Goal: Task Accomplishment & Management: Complete application form

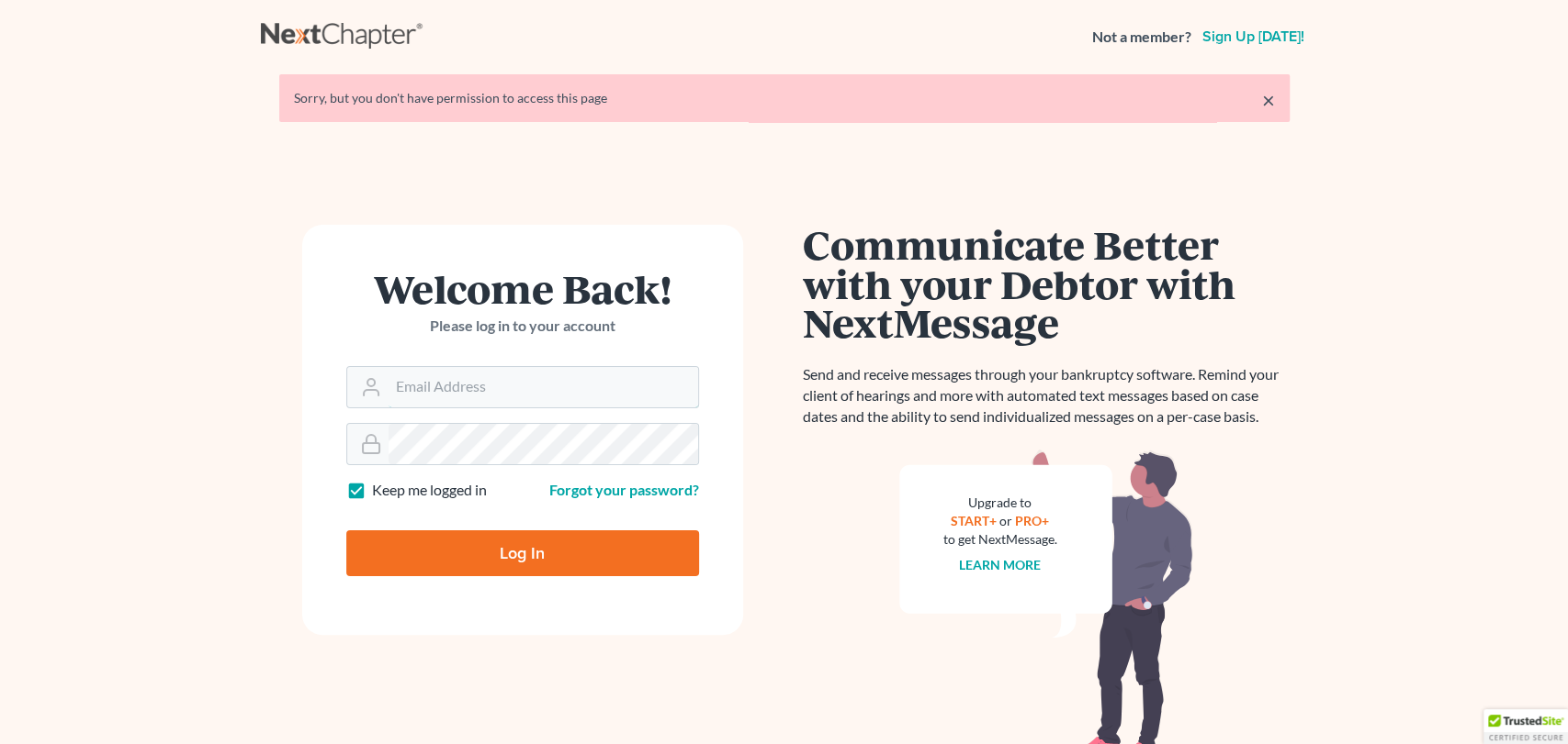
type input "[EMAIL_ADDRESS][DOMAIN_NAME]"
click at [520, 551] on input "Log In" at bounding box center [522, 553] width 353 height 46
type input "Thinking..."
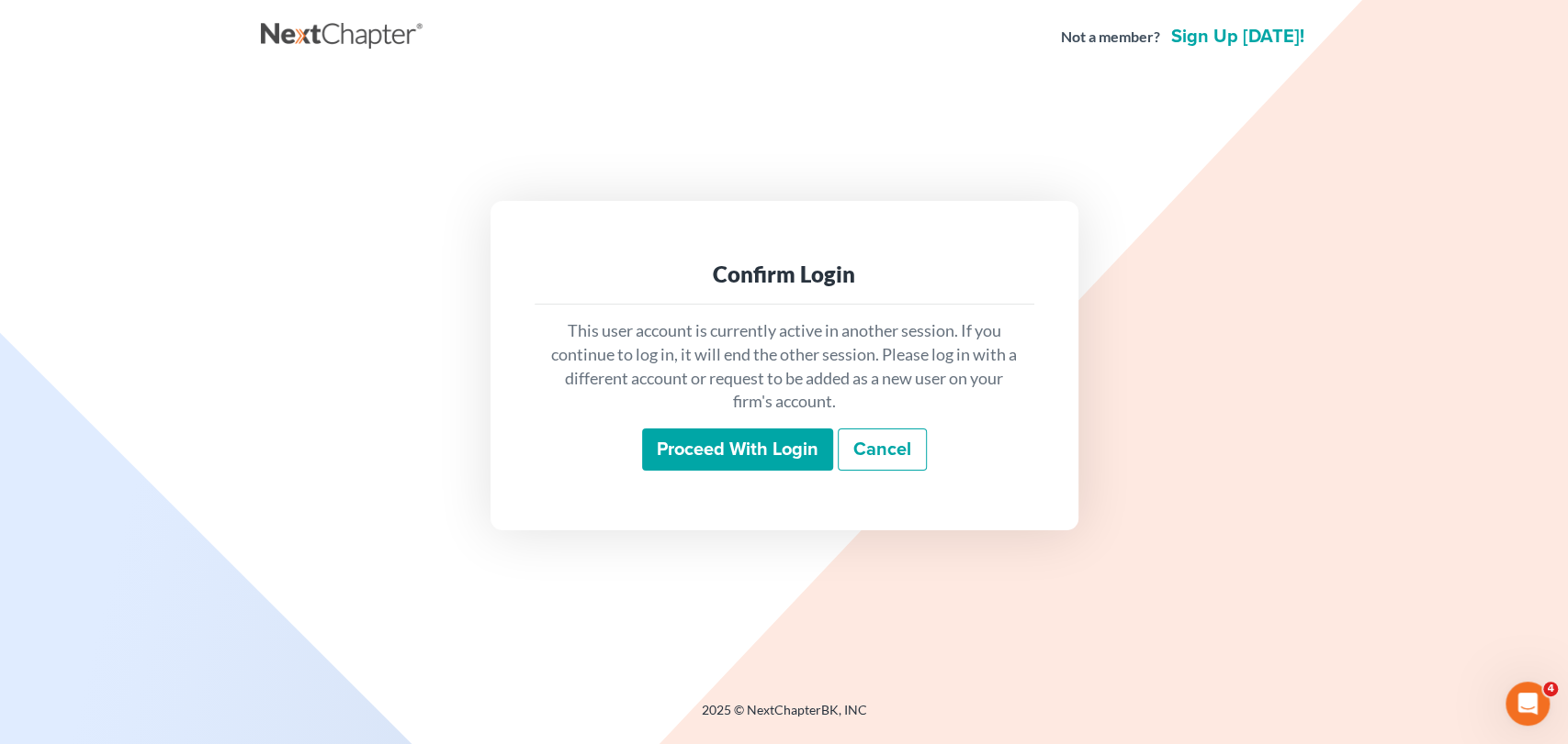
click at [713, 452] on input "Proceed with login" at bounding box center [737, 450] width 191 height 42
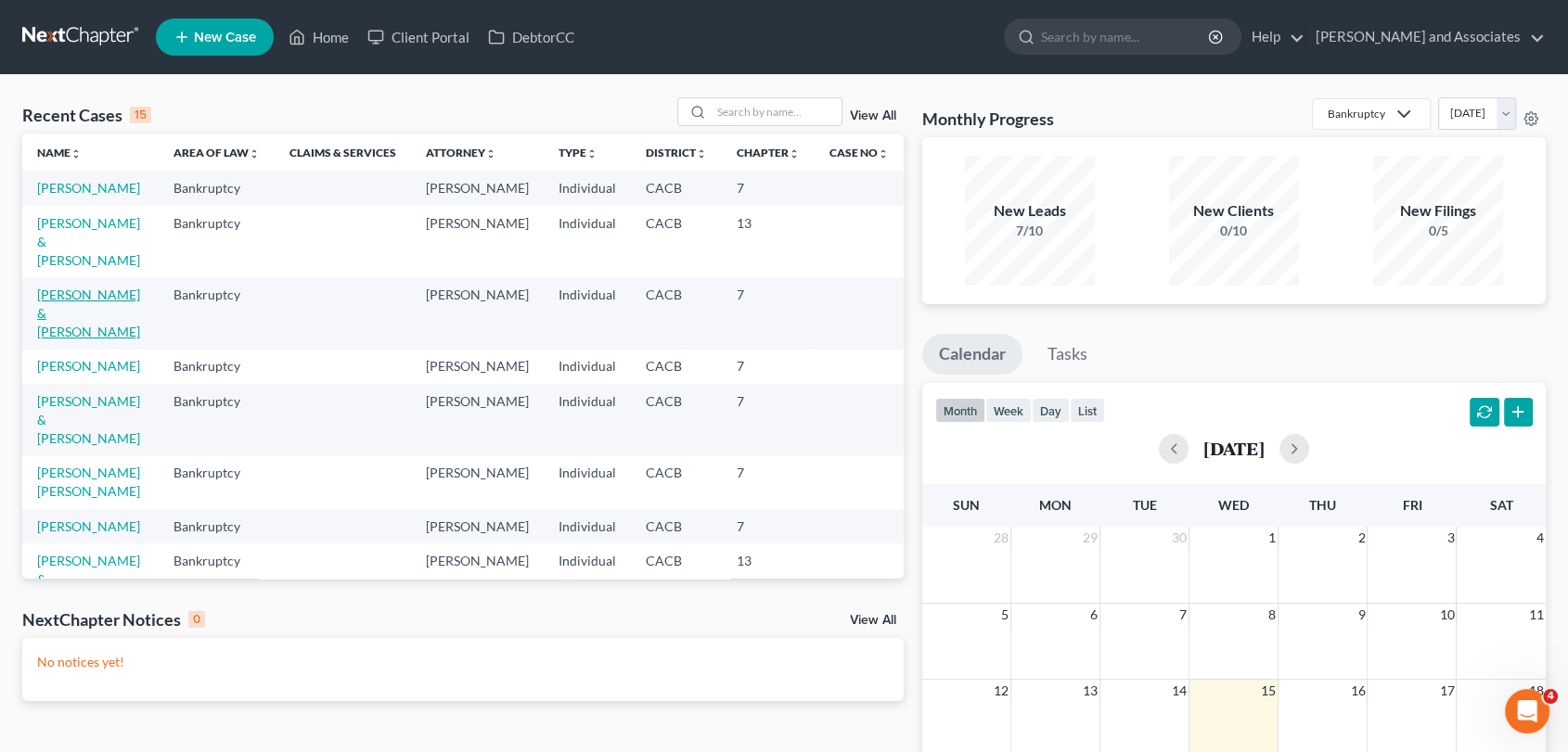
click at [81, 305] on link "[PERSON_NAME] & [PERSON_NAME]" at bounding box center [88, 314] width 103 height 53
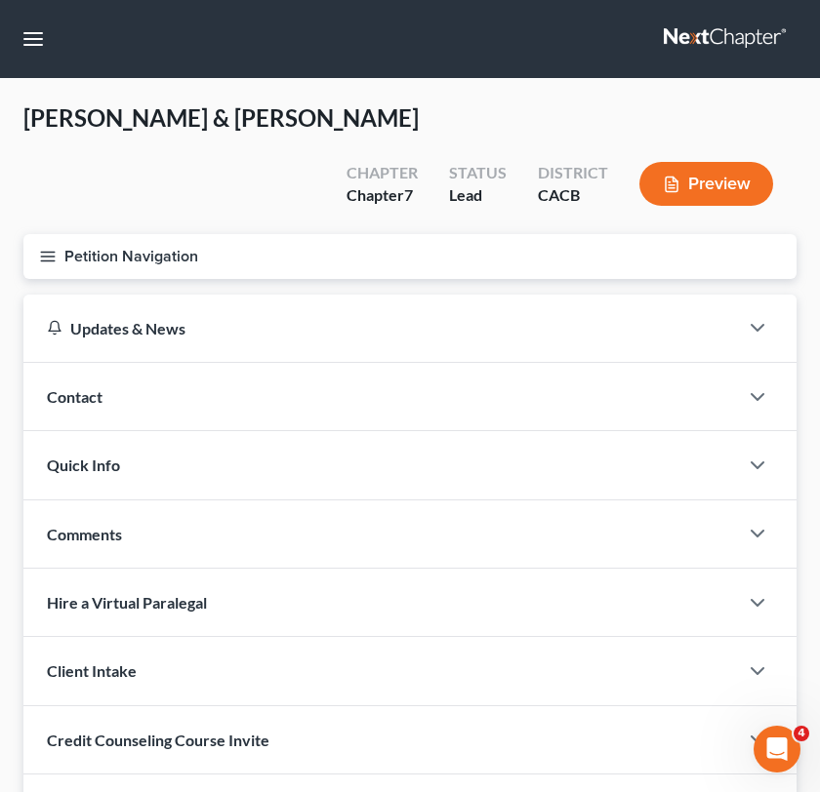
click at [47, 264] on button "Petition Navigation" at bounding box center [409, 256] width 773 height 45
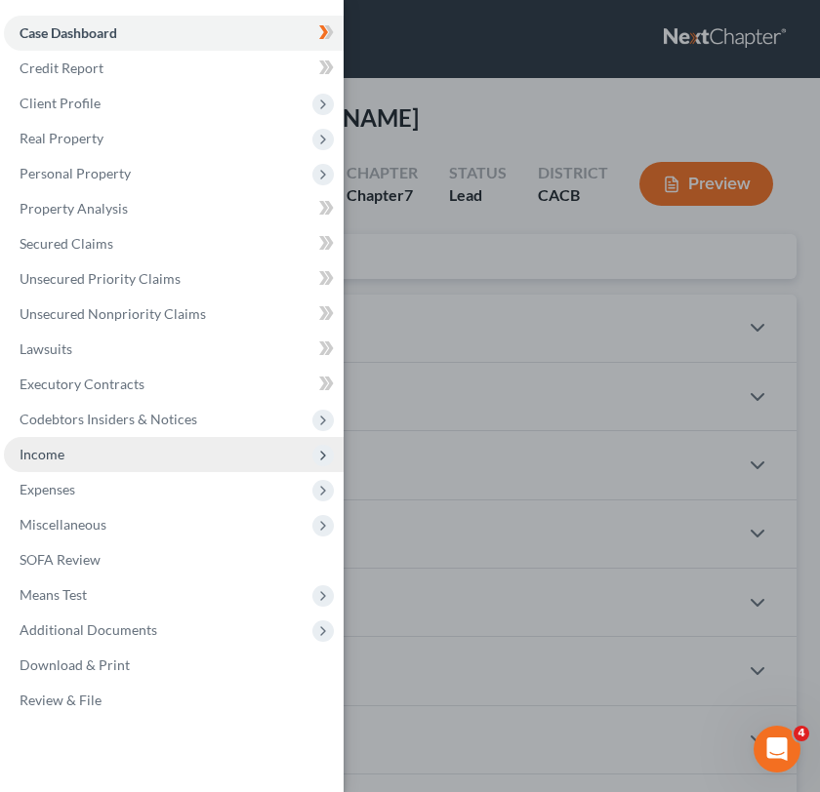
click at [49, 468] on span "Income" at bounding box center [174, 454] width 340 height 35
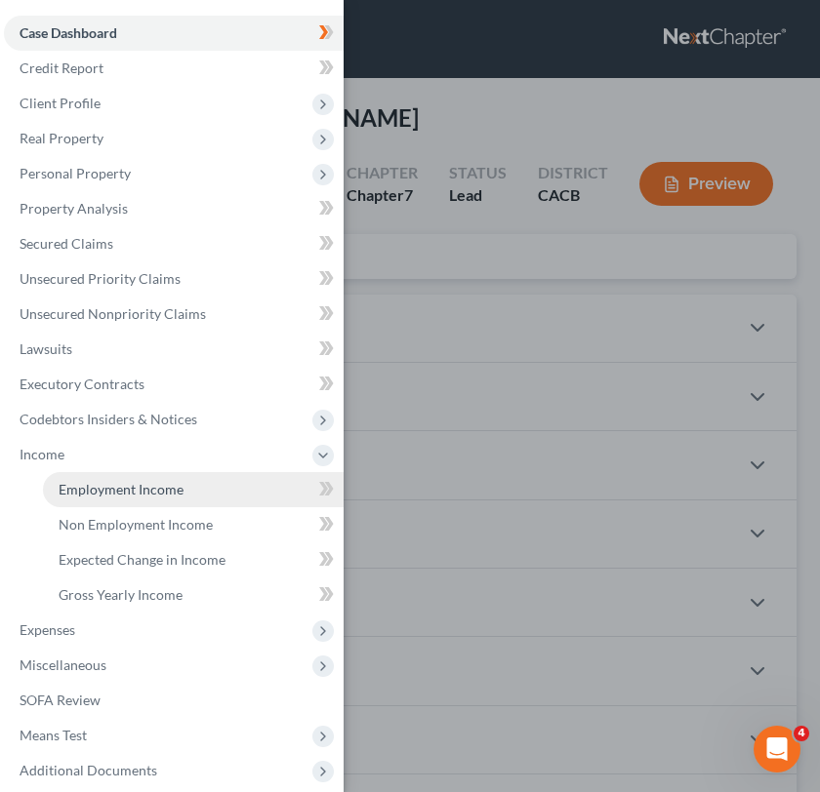
click at [142, 494] on span "Employment Income" at bounding box center [121, 489] width 125 height 17
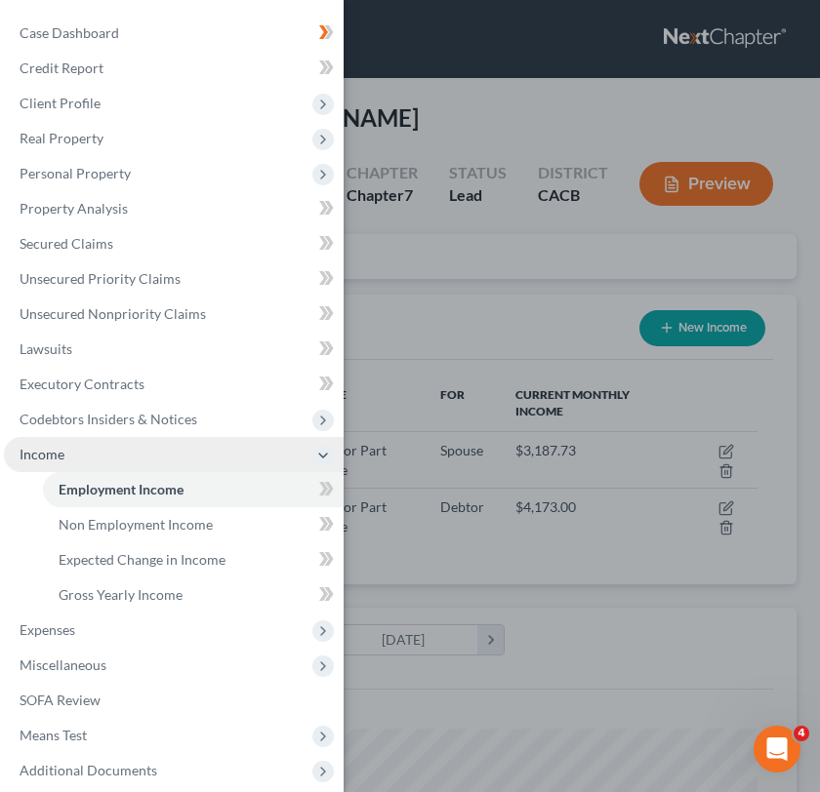
scroll to position [346, 734]
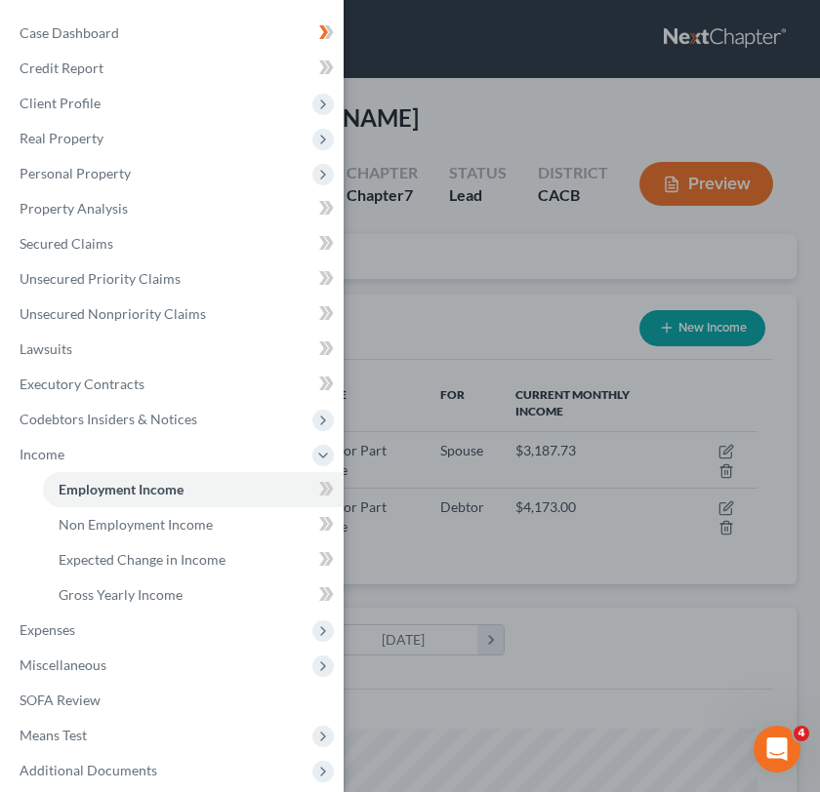
click at [428, 308] on div "Case Dashboard Payments Invoices Payments Payments Credit Report Client Profile" at bounding box center [410, 396] width 820 height 792
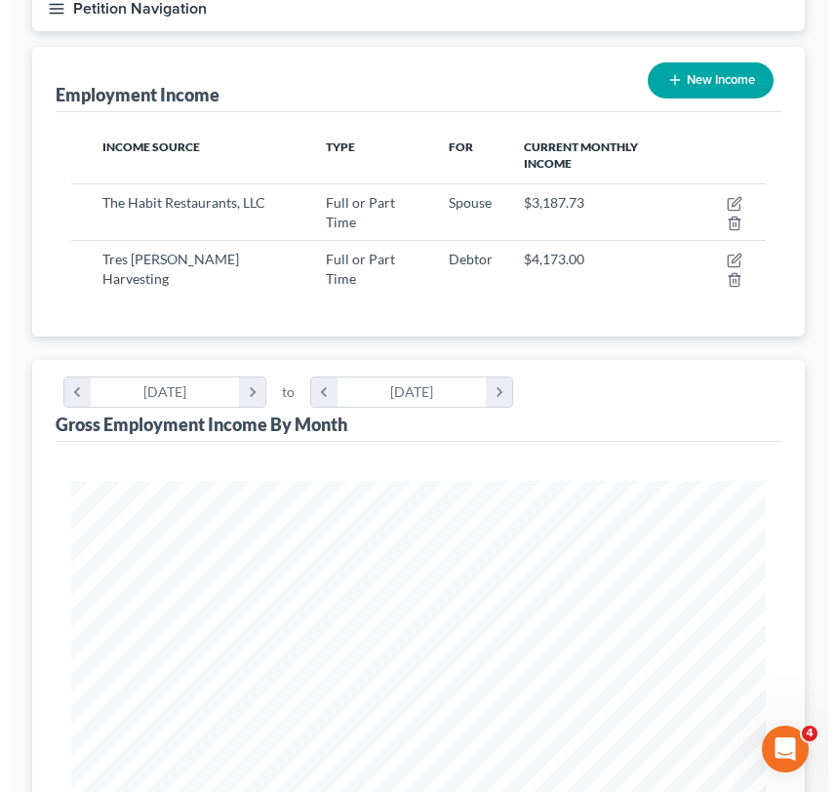
scroll to position [0, 0]
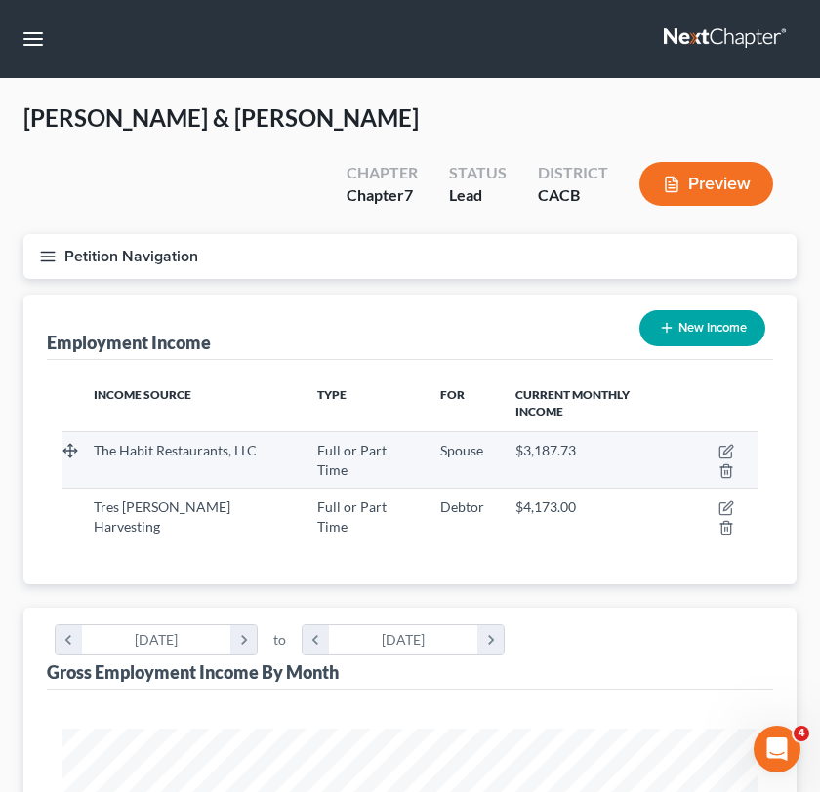
click at [708, 431] on td at bounding box center [718, 459] width 77 height 57
click at [718, 444] on icon "button" at bounding box center [726, 452] width 16 height 16
select select "0"
select select "4"
select select "2"
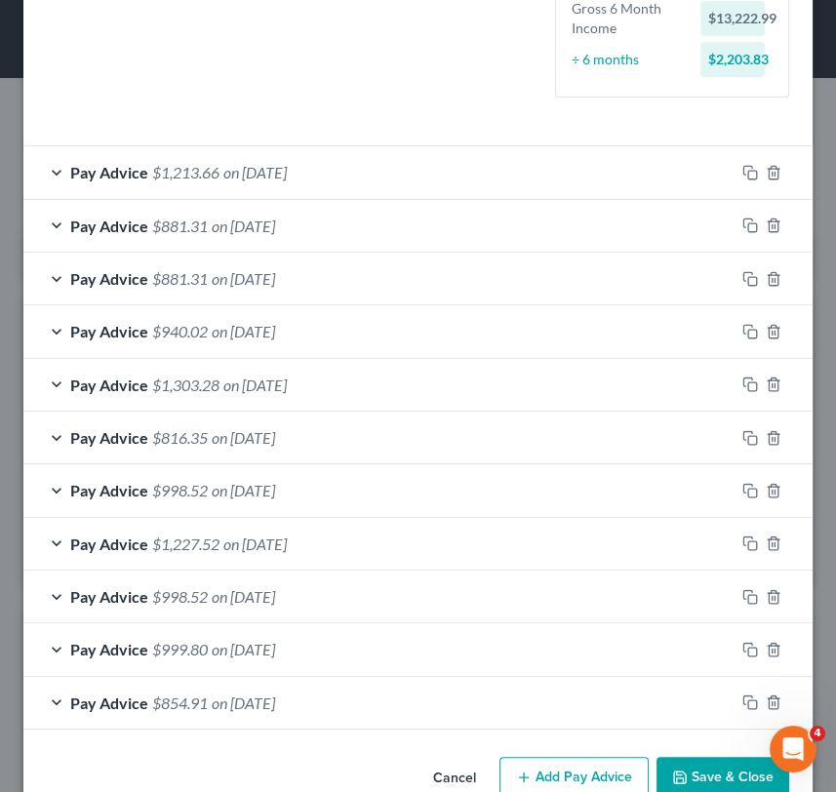
scroll to position [606, 0]
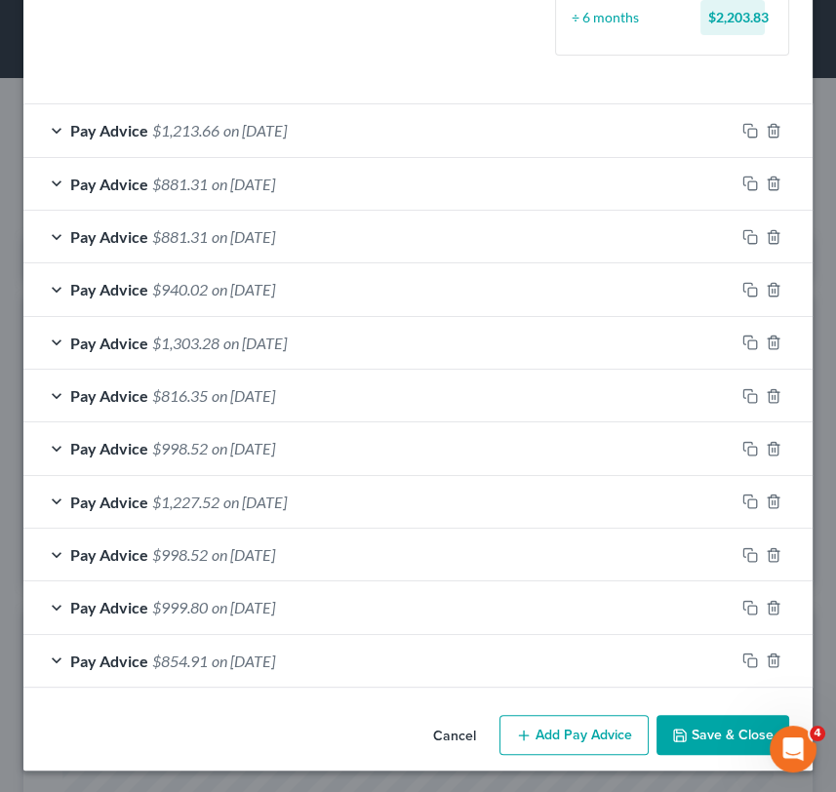
click at [539, 731] on button "Add Pay Advice" at bounding box center [574, 735] width 149 height 41
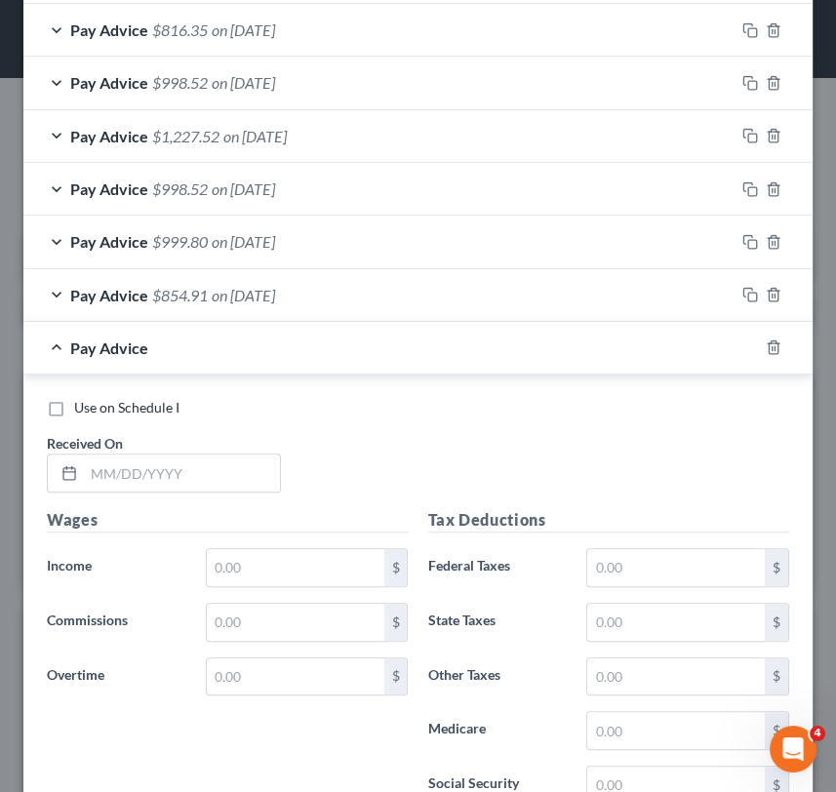
scroll to position [1039, 0]
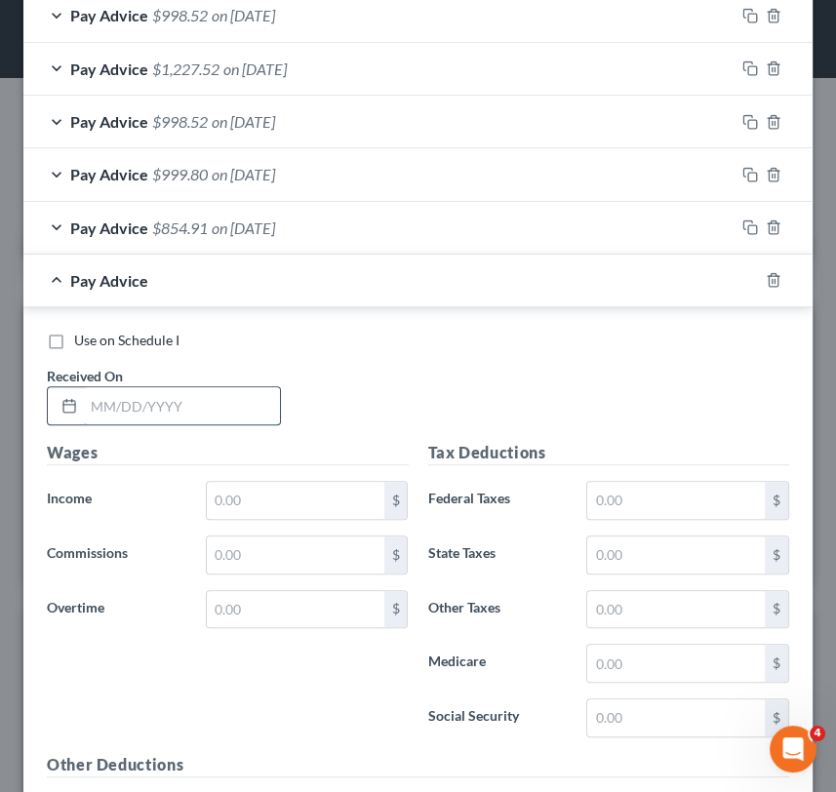
click at [154, 415] on input "text" at bounding box center [182, 405] width 196 height 37
type input "07/09/2025"
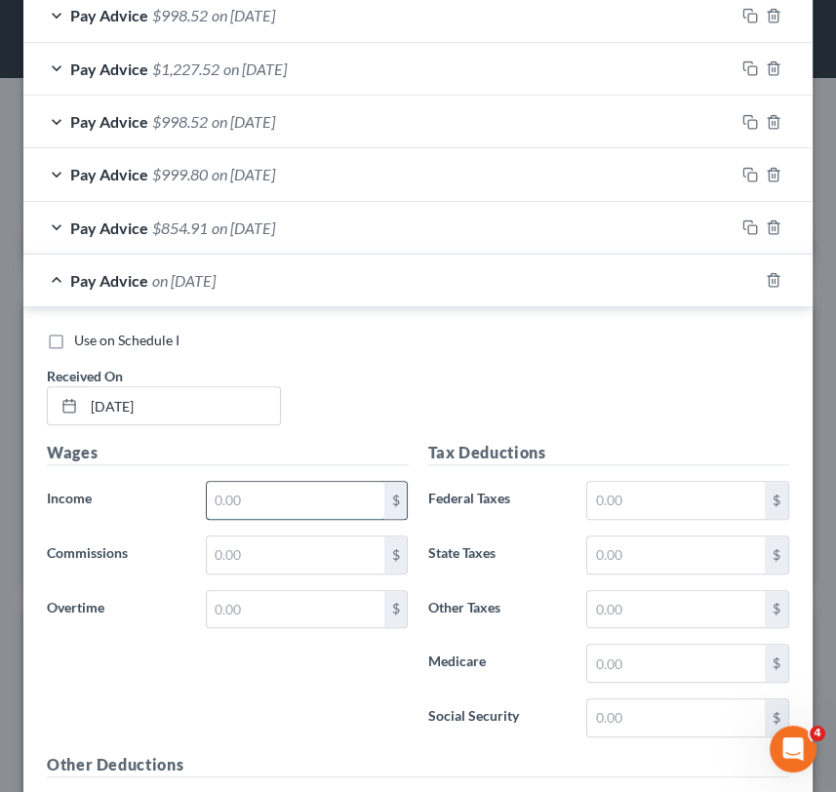
click at [259, 510] on input "text" at bounding box center [296, 500] width 178 height 37
type input "861.04"
click at [654, 513] on input "text" at bounding box center [676, 500] width 178 height 37
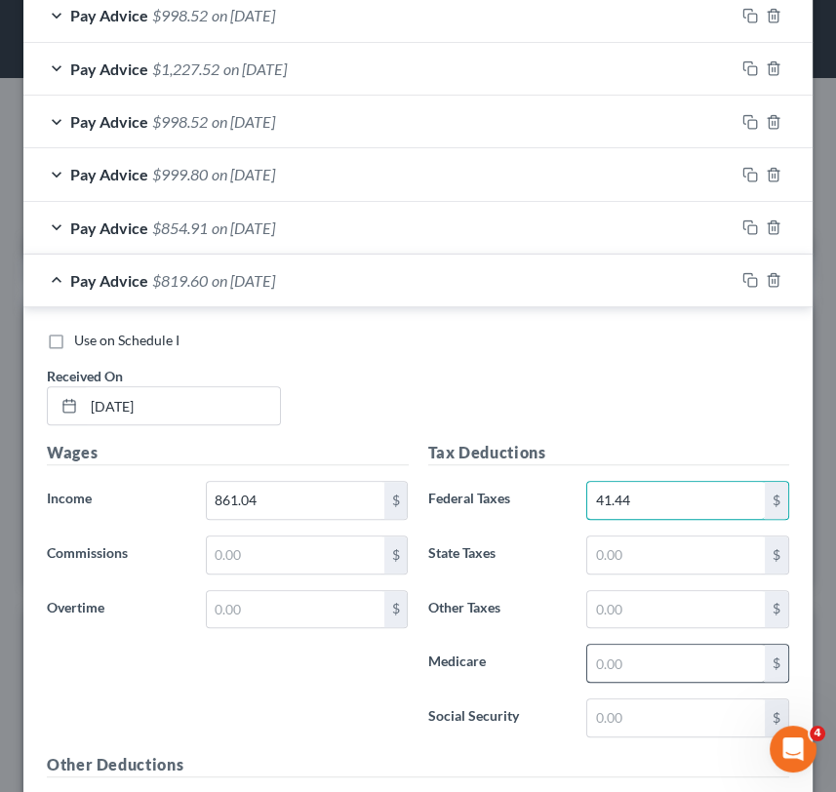
type input "41.44"
click at [645, 657] on input "text" at bounding box center [676, 663] width 178 height 37
type input "14.37"
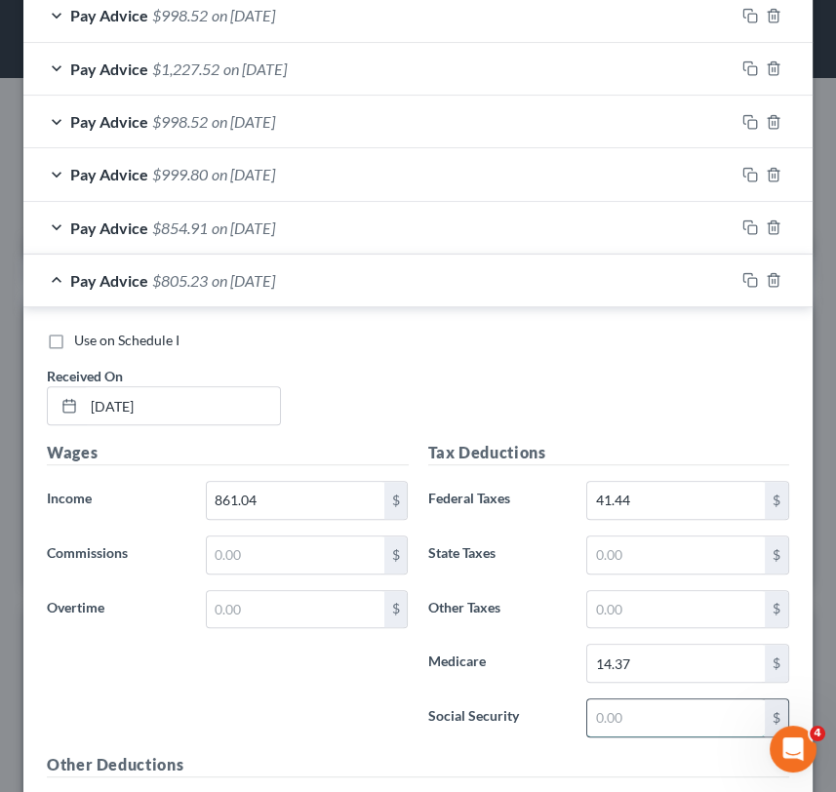
click at [631, 714] on input "text" at bounding box center [676, 718] width 178 height 37
type input "61.46"
click at [648, 611] on input "text" at bounding box center [676, 609] width 178 height 37
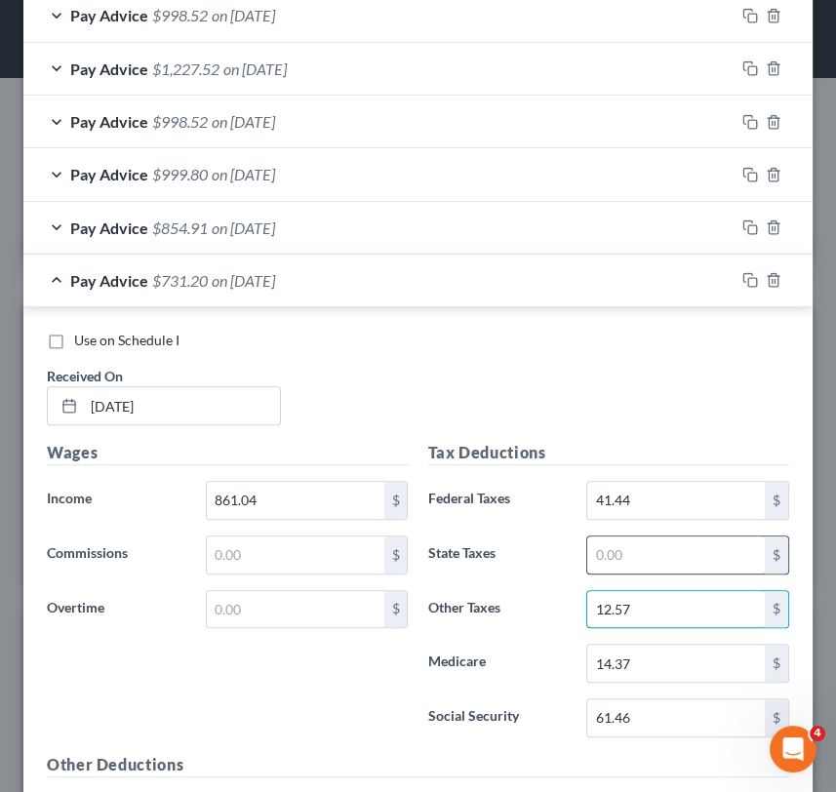
type input "12.57"
click at [661, 551] on input "text" at bounding box center [676, 555] width 178 height 37
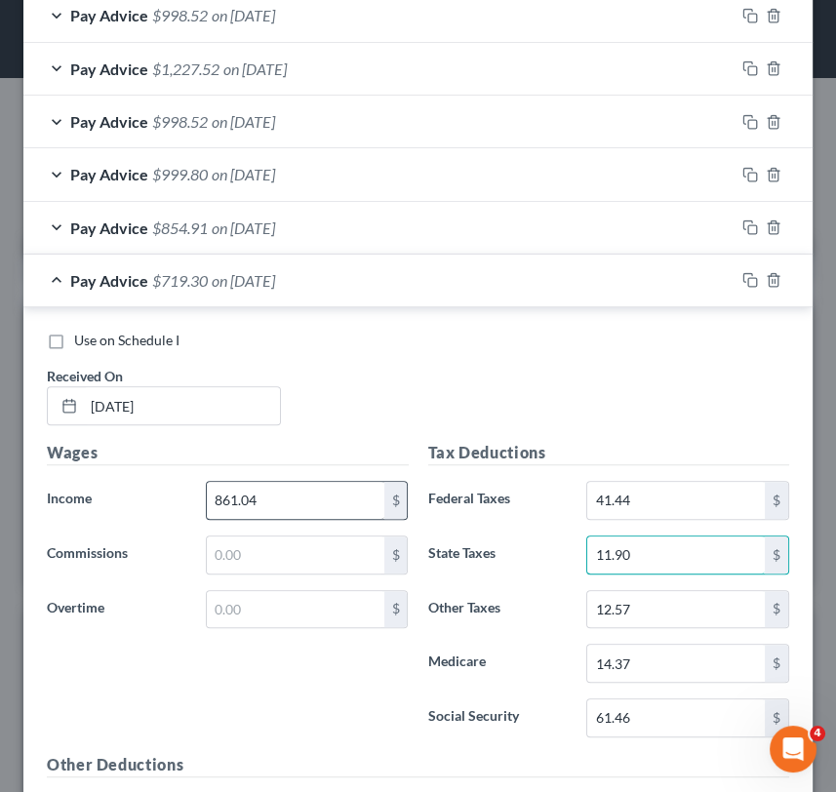
type input "11.90"
click at [264, 499] on input "861.04" at bounding box center [296, 500] width 178 height 37
type input "991.35"
click at [171, 274] on span "$849.61" at bounding box center [180, 280] width 56 height 19
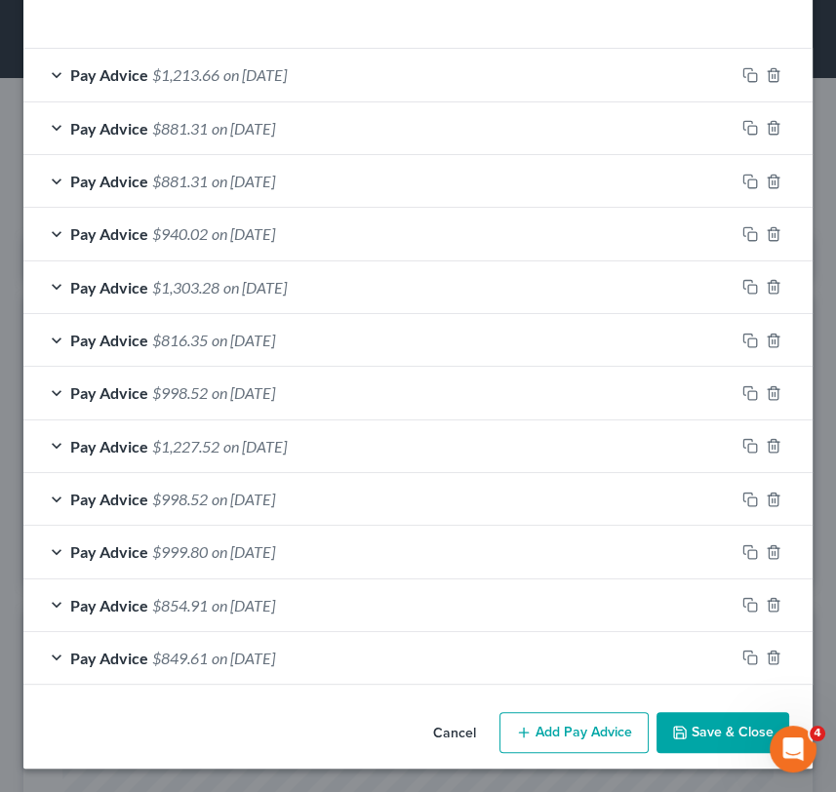
scroll to position [659, 0]
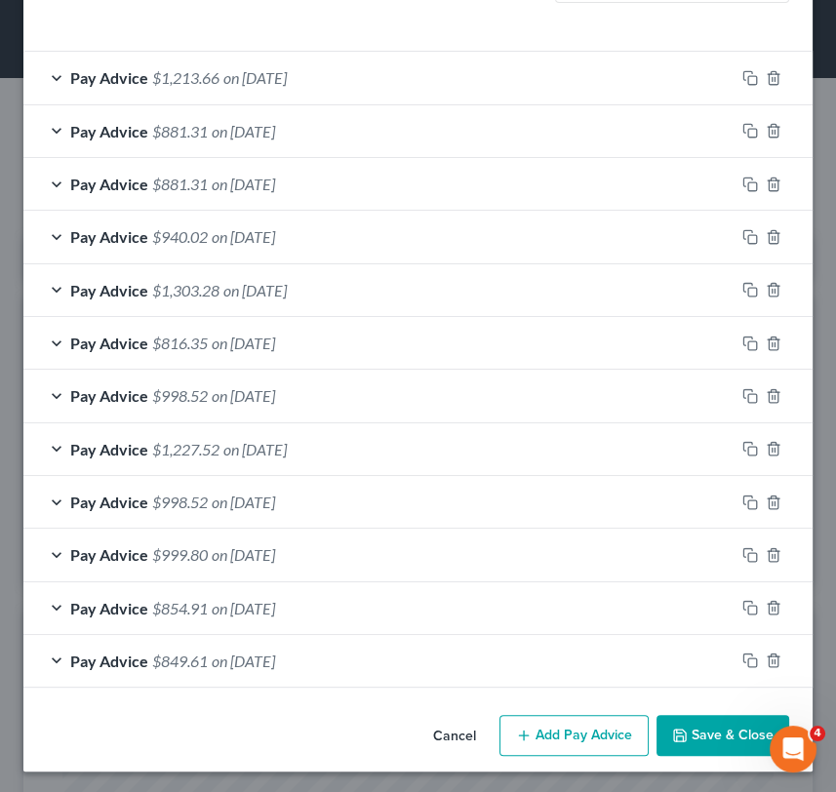
click at [596, 723] on button "Add Pay Advice" at bounding box center [574, 735] width 149 height 41
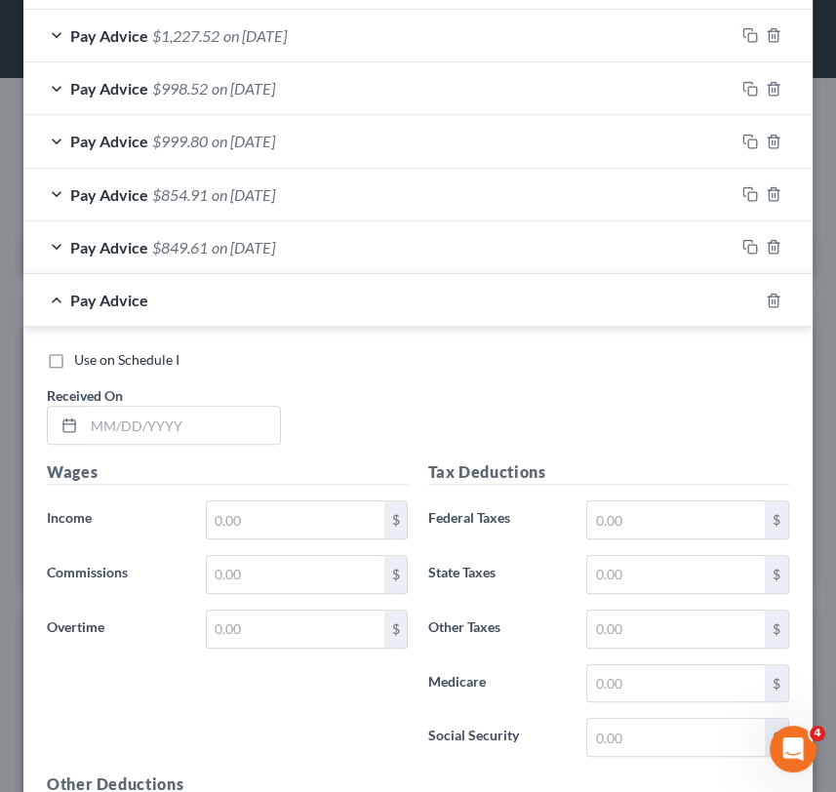
scroll to position [1093, 0]
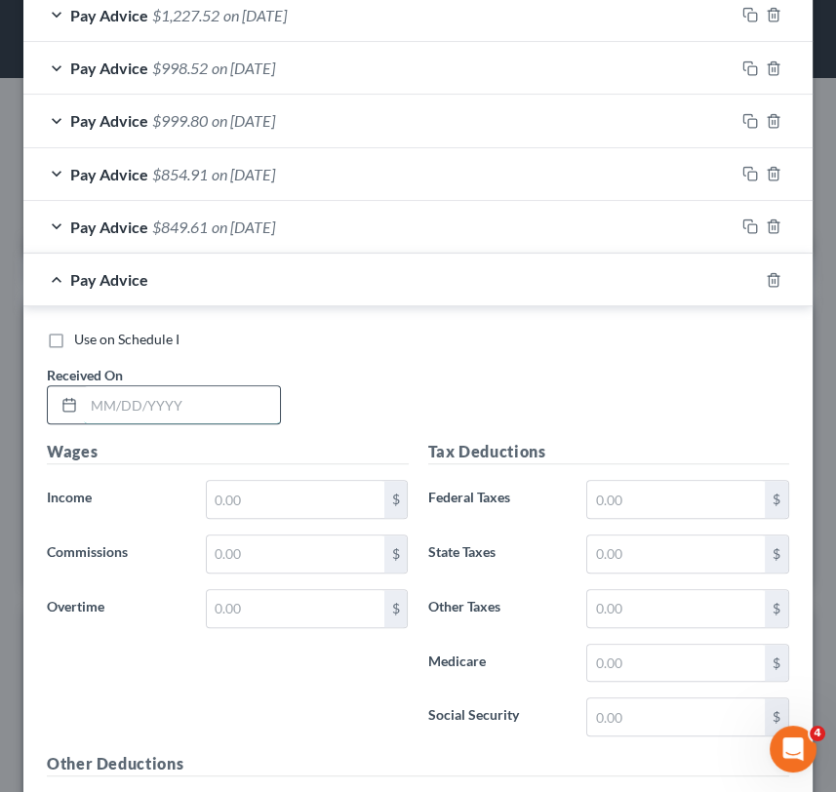
click at [148, 415] on input "text" at bounding box center [182, 404] width 196 height 37
type input "07/23/2025"
click at [268, 502] on input "text" at bounding box center [296, 499] width 178 height 37
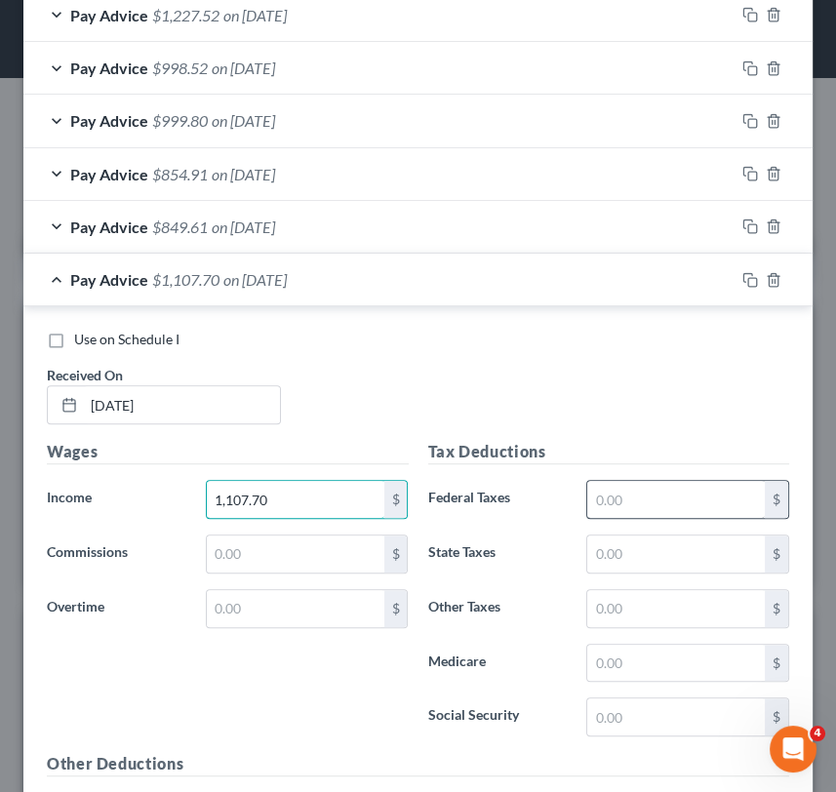
type input "1,107.70"
click at [622, 515] on input "text" at bounding box center [676, 499] width 178 height 37
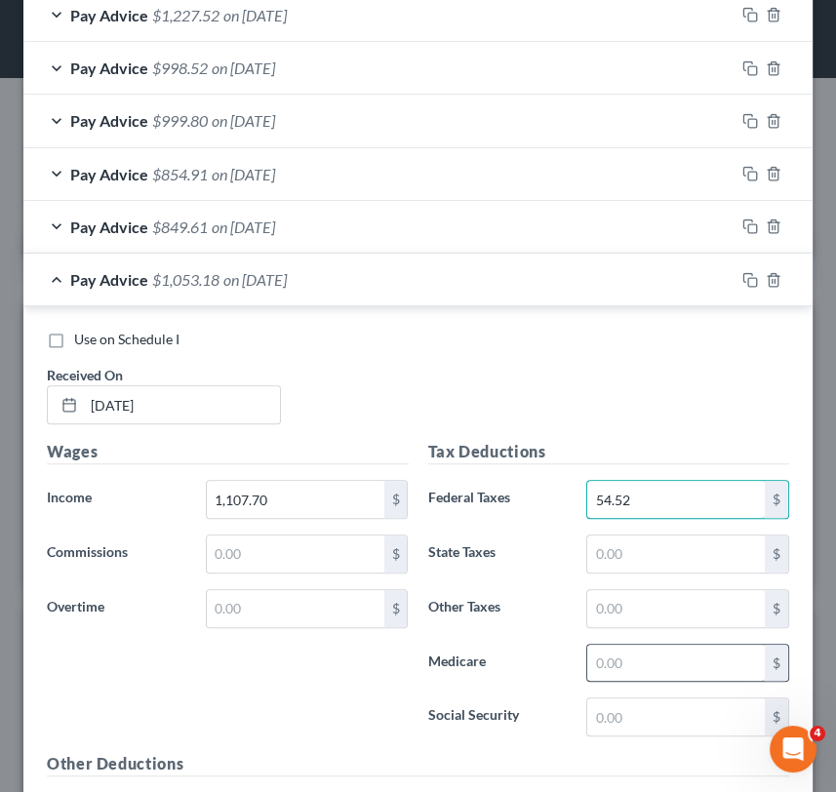
type input "54.52"
click at [638, 649] on input "text" at bounding box center [676, 663] width 178 height 37
type input "16.06"
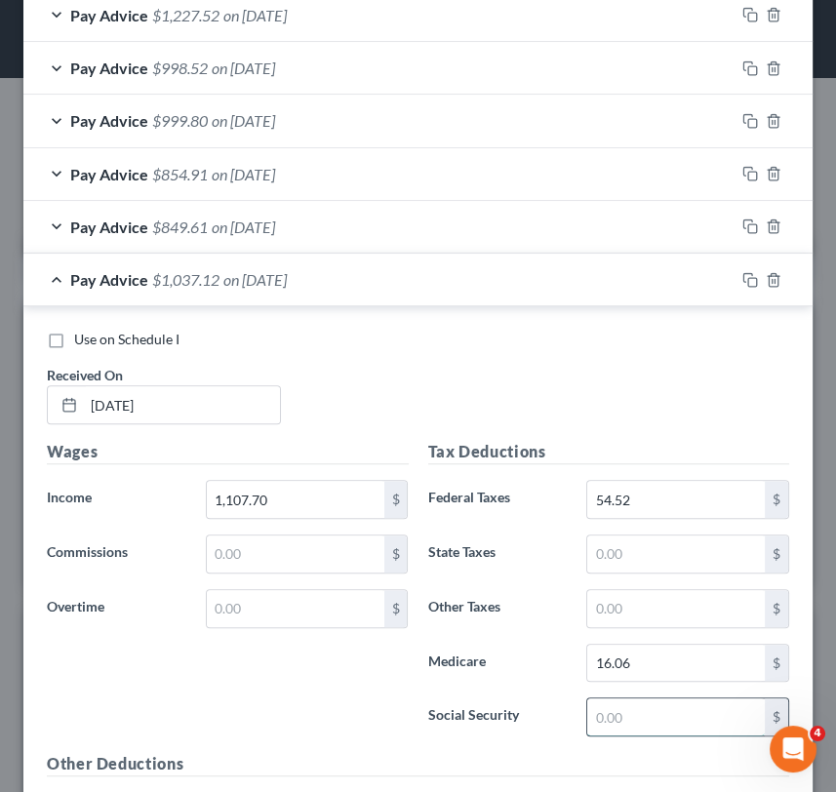
click at [609, 725] on input "text" at bounding box center [676, 717] width 178 height 37
type input "6"
type input "68.68"
click at [656, 617] on input "text" at bounding box center [676, 608] width 178 height 37
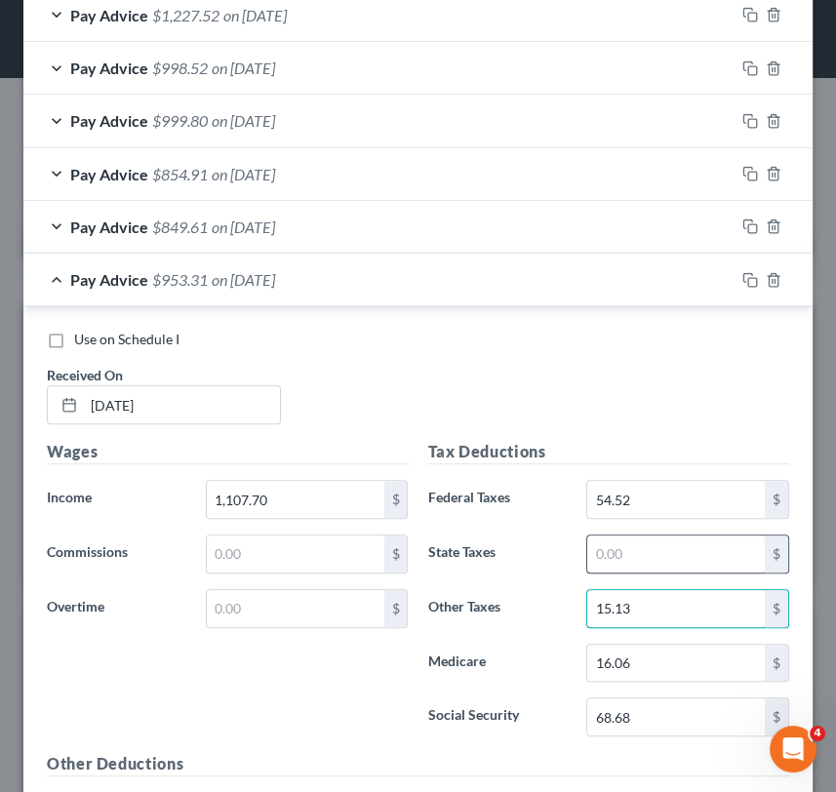
type input "15.13"
click at [632, 543] on input "text" at bounding box center [676, 554] width 178 height 37
type input "13.29"
click at [82, 274] on span "Pay Advice" at bounding box center [109, 279] width 78 height 19
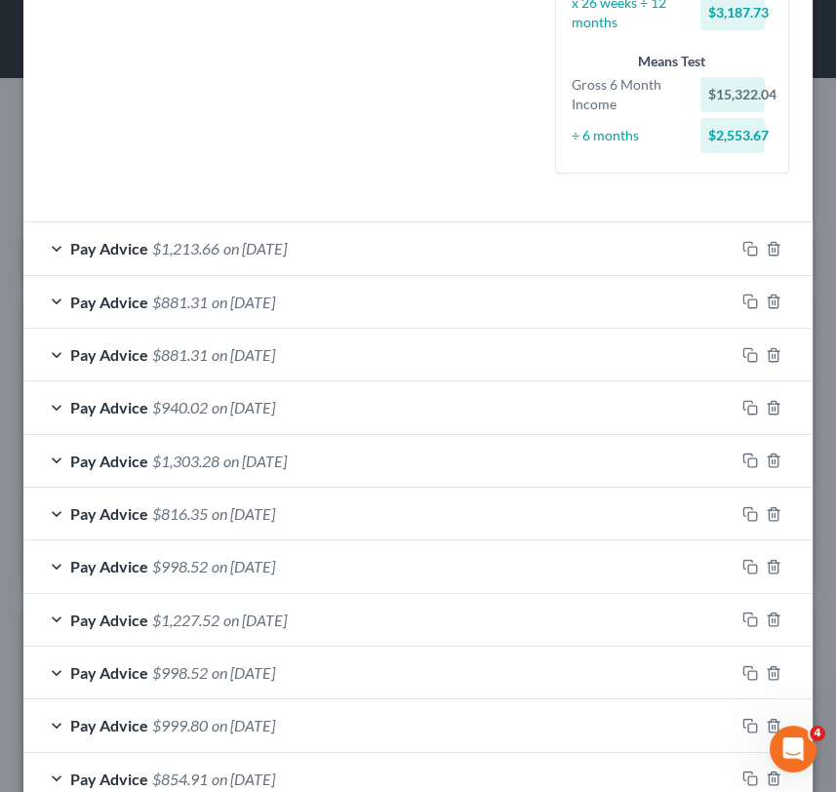
scroll to position [650, 0]
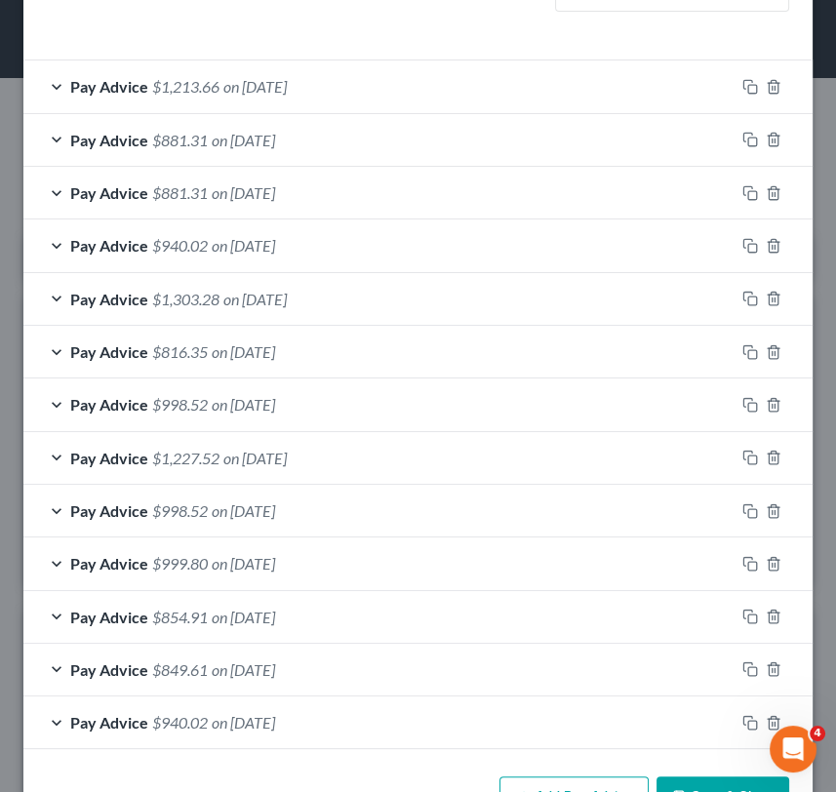
click at [409, 658] on div "Pay Advice $849.61 on 07/09/2025" at bounding box center [378, 670] width 711 height 52
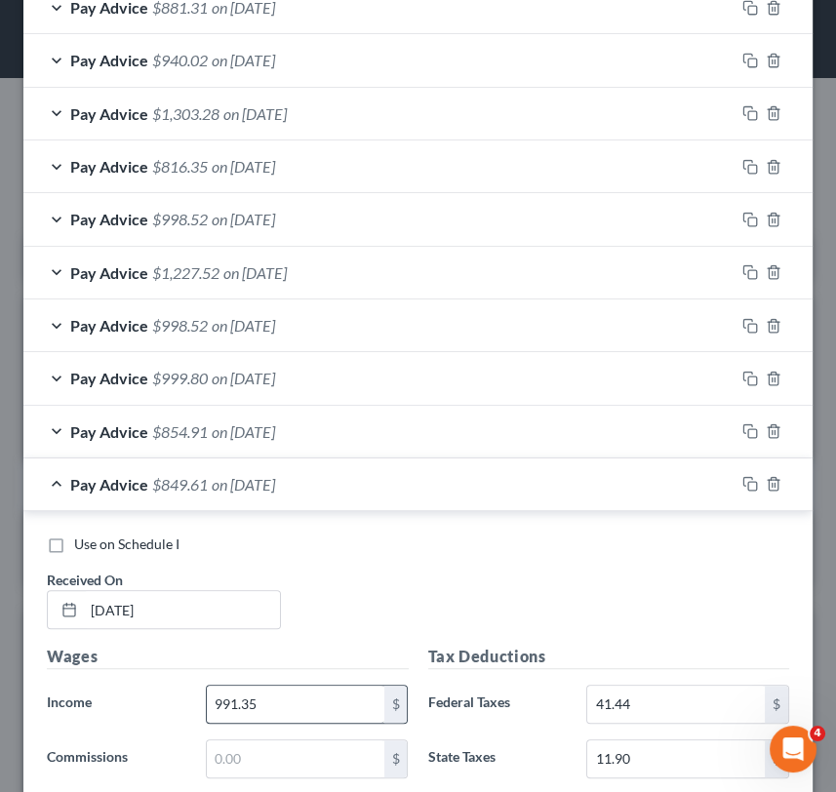
scroll to position [867, 0]
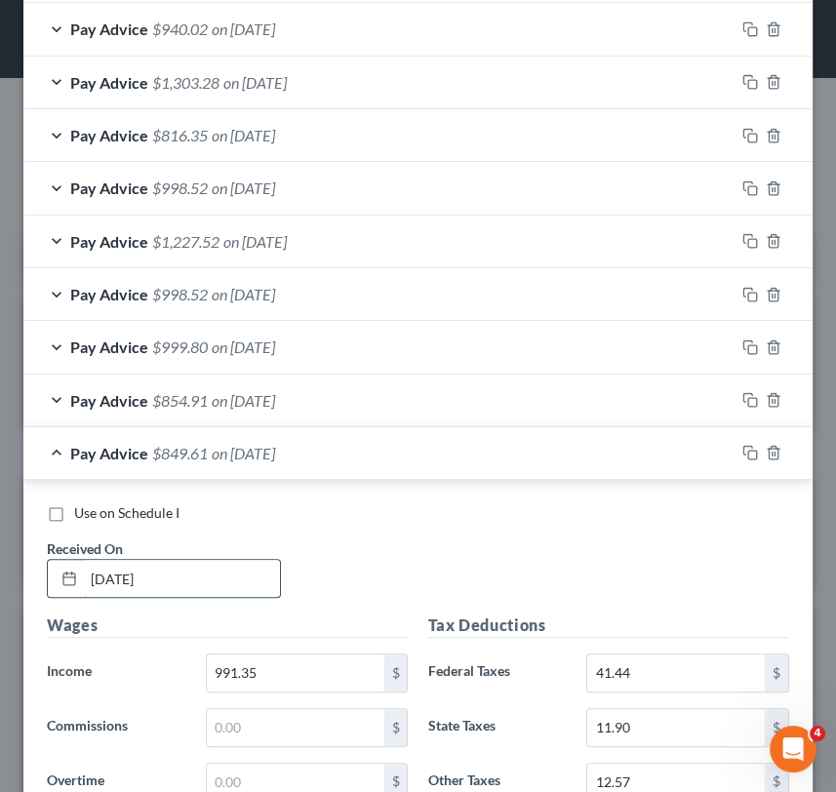
click at [121, 579] on input "07/09/2025" at bounding box center [182, 578] width 196 height 37
type input "07/29/2025"
click at [121, 455] on span "Pay Advice" at bounding box center [109, 453] width 78 height 19
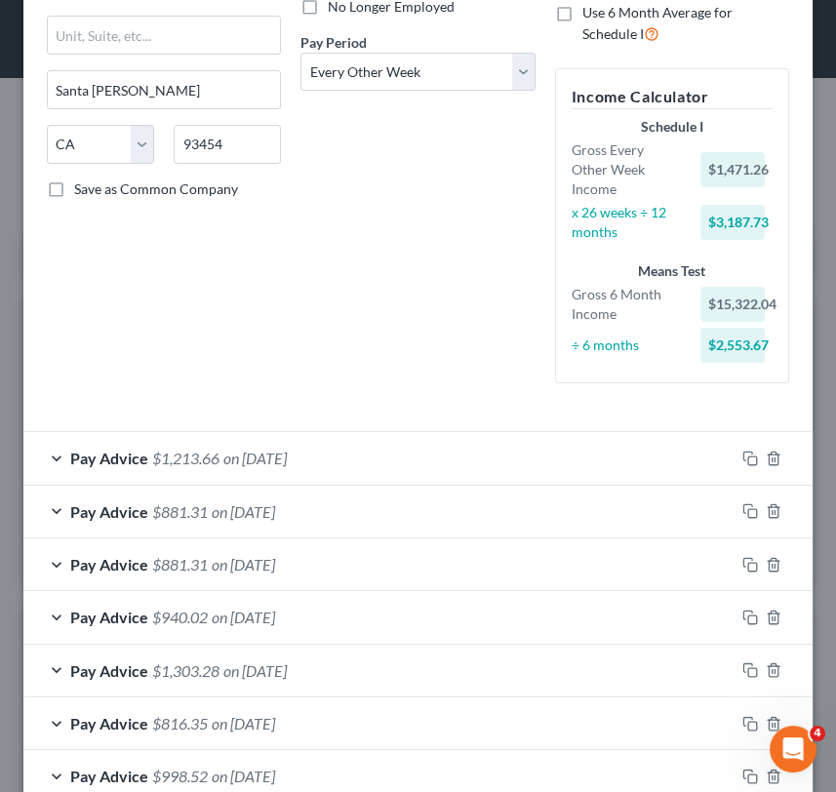
scroll to position [711, 0]
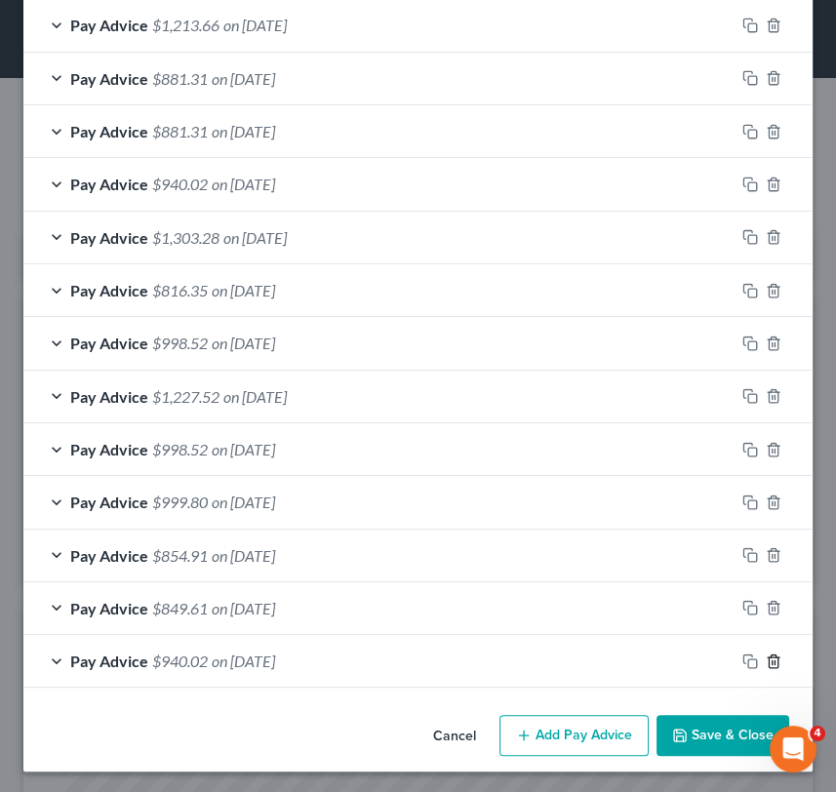
click at [766, 659] on icon "button" at bounding box center [774, 662] width 16 height 16
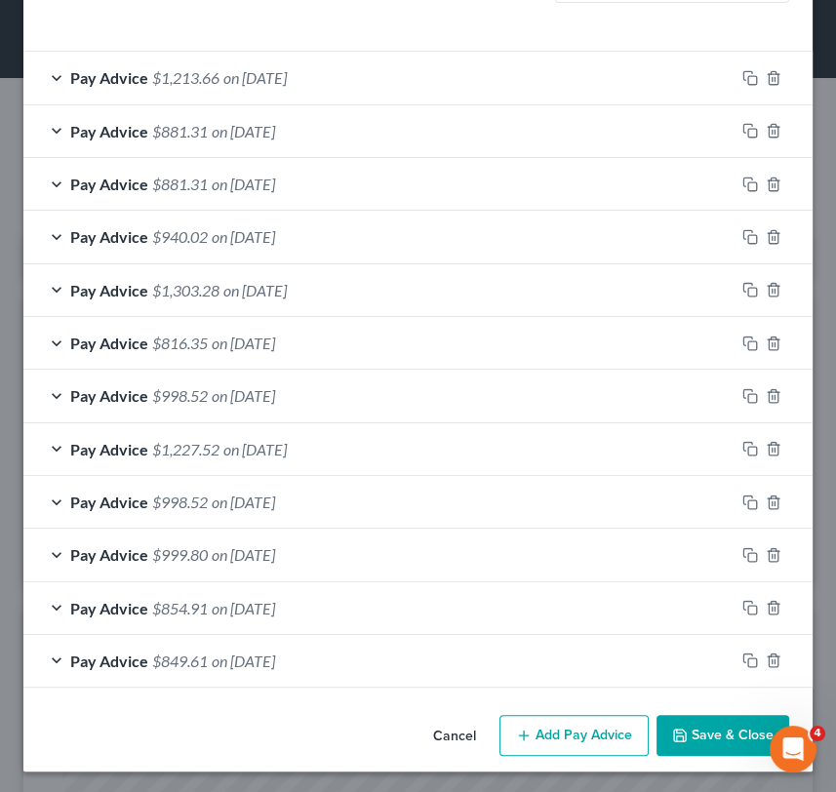
click at [555, 735] on button "Add Pay Advice" at bounding box center [574, 735] width 149 height 41
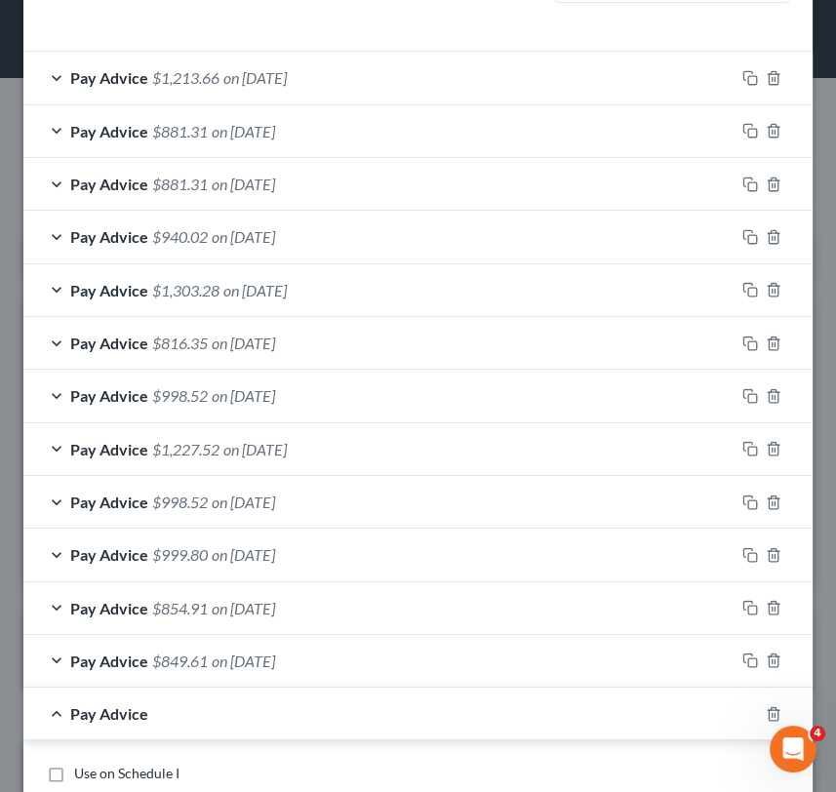
scroll to position [875, 0]
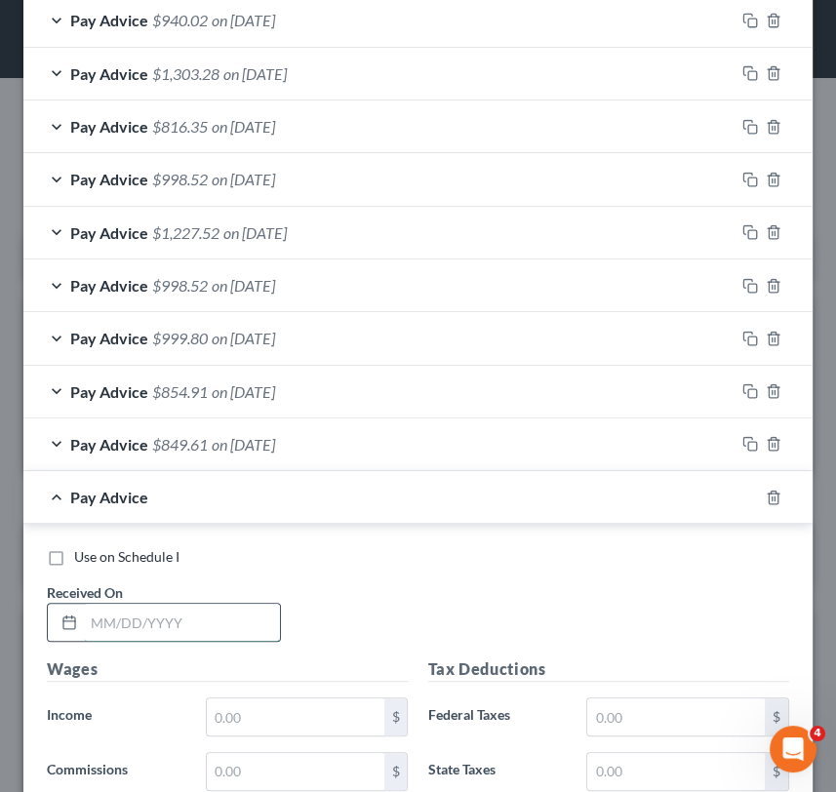
click at [128, 616] on input "text" at bounding box center [182, 622] width 196 height 37
type input "07/15/25"
click at [350, 724] on input "text" at bounding box center [296, 717] width 178 height 37
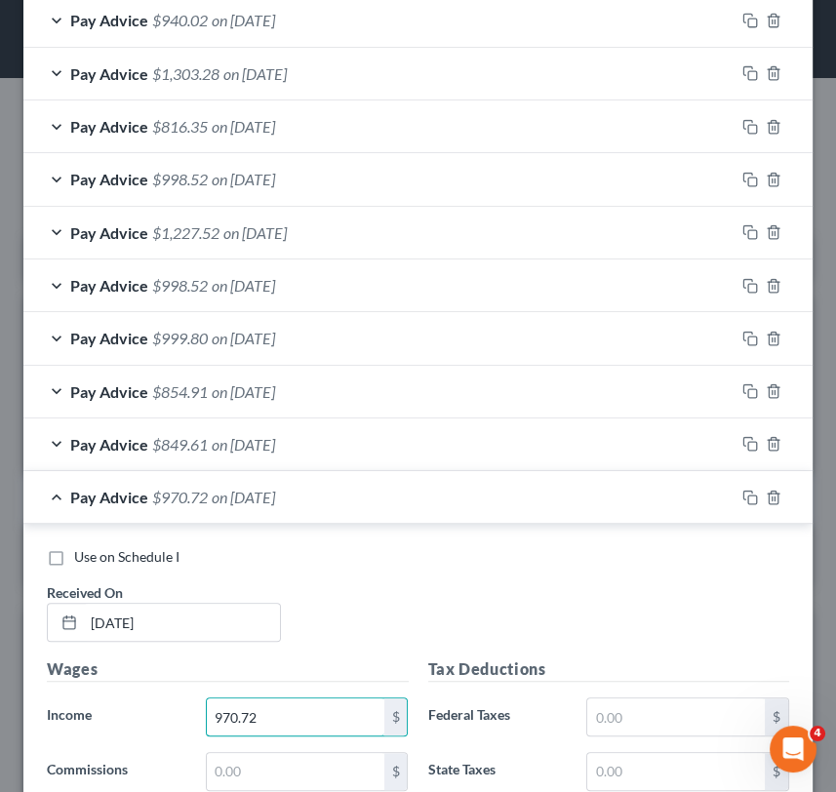
scroll to position [1093, 0]
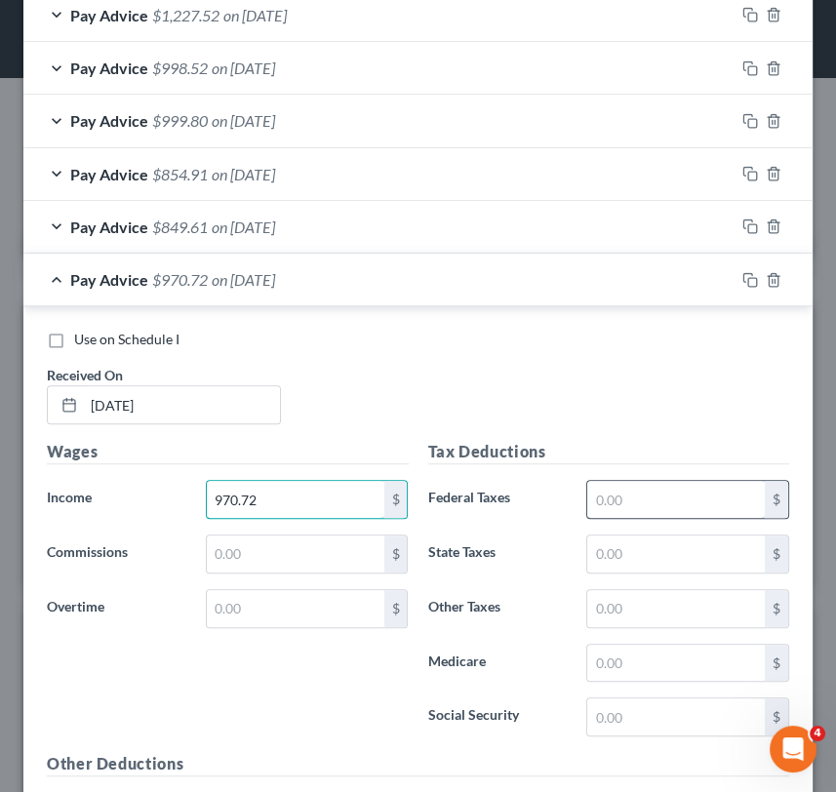
type input "970.72"
click at [636, 513] on input "text" at bounding box center [676, 499] width 178 height 37
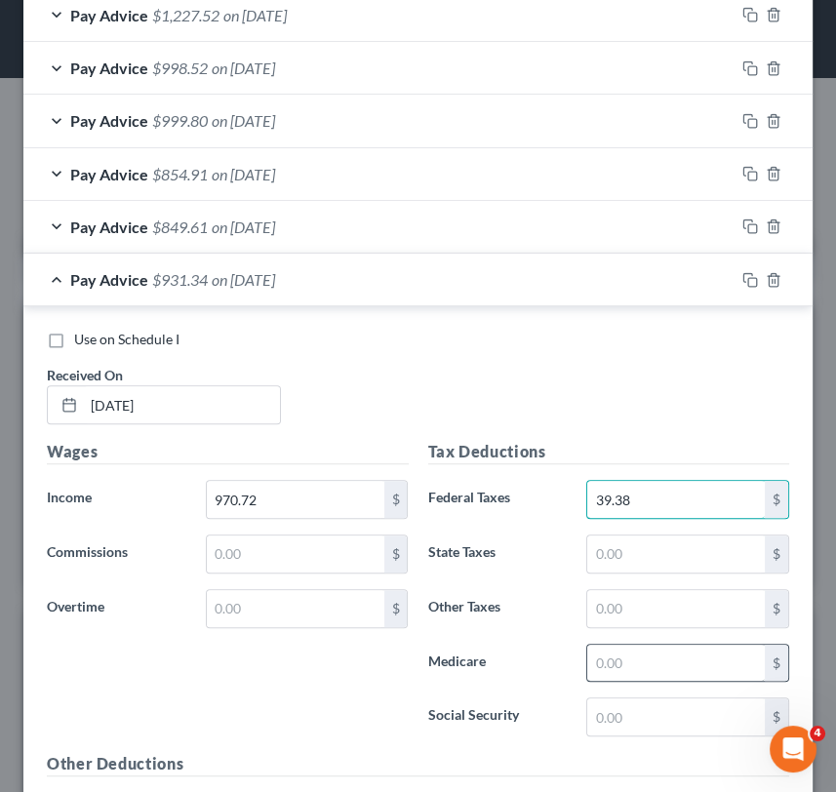
type input "39.38"
click at [677, 653] on input "text" at bounding box center [676, 663] width 178 height 37
type input "14.08"
click at [643, 728] on input "text" at bounding box center [676, 717] width 178 height 37
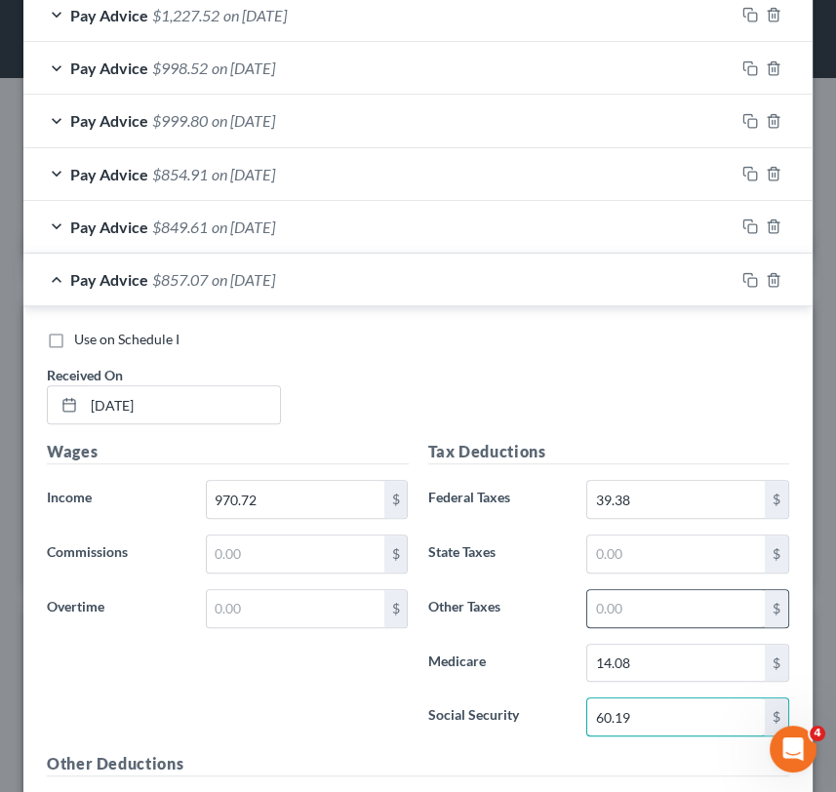
type input "60.19"
click at [693, 613] on input "text" at bounding box center [676, 608] width 178 height 37
type input "12.12"
click at [684, 563] on input "text" at bounding box center [676, 554] width 178 height 37
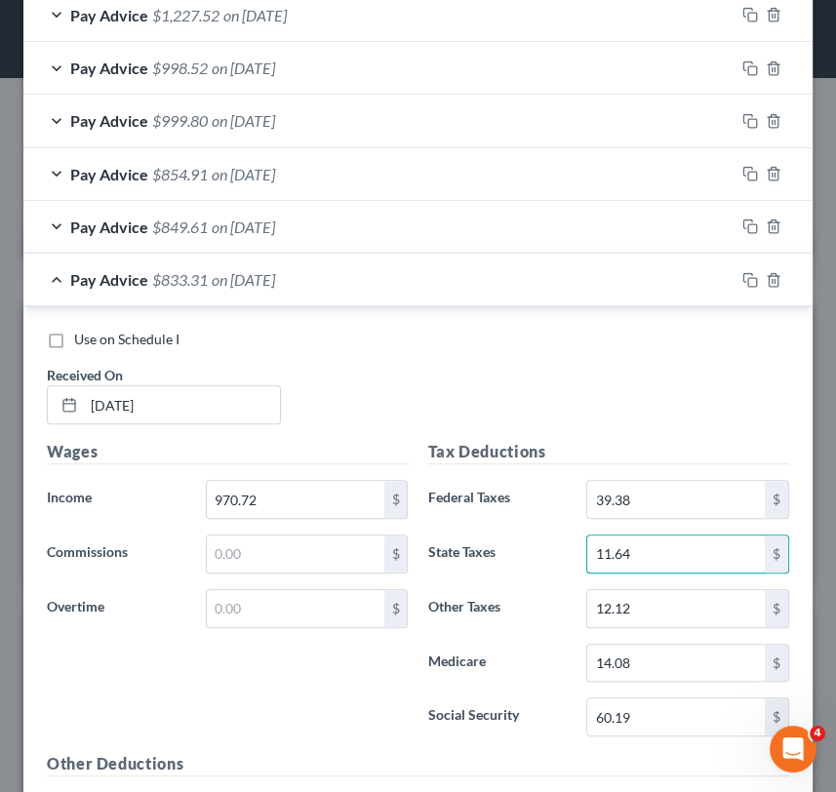
type input "11.64"
click at [141, 278] on span "Pay Advice" at bounding box center [109, 279] width 78 height 19
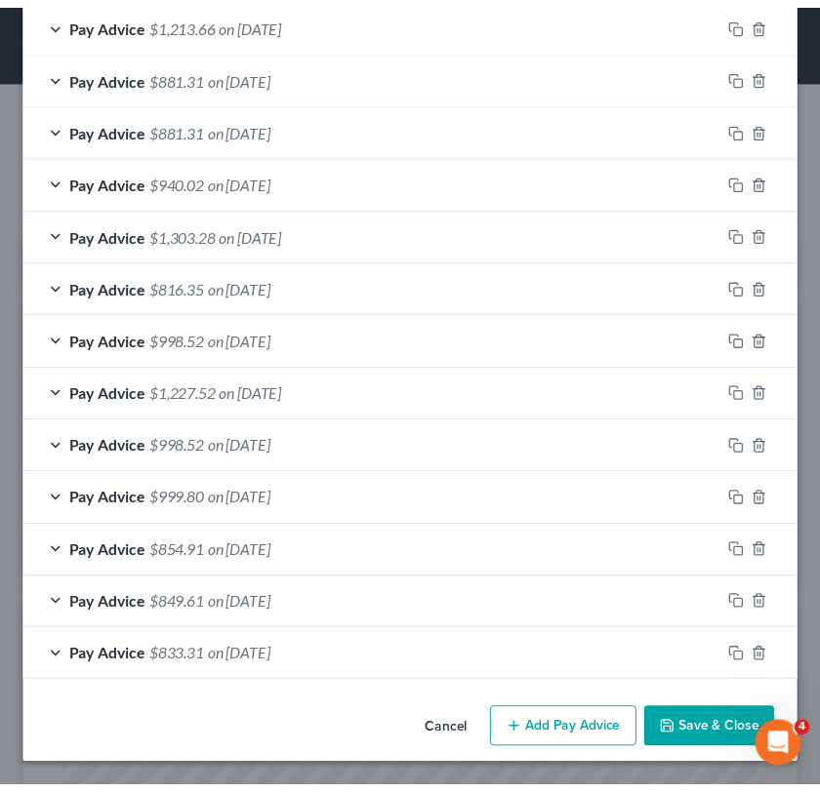
scroll to position [711, 0]
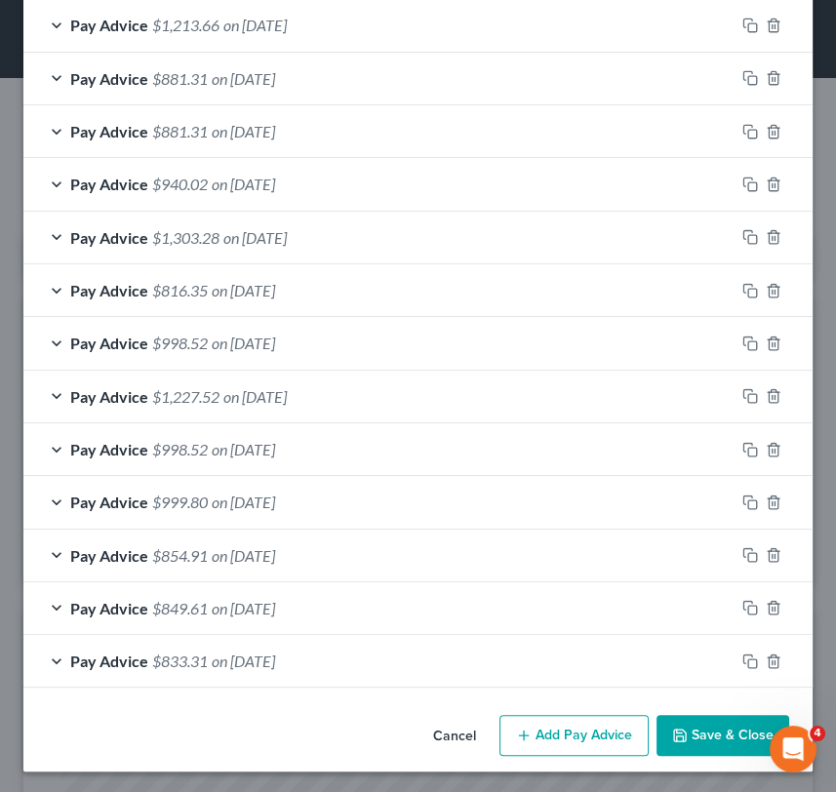
click at [711, 741] on button "Save & Close" at bounding box center [723, 735] width 133 height 41
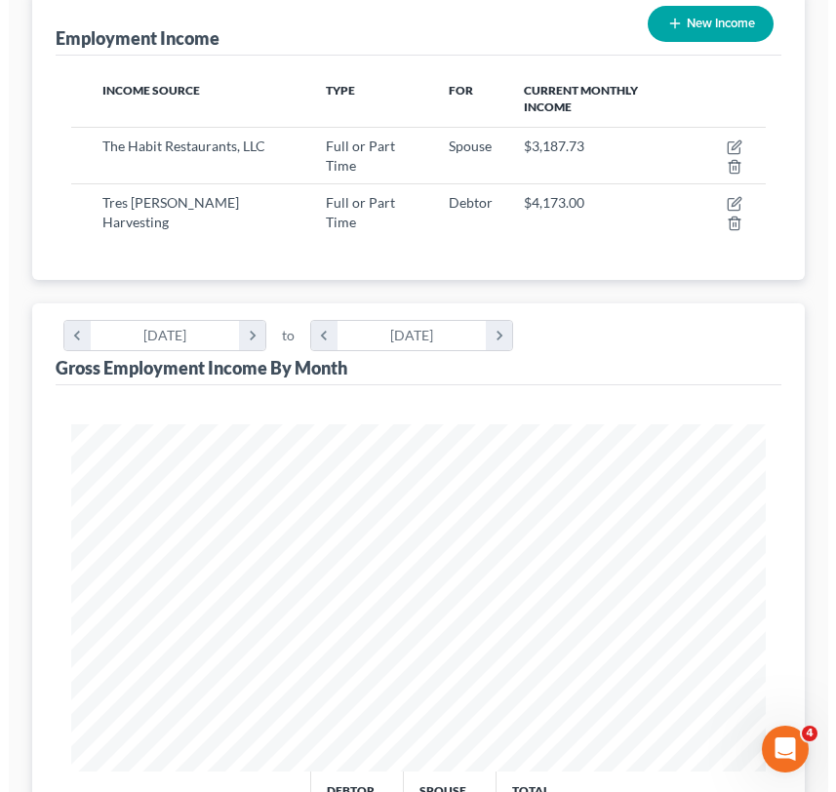
scroll to position [0, 0]
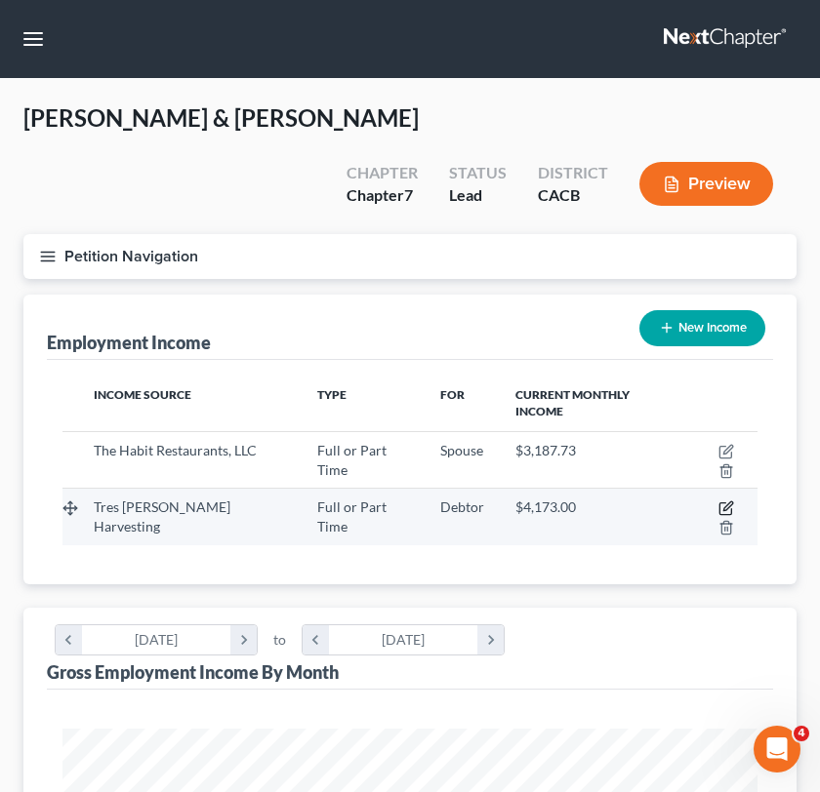
click at [718, 501] on icon "button" at bounding box center [726, 509] width 16 height 16
select select "0"
select select "4"
select select "3"
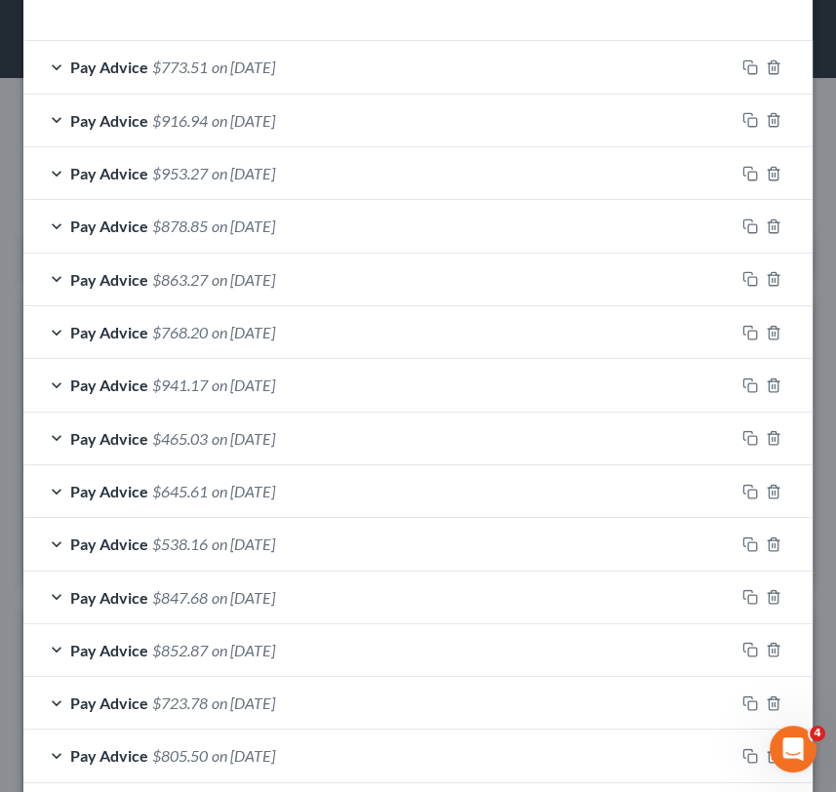
scroll to position [1084, 0]
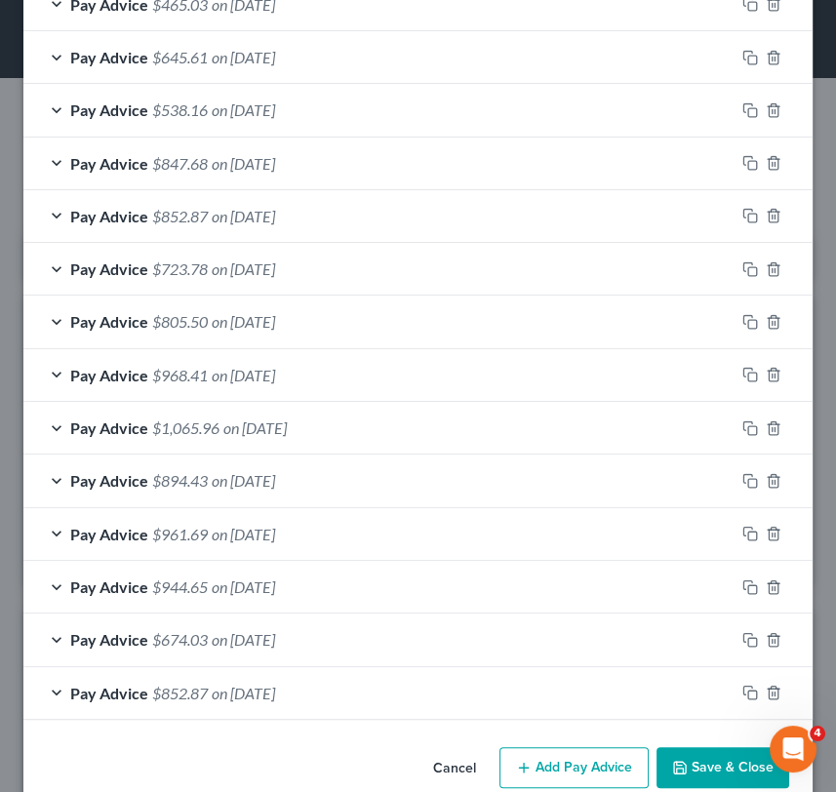
click at [566, 758] on button "Add Pay Advice" at bounding box center [574, 768] width 149 height 41
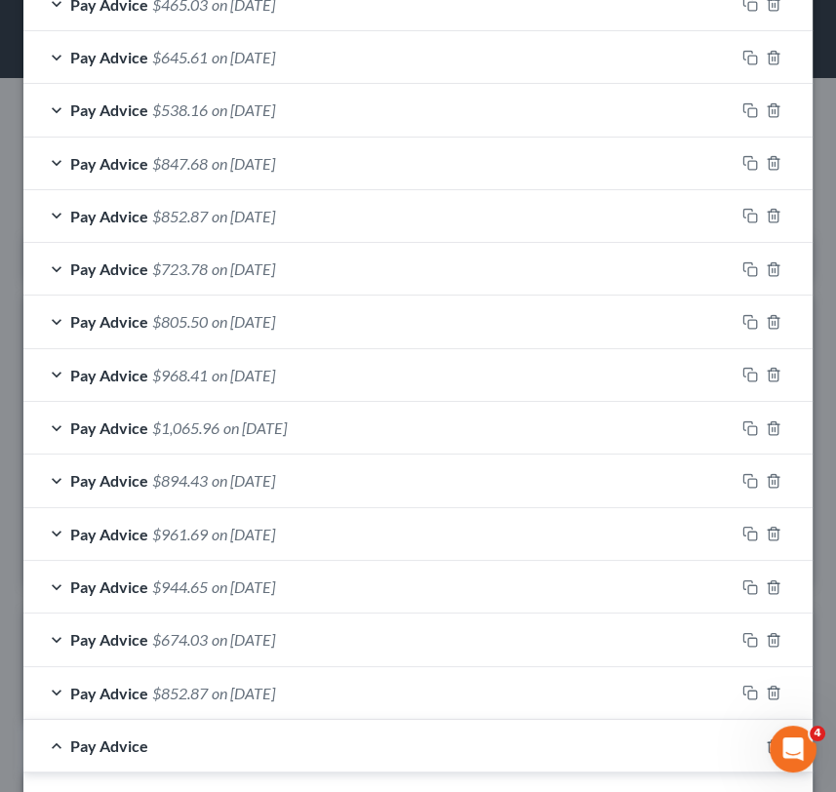
scroll to position [1517, 0]
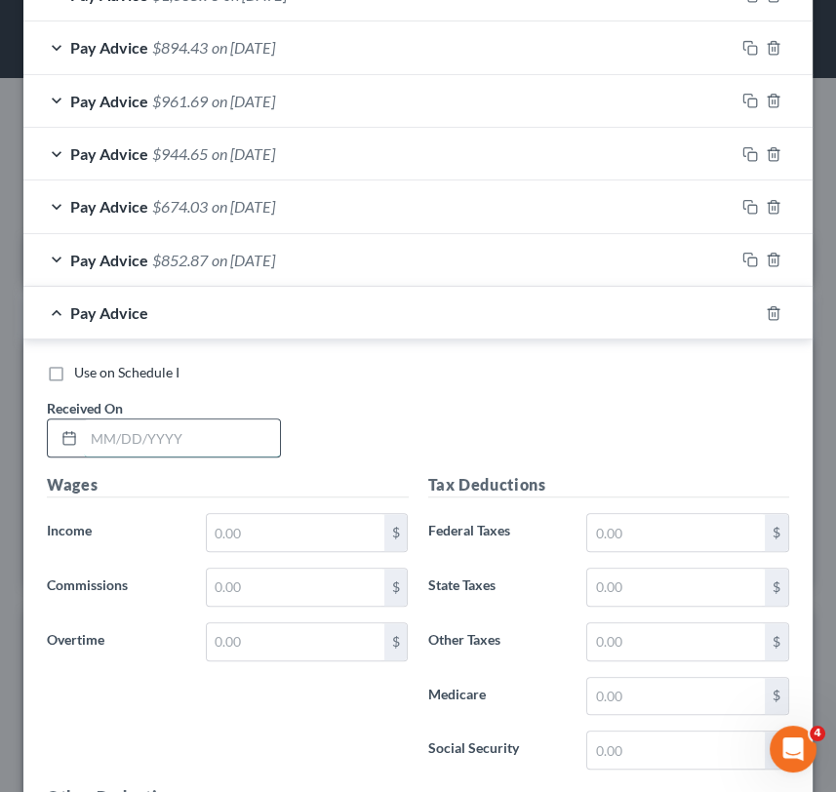
click at [213, 438] on input "text" at bounding box center [182, 438] width 196 height 37
type input "1"
type input "07/10/2025"
click at [264, 518] on input "text" at bounding box center [296, 532] width 178 height 37
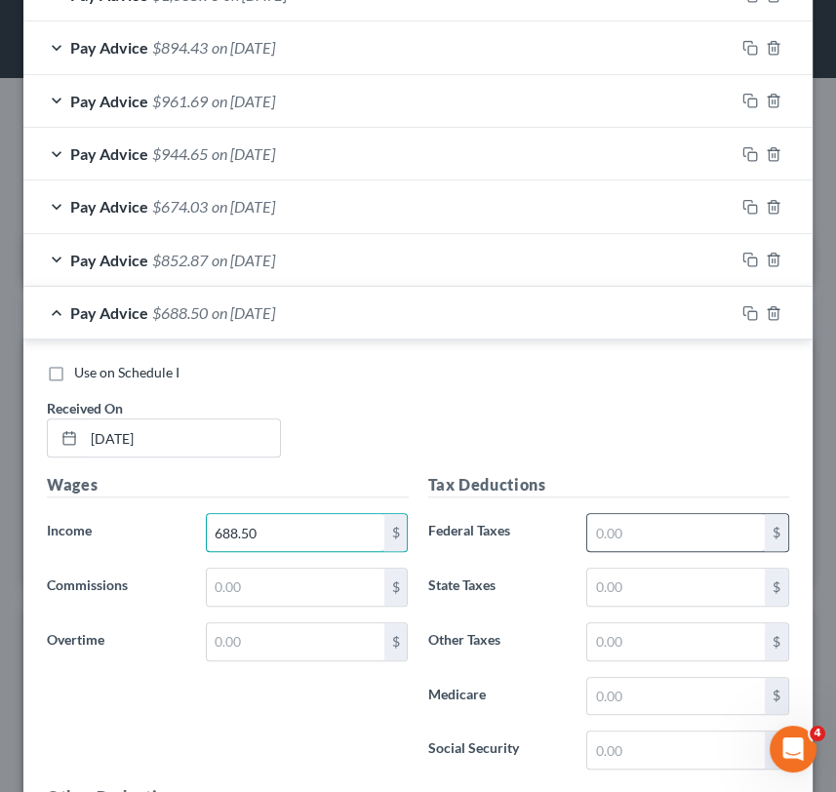
type input "688.50"
click at [671, 516] on input "text" at bounding box center [676, 532] width 178 height 37
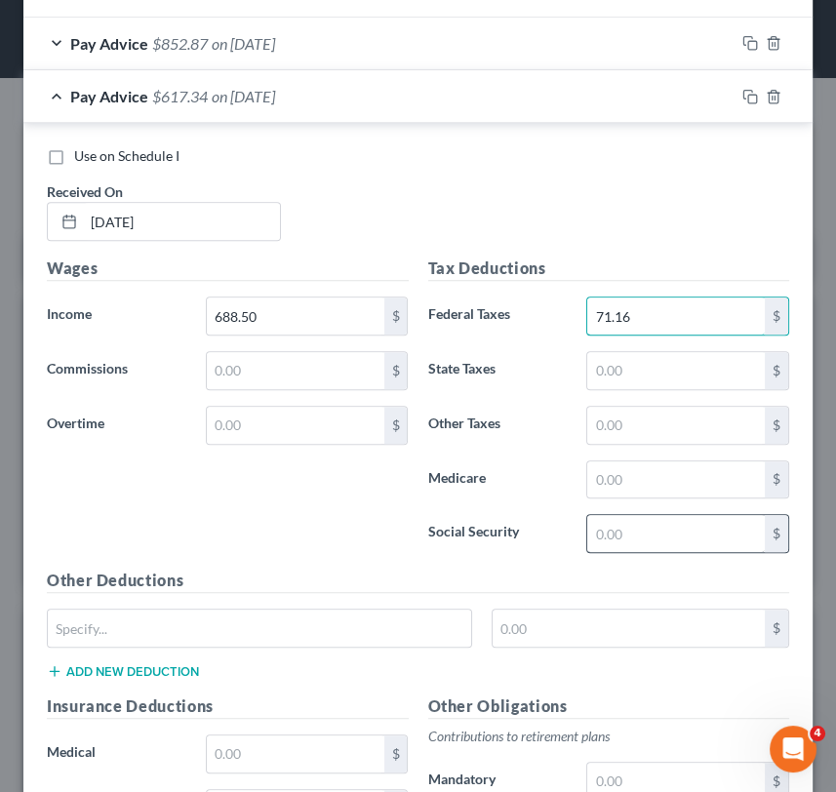
type input "71.16"
click at [691, 539] on input "text" at bounding box center [676, 533] width 178 height 37
type input "7"
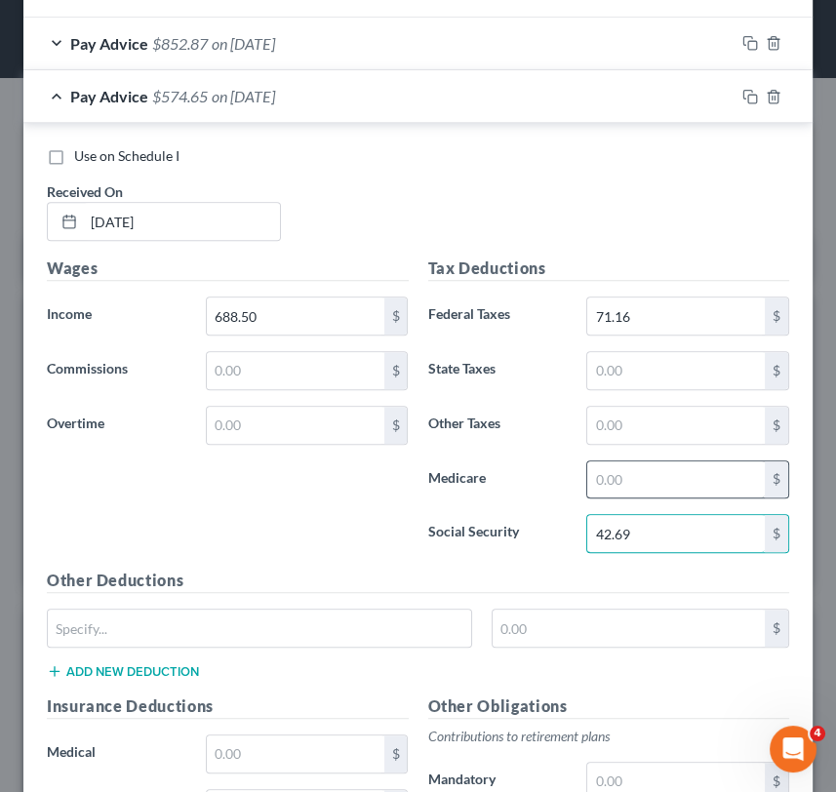
type input "42.69"
click at [640, 463] on input "text" at bounding box center [676, 480] width 178 height 37
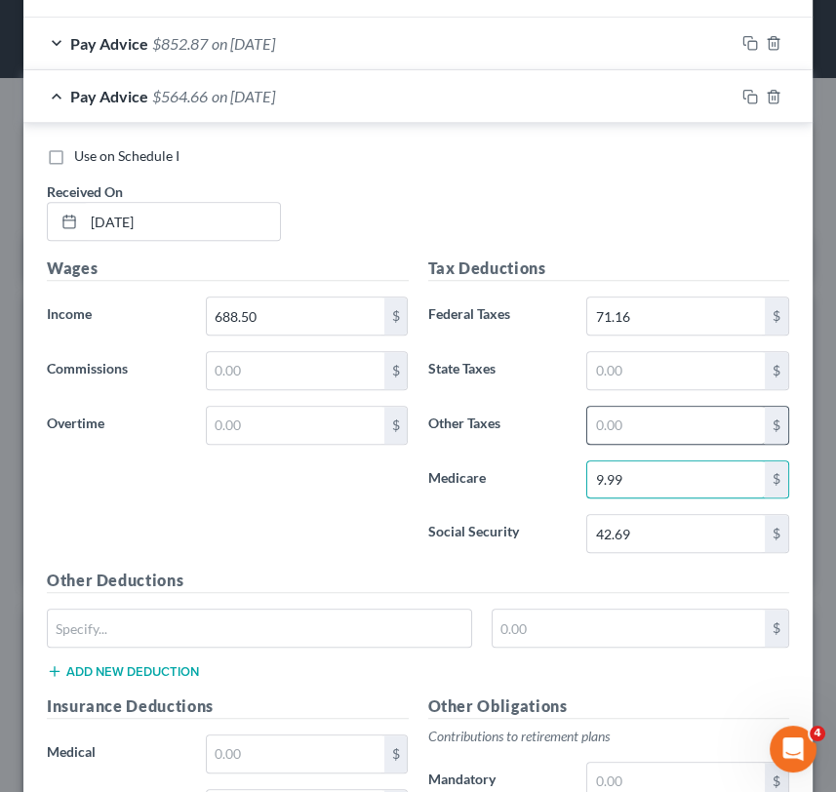
type input "9.99"
click at [649, 412] on input "text" at bounding box center [676, 425] width 178 height 37
type input "8.26"
click at [79, 103] on div "Pay Advice $556.40 on 07/10/2025" at bounding box center [378, 96] width 711 height 52
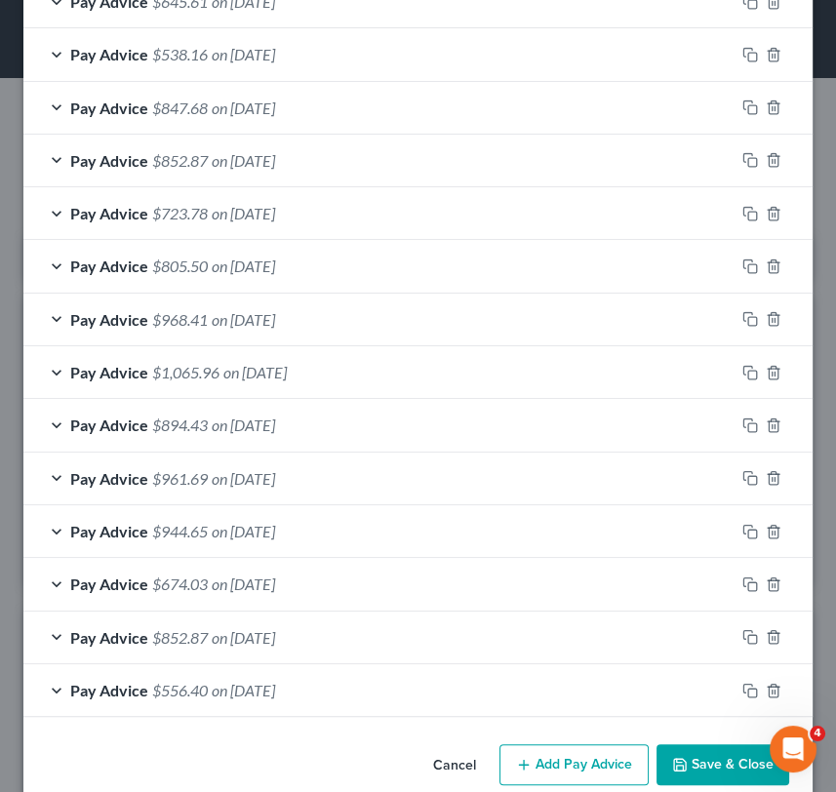
scroll to position [1169, 0]
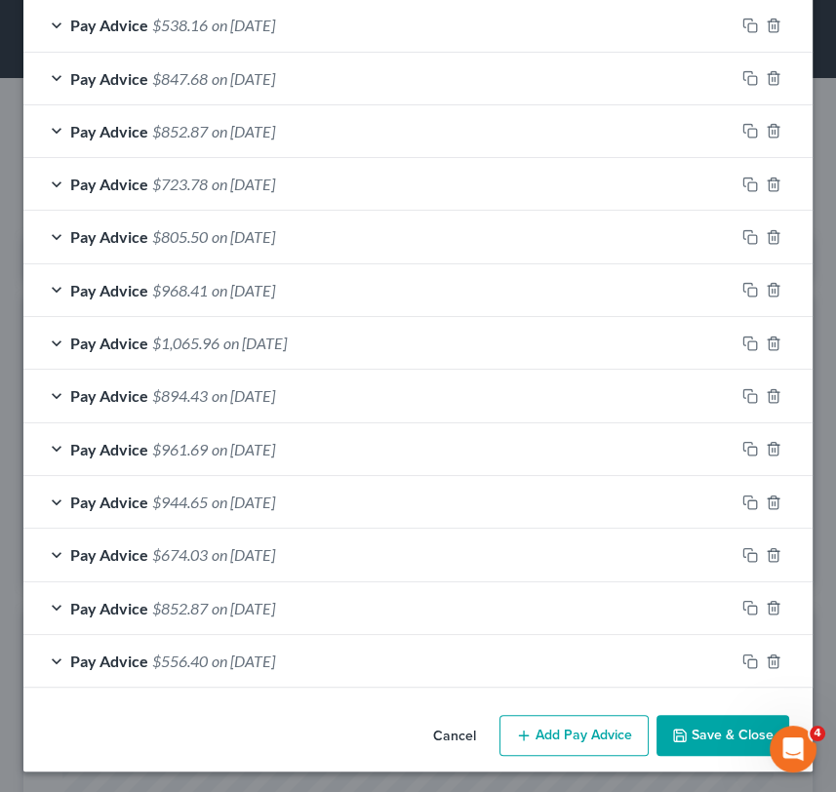
click at [528, 720] on button "Add Pay Advice" at bounding box center [574, 735] width 149 height 41
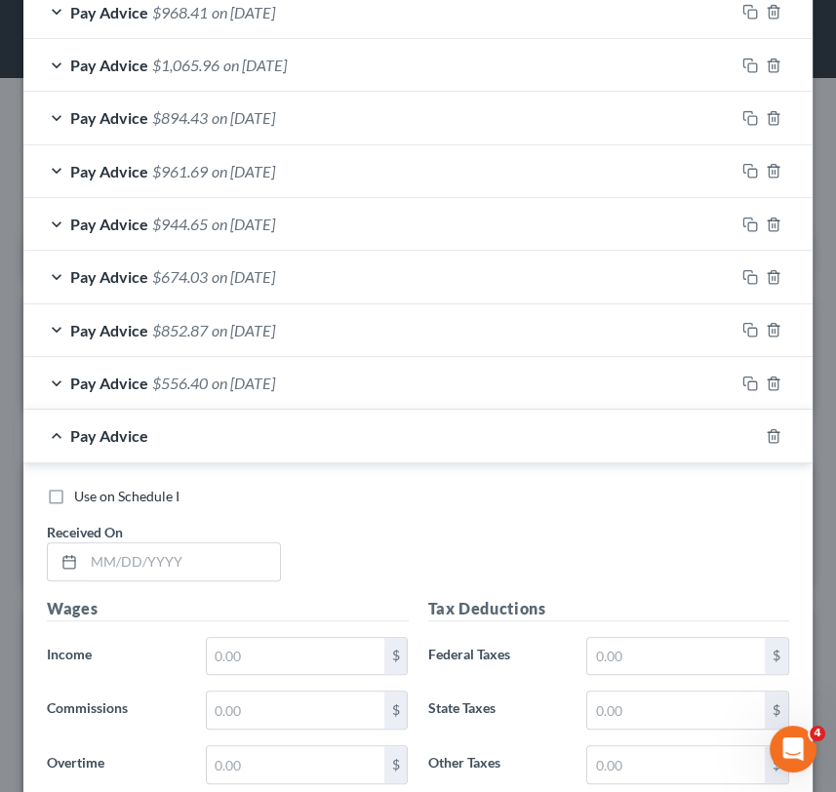
scroll to position [1602, 0]
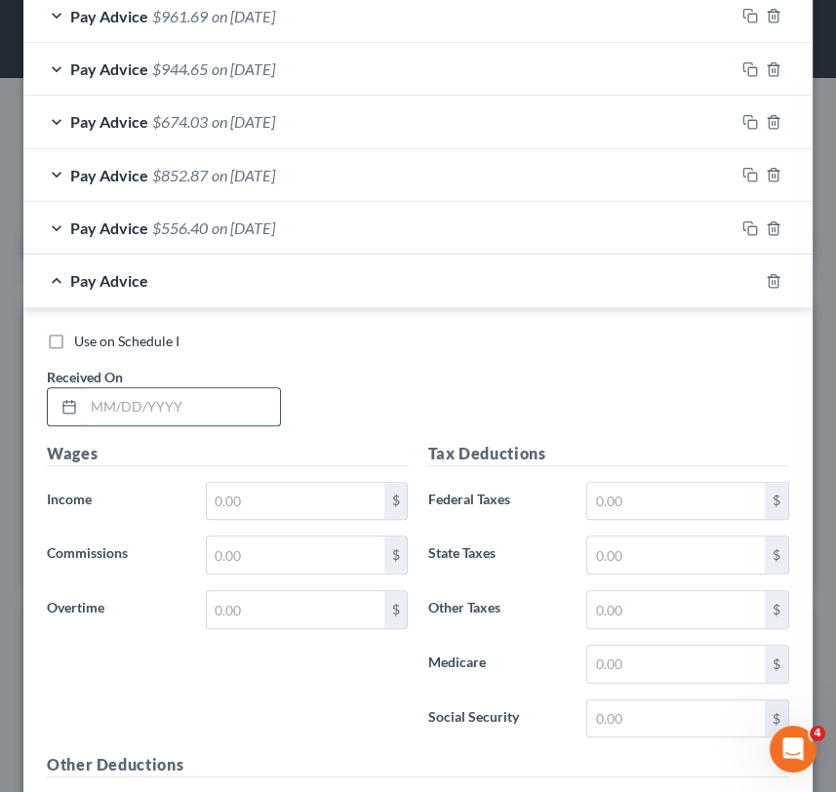
click at [148, 401] on input "text" at bounding box center [182, 406] width 196 height 37
type input "07/18/25"
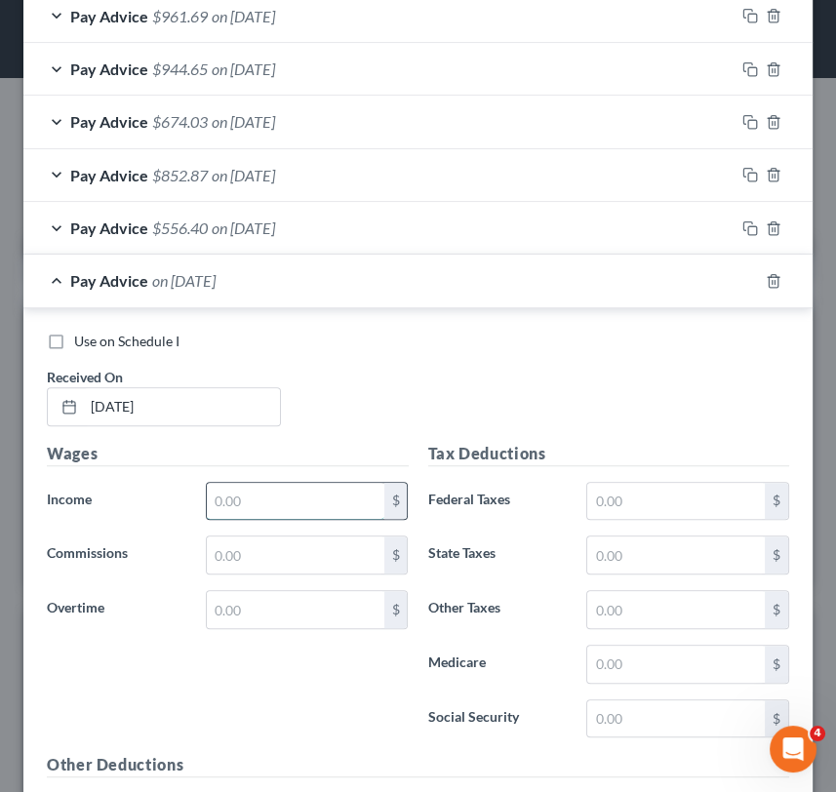
click at [250, 488] on input "text" at bounding box center [296, 501] width 178 height 37
type input "666"
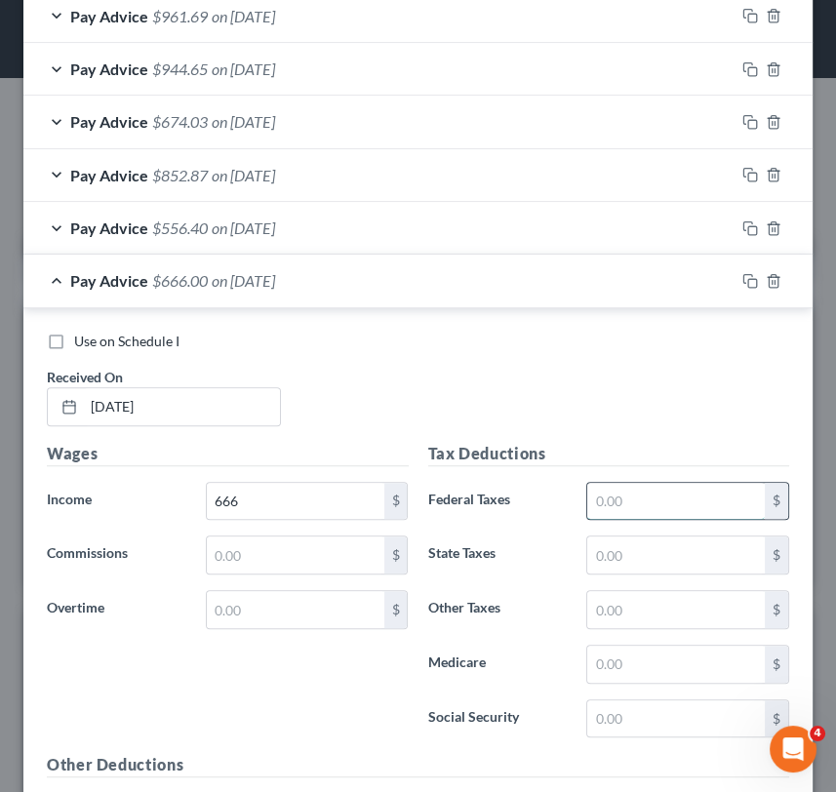
click at [632, 498] on input "text" at bounding box center [676, 501] width 178 height 37
type input "68.91"
click at [667, 718] on input "text" at bounding box center [676, 719] width 178 height 37
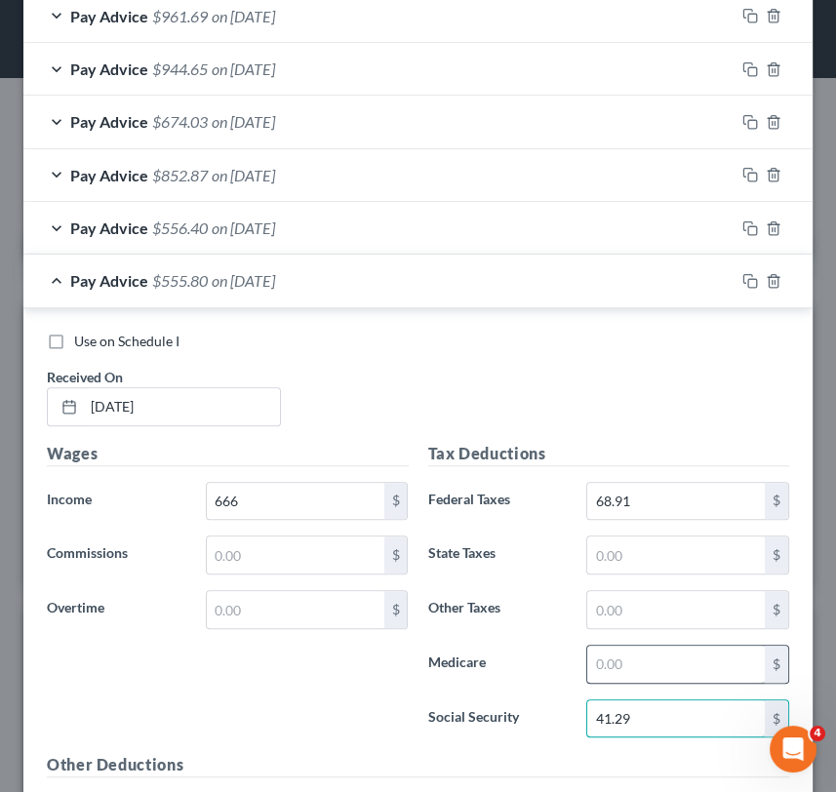
type input "41.29"
click at [686, 658] on input "text" at bounding box center [676, 664] width 178 height 37
type input "9.65"
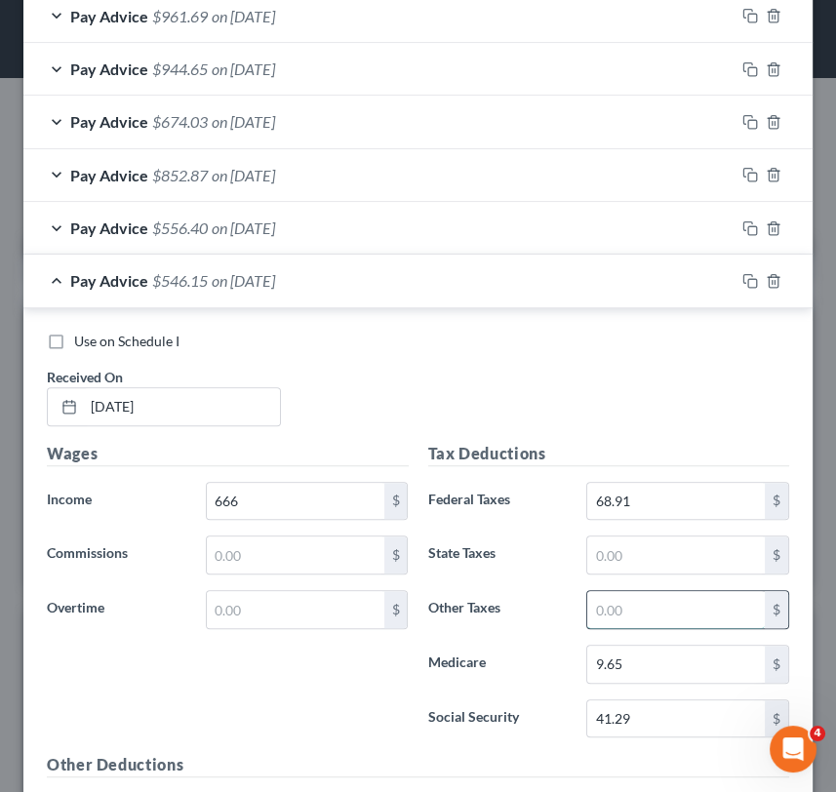
click at [687, 620] on input "text" at bounding box center [676, 609] width 178 height 37
type input "7.99"
click at [161, 281] on span "$538.16" at bounding box center [180, 280] width 56 height 19
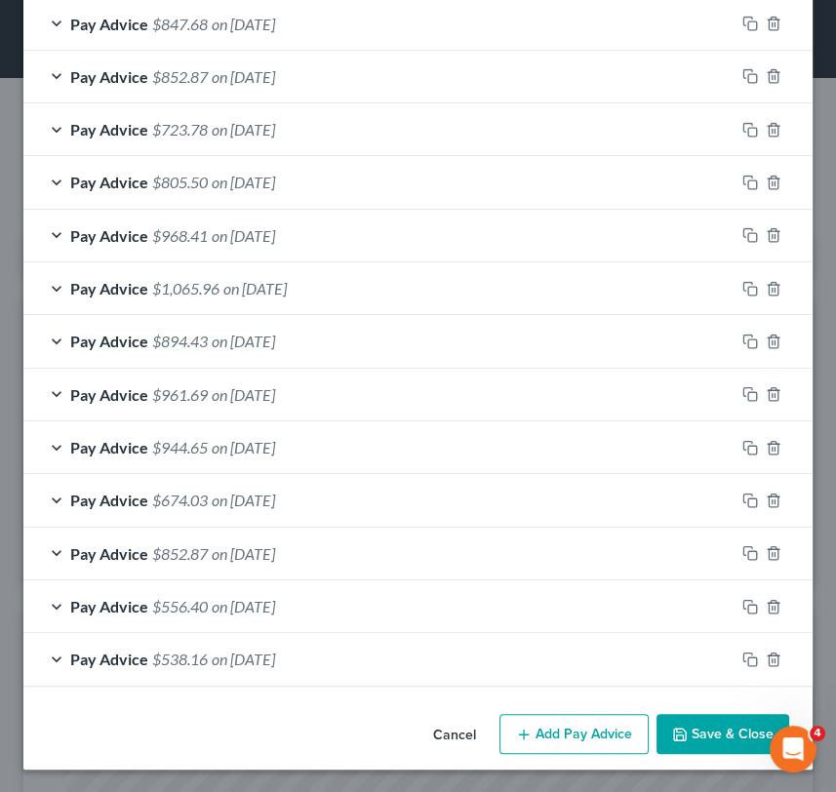
scroll to position [1222, 0]
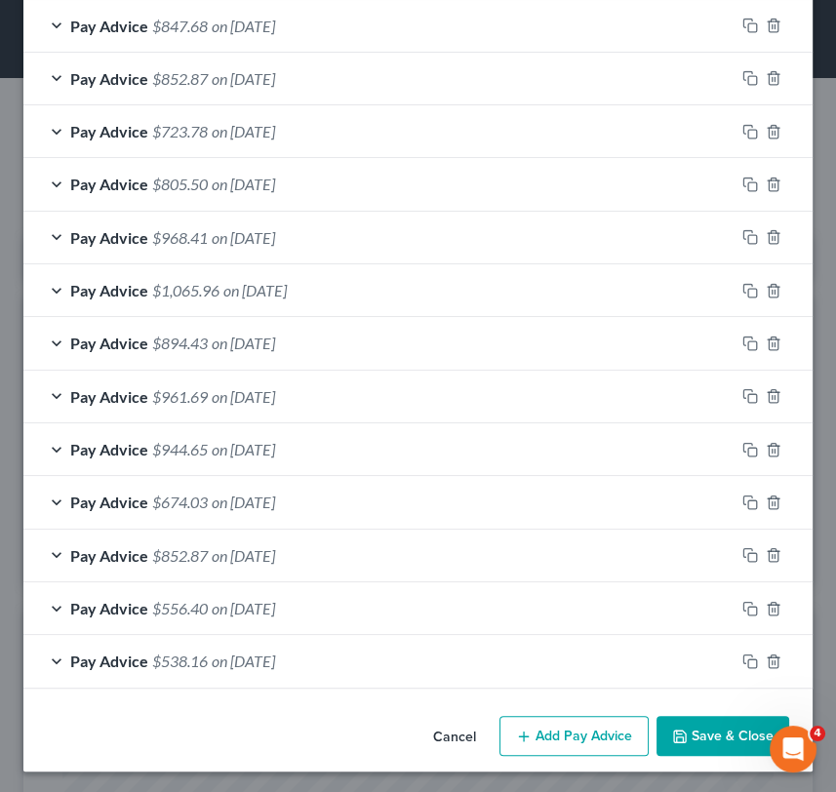
click at [542, 716] on button "Add Pay Advice" at bounding box center [574, 736] width 149 height 41
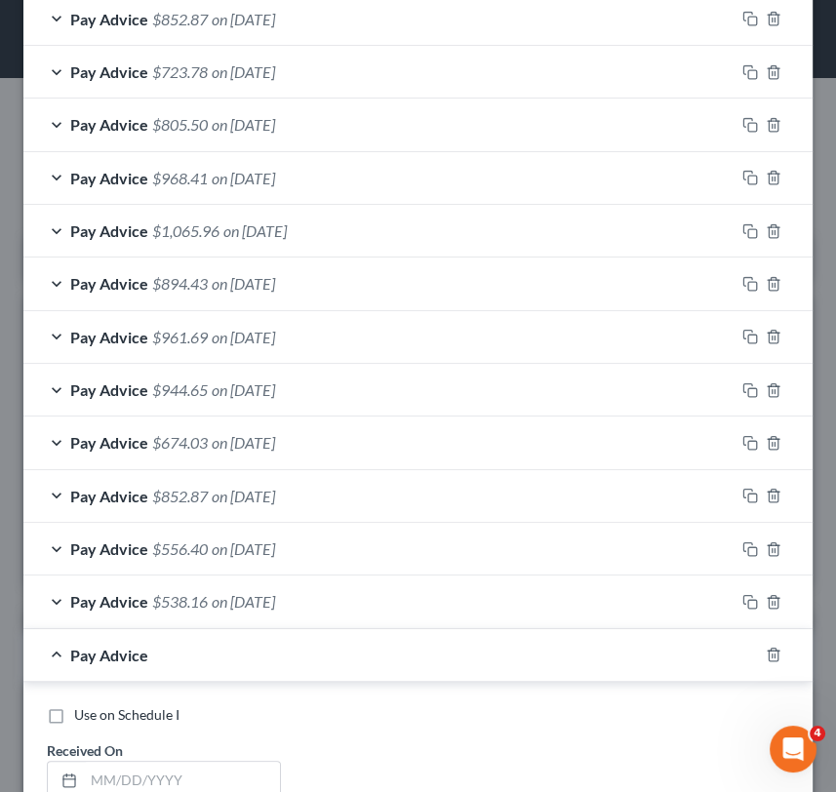
scroll to position [1314, 0]
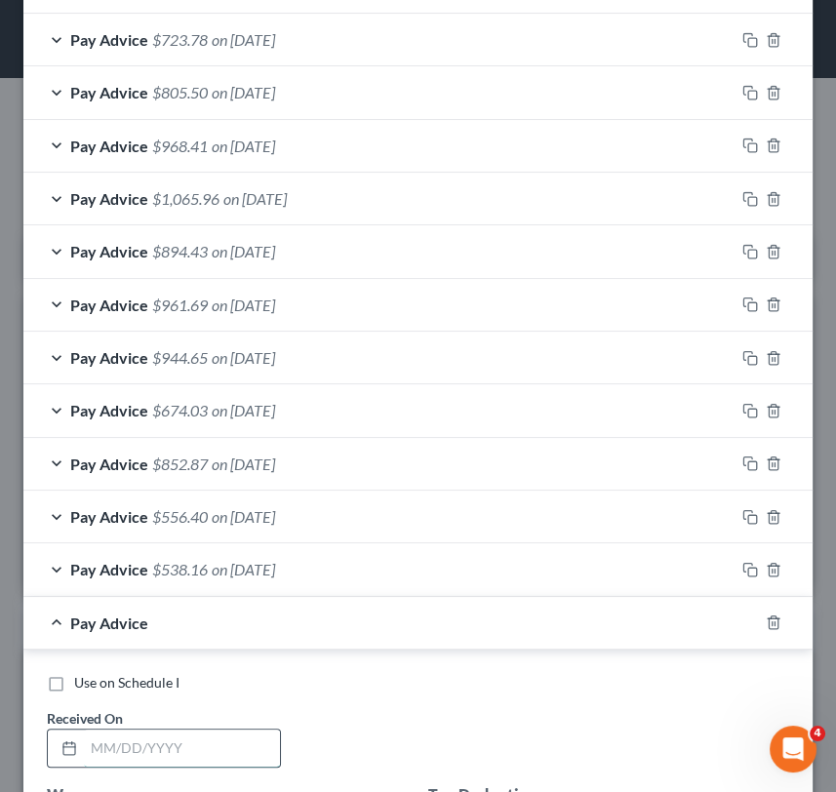
click at [128, 751] on input "text" at bounding box center [182, 748] width 196 height 37
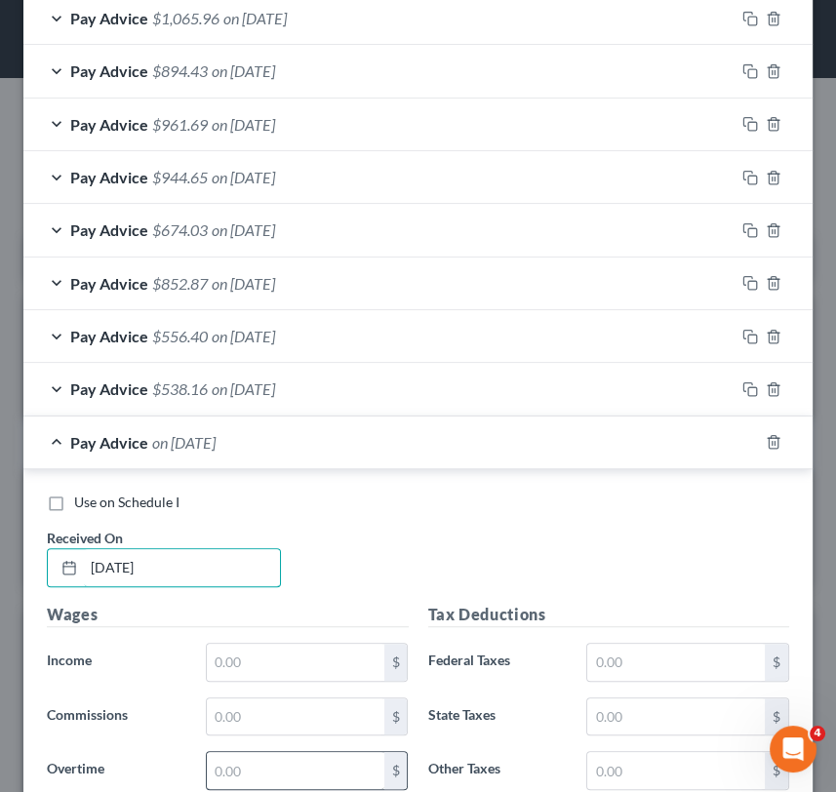
scroll to position [1530, 0]
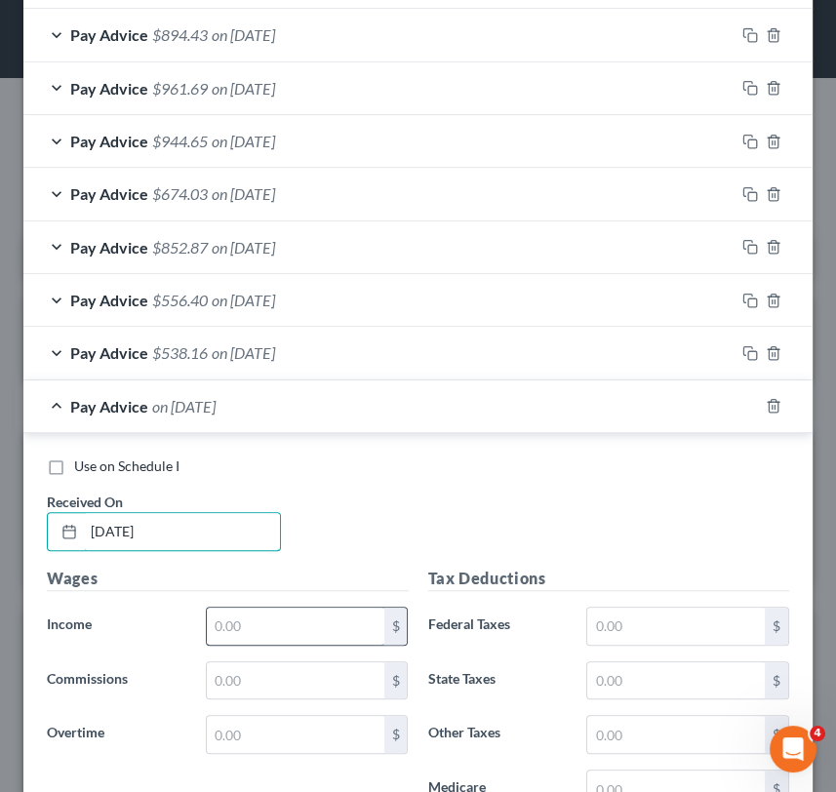
type input "07/30/25"
click at [322, 626] on input "text" at bounding box center [296, 626] width 178 height 37
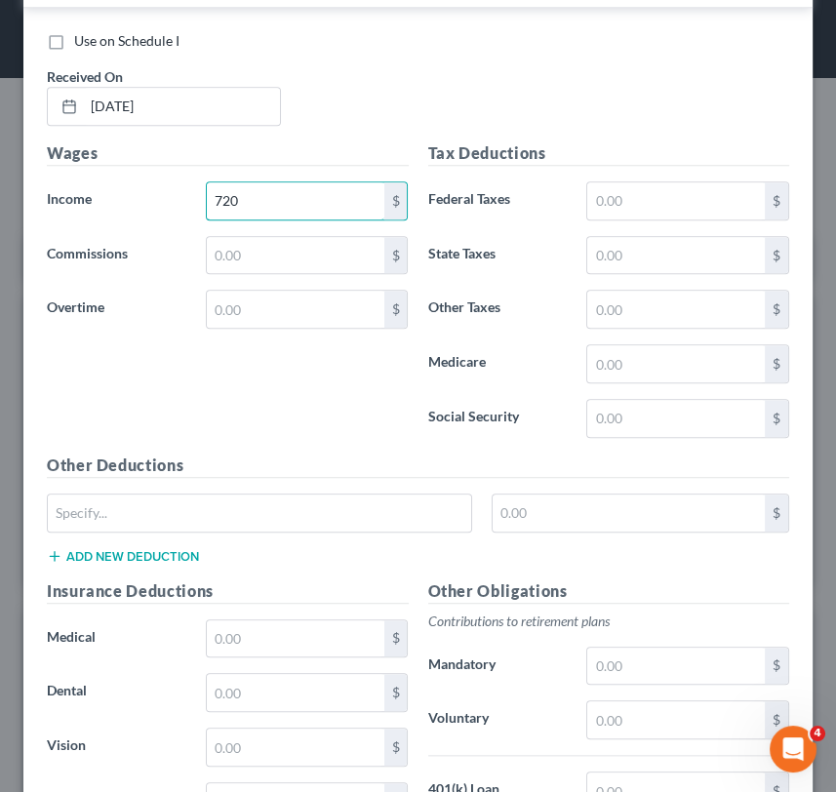
scroll to position [1964, 0]
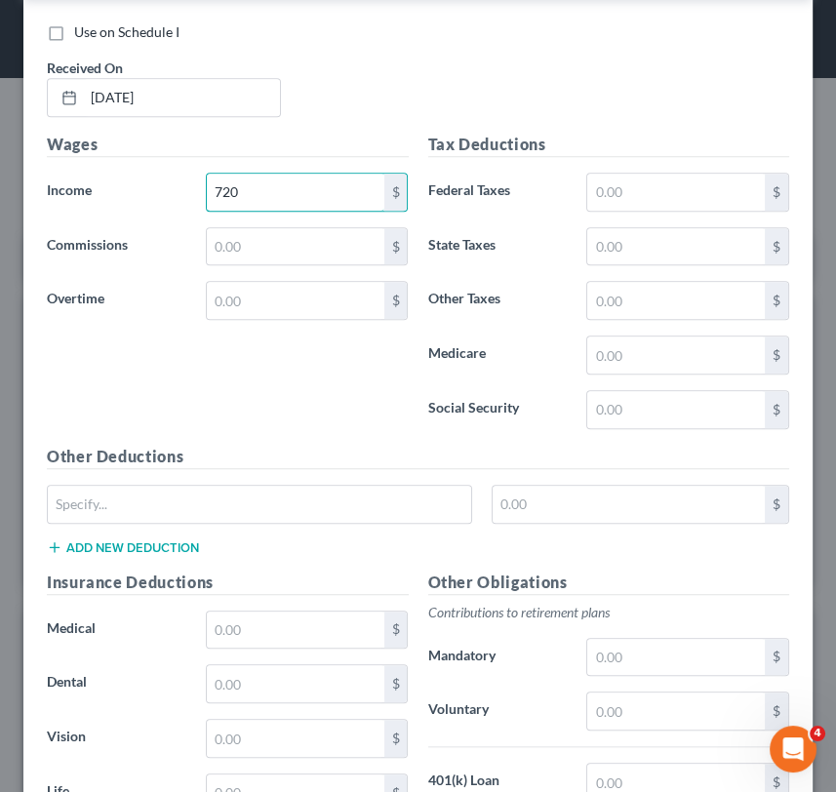
type input "720"
click at [627, 207] on div "$" at bounding box center [688, 192] width 222 height 39
click at [648, 189] on input "text" at bounding box center [676, 192] width 178 height 37
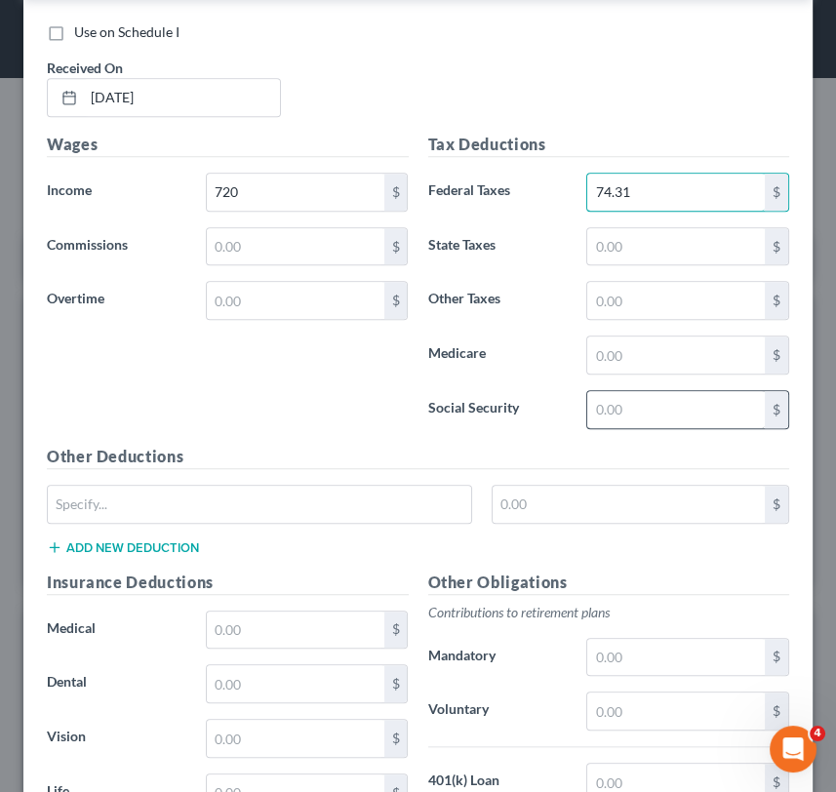
type input "74.31"
click at [618, 400] on input "text" at bounding box center [676, 409] width 178 height 37
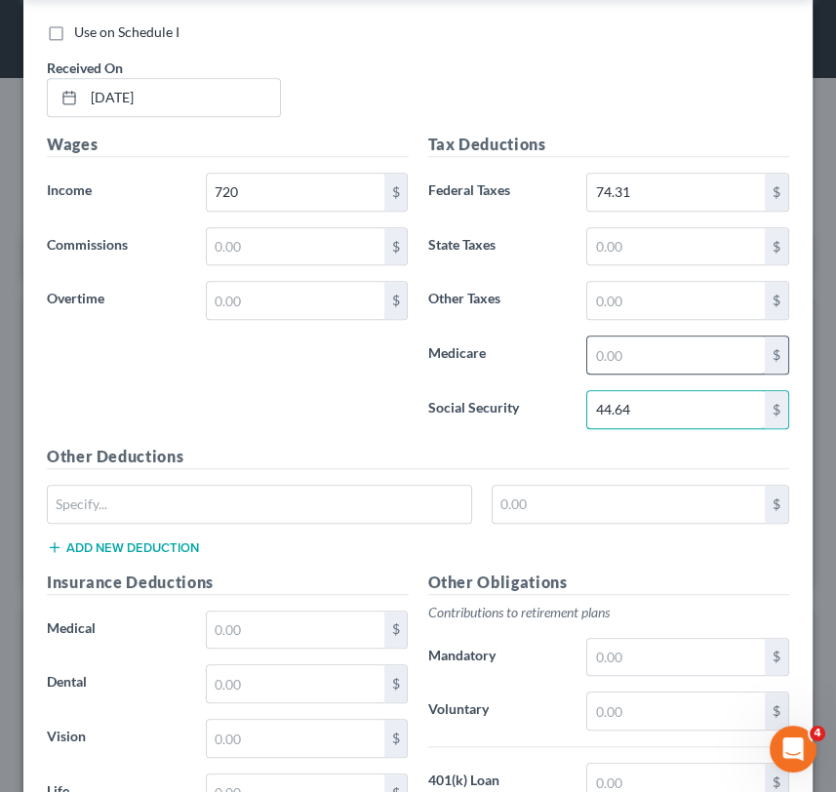
type input "44.64"
click at [644, 368] on input "text" at bounding box center [676, 355] width 178 height 37
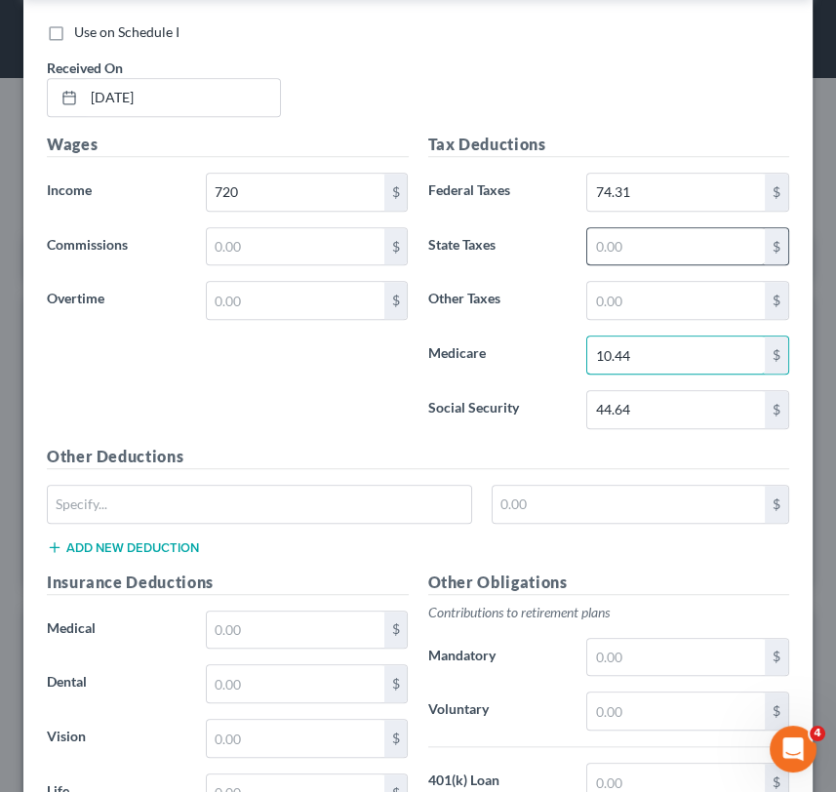
type input "10.44"
click at [625, 238] on input "text" at bounding box center [676, 246] width 178 height 37
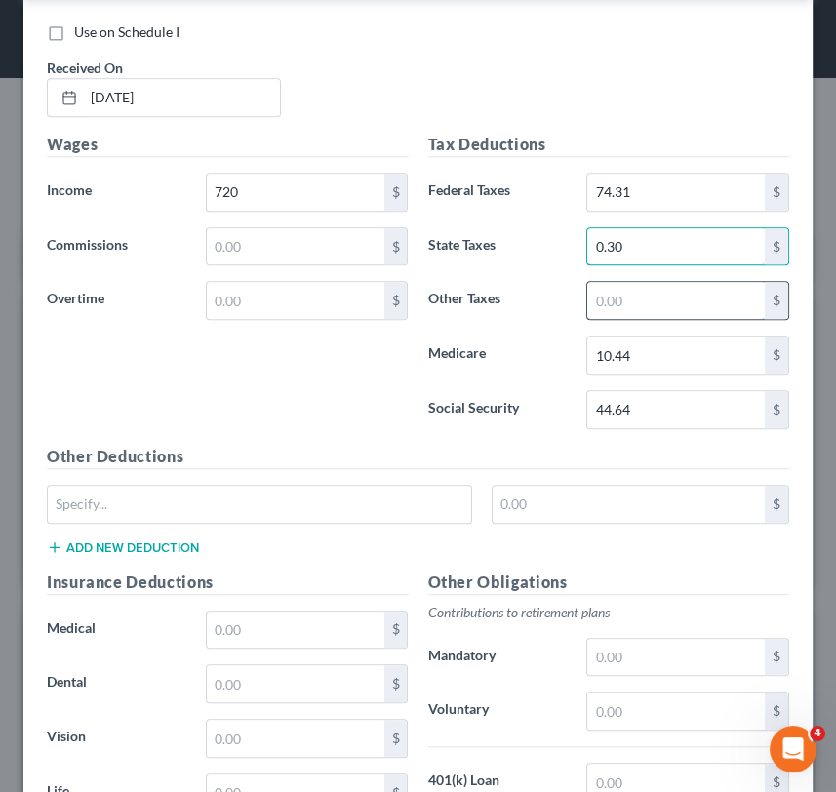
type input "0.30"
click at [588, 291] on input "text" at bounding box center [676, 300] width 178 height 37
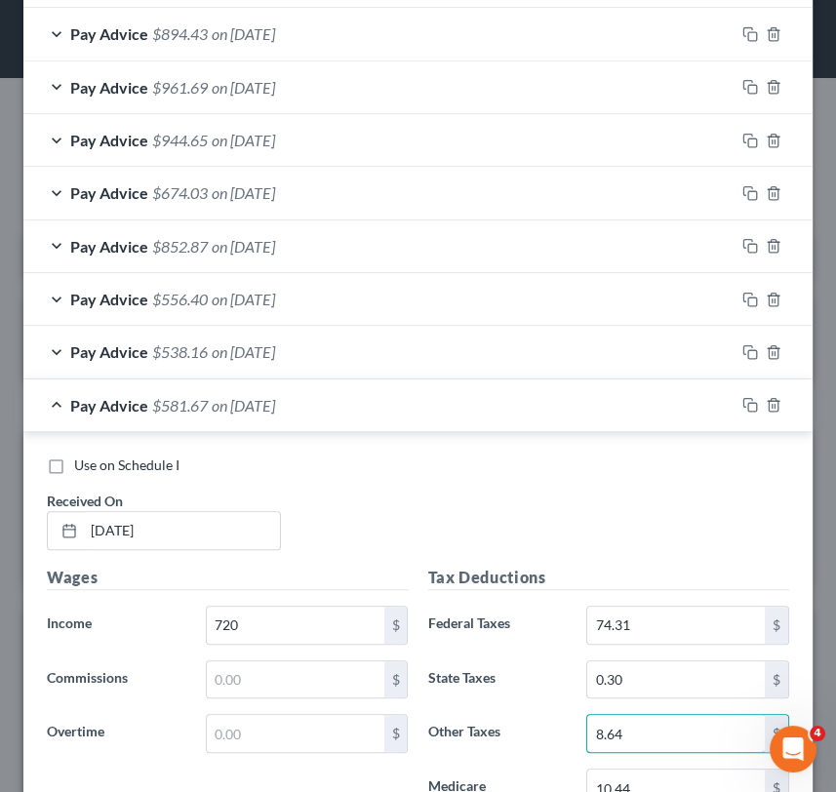
scroll to position [1530, 0]
type input "8.64"
click at [92, 408] on span "Pay Advice" at bounding box center [109, 406] width 78 height 19
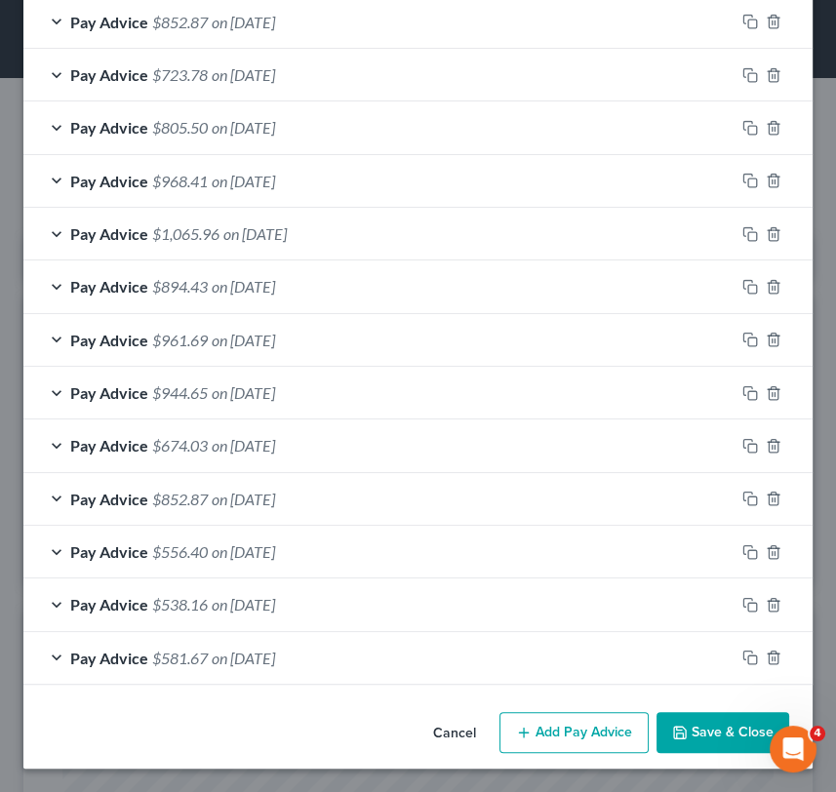
scroll to position [1274, 0]
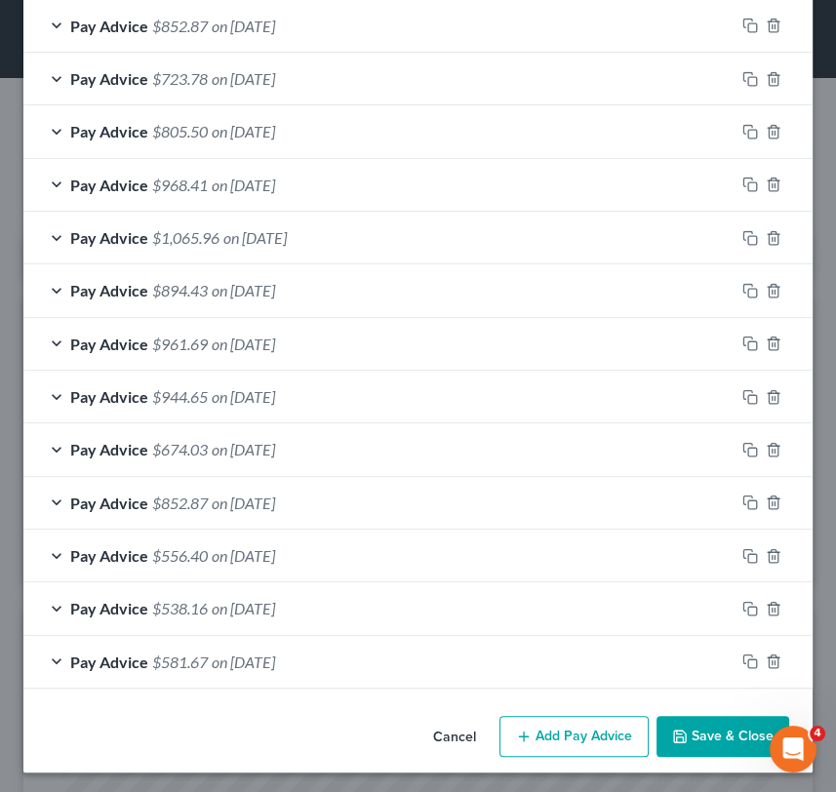
click at [535, 738] on button "Add Pay Advice" at bounding box center [574, 736] width 149 height 41
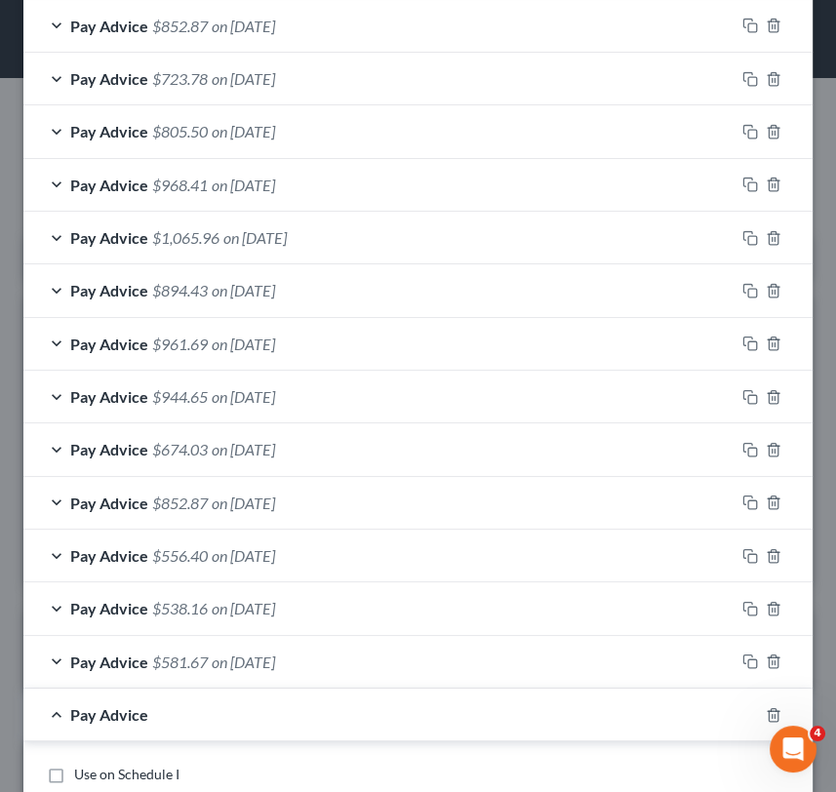
scroll to position [1583, 0]
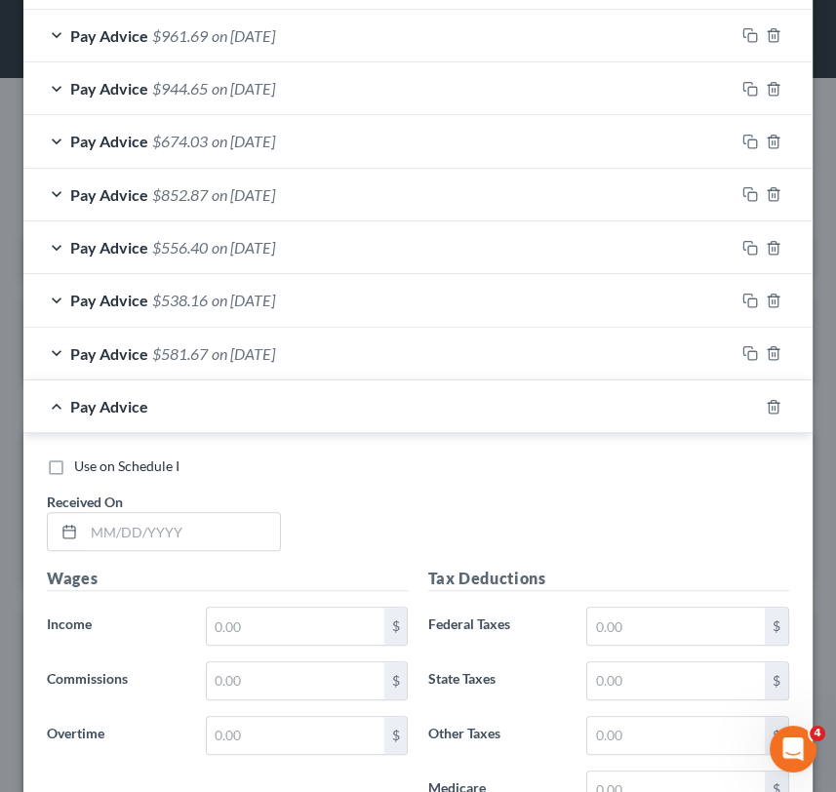
click at [200, 505] on div "Received On *" at bounding box center [164, 522] width 254 height 60
click at [219, 533] on input "text" at bounding box center [182, 531] width 196 height 37
type input "07/25/25"
click at [277, 642] on div "$" at bounding box center [307, 626] width 222 height 39
click at [287, 631] on input "text" at bounding box center [296, 626] width 178 height 37
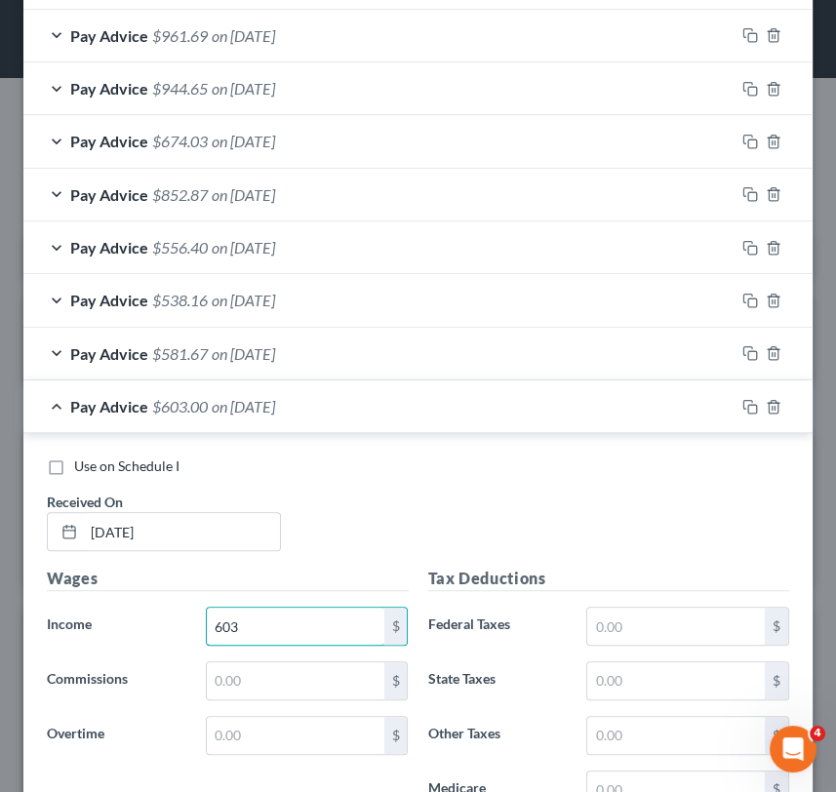
type input "603"
click at [385, 493] on div "Use on Schedule I Received On * 07/25/25" at bounding box center [418, 512] width 762 height 110
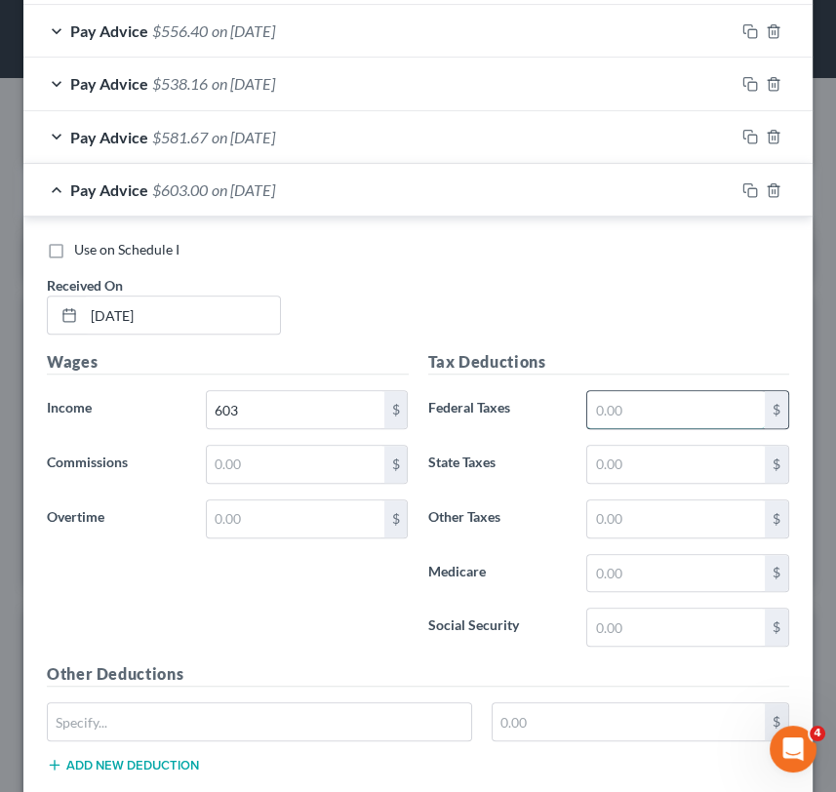
click at [686, 408] on input "text" at bounding box center [676, 409] width 178 height 37
type input "62.61"
click at [664, 616] on input "text" at bounding box center [676, 627] width 178 height 37
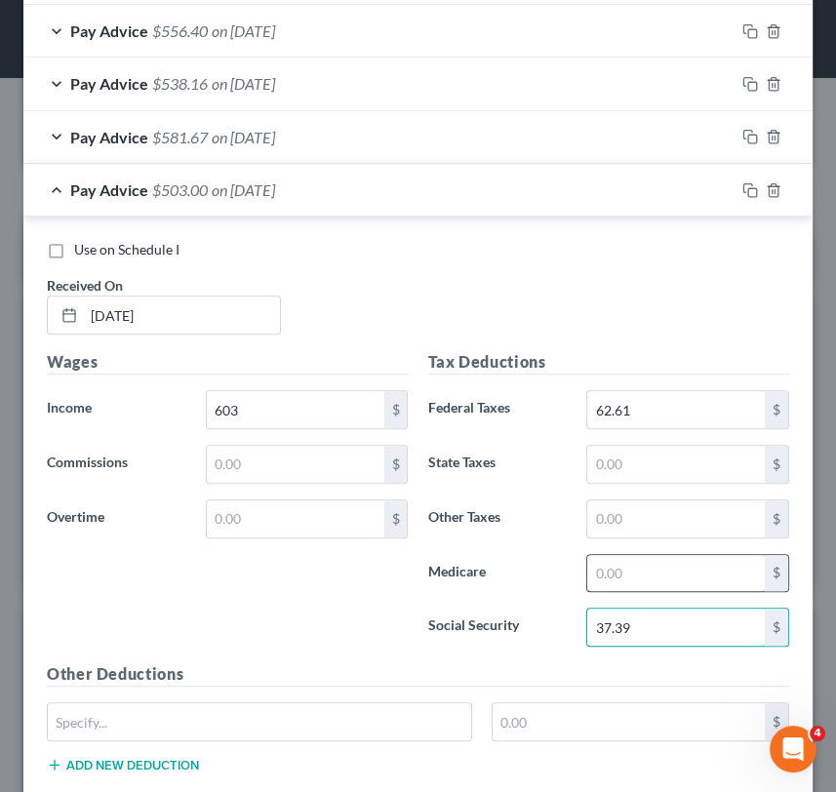
type input "37.39"
click at [669, 560] on input "text" at bounding box center [676, 573] width 178 height 37
type input "8.75"
click at [702, 509] on input "text" at bounding box center [676, 519] width 178 height 37
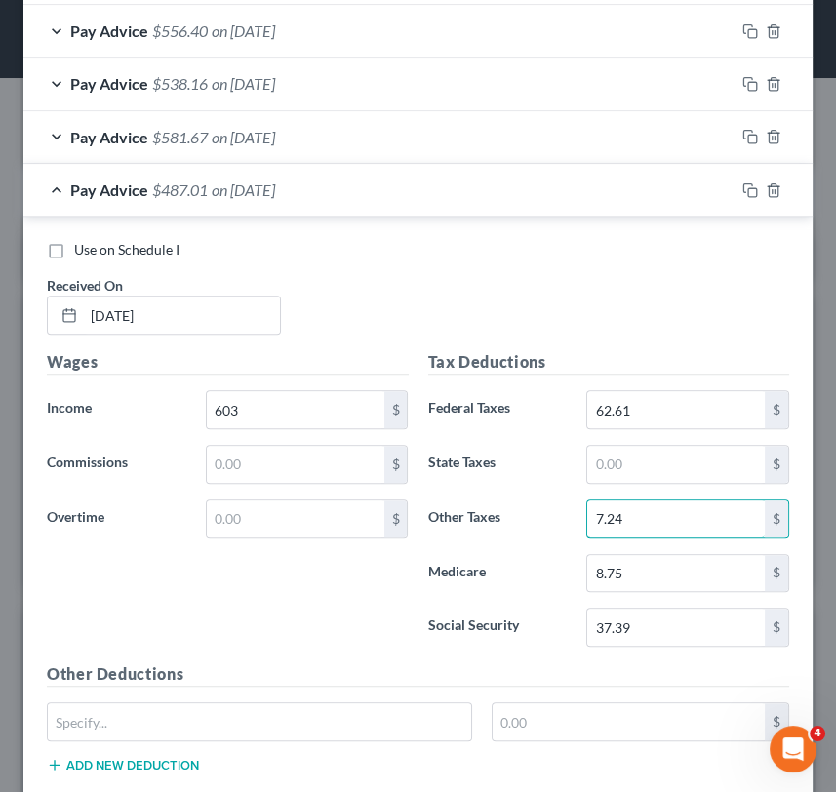
type input "7.24"
click at [142, 205] on div "Pay Advice $487.01 on 07/25/2025" at bounding box center [378, 190] width 711 height 52
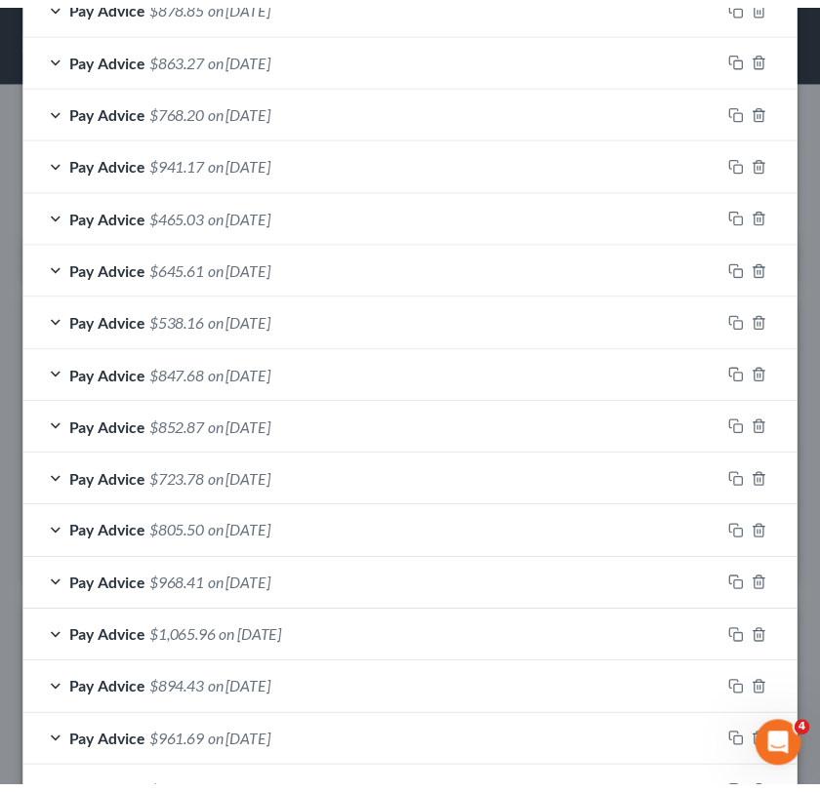
scroll to position [1301, 0]
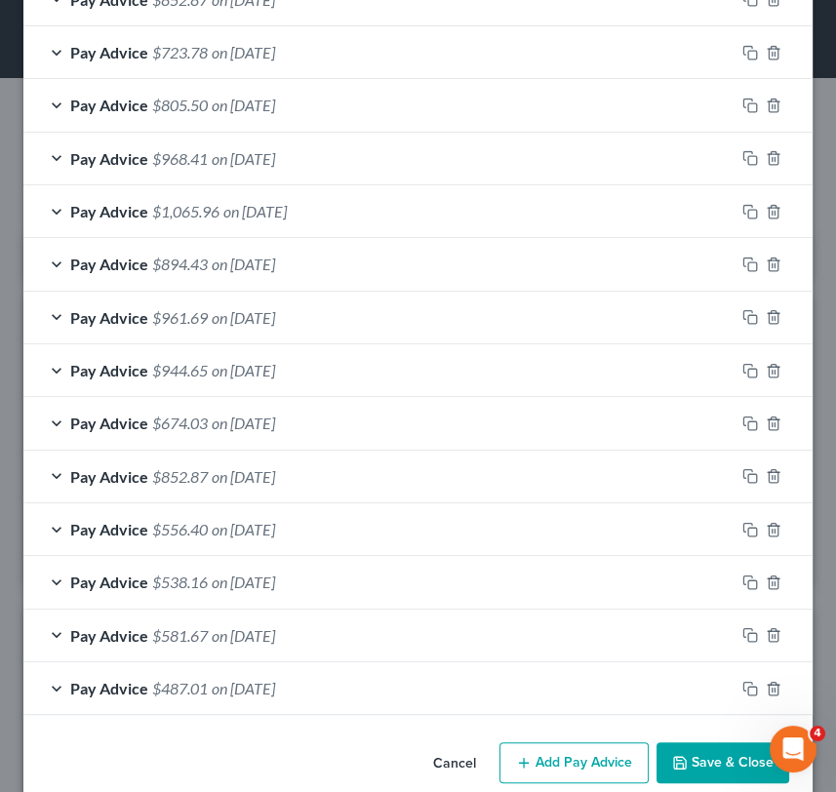
click at [695, 747] on button "Save & Close" at bounding box center [723, 763] width 133 height 41
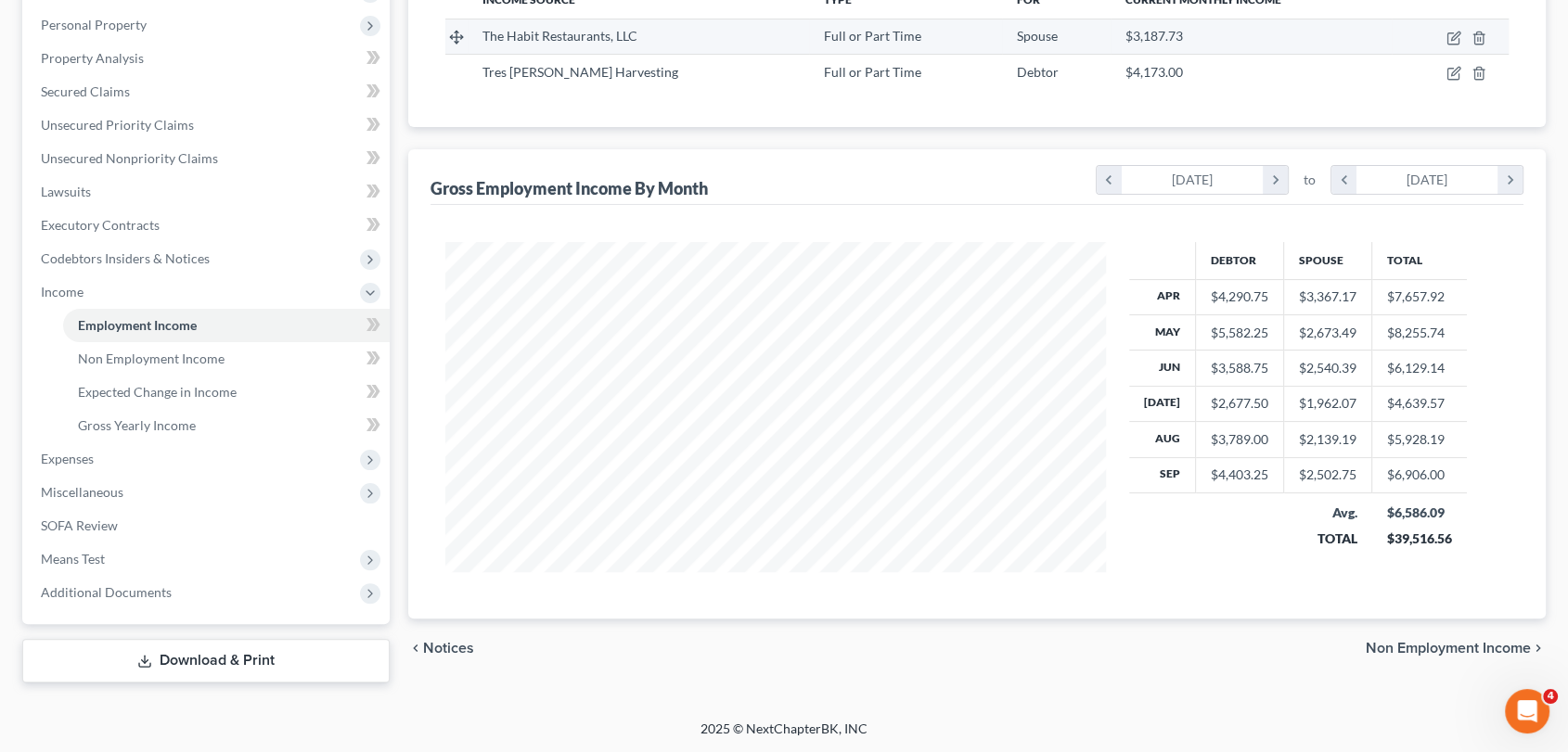
scroll to position [331, 641]
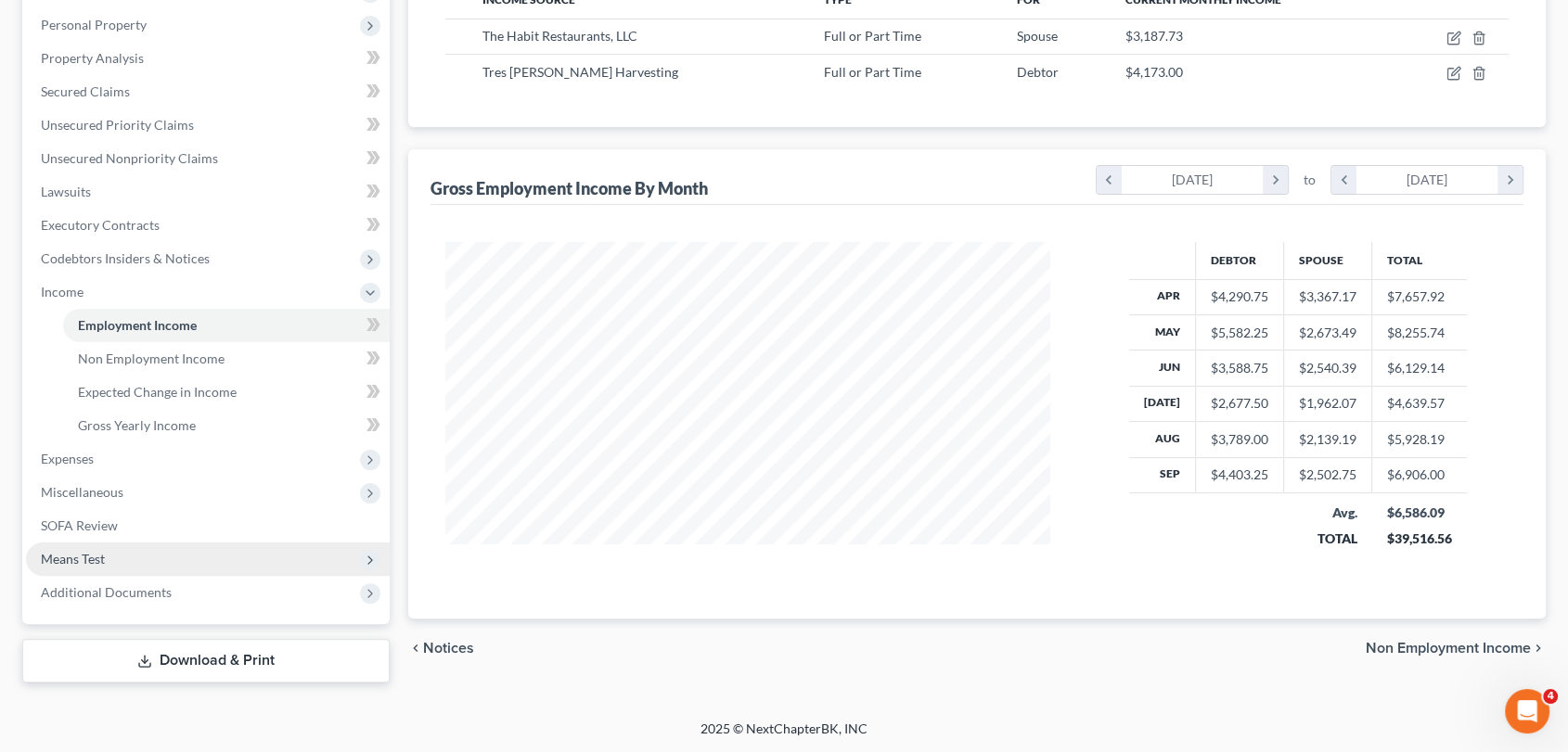
click at [151, 544] on span "Means Test" at bounding box center [207, 559] width 364 height 33
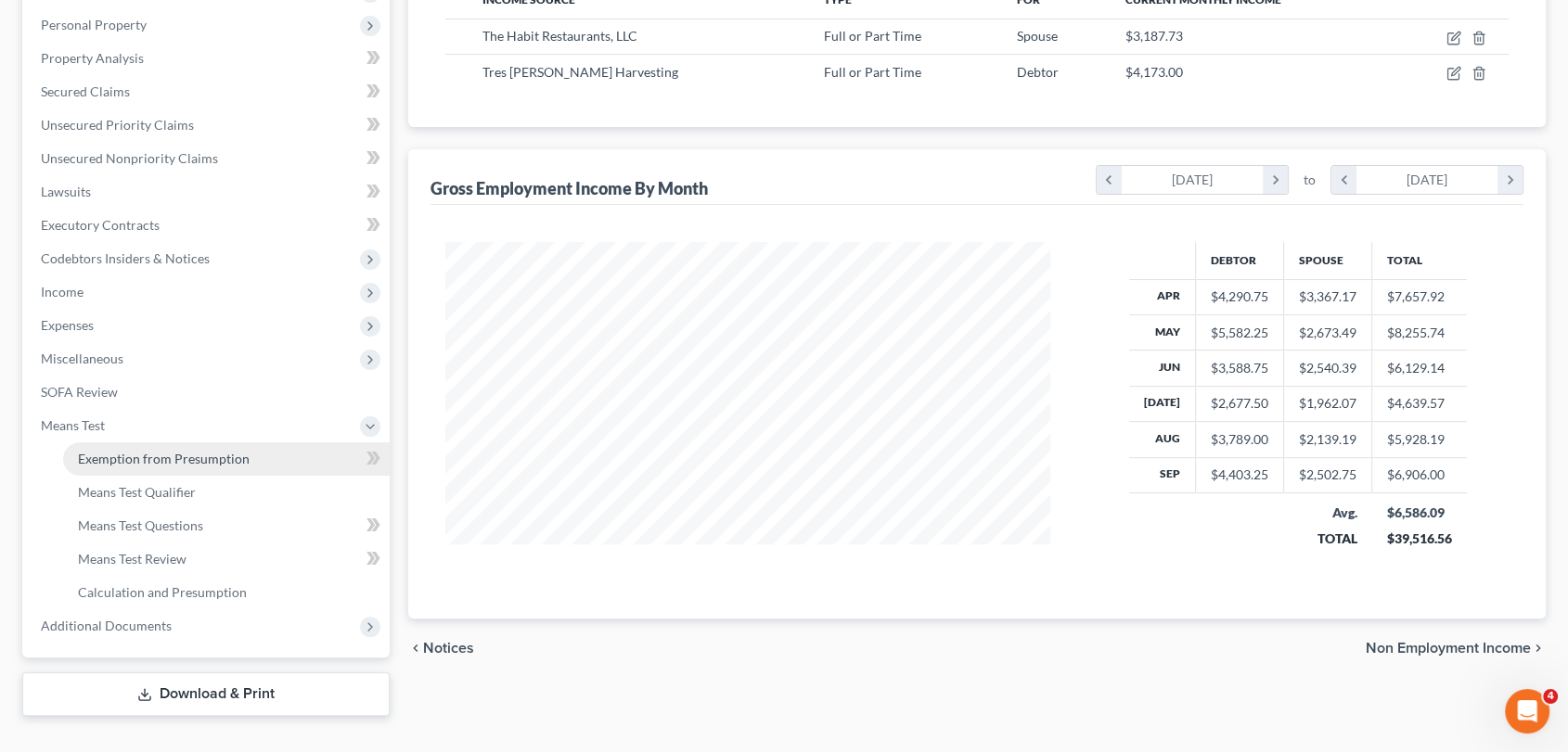
click at [206, 459] on span "Exemption from Presumption" at bounding box center [164, 458] width 172 height 16
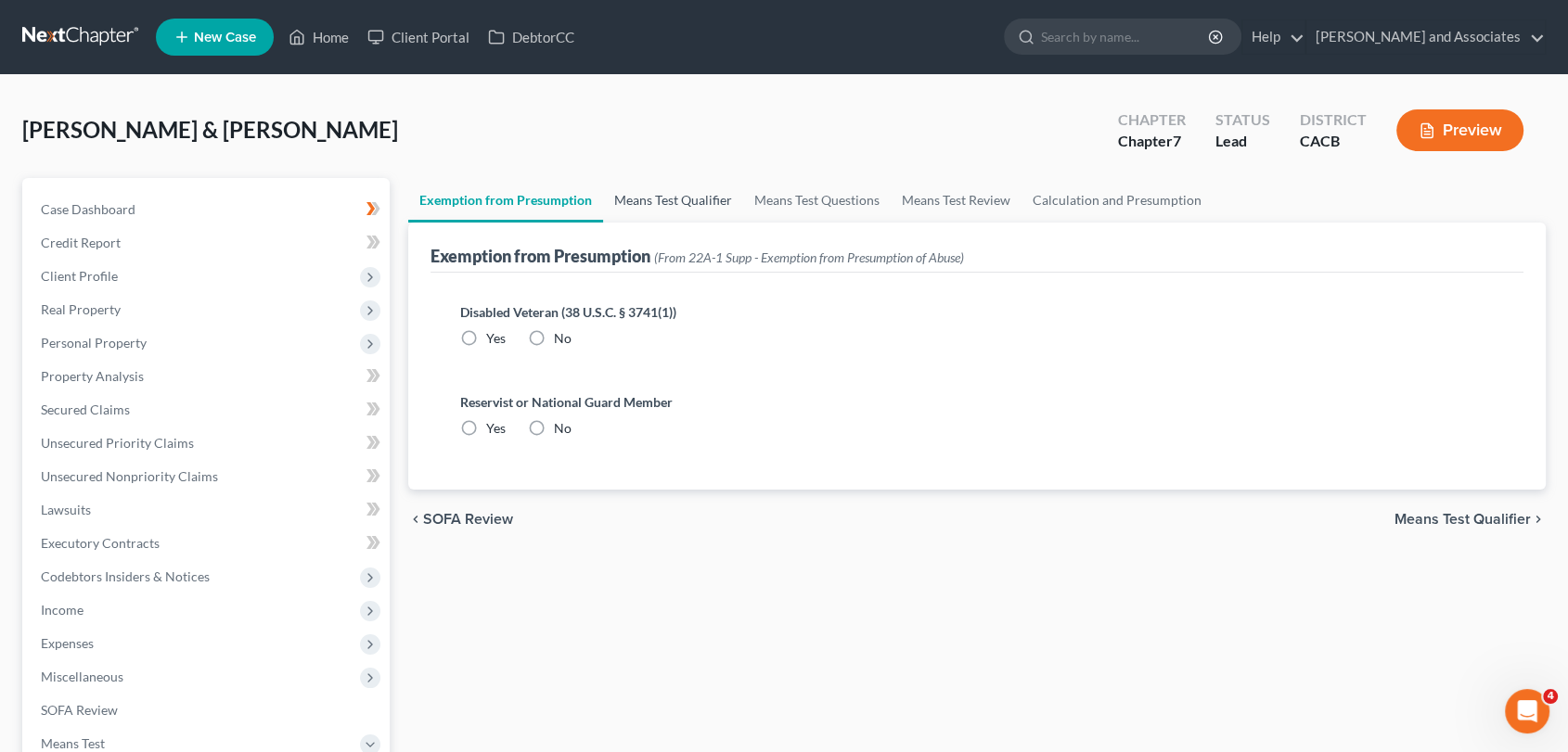
click at [676, 201] on link "Means Test Qualifier" at bounding box center [672, 200] width 140 height 45
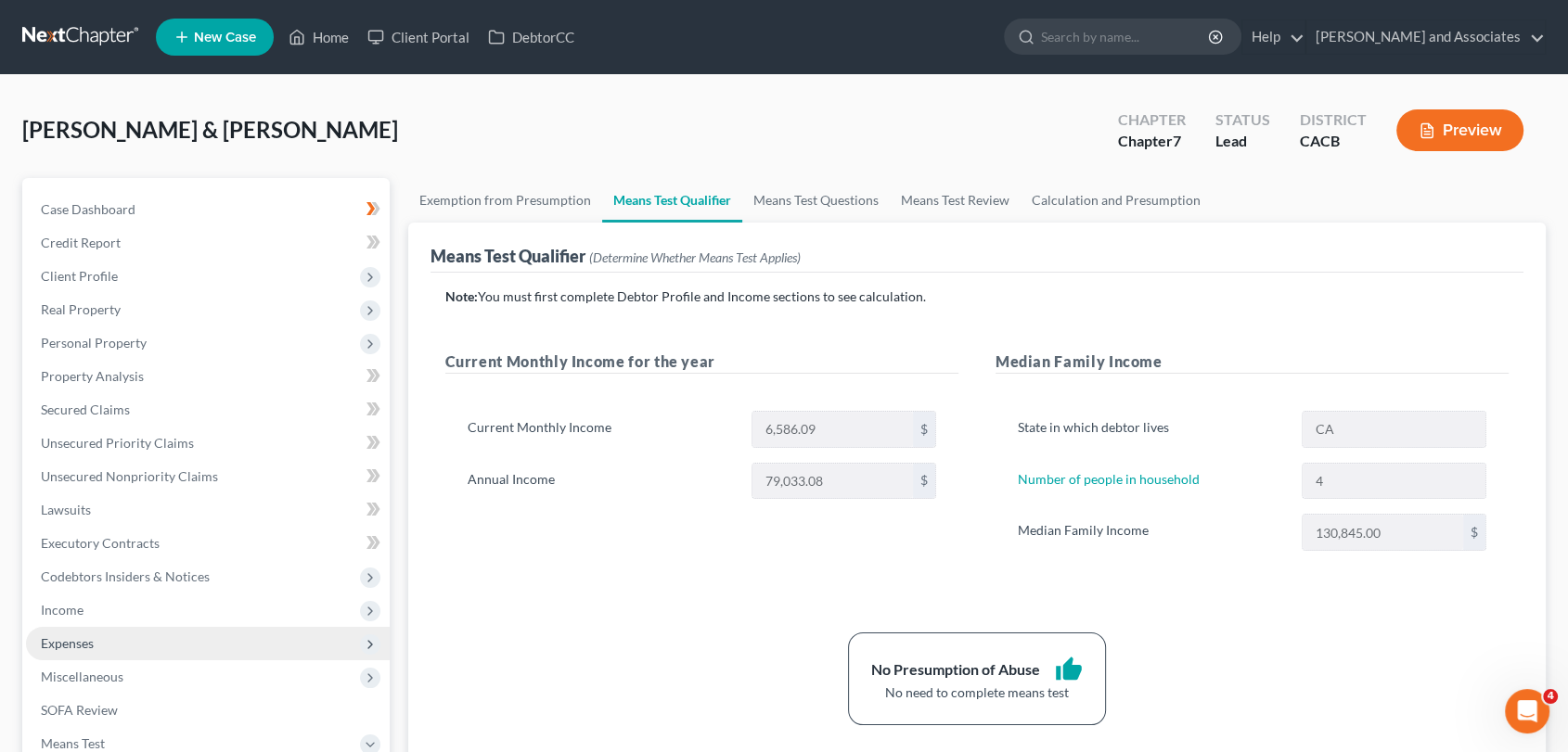
click at [152, 636] on span "Expenses" at bounding box center [207, 644] width 364 height 33
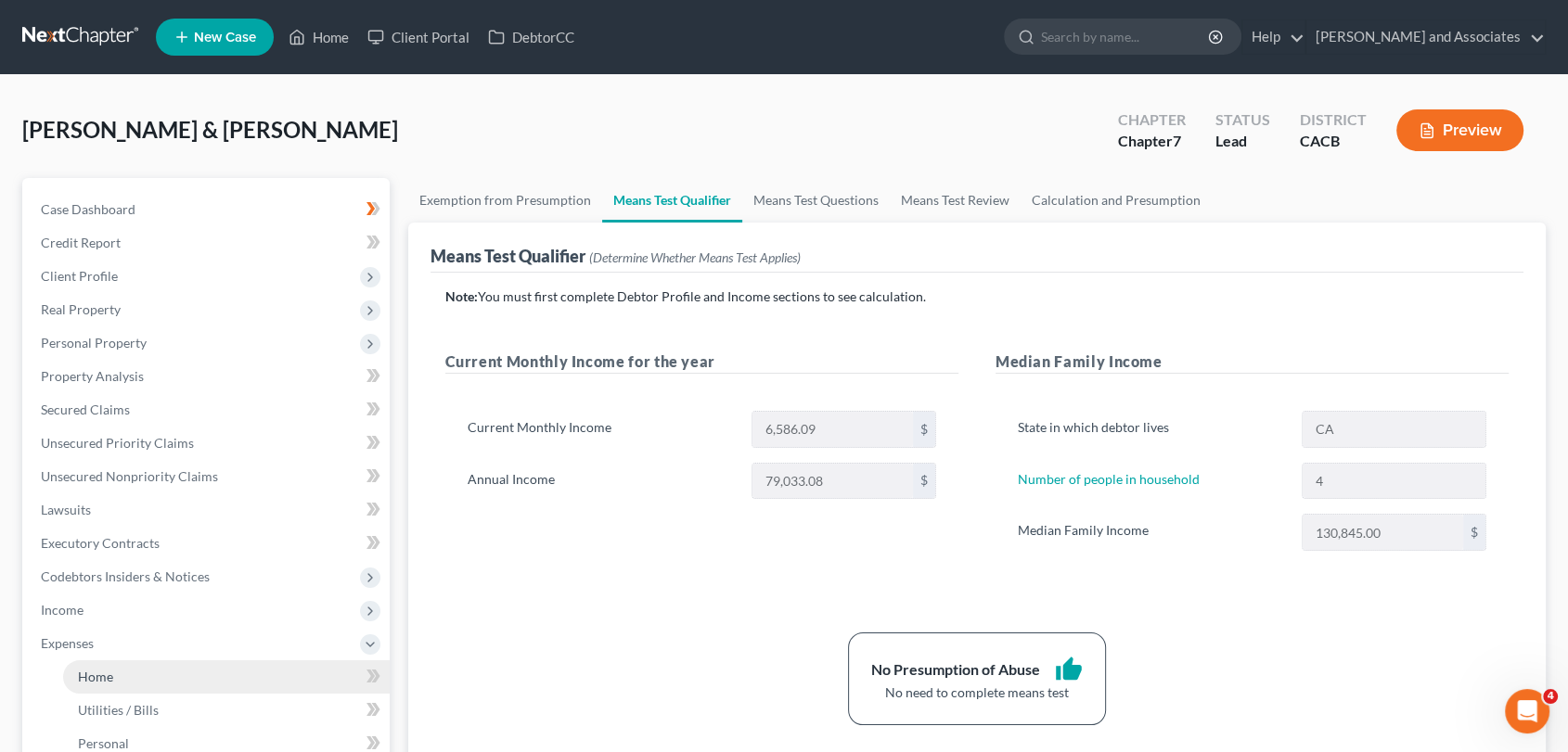
click at [135, 681] on link "Home" at bounding box center [226, 677] width 327 height 33
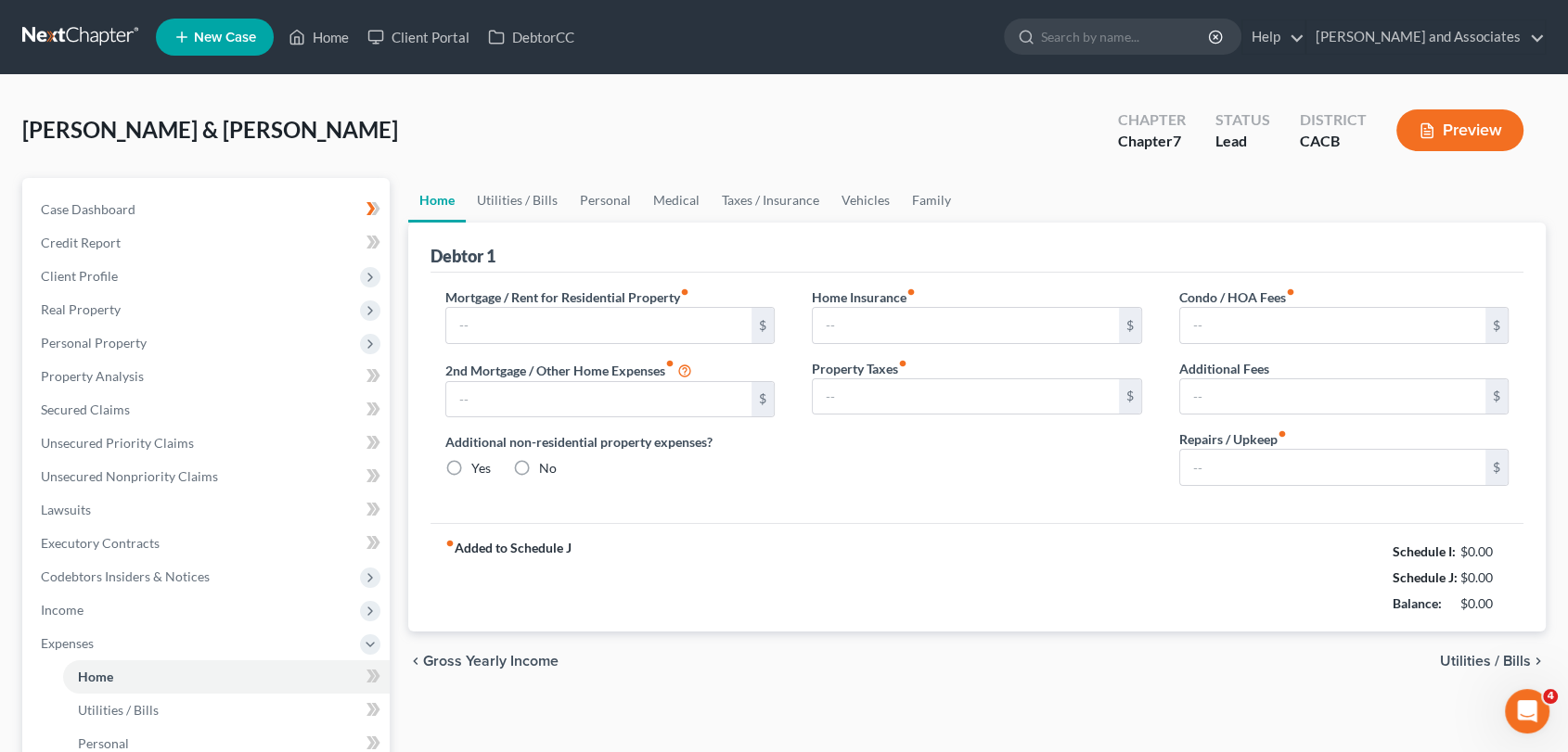
type input "1,200.00"
type input "0.00"
radio input "true"
type input "0.00"
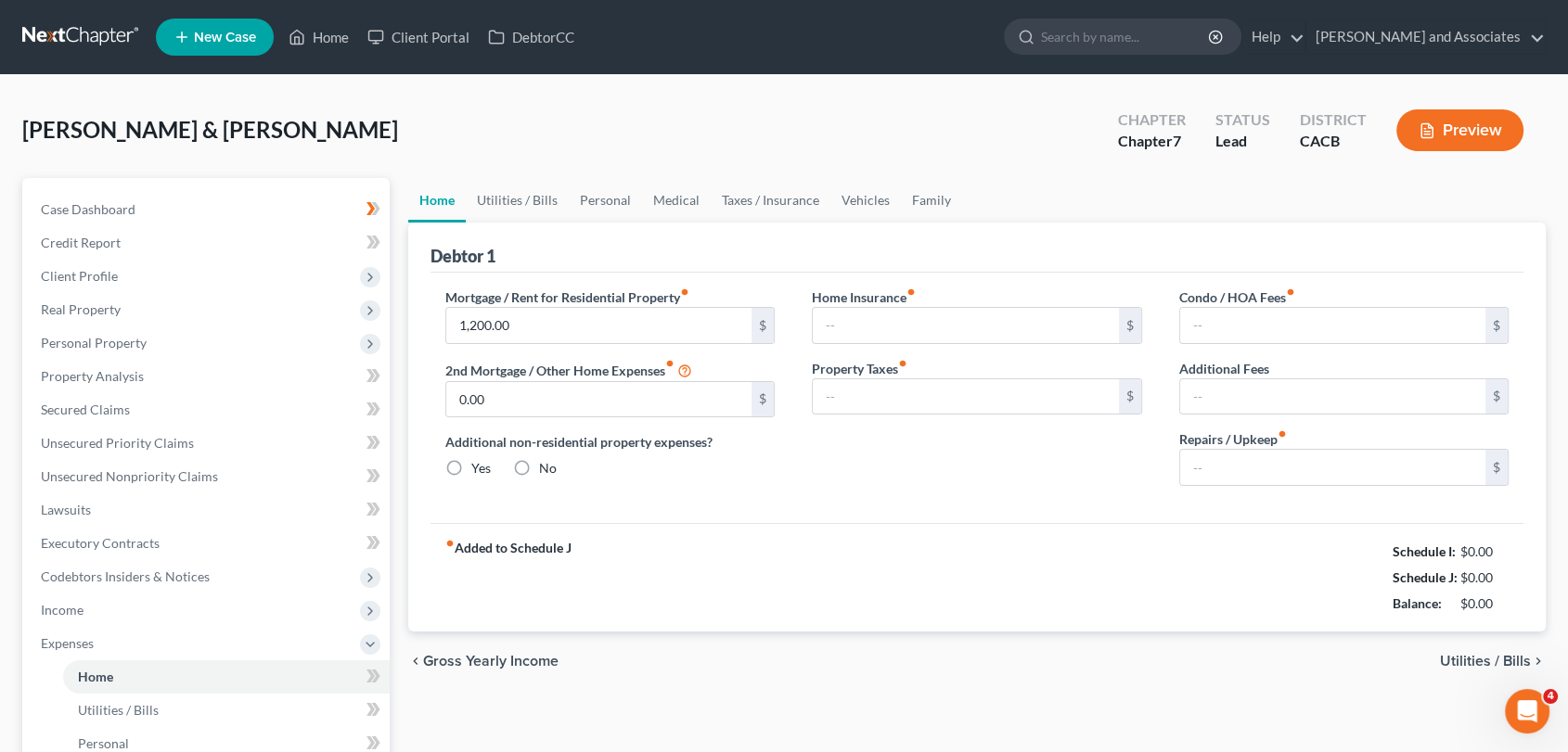
type input "0.00"
click at [1304, 463] on input "0.00" at bounding box center [1333, 467] width 306 height 35
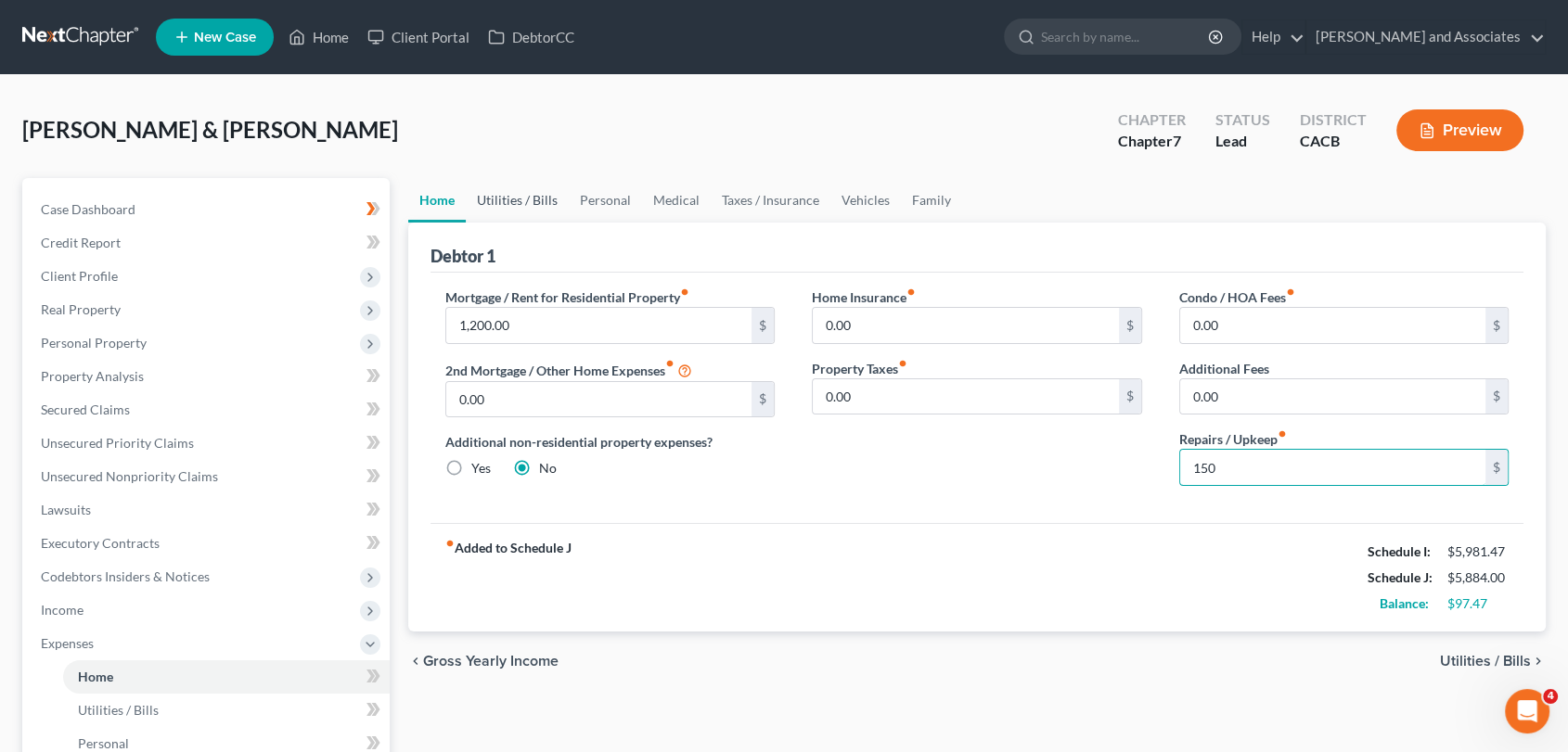
type input "150"
click at [519, 209] on link "Utilities / Bills" at bounding box center [517, 200] width 103 height 45
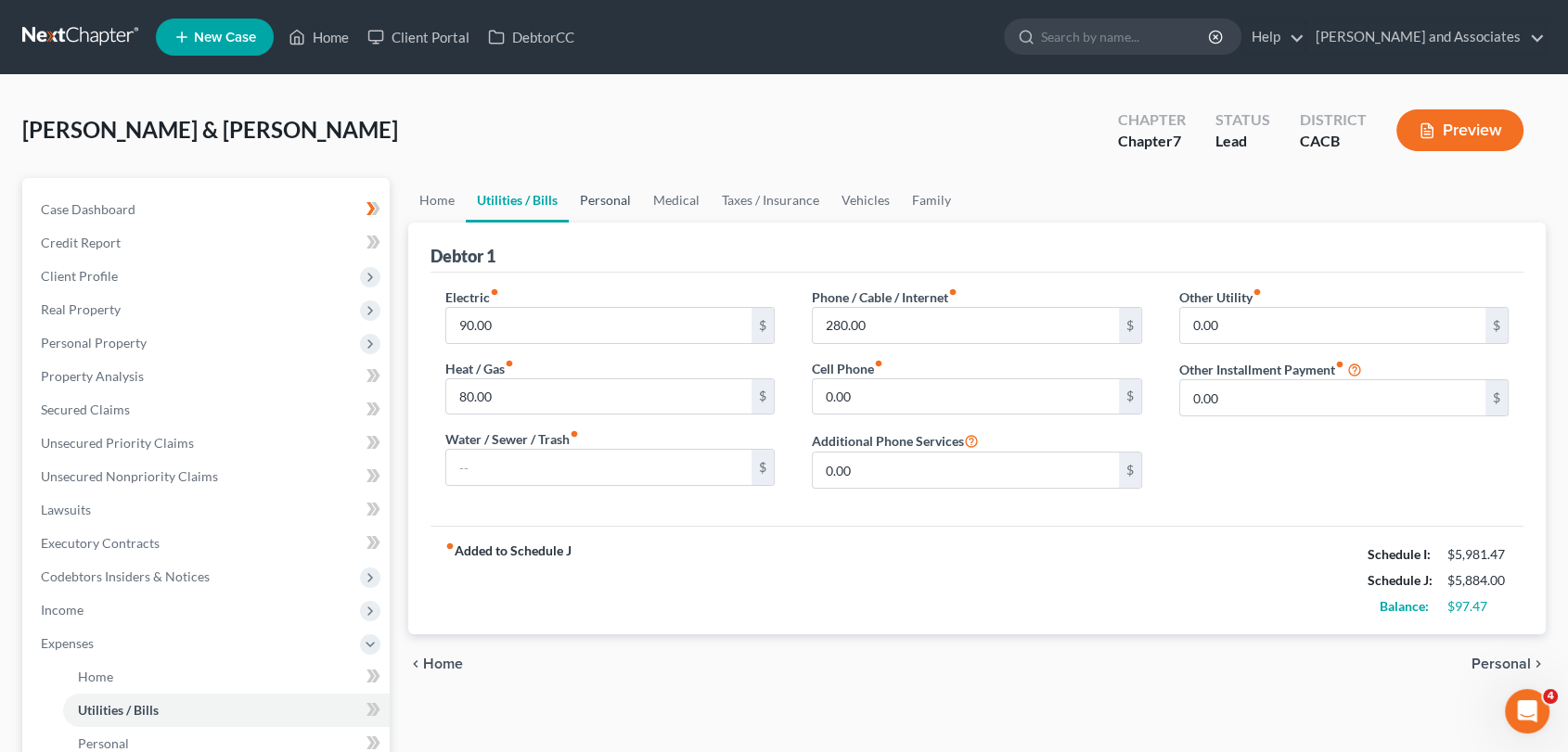
click at [622, 187] on link "Personal" at bounding box center [605, 200] width 73 height 45
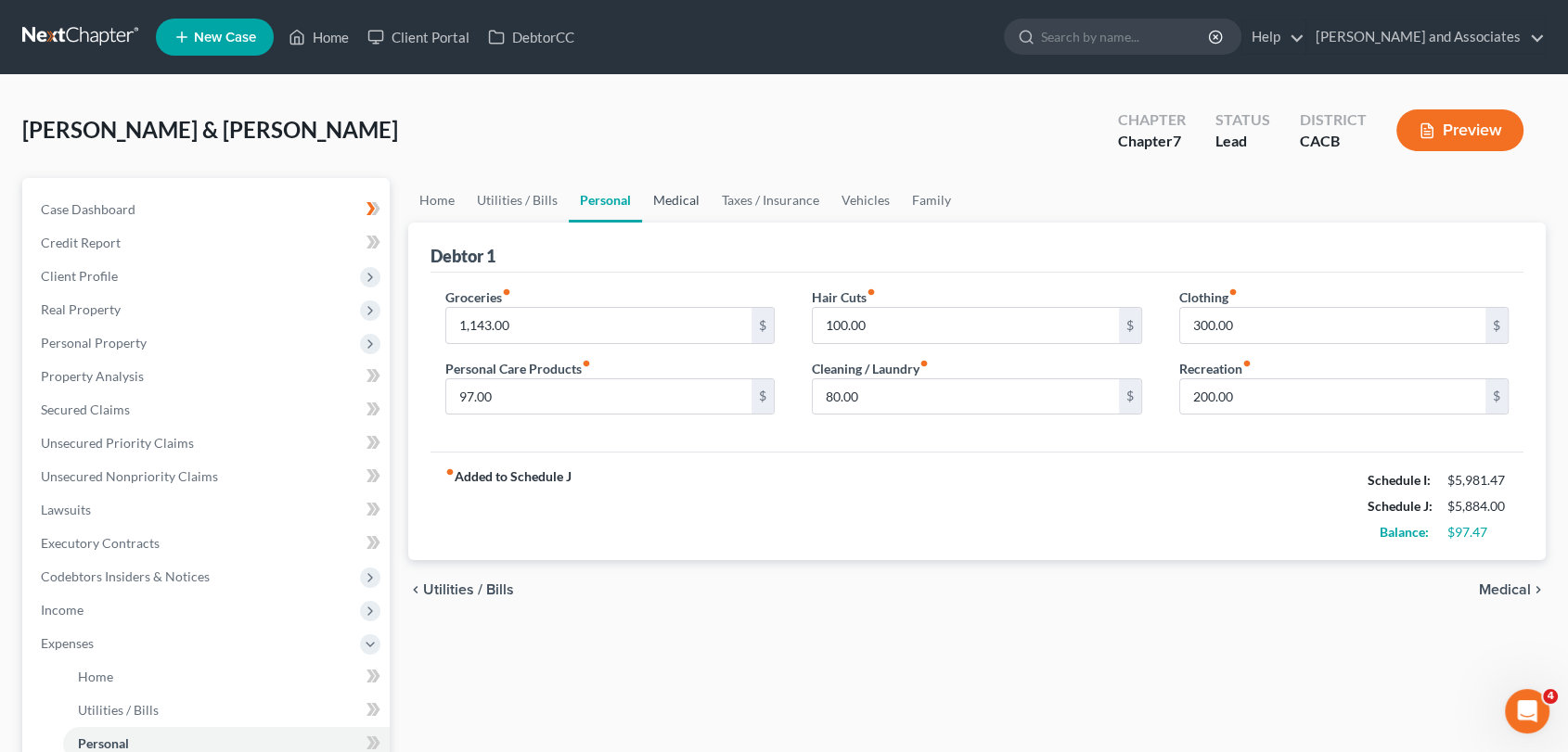
click at [675, 202] on link "Medical" at bounding box center [676, 200] width 68 height 45
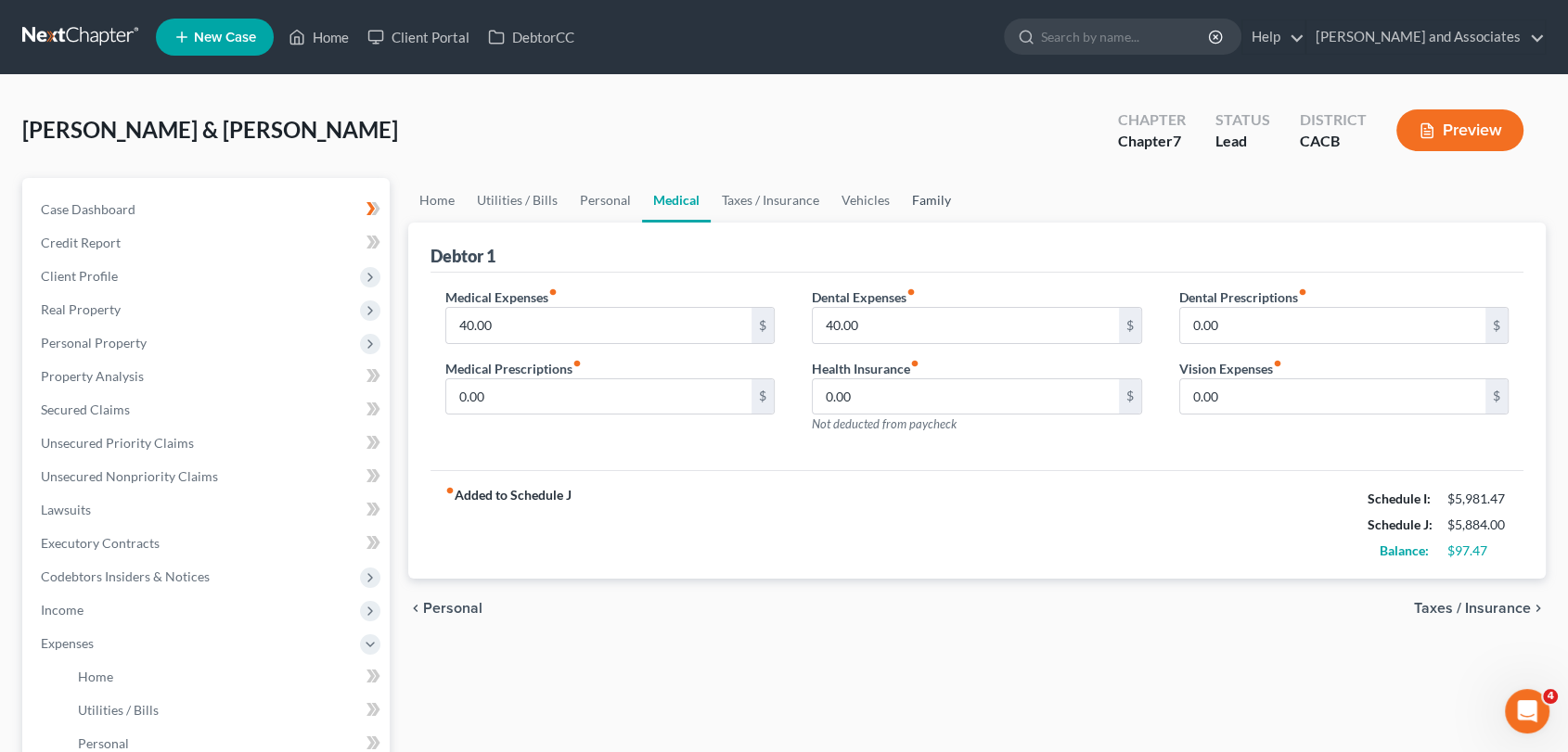
click at [913, 196] on link "Family" at bounding box center [932, 200] width 61 height 45
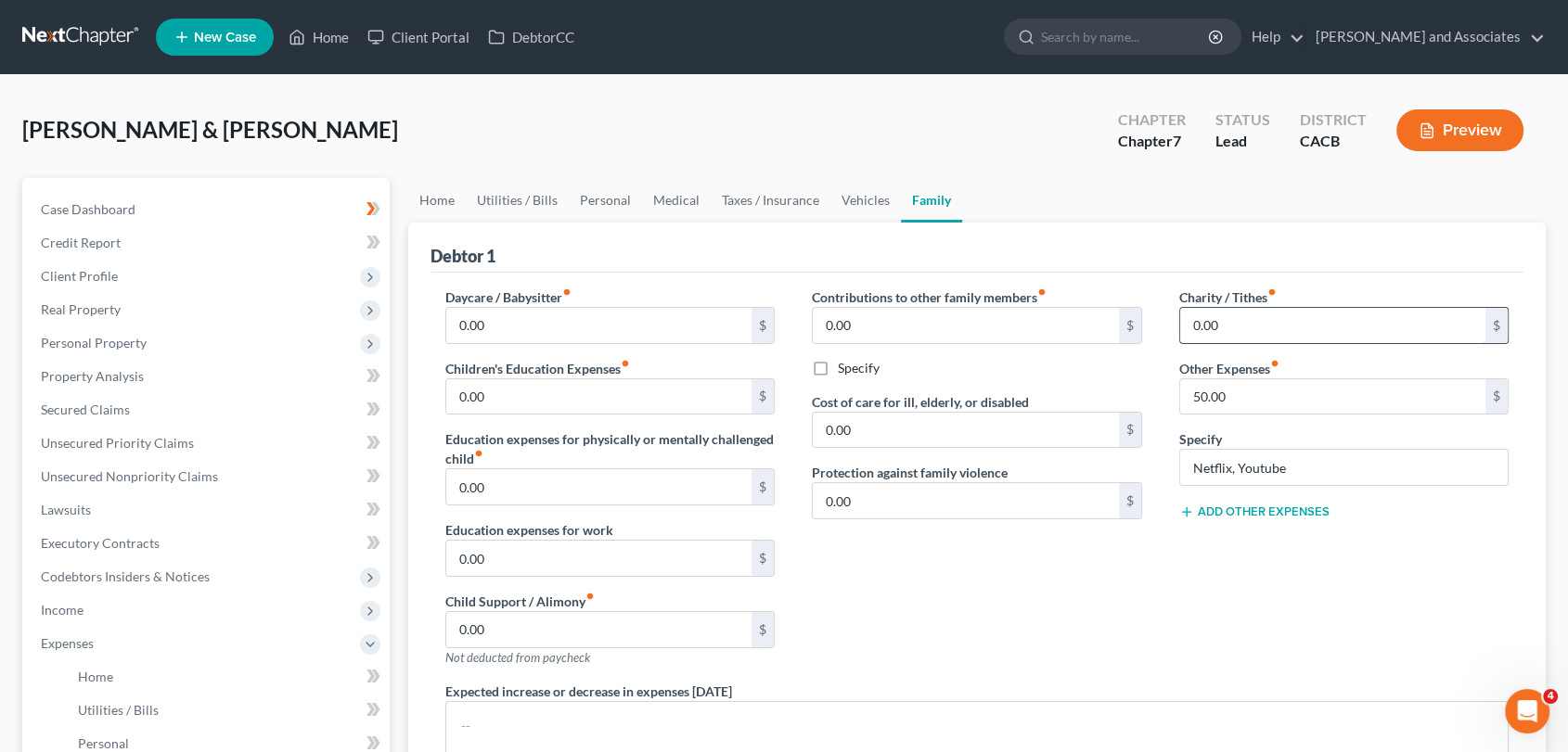
click at [1304, 336] on input "0.00" at bounding box center [1333, 325] width 306 height 35
type input "30"
click at [478, 200] on link "Utilities / Bills" at bounding box center [517, 200] width 103 height 45
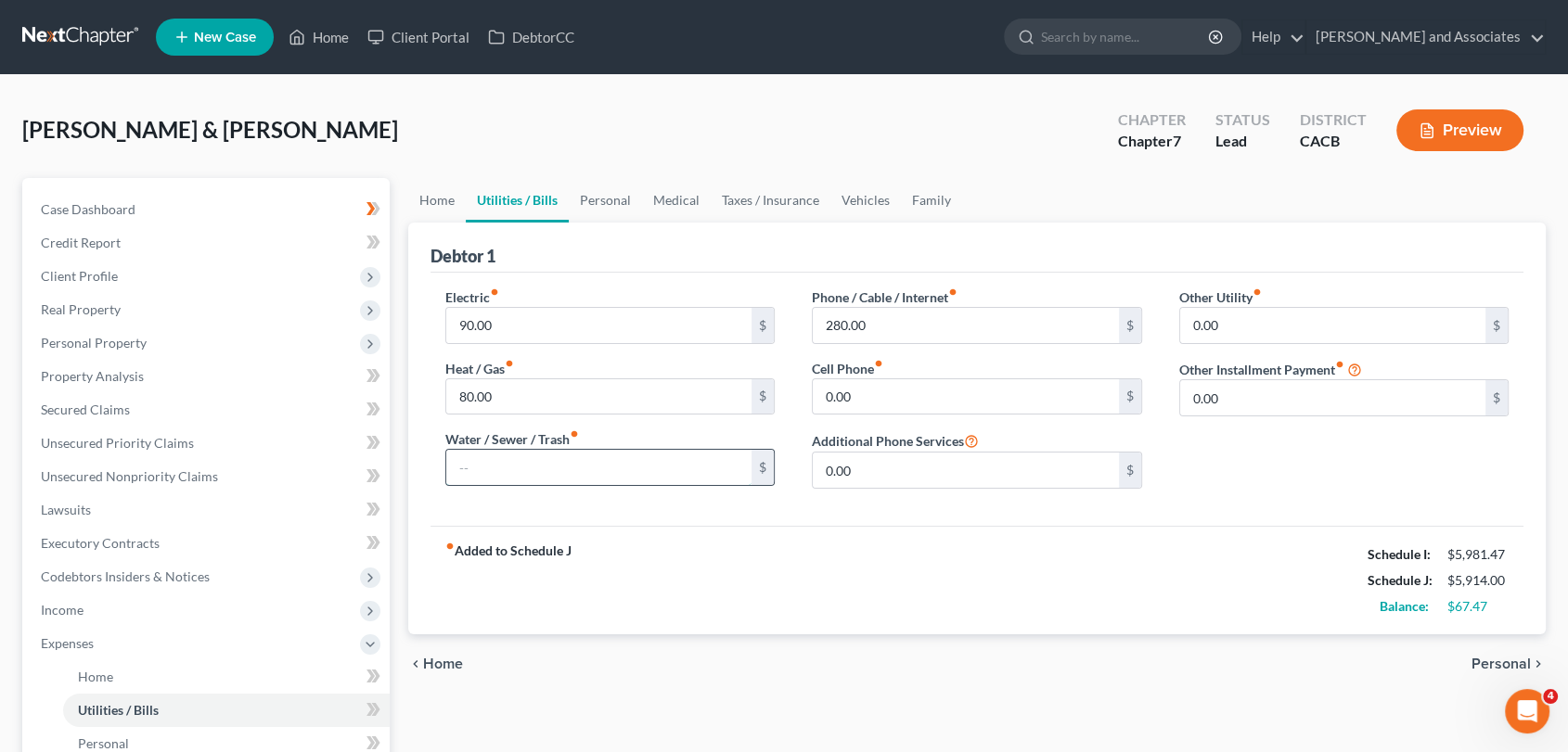
click at [604, 460] on input "text" at bounding box center [599, 467] width 306 height 35
type input "50"
click at [624, 198] on link "Personal" at bounding box center [605, 200] width 73 height 45
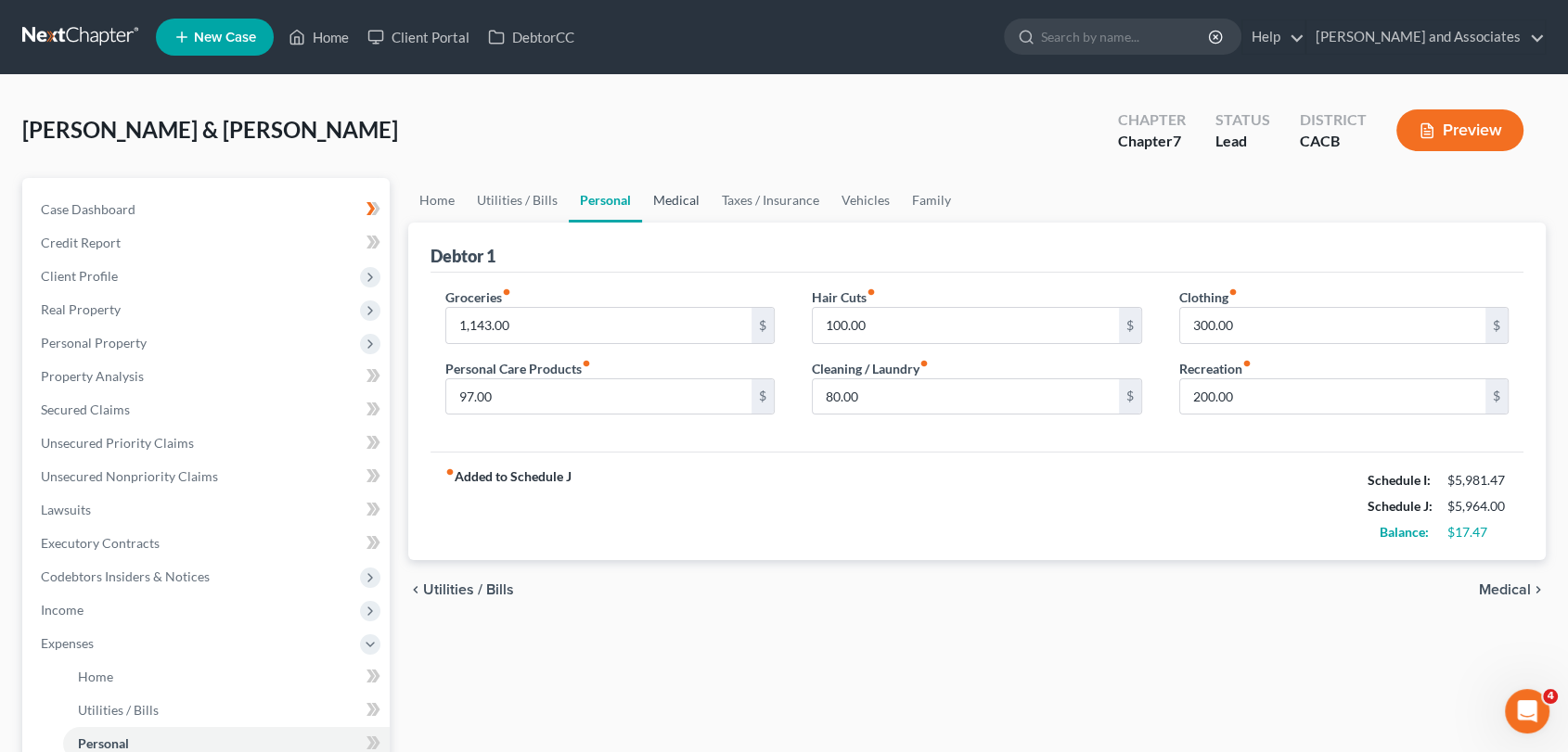
click at [693, 207] on link "Medical" at bounding box center [676, 200] width 68 height 45
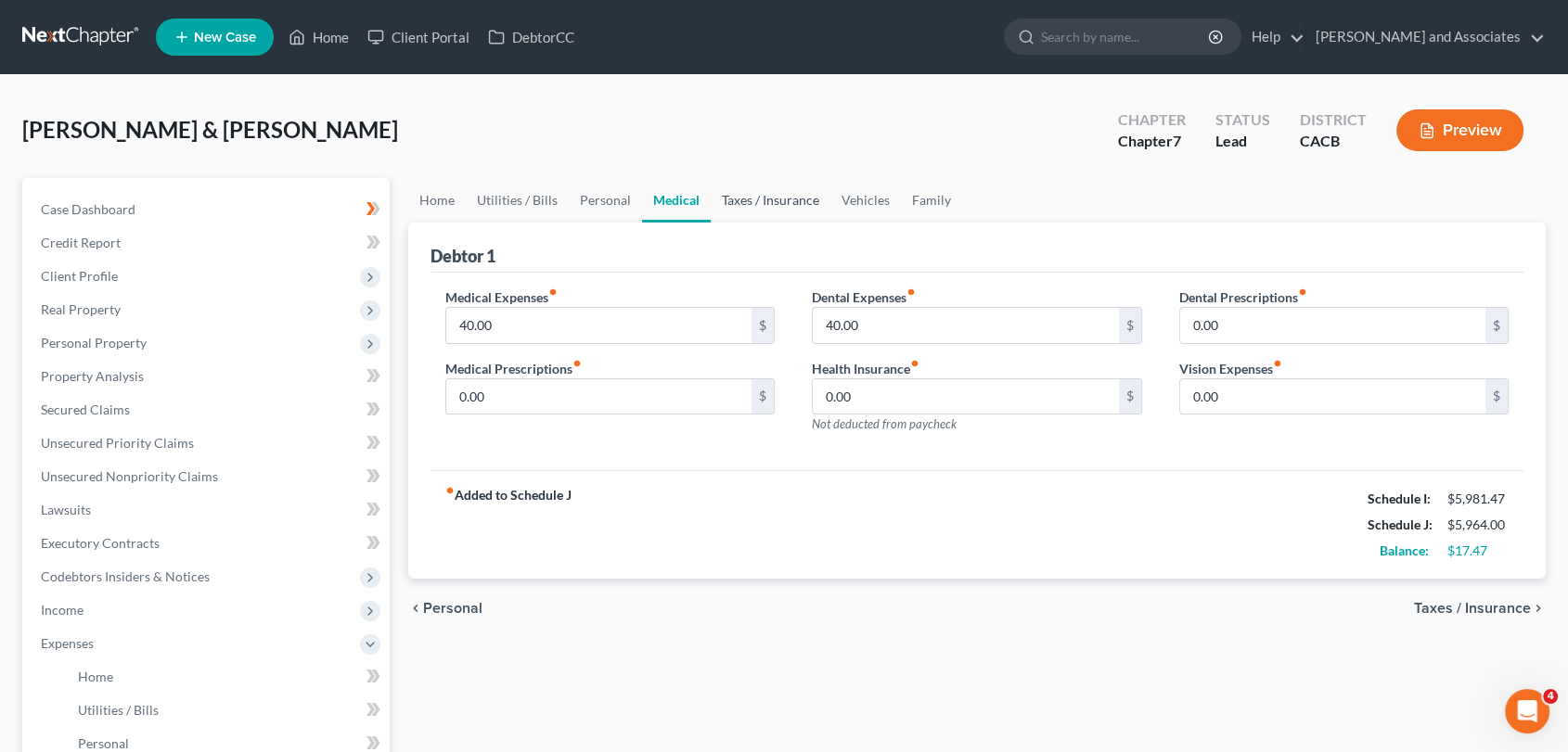
click at [768, 201] on link "Taxes / Insurance" at bounding box center [771, 200] width 120 height 45
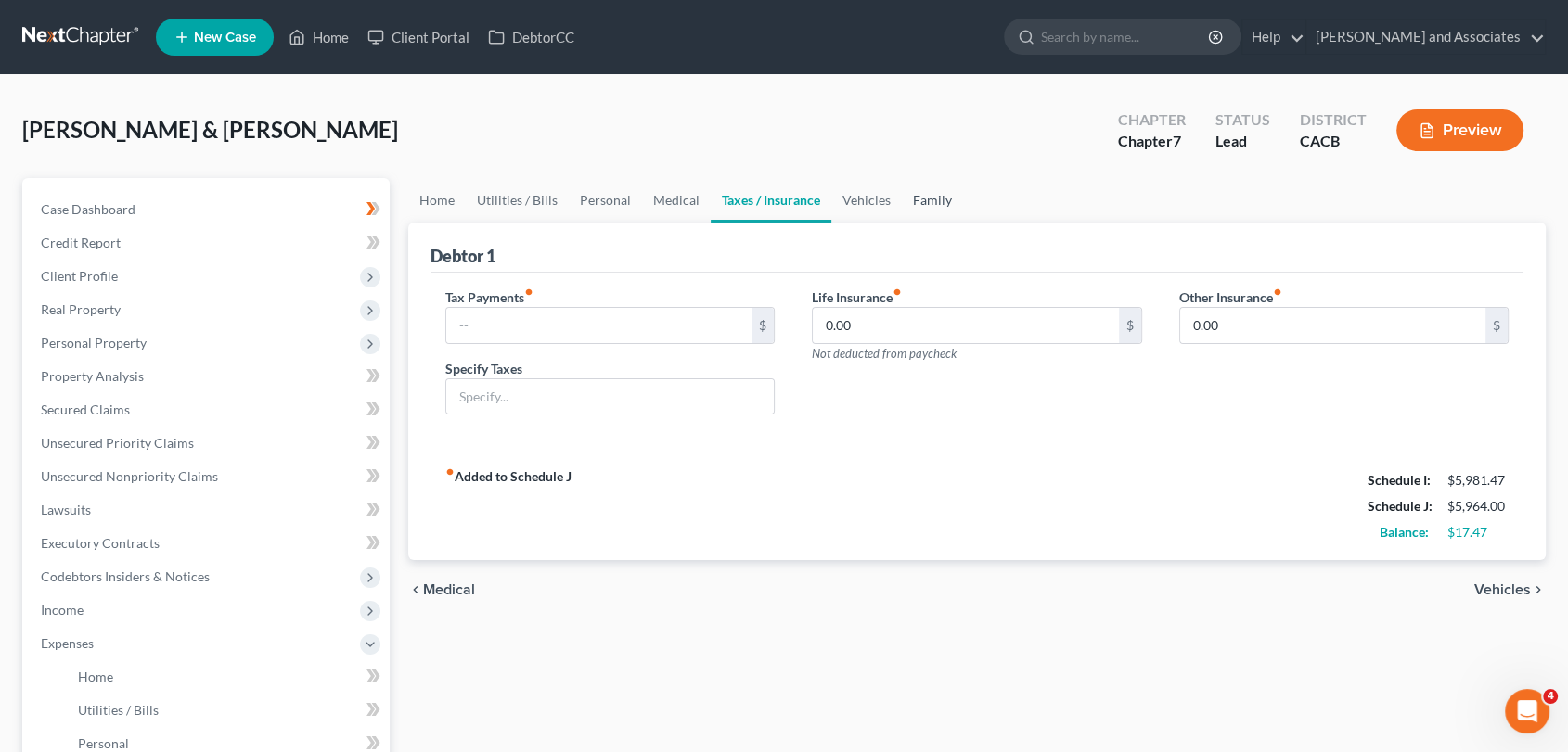
click at [902, 188] on link "Family" at bounding box center [933, 200] width 61 height 45
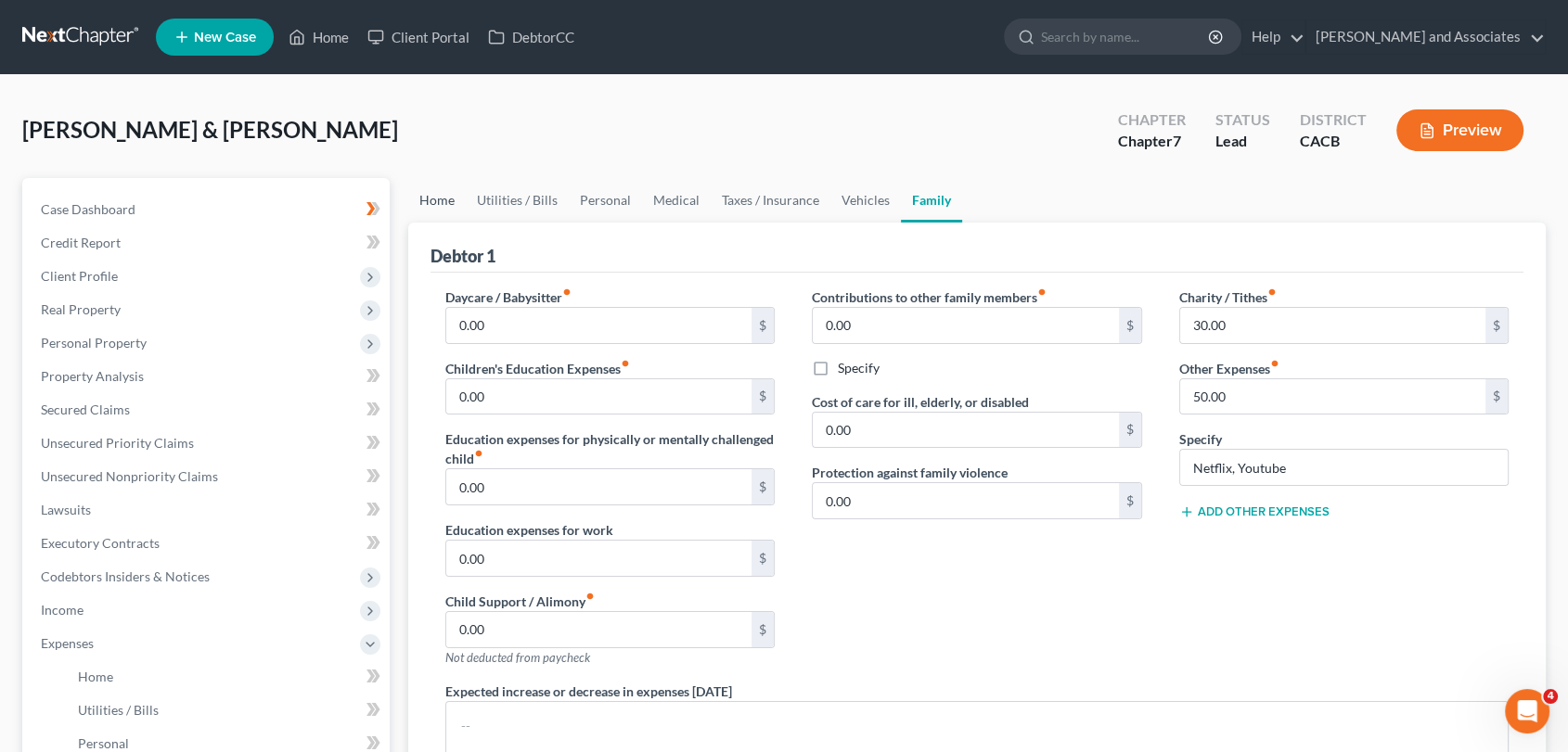
click at [436, 197] on link "Home" at bounding box center [436, 200] width 58 height 45
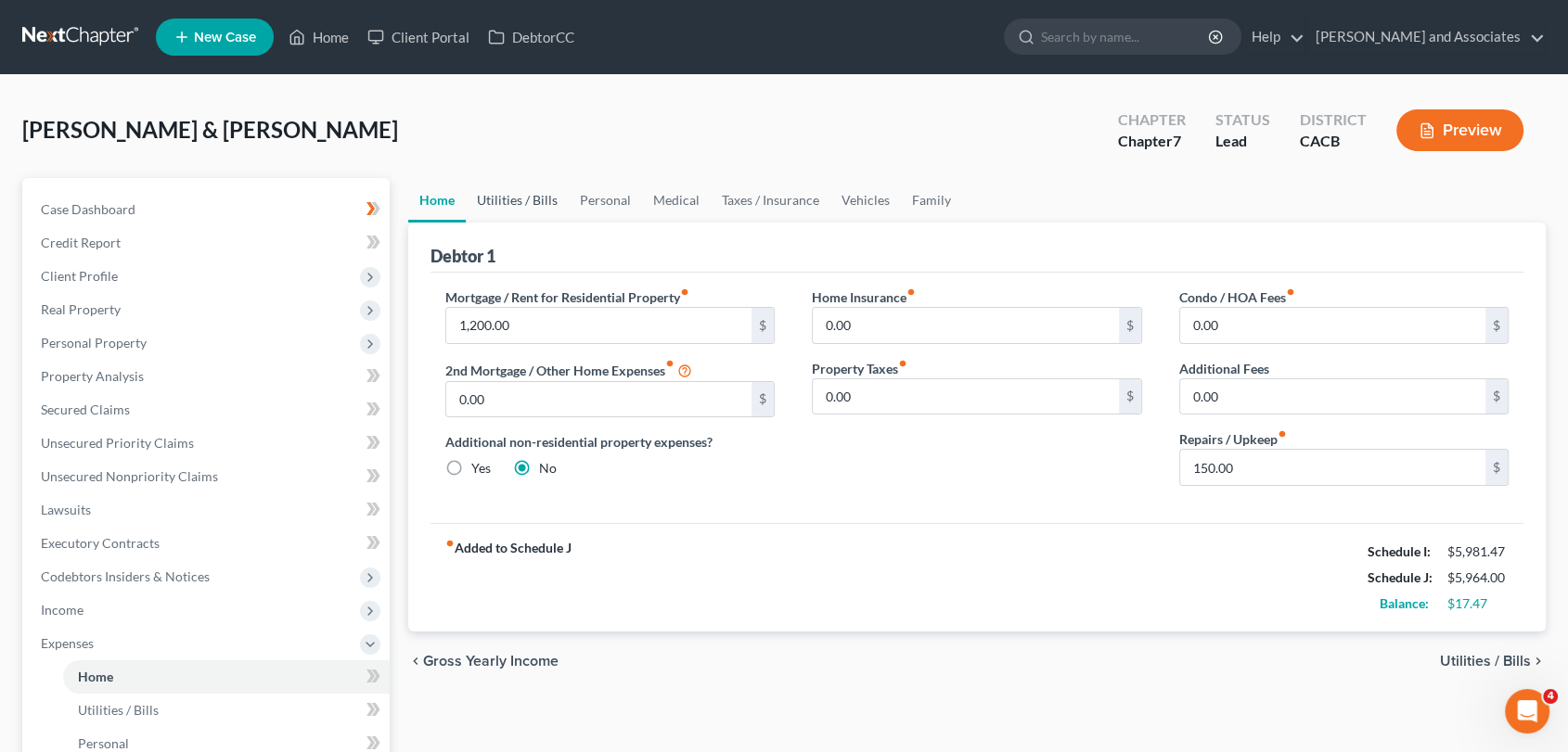
click at [527, 200] on link "Utilities / Bills" at bounding box center [517, 200] width 103 height 45
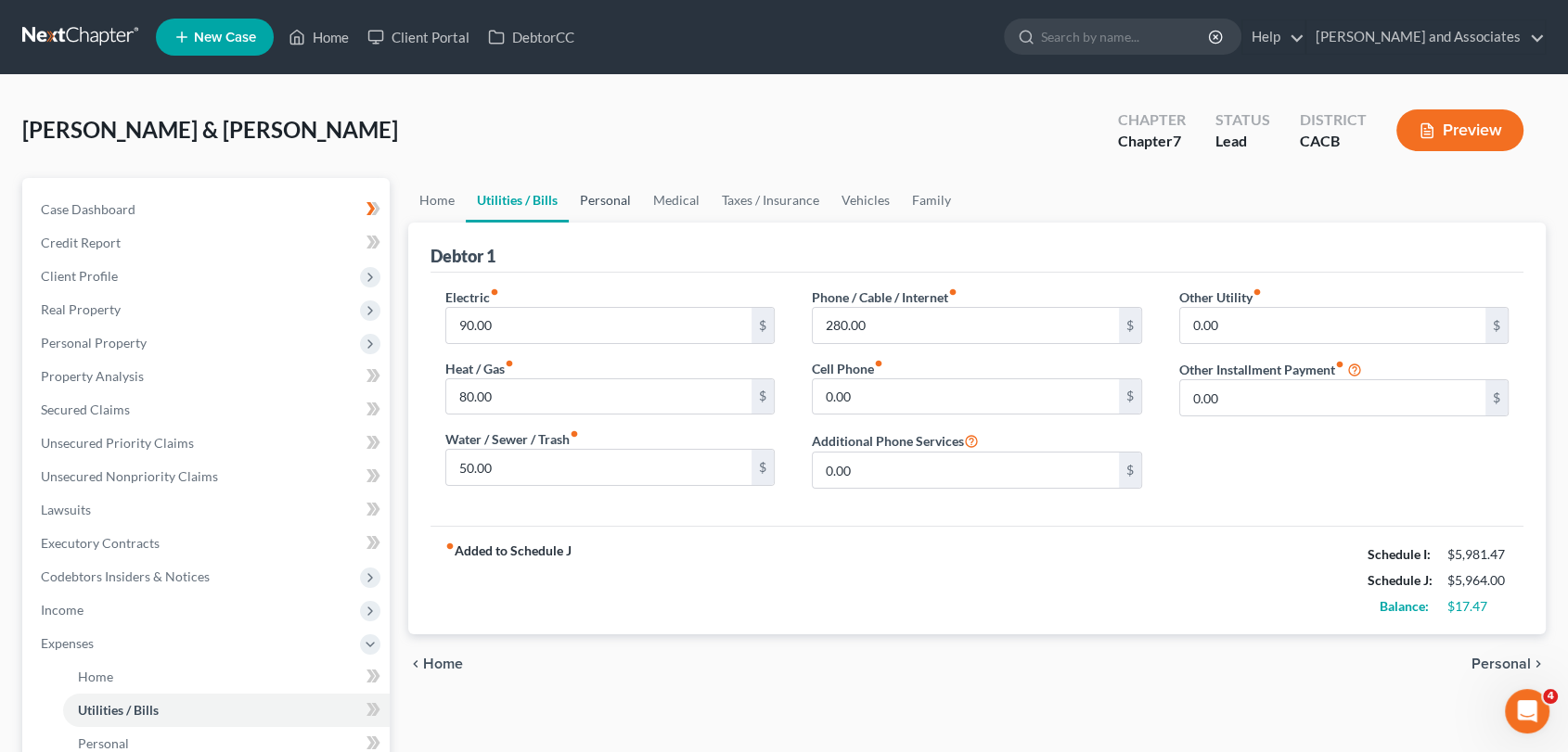
click at [620, 203] on link "Personal" at bounding box center [605, 200] width 73 height 45
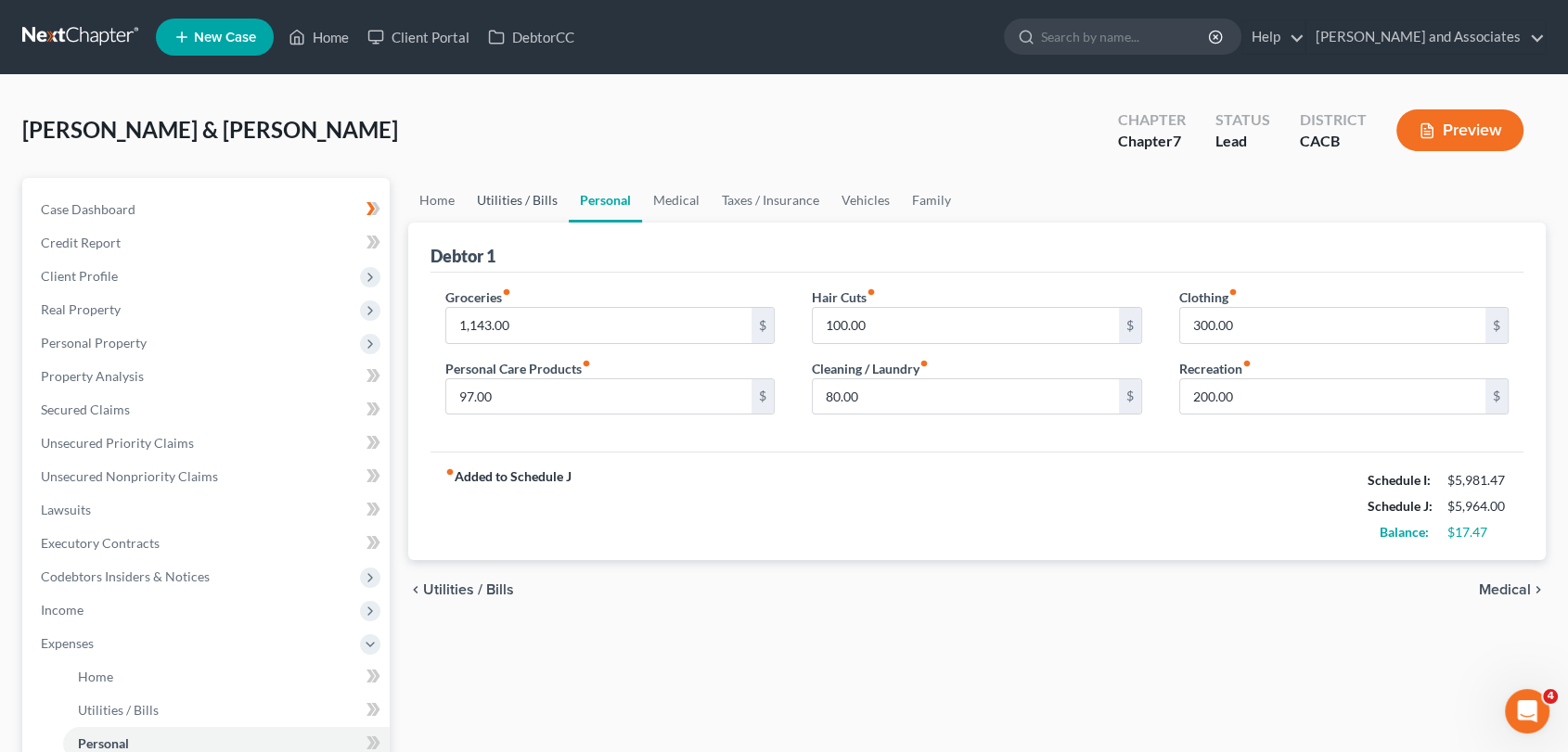
click at [490, 195] on link "Utilities / Bills" at bounding box center [517, 200] width 103 height 45
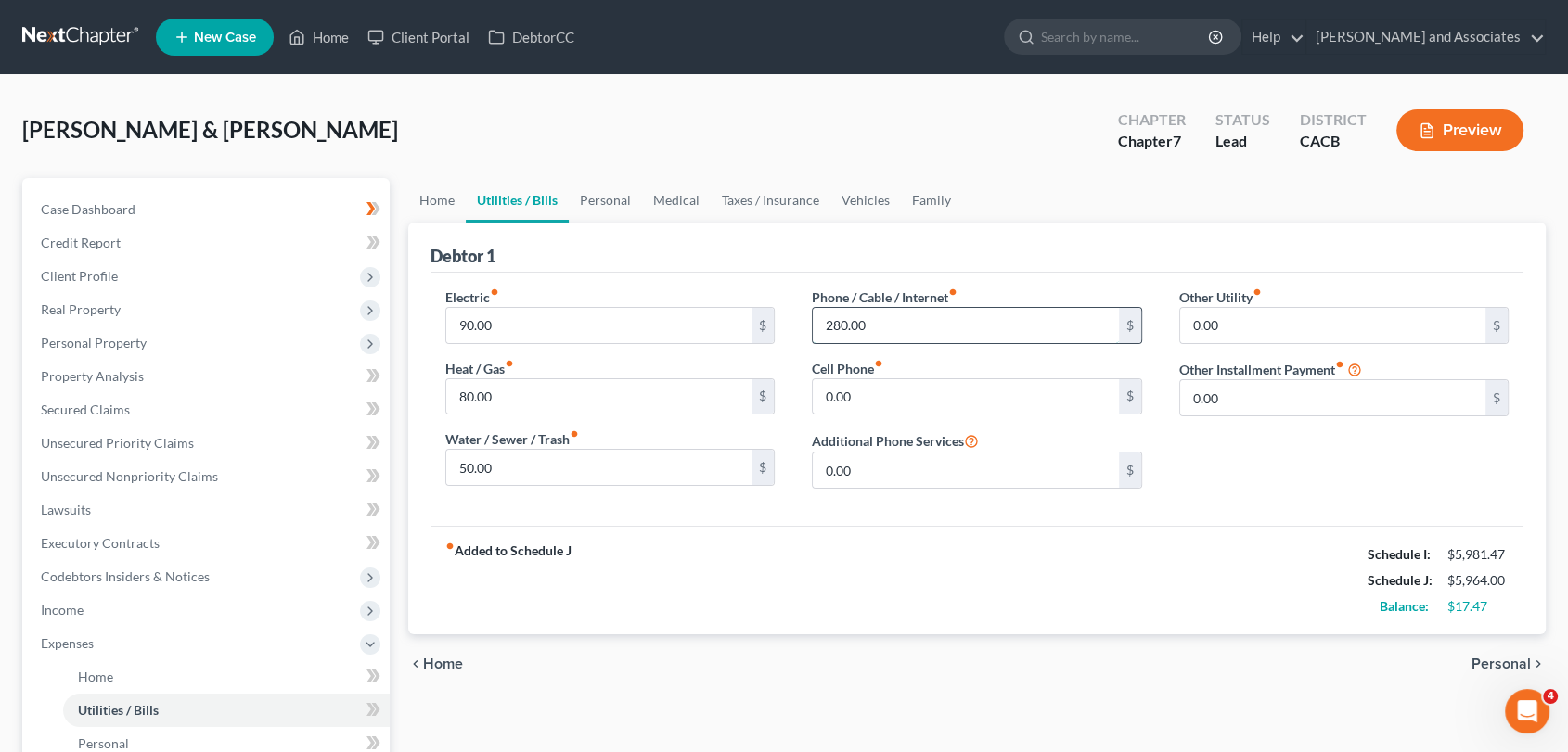
click at [892, 328] on input "280.00" at bounding box center [966, 325] width 306 height 35
type input "300"
click at [626, 209] on link "Personal" at bounding box center [605, 200] width 73 height 45
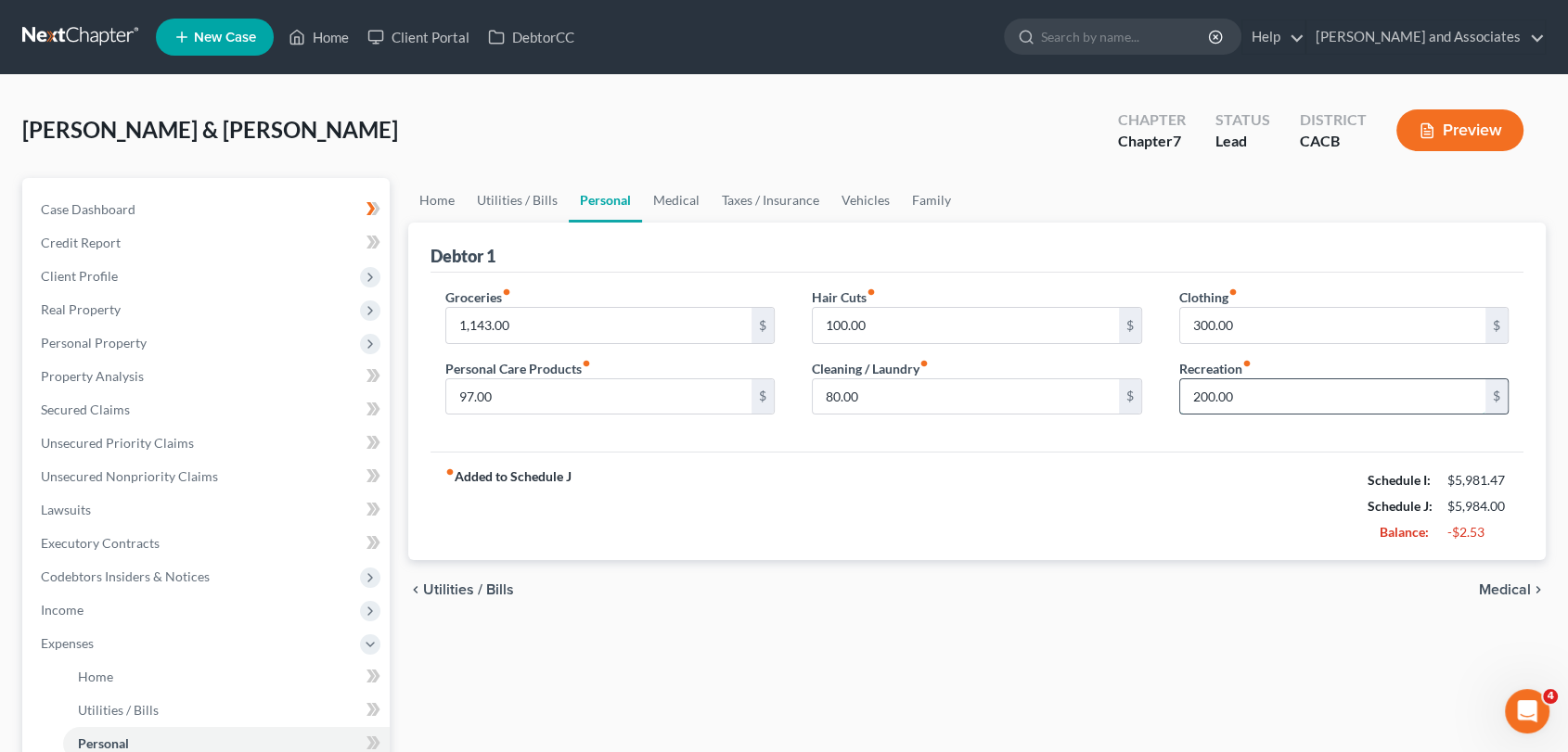
click at [1280, 395] on input "200.00" at bounding box center [1333, 396] width 306 height 35
click at [691, 198] on link "Medical" at bounding box center [676, 200] width 68 height 45
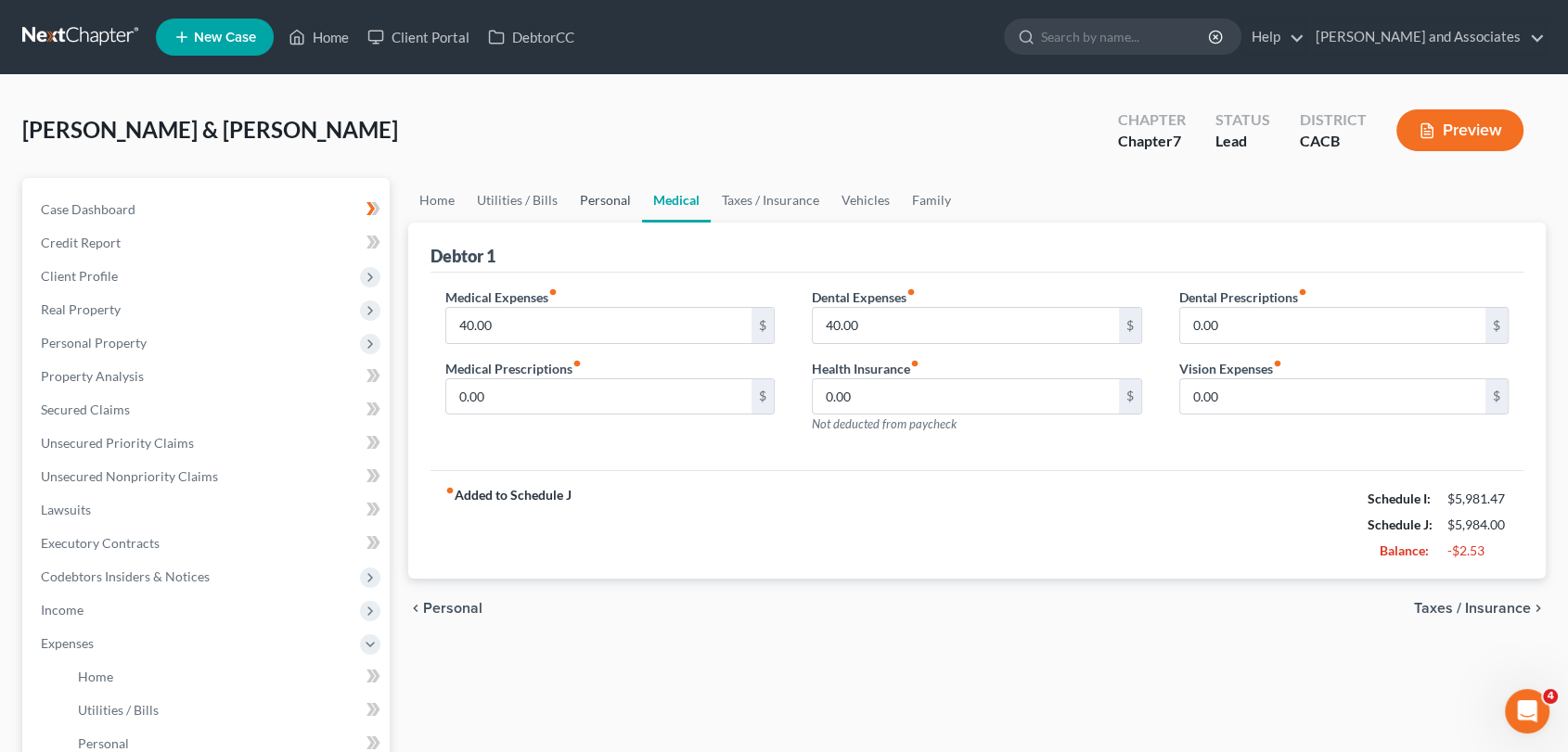
click at [580, 187] on link "Personal" at bounding box center [605, 200] width 73 height 45
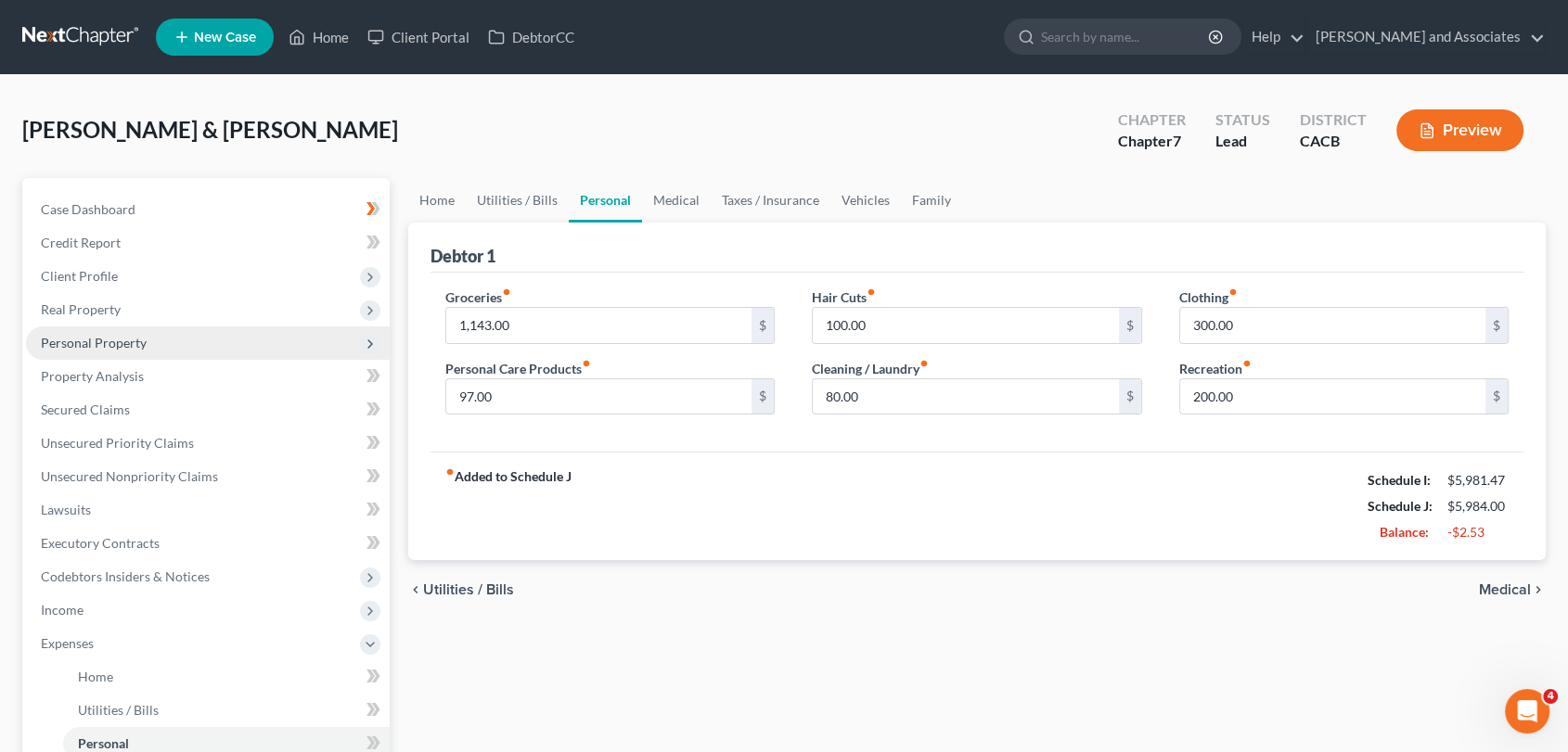
click at [120, 336] on span "Personal Property" at bounding box center [93, 342] width 106 height 16
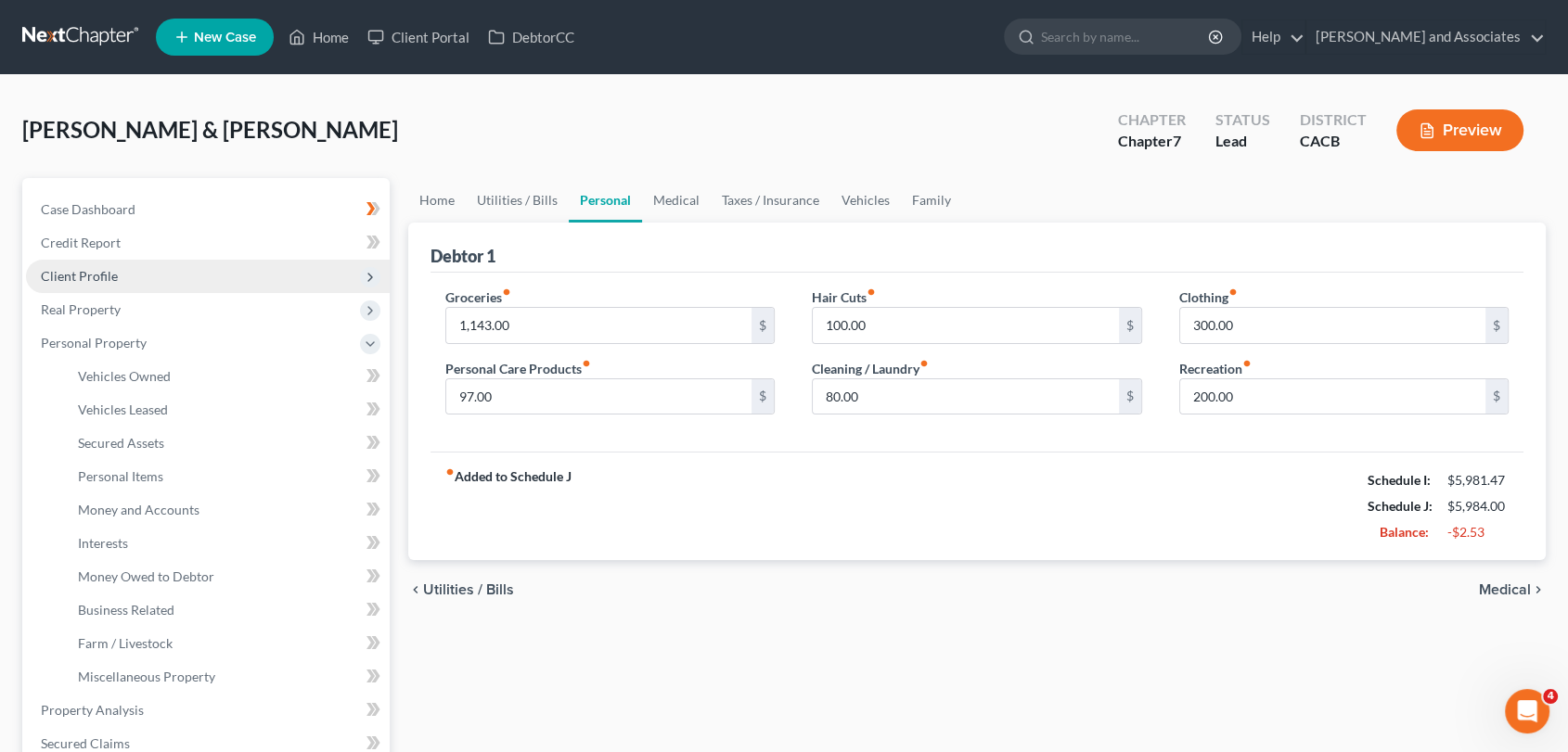
click at [189, 288] on span "Client Profile" at bounding box center [207, 276] width 364 height 33
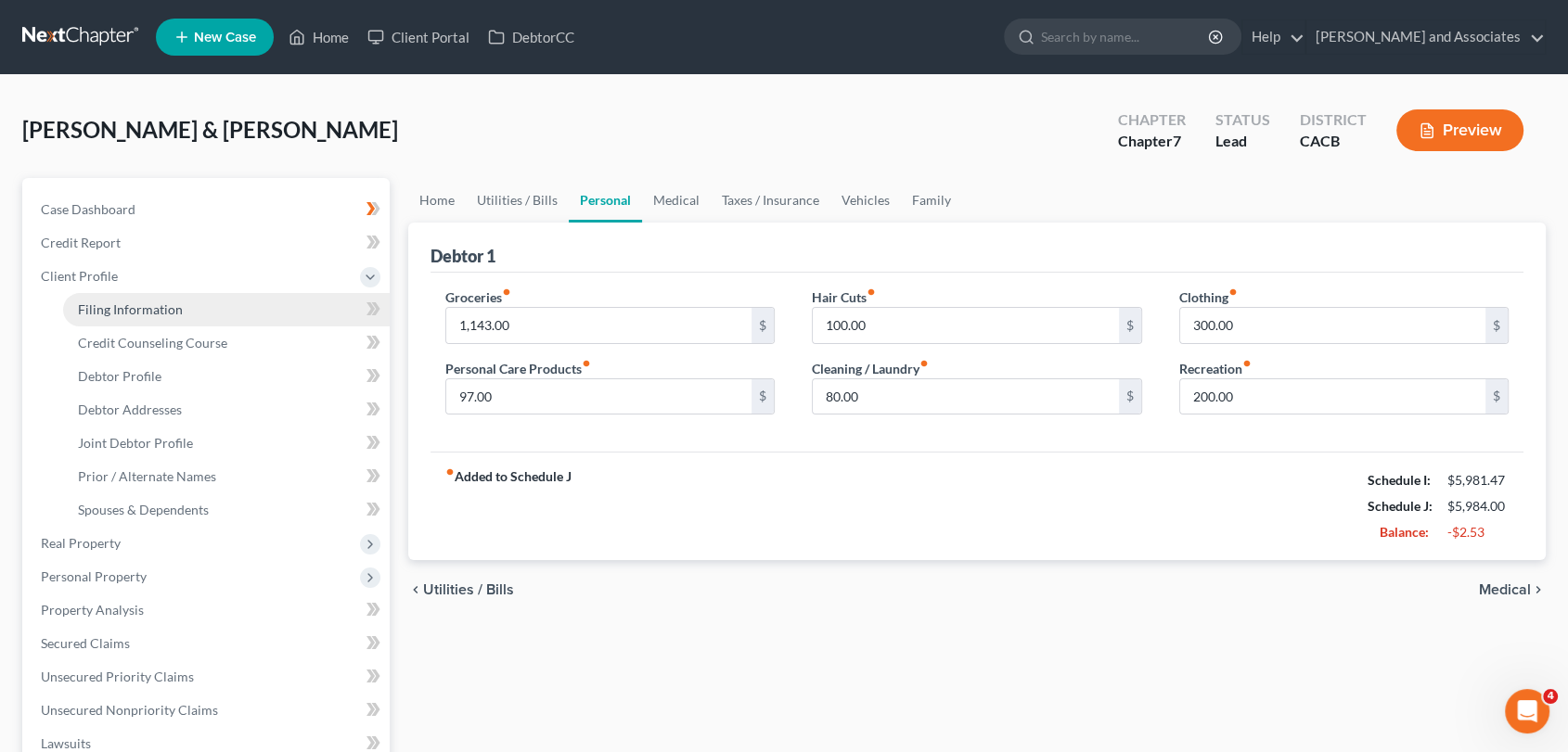
click at [189, 321] on link "Filing Information" at bounding box center [226, 309] width 327 height 33
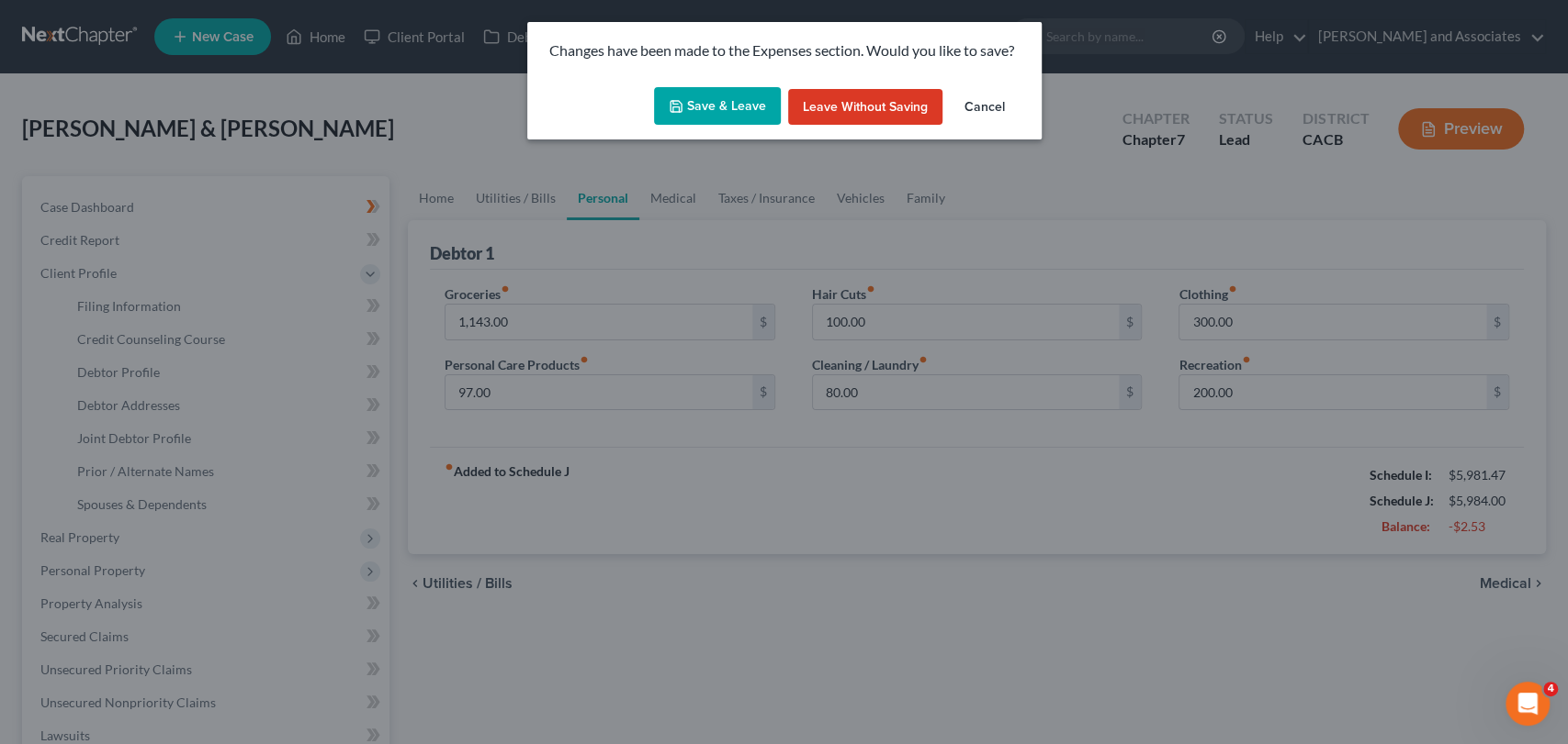
click at [724, 119] on button "Save & Leave" at bounding box center [717, 106] width 127 height 39
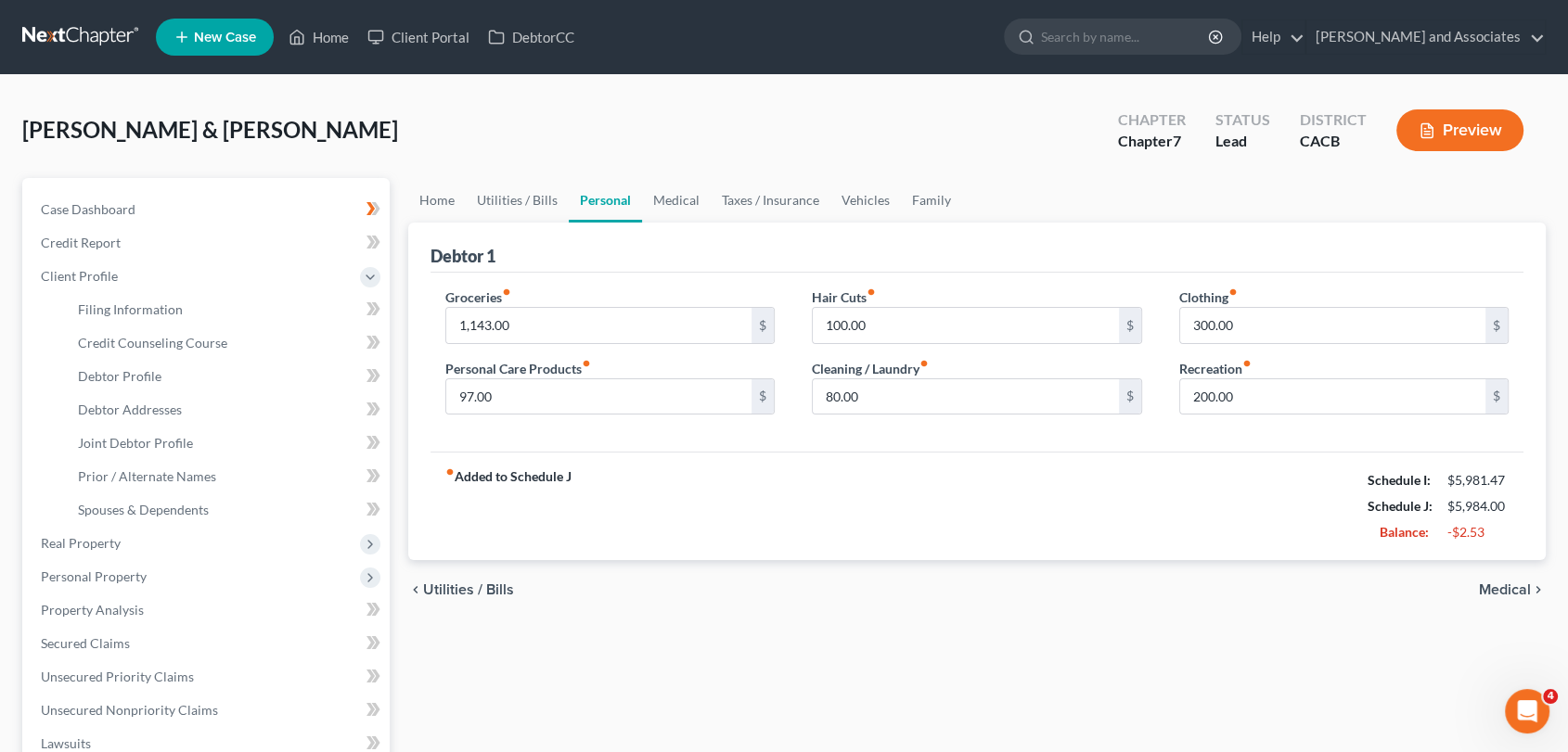
select select "1"
select select "0"
select select "7"
select select "0"
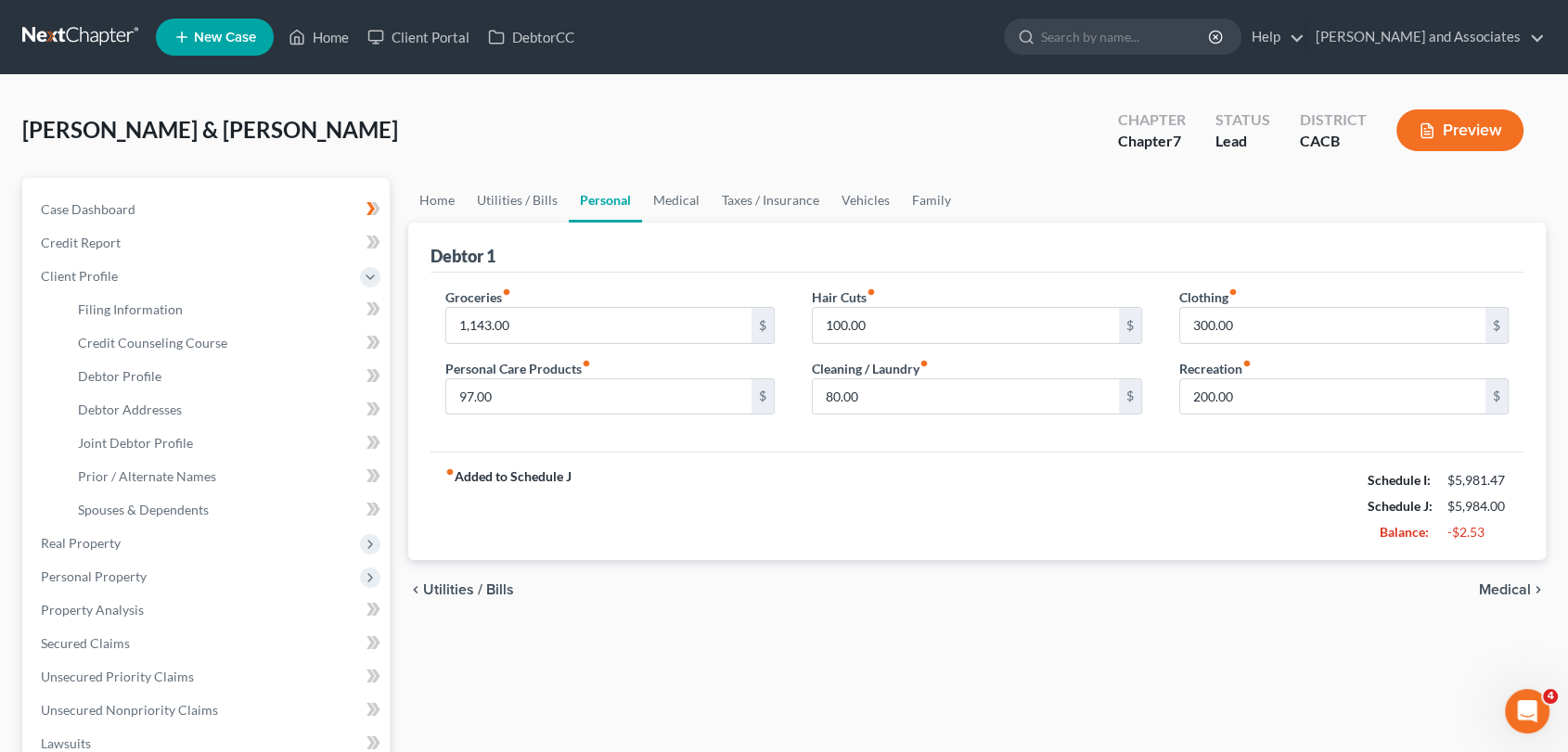
select select "4"
select select "0"
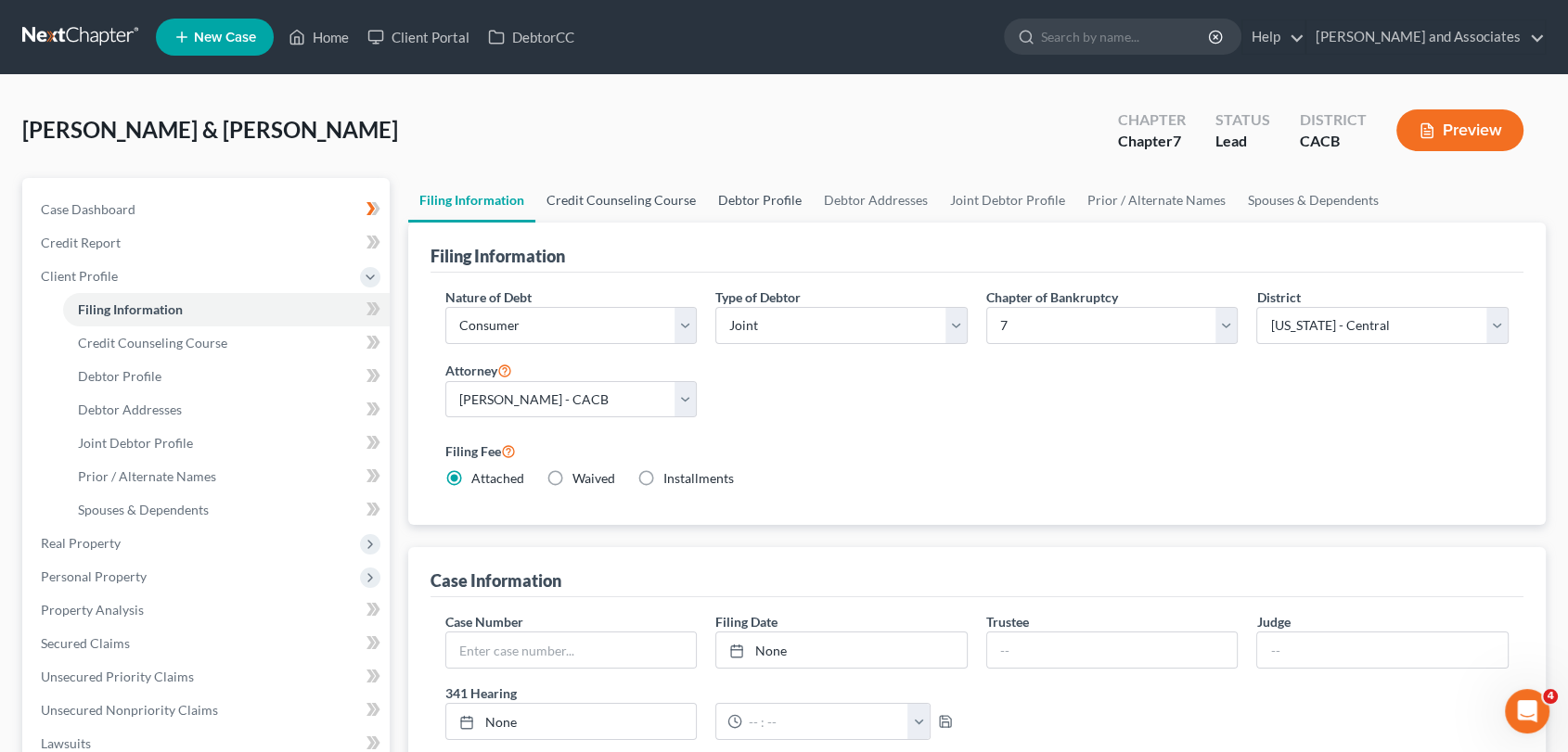
click at [668, 215] on link "Credit Counseling Course" at bounding box center [621, 200] width 172 height 45
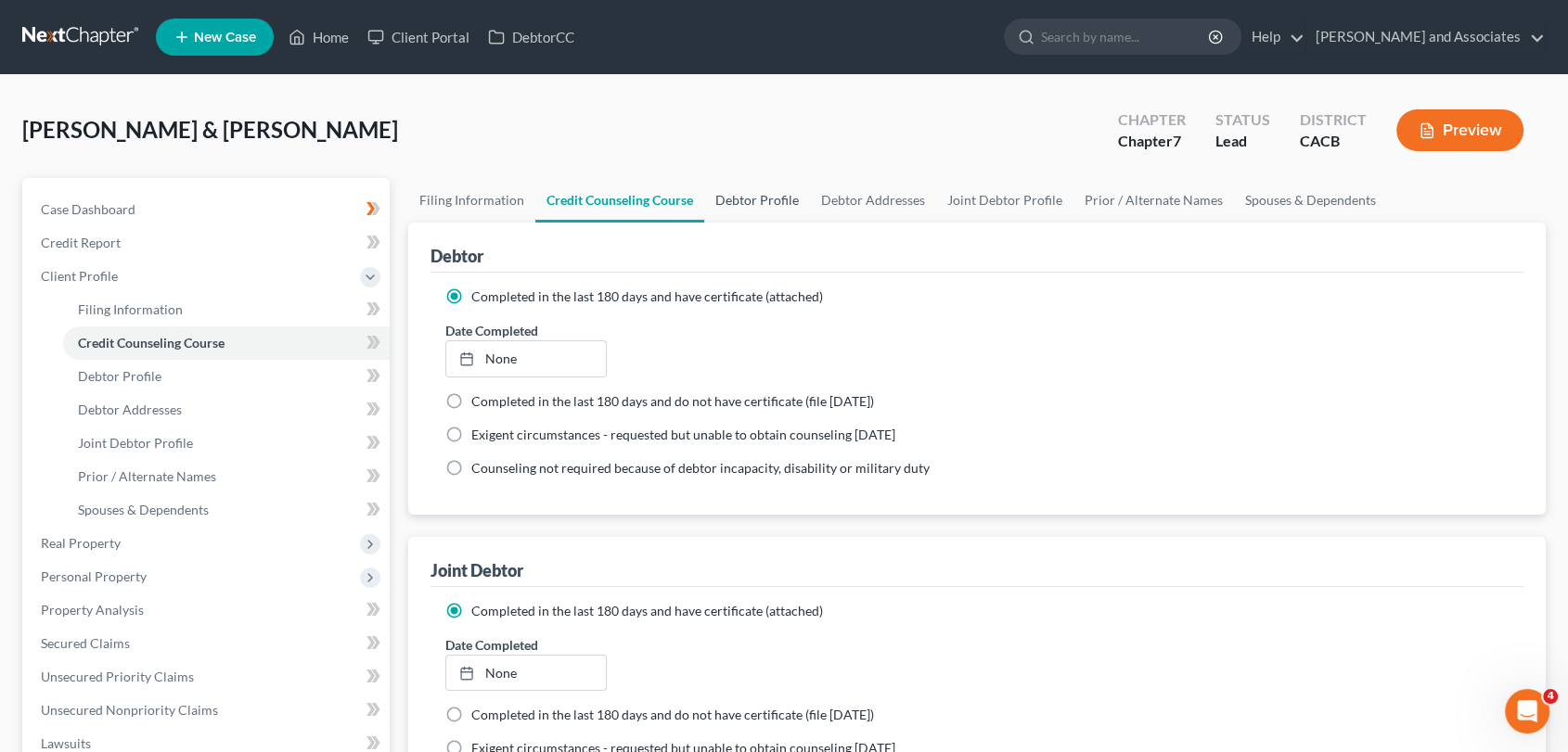
click at [732, 197] on link "Debtor Profile" at bounding box center [757, 200] width 106 height 45
select select "1"
select select "3"
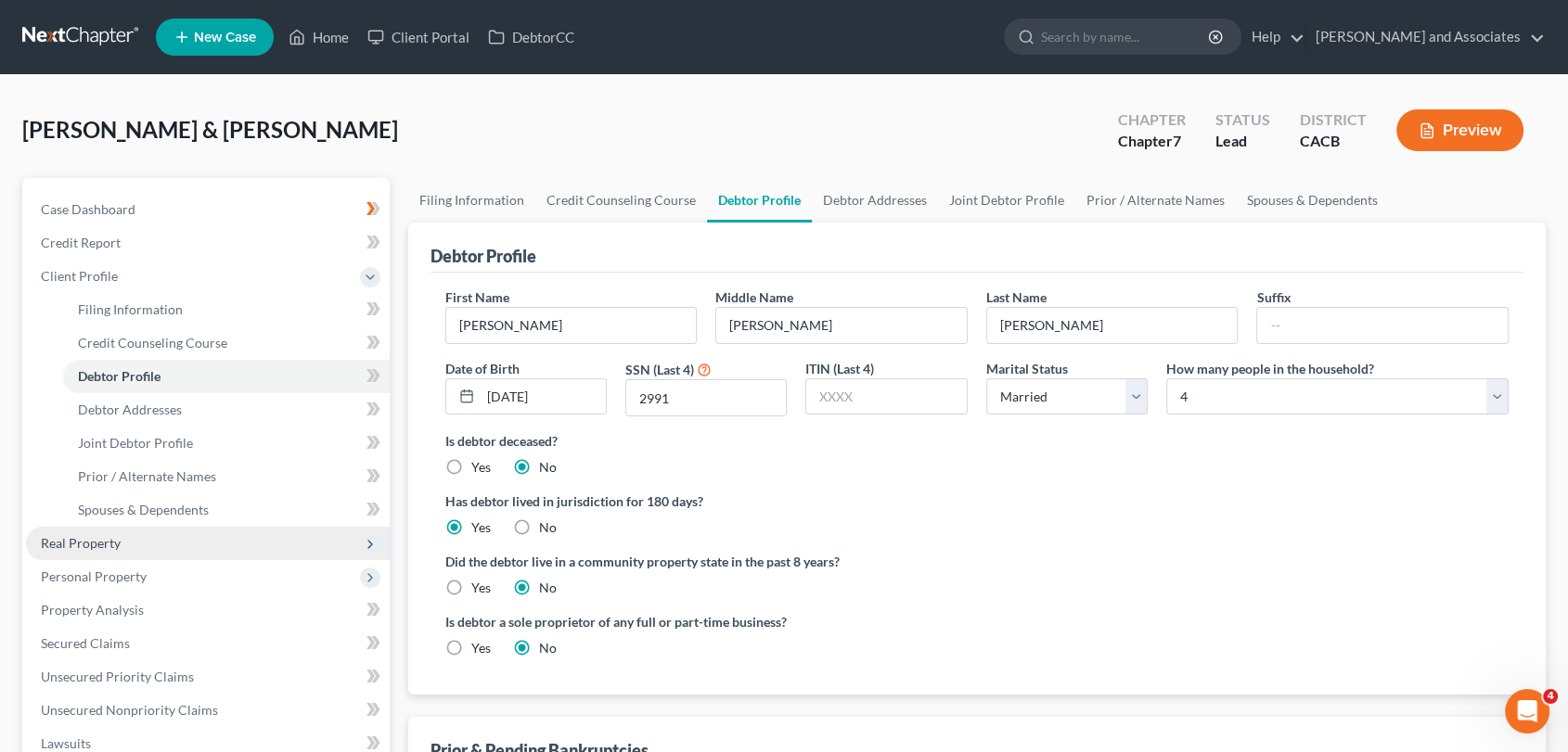
click at [155, 552] on span "Real Property" at bounding box center [207, 543] width 364 height 33
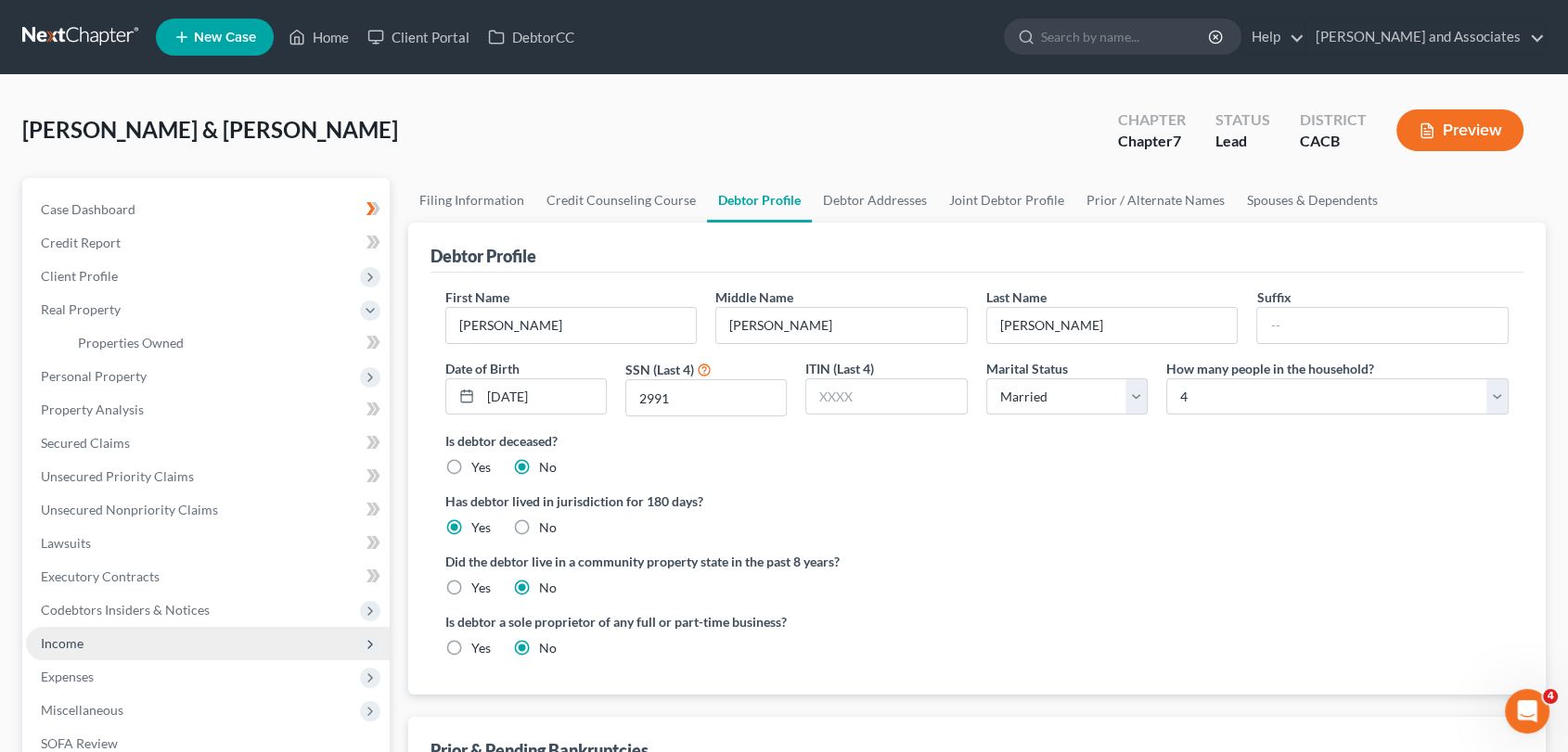
click at [119, 652] on span "Income" at bounding box center [207, 644] width 364 height 33
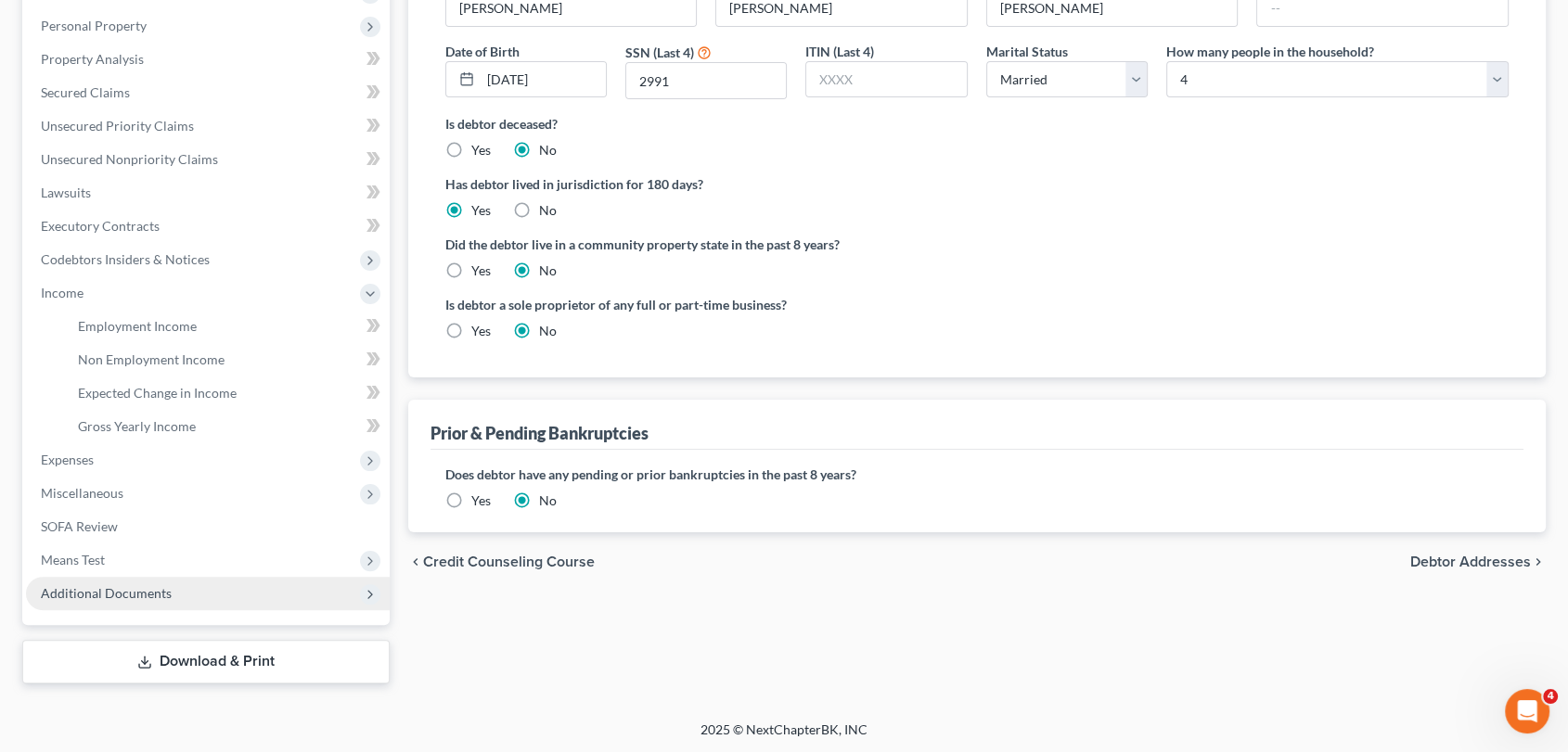
scroll to position [318, 0]
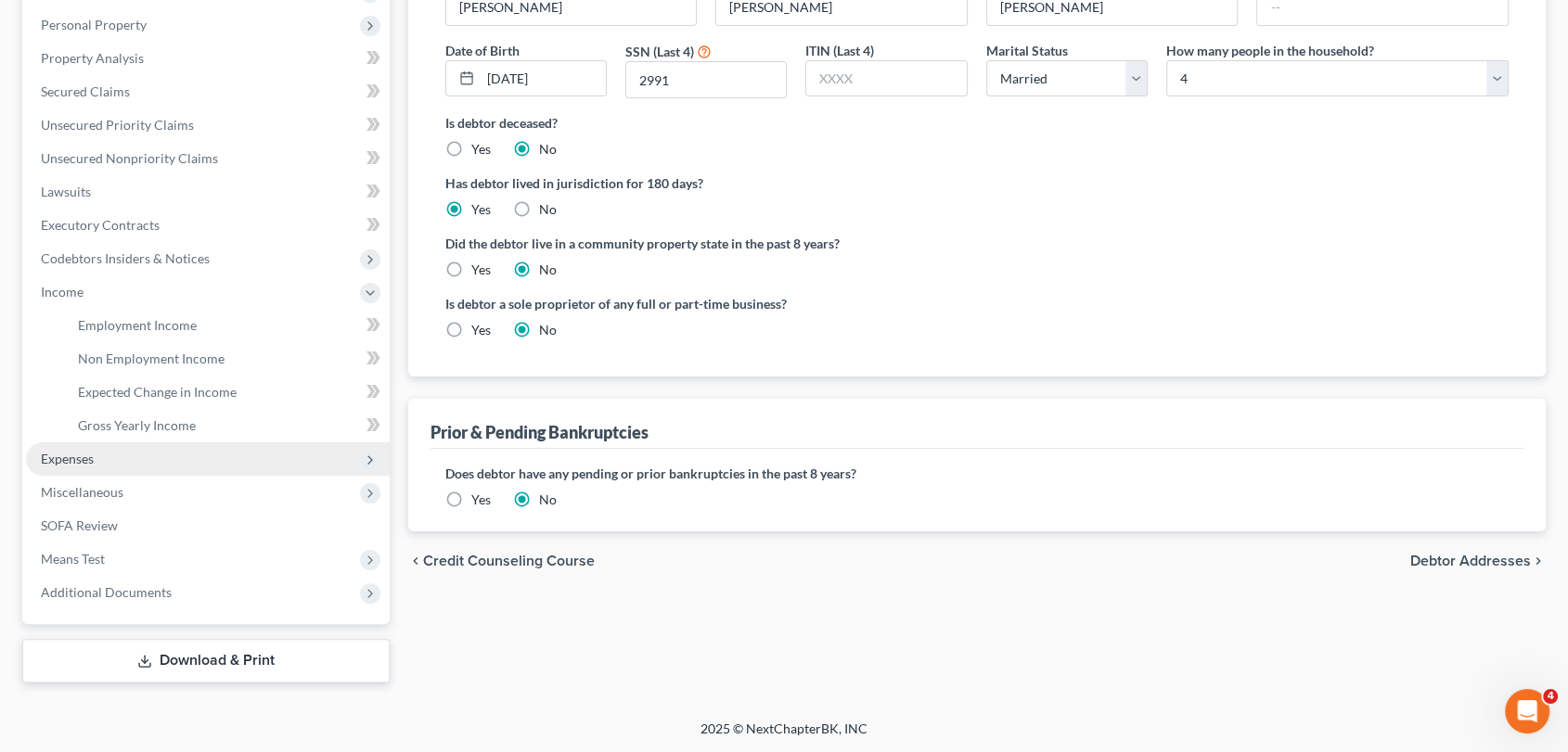
click at [235, 466] on span "Expenses" at bounding box center [207, 458] width 364 height 33
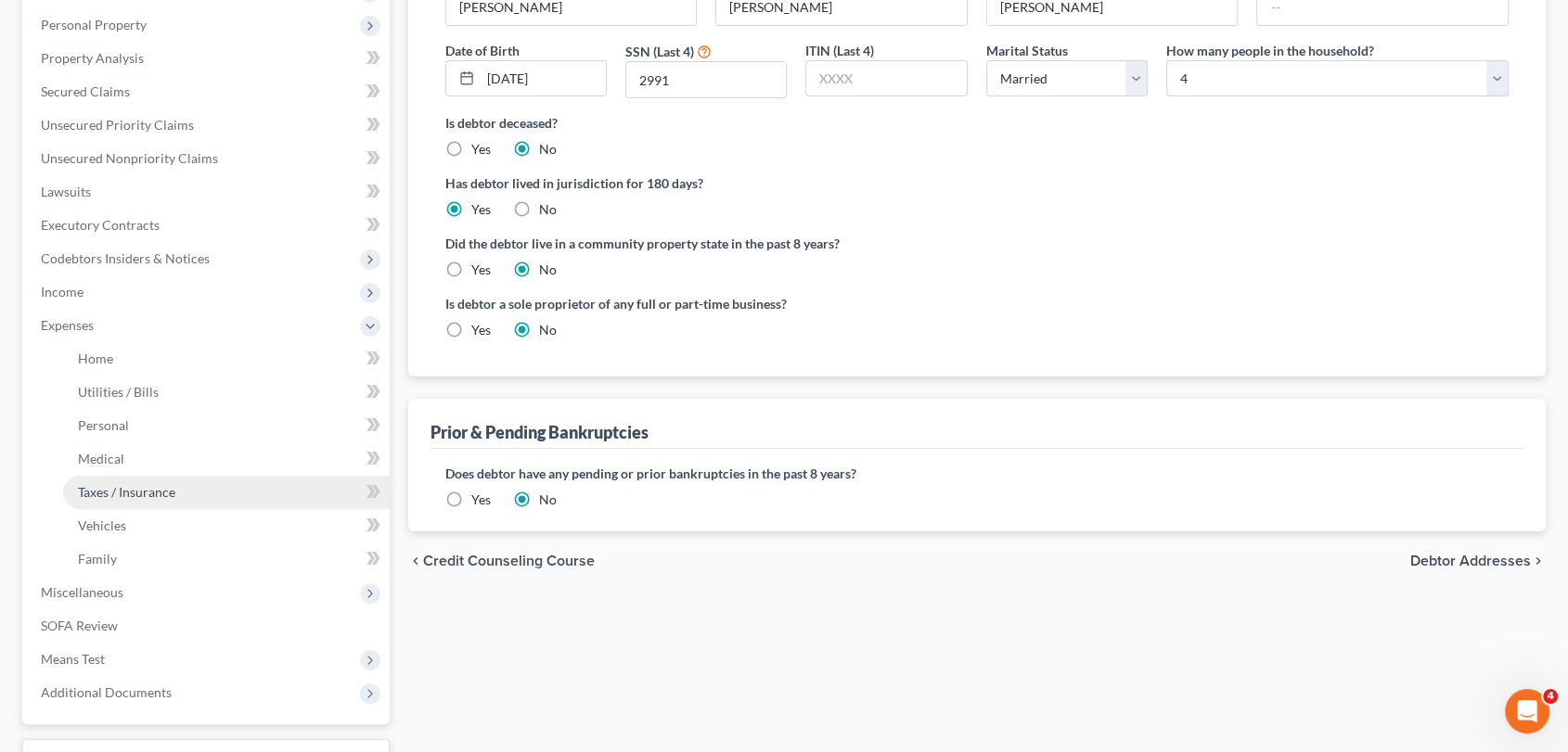
click at [223, 507] on link "Taxes / Insurance" at bounding box center [226, 492] width 327 height 33
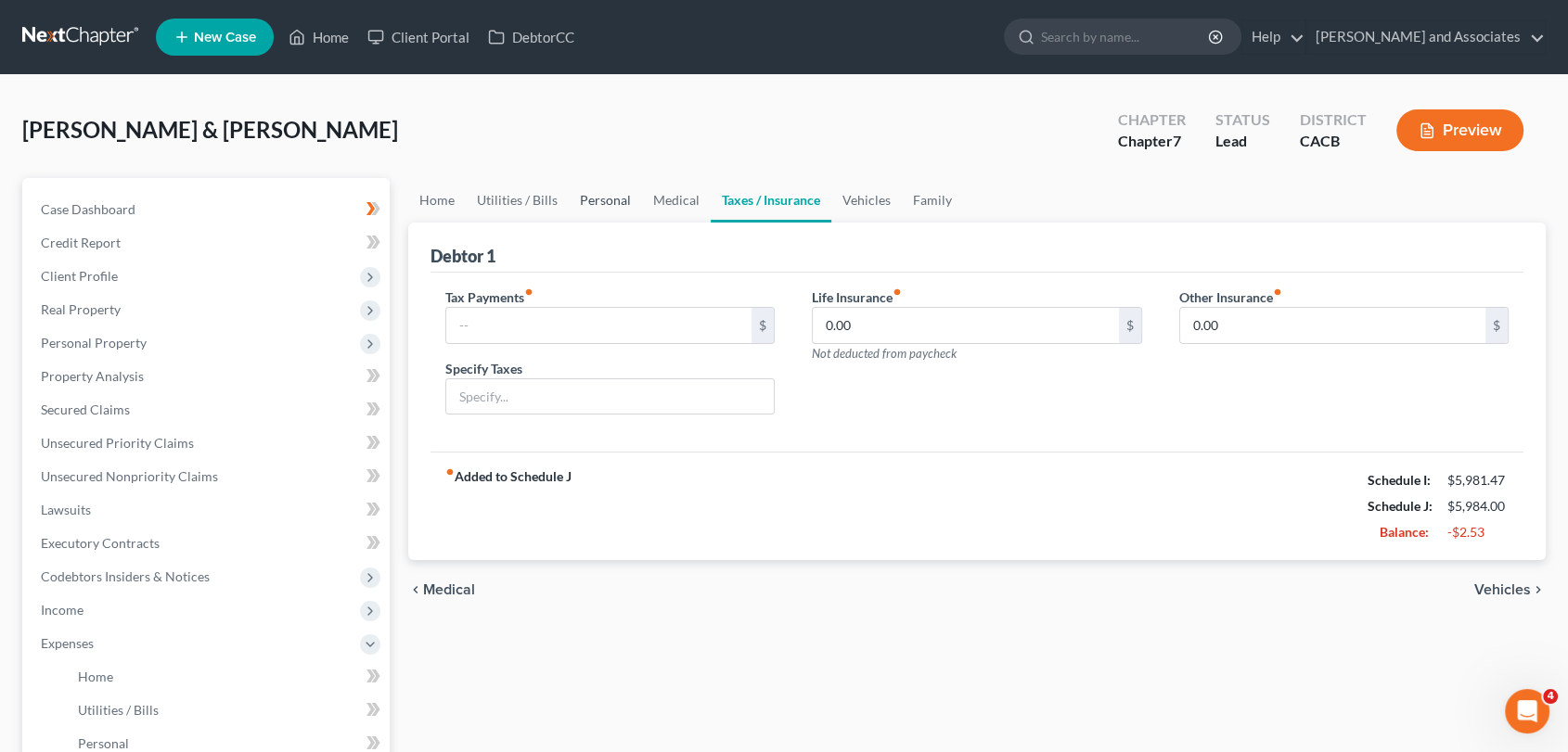
click at [636, 198] on link "Personal" at bounding box center [605, 200] width 73 height 45
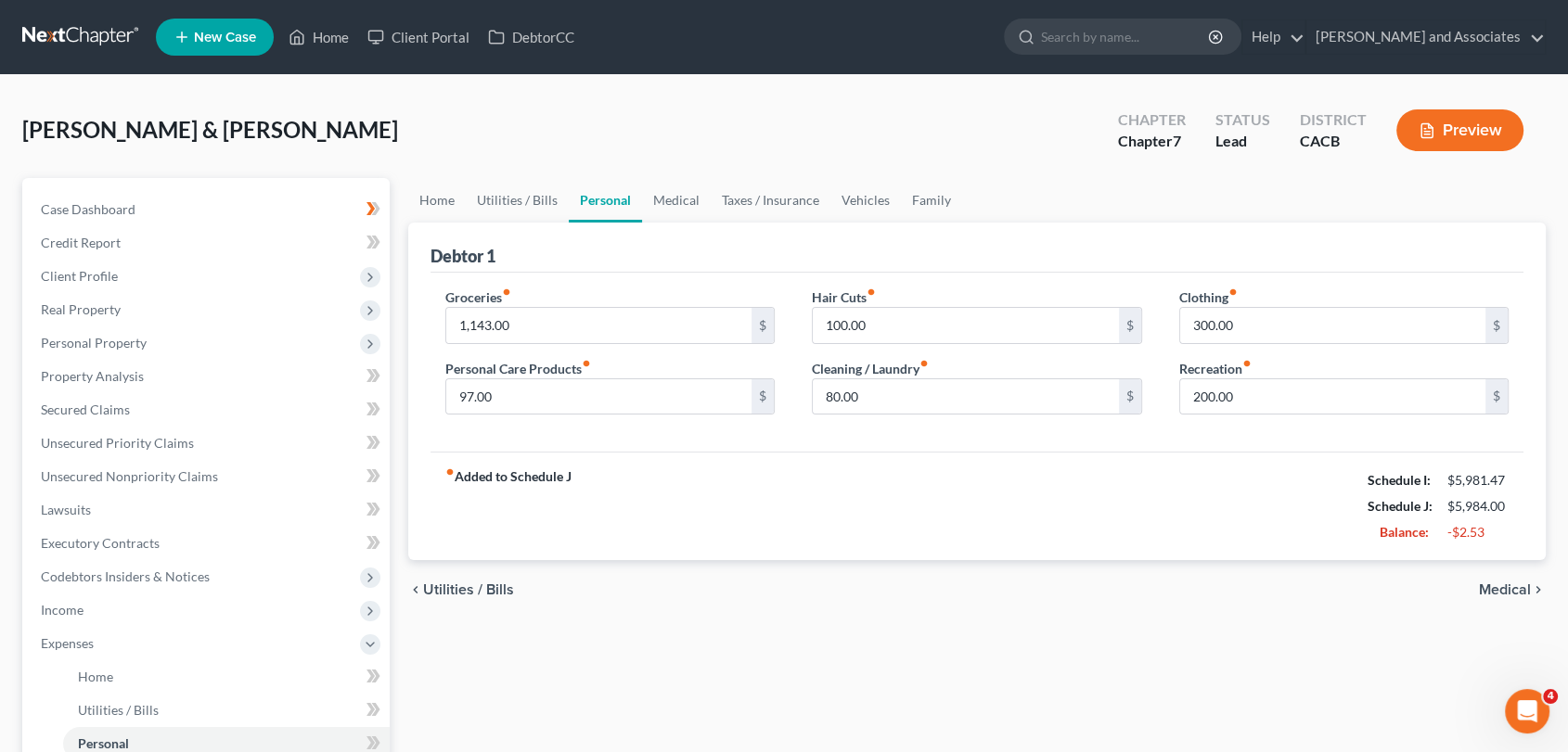
click at [1354, 414] on div "Clothing fiber_manual_record 300.00 $ Recreation fiber_manual_record 200.00 $" at bounding box center [1345, 359] width 367 height 143
click at [1342, 384] on input "200.00" at bounding box center [1333, 396] width 306 height 35
type input "250"
click at [1195, 485] on div "fiber_manual_record Added to Schedule J Schedule I: $5,981.47 Schedule J: $6,03…" at bounding box center [978, 506] width 1094 height 108
click at [67, 54] on nav "Home New Case Client Portal DebtorCC Michael B. Clayton and Associates daisy@we…" at bounding box center [784, 37] width 1568 height 74
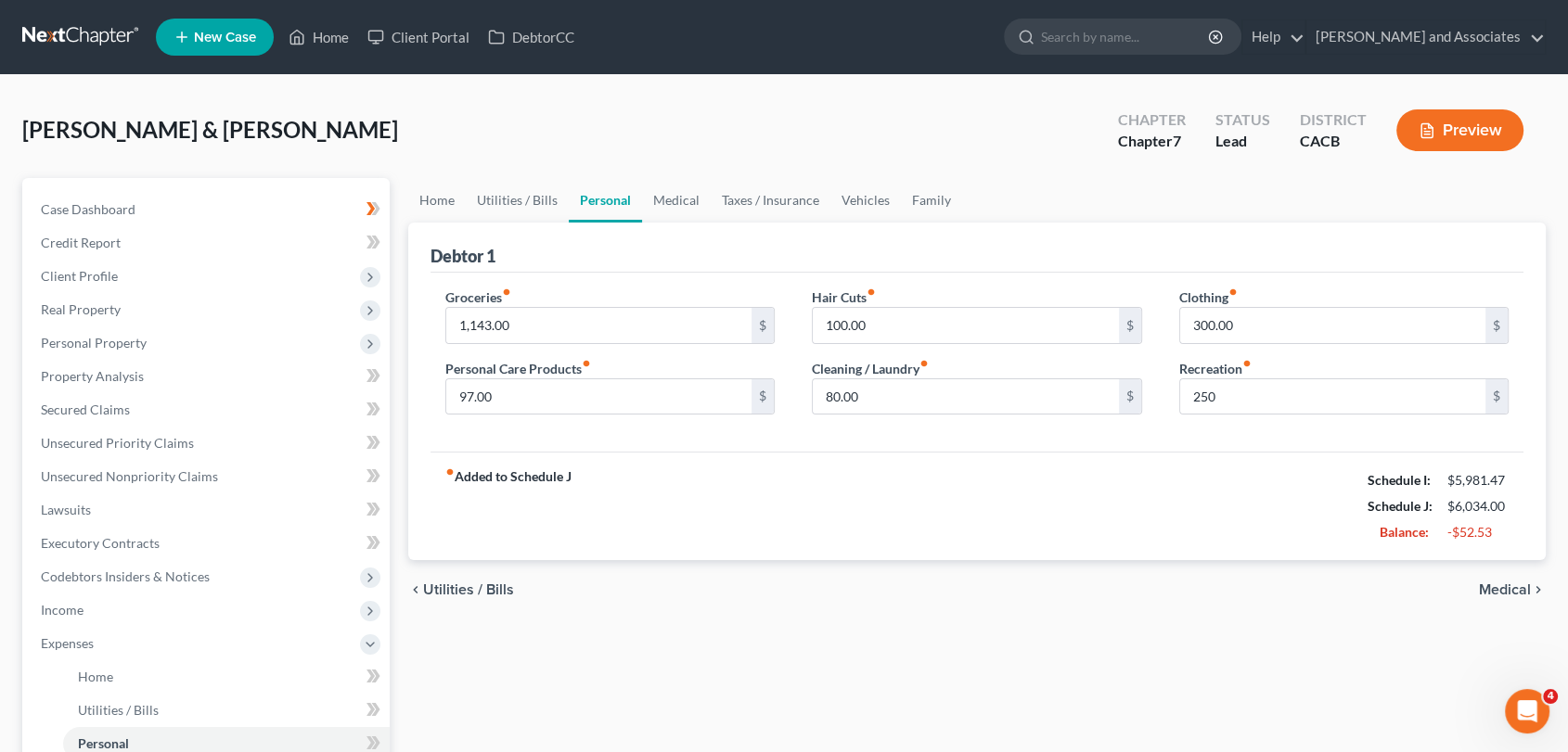
click at [96, 48] on link at bounding box center [81, 36] width 119 height 33
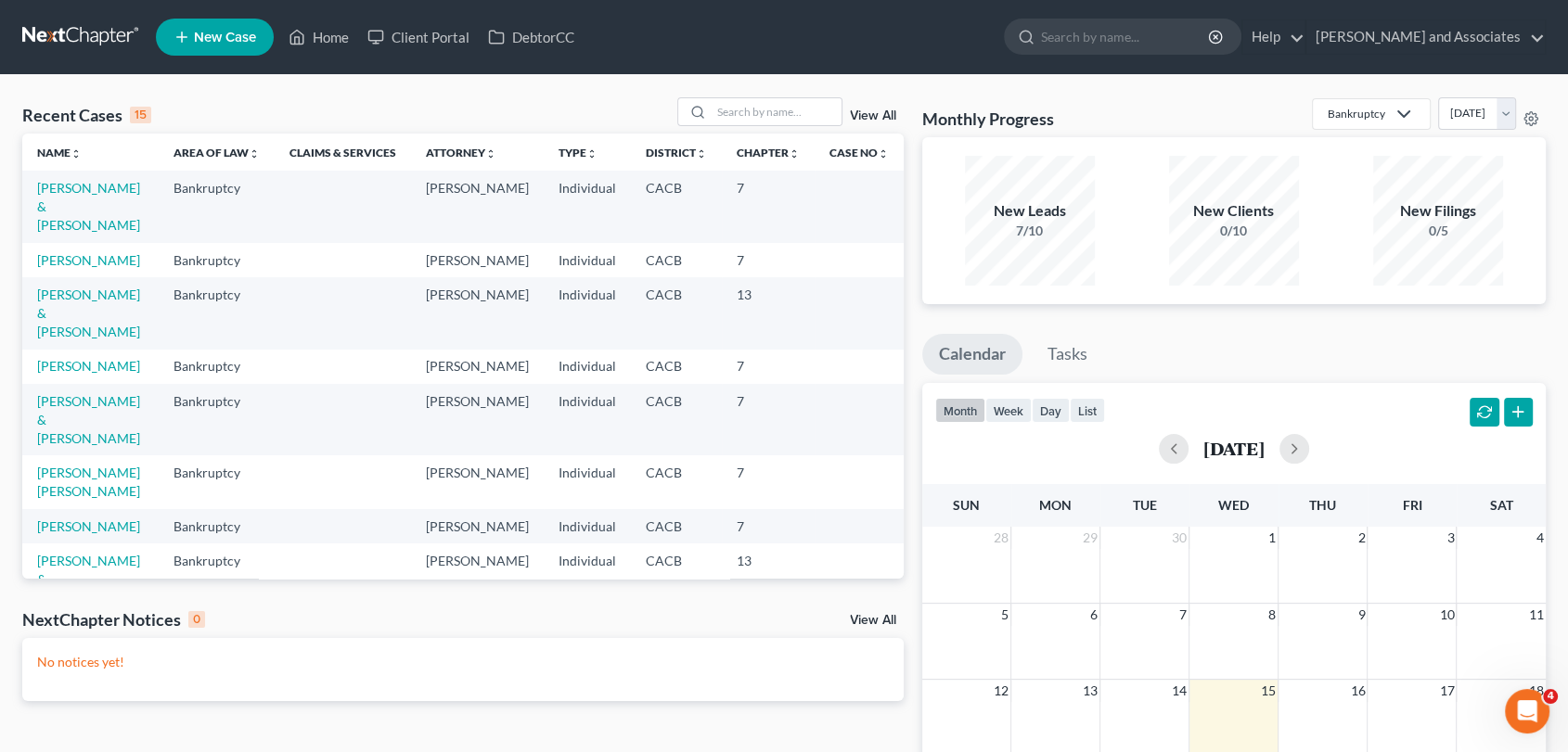
click at [46, 33] on link at bounding box center [81, 36] width 119 height 33
click at [756, 108] on input "search" at bounding box center [776, 111] width 130 height 27
type input "[PERSON_NAME]"
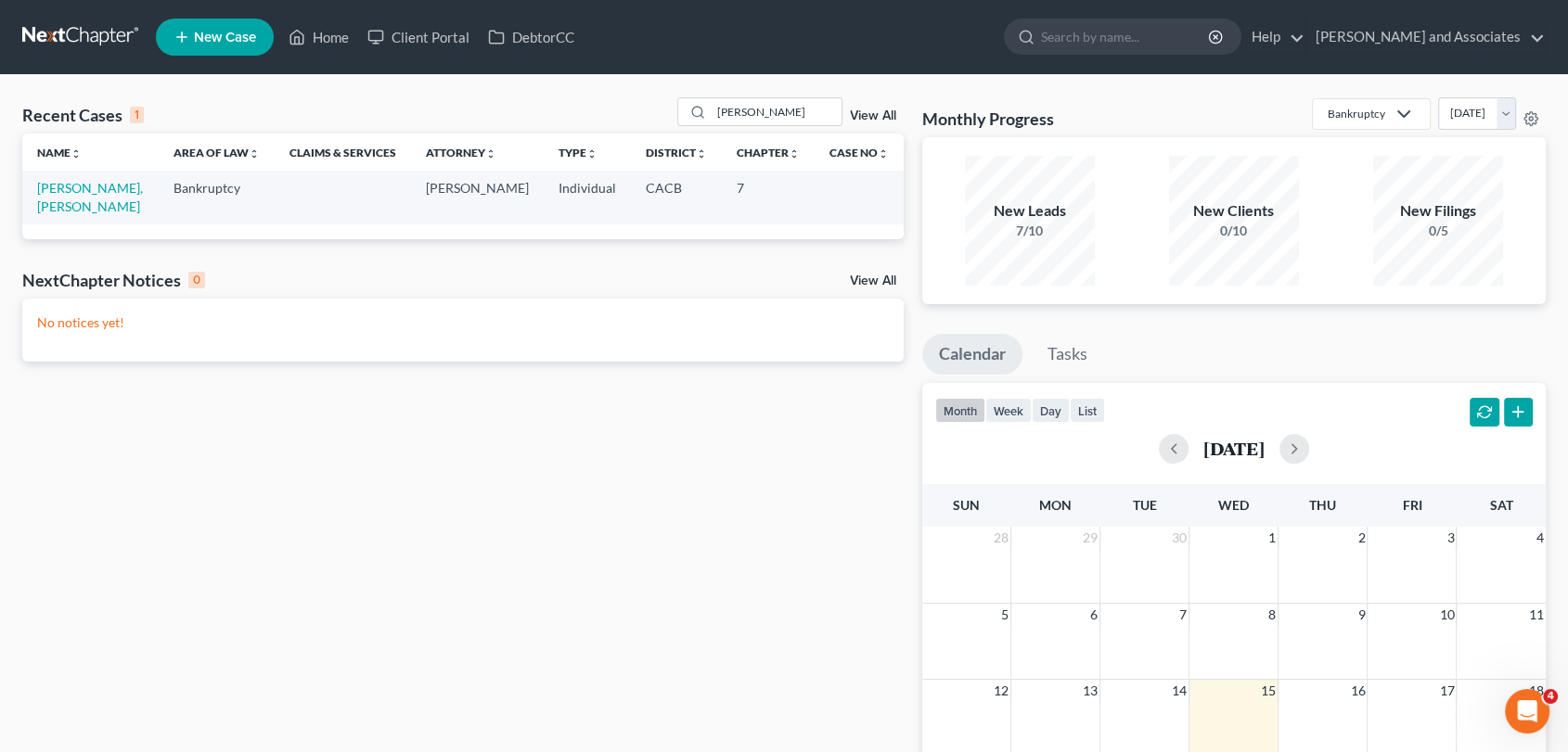
click at [204, 39] on span "New Case" at bounding box center [224, 37] width 62 height 14
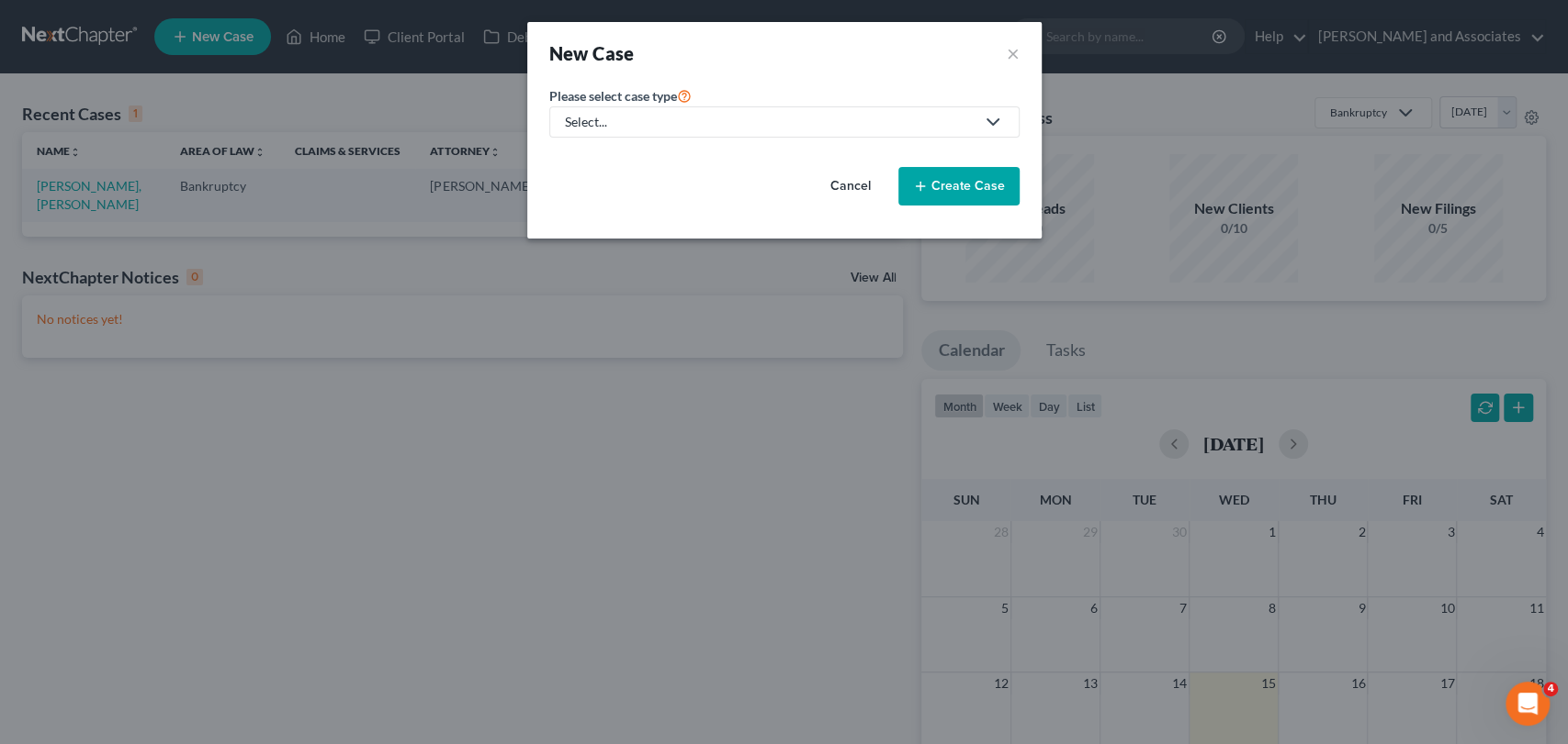
click at [741, 135] on link "Select..." at bounding box center [785, 121] width 471 height 31
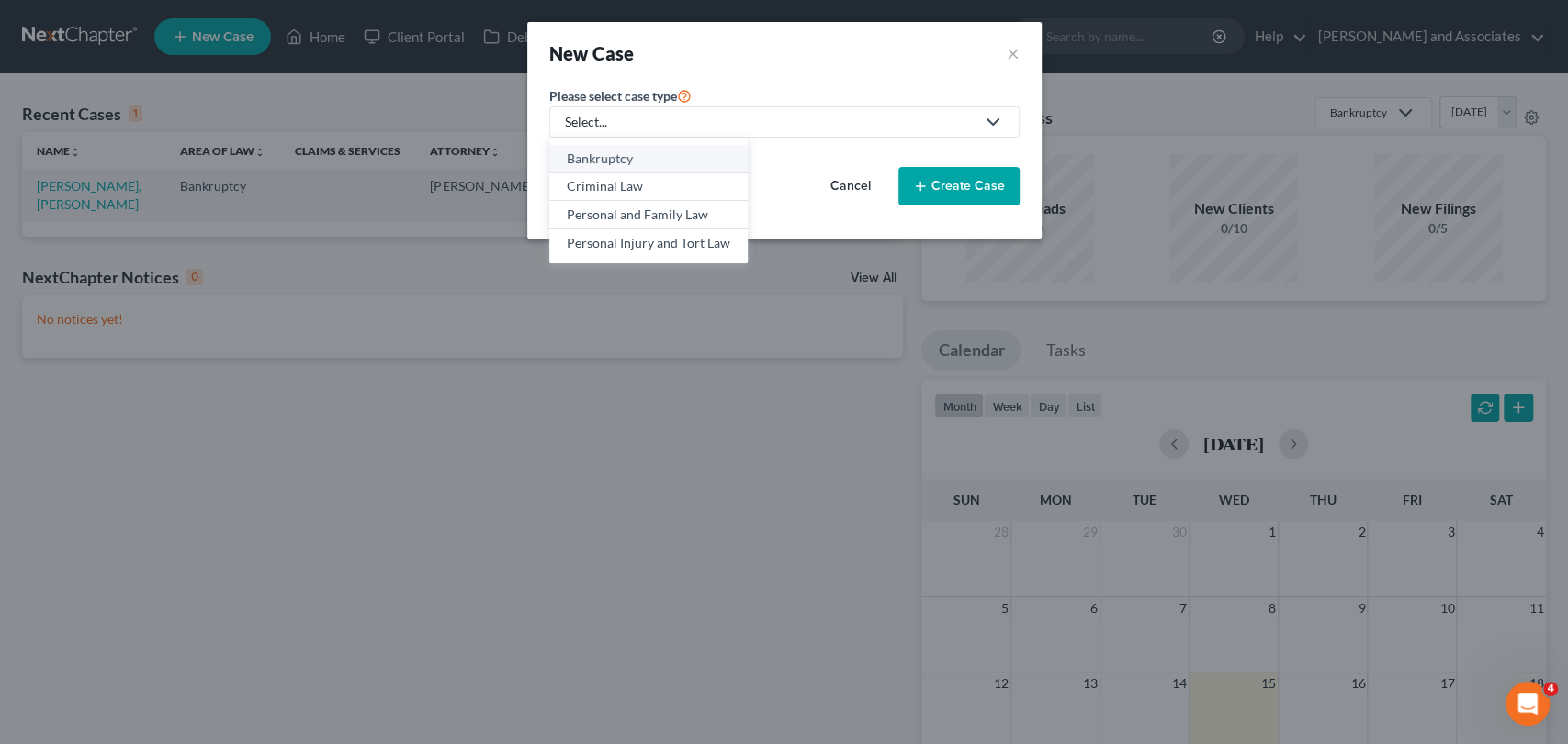
click at [720, 163] on div "Bankruptcy" at bounding box center [648, 159] width 164 height 19
select select "7"
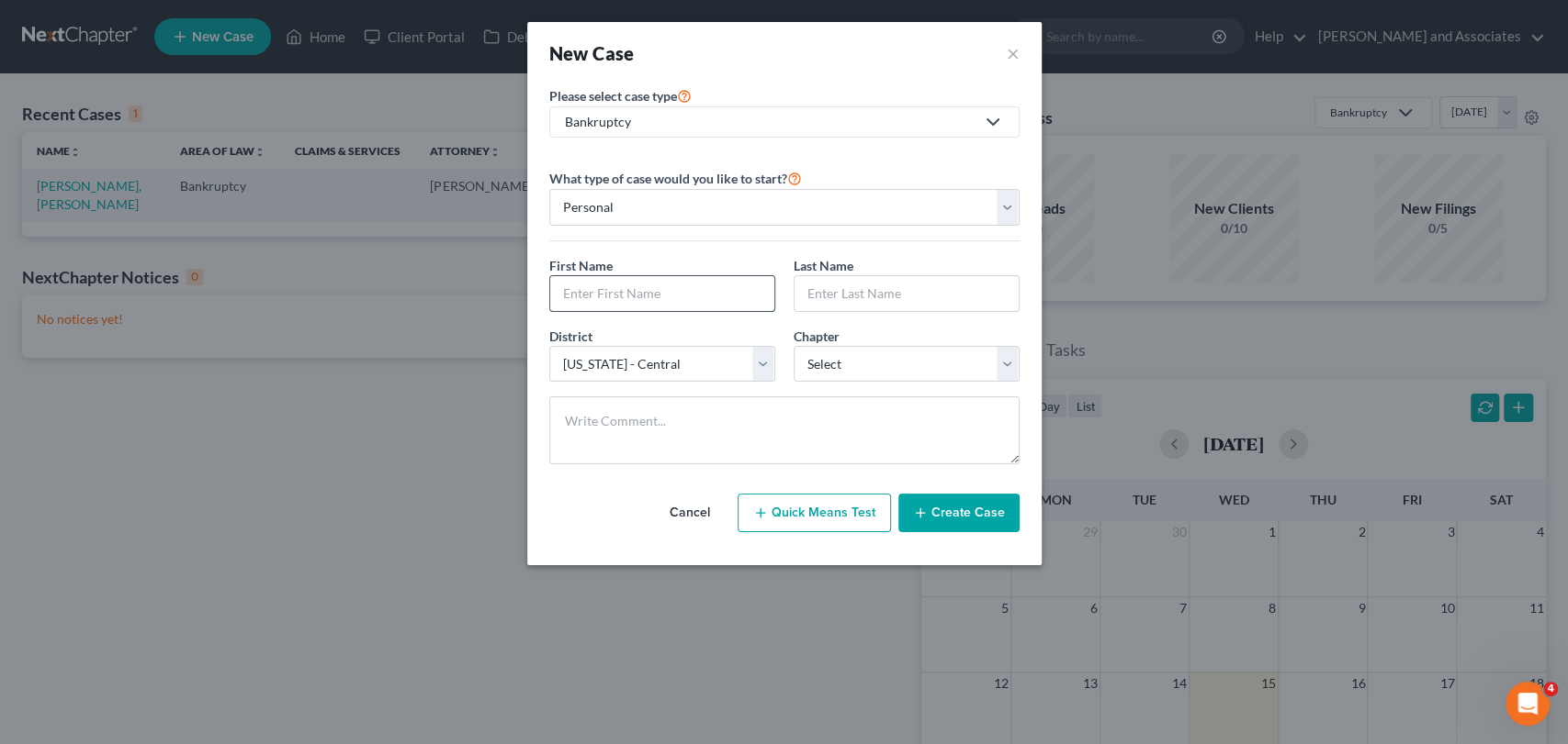
click at [708, 297] on input "text" at bounding box center [663, 293] width 224 height 35
click at [725, 199] on select "Personal Business" at bounding box center [785, 207] width 471 height 37
select select "1"
click at [550, 189] on select "Personal Business" at bounding box center [785, 207] width 471 height 37
click at [683, 303] on input "text" at bounding box center [785, 293] width 469 height 35
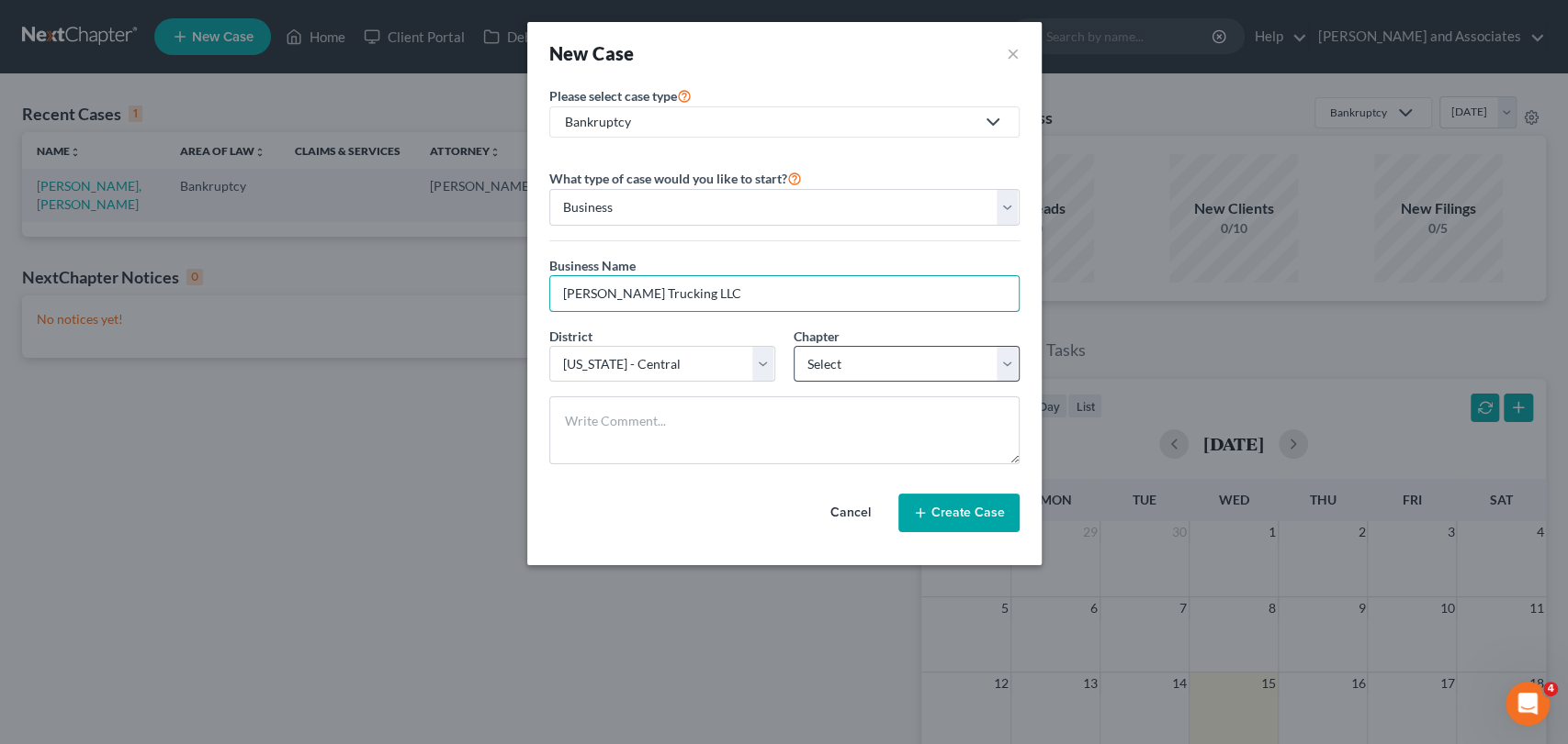
type input "[PERSON_NAME] Trucking LLC"
click at [851, 365] on select "Select 7 11 12" at bounding box center [906, 364] width 226 height 37
select select "0"
click at [793, 346] on select "Select 7 11 12" at bounding box center [906, 364] width 226 height 37
click at [970, 517] on button "Create Case" at bounding box center [958, 513] width 121 height 39
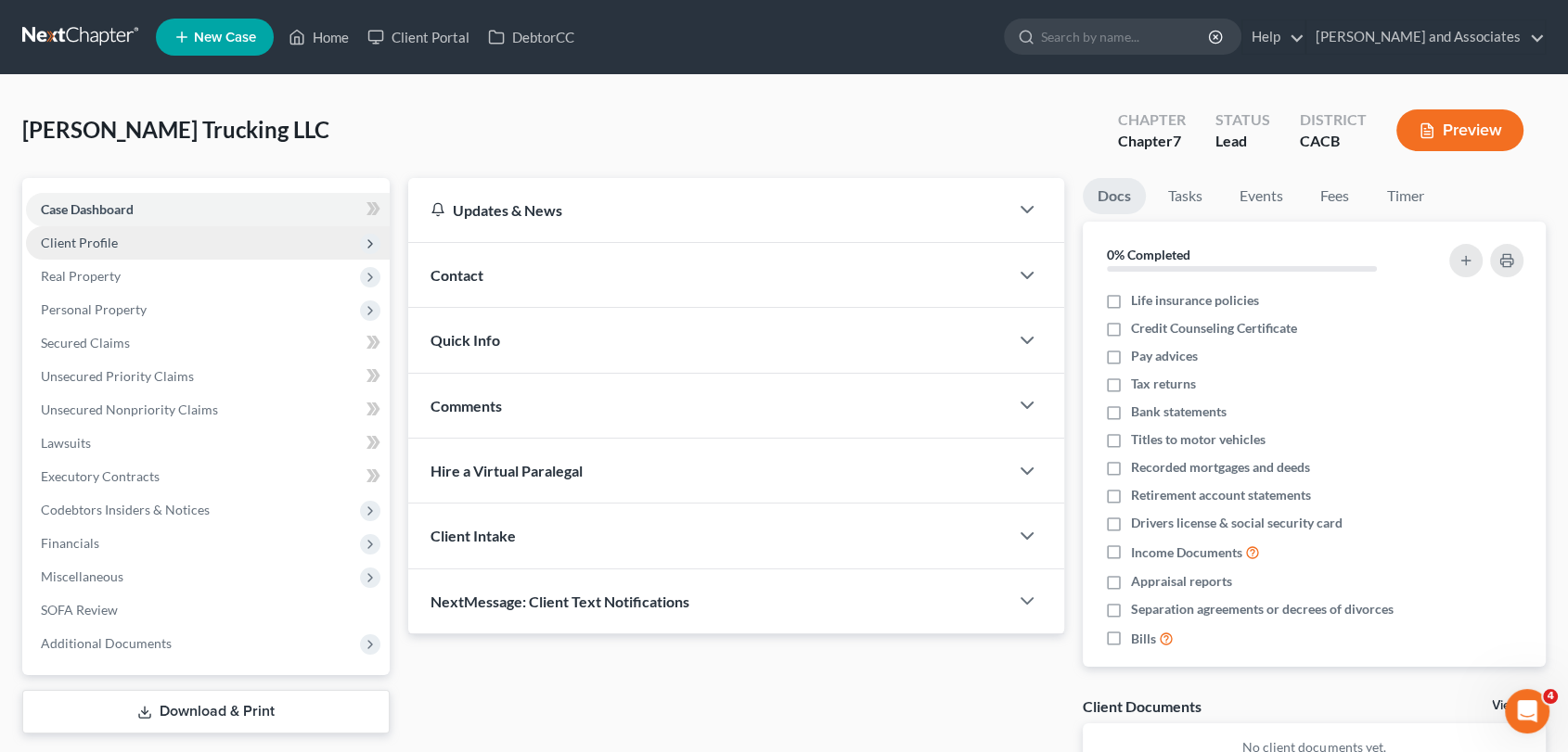
click at [199, 245] on span "Client Profile" at bounding box center [207, 242] width 364 height 33
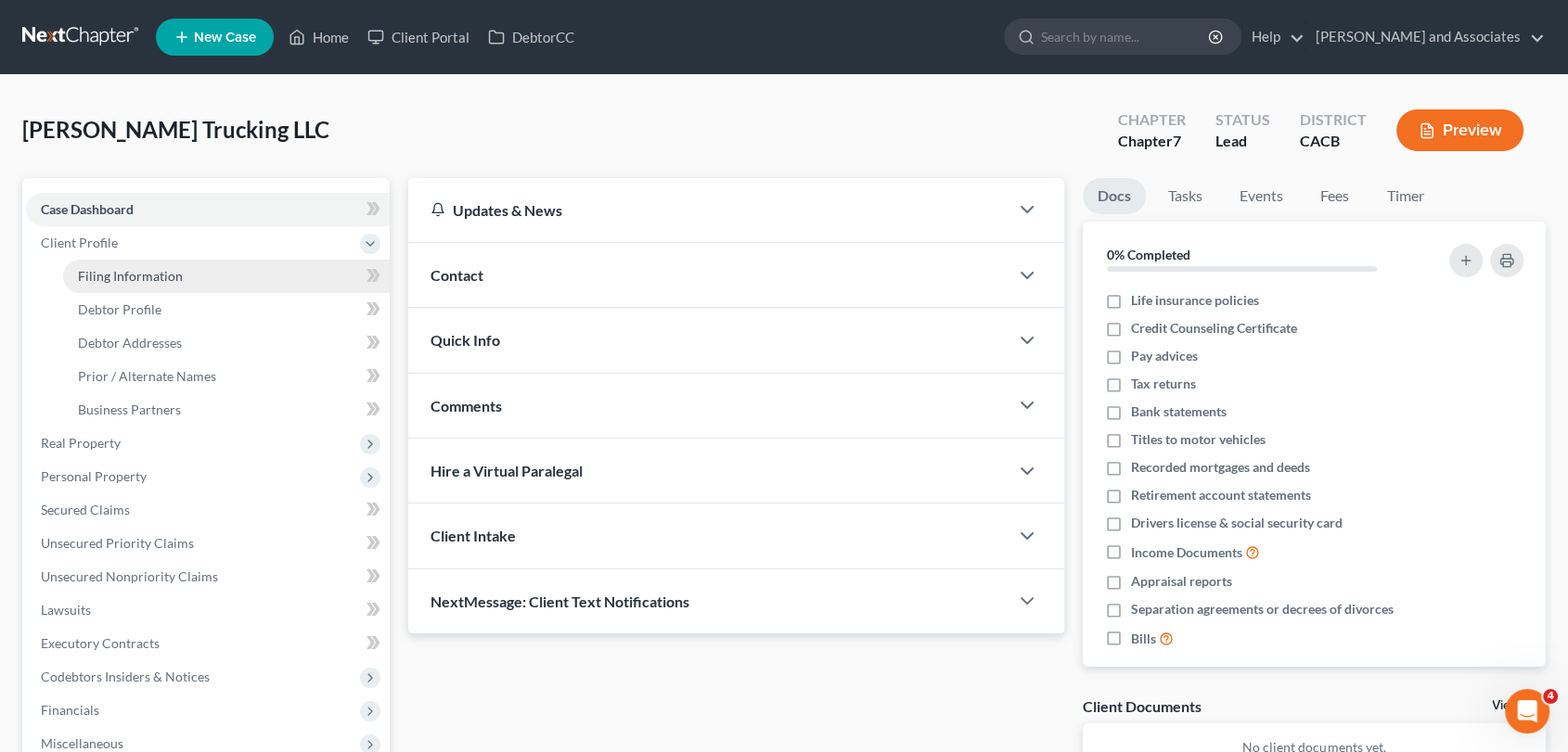
click at [182, 273] on link "Filing Information" at bounding box center [226, 276] width 327 height 33
select select "1"
select select "0"
select select "7"
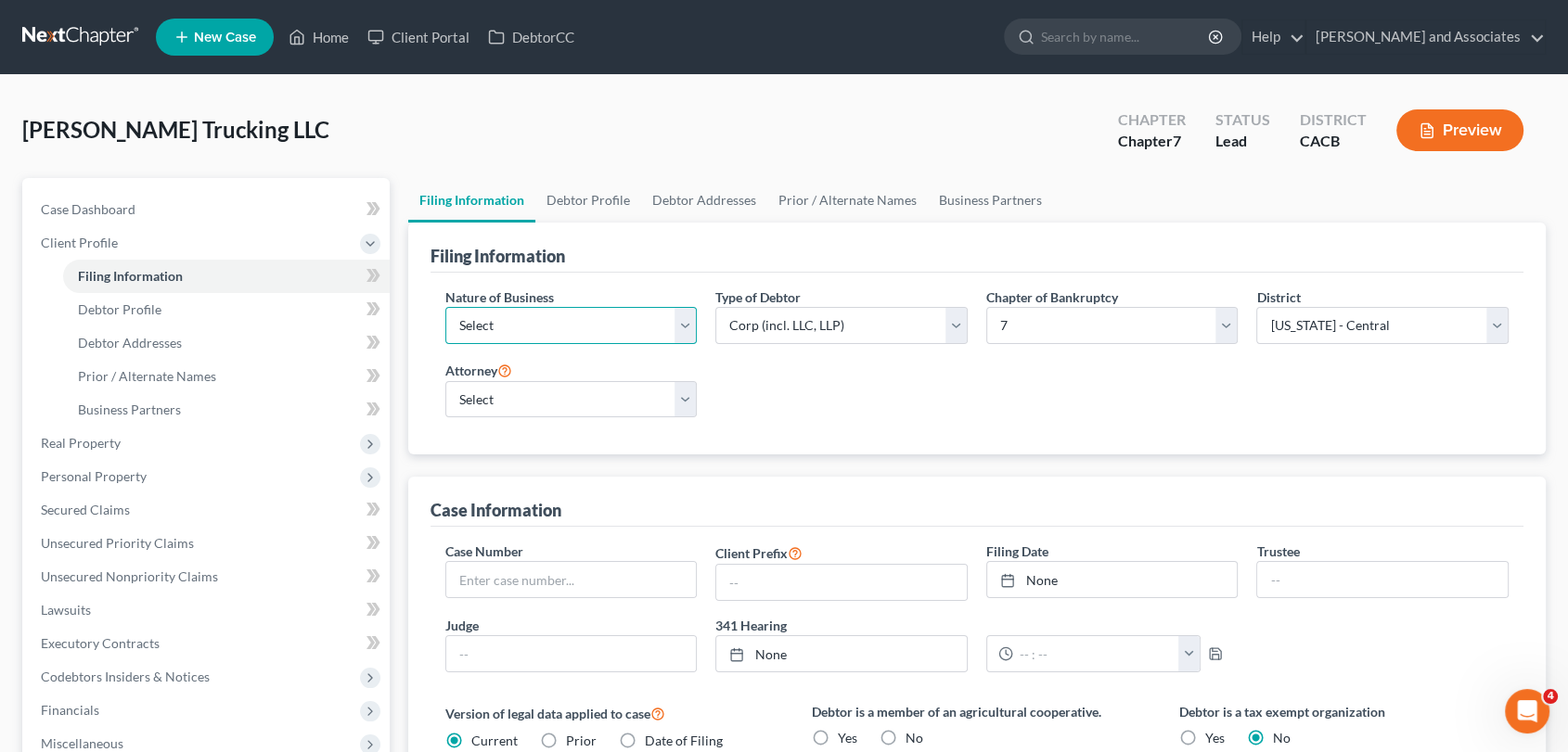
click at [596, 333] on select "Select Clearing Bank Commodity Broker Health Care Business Other Railroad Singl…" at bounding box center [571, 325] width 252 height 37
select select "3"
click at [445, 307] on select "Select Clearing Bank Commodity Broker Health Care Business Other Railroad Singl…" at bounding box center [571, 325] width 252 height 37
drag, startPoint x: 594, startPoint y: 340, endPoint x: 566, endPoint y: 433, distance: 97.1
click at [566, 433] on div "Nature of Business Select Clearing Bank Commodity Broker Health Care Business O…" at bounding box center [978, 364] width 1094 height 183
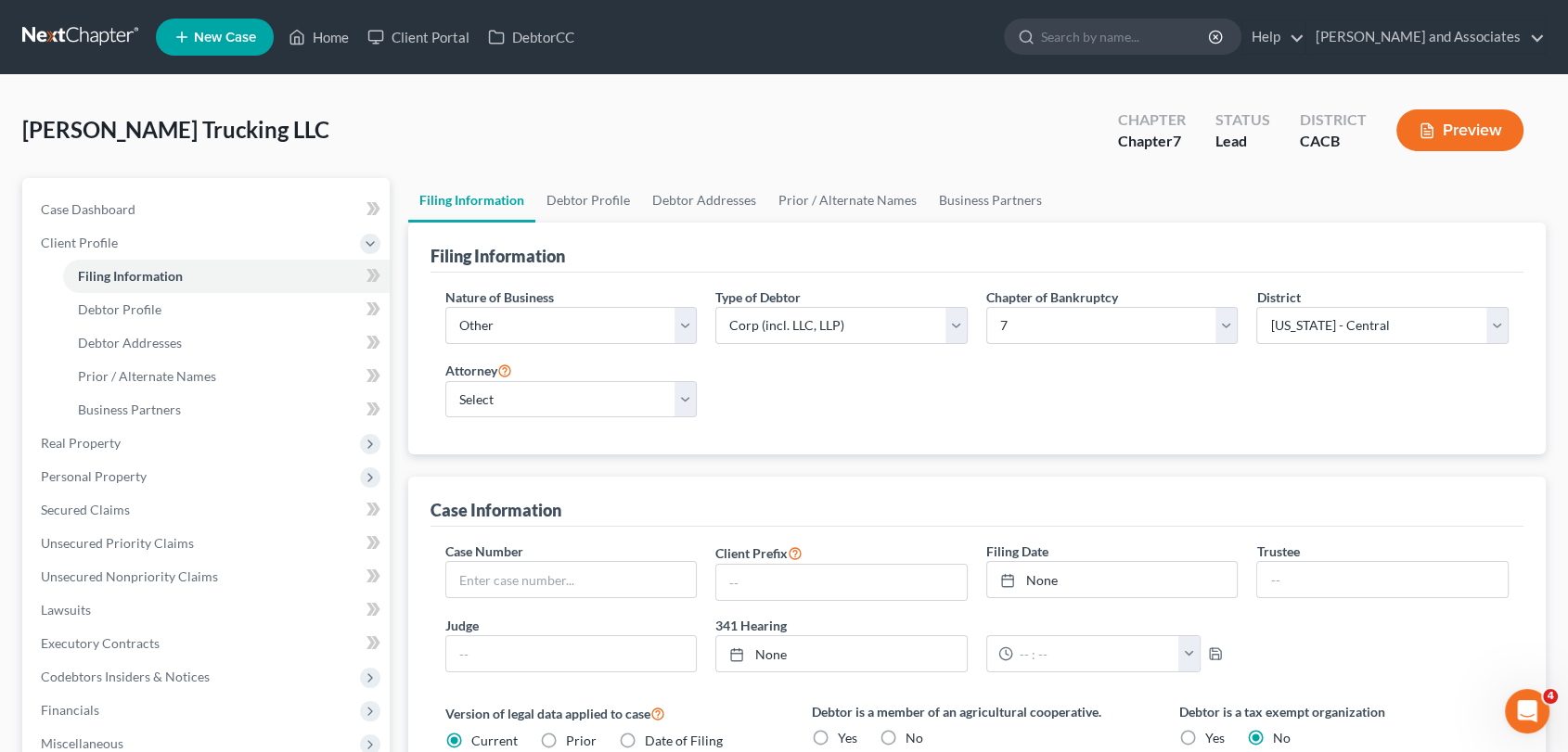
drag, startPoint x: 846, startPoint y: 447, endPoint x: 862, endPoint y: 447, distance: 16.0
click at [849, 447] on div "Nature of Business Select Clearing Bank Commodity Broker Health Care Business O…" at bounding box center [978, 364] width 1094 height 183
click at [597, 211] on link "Debtor Profile" at bounding box center [588, 200] width 106 height 45
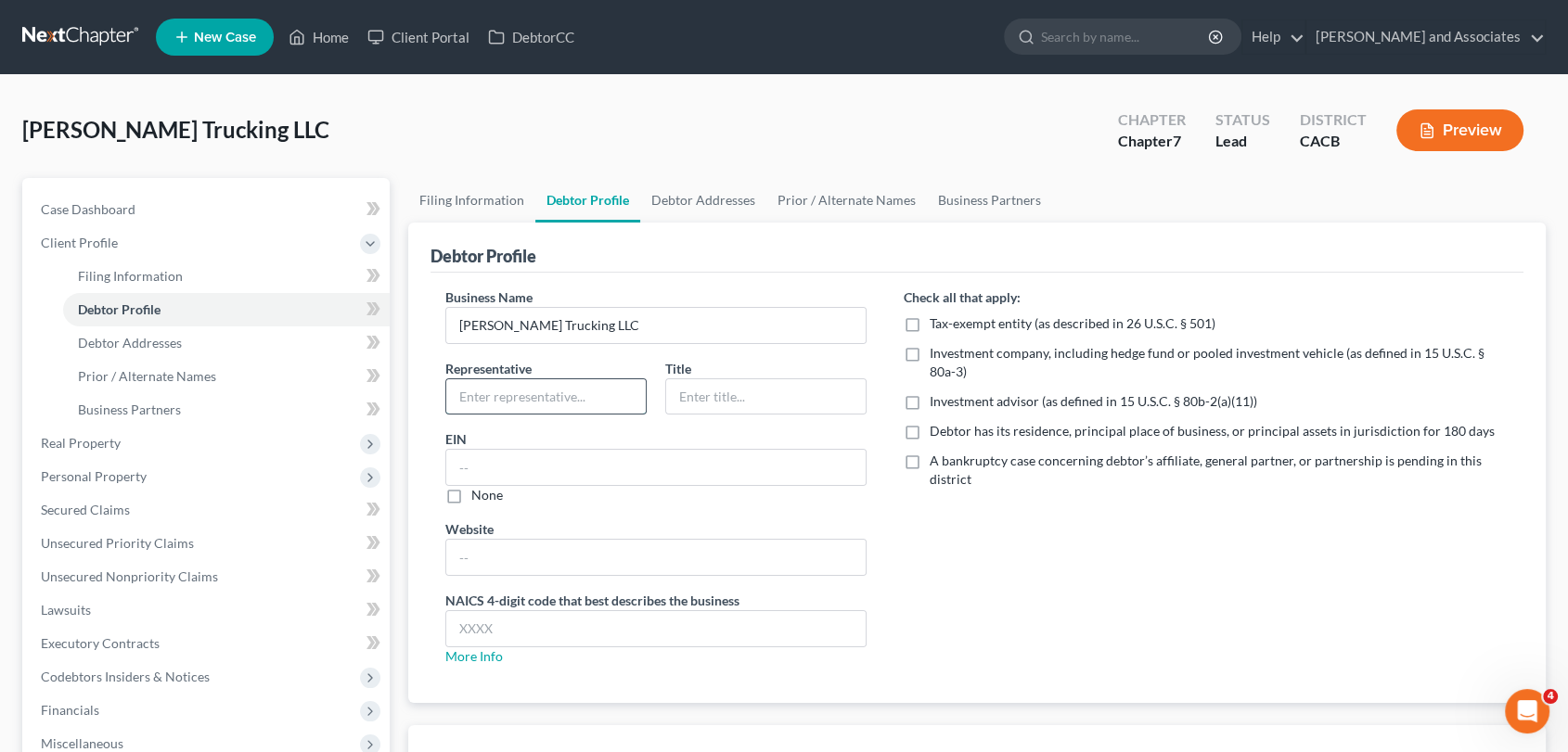
click at [596, 386] on input "text" at bounding box center [546, 396] width 200 height 35
click at [809, 386] on input "text" at bounding box center [766, 396] width 200 height 35
type input "President"
click at [571, 415] on div "Representative Title President" at bounding box center [656, 395] width 440 height 71
click at [581, 406] on input "text" at bounding box center [546, 396] width 200 height 35
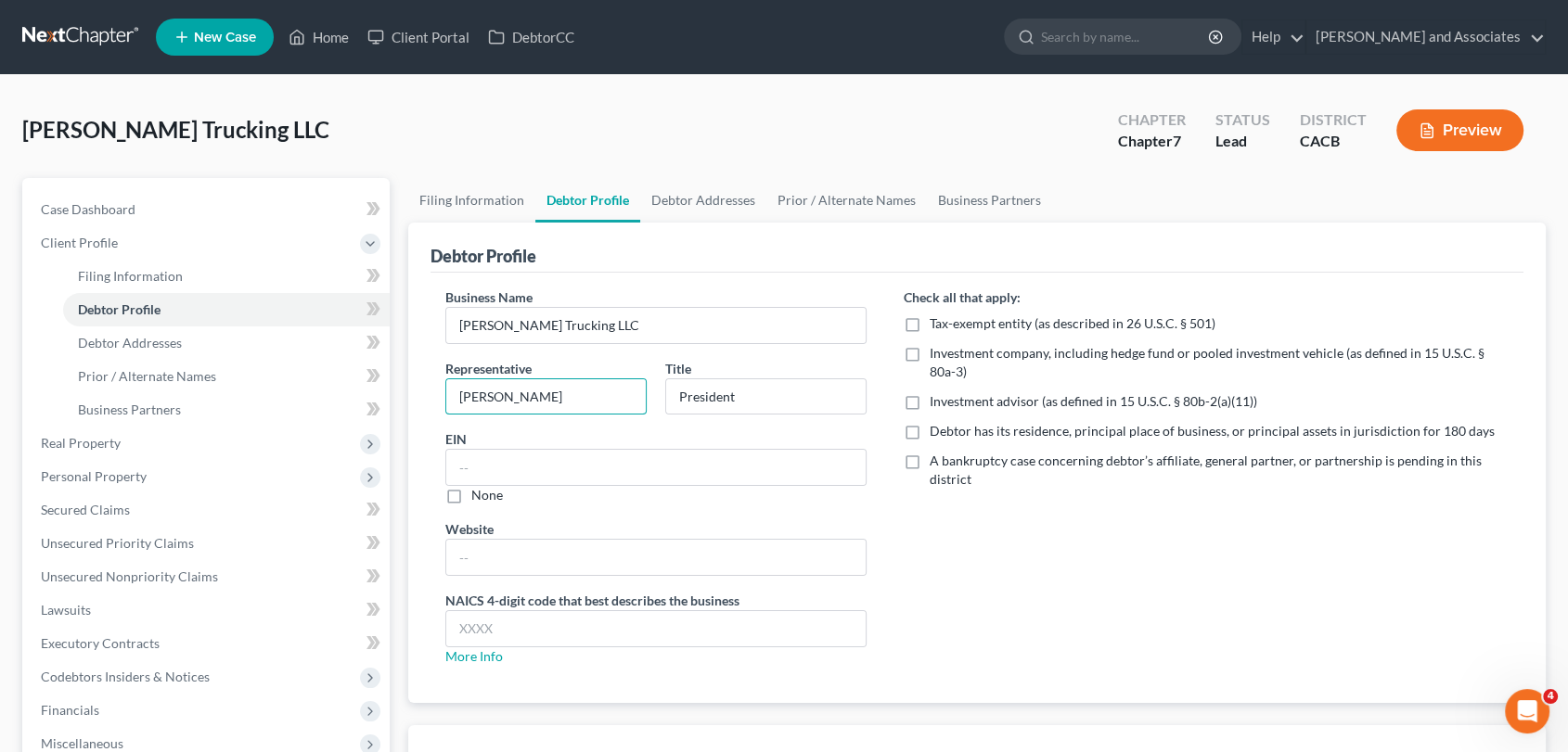
type input "[PERSON_NAME]"
click at [96, 32] on link at bounding box center [81, 36] width 119 height 33
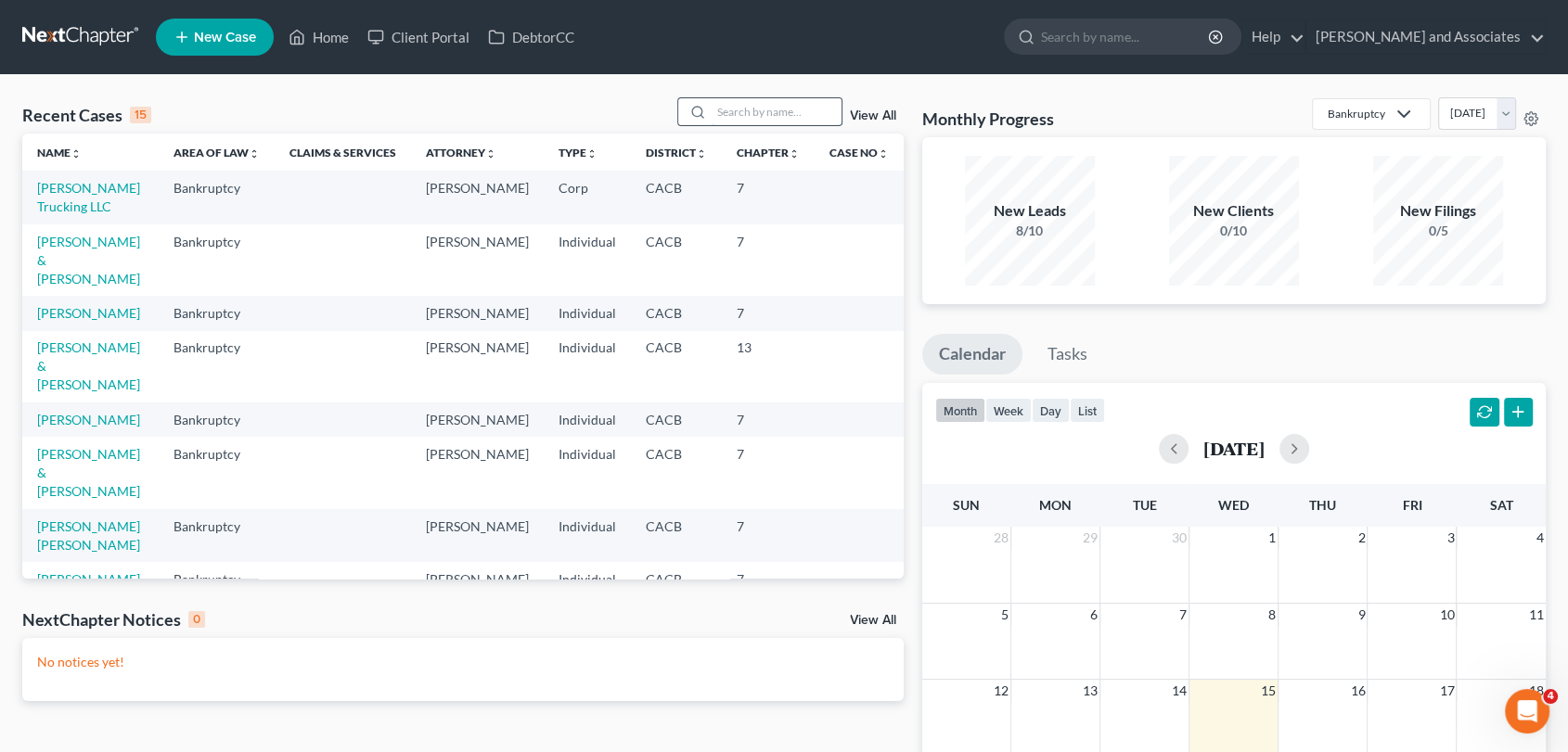
click at [755, 121] on input "search" at bounding box center [776, 111] width 130 height 27
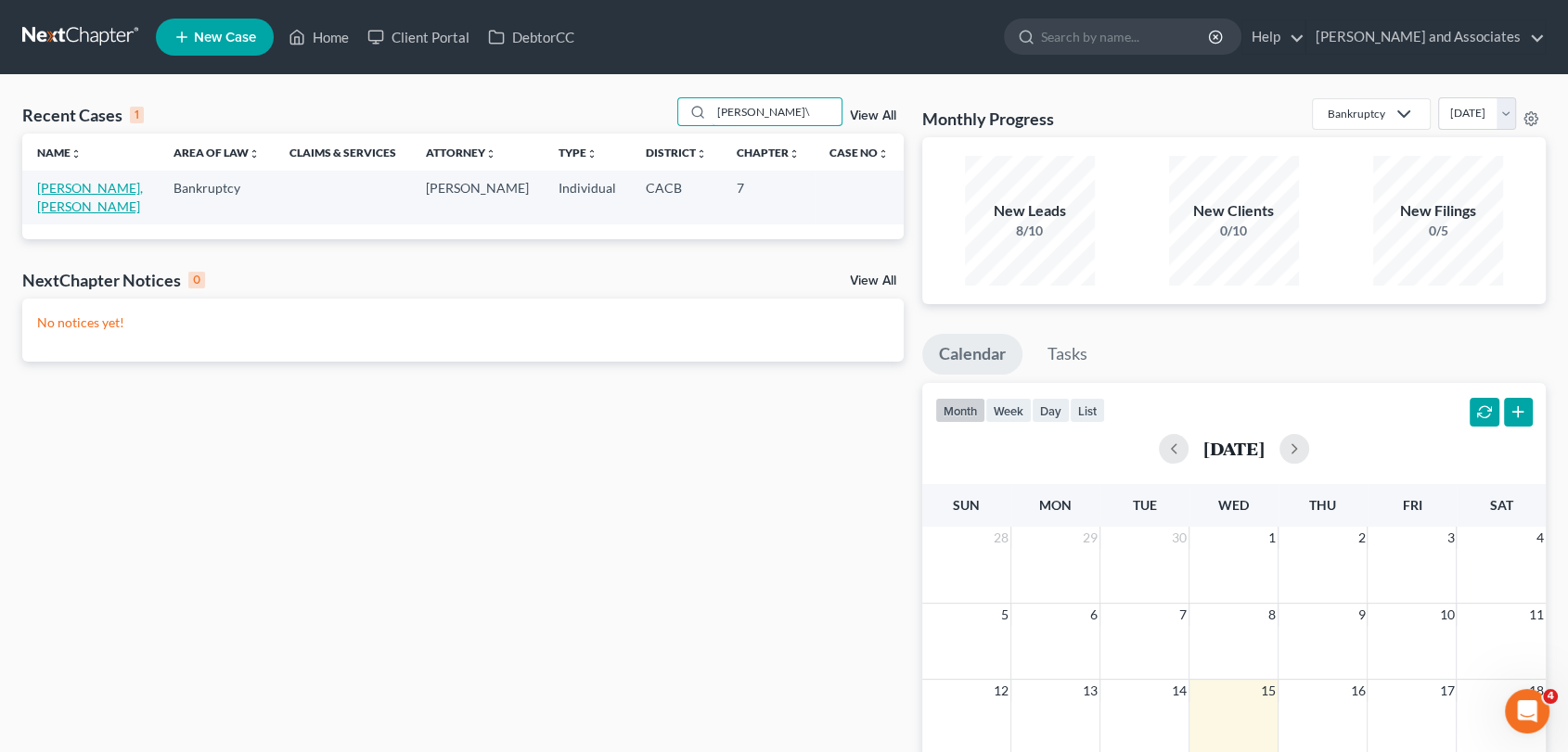
type input "guillermo\"
click at [50, 181] on link "[PERSON_NAME], [PERSON_NAME]" at bounding box center [89, 197] width 106 height 34
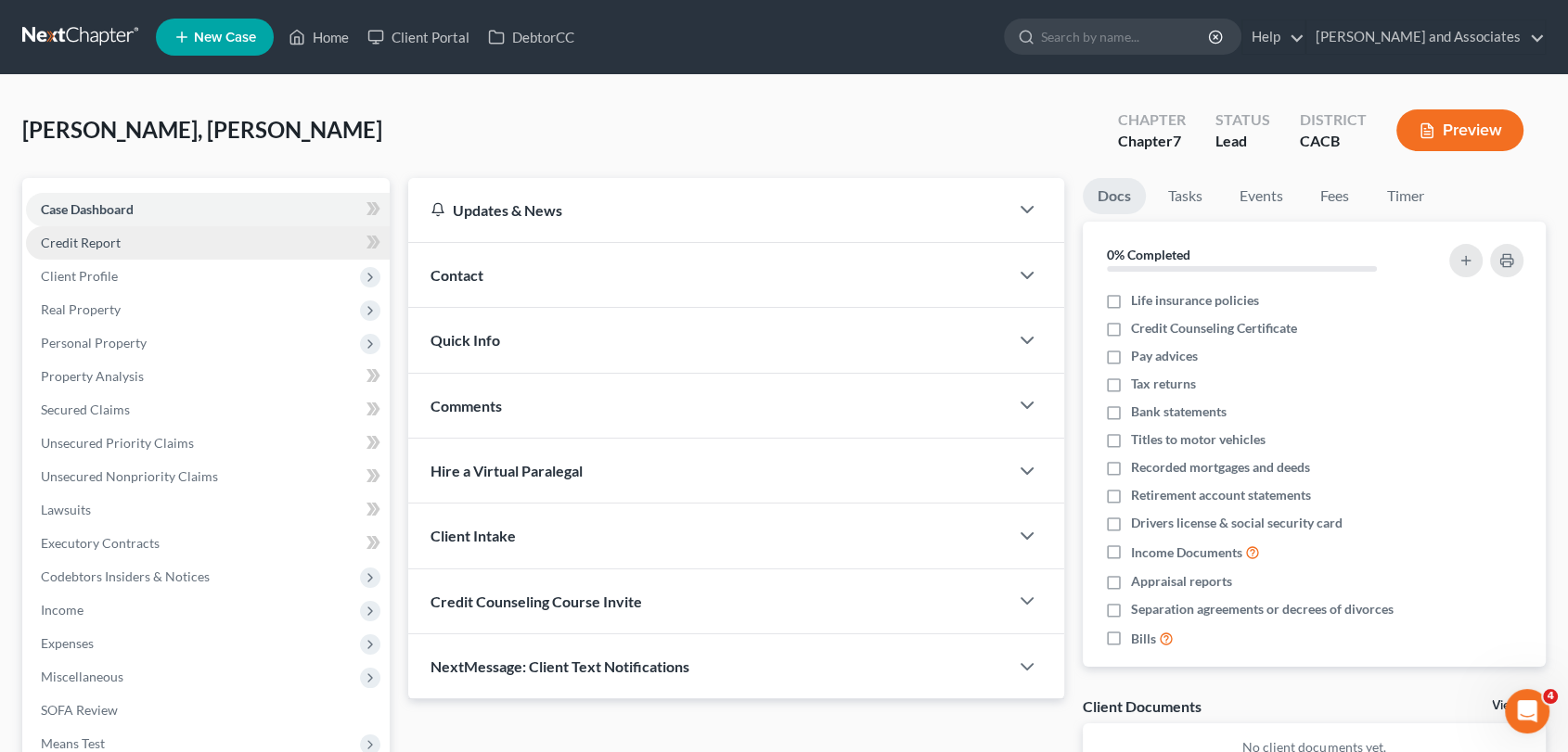
click at [106, 255] on link "Credit Report" at bounding box center [207, 242] width 364 height 33
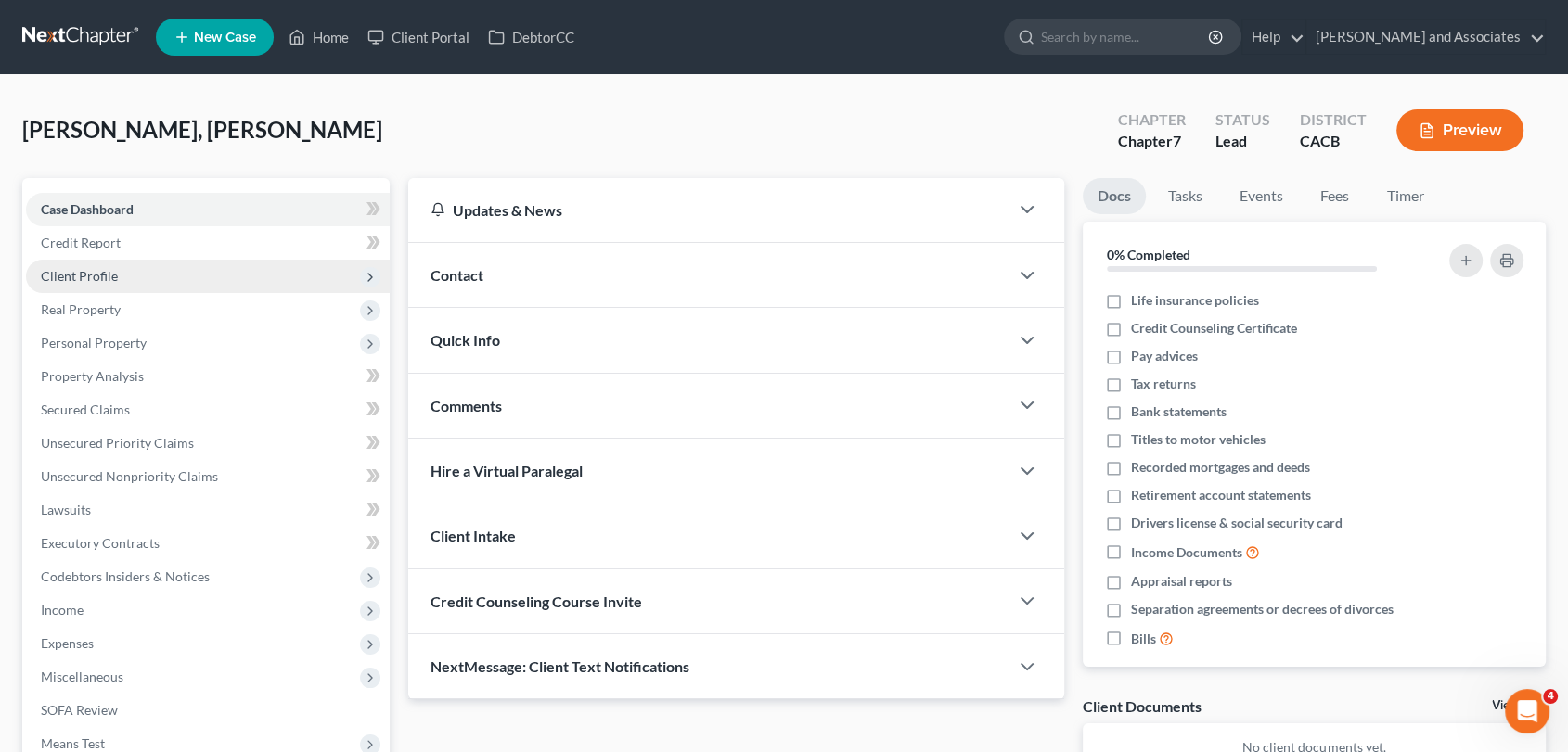
click at [109, 264] on span "Client Profile" at bounding box center [207, 276] width 364 height 33
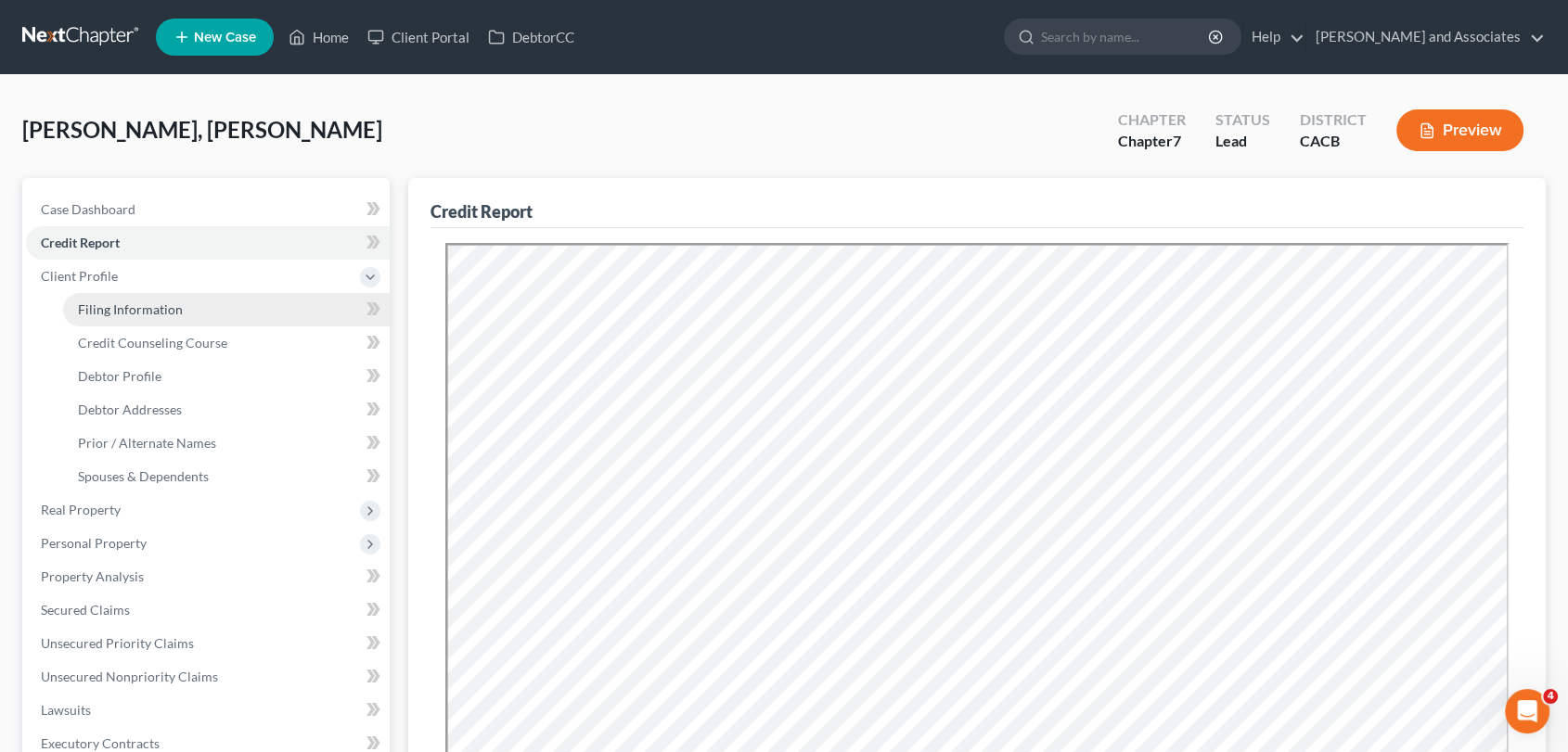
click at [196, 305] on link "Filing Information" at bounding box center [226, 309] width 327 height 33
select select "1"
select select "0"
select select "4"
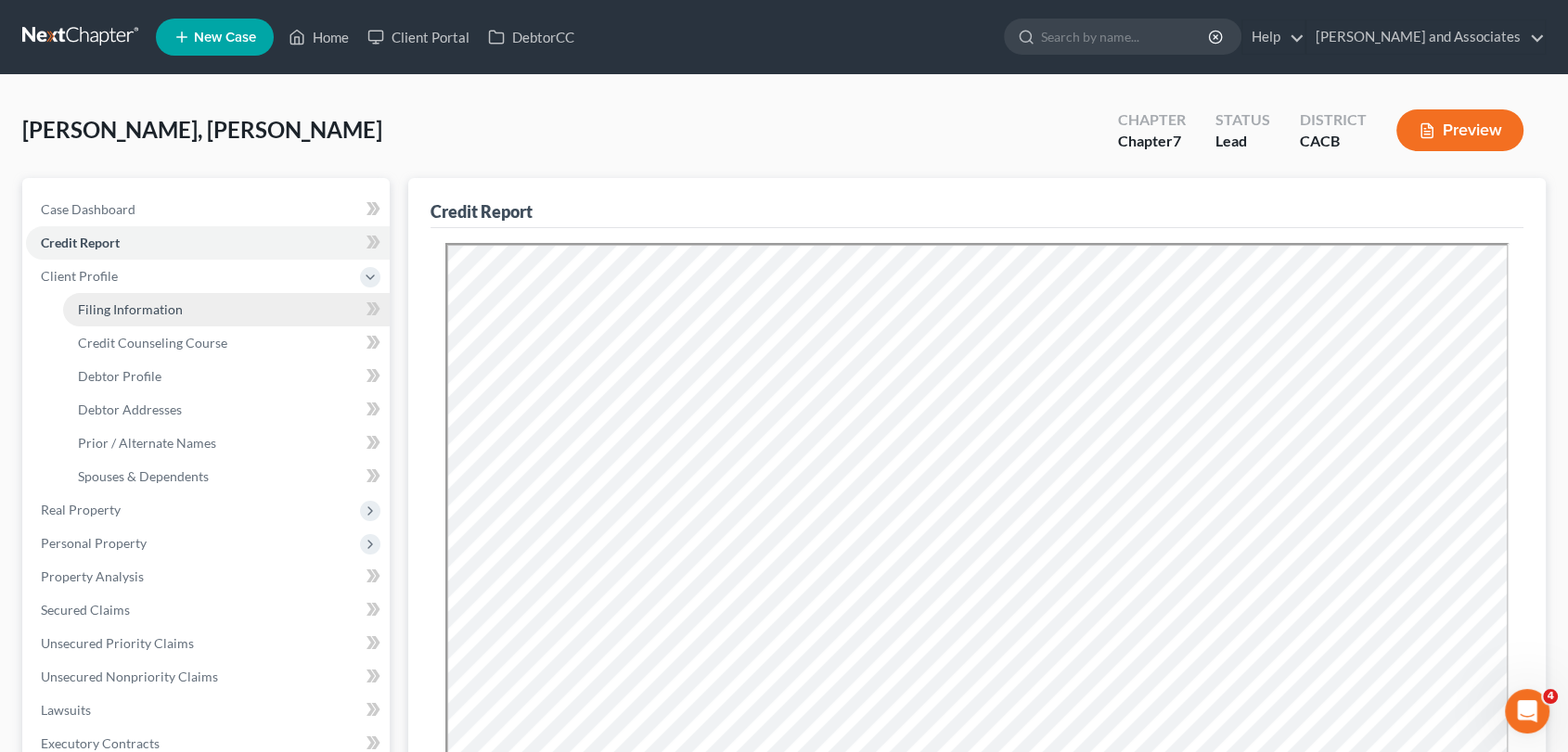
select select "1"
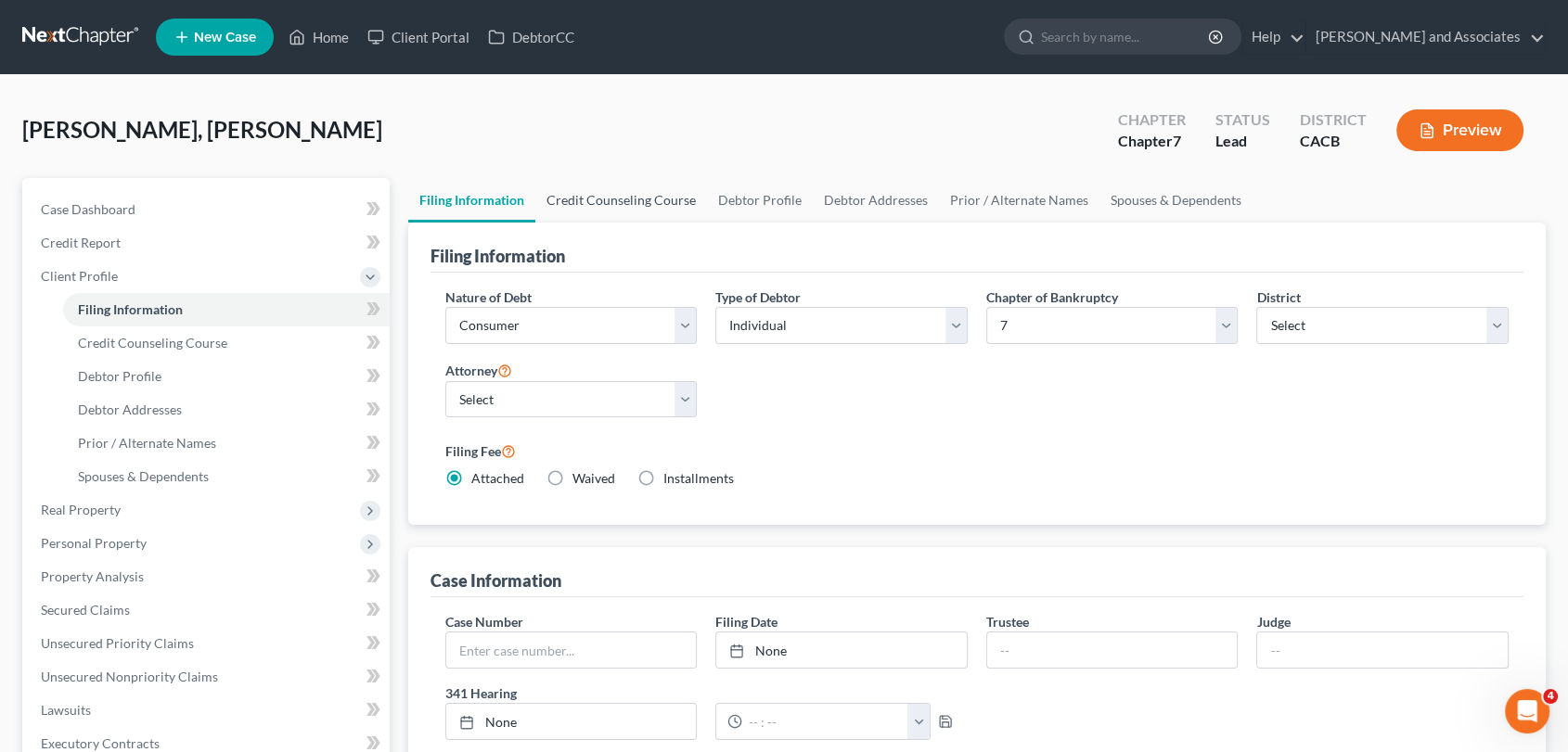
click at [571, 197] on link "Credit Counseling Course" at bounding box center [621, 200] width 172 height 45
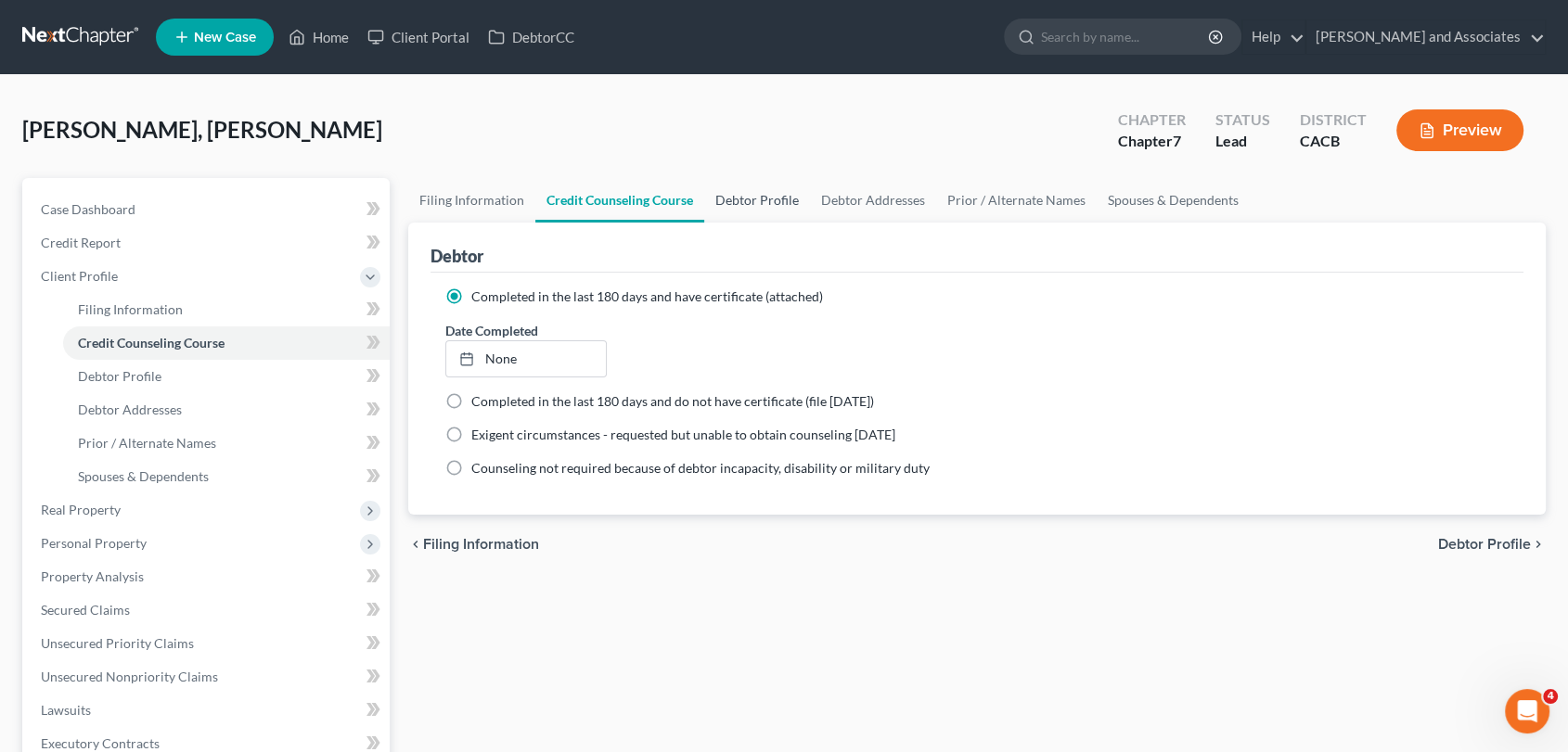
click at [767, 204] on link "Debtor Profile" at bounding box center [757, 200] width 106 height 45
select select "1"
select select "3"
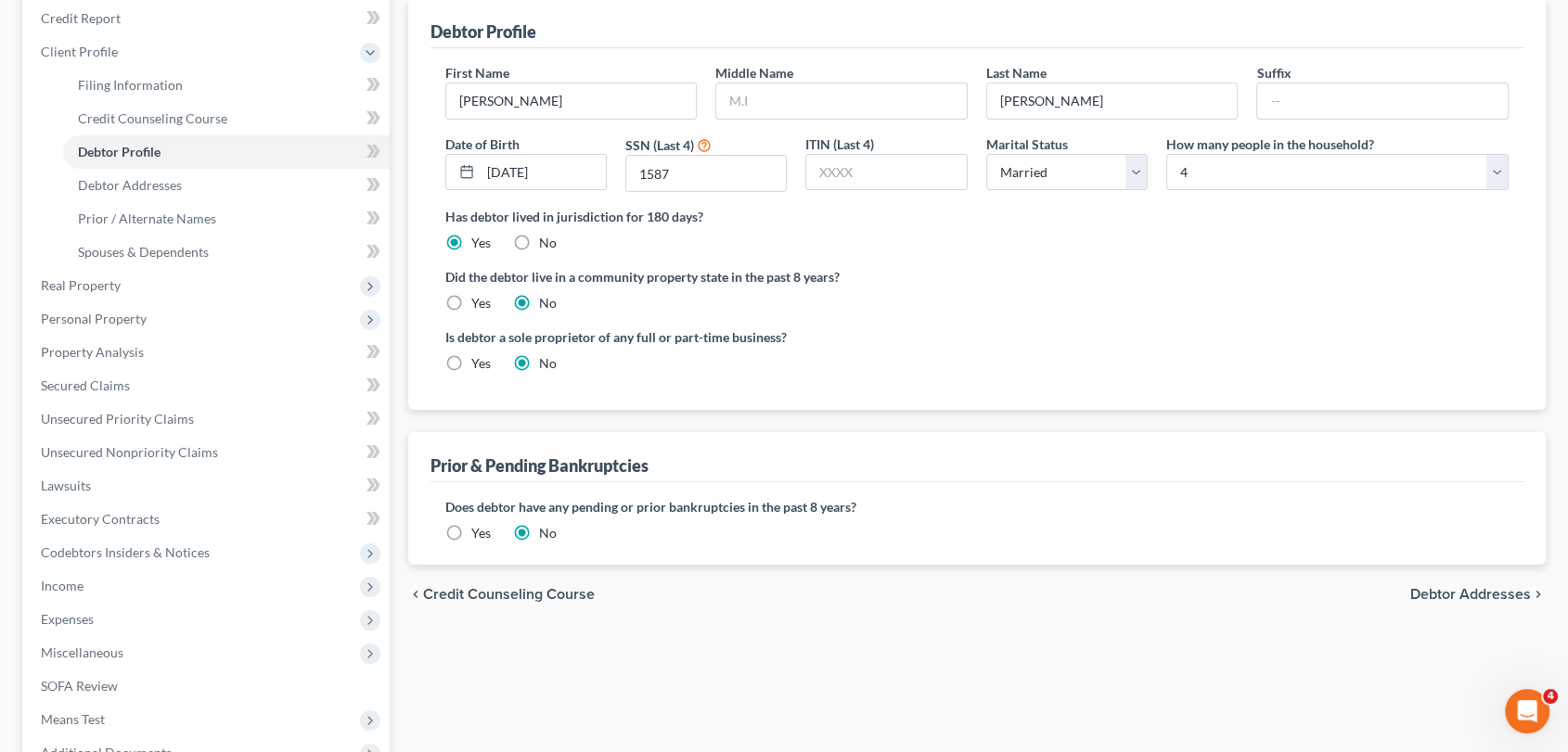
scroll to position [385, 0]
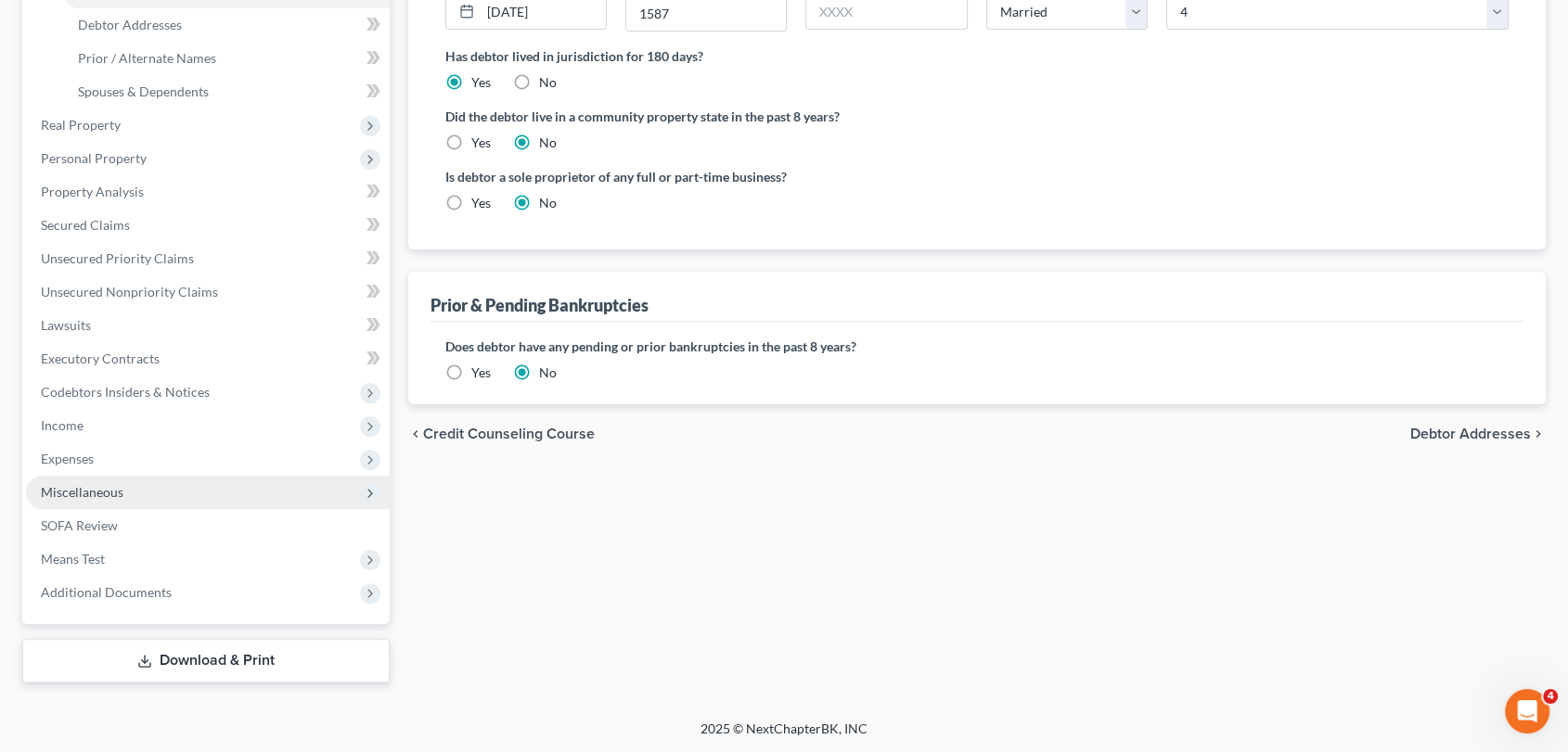
click at [171, 501] on span "Miscellaneous" at bounding box center [207, 492] width 364 height 33
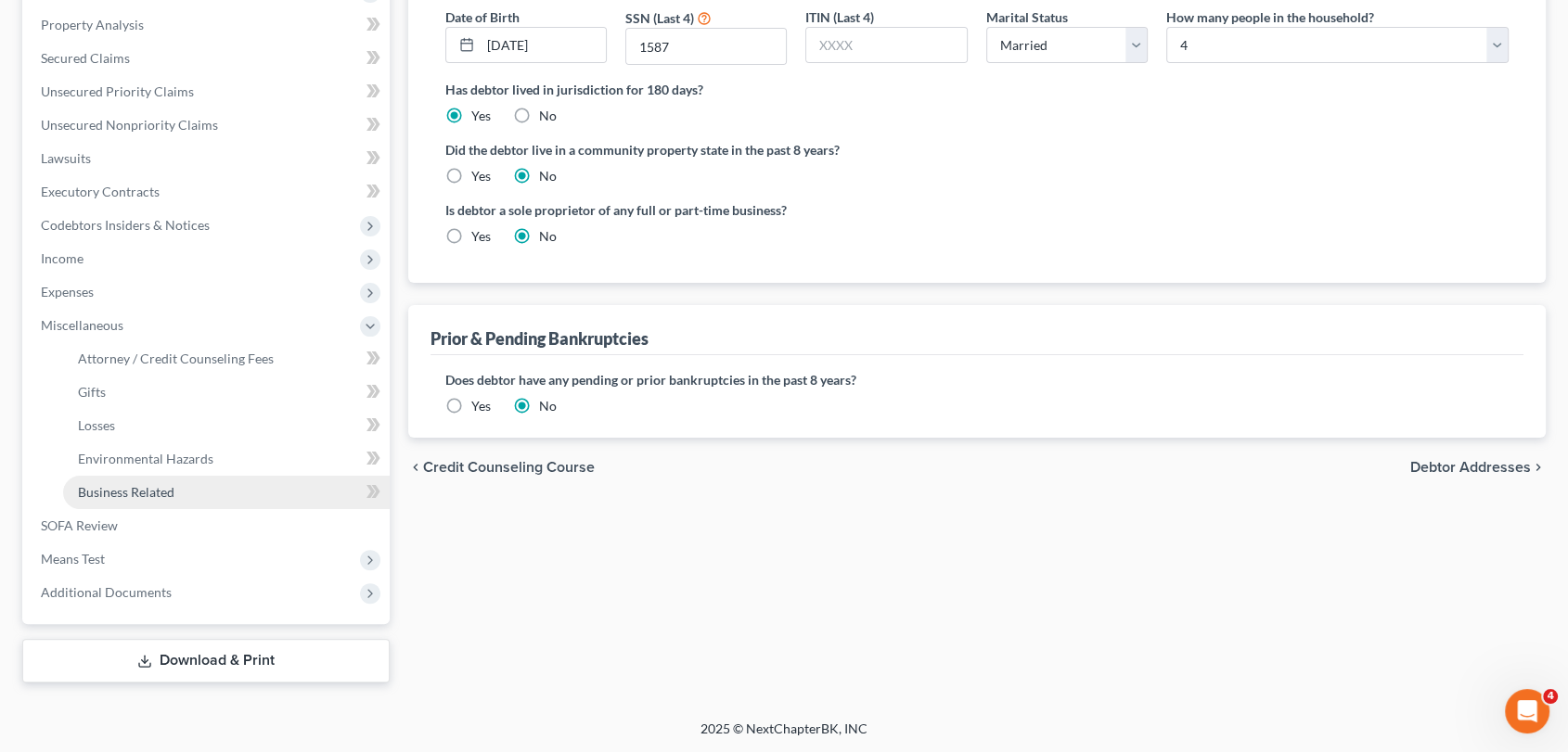
click at [193, 491] on link "Business Related" at bounding box center [226, 492] width 327 height 33
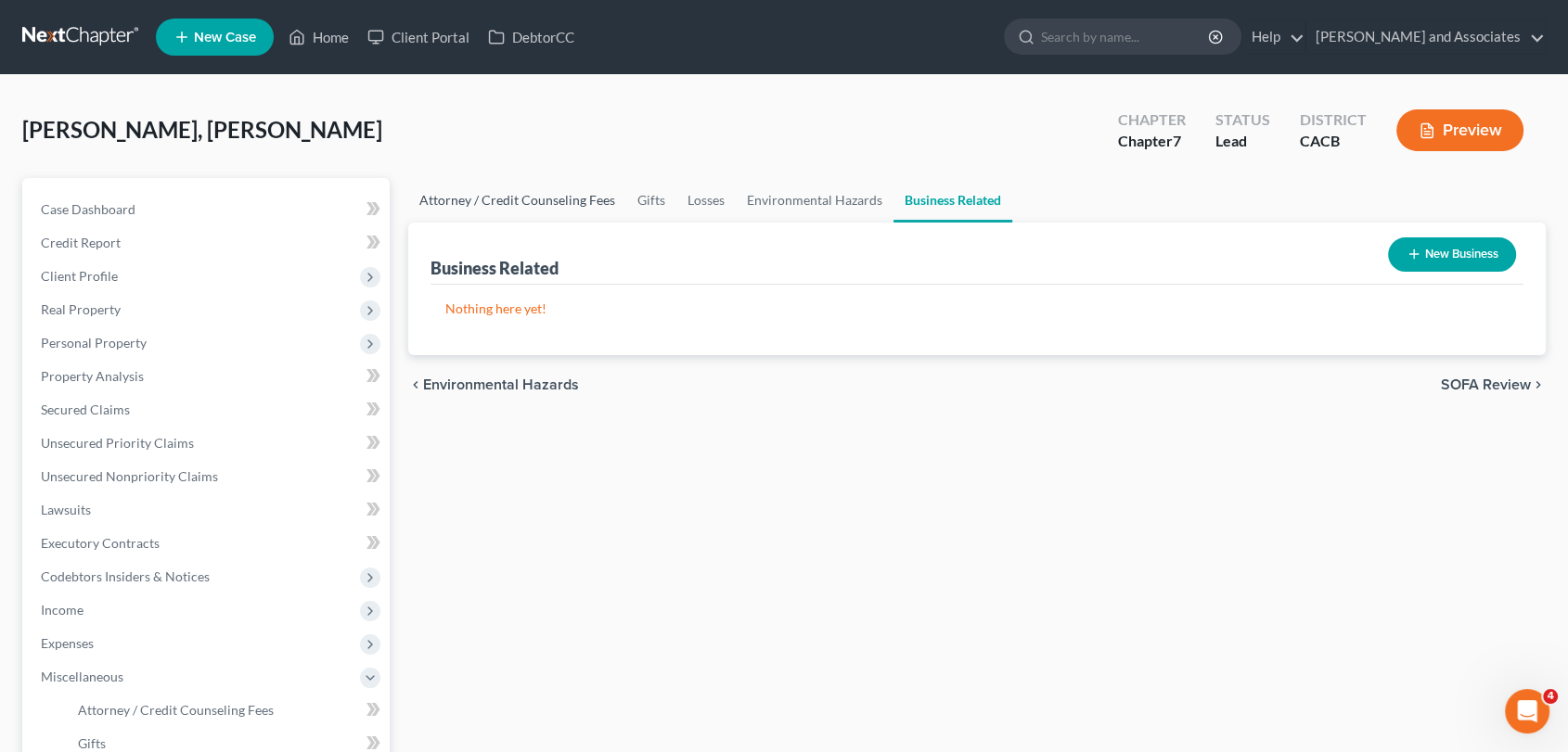
click at [522, 201] on link "Attorney / Credit Counseling Fees" at bounding box center [516, 200] width 218 height 45
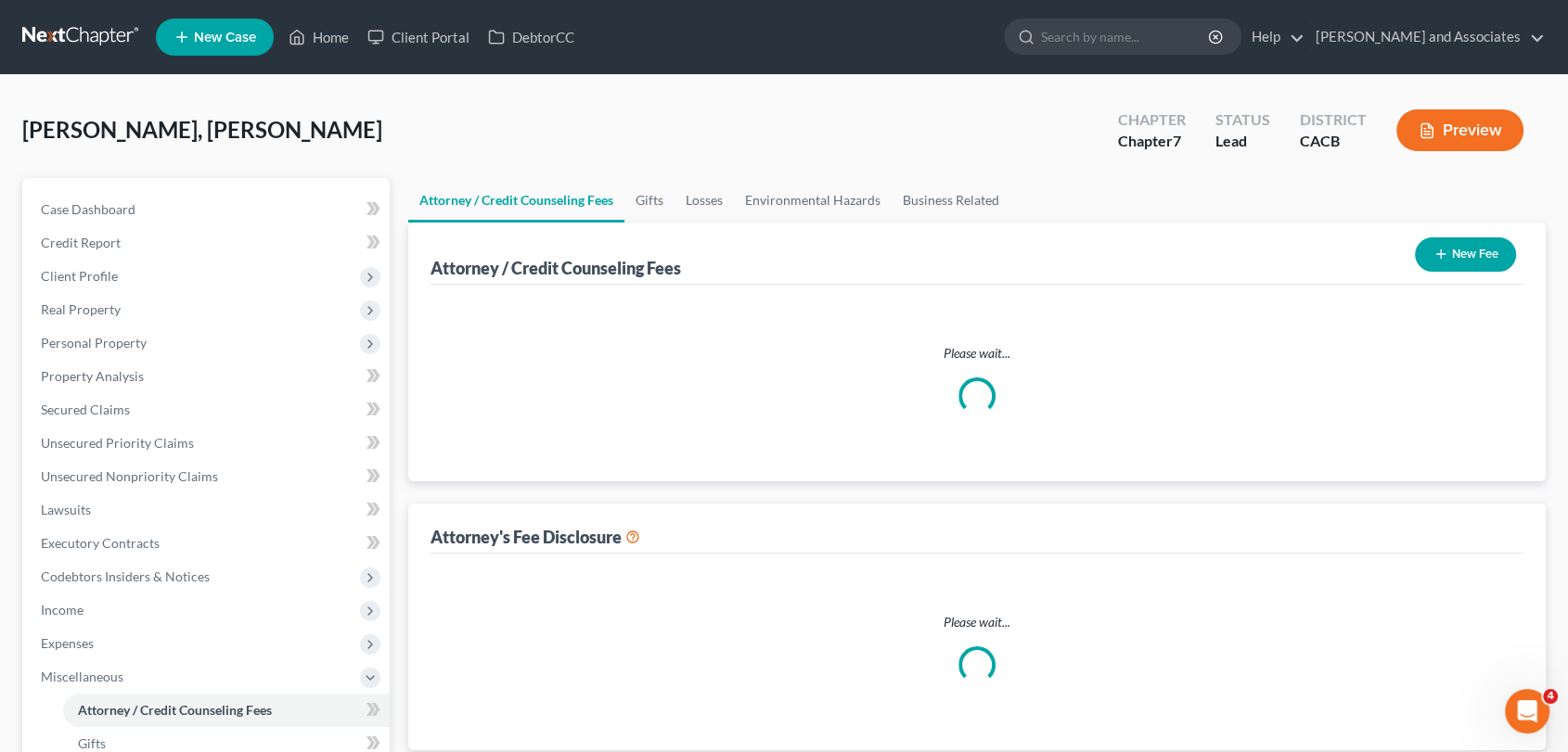
select select "0"
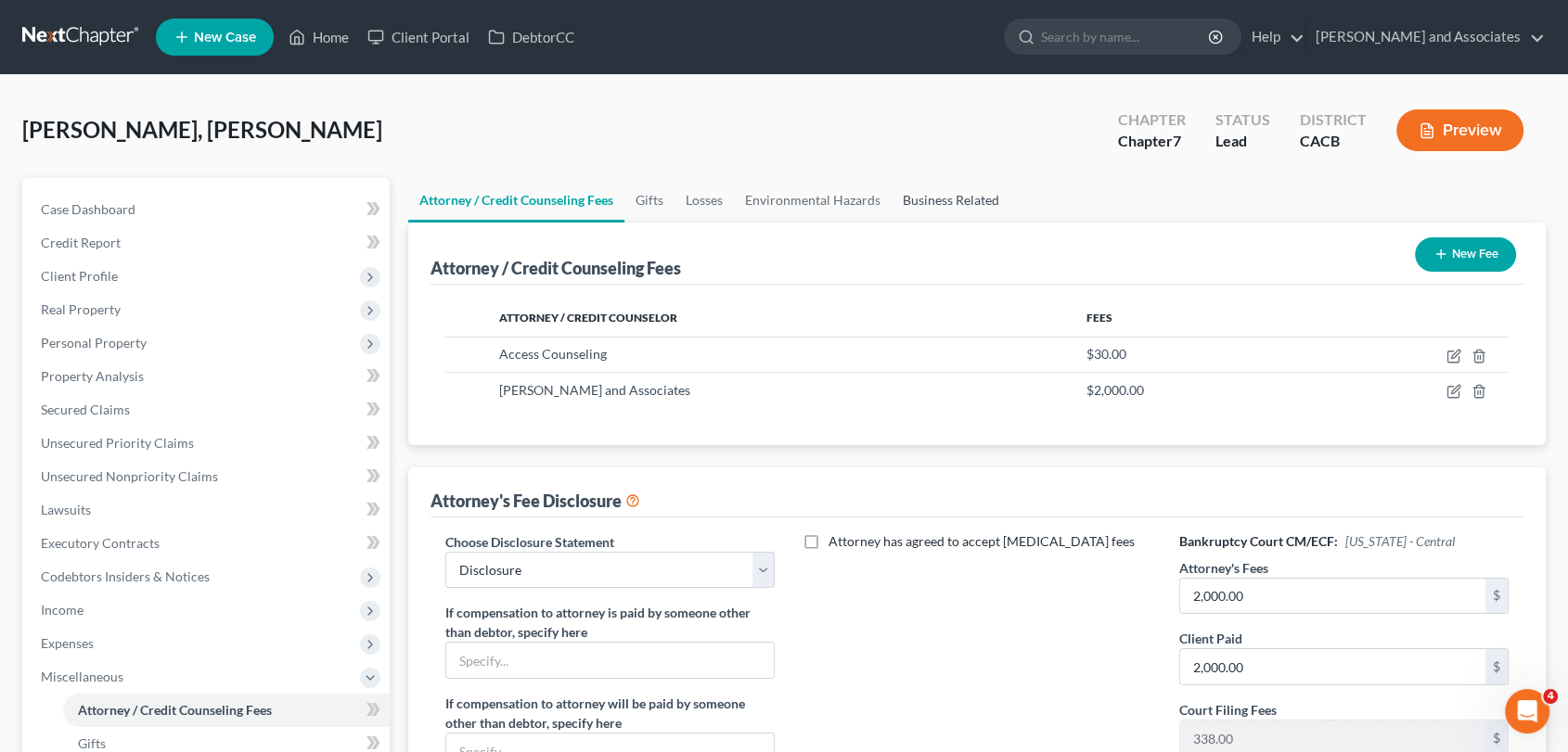
click at [910, 198] on link "Business Related" at bounding box center [951, 200] width 119 height 45
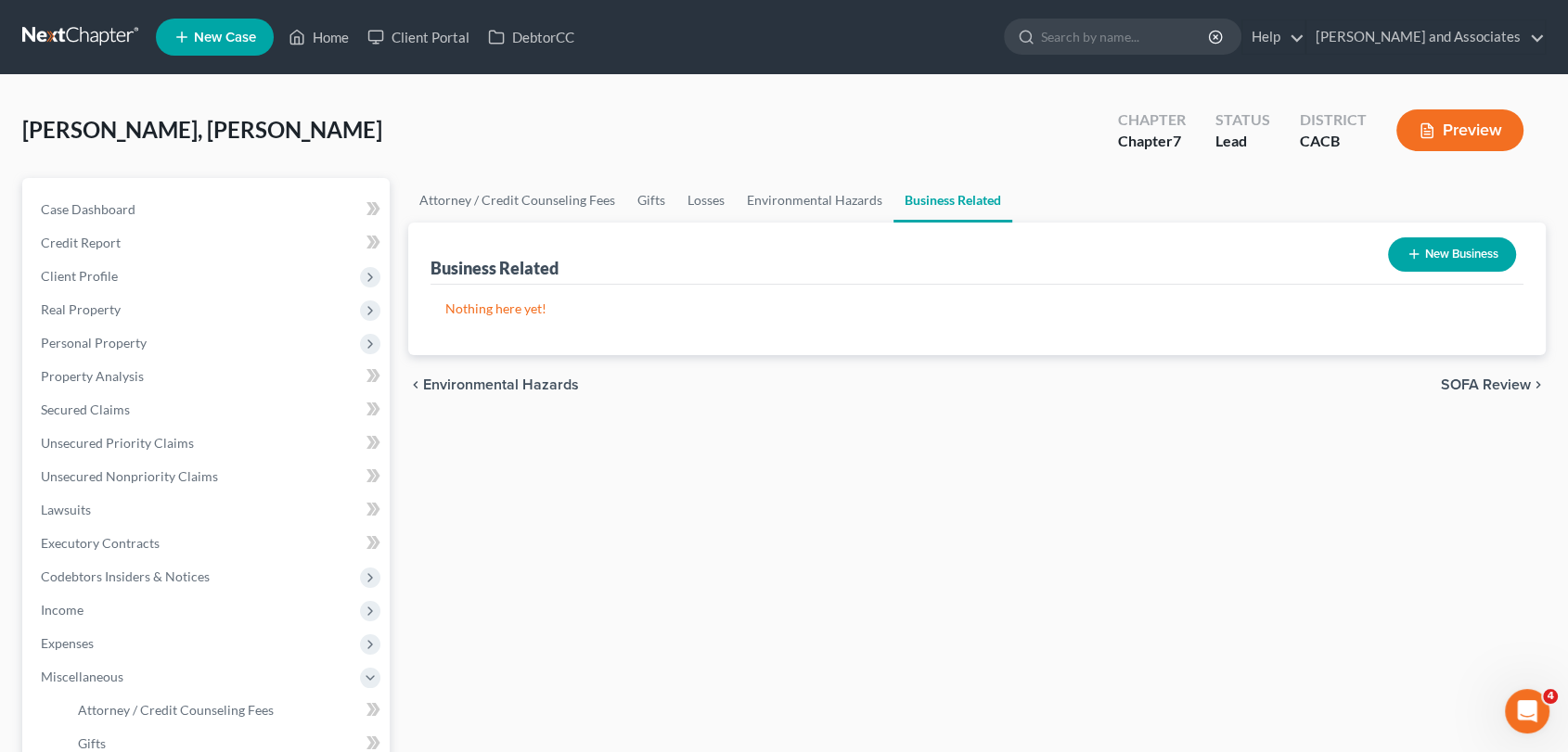
click at [1442, 246] on button "New Business" at bounding box center [1452, 255] width 128 height 34
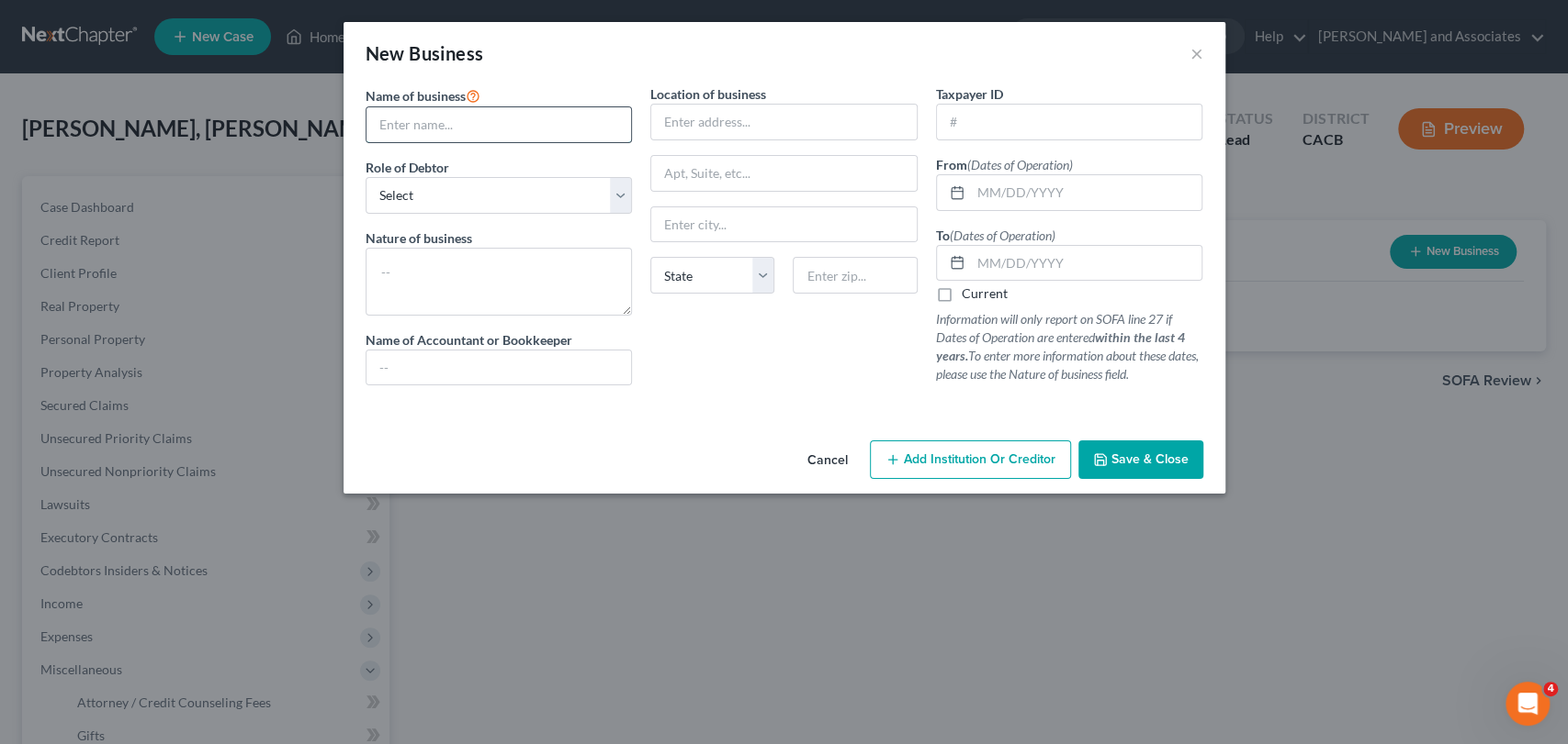
click at [541, 136] on input "text" at bounding box center [499, 124] width 265 height 35
type input "[PERSON_NAME] Trucking LLC"
click at [732, 104] on input "text" at bounding box center [784, 121] width 265 height 35
click at [1127, 436] on div "Cancel Add Institution Or Creditor Save & Close" at bounding box center [784, 464] width 882 height 60
click at [1166, 466] on span "Save & Close" at bounding box center [1150, 459] width 77 height 16
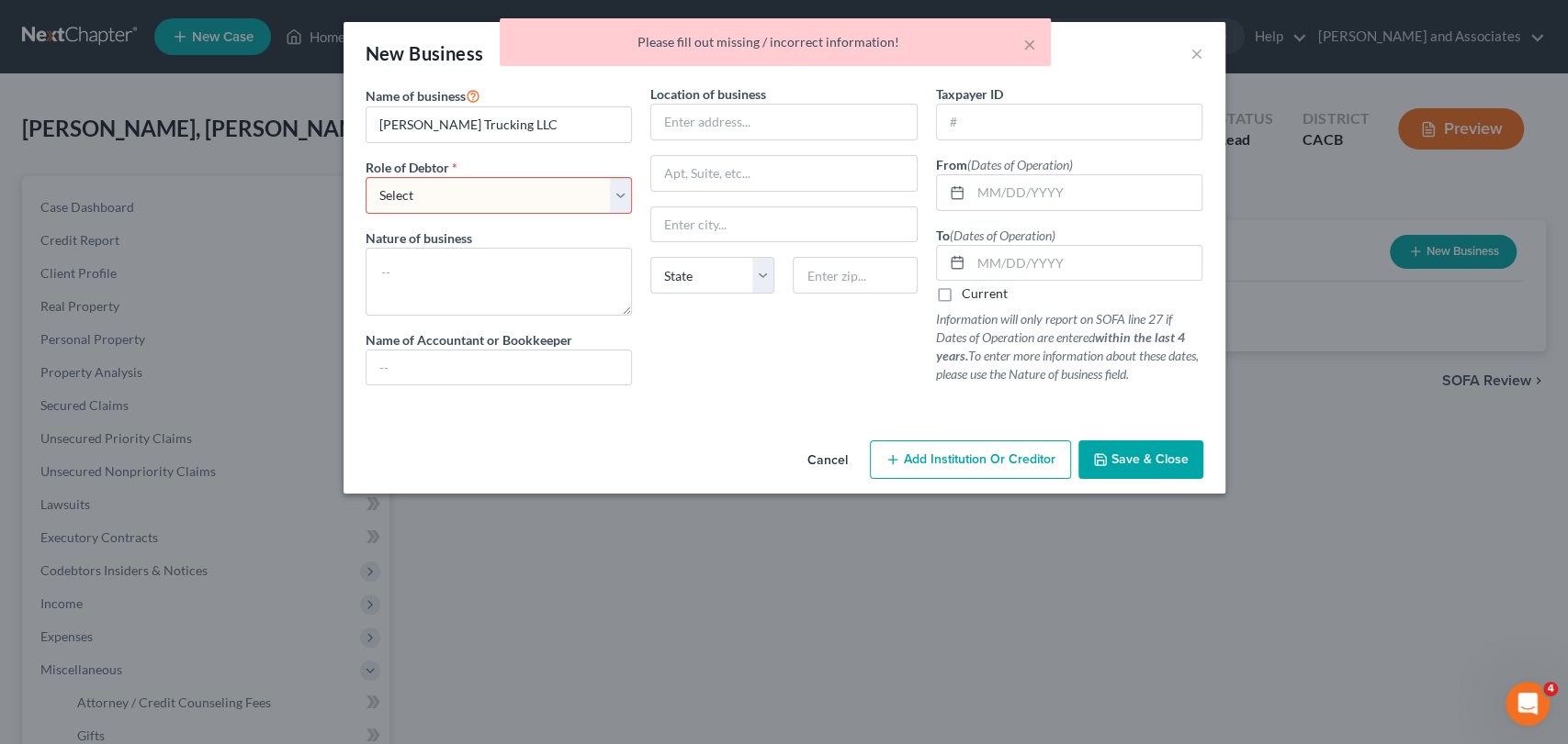
click at [1159, 470] on button "Save & Close" at bounding box center [1141, 459] width 125 height 39
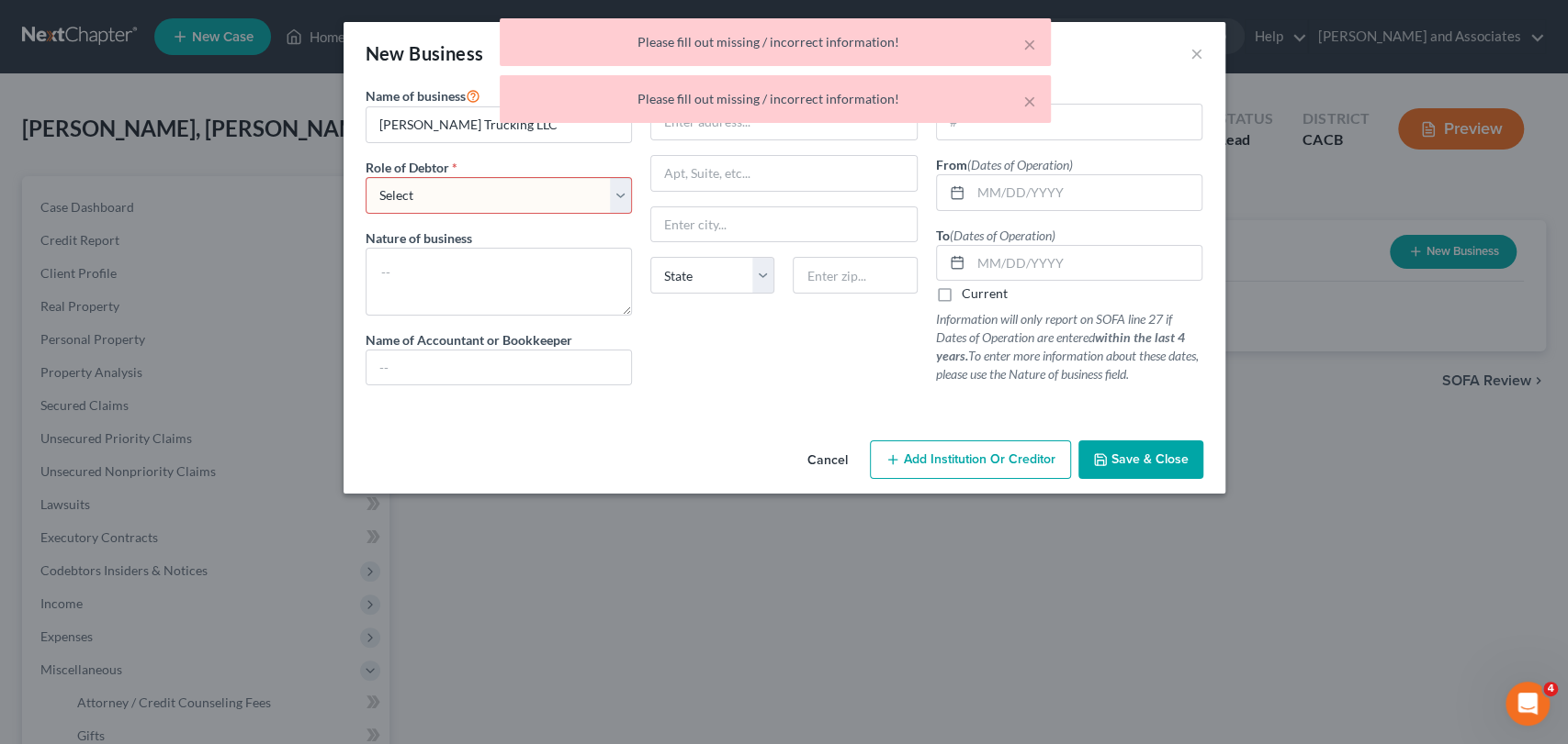
click at [578, 207] on select "Select A member of a limited liability company (LLC) or limited liability partn…" at bounding box center [499, 195] width 267 height 37
select select "sole_proprietor"
click at [365, 177] on select "Select A member of a limited liability company (LLC) or limited liability partn…" at bounding box center [499, 195] width 267 height 37
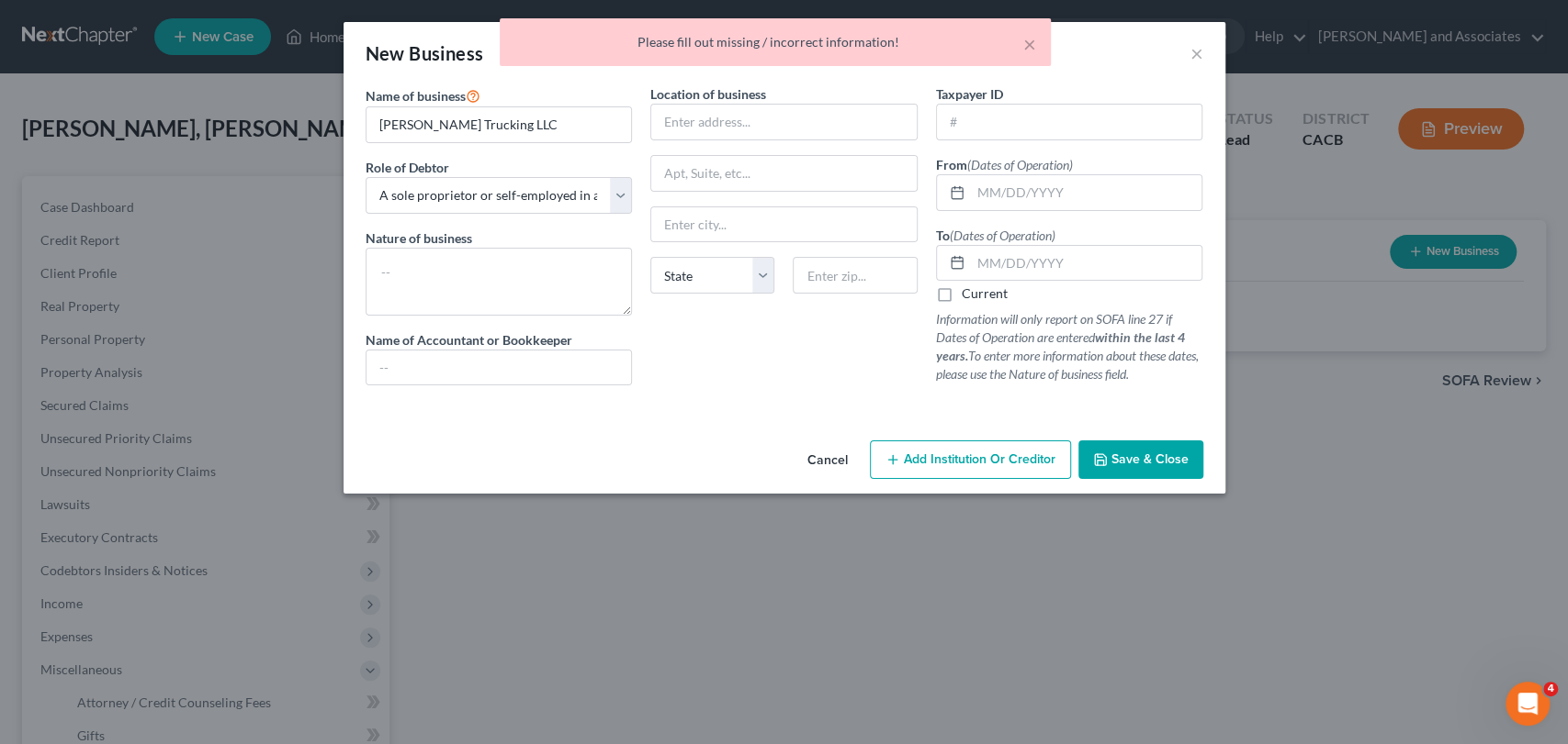
click at [1146, 463] on span "Save & Close" at bounding box center [1150, 459] width 77 height 16
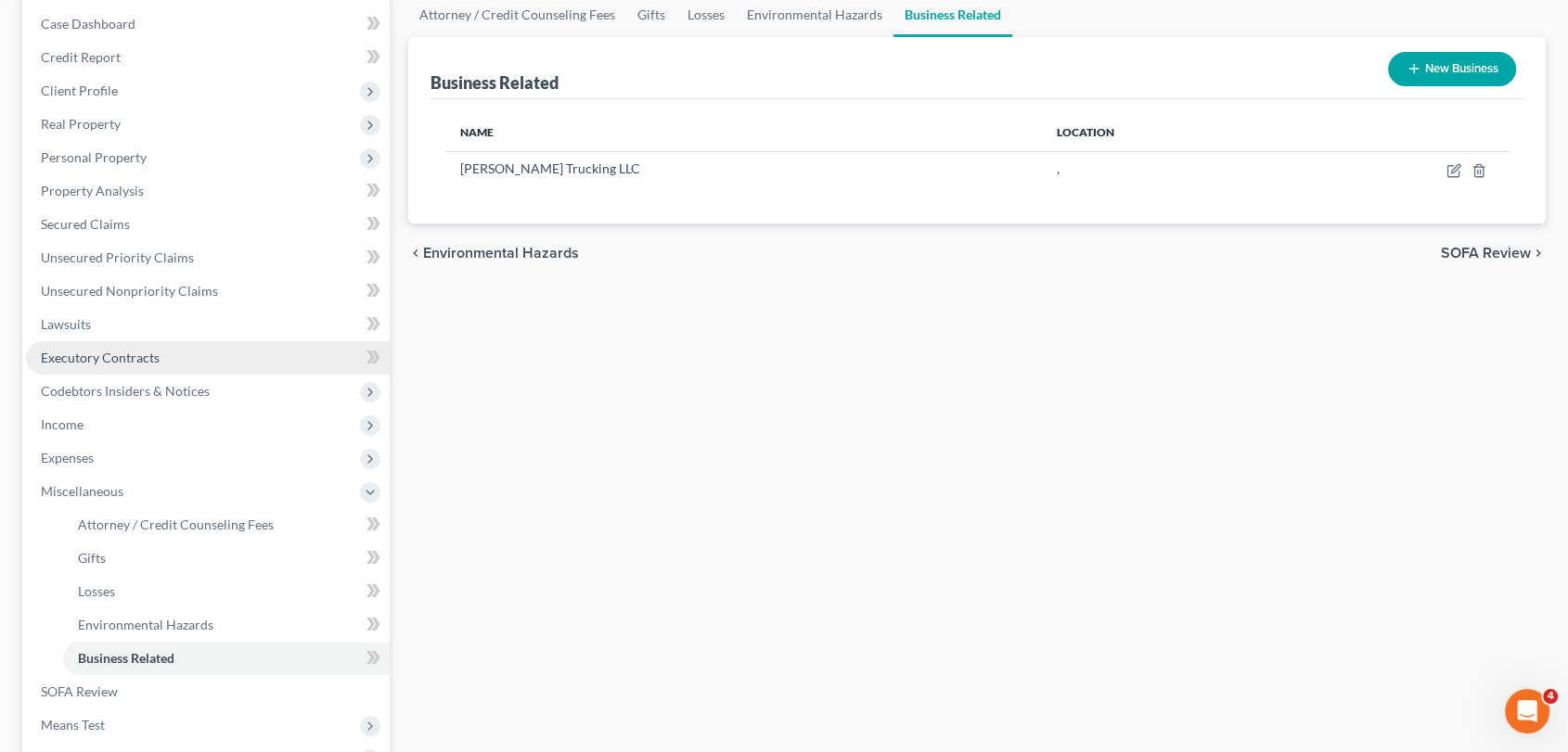
scroll to position [352, 0]
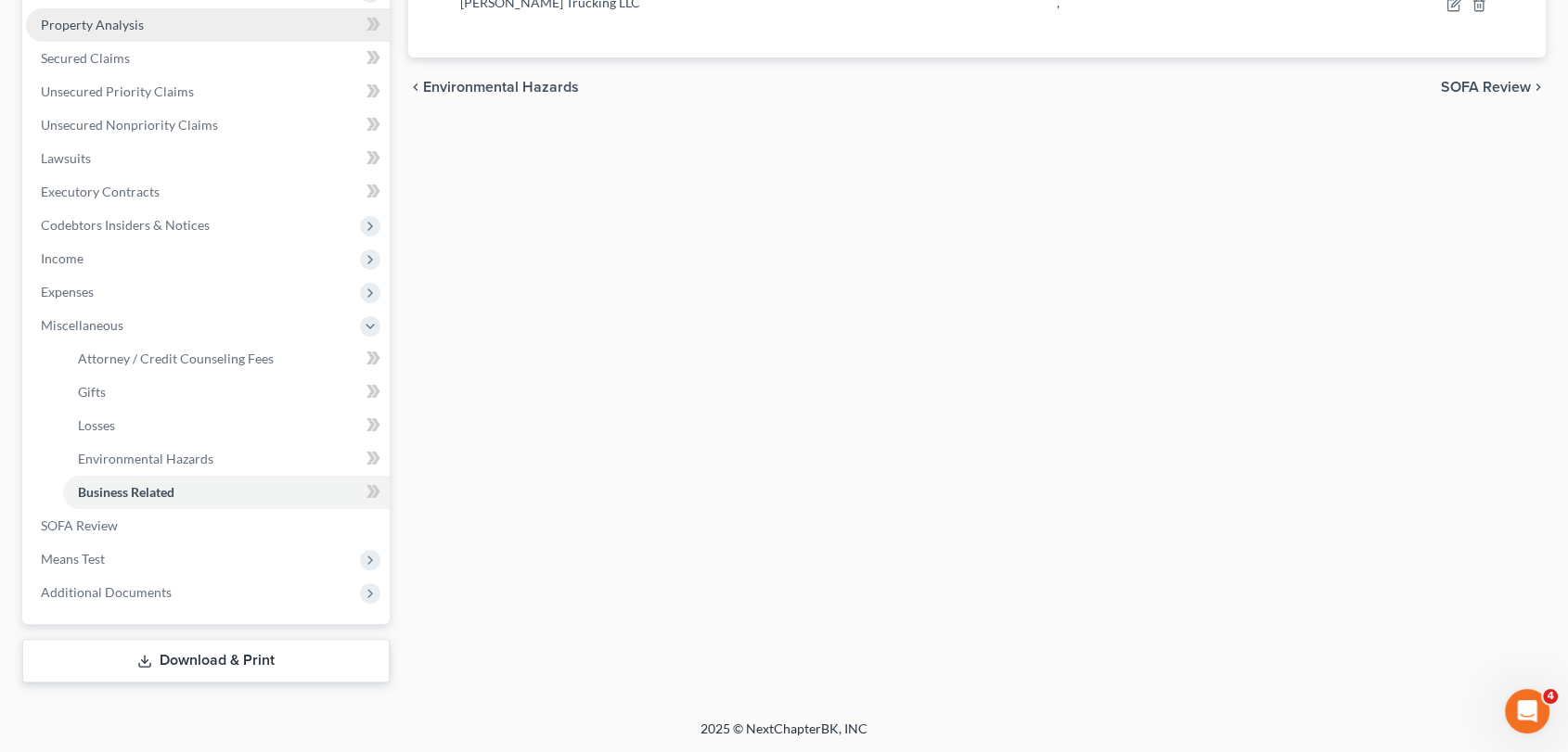
click at [164, 27] on link "Property Analysis" at bounding box center [207, 25] width 364 height 33
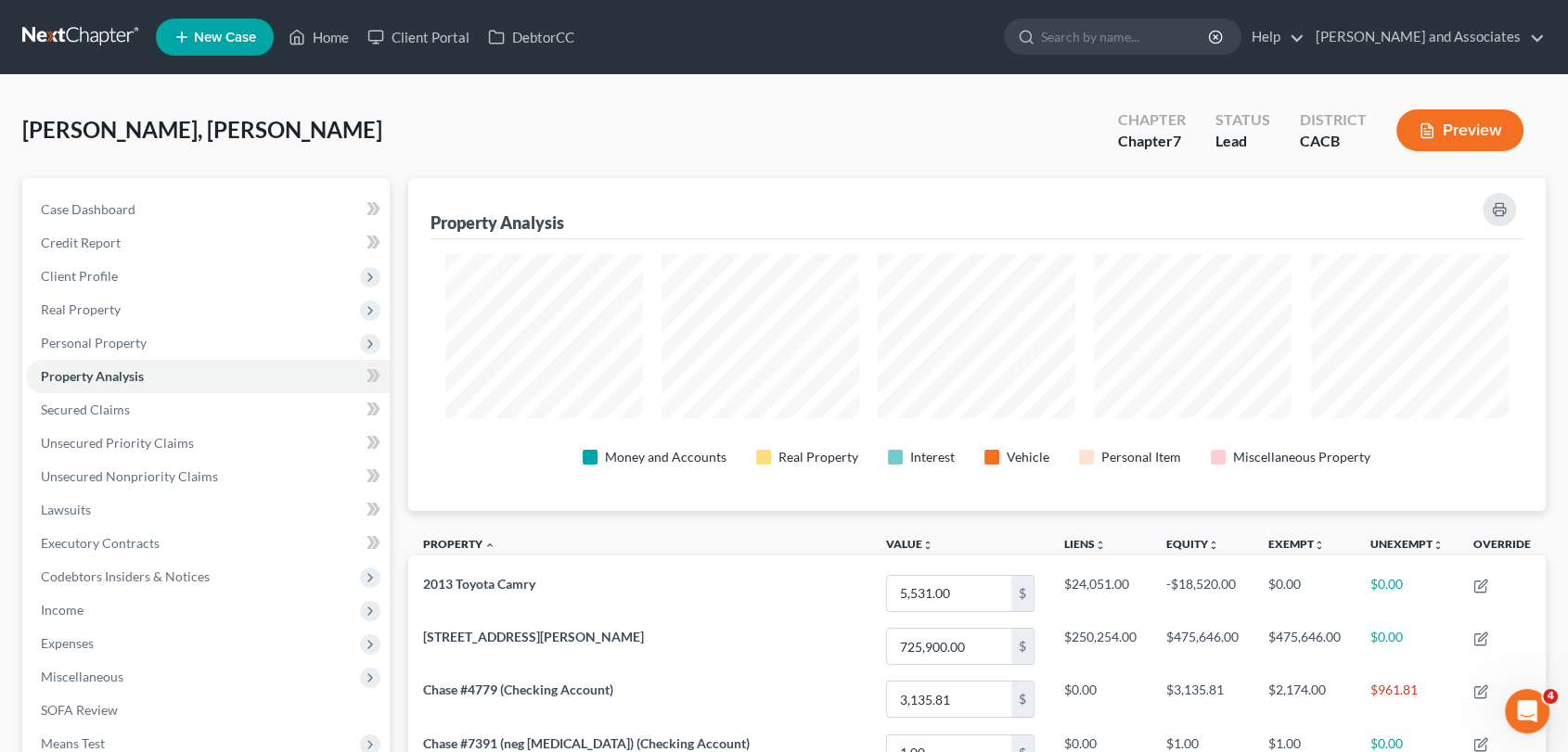
click at [45, 33] on link at bounding box center [81, 36] width 119 height 33
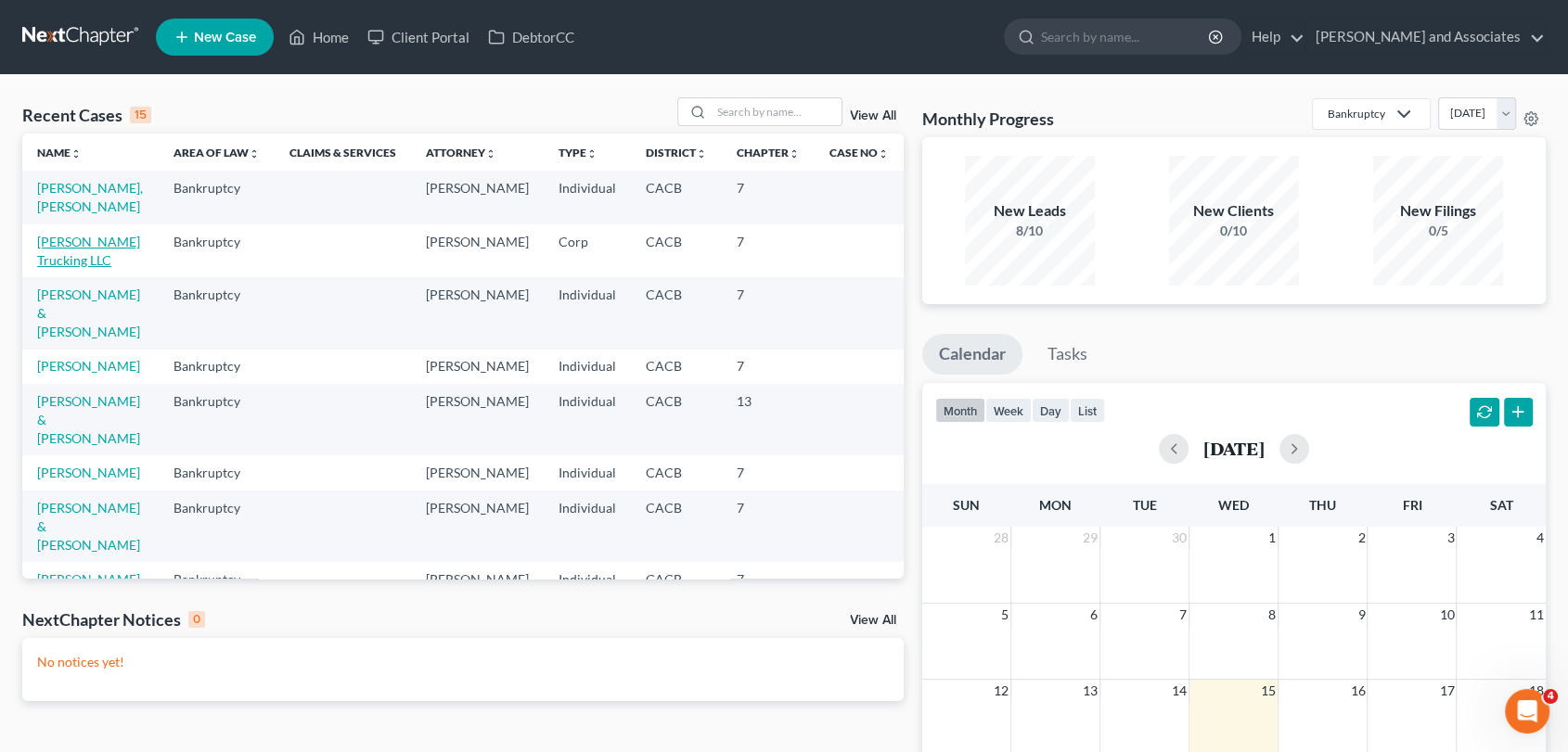
click at [122, 241] on link "[PERSON_NAME] Trucking LLC" at bounding box center [88, 251] width 103 height 34
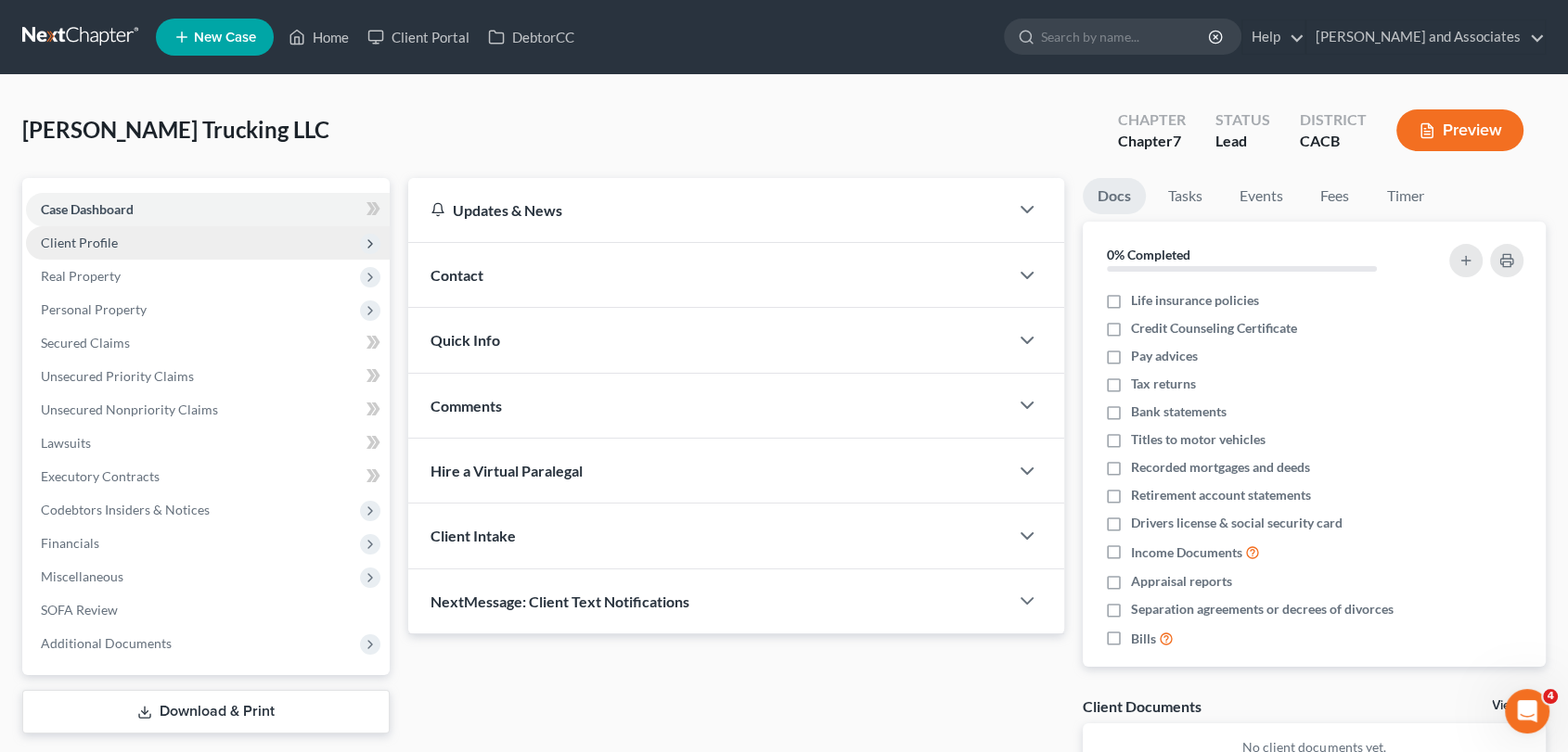
click at [211, 242] on span "Client Profile" at bounding box center [207, 242] width 364 height 33
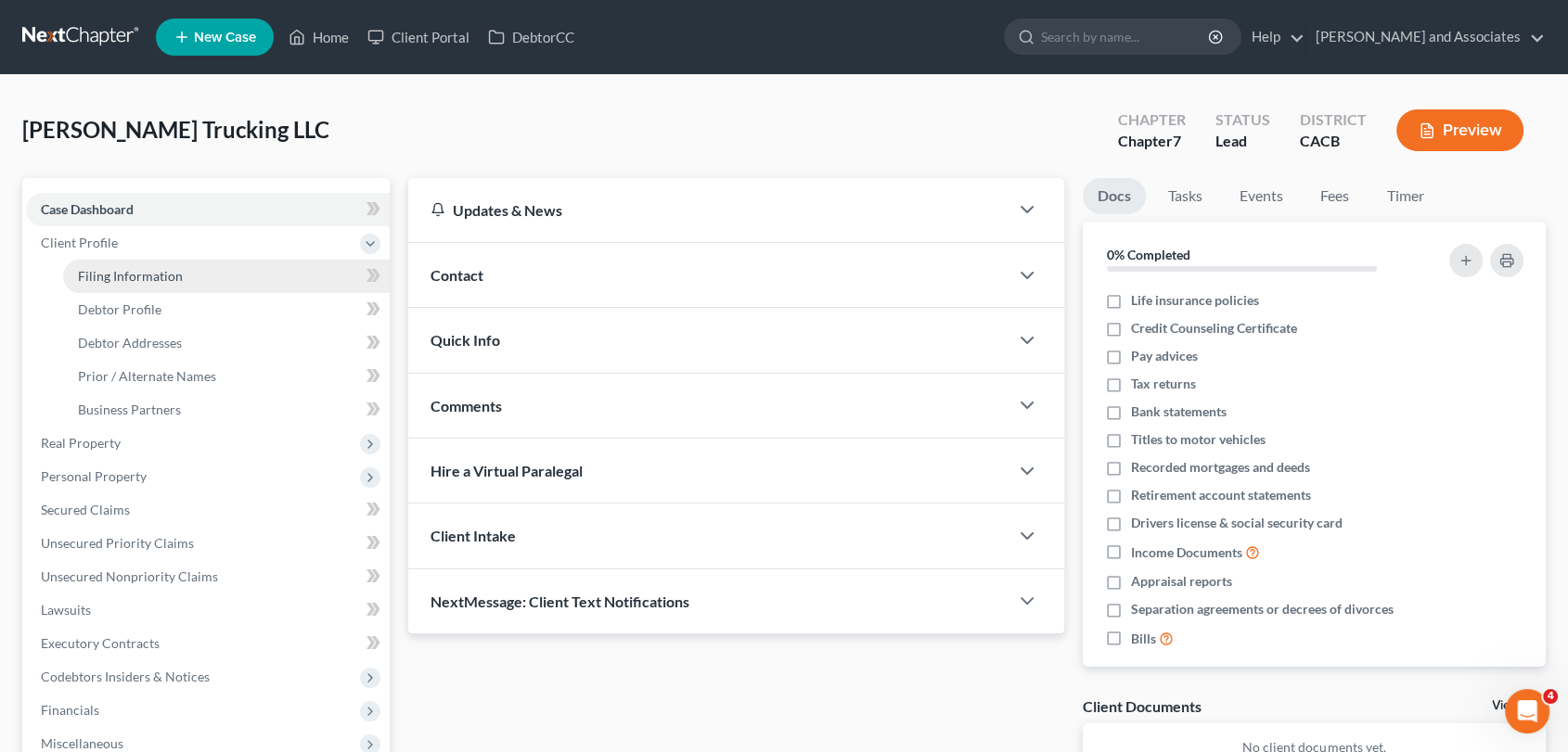
click at [223, 279] on link "Filing Information" at bounding box center [226, 276] width 327 height 33
select select "3"
select select "1"
select select "0"
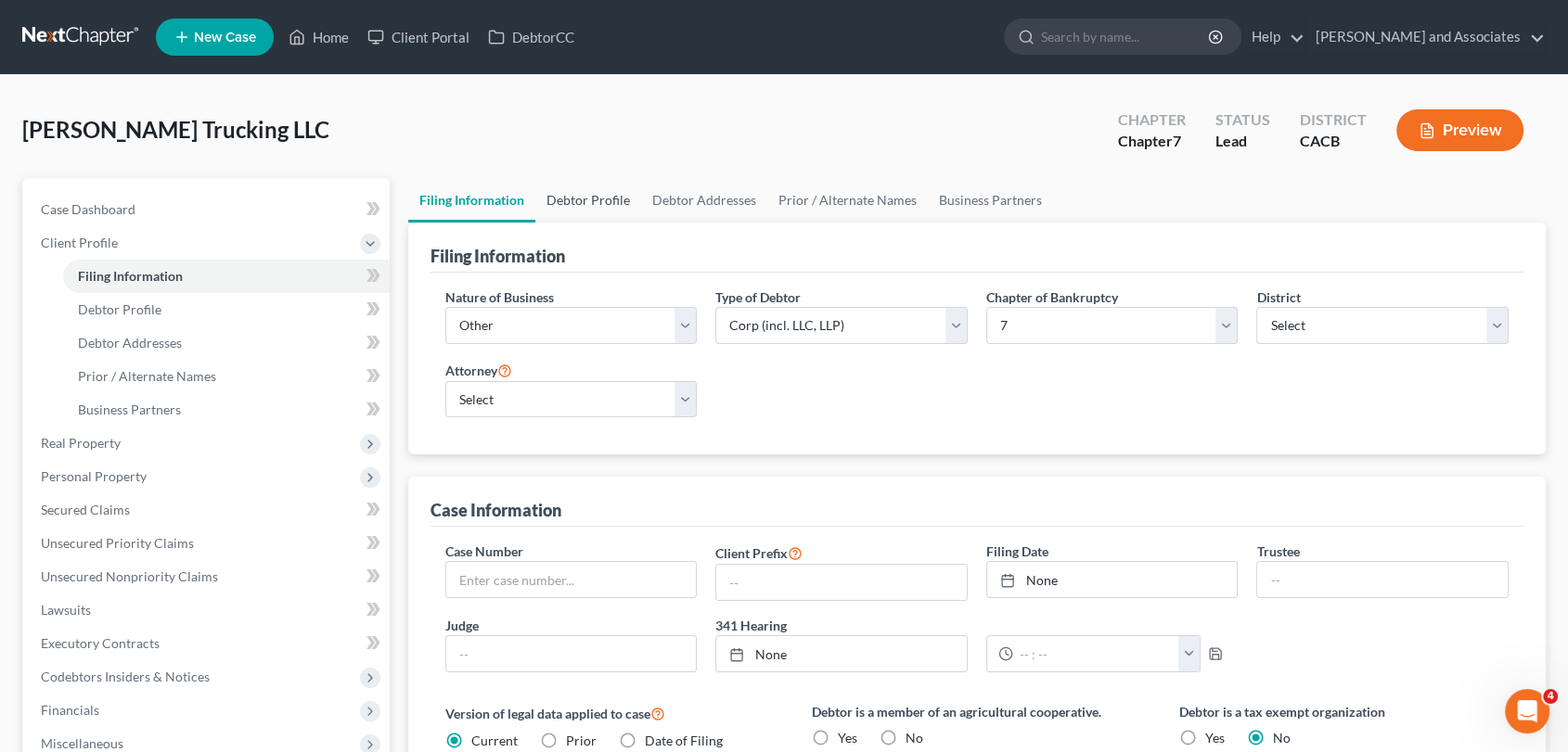
click at [625, 189] on link "Debtor Profile" at bounding box center [588, 200] width 106 height 45
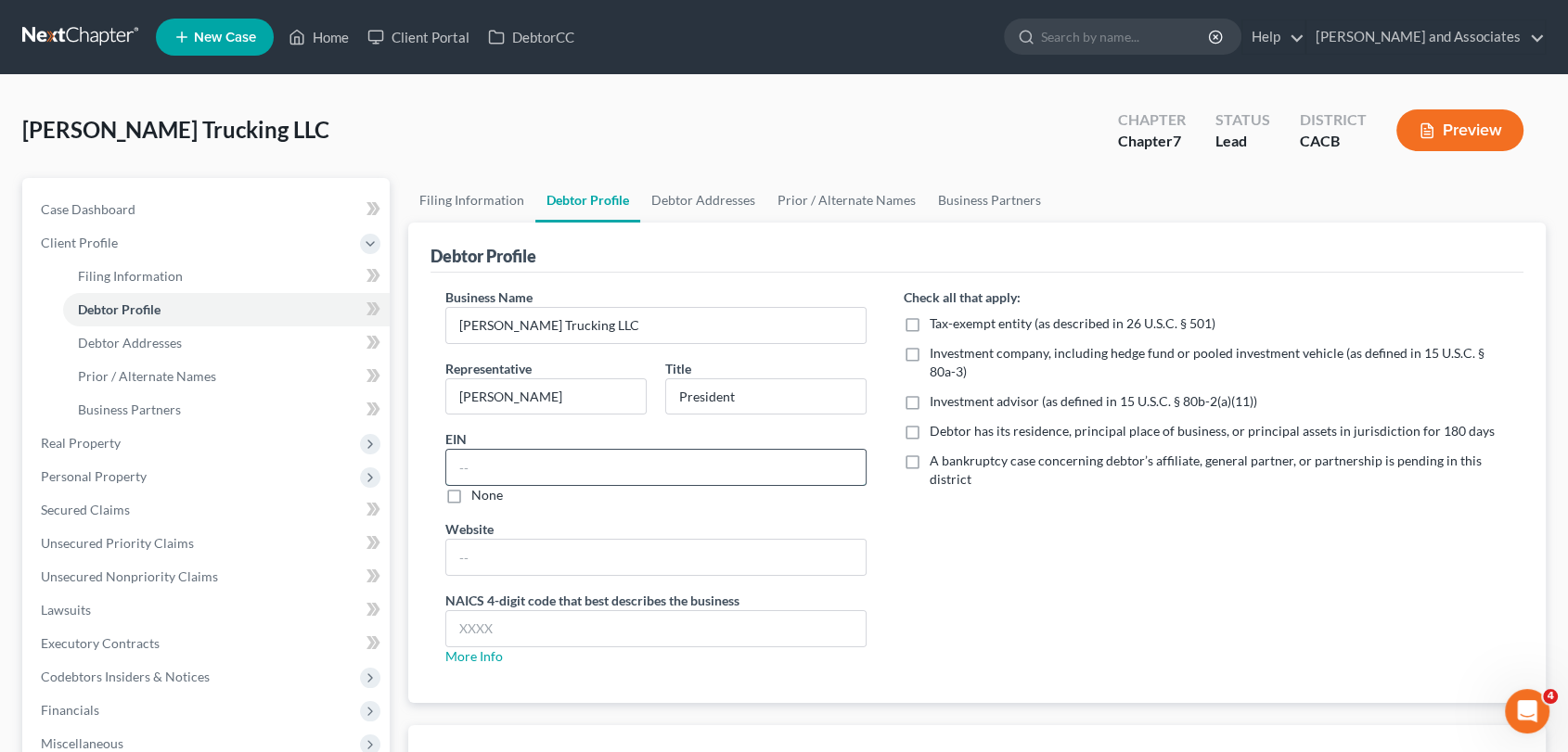
click at [581, 464] on input "text" at bounding box center [655, 467] width 419 height 35
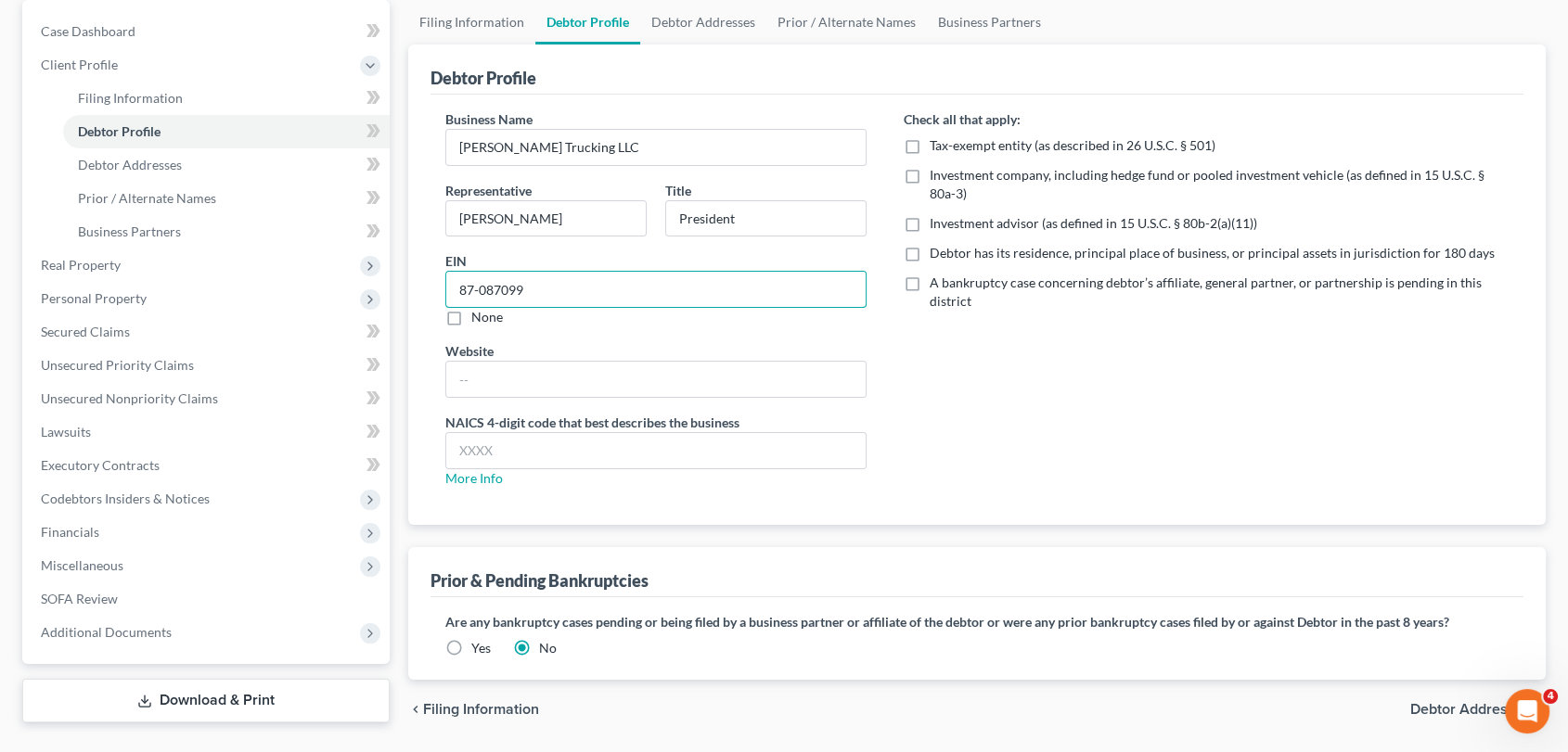
scroll to position [233, 0]
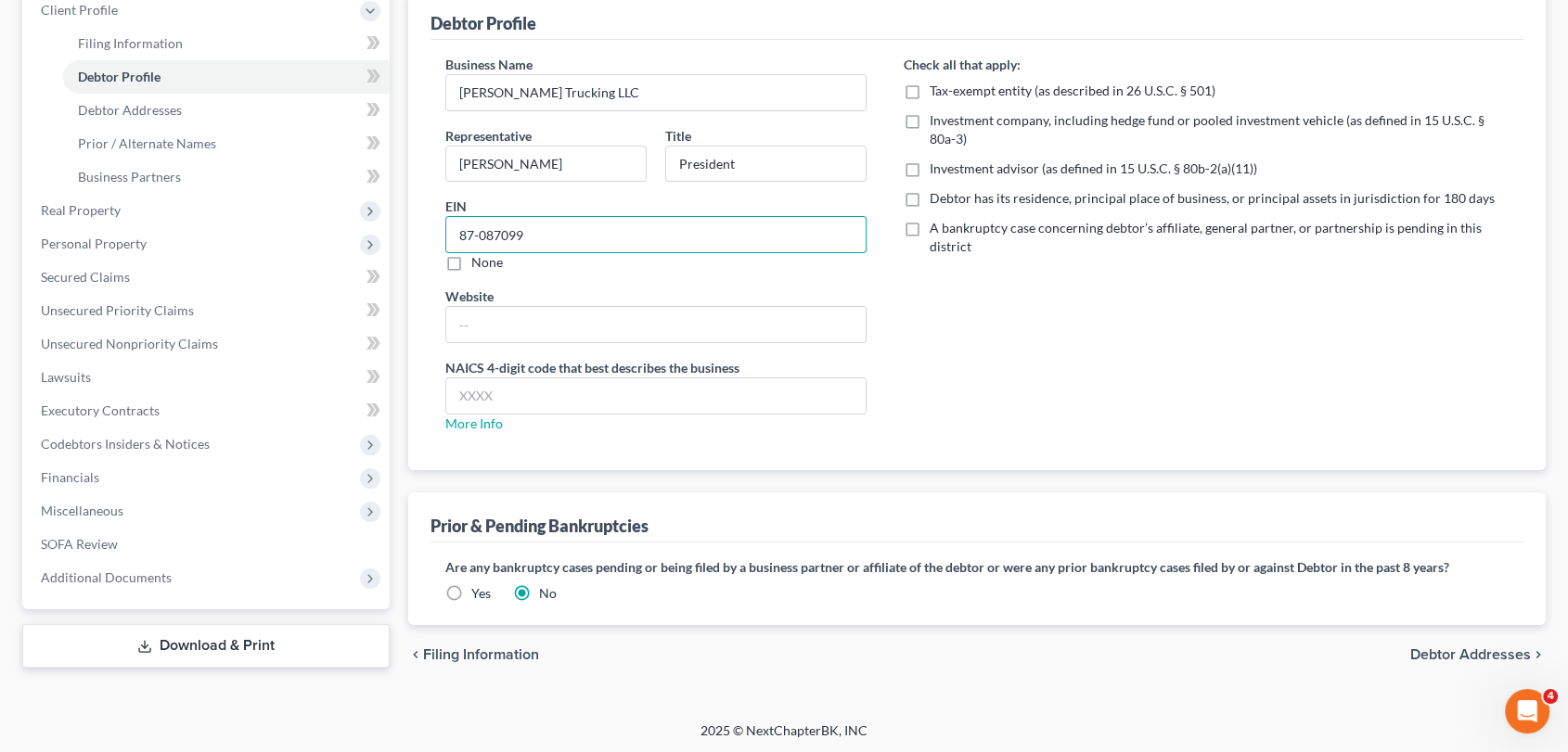
type input "87-087099"
click at [469, 592] on div "Yes" at bounding box center [468, 594] width 46 height 19
click at [472, 587] on label "Yes" at bounding box center [481, 594] width 19 height 19
click at [479, 587] on input "Yes" at bounding box center [485, 590] width 12 height 12
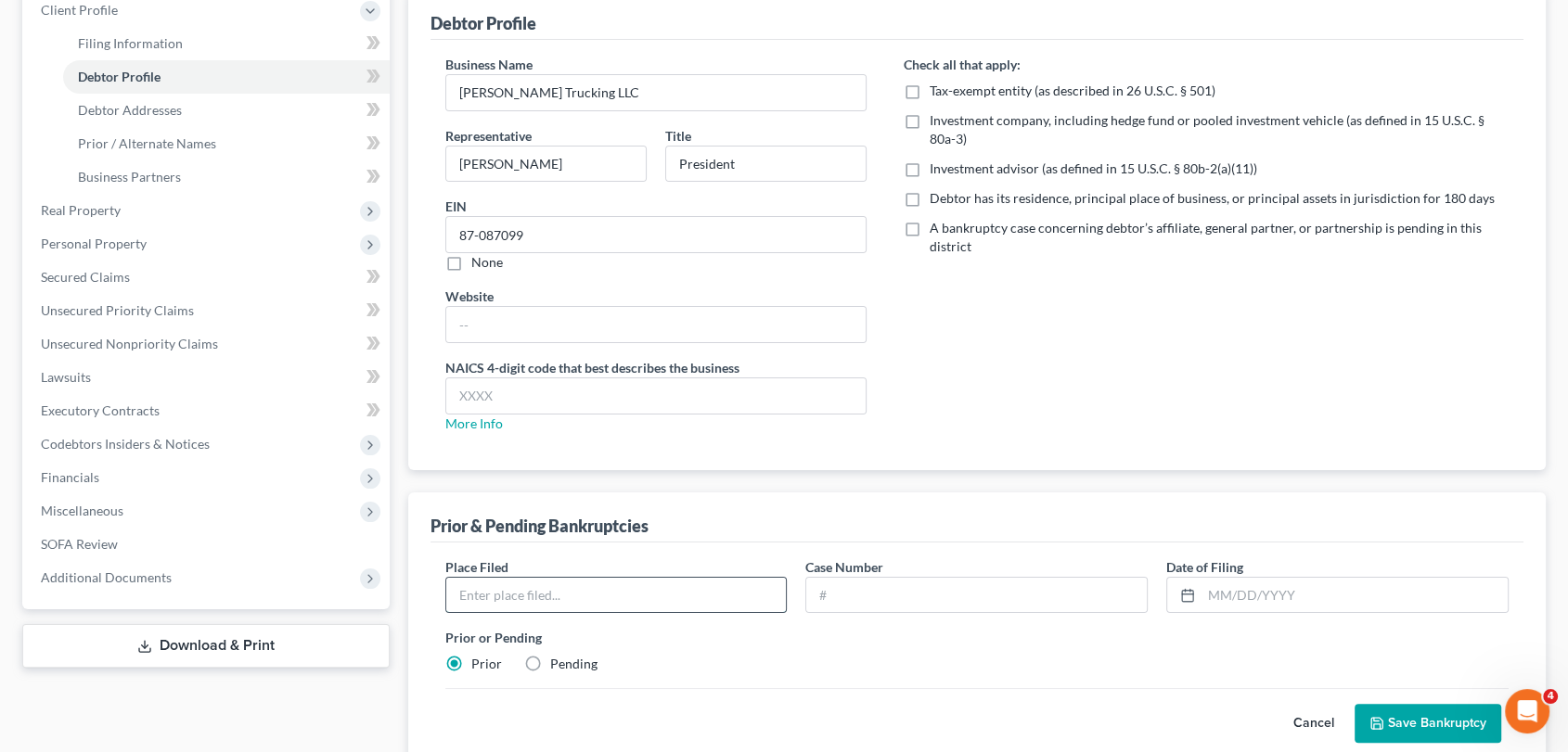
click at [694, 598] on input "text" at bounding box center [616, 595] width 340 height 35
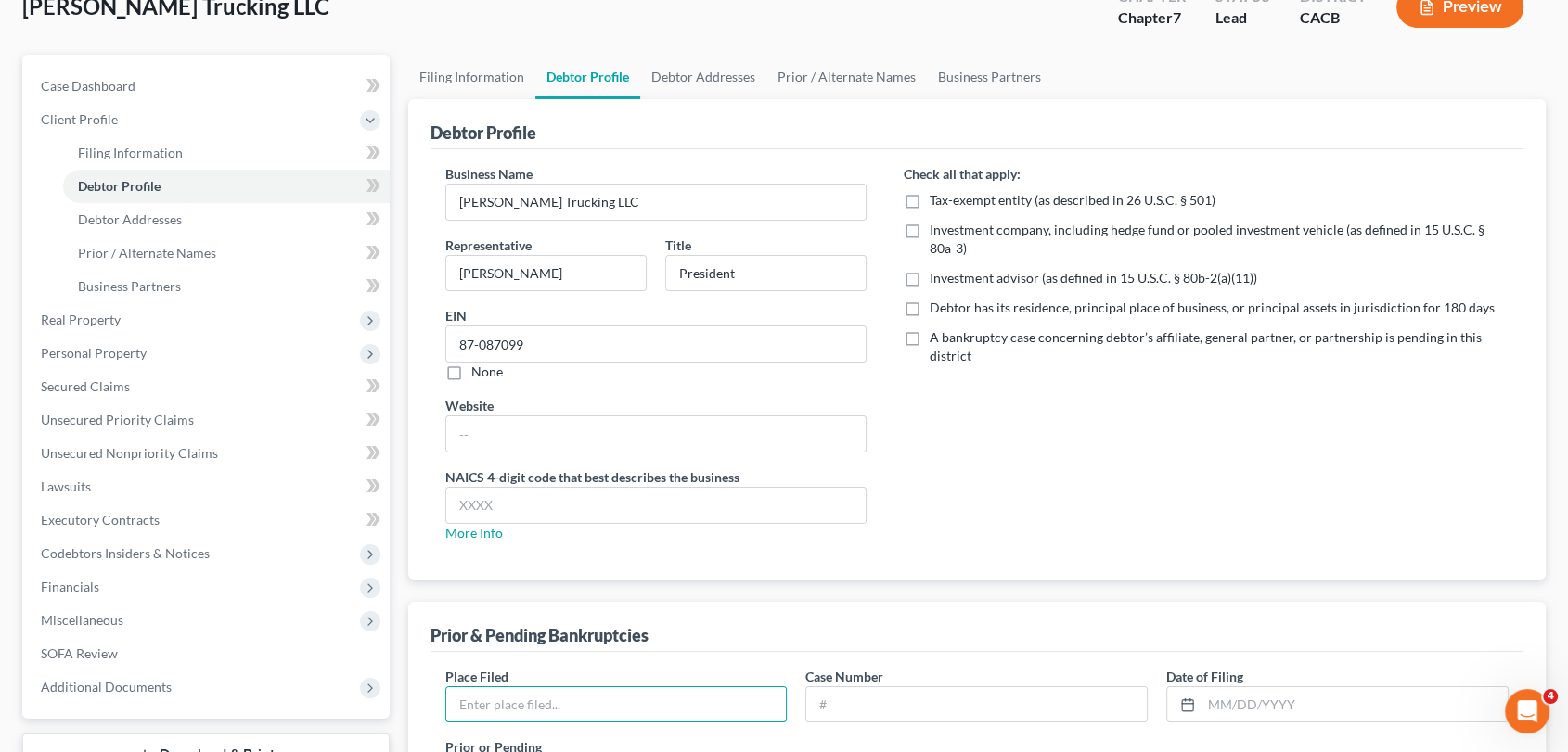
scroll to position [0, 0]
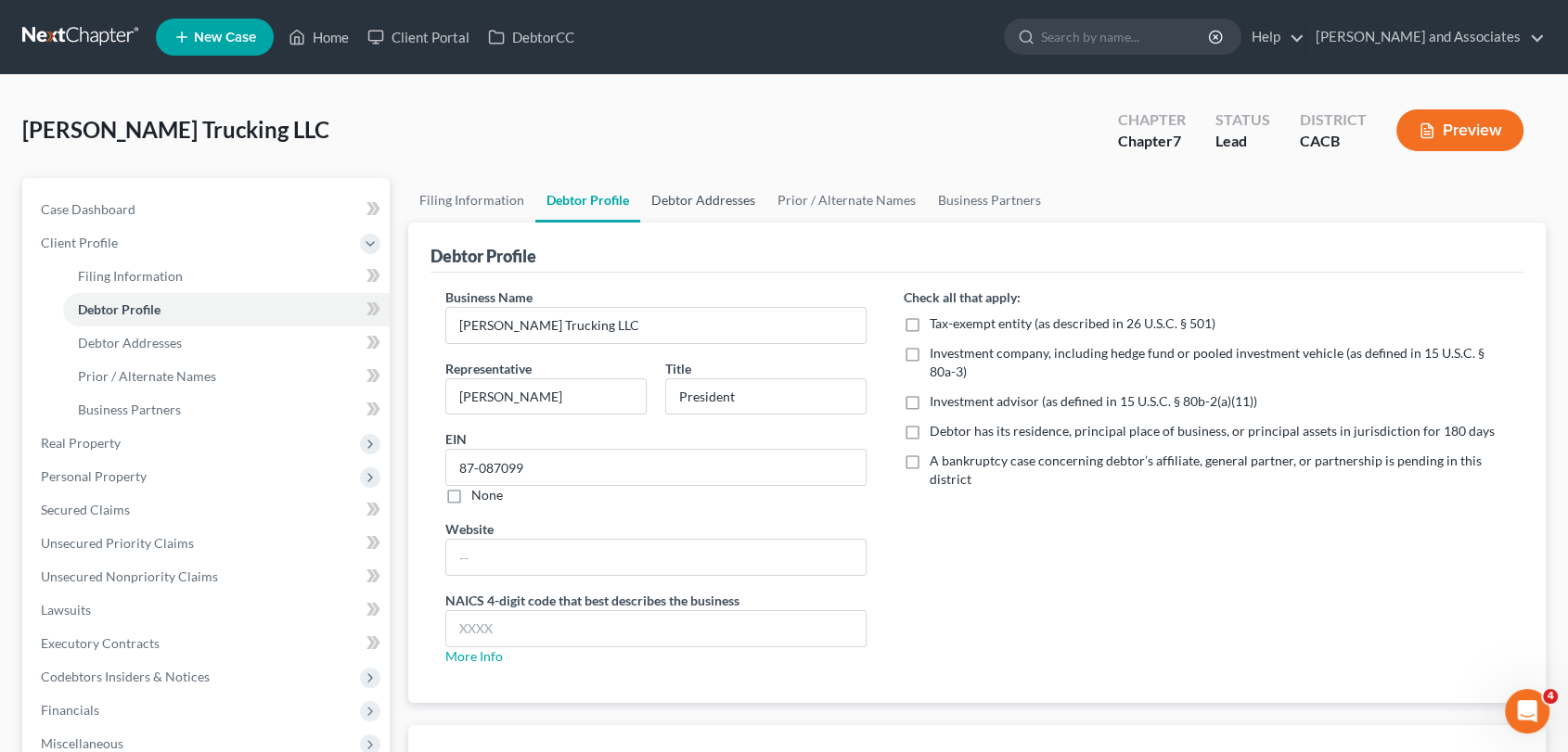
click at [673, 195] on link "Debtor Addresses" at bounding box center [703, 200] width 126 height 45
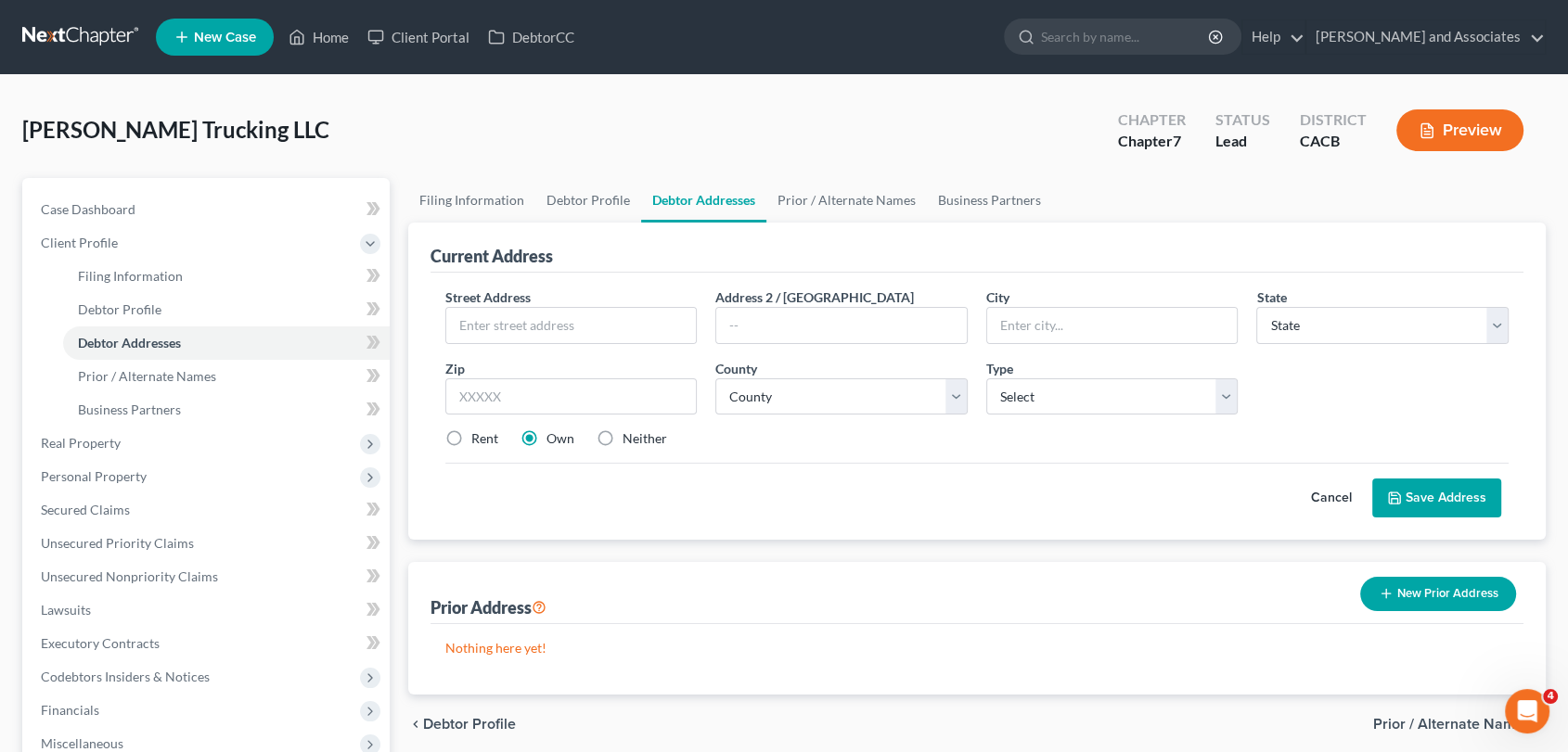
click at [80, 32] on link at bounding box center [81, 36] width 119 height 33
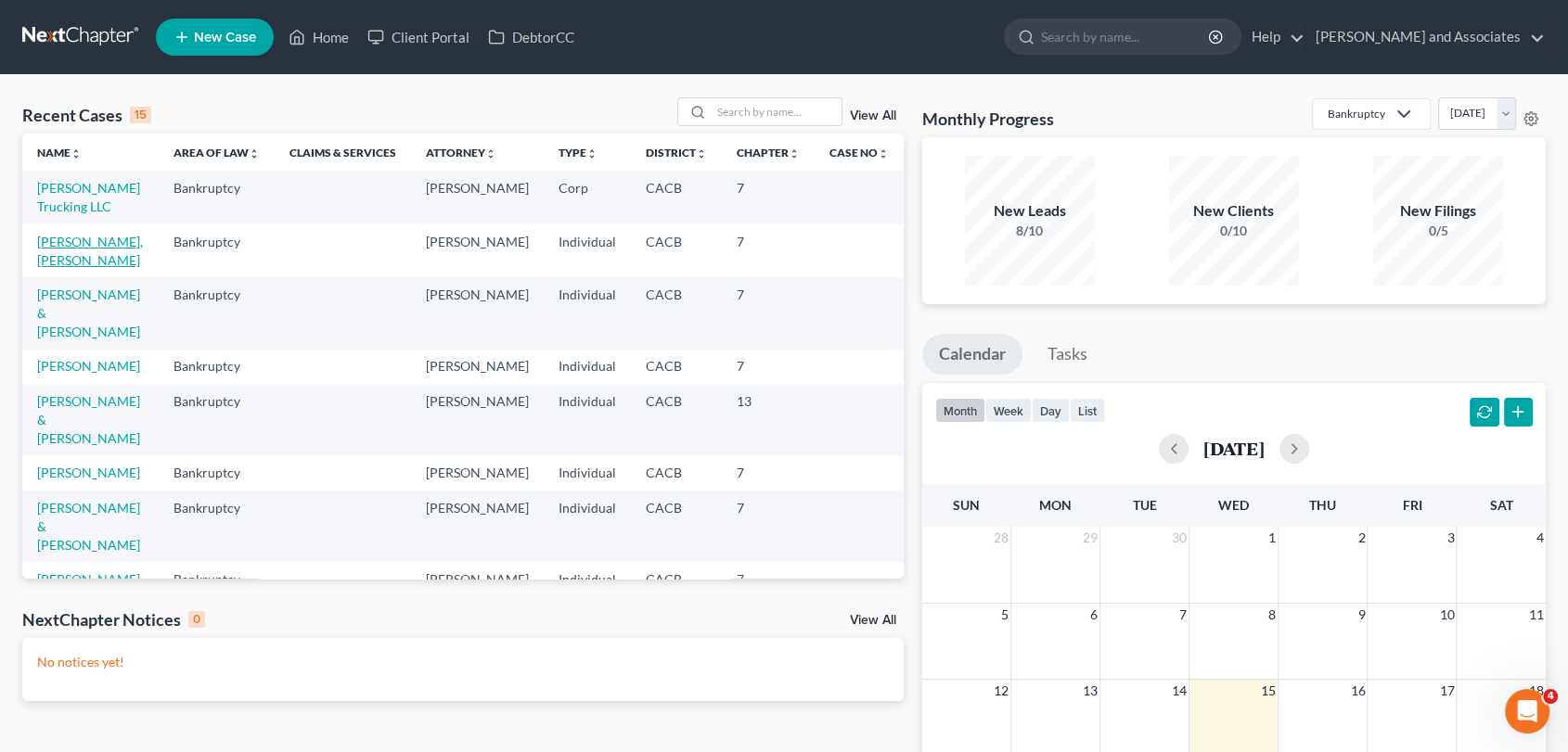
click at [85, 248] on link "[PERSON_NAME], [PERSON_NAME]" at bounding box center [89, 251] width 106 height 34
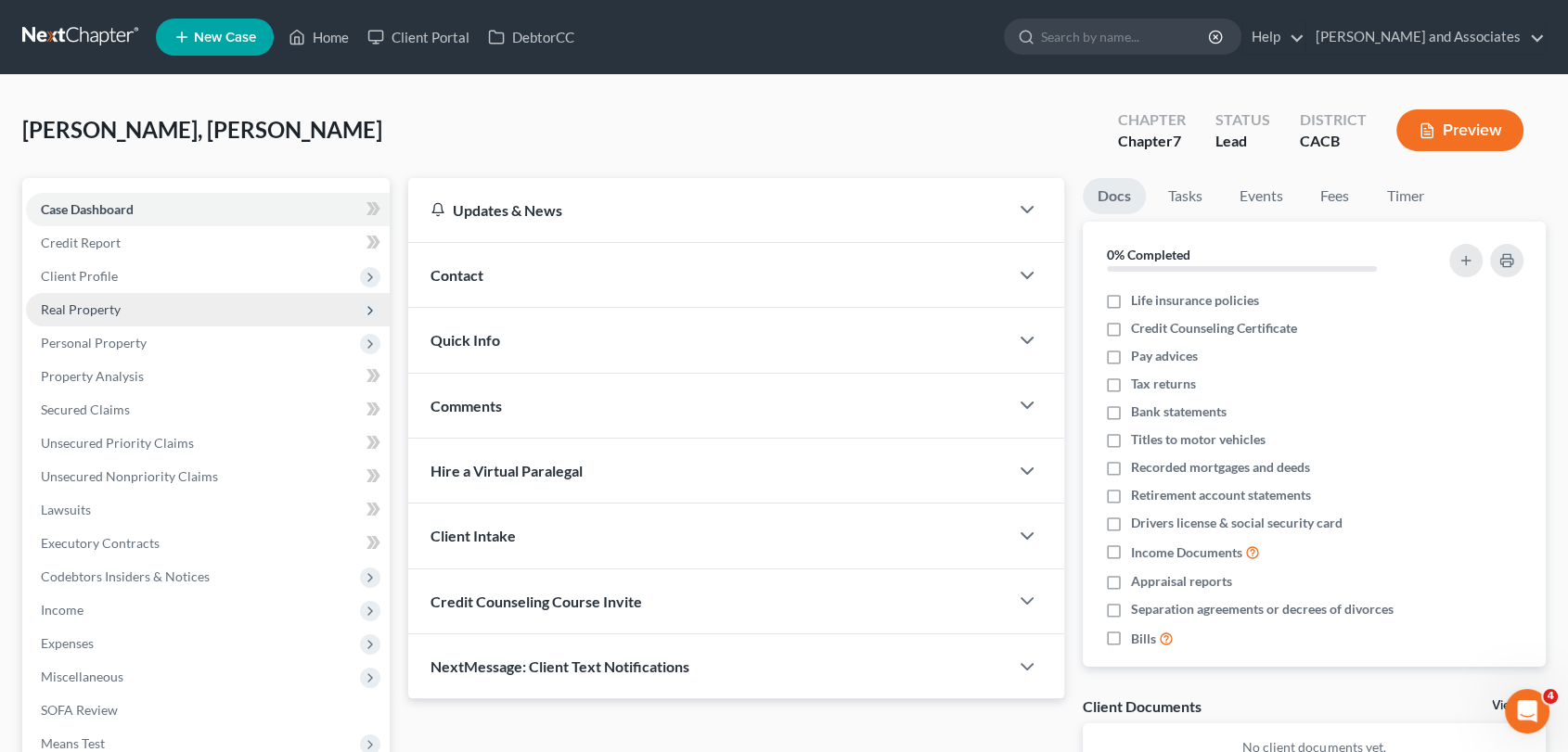
click at [157, 310] on span "Real Property" at bounding box center [207, 309] width 364 height 33
click at [214, 309] on span "Real Property" at bounding box center [207, 309] width 364 height 33
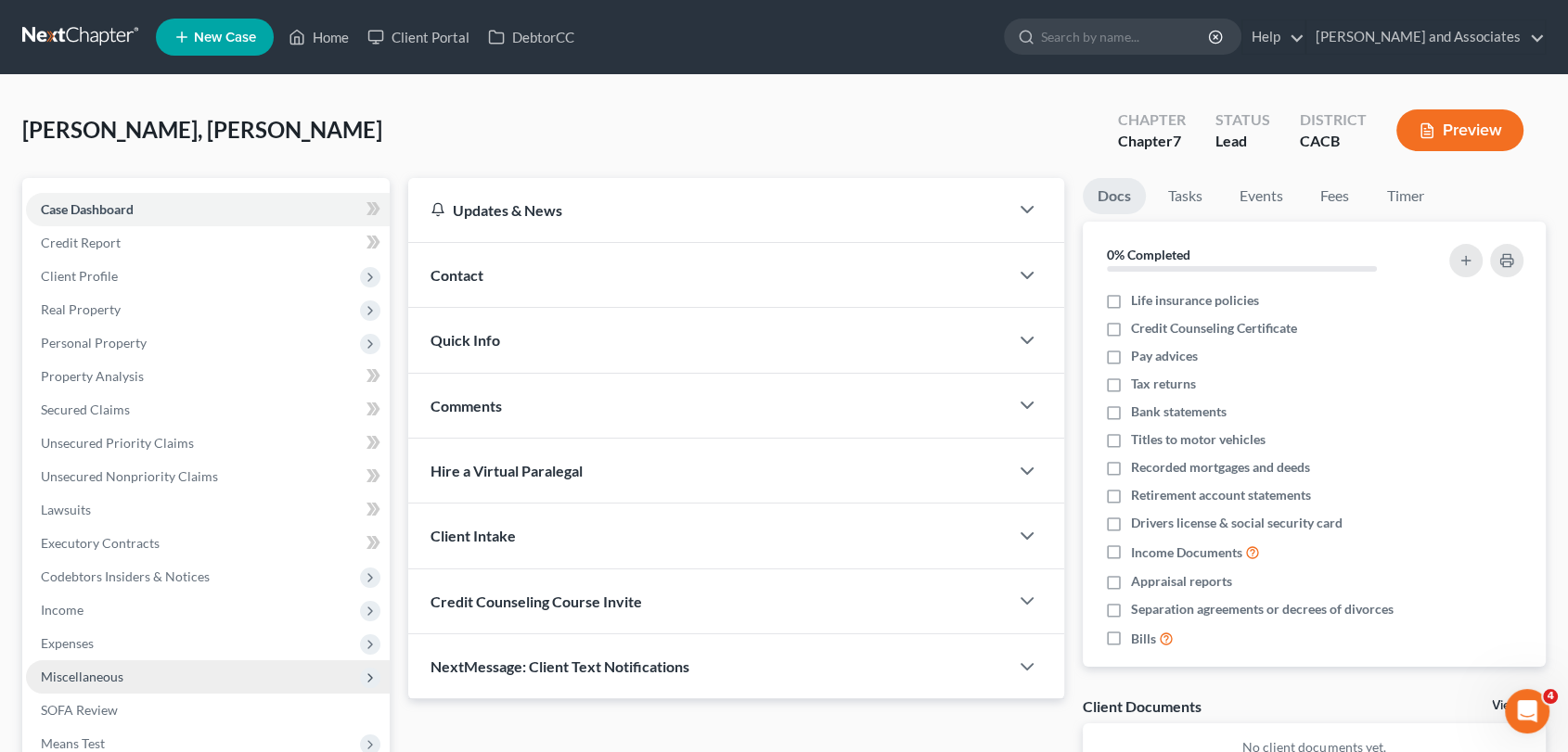
click at [172, 679] on span "Miscellaneous" at bounding box center [207, 677] width 364 height 33
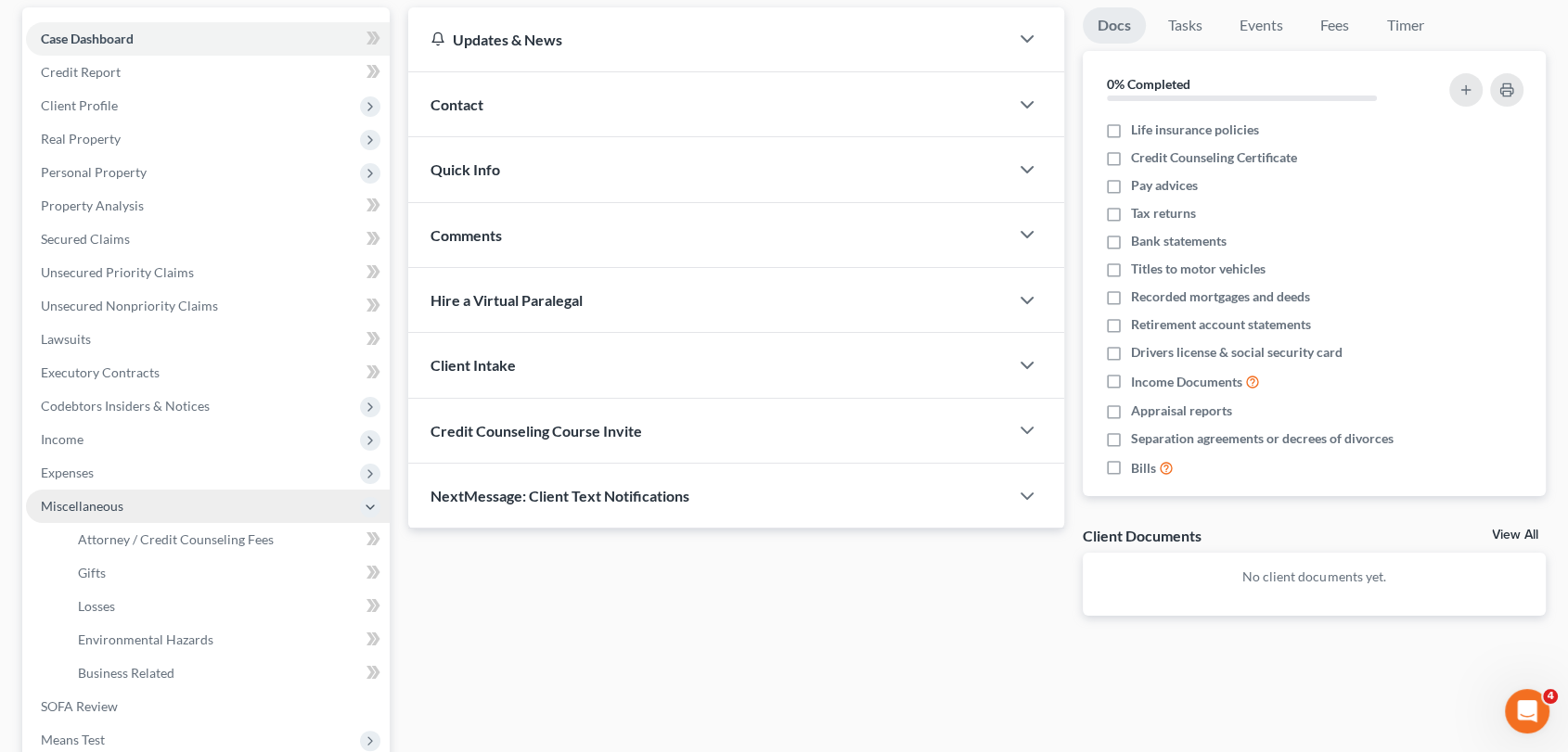
scroll to position [206, 0]
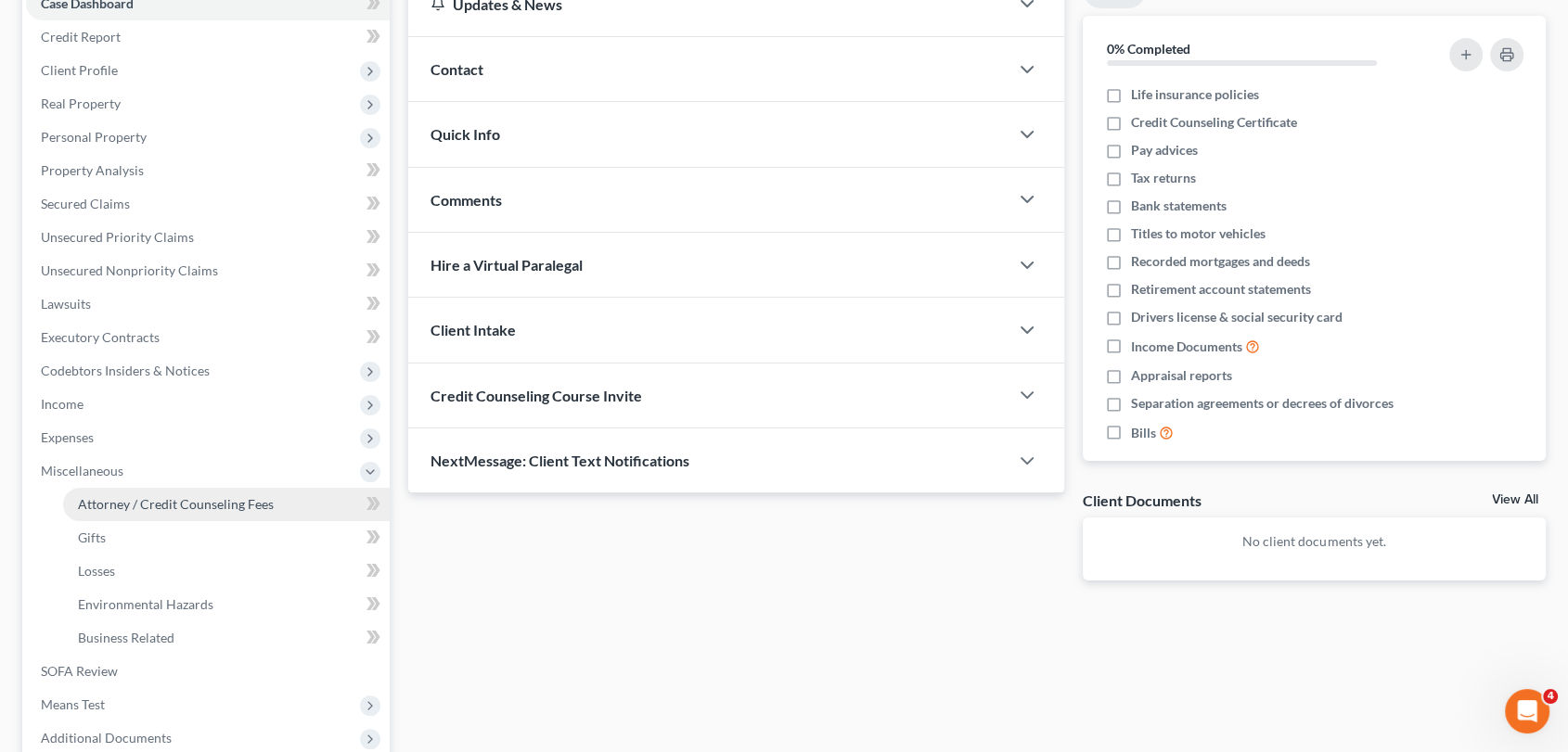
click at [269, 509] on span "Attorney / Credit Counseling Fees" at bounding box center [176, 504] width 196 height 16
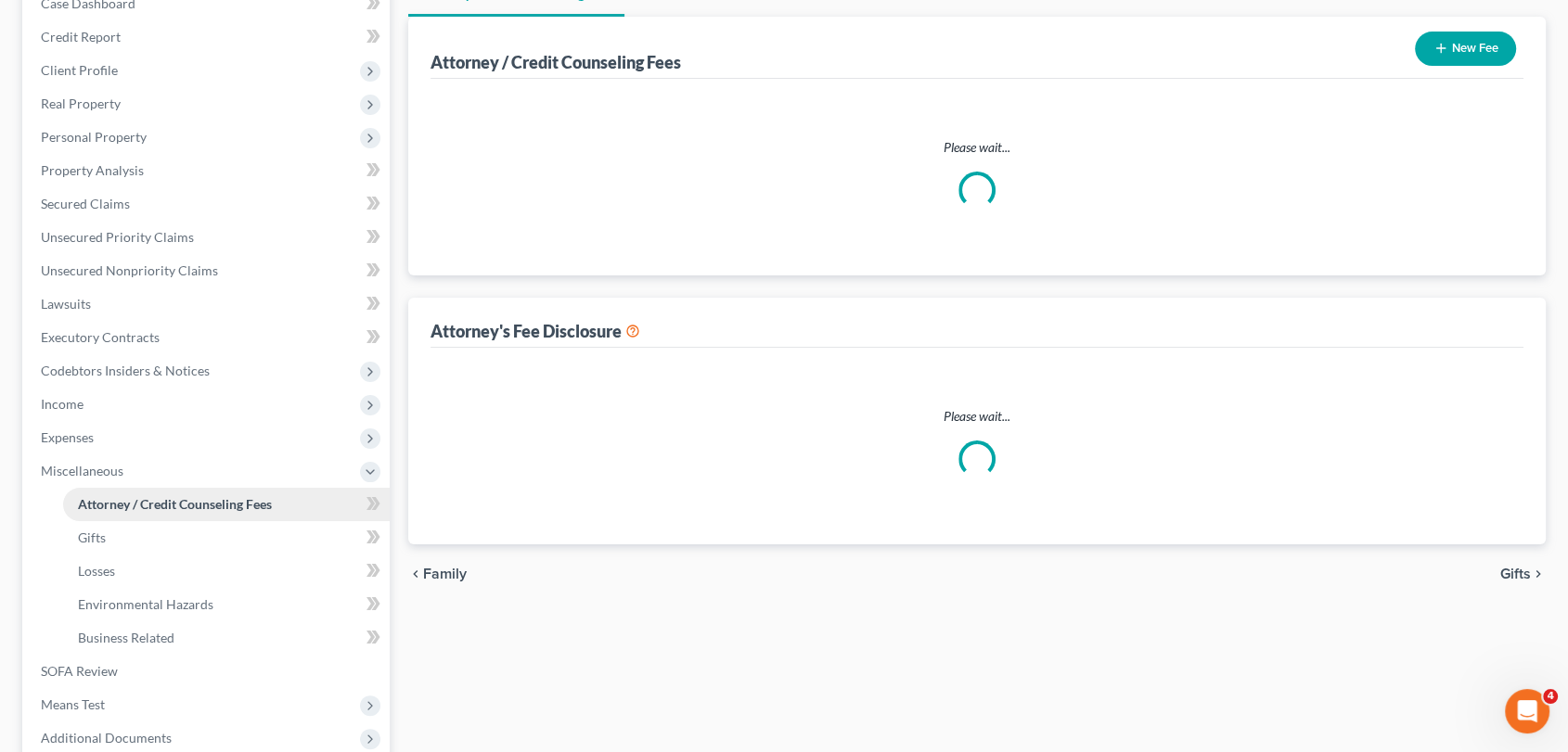
scroll to position [203, 0]
select select "0"
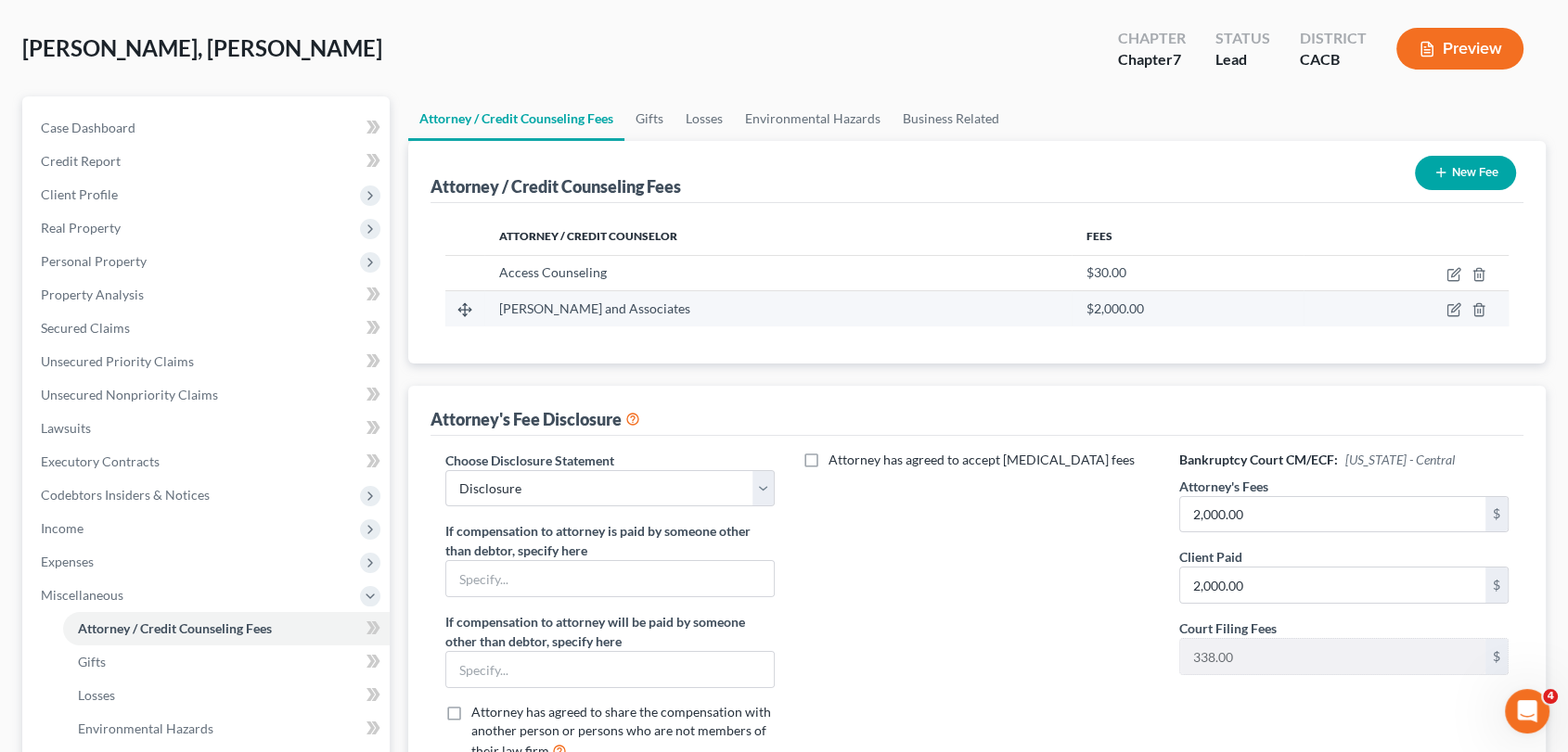
scroll to position [0, 0]
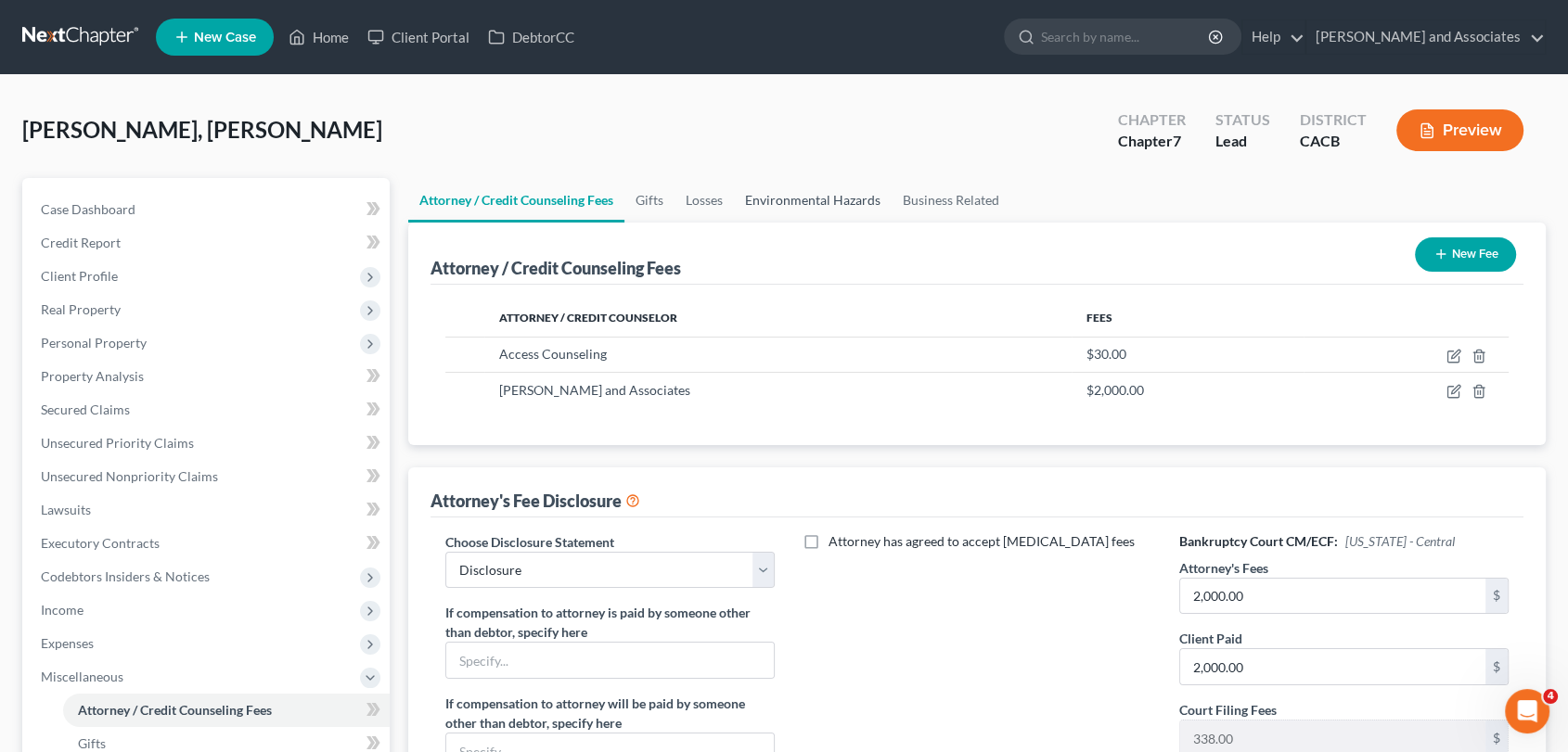
click at [750, 208] on link "Environmental Hazards" at bounding box center [813, 200] width 158 height 45
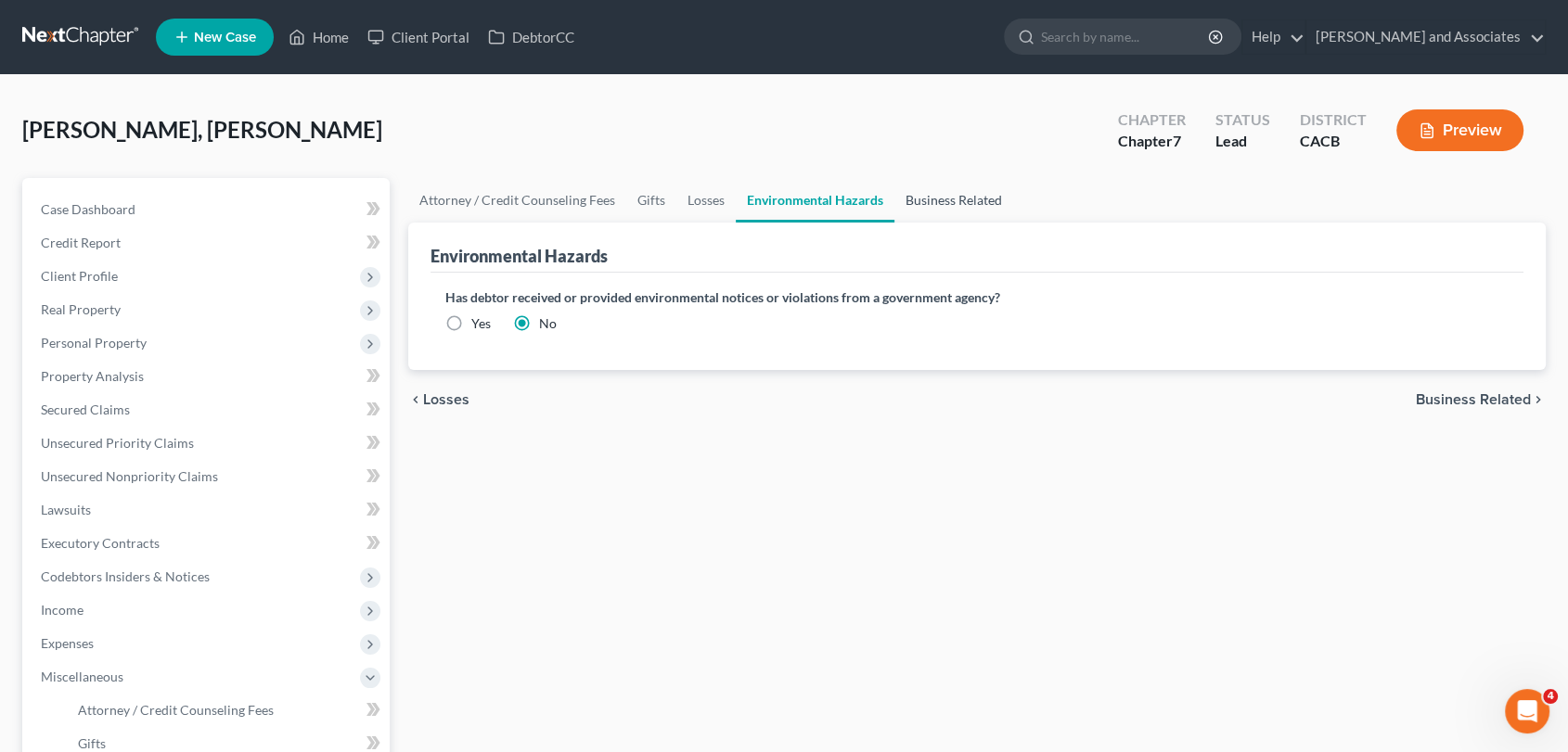
click at [936, 201] on link "Business Related" at bounding box center [954, 200] width 119 height 45
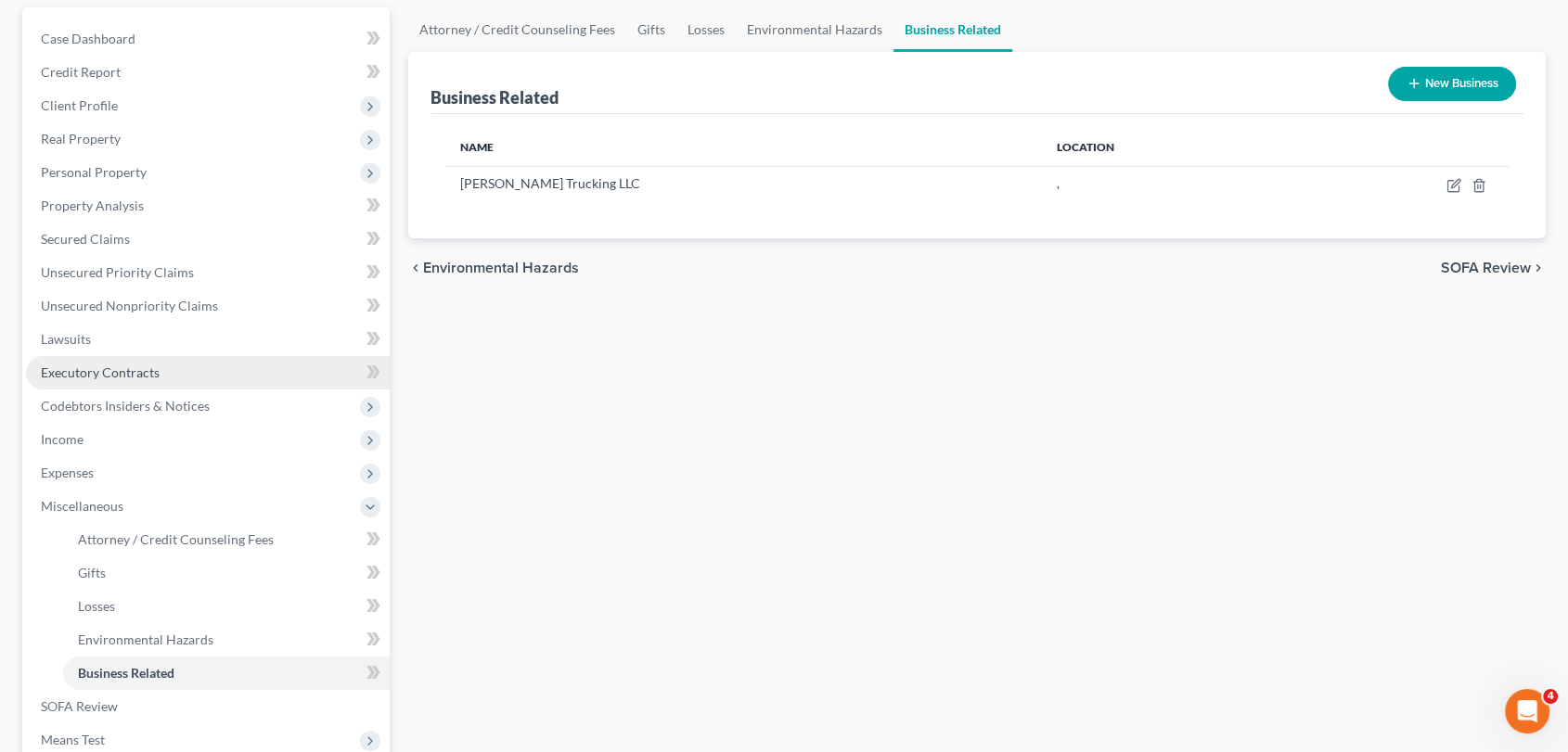
scroll to position [206, 0]
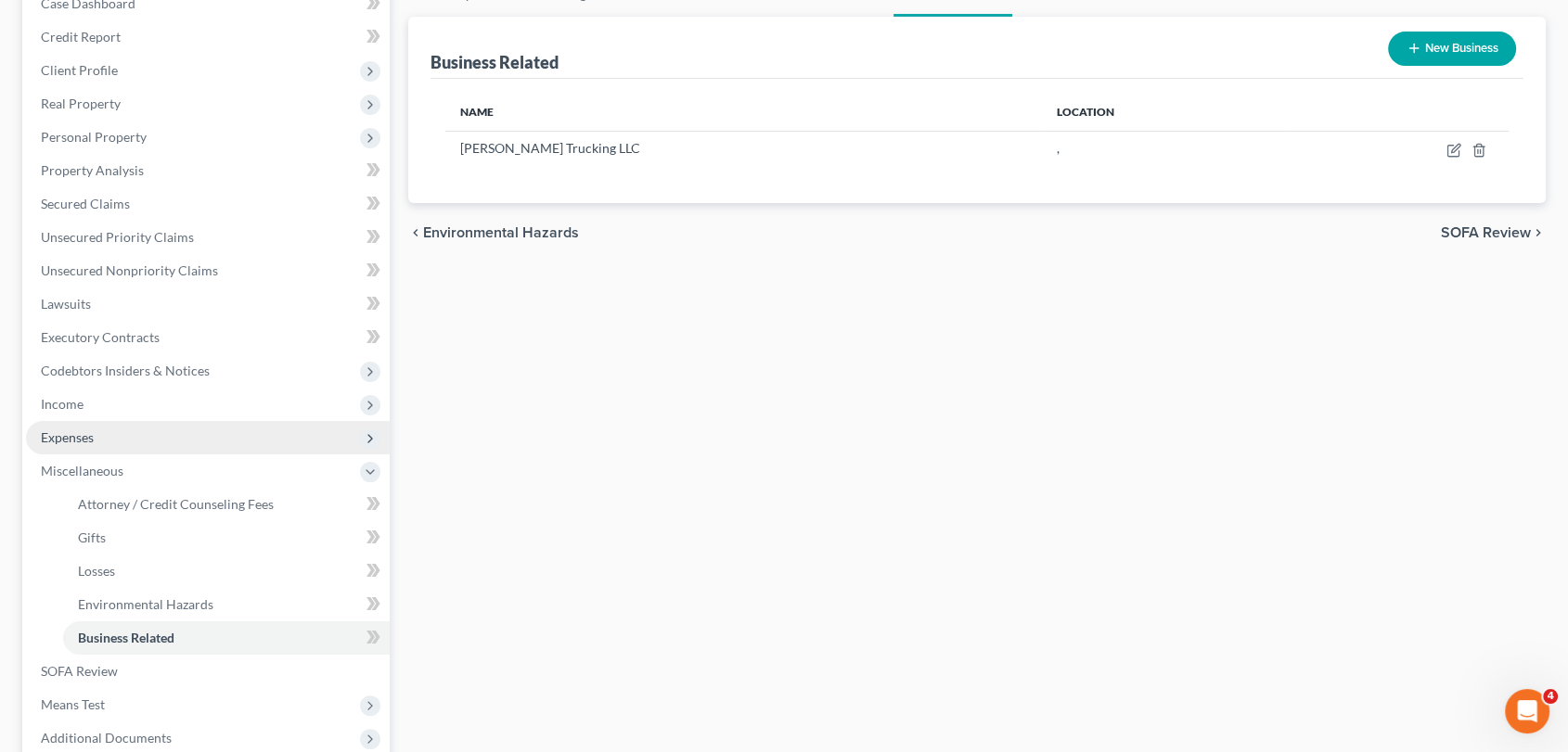
click at [147, 430] on span "Expenses" at bounding box center [207, 437] width 364 height 33
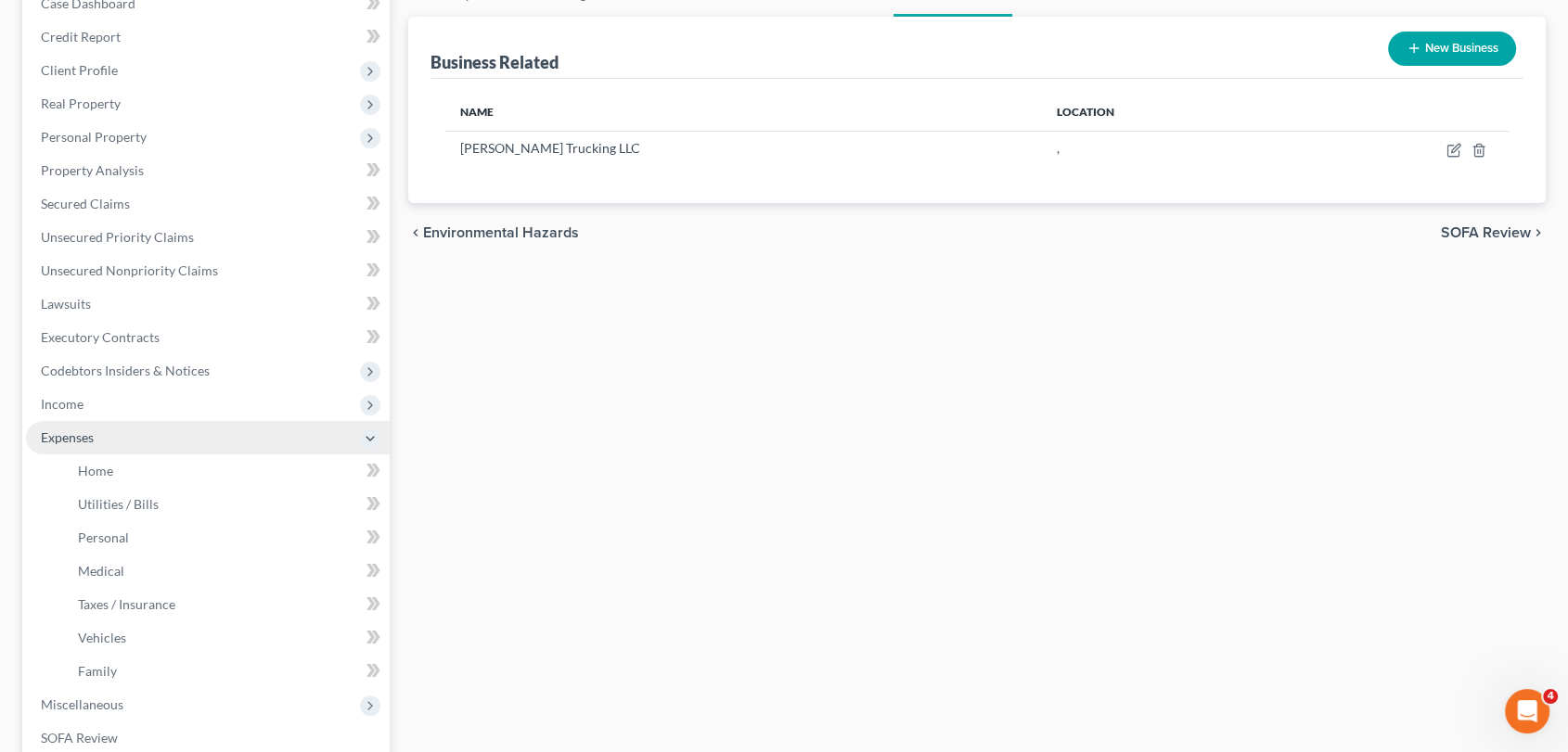
click at [194, 436] on span "Expenses" at bounding box center [207, 437] width 364 height 33
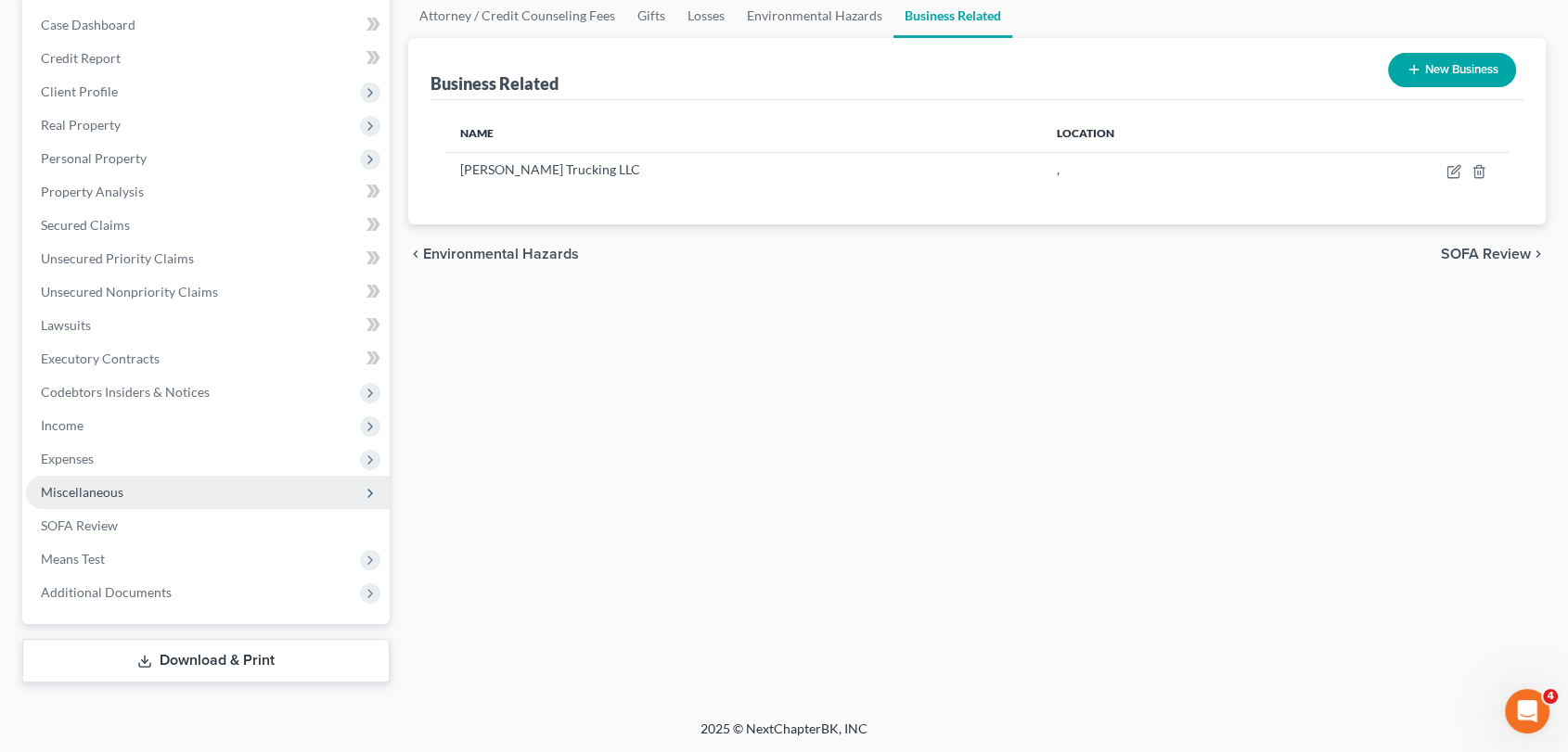
click at [165, 483] on span "Miscellaneous" at bounding box center [207, 492] width 364 height 33
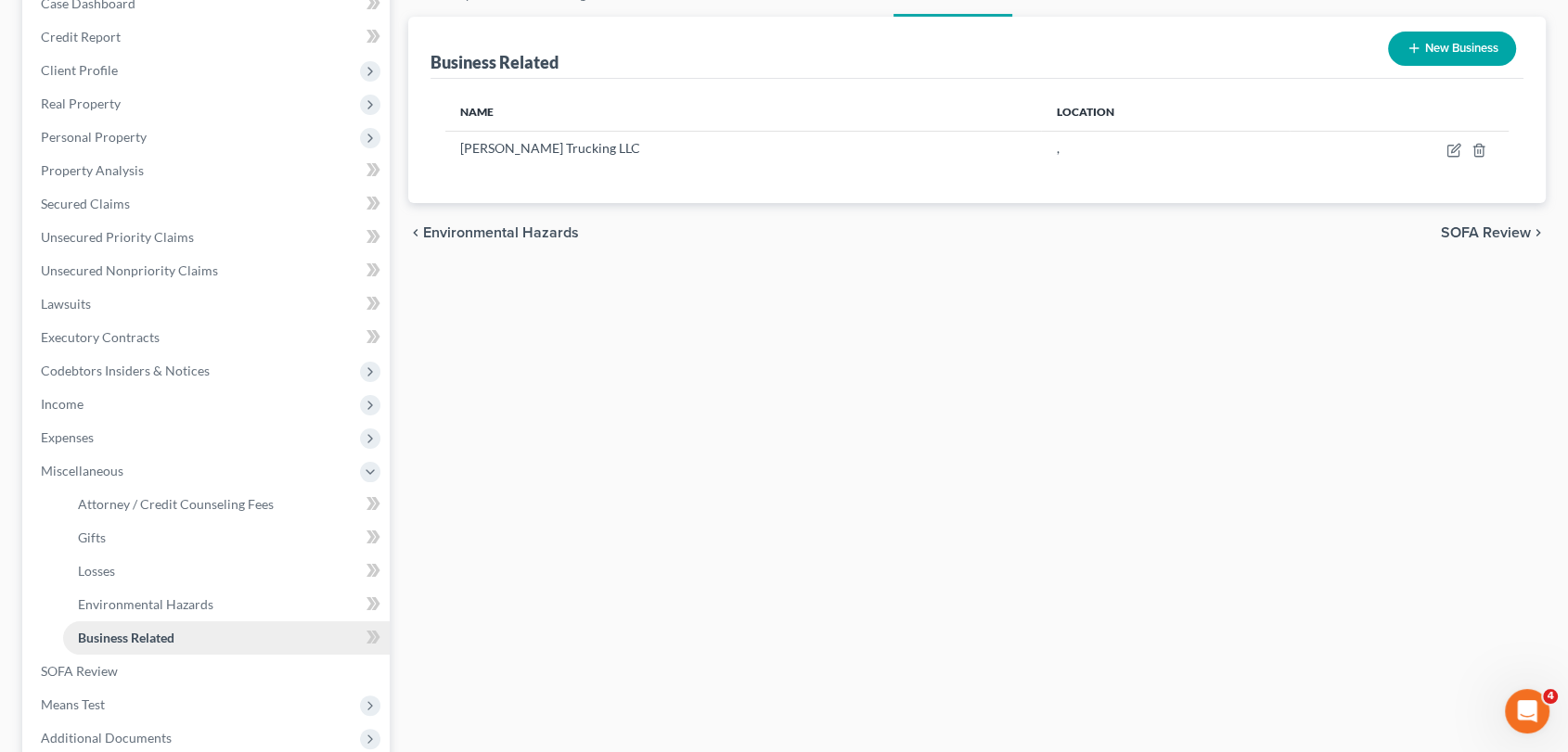
click at [178, 629] on link "Business Related" at bounding box center [226, 638] width 327 height 33
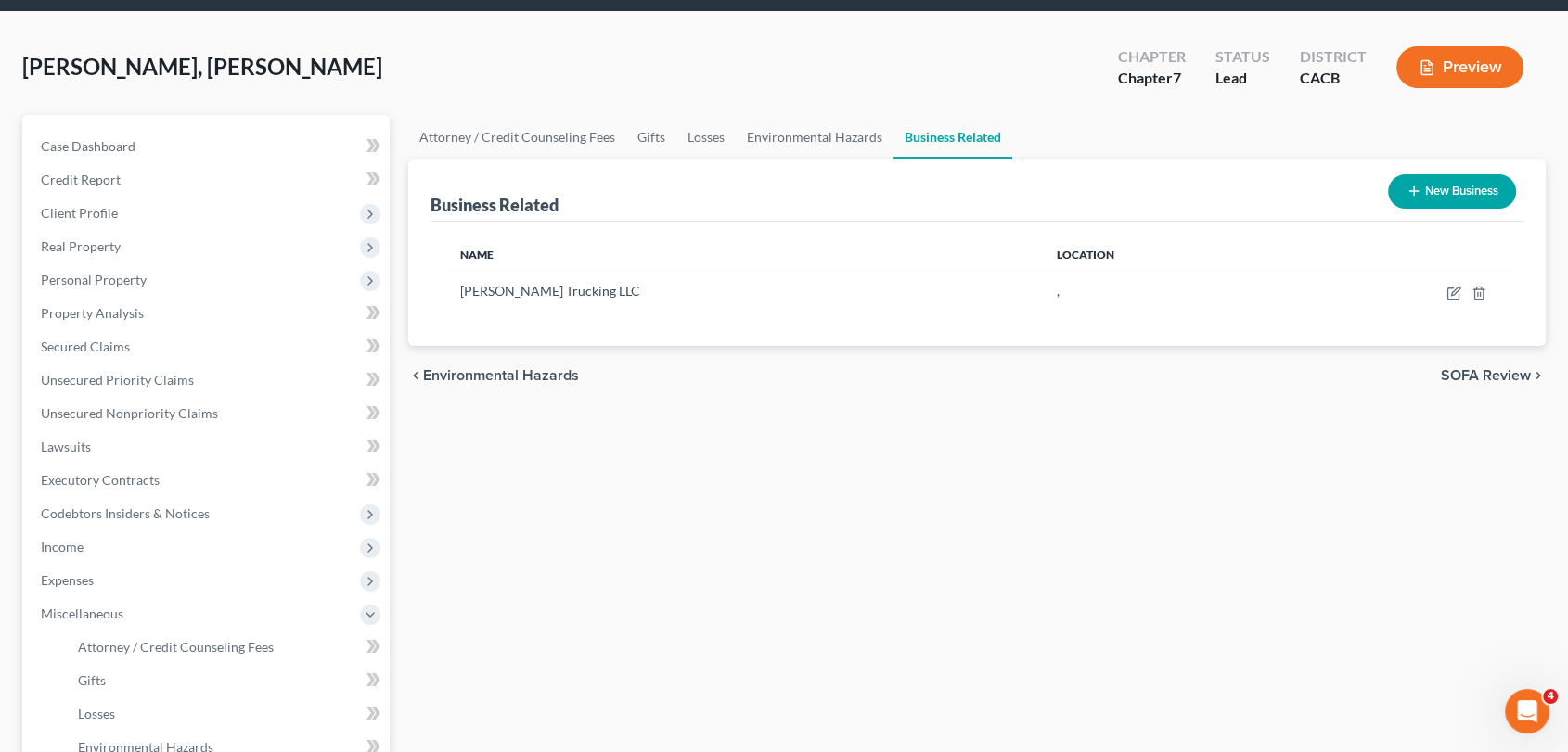
scroll to position [0, 0]
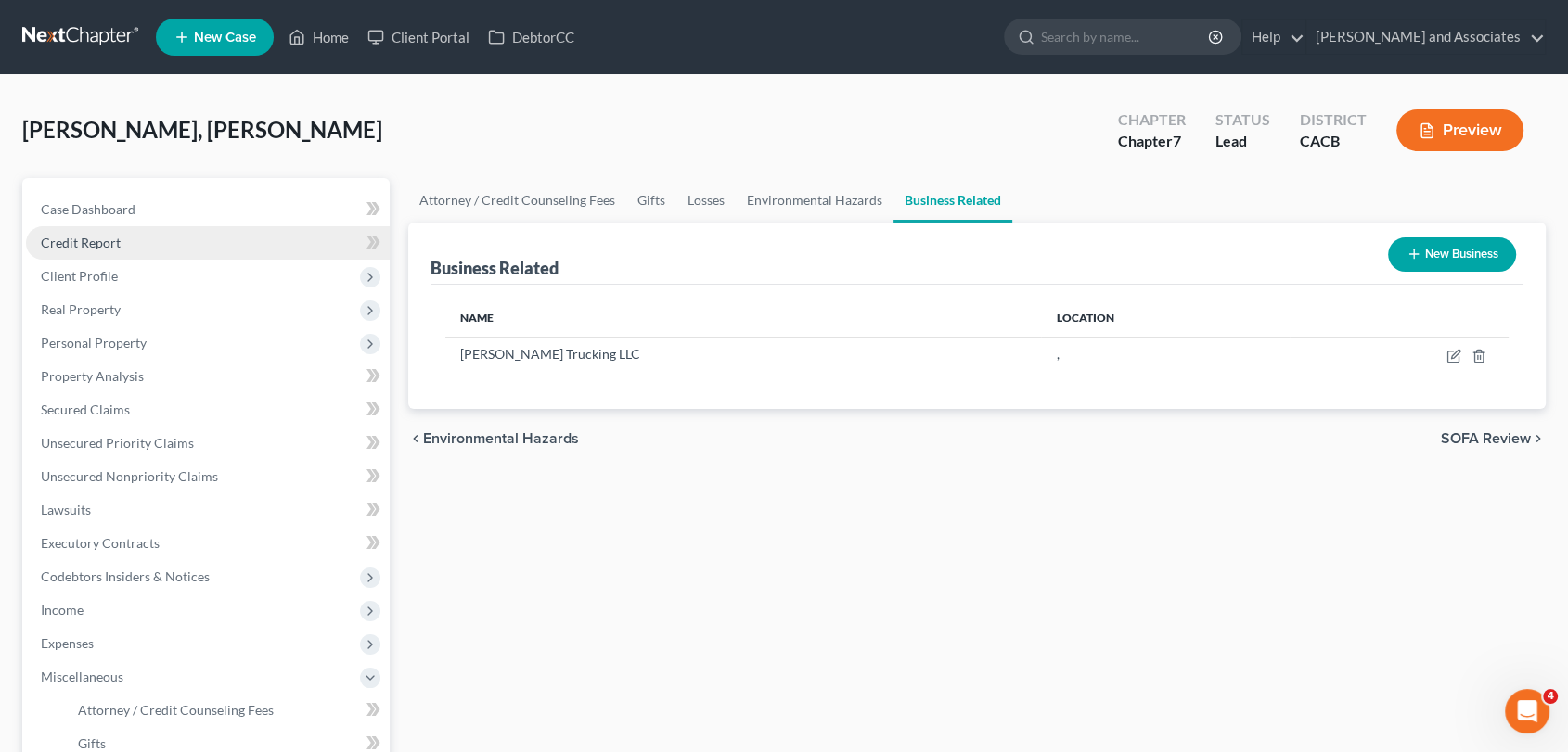
click at [163, 253] on link "Credit Report" at bounding box center [207, 242] width 364 height 33
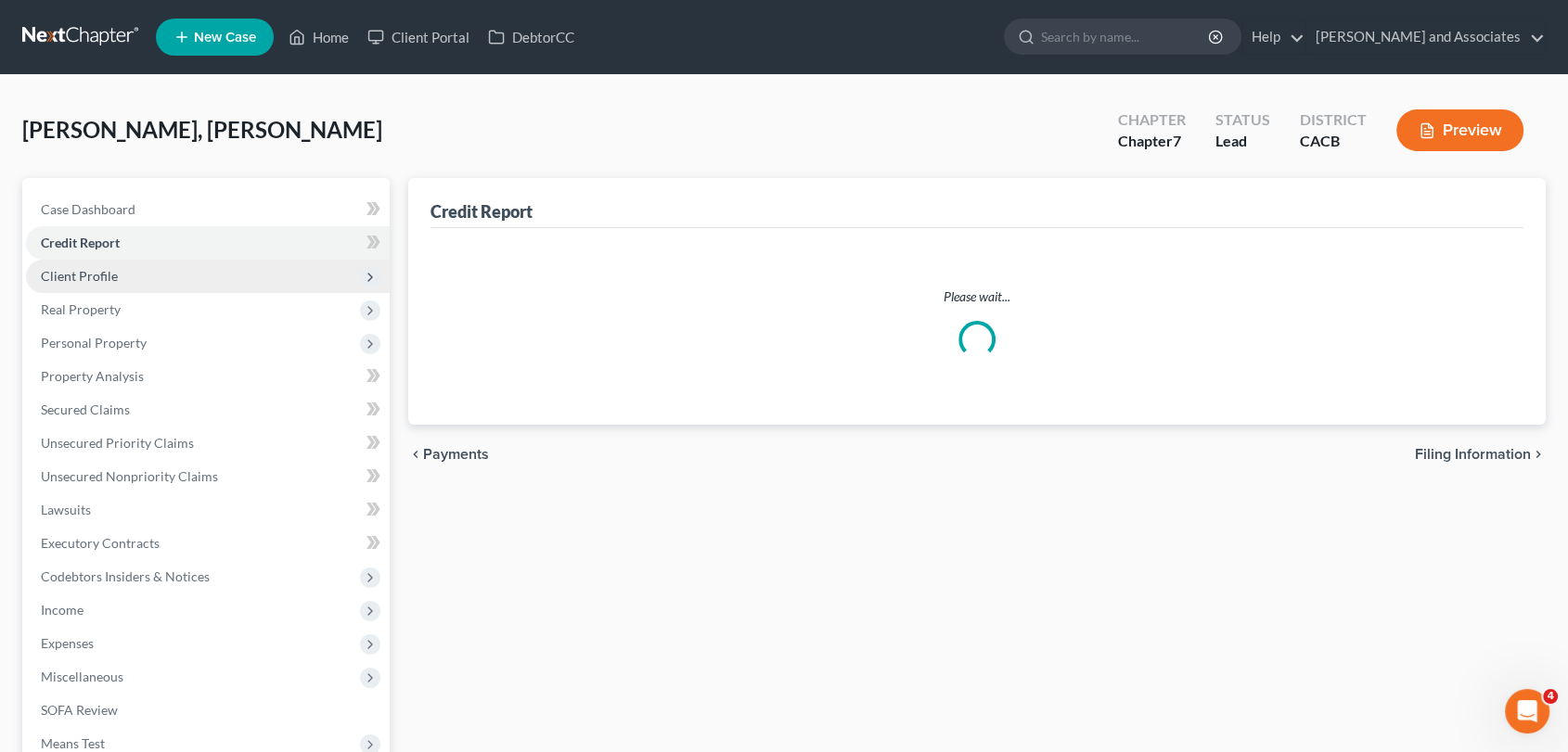
click at [160, 282] on span "Client Profile" at bounding box center [207, 276] width 364 height 33
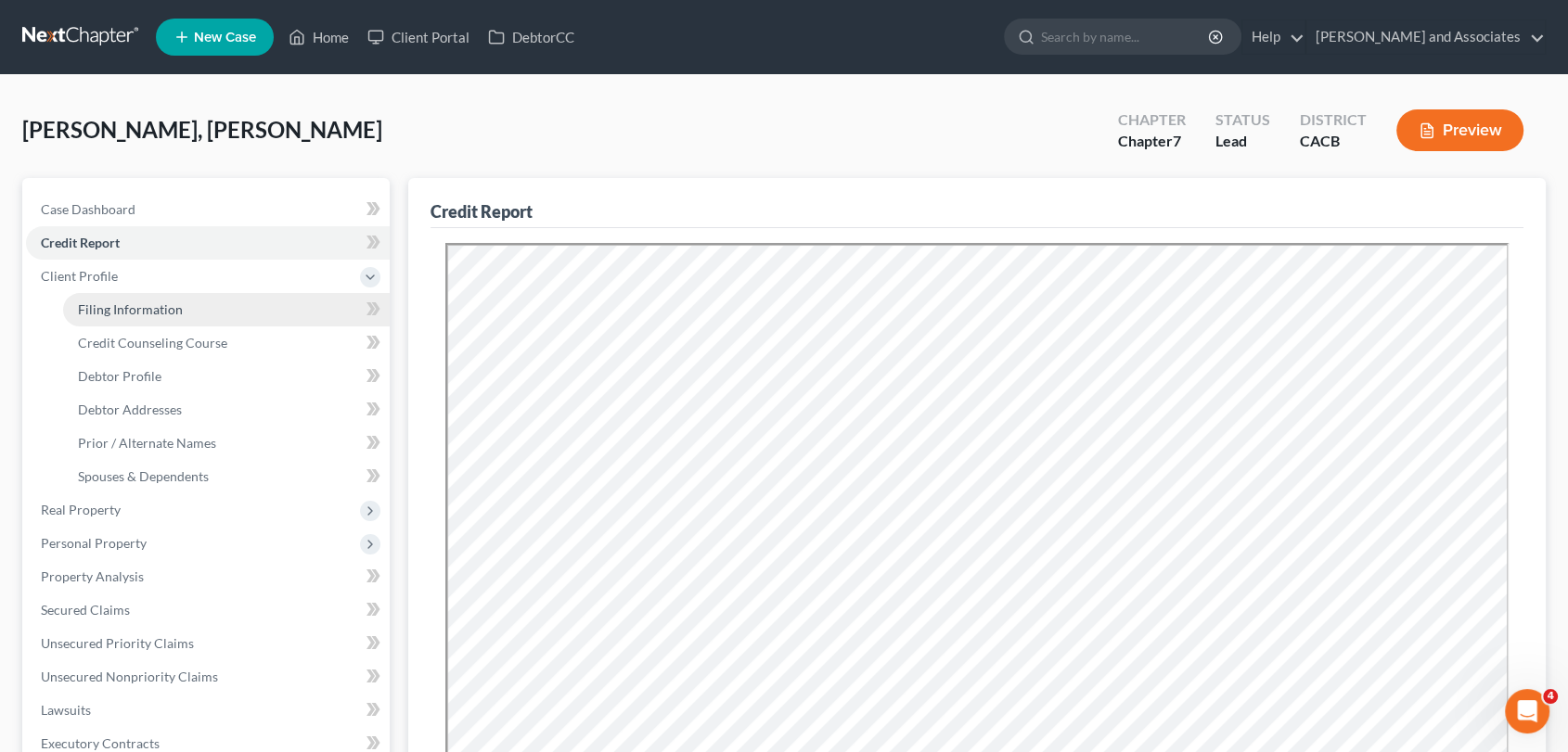
click at [175, 307] on span "Filing Information" at bounding box center [130, 309] width 105 height 16
select select "1"
select select "0"
select select "4"
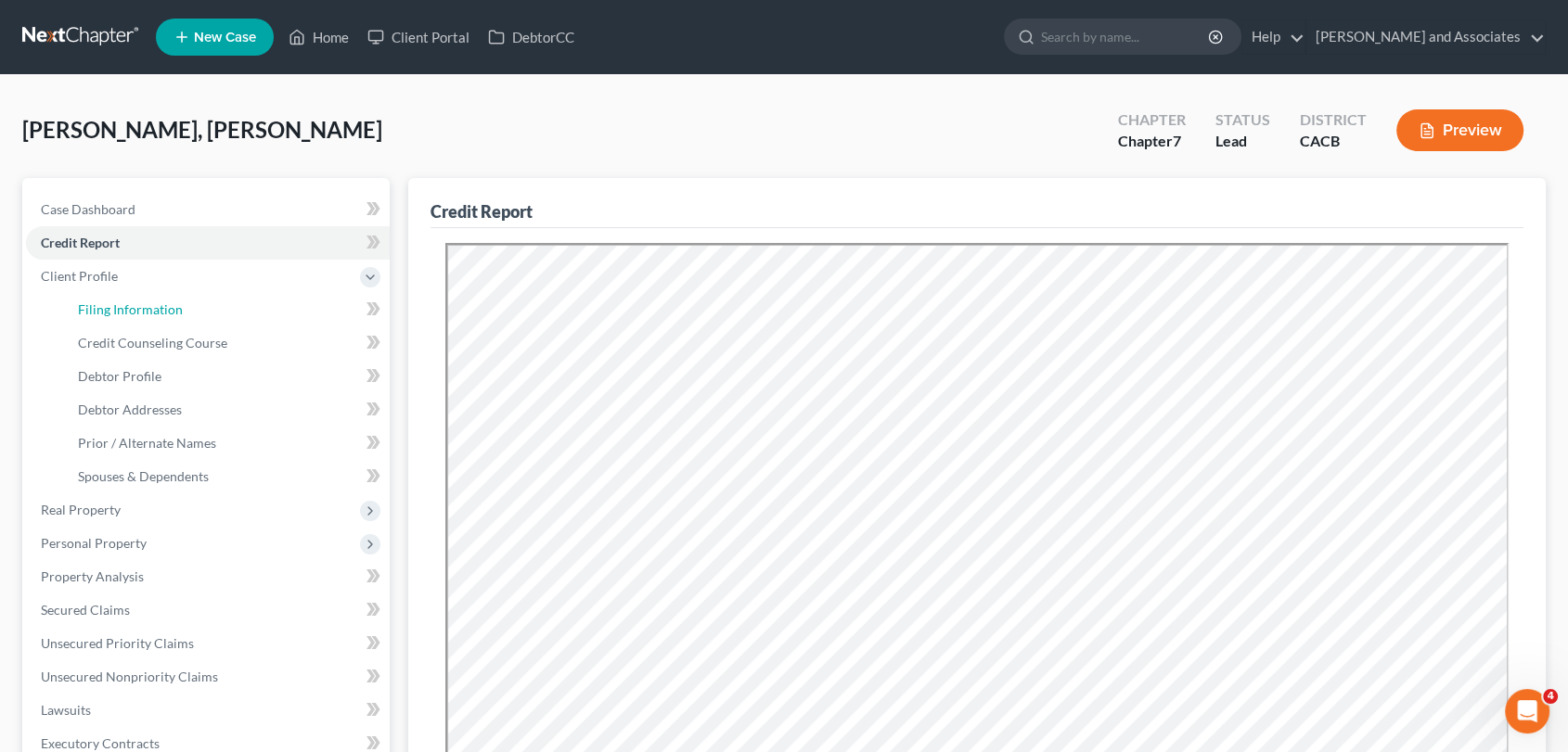
select select "1"
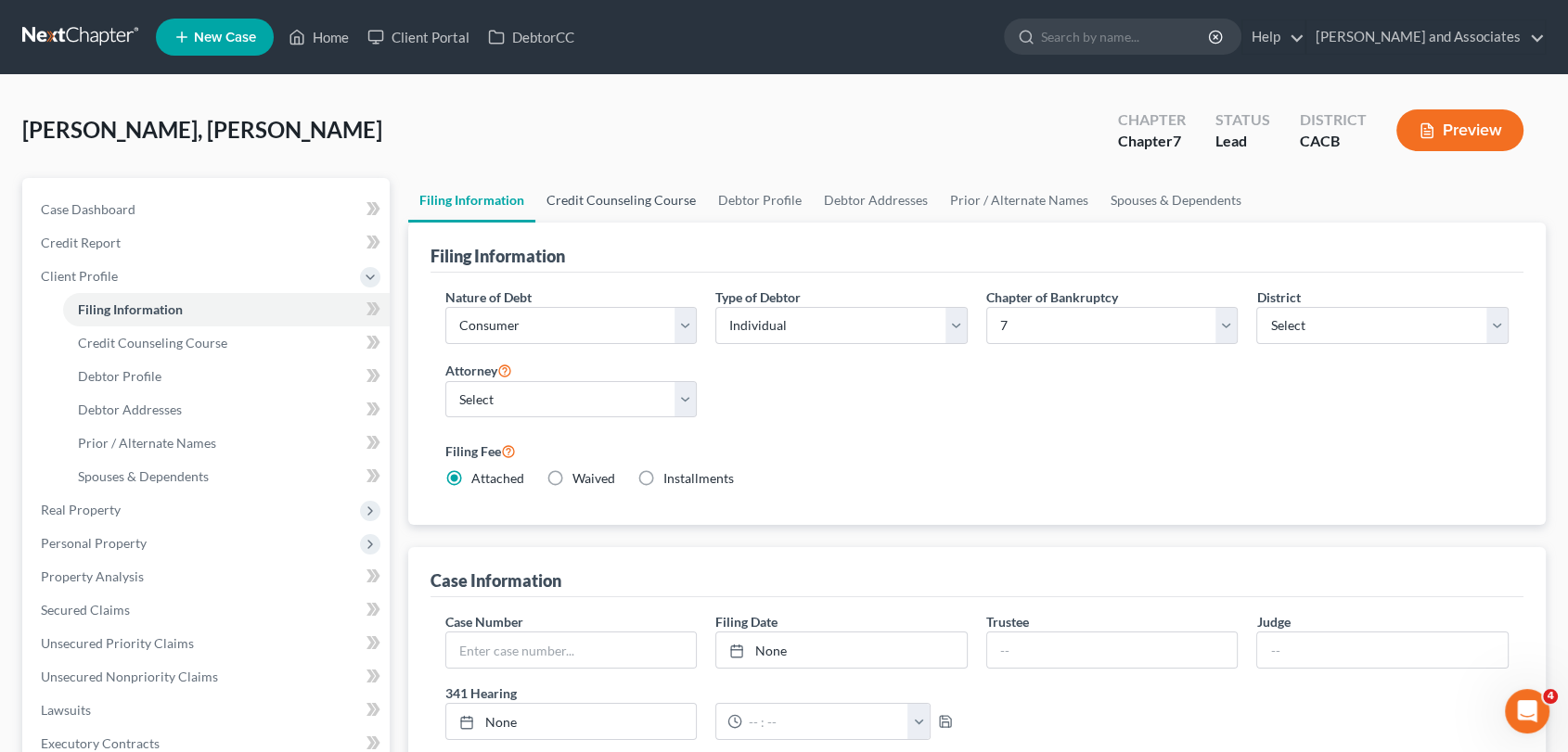
click at [581, 190] on link "Credit Counseling Course" at bounding box center [621, 200] width 172 height 45
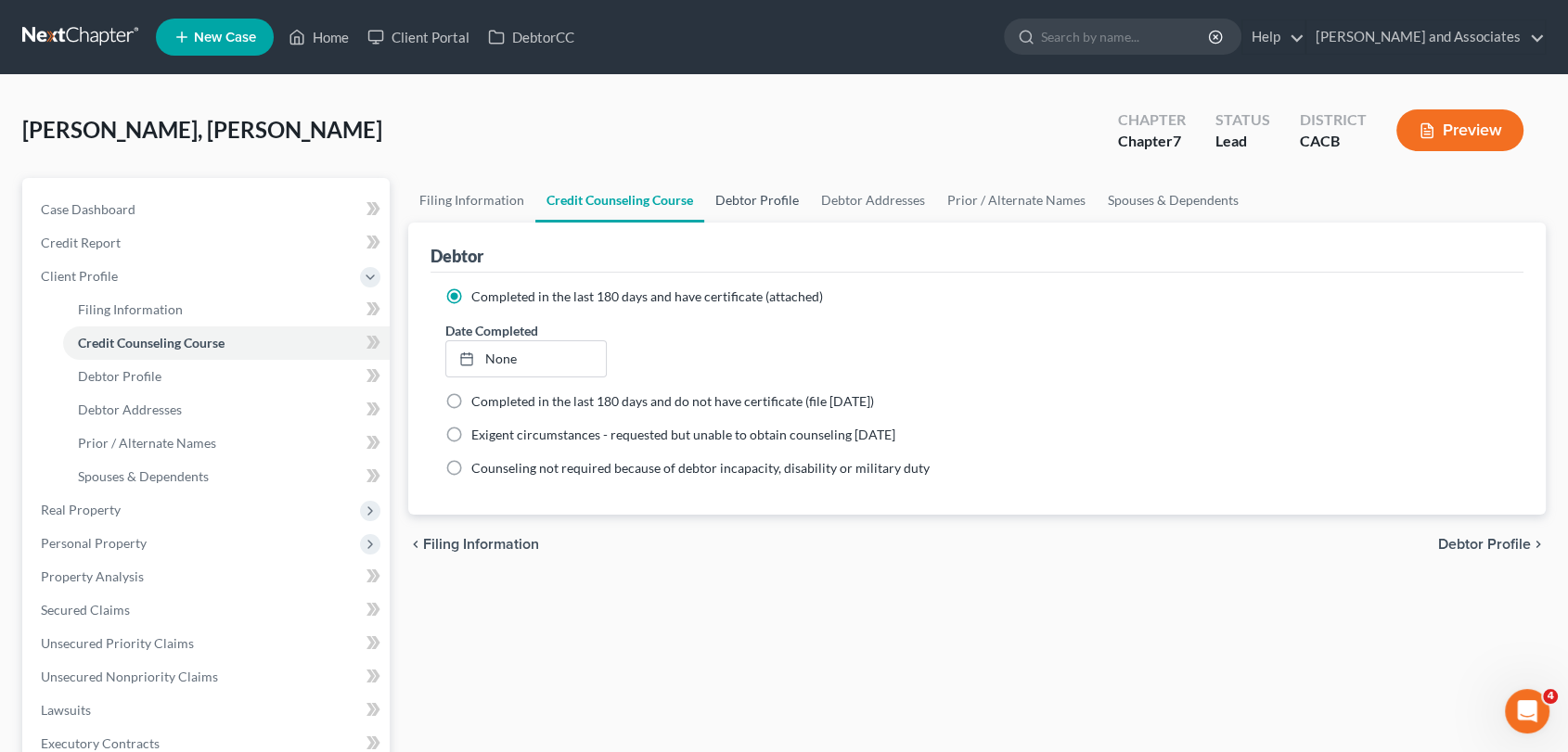
click at [746, 195] on link "Debtor Profile" at bounding box center [757, 200] width 106 height 45
select select "1"
select select "3"
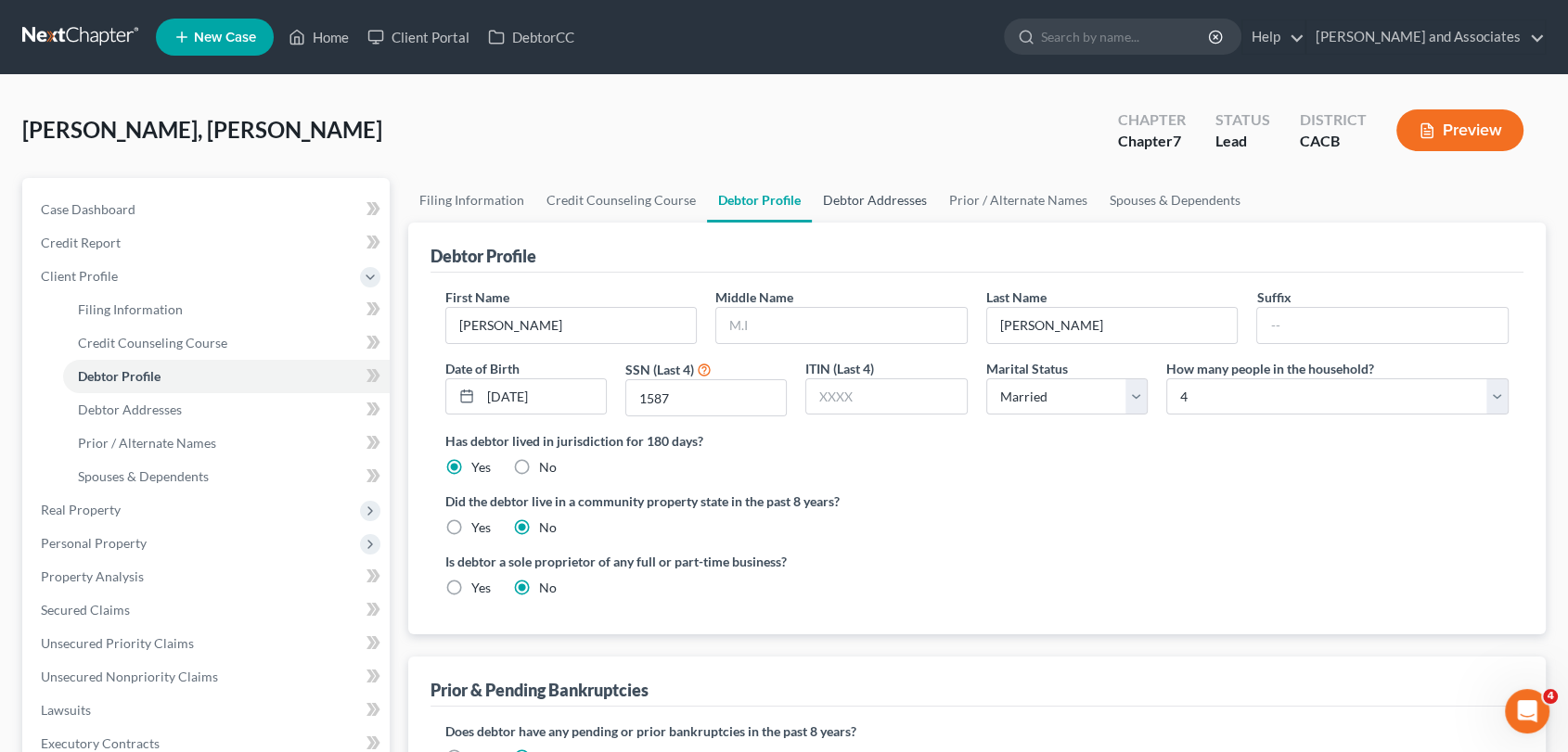
click at [847, 216] on link "Debtor Addresses" at bounding box center [875, 200] width 126 height 45
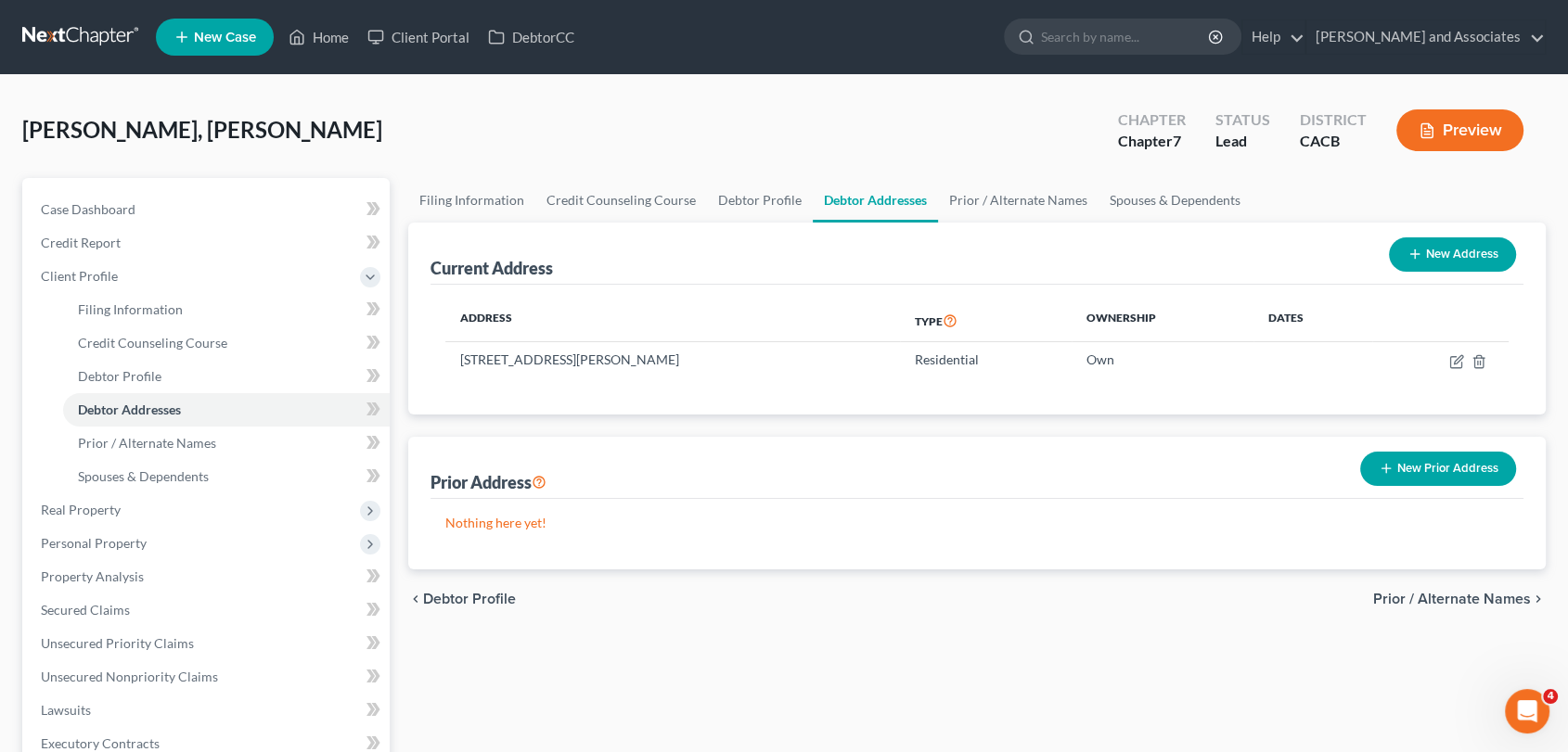
click at [92, 47] on link at bounding box center [81, 36] width 119 height 33
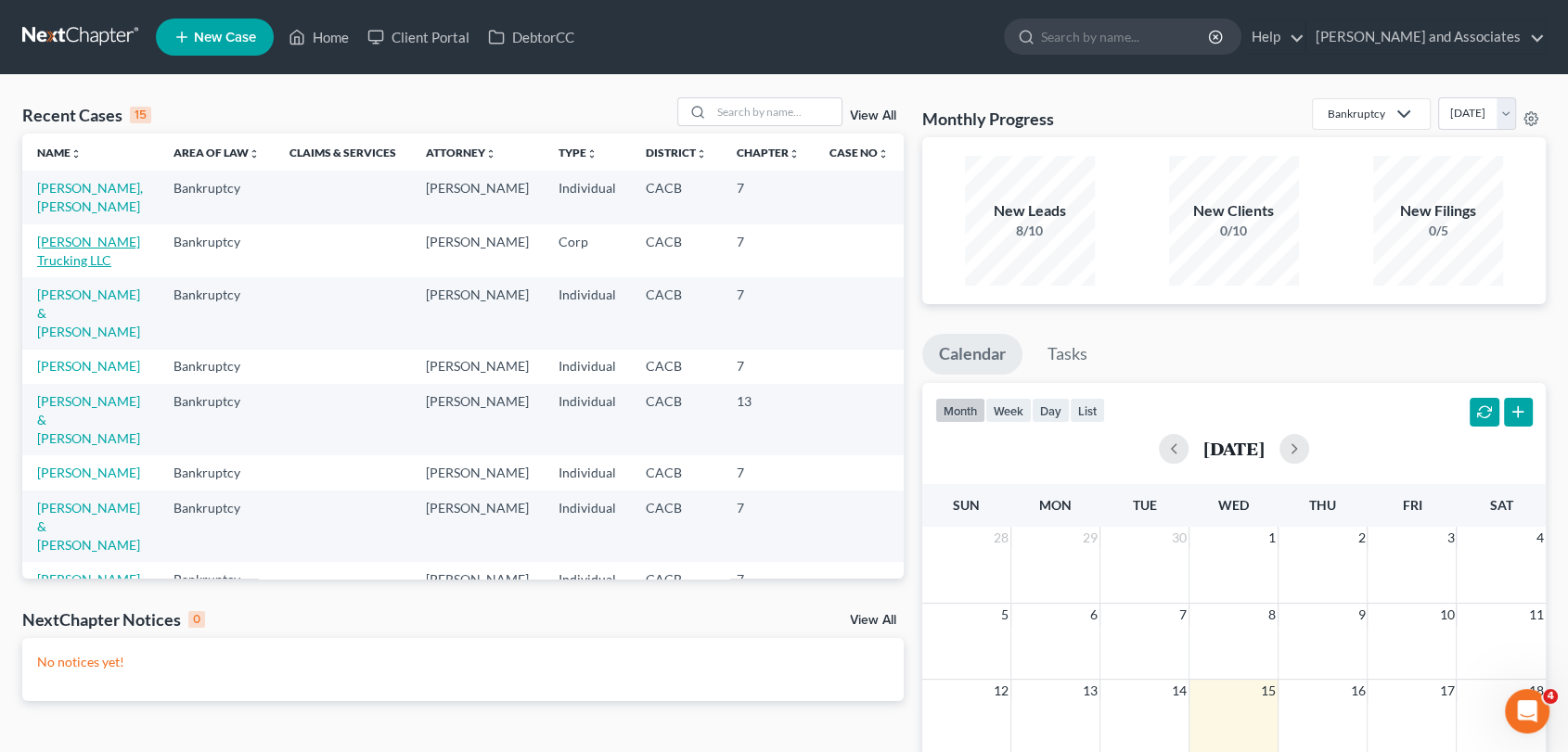
click at [68, 247] on link "[PERSON_NAME] Trucking LLC" at bounding box center [88, 251] width 103 height 34
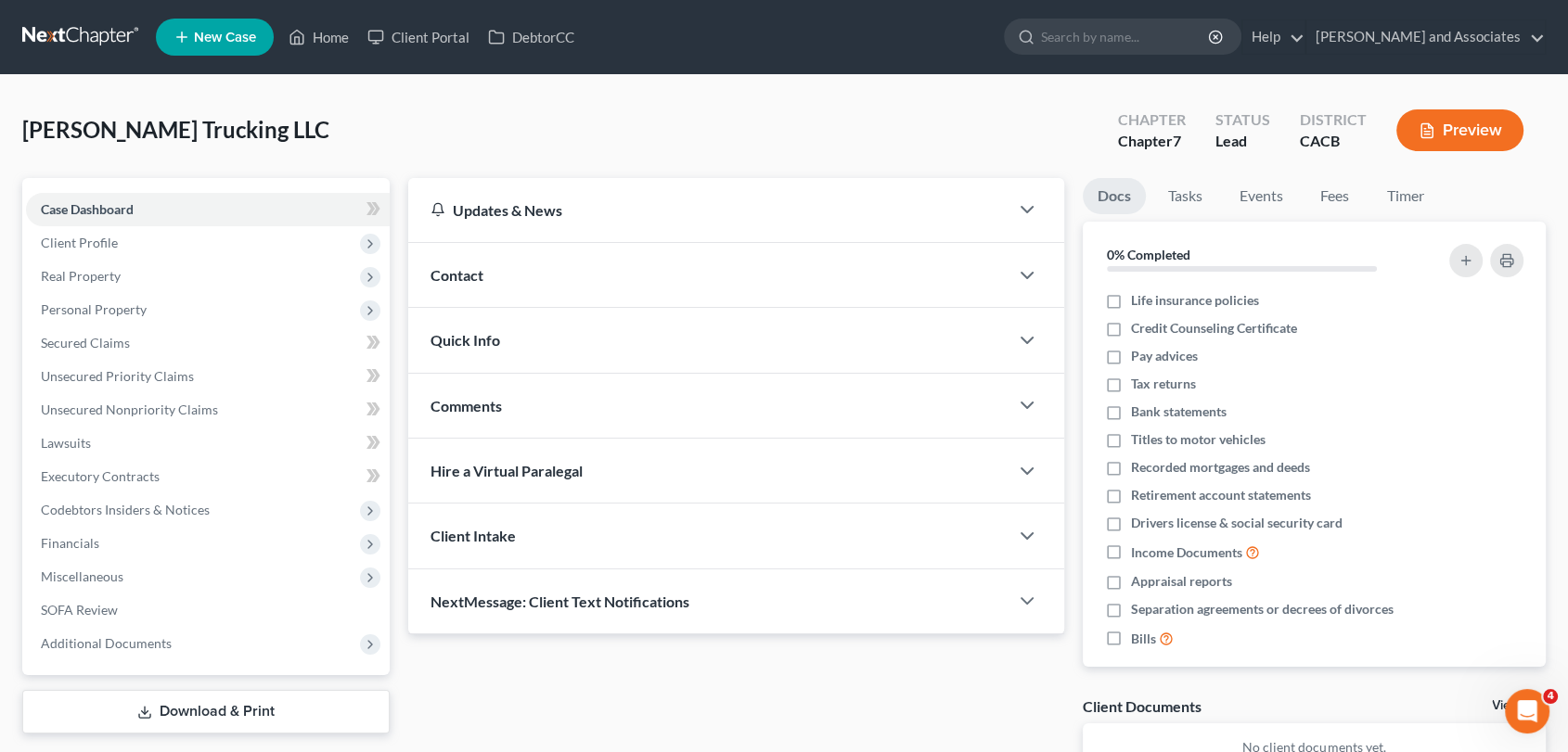
click at [68, 247] on span "Client Profile" at bounding box center [79, 242] width 77 height 16
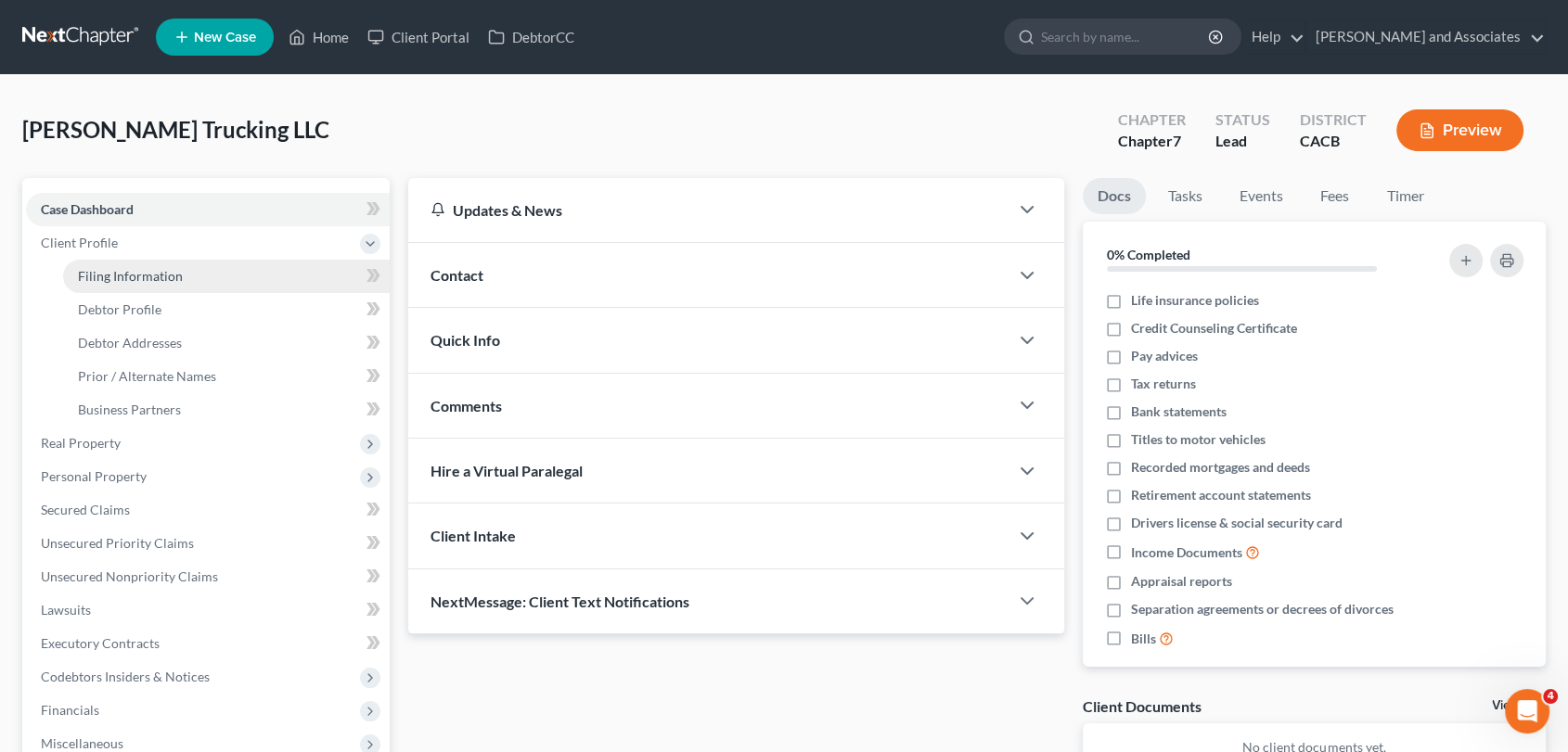
click at [169, 278] on span "Filing Information" at bounding box center [130, 276] width 105 height 16
select select "3"
select select "1"
select select "0"
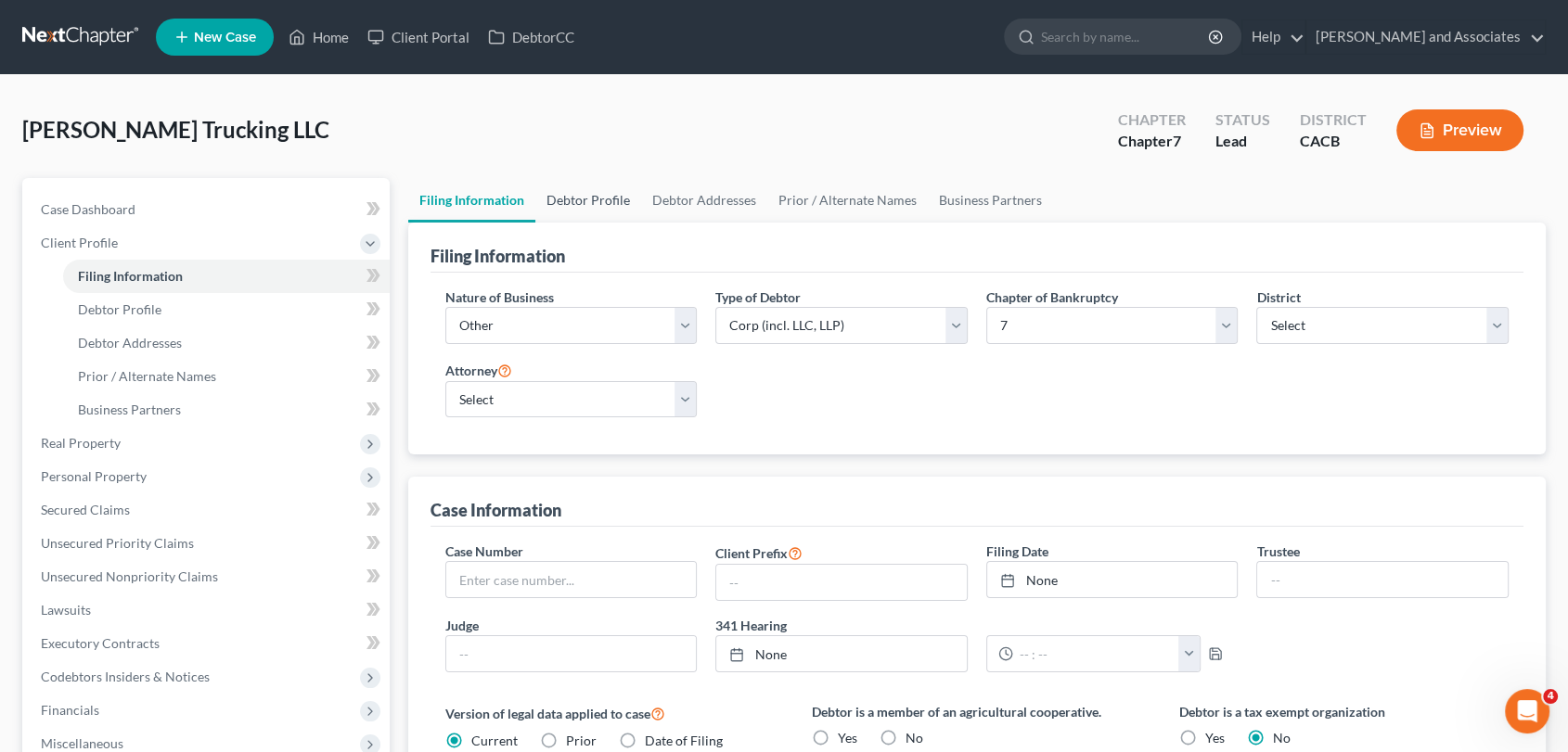
click at [601, 202] on link "Debtor Profile" at bounding box center [588, 200] width 106 height 45
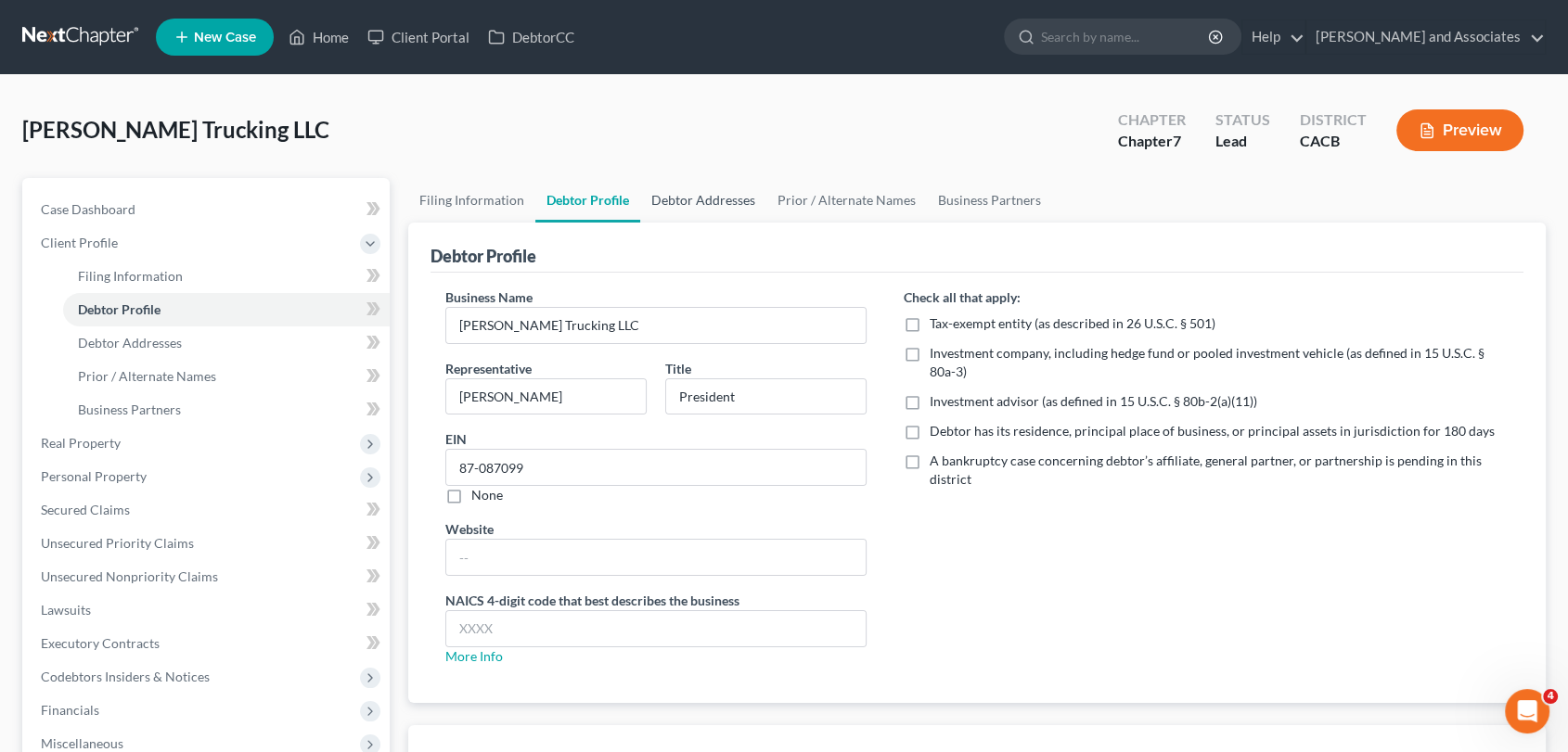
click at [666, 188] on link "Debtor Addresses" at bounding box center [703, 200] width 126 height 45
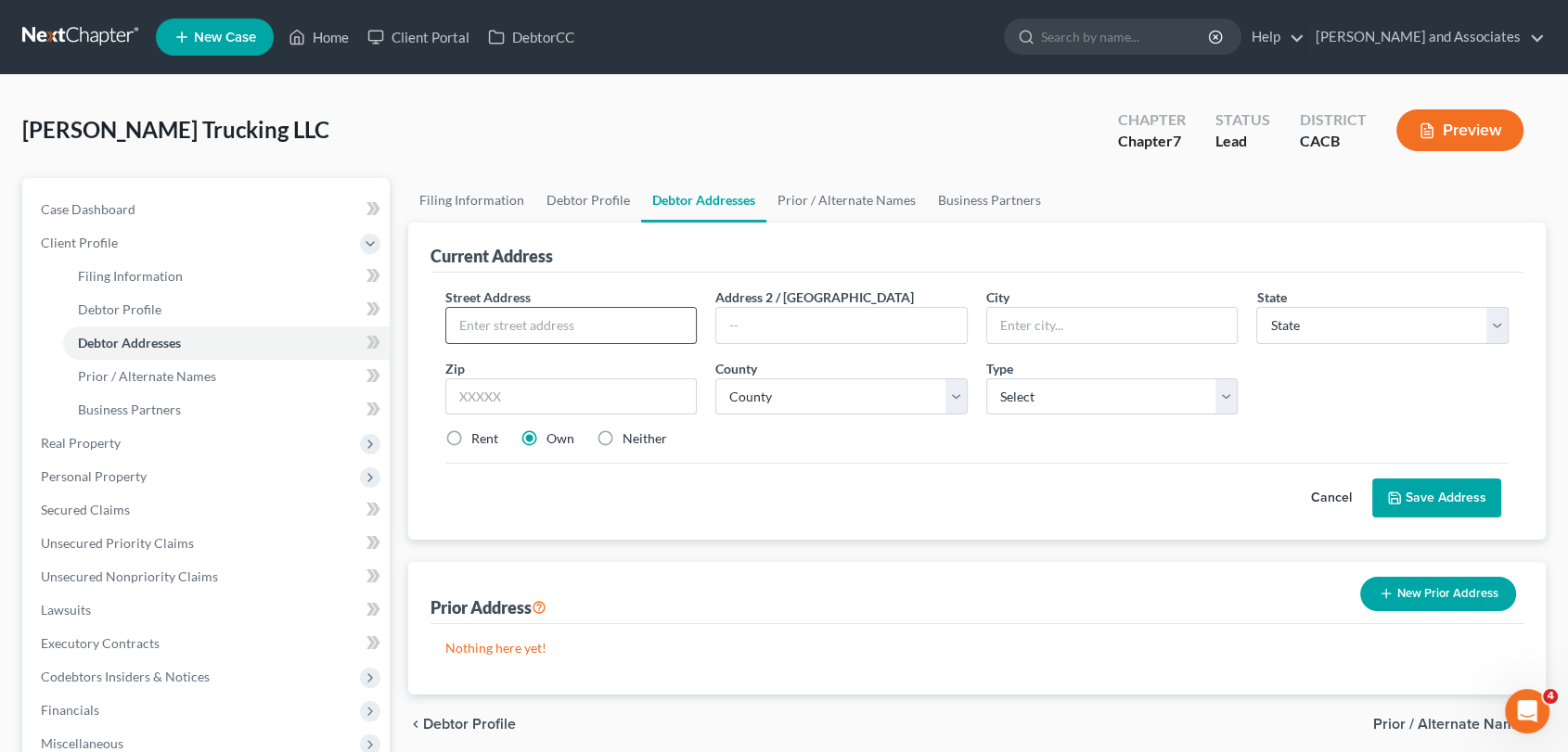
click at [606, 315] on input "text" at bounding box center [571, 325] width 250 height 35
type input "[STREET_ADDRESS][PERSON_NAME]"
click at [1041, 329] on input "text" at bounding box center [1112, 325] width 250 height 35
type input "Santa [PERSON_NAME]"
click at [707, 394] on div "County * County" at bounding box center [842, 388] width 271 height 57
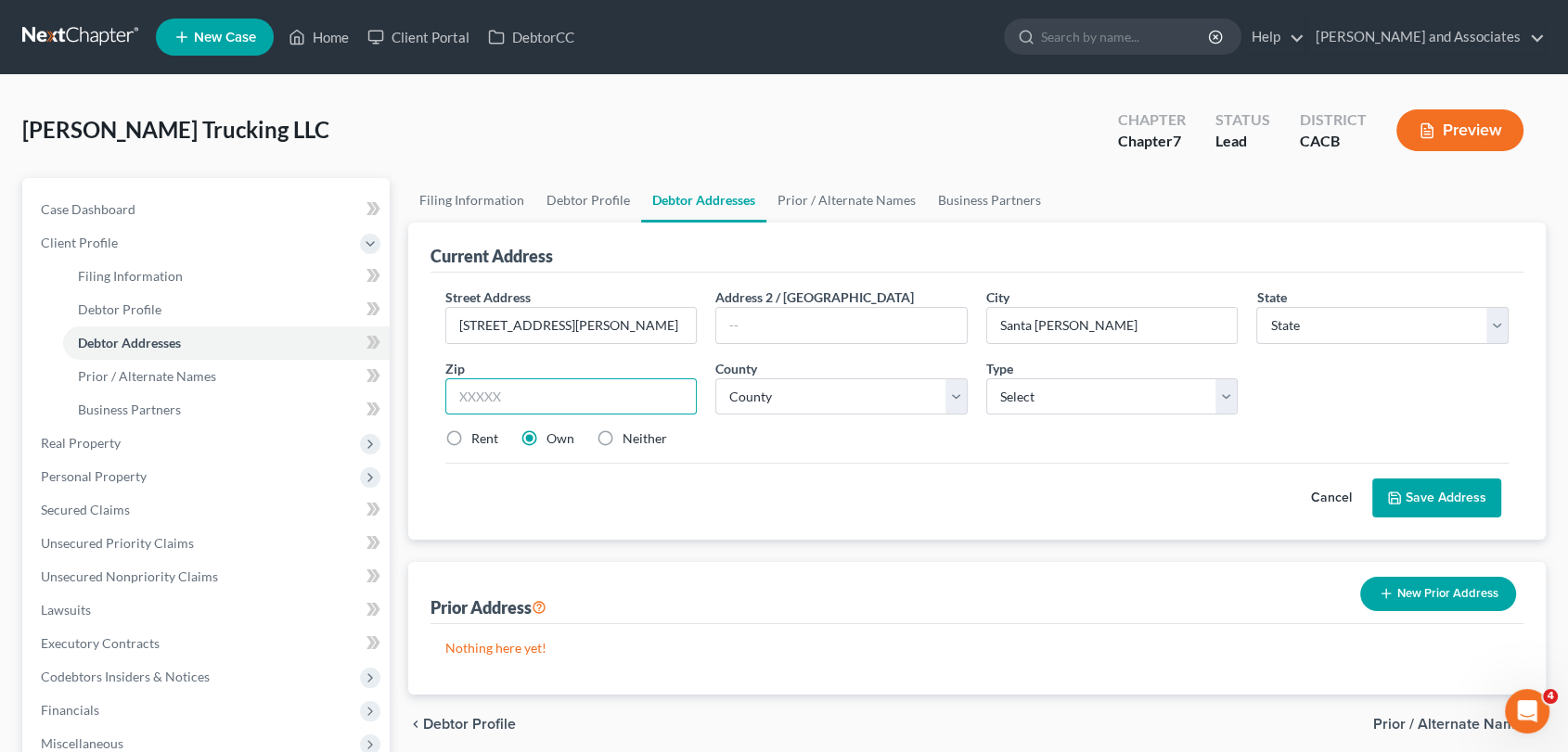
click at [610, 394] on input "text" at bounding box center [571, 396] width 252 height 37
type input "93458"
click at [855, 382] on select "County" at bounding box center [841, 396] width 252 height 37
select select "4"
select select "41"
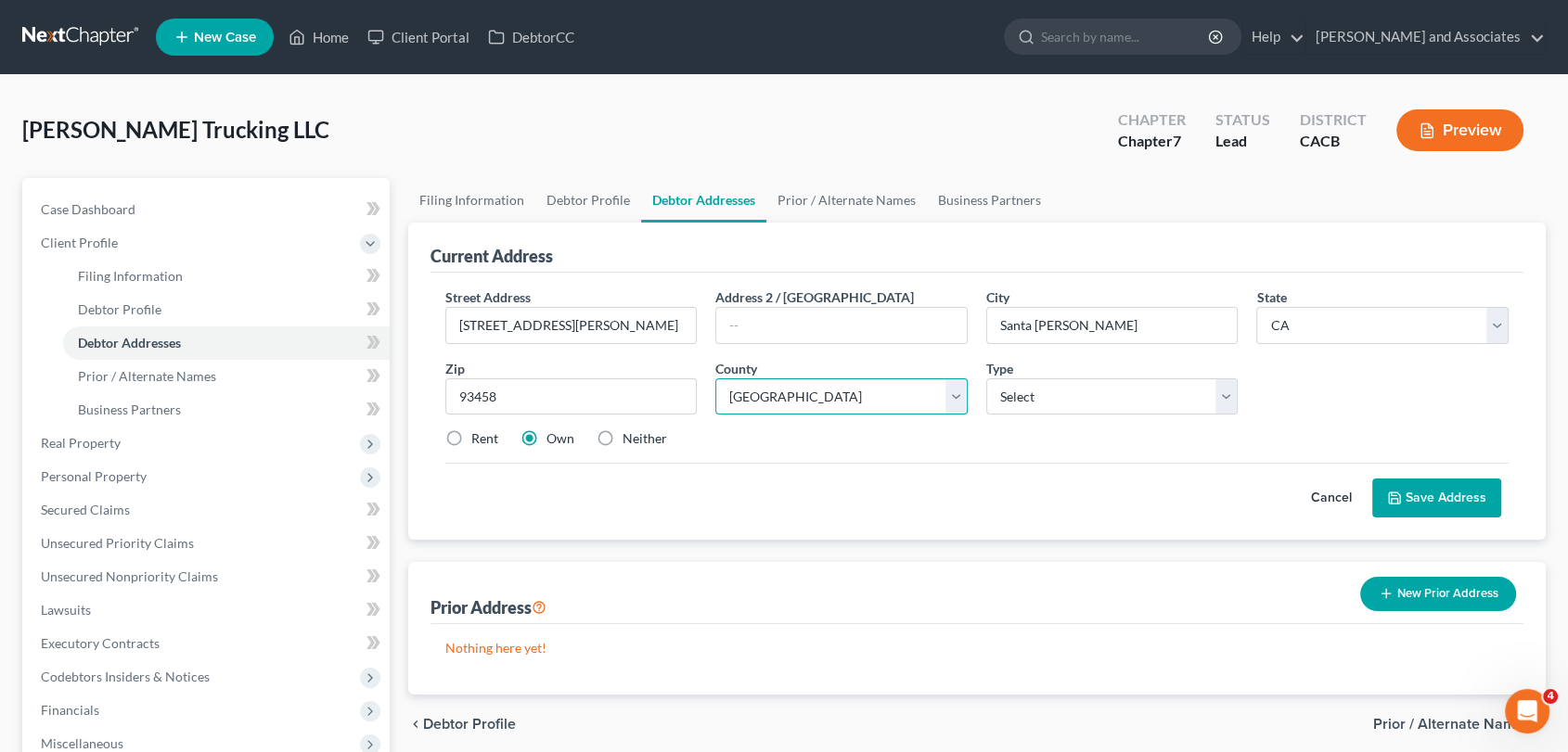
click at [715, 378] on select "County Alameda County Alpine County Amador County Butte County Calaveras County…" at bounding box center [841, 396] width 252 height 37
click at [1027, 417] on div "Street Address * 715 W Elaine Ave Address 2 / PO Box City * Santa Maria State *…" at bounding box center [978, 376] width 1083 height 176
drag, startPoint x: 1055, startPoint y: 403, endPoint x: 1062, endPoint y: 412, distance: 11.4
click at [1055, 403] on select "Select Business Mailing Location of Assets" at bounding box center [1112, 396] width 252 height 37
click at [833, 479] on div "Cancel Save Address" at bounding box center [977, 491] width 1064 height 55
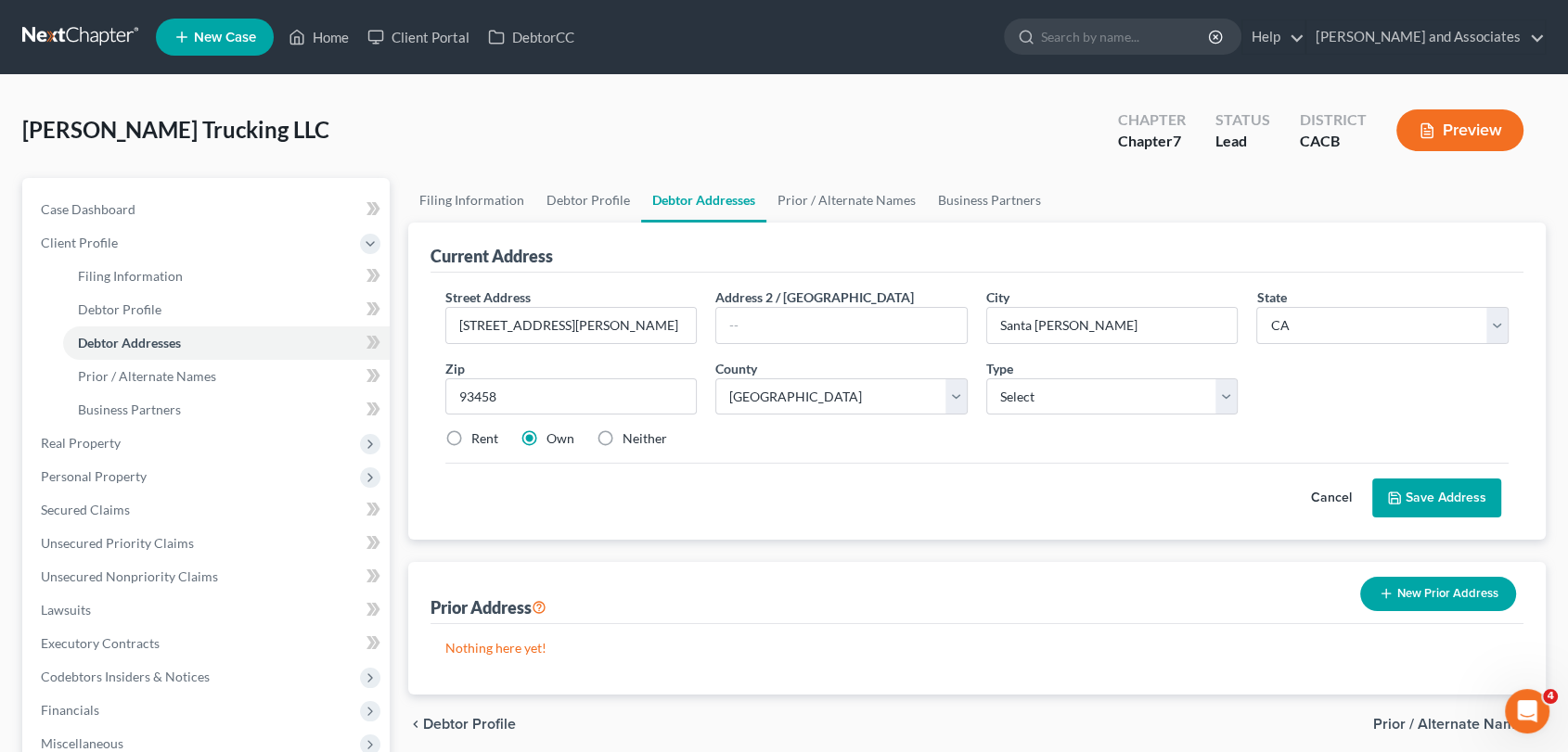
click at [1081, 425] on div "Street Address * 715 W Elaine Ave Address 2 / PO Box City * Santa Maria State *…" at bounding box center [978, 376] width 1083 height 176
click at [1092, 420] on div "Street Address * 715 W Elaine Ave Address 2 / PO Box City * Santa Maria State *…" at bounding box center [978, 376] width 1083 height 176
click at [1117, 410] on select "Select Business Mailing Location of Assets" at bounding box center [1112, 396] width 252 height 37
select select "1"
click at [986, 378] on select "Select Business Mailing Location of Assets" at bounding box center [1112, 396] width 252 height 37
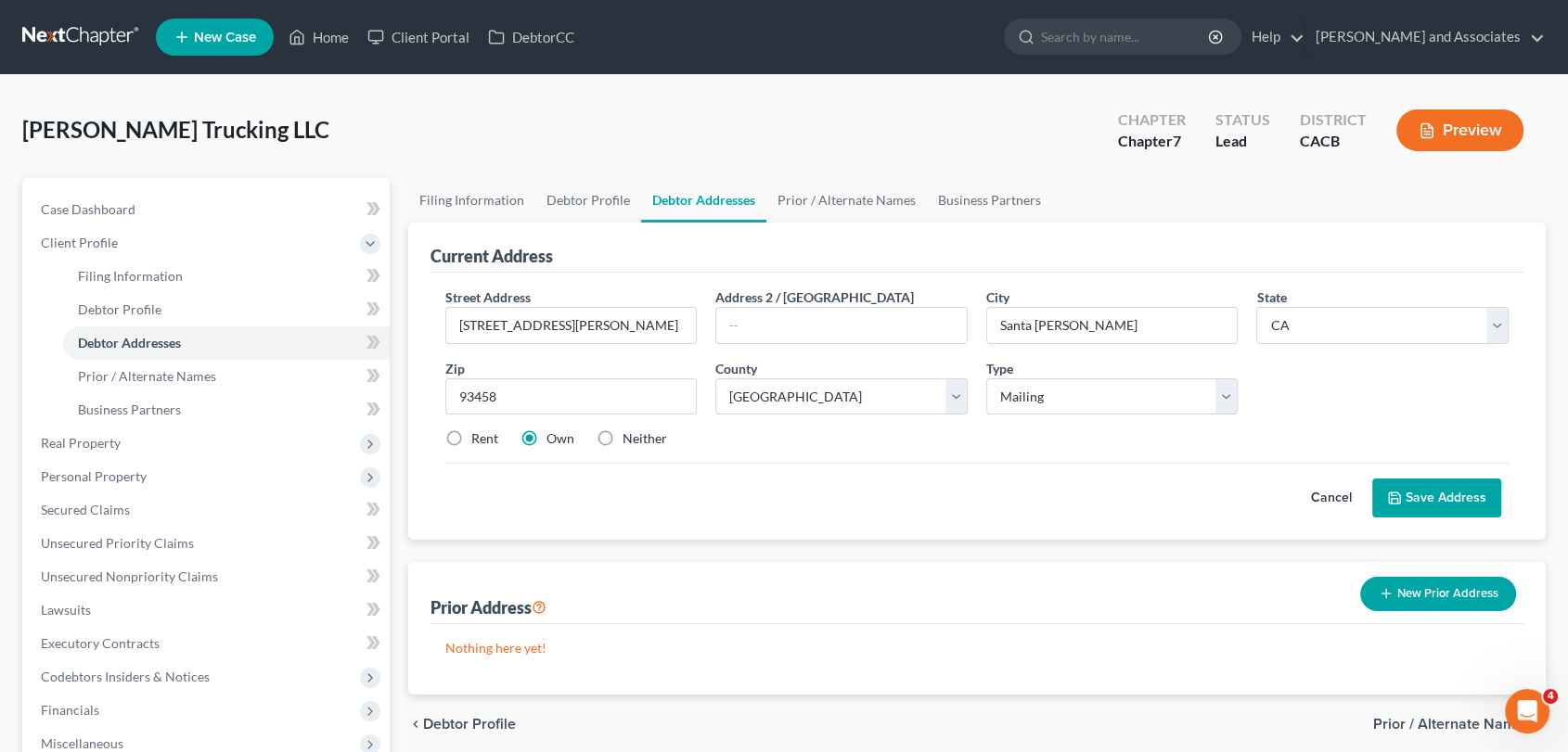
drag, startPoint x: 1422, startPoint y: 497, endPoint x: 1422, endPoint y: 512, distance: 15.0
click at [1422, 512] on button "Save Address" at bounding box center [1437, 498] width 129 height 39
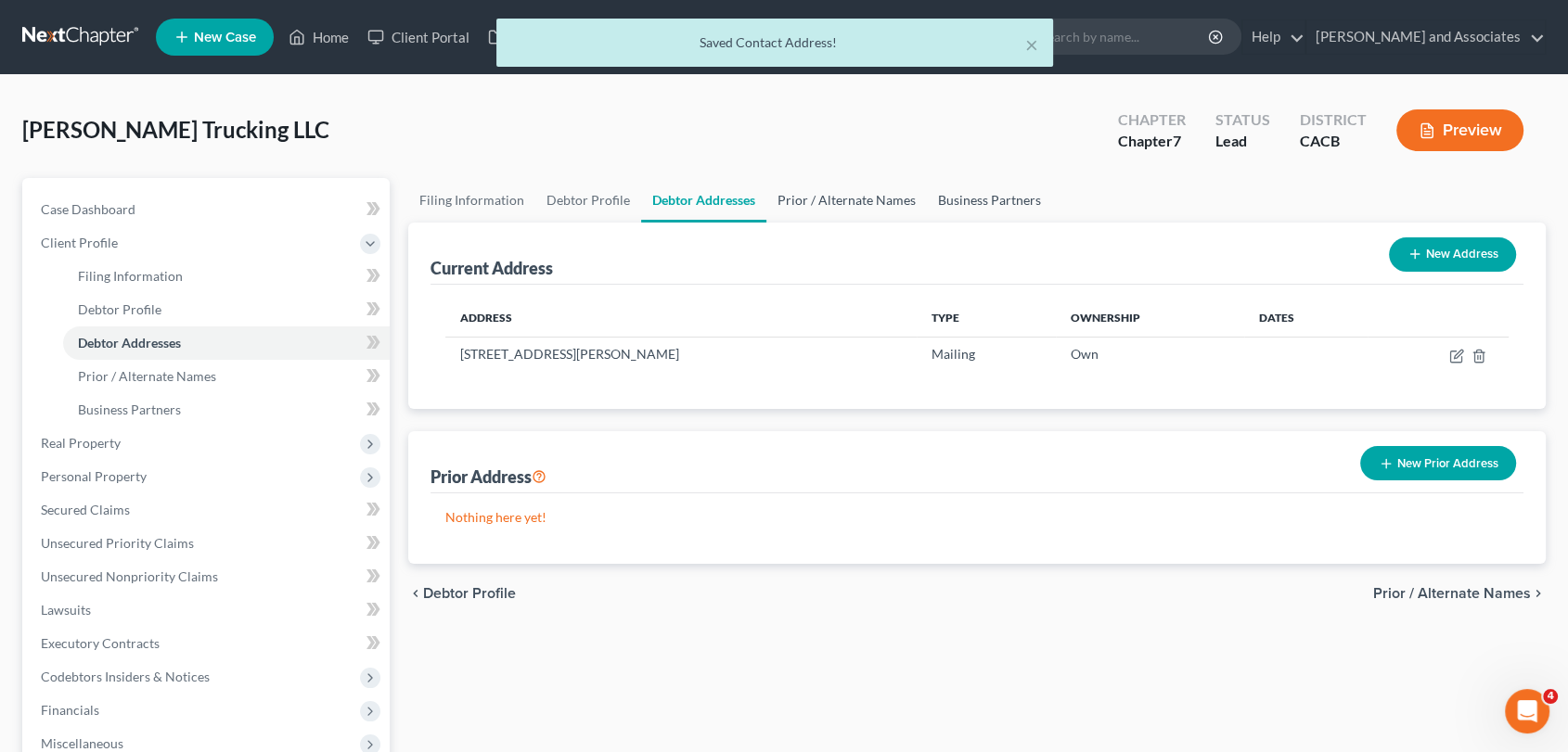
drag, startPoint x: 815, startPoint y: 195, endPoint x: 958, endPoint y: 205, distance: 143.3
click at [815, 195] on link "Prior / Alternate Names" at bounding box center [846, 200] width 161 height 45
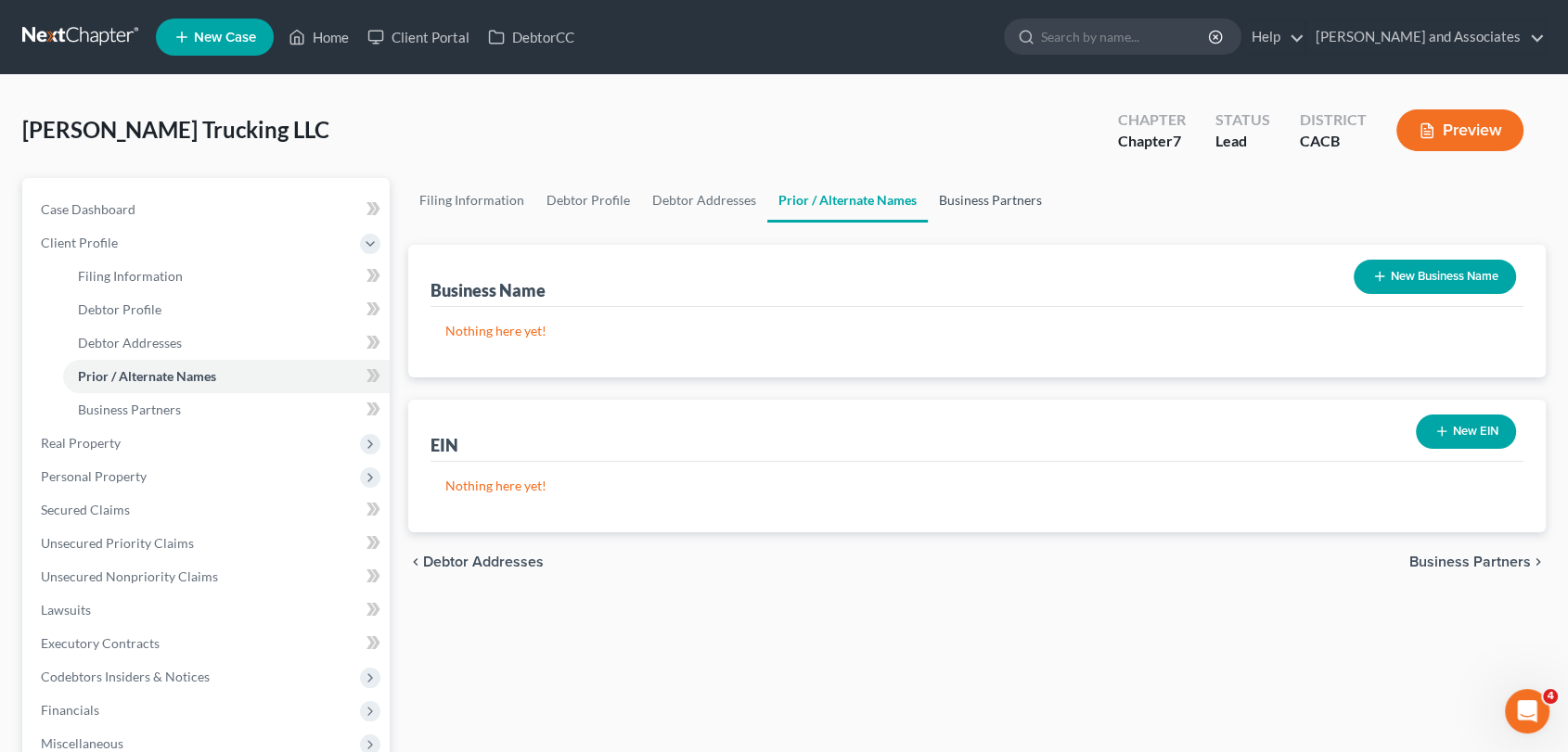
click at [965, 210] on link "Business Partners" at bounding box center [991, 200] width 126 height 45
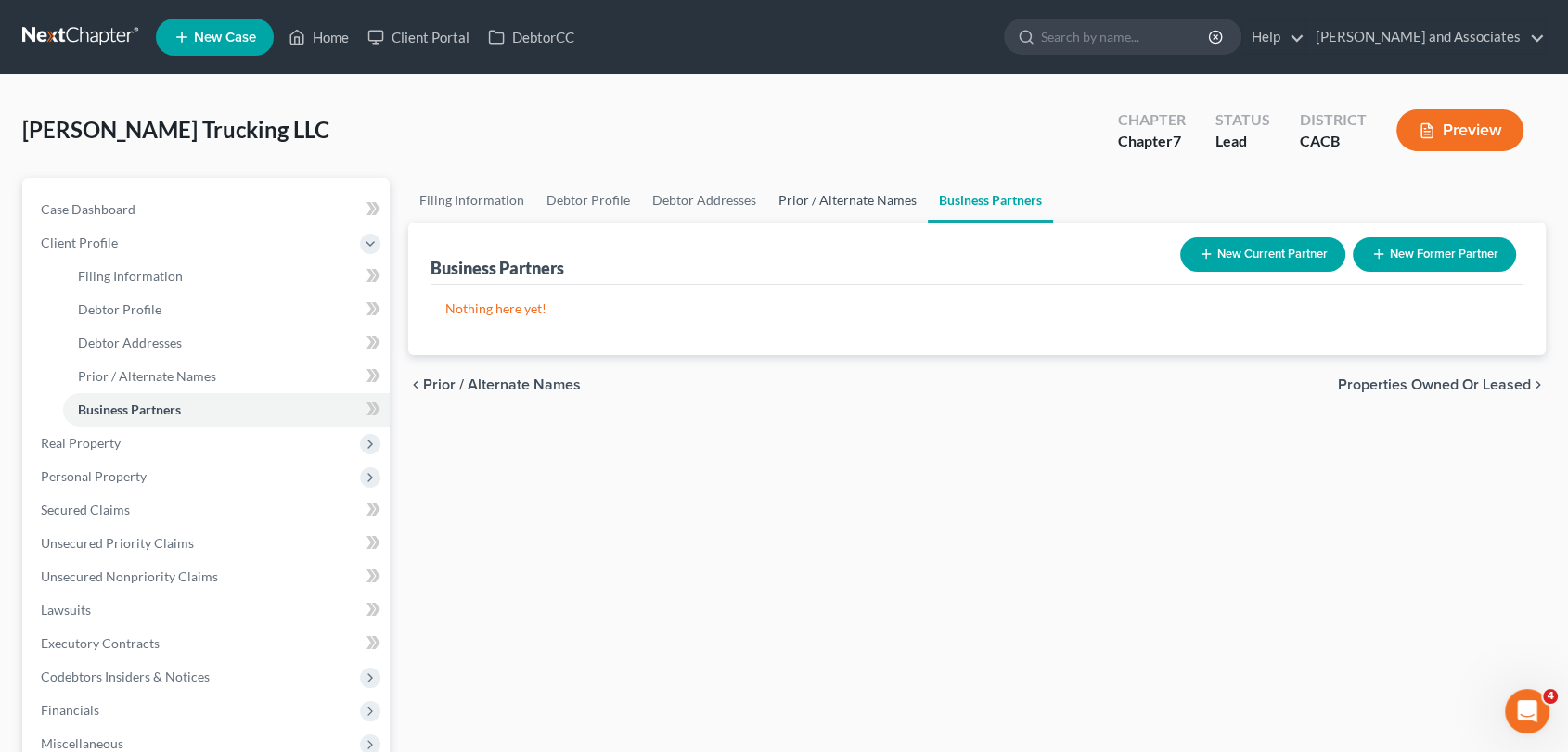
click at [885, 199] on link "Prior / Alternate Names" at bounding box center [847, 200] width 161 height 45
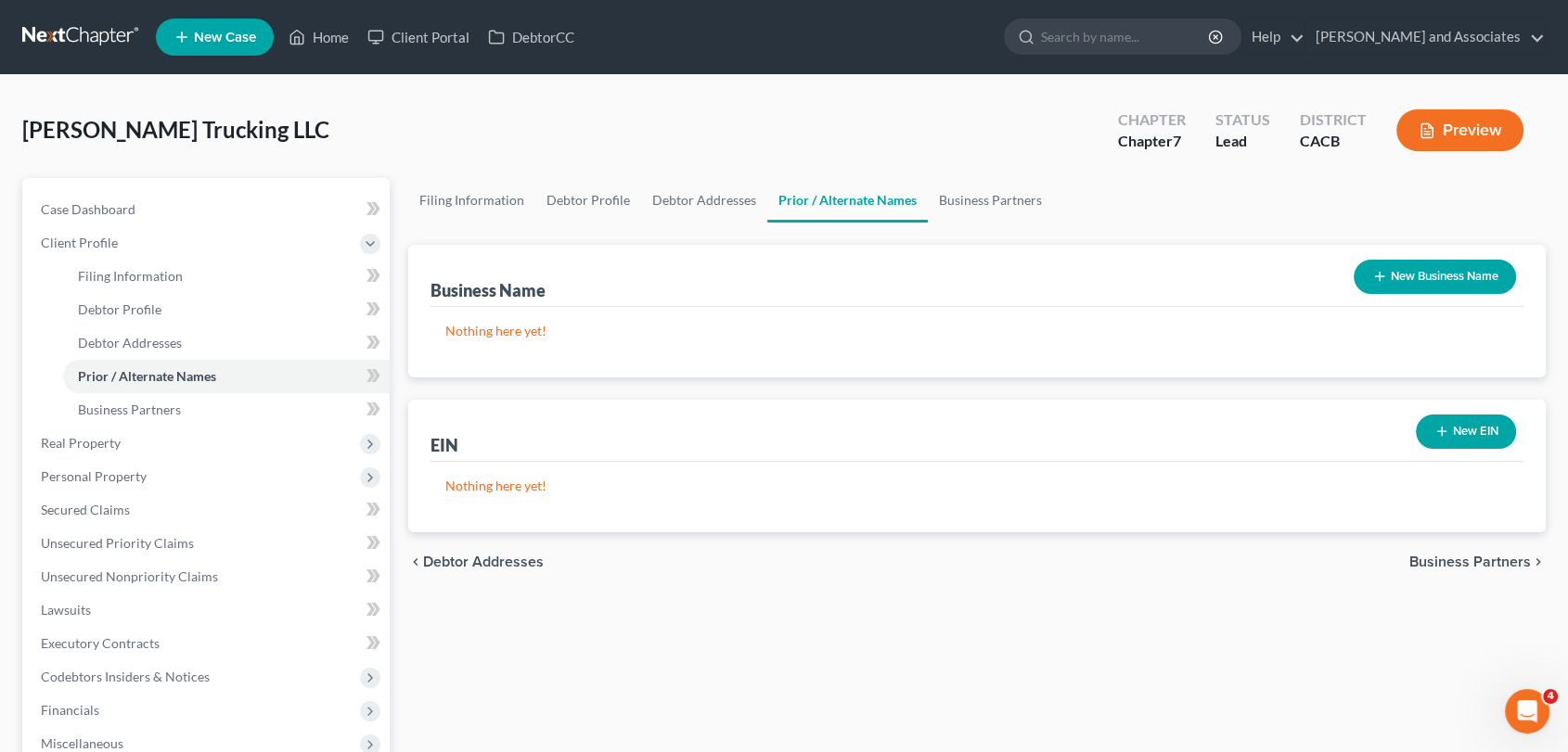
click at [1459, 426] on button "New EIN" at bounding box center [1465, 432] width 100 height 34
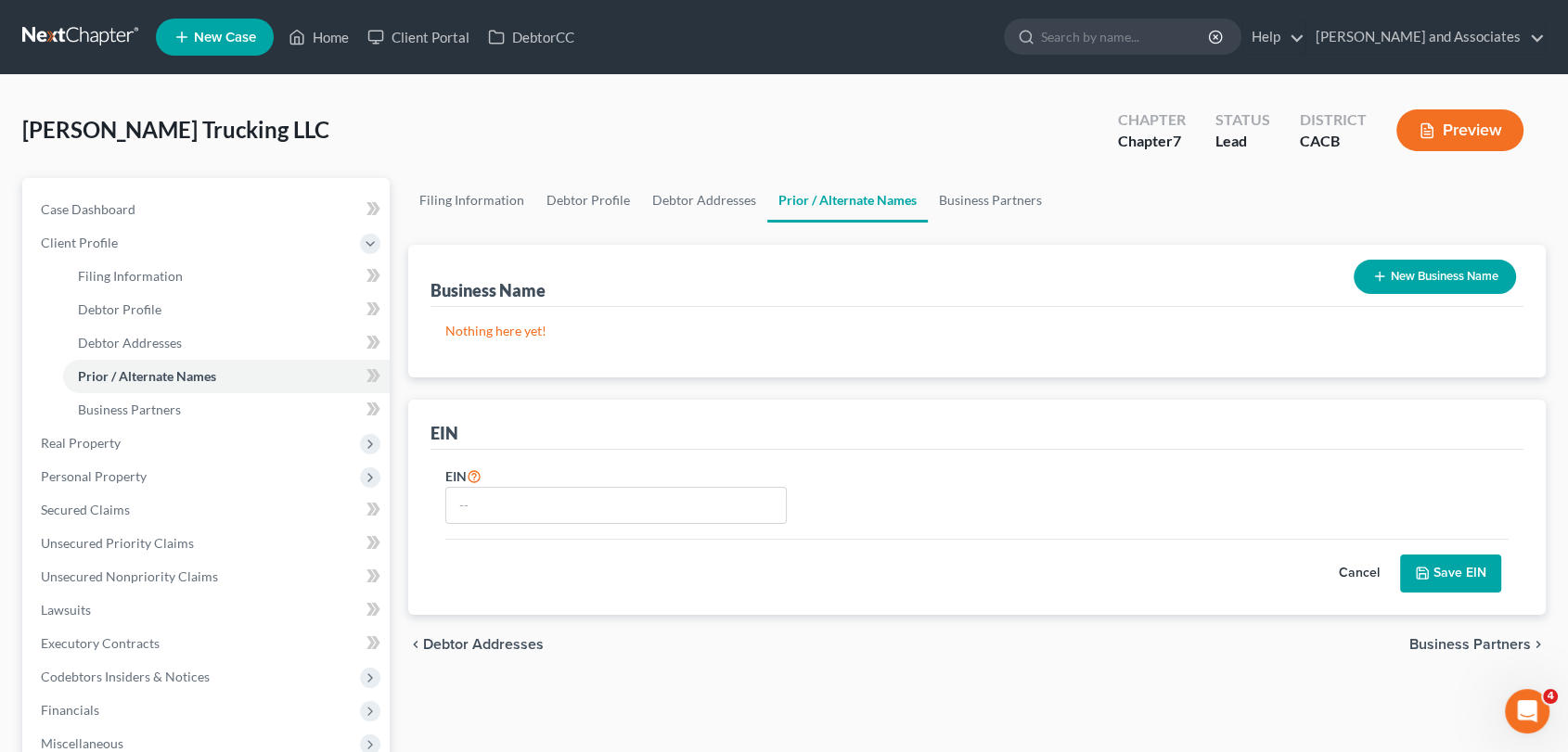
click at [669, 472] on div "EIN" at bounding box center [617, 494] width 361 height 59
click at [631, 507] on input "text" at bounding box center [616, 505] width 340 height 35
click at [473, 506] on input "87087099" at bounding box center [616, 505] width 340 height 35
type input "87087099"
click at [1403, 577] on button "Save EIN" at bounding box center [1451, 574] width 101 height 39
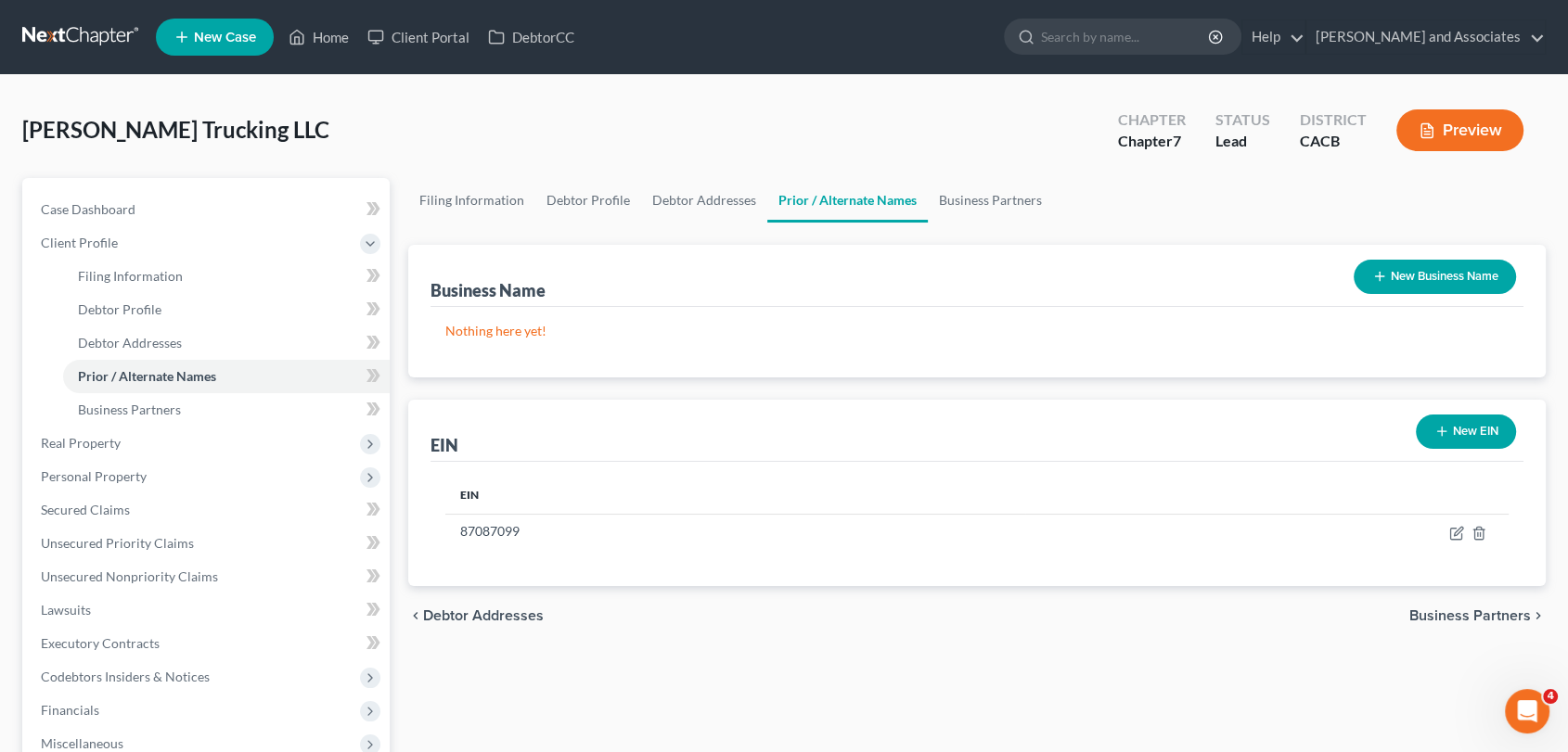
click at [72, 47] on link at bounding box center [81, 36] width 119 height 33
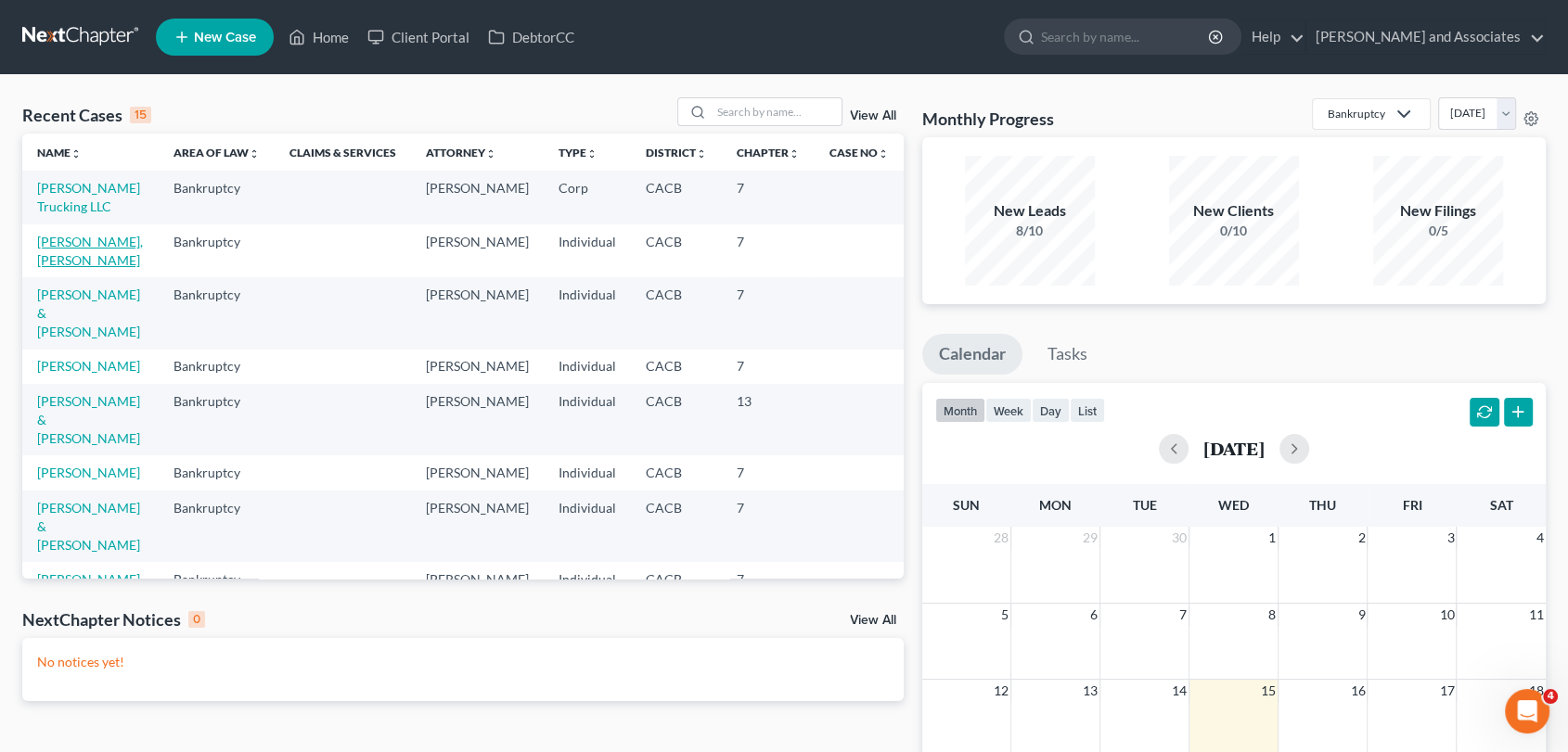
click at [69, 255] on link "[PERSON_NAME], [PERSON_NAME]" at bounding box center [89, 251] width 106 height 34
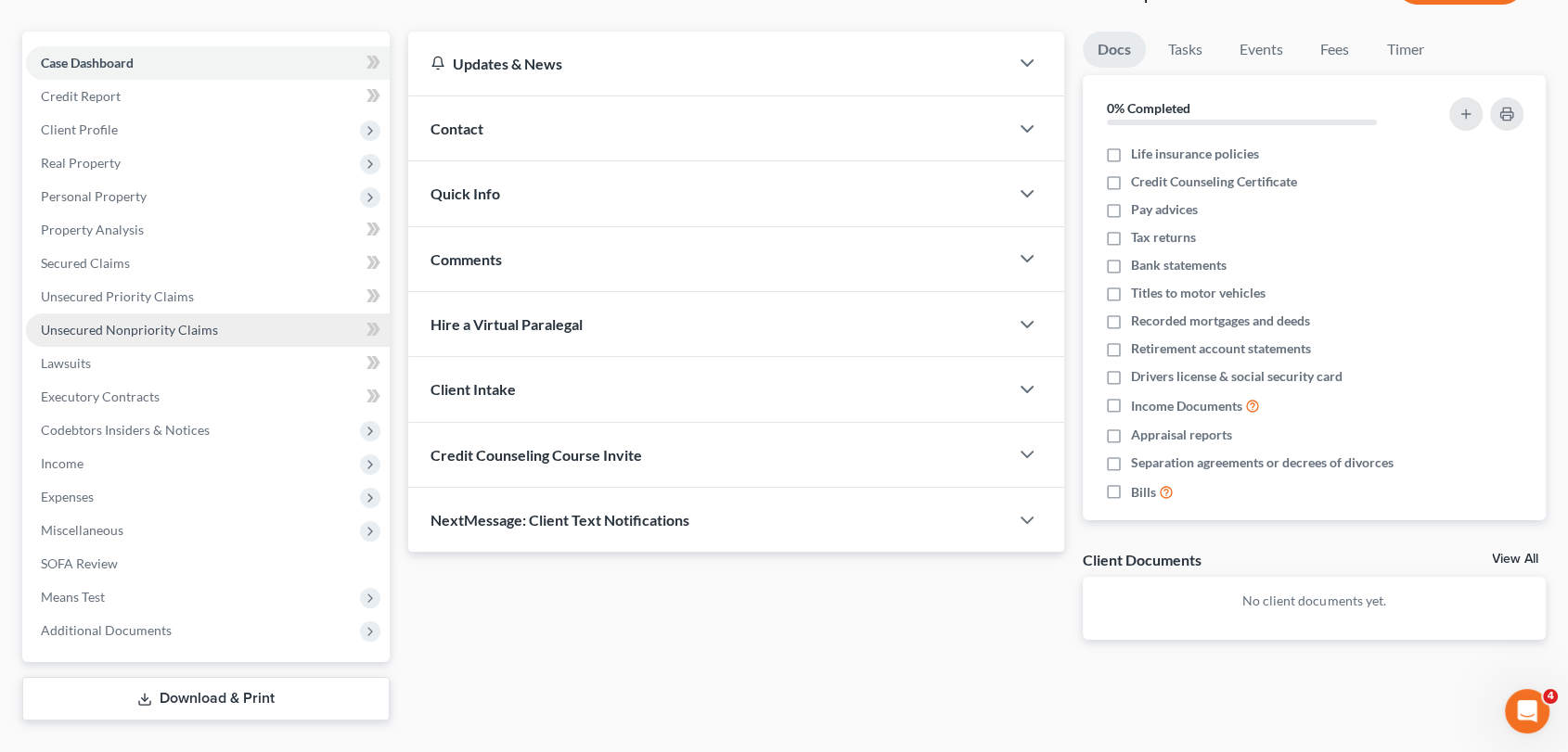
scroll to position [184, 0]
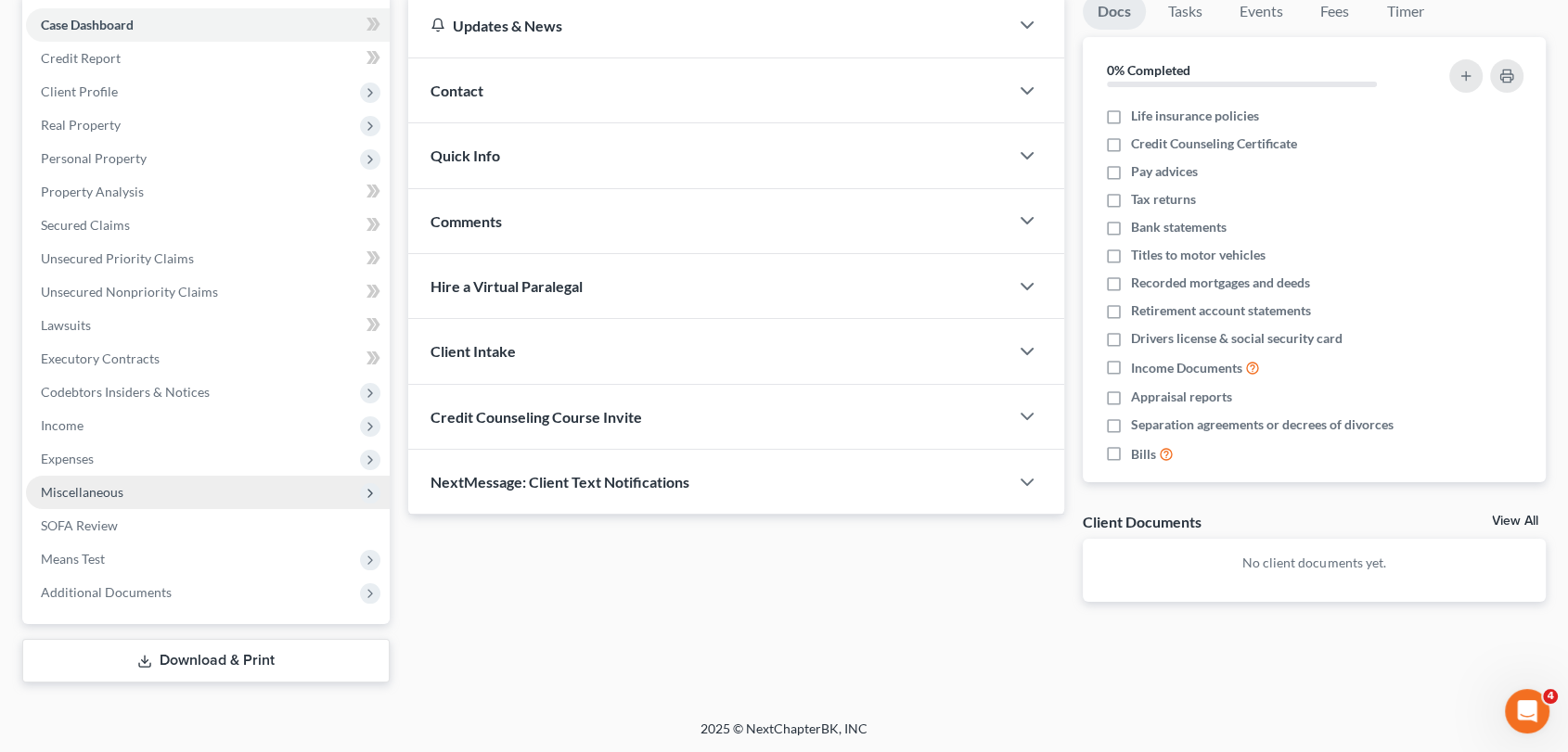
click at [207, 486] on span "Miscellaneous" at bounding box center [207, 492] width 364 height 33
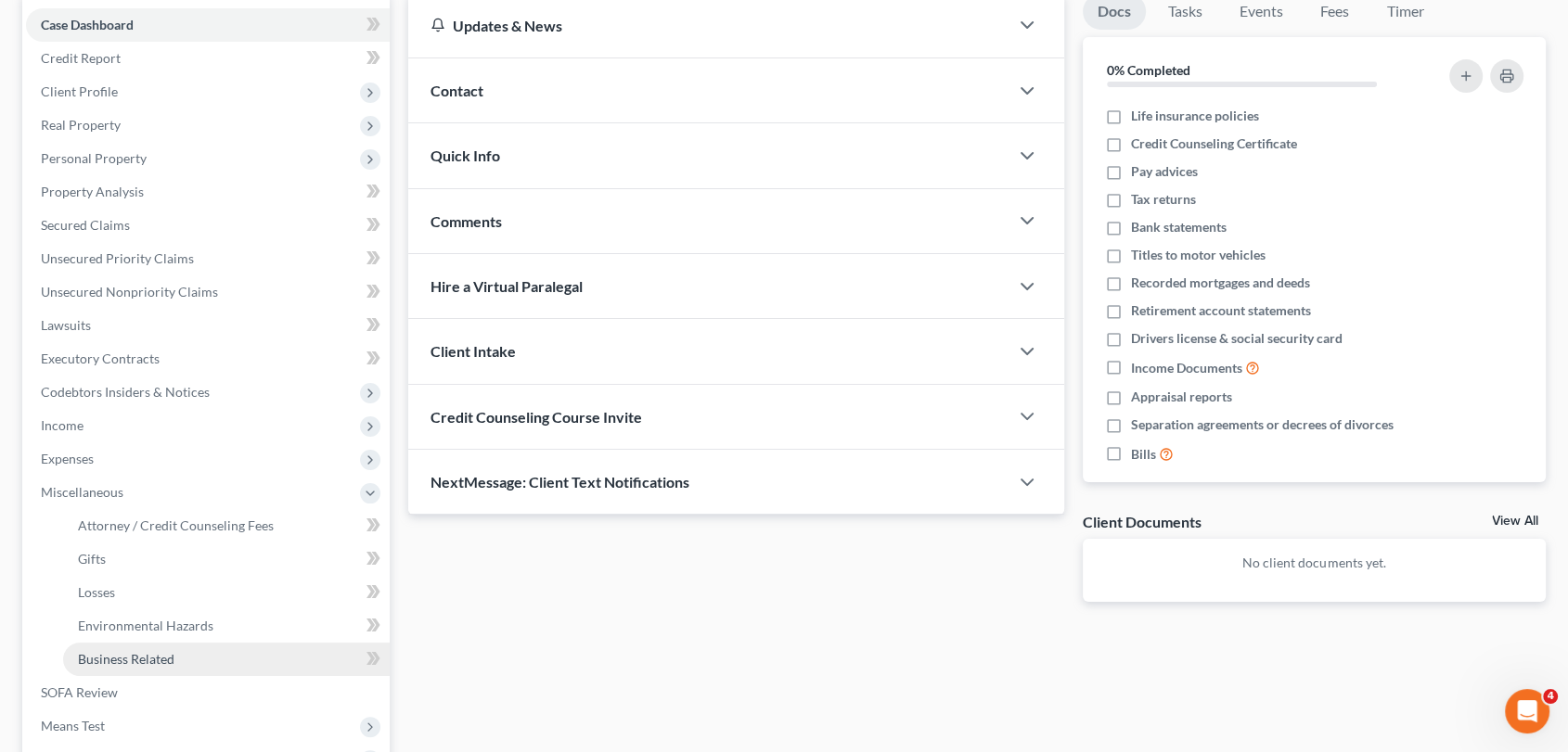
click at [207, 669] on link "Business Related" at bounding box center [226, 659] width 327 height 33
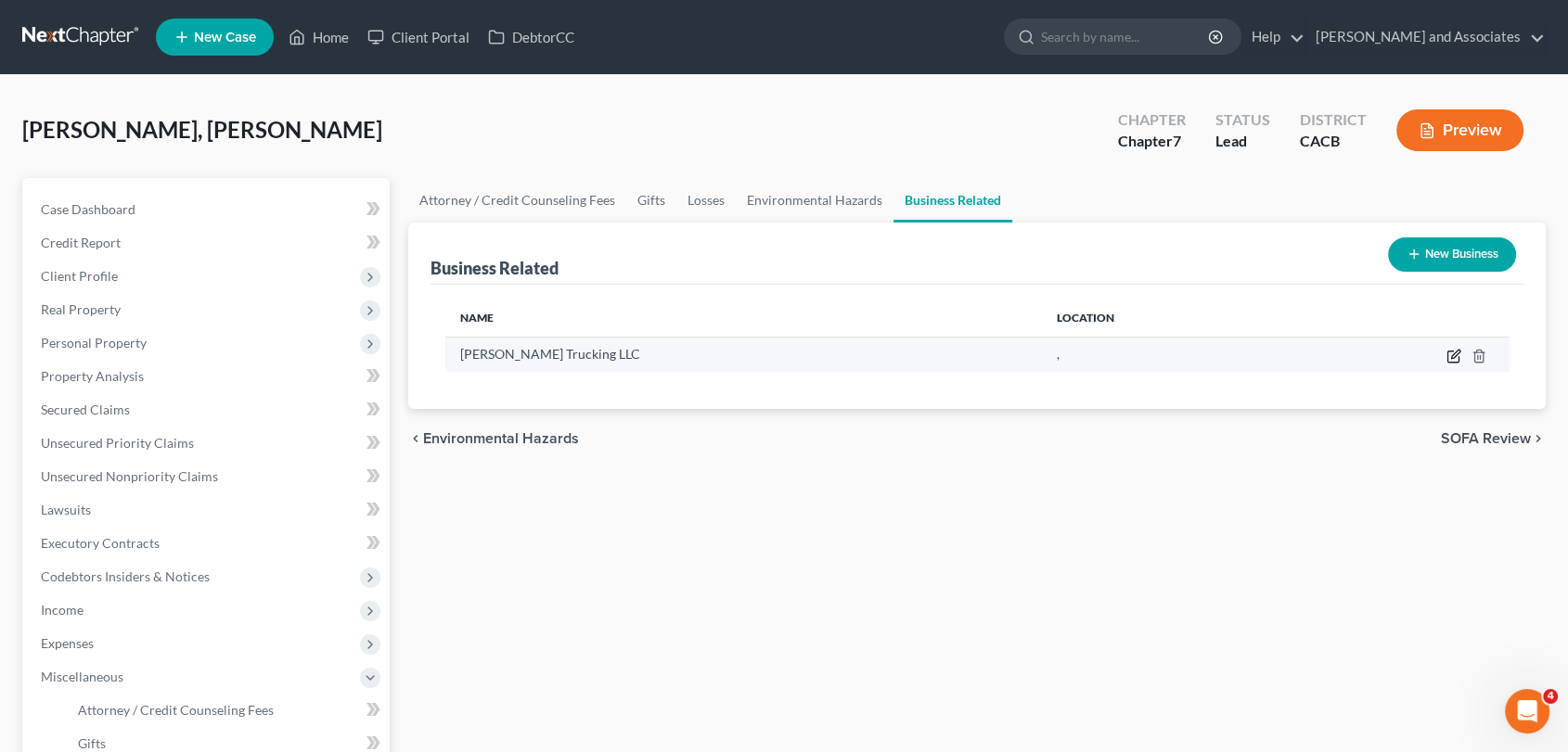
click at [1455, 361] on icon "button" at bounding box center [1453, 357] width 11 height 11
select select "sole_proprietor"
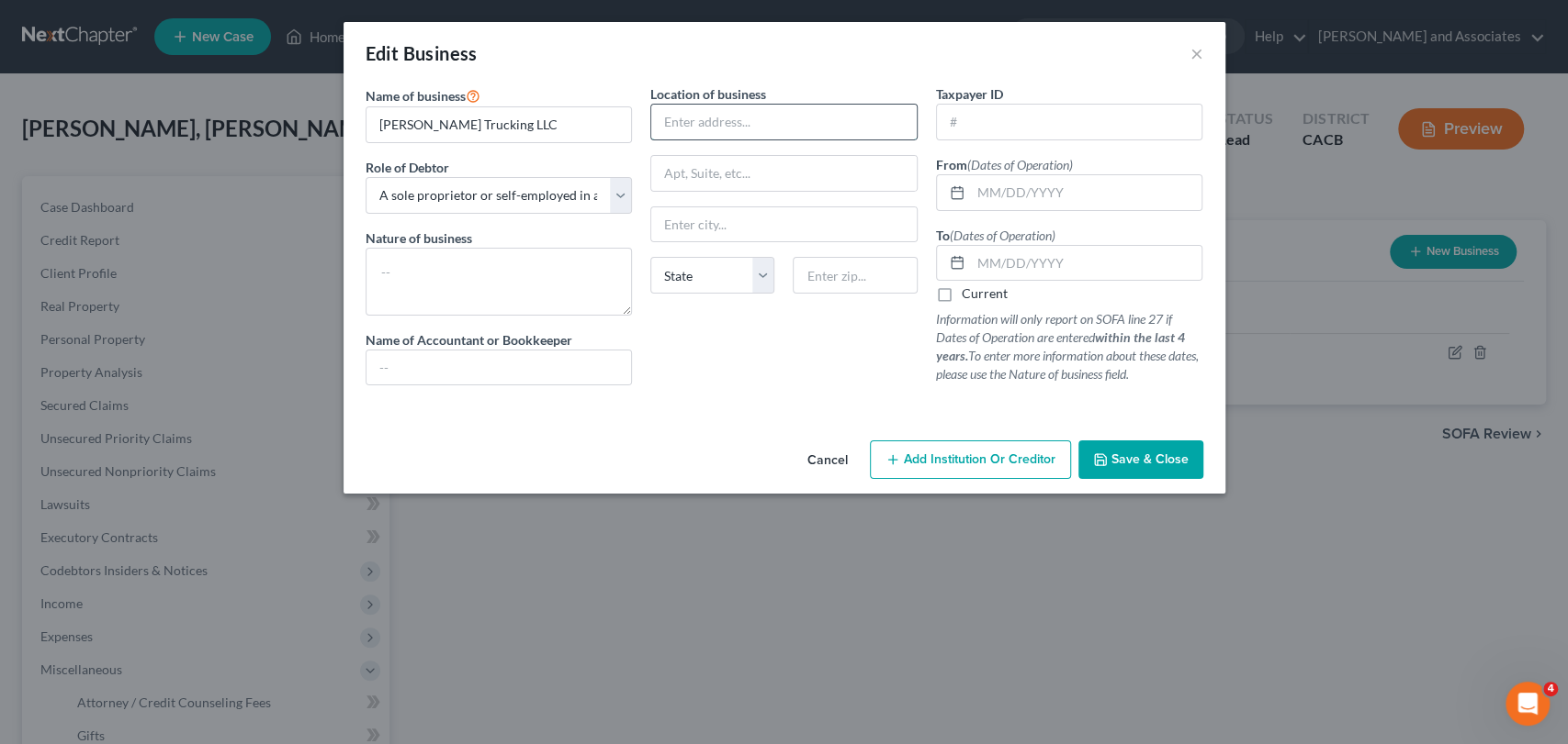
click at [677, 123] on input "text" at bounding box center [784, 121] width 265 height 35
type input "715 W Elaine Ave"
click at [837, 265] on input "text" at bounding box center [855, 275] width 124 height 37
type input "93458"
click at [745, 347] on div "Location of business 715 W Elaine Ave State AL AK AR AZ CA CO CT DE DC FL GA GU…" at bounding box center [783, 243] width 285 height 316
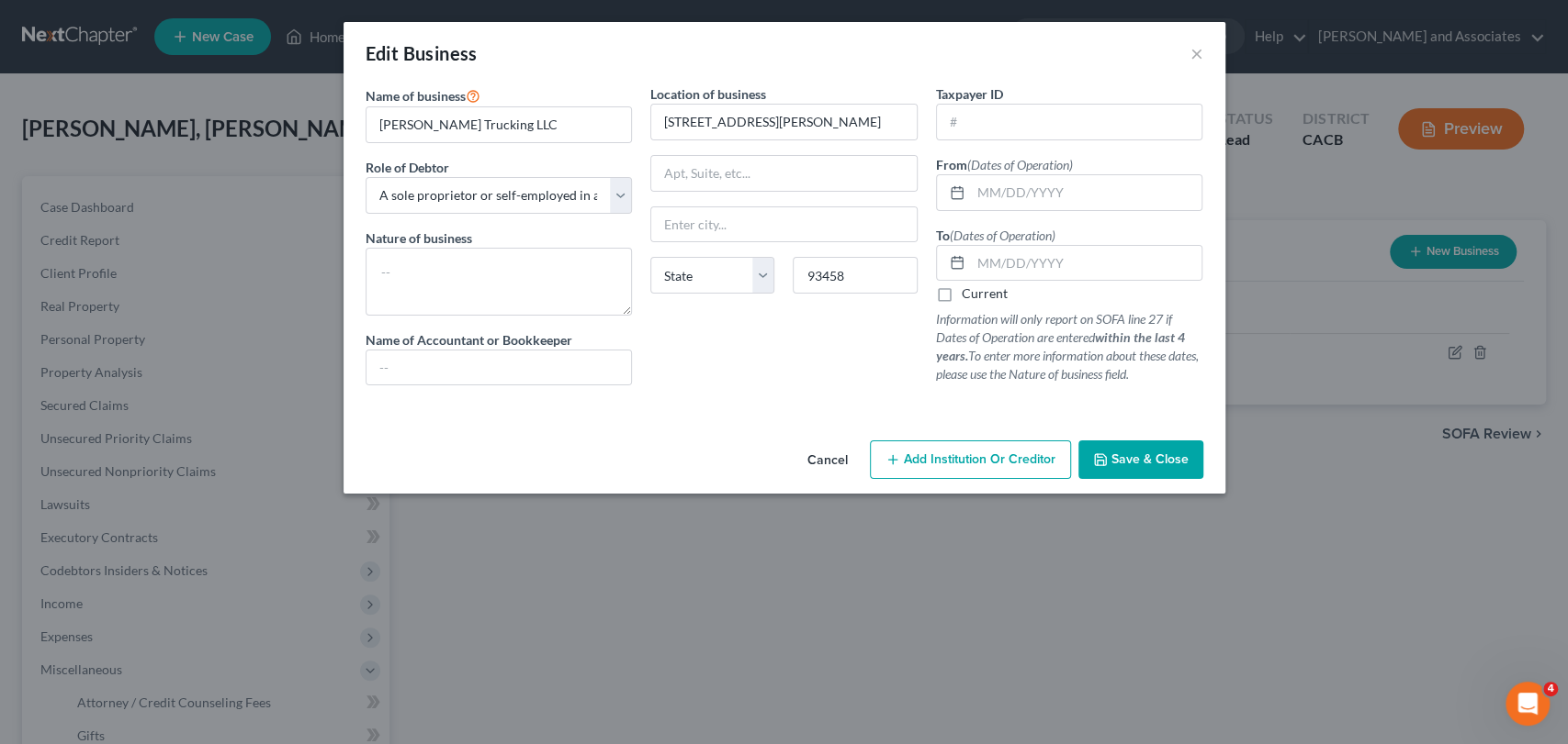
type input "Santa Maria"
select select "4"
click at [467, 268] on textarea at bounding box center [499, 281] width 267 height 68
type textarea "t"
type textarea "Trucking Buisness"
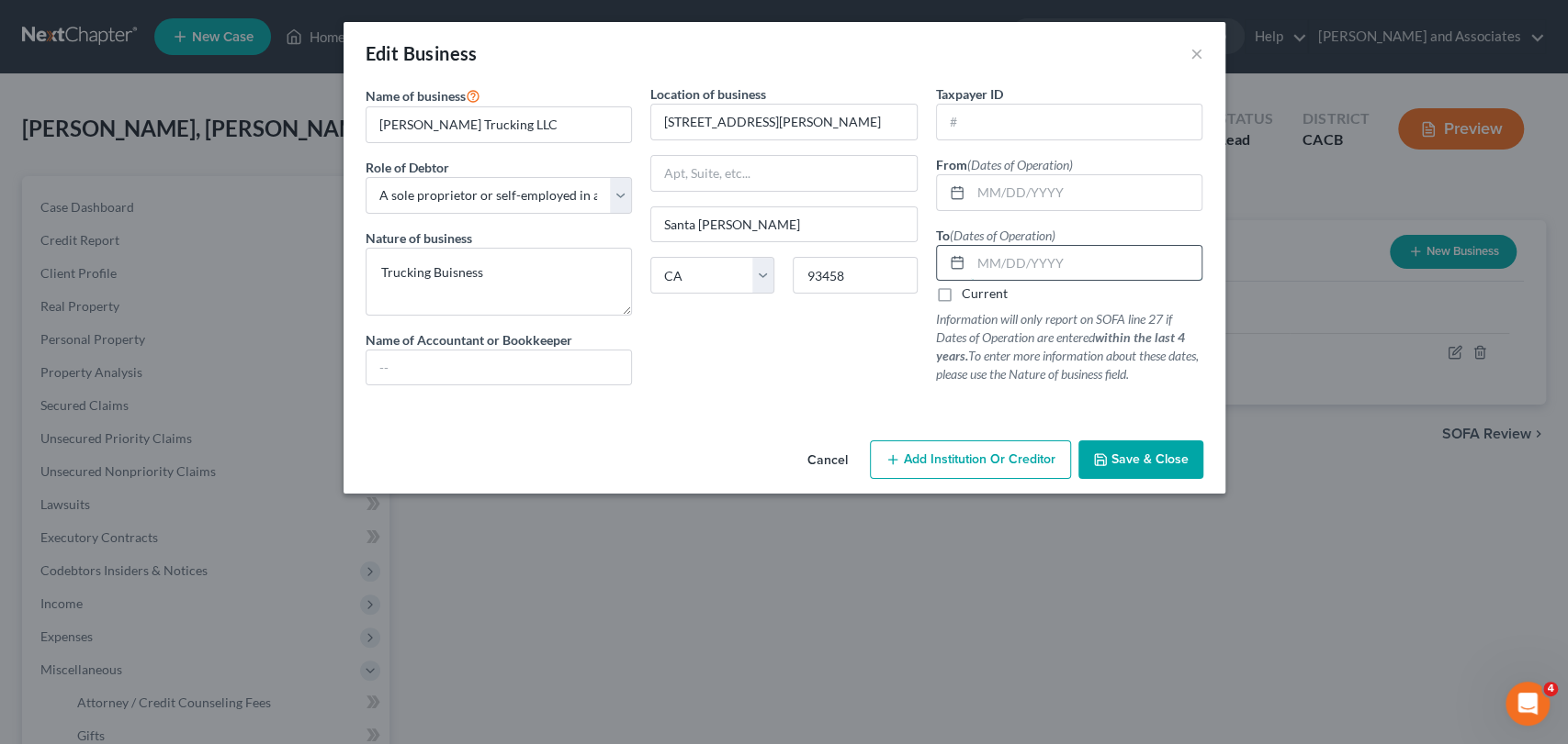
click at [1078, 271] on input "text" at bounding box center [1086, 263] width 232 height 35
type input "08/01/2025"
click at [466, 275] on textarea "Trucking Buisness" at bounding box center [499, 281] width 267 height 68
type textarea "Trucking Business"
click at [1128, 447] on button "Save & Close" at bounding box center [1141, 459] width 125 height 39
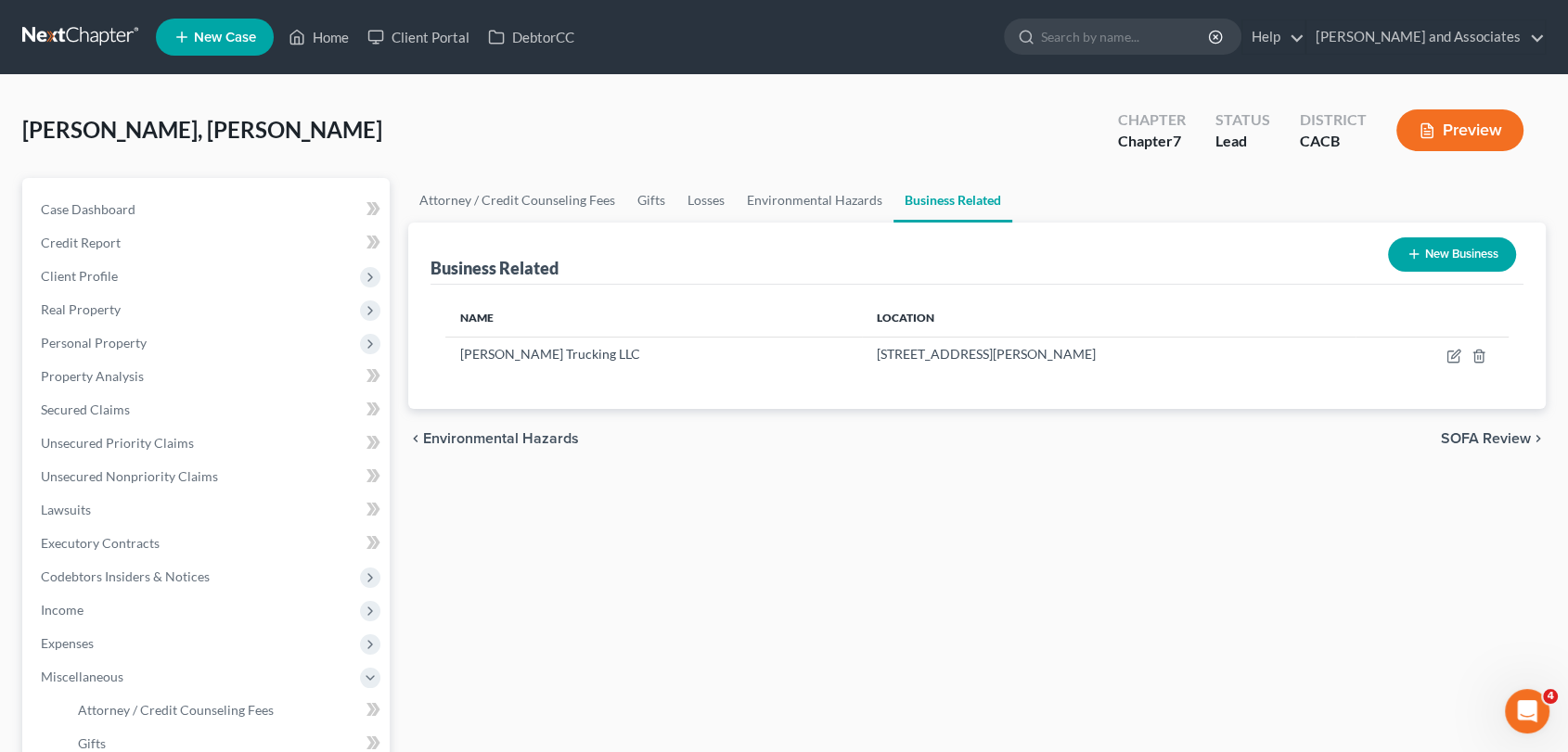
click at [64, 31] on link at bounding box center [81, 36] width 119 height 33
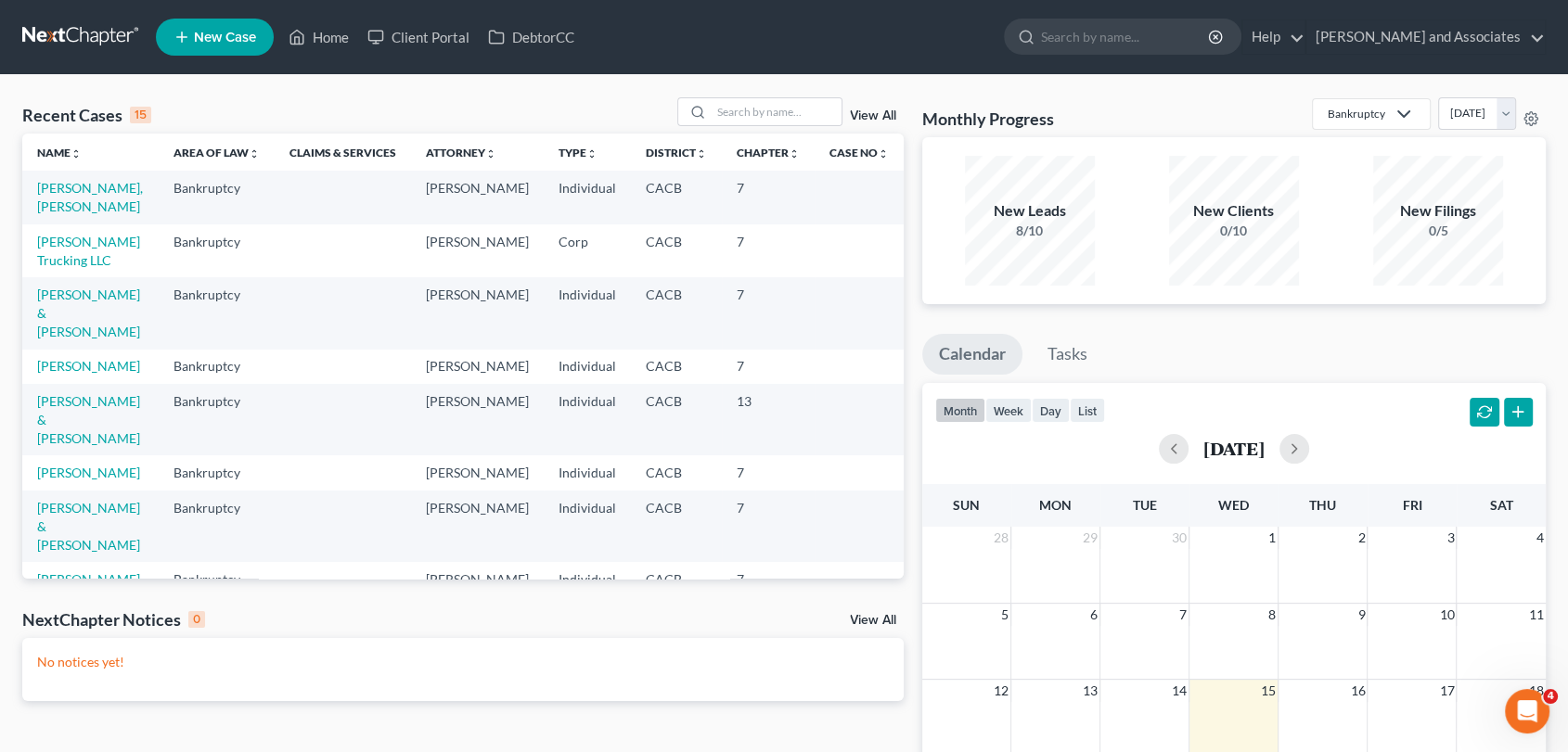
click at [112, 249] on td "[PERSON_NAME] Trucking LLC" at bounding box center [89, 251] width 136 height 53
click at [112, 246] on link "[PERSON_NAME] Trucking LLC" at bounding box center [88, 251] width 103 height 34
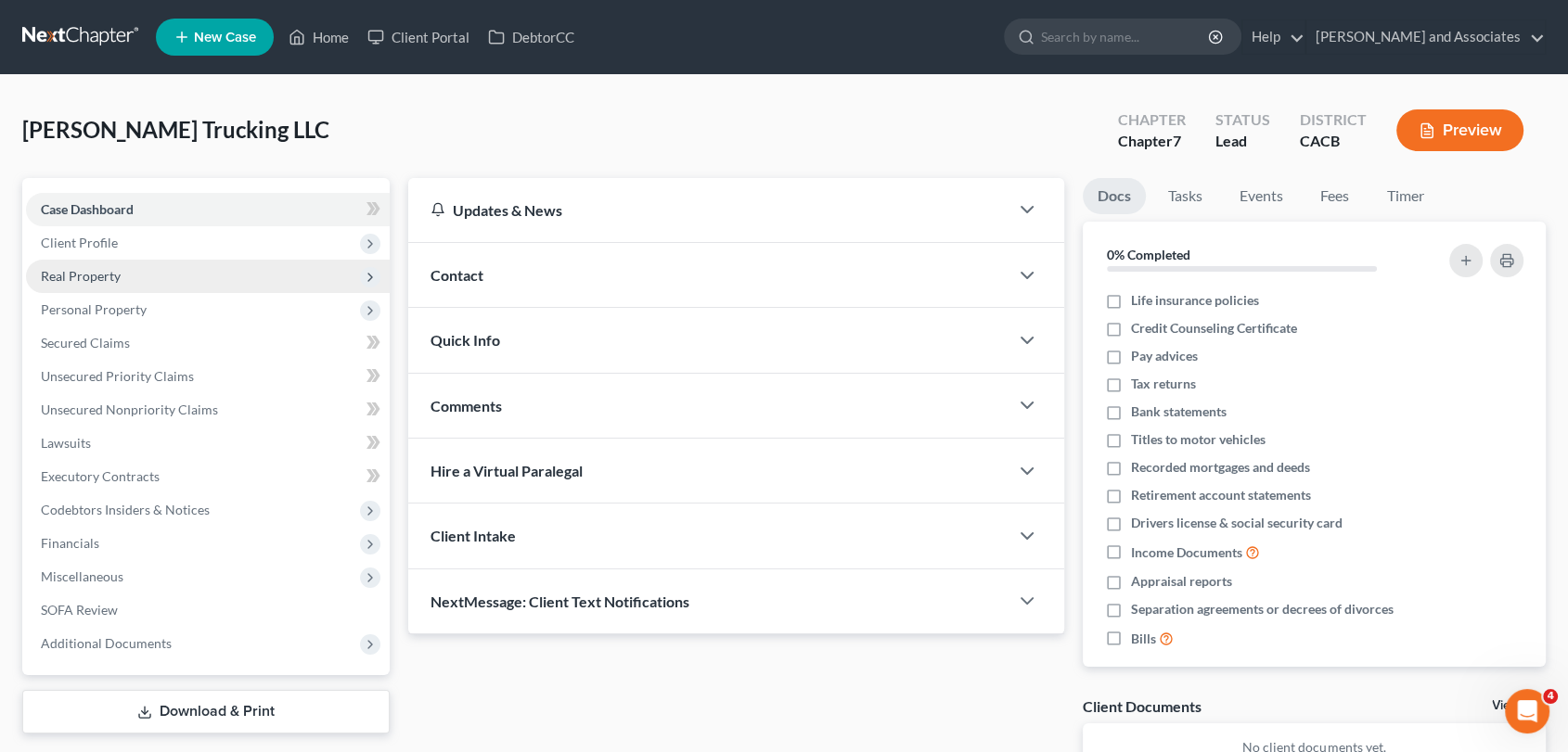
click at [135, 269] on span "Real Property" at bounding box center [207, 276] width 364 height 33
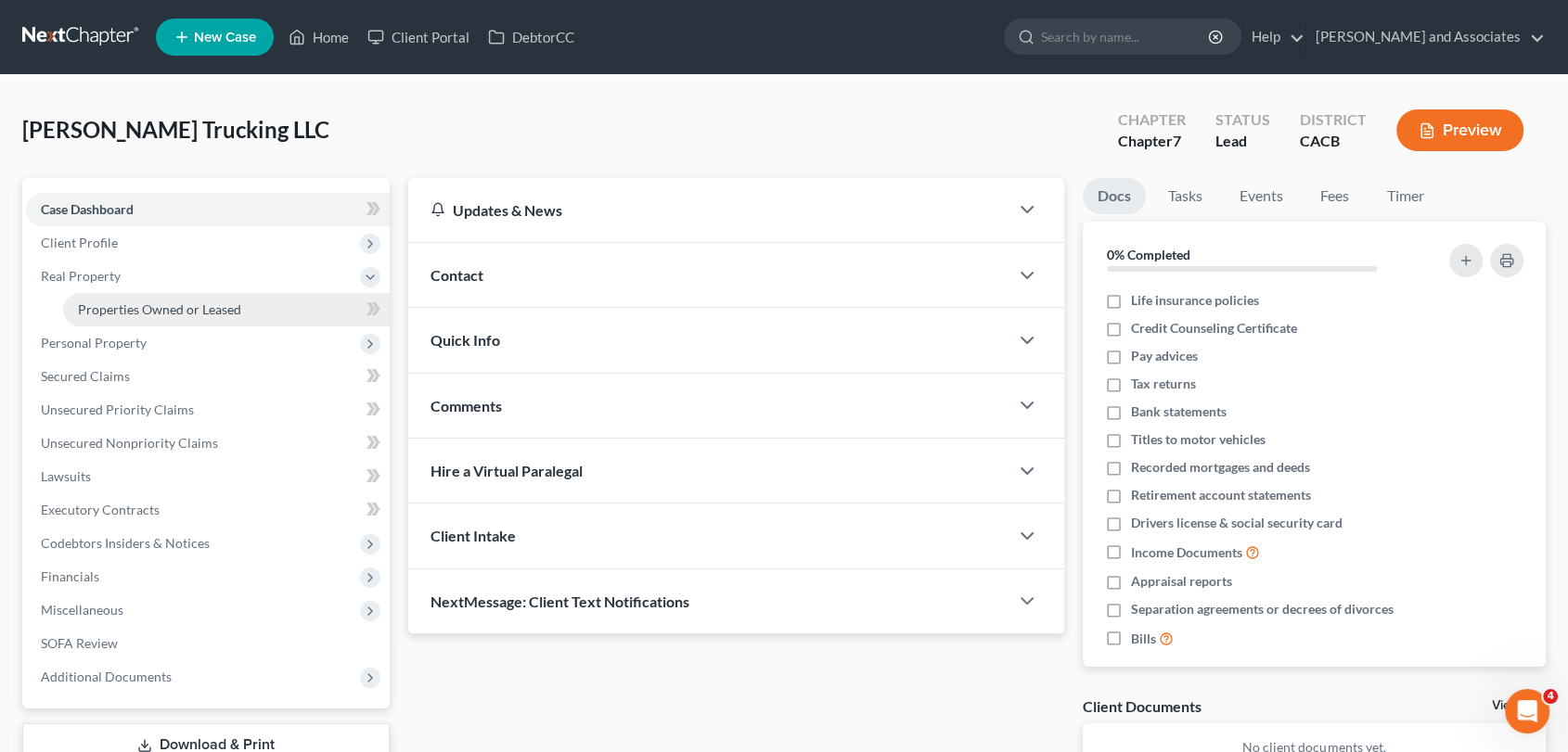
click at [146, 298] on link "Properties Owned or Leased" at bounding box center [226, 309] width 327 height 33
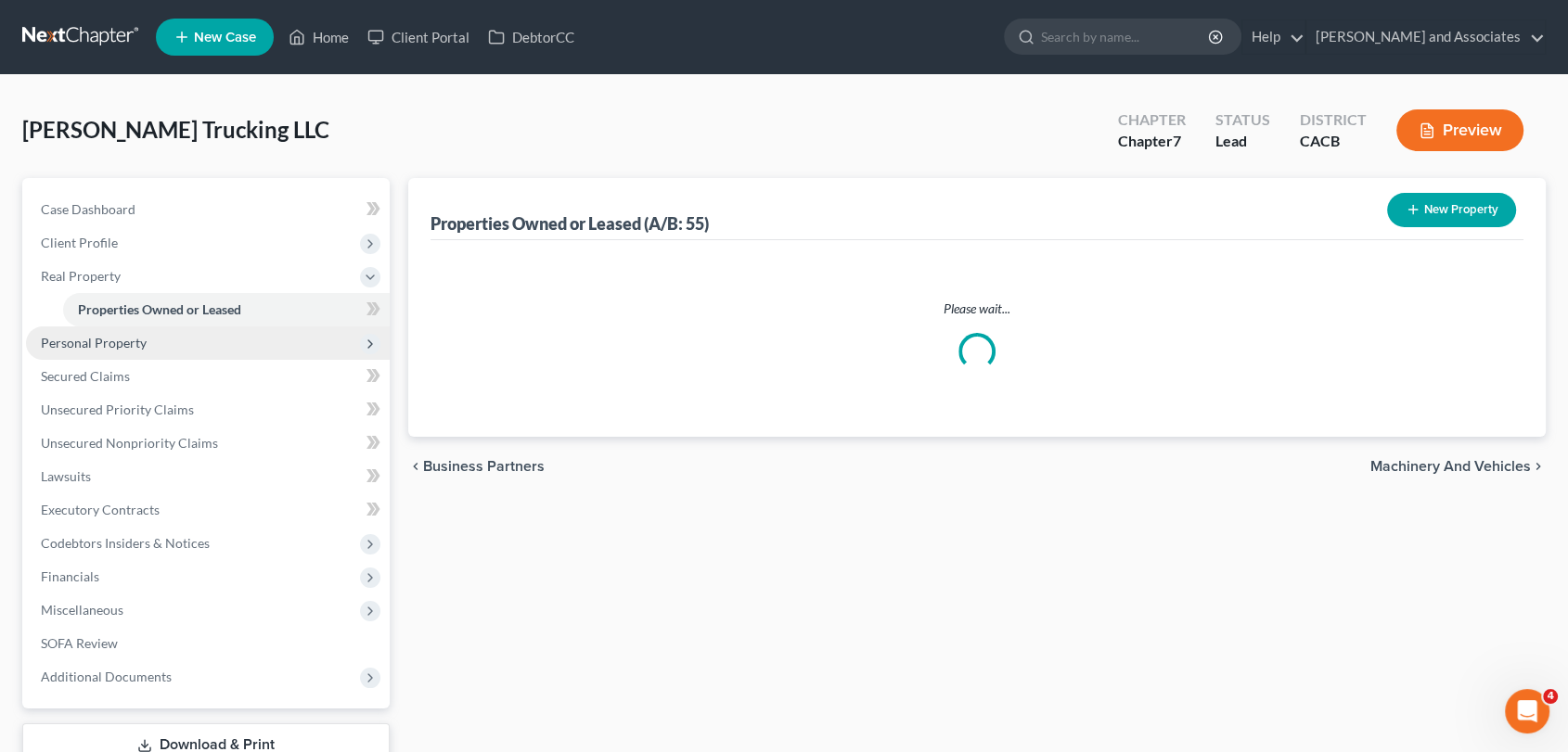
click at [148, 341] on span "Personal Property" at bounding box center [207, 343] width 364 height 33
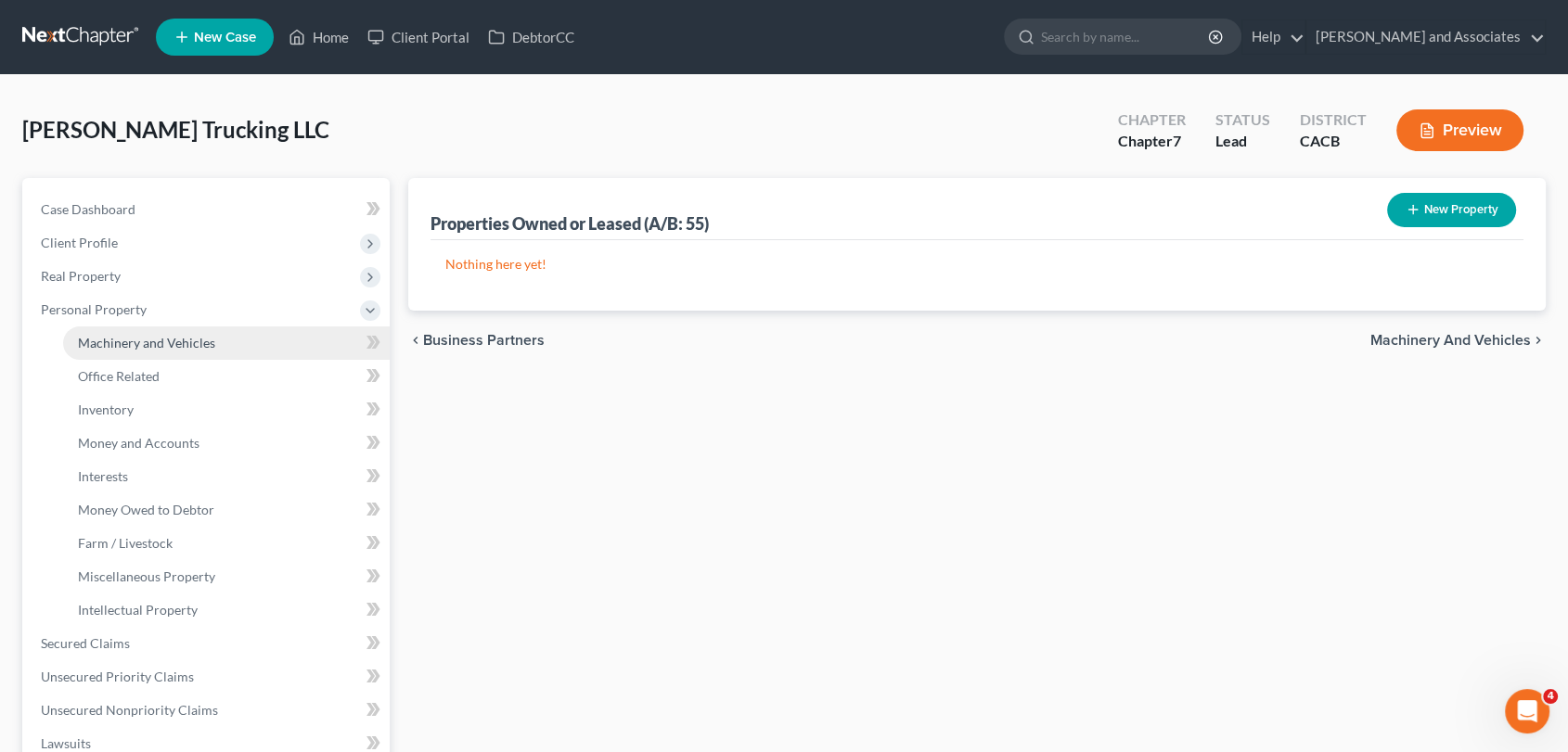
click at [148, 349] on span "Machinery and Vehicles" at bounding box center [146, 342] width 137 height 16
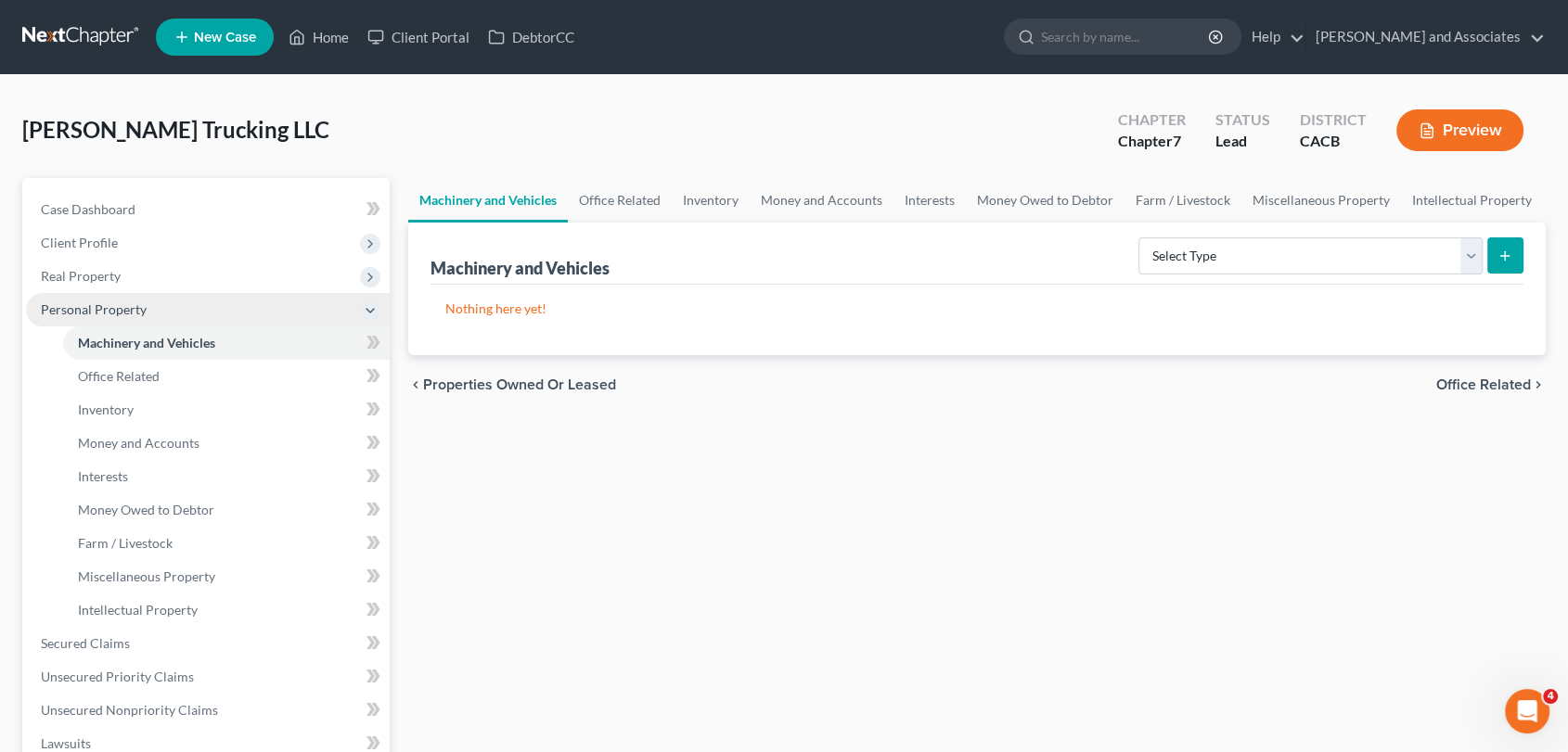
click at [214, 306] on span "Personal Property" at bounding box center [207, 309] width 364 height 33
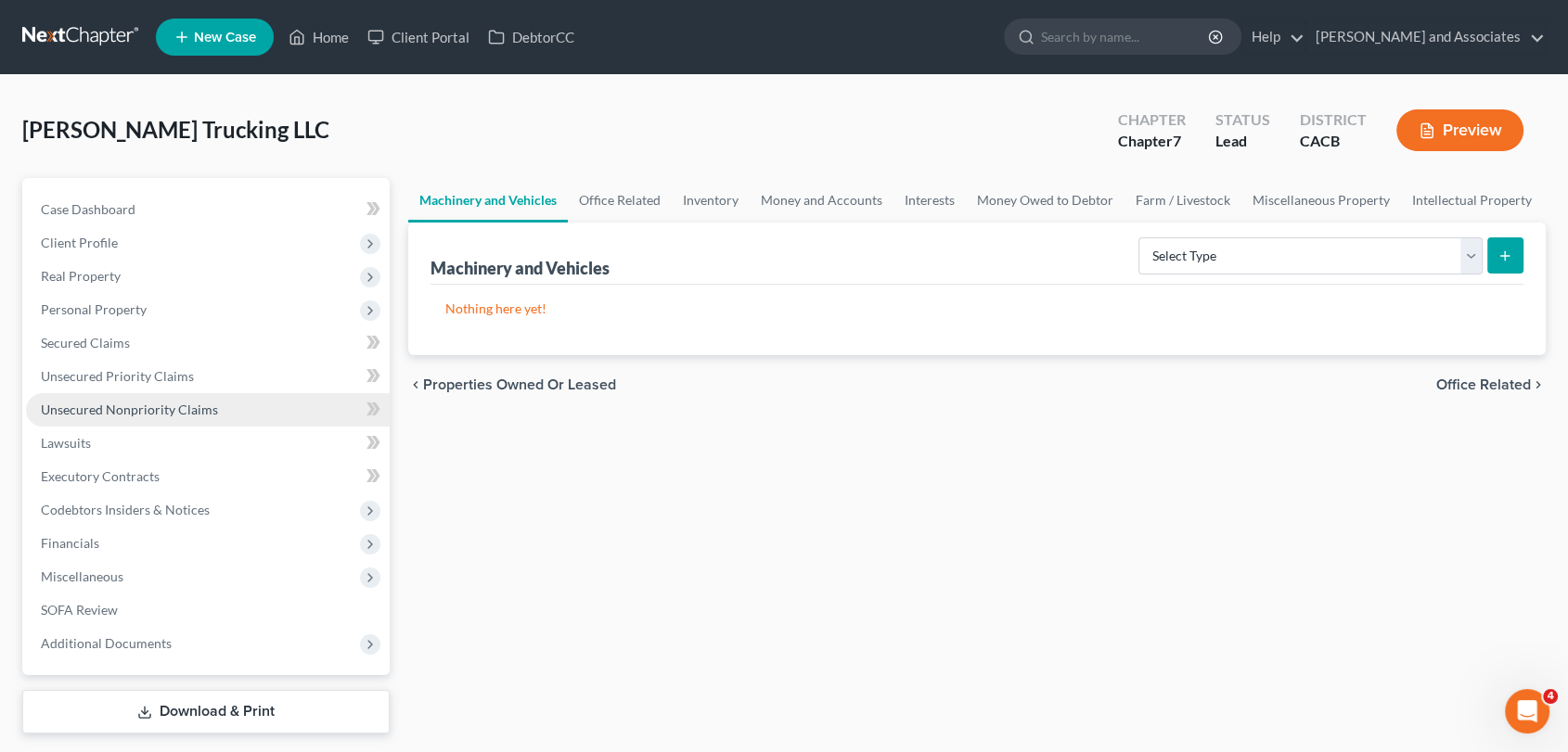
click at [152, 404] on span "Unsecured Nonpriority Claims" at bounding box center [129, 410] width 177 height 16
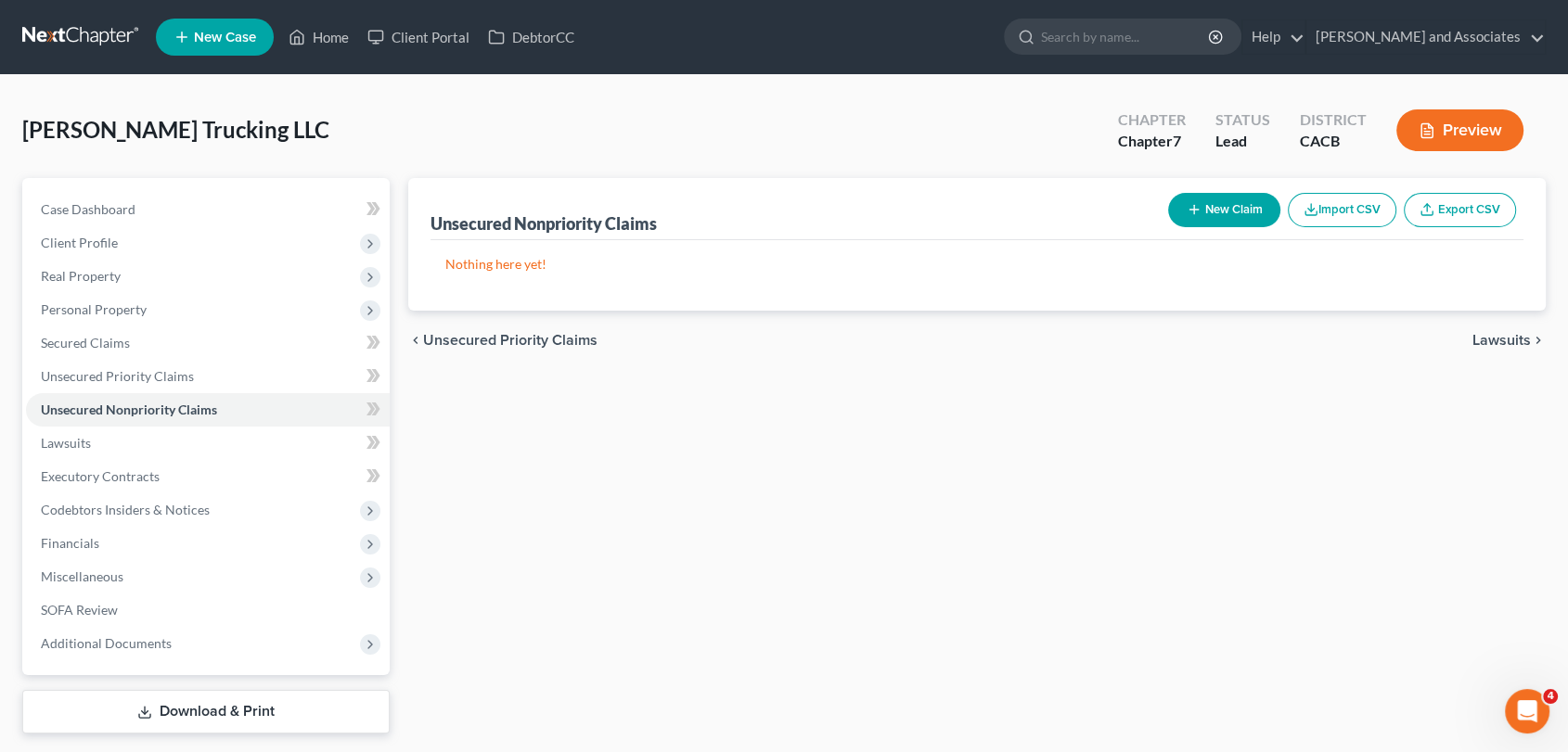
click at [1193, 211] on icon "button" at bounding box center [1194, 210] width 15 height 15
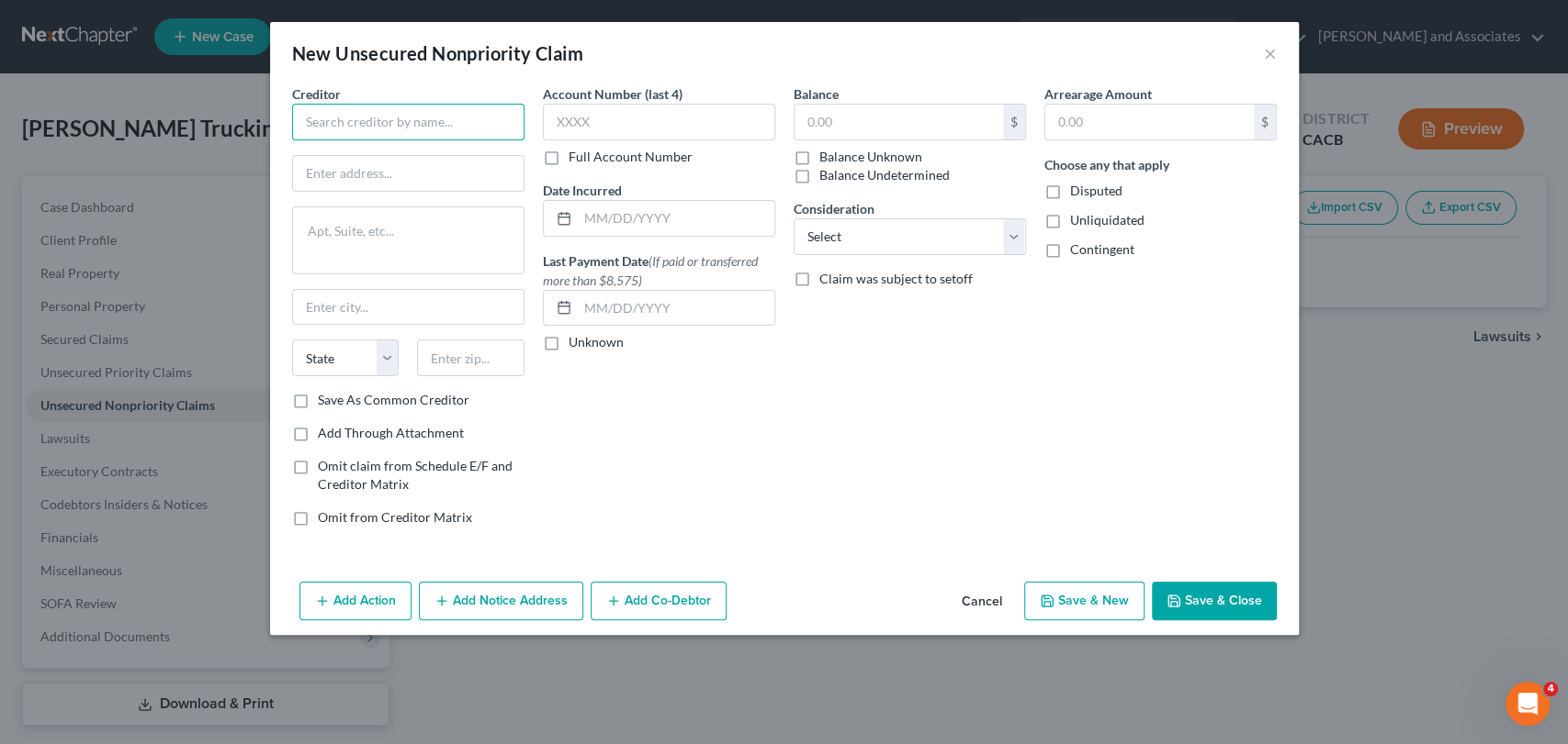
click at [438, 107] on input "text" at bounding box center [408, 121] width 232 height 37
type input "Newity"
drag, startPoint x: 300, startPoint y: 171, endPoint x: 316, endPoint y: 171, distance: 16.0
click at [307, 171] on input "text" at bounding box center [408, 173] width 231 height 35
paste input "[STREET_ADDRESS][US_STATE]"
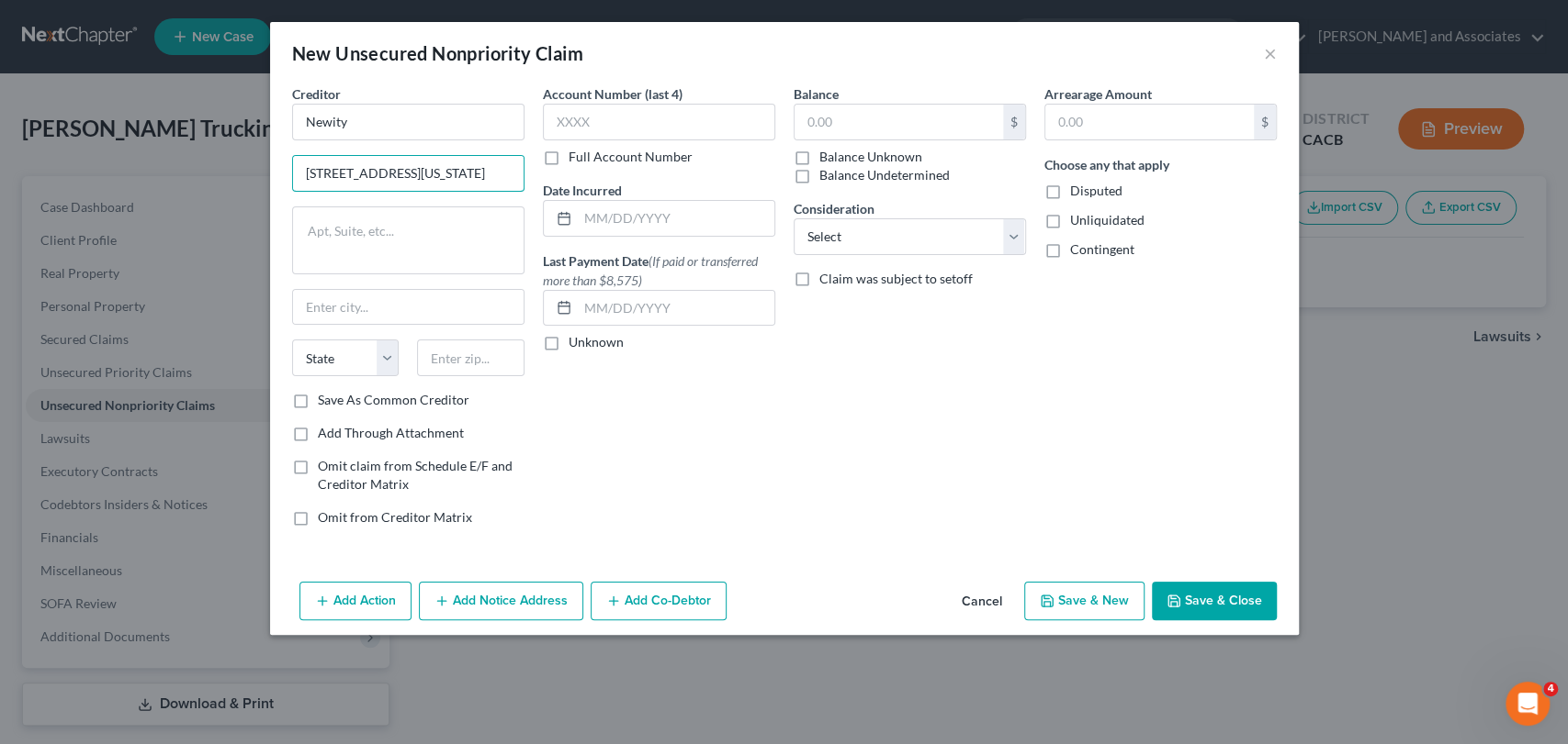
type input "[STREET_ADDRESS][US_STATE]"
click at [456, 362] on input "text" at bounding box center [471, 357] width 107 height 37
paste input "60607"
type input "60607"
click at [697, 476] on div "Account Number (last 4) Full Account Number Date Incurred Last Payment Date (If…" at bounding box center [659, 313] width 250 height 457
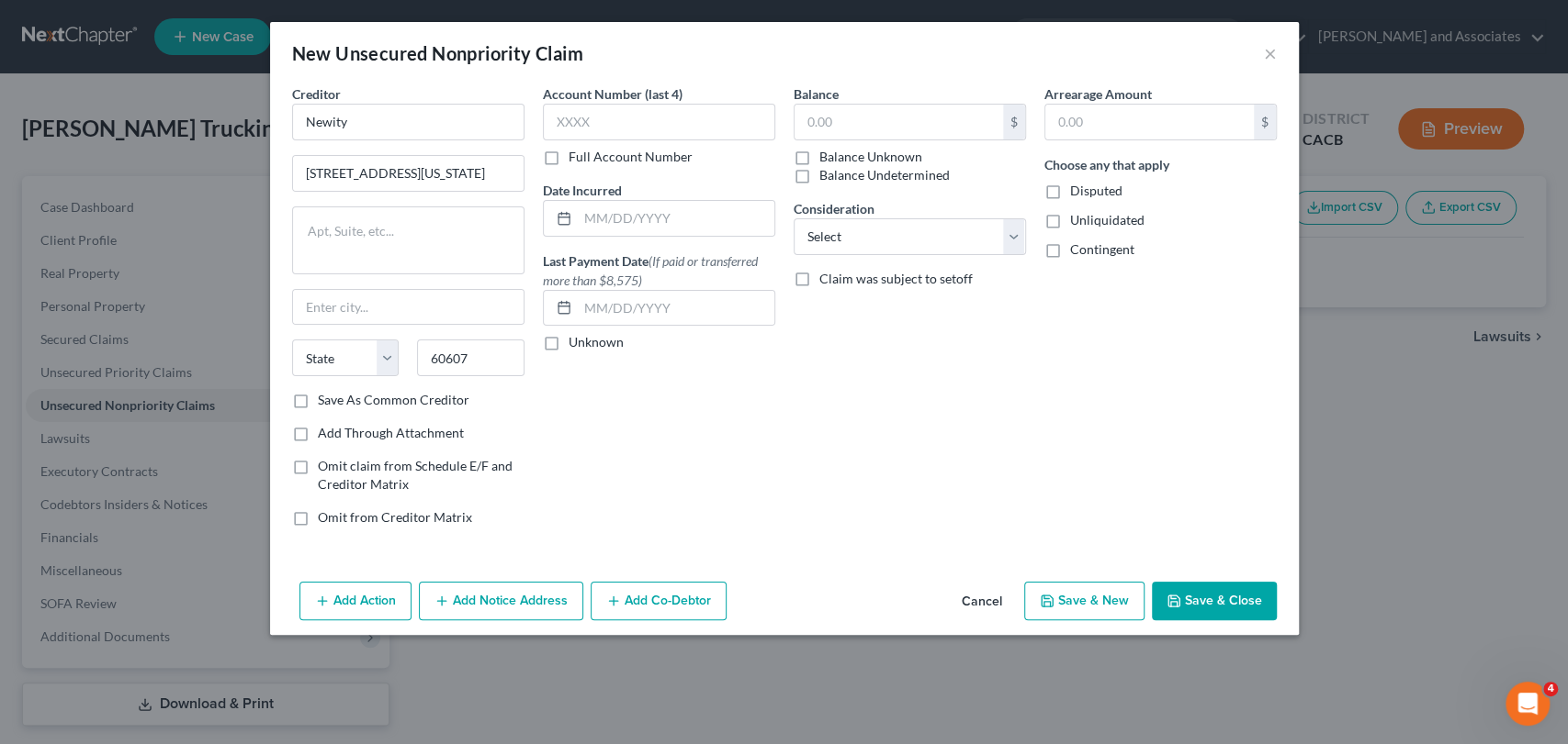
type input "[GEOGRAPHIC_DATA]"
select select "14"
click at [568, 156] on label "Full Account Number" at bounding box center [631, 157] width 124 height 19
click at [576, 156] on input "Full Account Number" at bounding box center [582, 153] width 12 height 12
click at [619, 124] on input "text" at bounding box center [659, 121] width 232 height 37
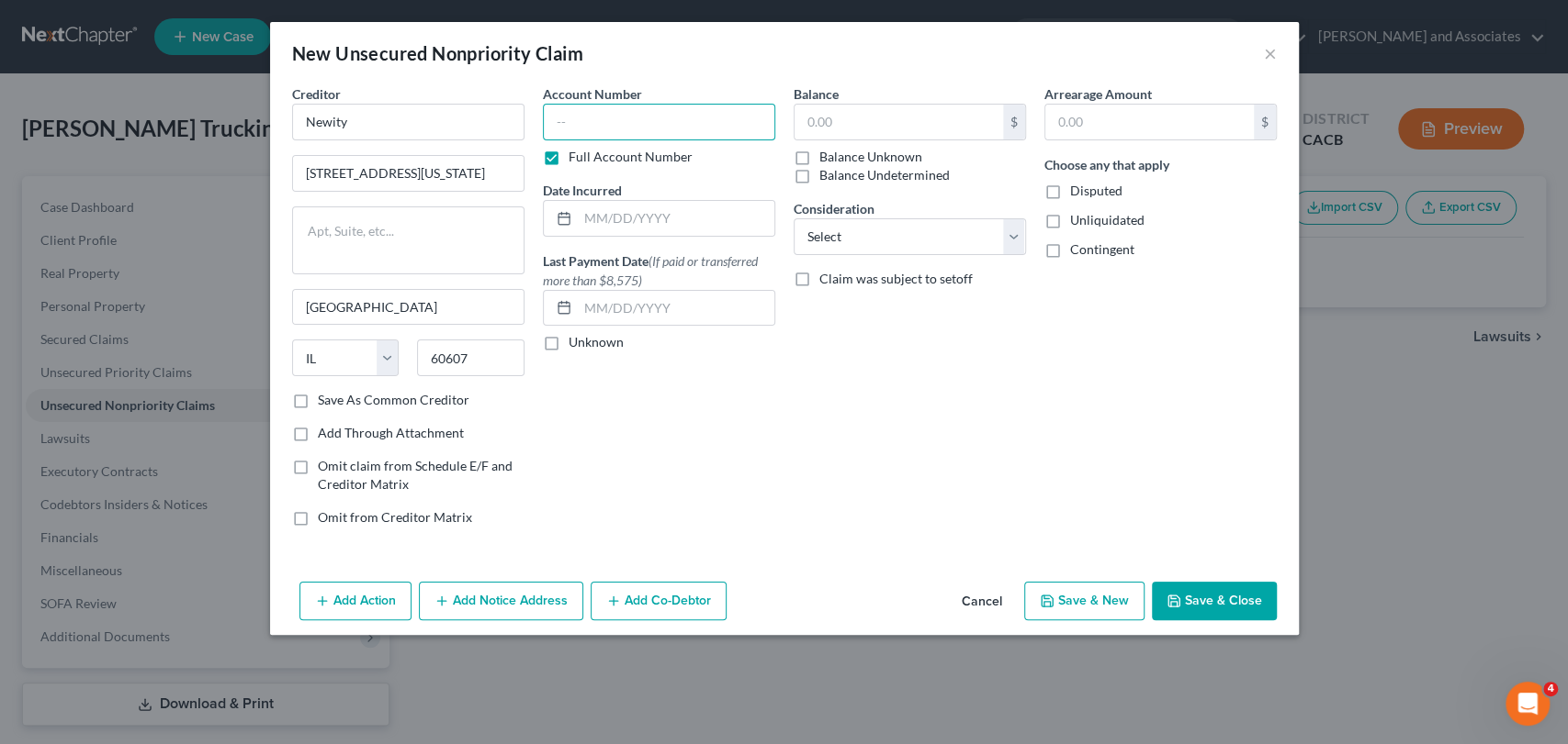
type input "6"
type input "5600629100"
click at [865, 123] on input "text" at bounding box center [899, 121] width 209 height 35
type input "518.47"
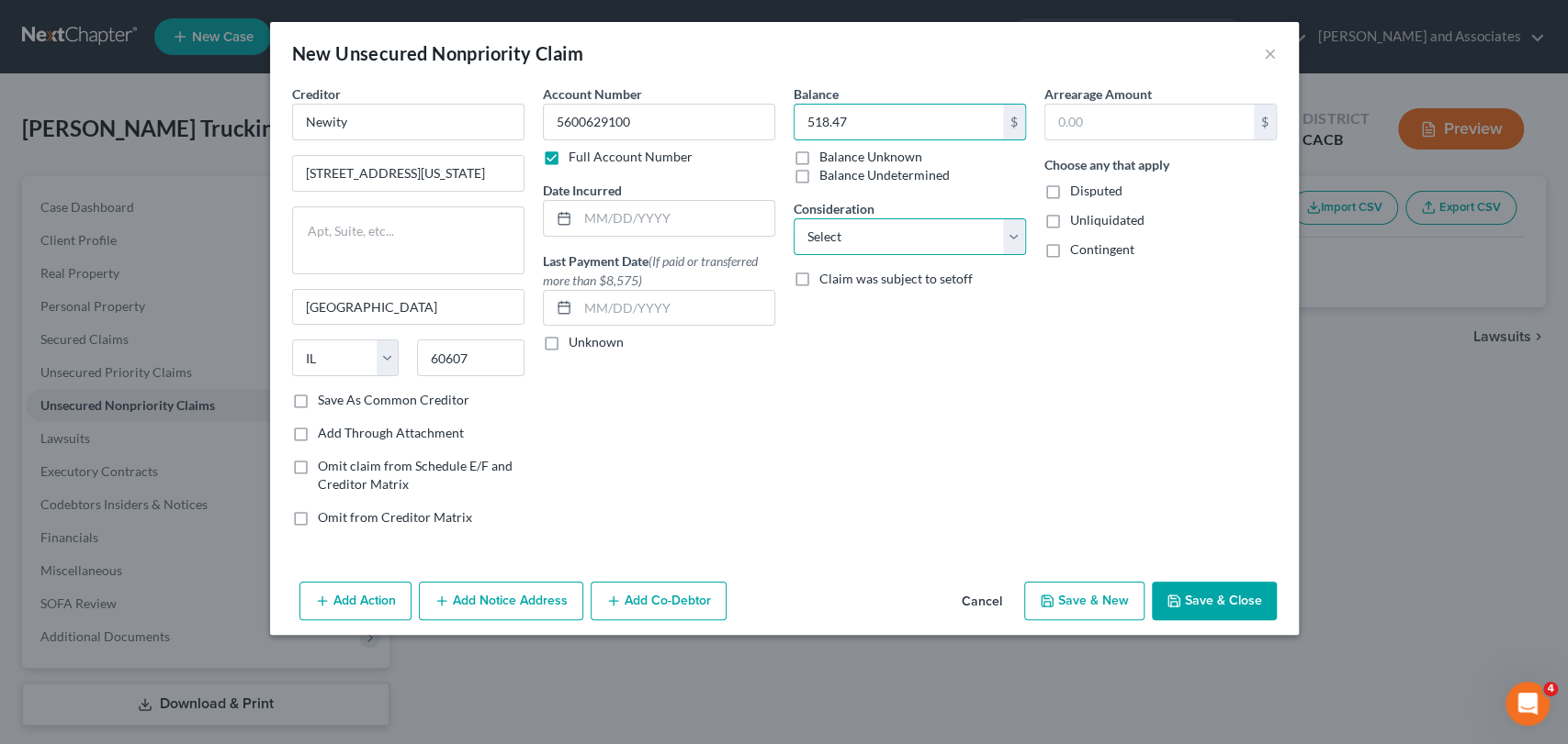
click at [845, 228] on select "Select Cable / Satellite Services Collection Agency Credit Card Debt Debt Couns…" at bounding box center [909, 236] width 232 height 37
select select "11"
click at [793, 218] on select "Select Cable / Satellite Services Collection Agency Credit Card Debt Debt Couns…" at bounding box center [909, 236] width 232 height 37
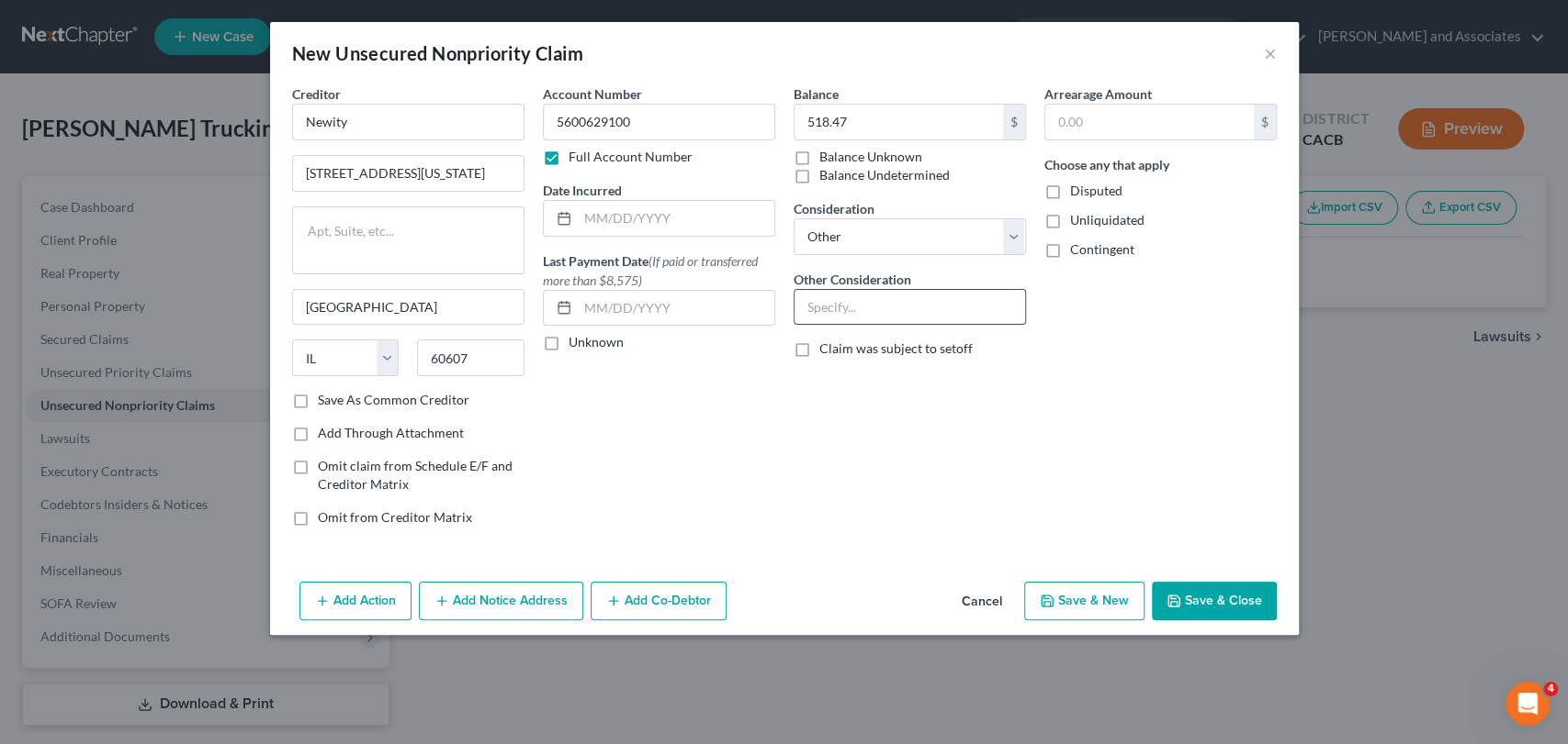
click at [890, 303] on input "text" at bounding box center [909, 307] width 231 height 35
click at [809, 303] on input "Buisness Loan" at bounding box center [909, 307] width 231 height 35
type input "Business Loan"
click at [1246, 596] on button "Save & Close" at bounding box center [1214, 601] width 125 height 39
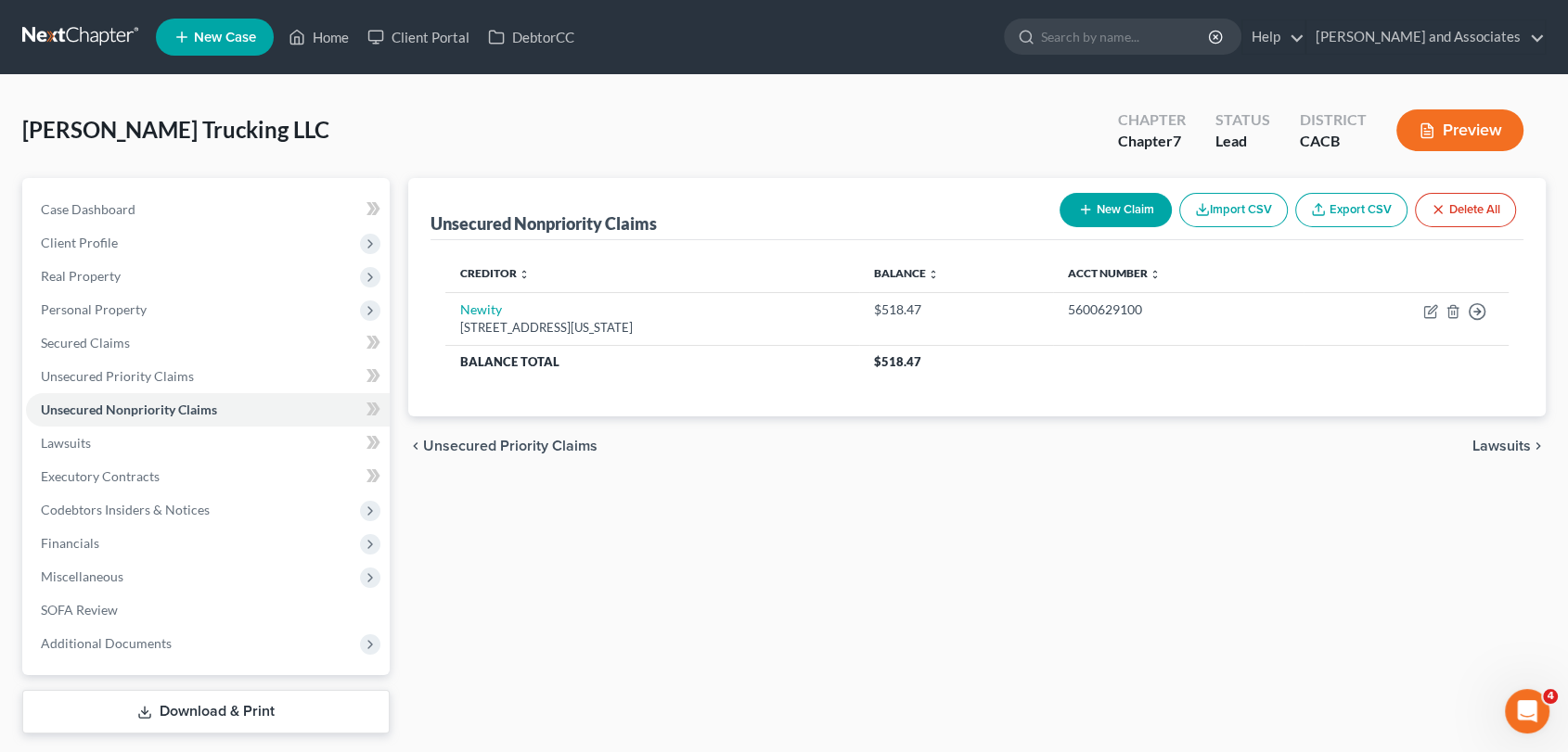
click at [1108, 214] on button "New Claim" at bounding box center [1115, 210] width 112 height 34
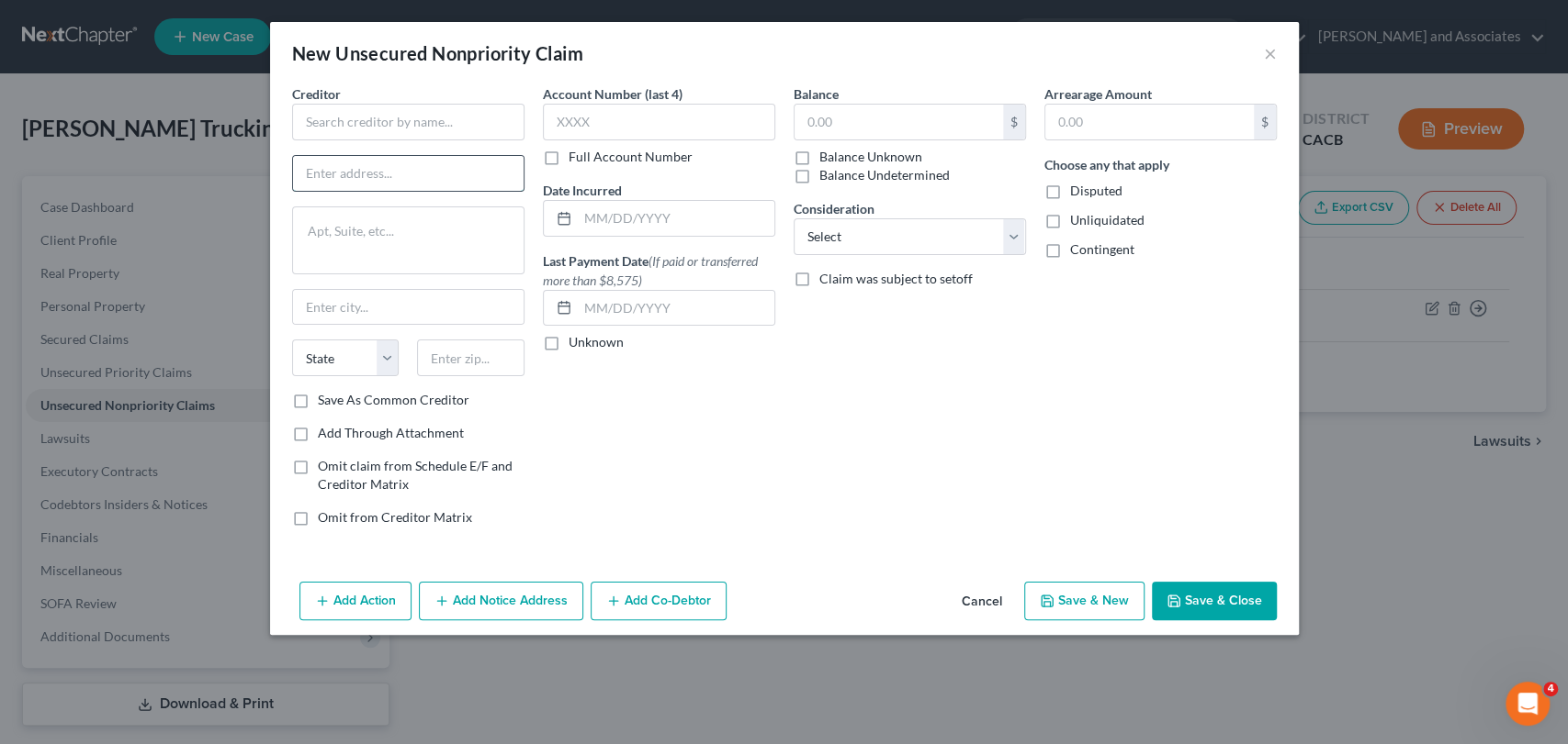
click at [458, 179] on input "text" at bounding box center [408, 173] width 231 height 35
type input "[STREET_ADDRESS]"
click at [426, 124] on input "text" at bounding box center [408, 121] width 232 height 37
click at [662, 416] on div "Account Number (last 4) Full Account Number Date Incurred Last Payment Date (If…" at bounding box center [659, 313] width 250 height 457
type input "The LCF Group"
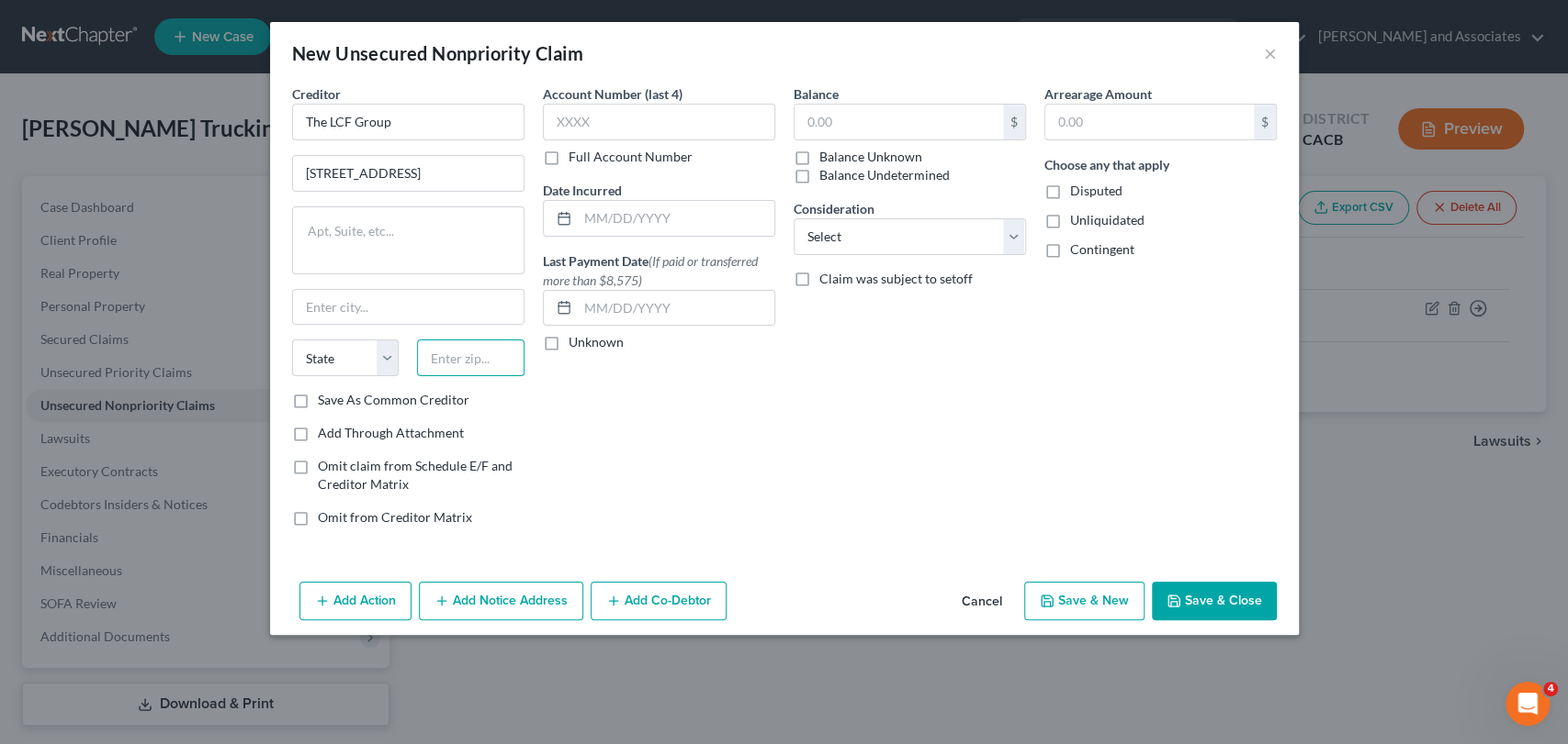
click at [463, 350] on input "text" at bounding box center [471, 357] width 107 height 37
type input "11042"
click at [619, 452] on div "Account Number (last 4) Full Account Number Date Incurred Last Payment Date (If…" at bounding box center [659, 313] width 250 height 457
type input "[GEOGRAPHIC_DATA]"
select select "35"
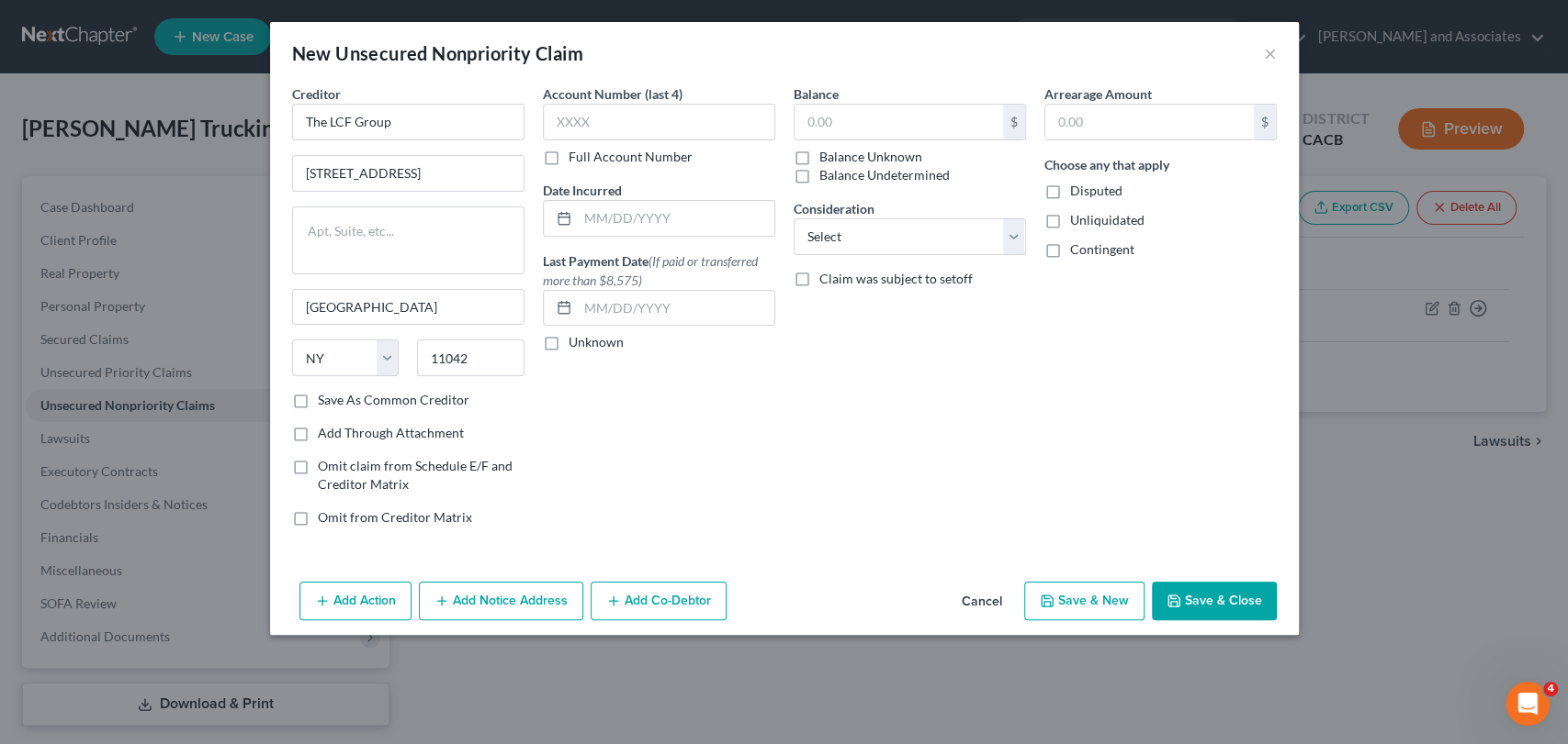
click at [571, 171] on div "Account Number (last 4) Full Account Number Date Incurred Last Payment Date (If…" at bounding box center [659, 313] width 250 height 457
click at [600, 119] on input "text" at bounding box center [659, 121] width 232 height 37
click at [568, 154] on label "Full Account Number" at bounding box center [631, 157] width 124 height 19
click at [576, 154] on input "Full Account Number" at bounding box center [582, 153] width 12 height 12
click at [586, 133] on input "text" at bounding box center [659, 121] width 232 height 37
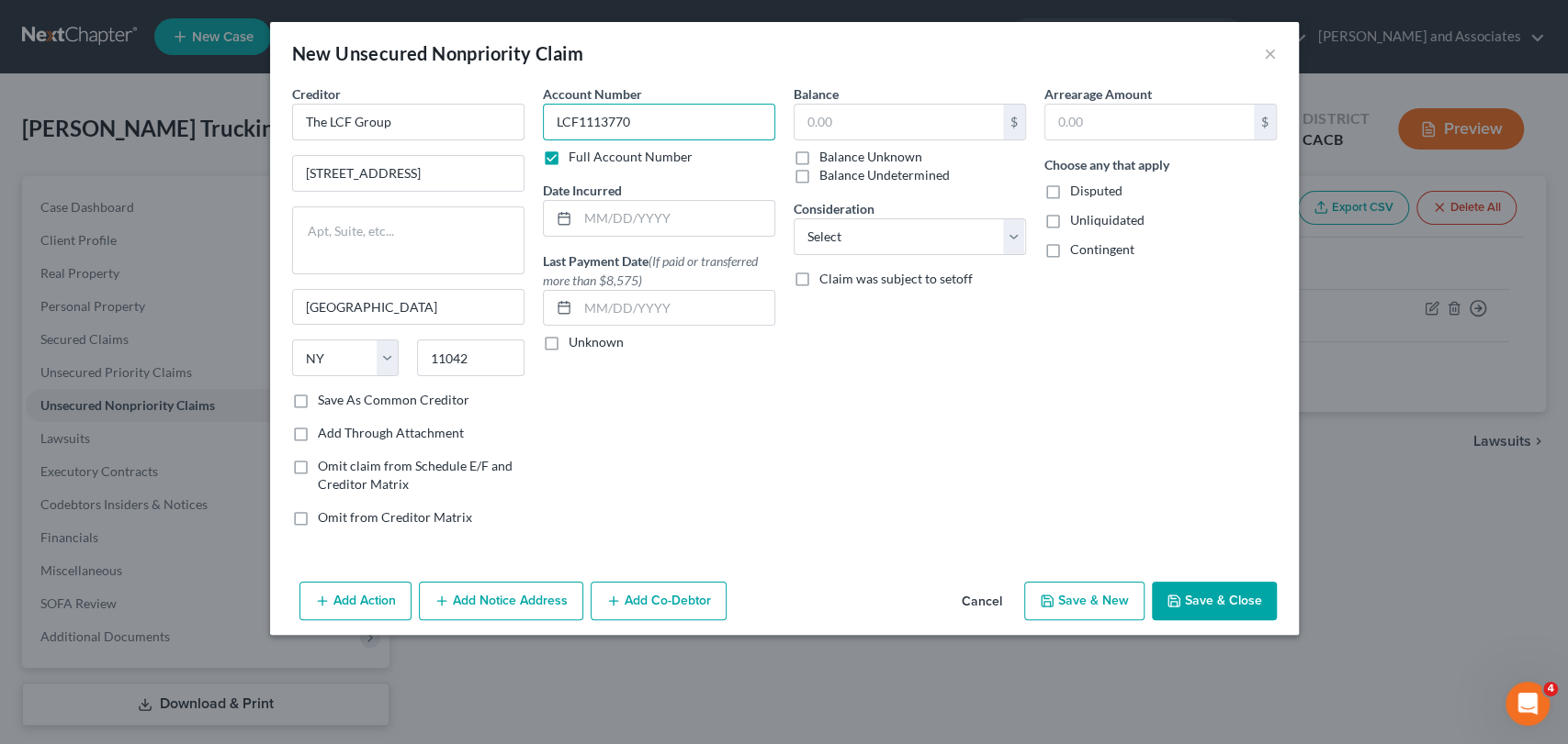
type input "LCF1113770"
click at [682, 443] on div "Account Number LCF1113770 Full Account Number Date Incurred Last Payment Date (…" at bounding box center [659, 313] width 250 height 457
click at [880, 123] on input "text" at bounding box center [899, 121] width 209 height 35
type input "4,783.12"
click at [882, 372] on div "Balance 4,783.12 $ Balance Unknown Balance Undetermined 4,783.12 $ Balance Unkn…" at bounding box center [909, 313] width 250 height 457
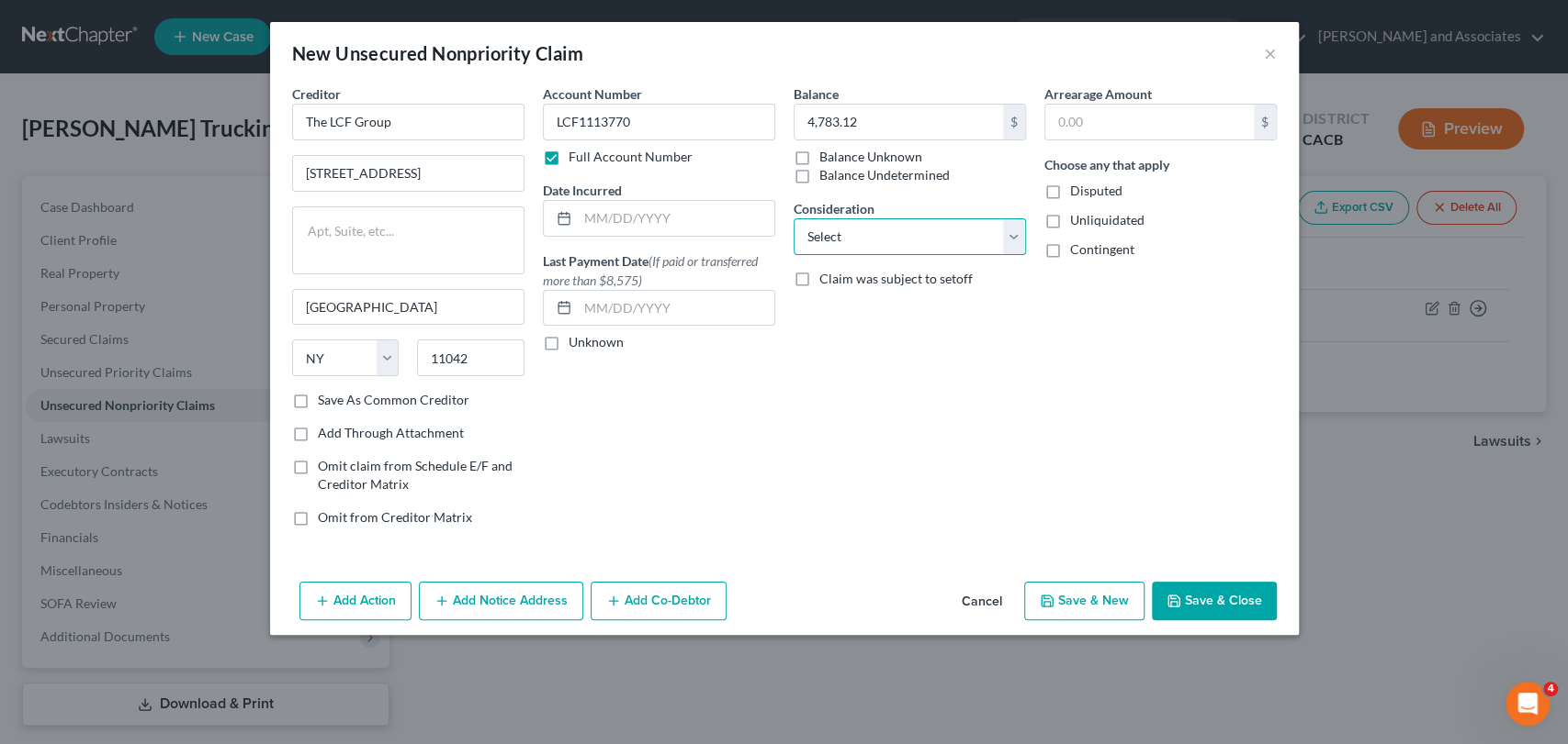
click at [901, 225] on select "Select Cable / Satellite Services Collection Agency Credit Card Debt Debt Couns…" at bounding box center [909, 236] width 232 height 37
select select "11"
click at [793, 218] on select "Select Cable / Satellite Services Collection Agency Credit Card Debt Debt Couns…" at bounding box center [909, 236] width 232 height 37
click at [879, 313] on input "text" at bounding box center [909, 307] width 231 height 35
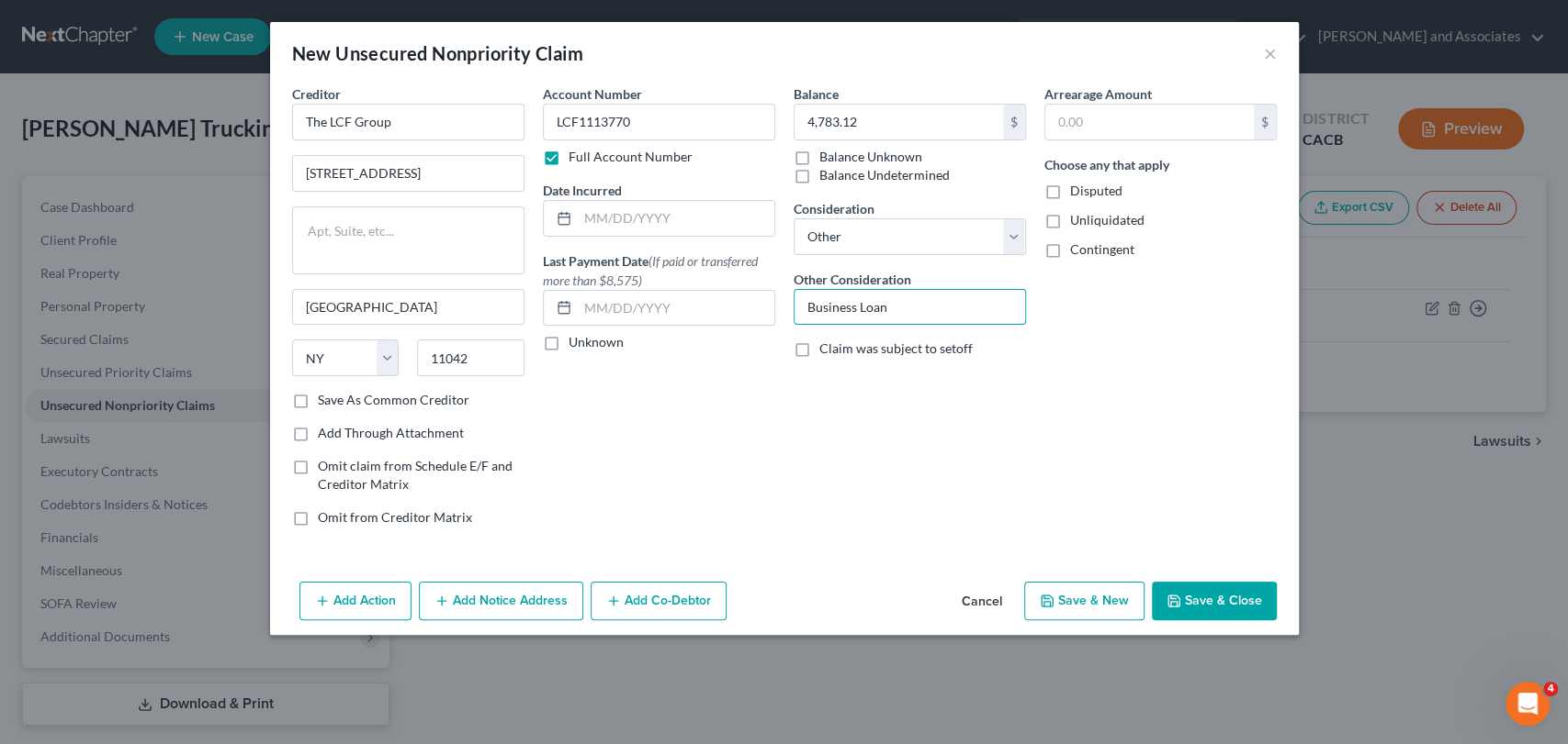
type input "Business Loan"
click at [599, 433] on div "Account Number LCF1113770 Full Account Number Date Incurred Last Payment Date (…" at bounding box center [659, 313] width 250 height 457
click at [1251, 619] on button "Save & Close" at bounding box center [1214, 601] width 125 height 39
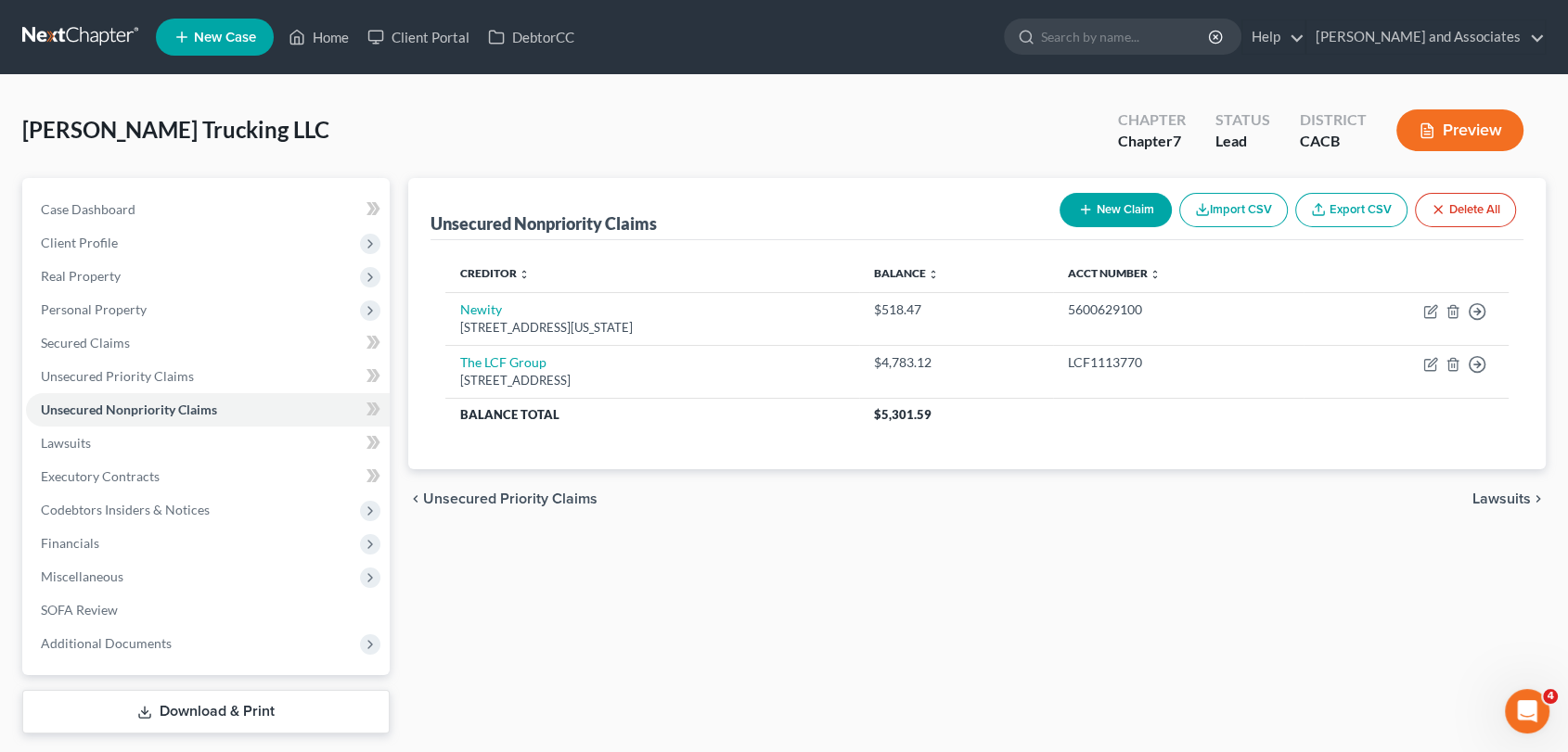
click at [1124, 211] on button "New Claim" at bounding box center [1115, 210] width 112 height 34
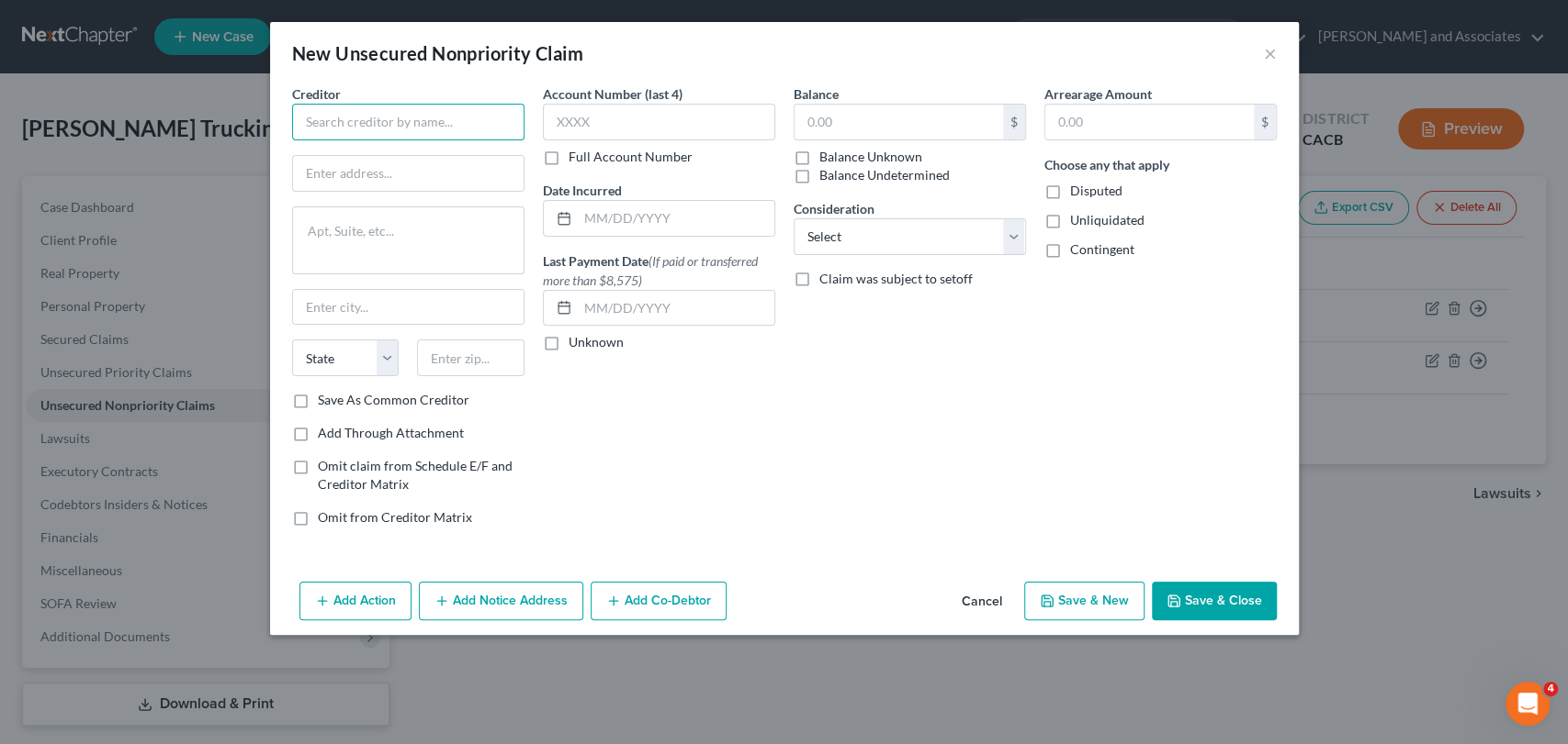
click at [430, 115] on input "text" at bounding box center [408, 121] width 232 height 37
click at [554, 130] on input "text" at bounding box center [659, 121] width 232 height 37
type input "Fundbox"
type input "1187"
click at [646, 458] on div "Account Number (last 4) 1187 Full Account Number Date Incurred Last Payment Dat…" at bounding box center [659, 313] width 250 height 457
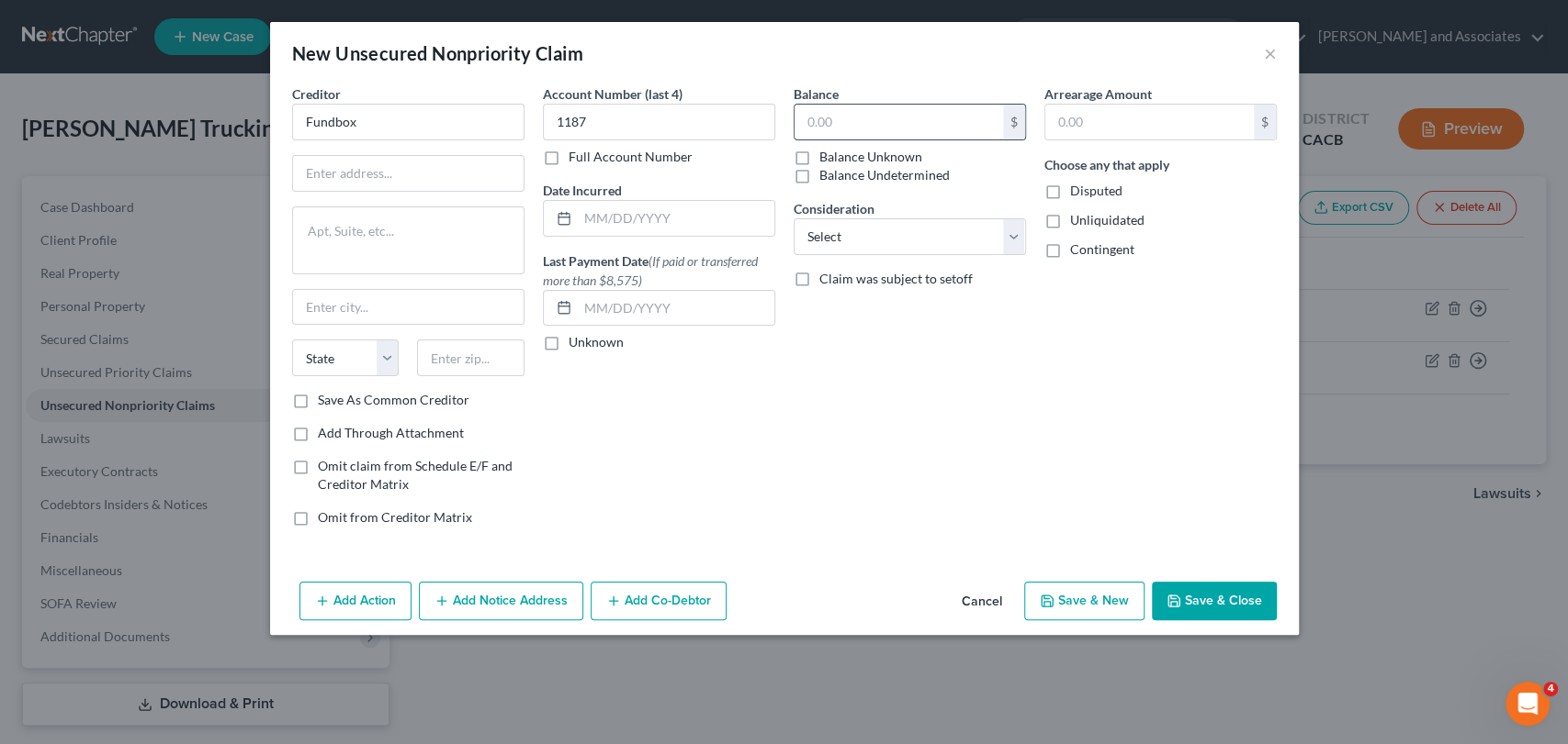
click at [900, 130] on input "text" at bounding box center [899, 121] width 209 height 35
type input "12,013.04"
click at [809, 468] on div "Balance 12,013.04 $ Balance Unknown Balance Undetermined 12,013.04 $ Balance Un…" at bounding box center [909, 313] width 250 height 457
click at [897, 243] on select "Select Cable / Satellite Services Collection Agency Credit Card Debt Debt Couns…" at bounding box center [909, 236] width 232 height 37
select select "11"
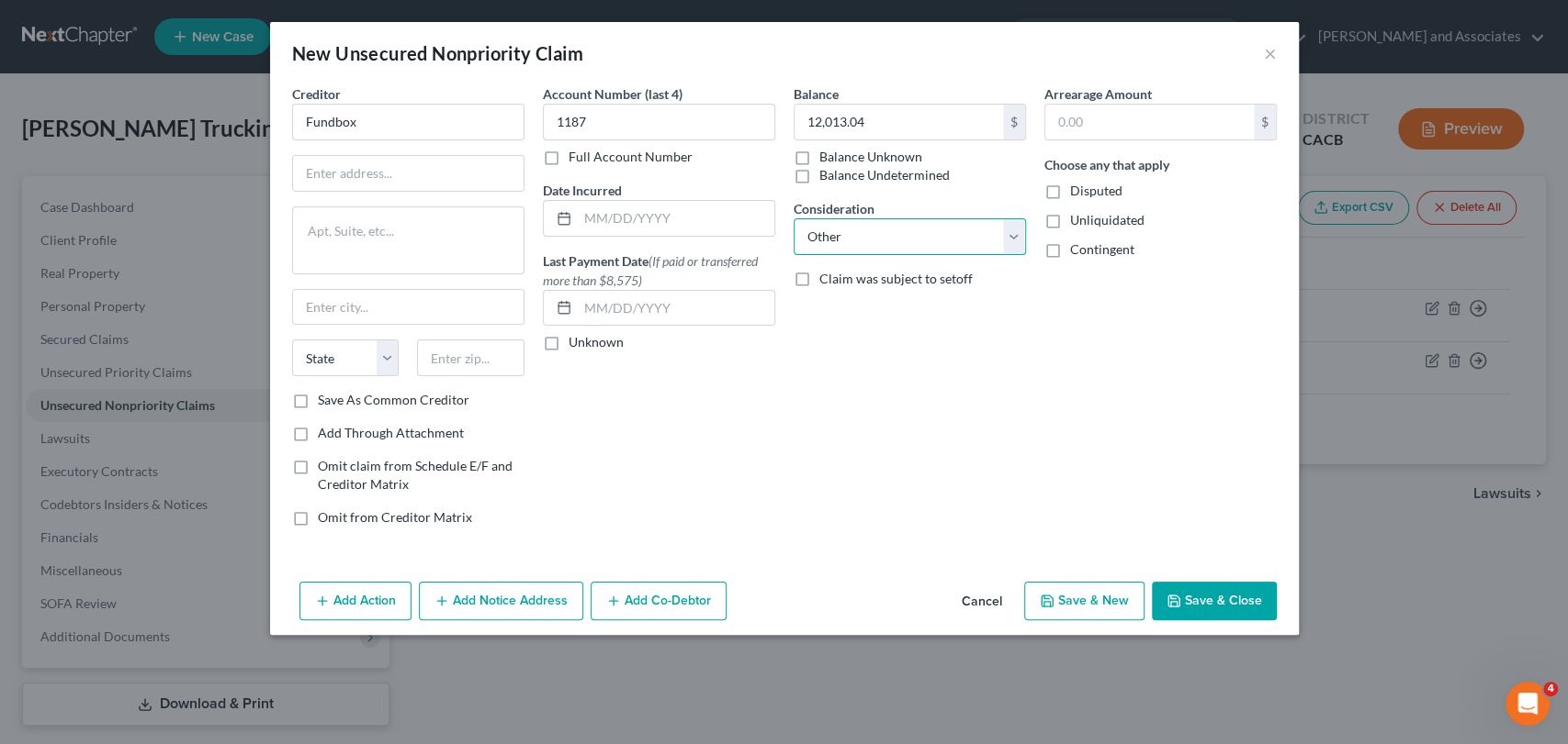
click at [793, 218] on select "Select Cable / Satellite Services Collection Agency Credit Card Debt Debt Couns…" at bounding box center [909, 236] width 232 height 37
click at [888, 310] on input "text" at bounding box center [909, 307] width 231 height 35
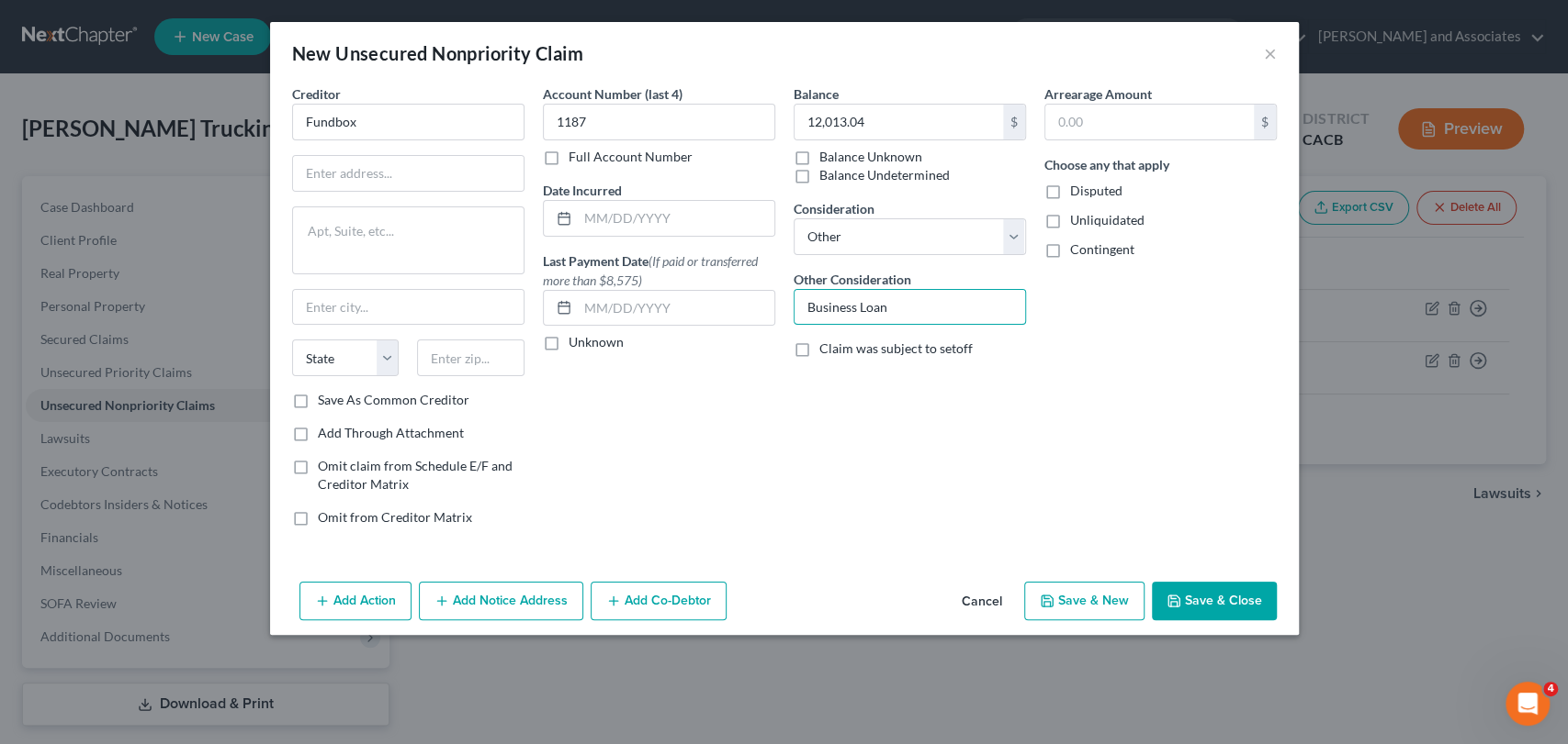
type input "Business Loan"
click at [339, 179] on input "text" at bounding box center [408, 173] width 231 height 35
paste input "[STREET_ADDRESS][PERSON_NAME]"
type input "[STREET_ADDRESS][PERSON_NAME]"
click at [743, 409] on div "Account Number (last 4) 1187 Full Account Number Date Incurred Last Payment Dat…" at bounding box center [659, 313] width 250 height 457
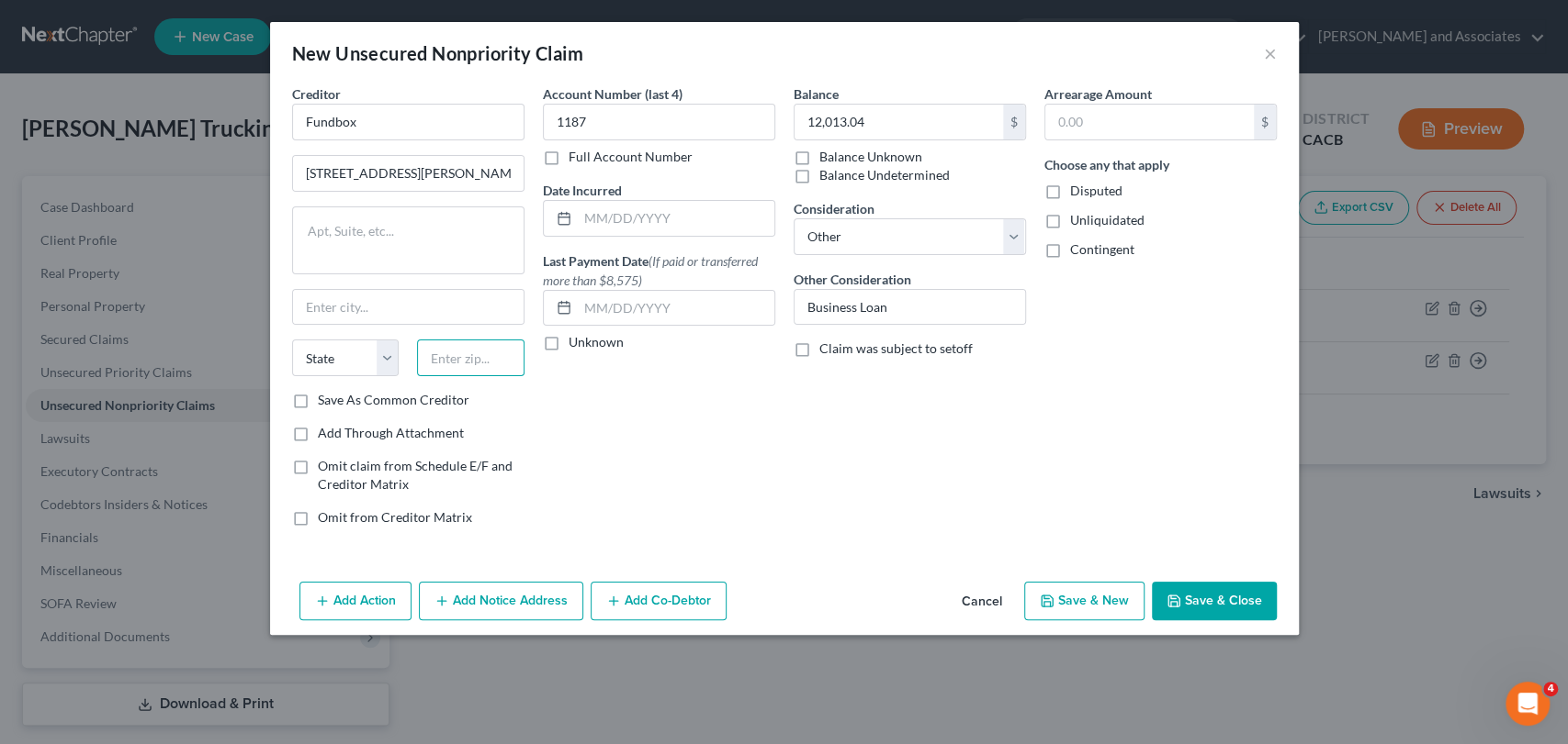
click at [454, 367] on input "text" at bounding box center [471, 357] width 107 height 37
paste input "94104"
type input "94104"
click at [775, 479] on div "Account Number (last 4) 1187 Full Account Number Date Incurred Last Payment Dat…" at bounding box center [659, 313] width 250 height 457
type input "[GEOGRAPHIC_DATA]"
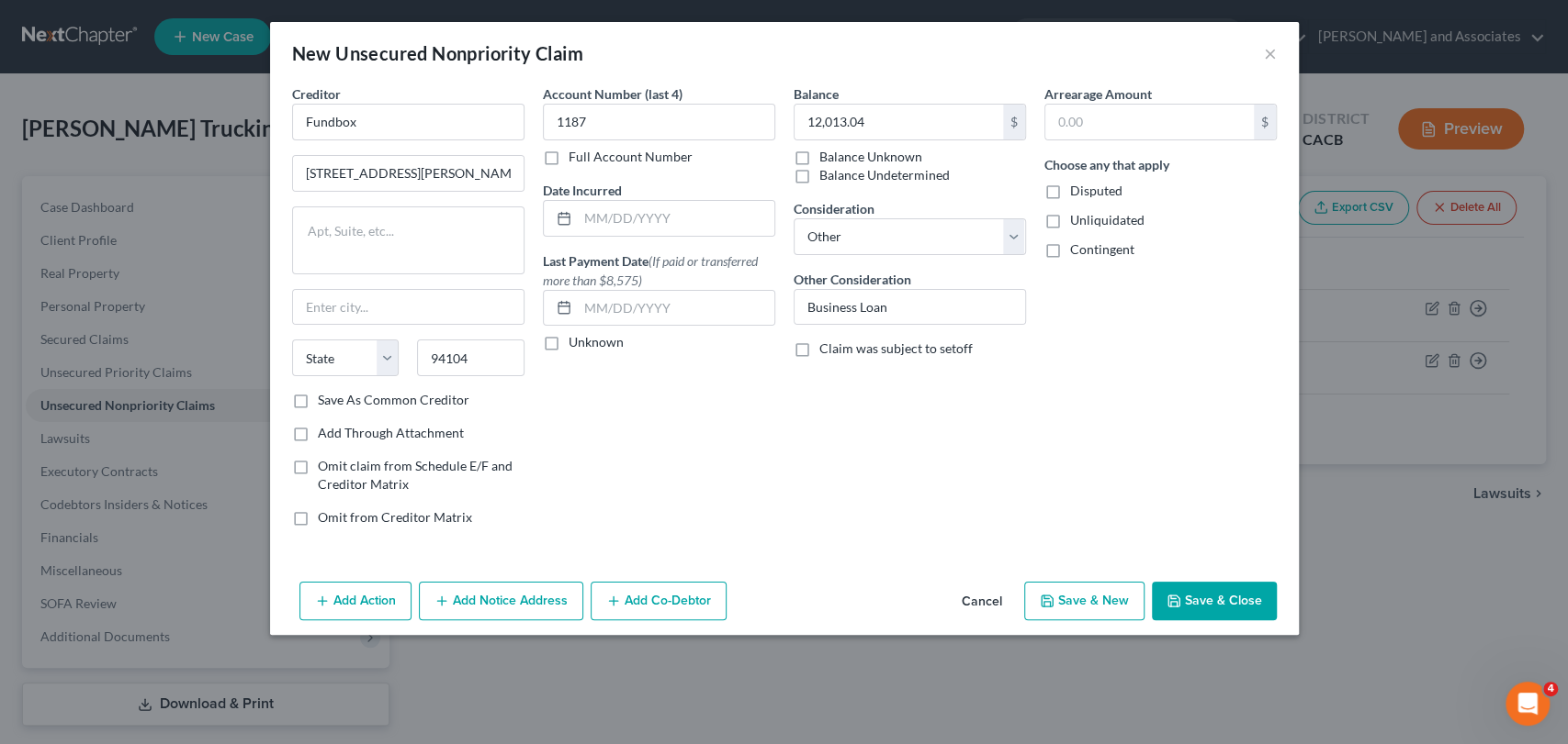
select select "4"
click at [1205, 609] on button "Save & Close" at bounding box center [1214, 601] width 125 height 39
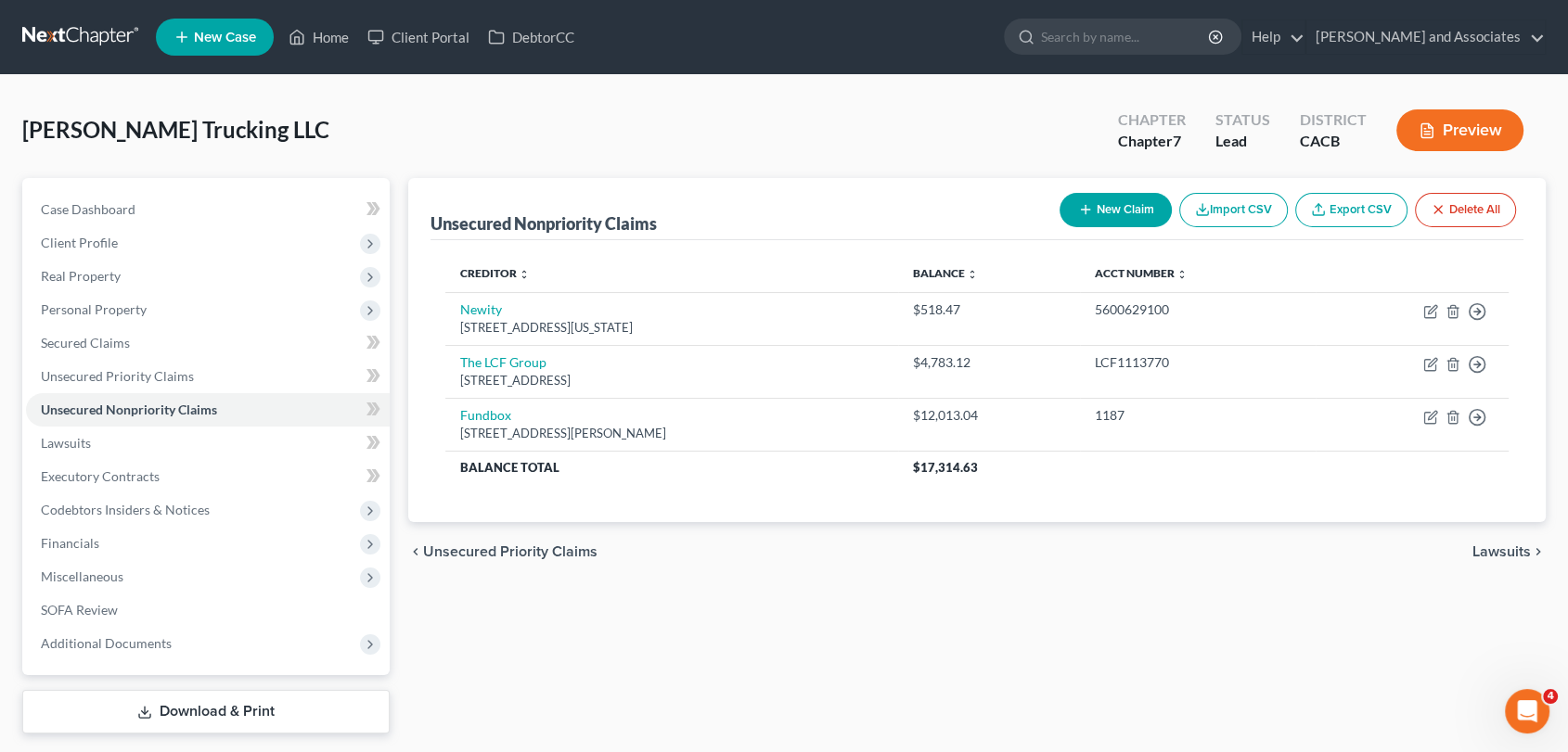
click at [1081, 210] on line "button" at bounding box center [1085, 210] width 9 height 0
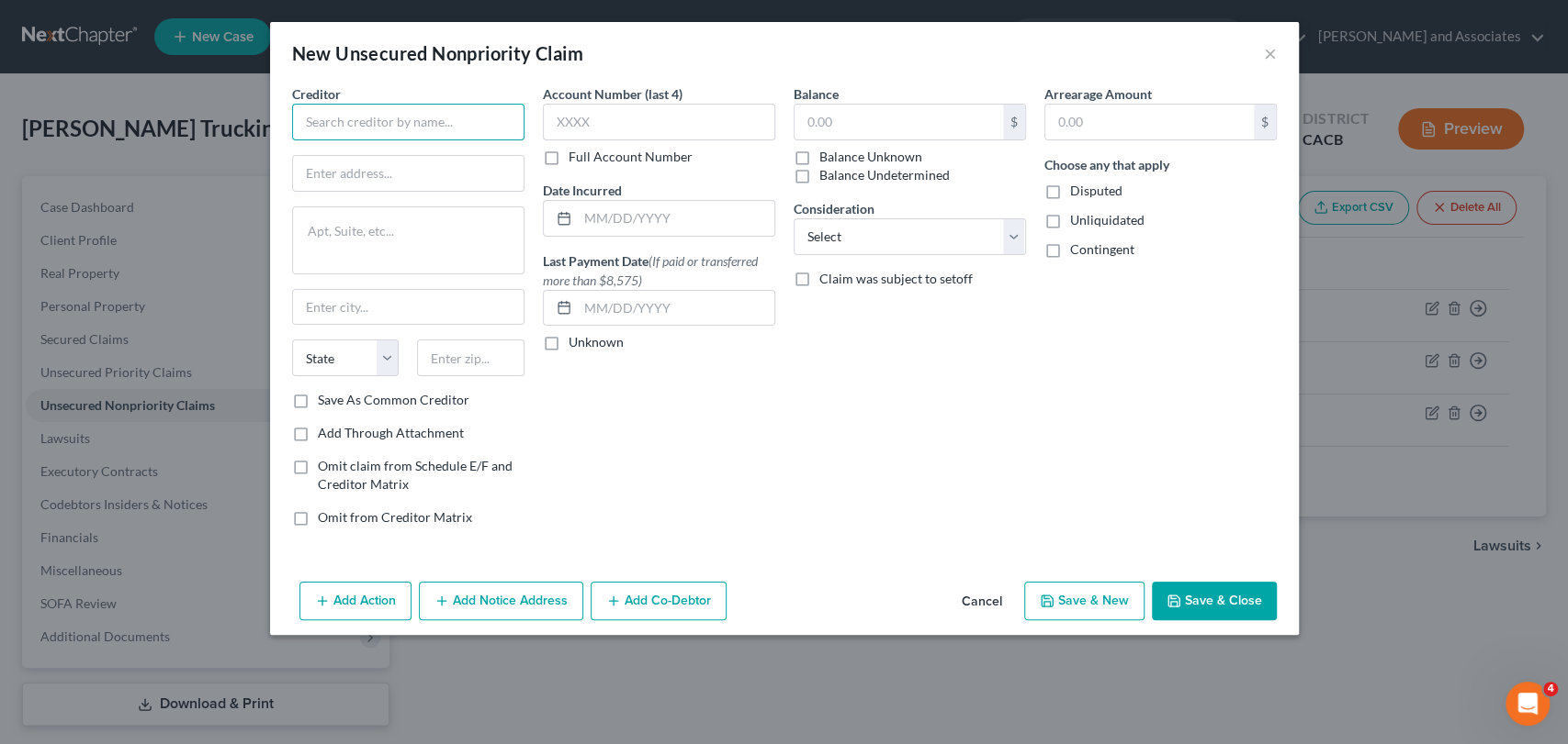
click at [353, 124] on input "text" at bounding box center [408, 121] width 232 height 37
type input "Electronic Funds Source LLC"
click at [326, 182] on input "text" at bounding box center [408, 173] width 231 height 35
type input "PO Box 630038"
click at [676, 452] on div "Account Number (last 4) Full Account Number Date Incurred Last Payment Date (If…" at bounding box center [659, 313] width 250 height 457
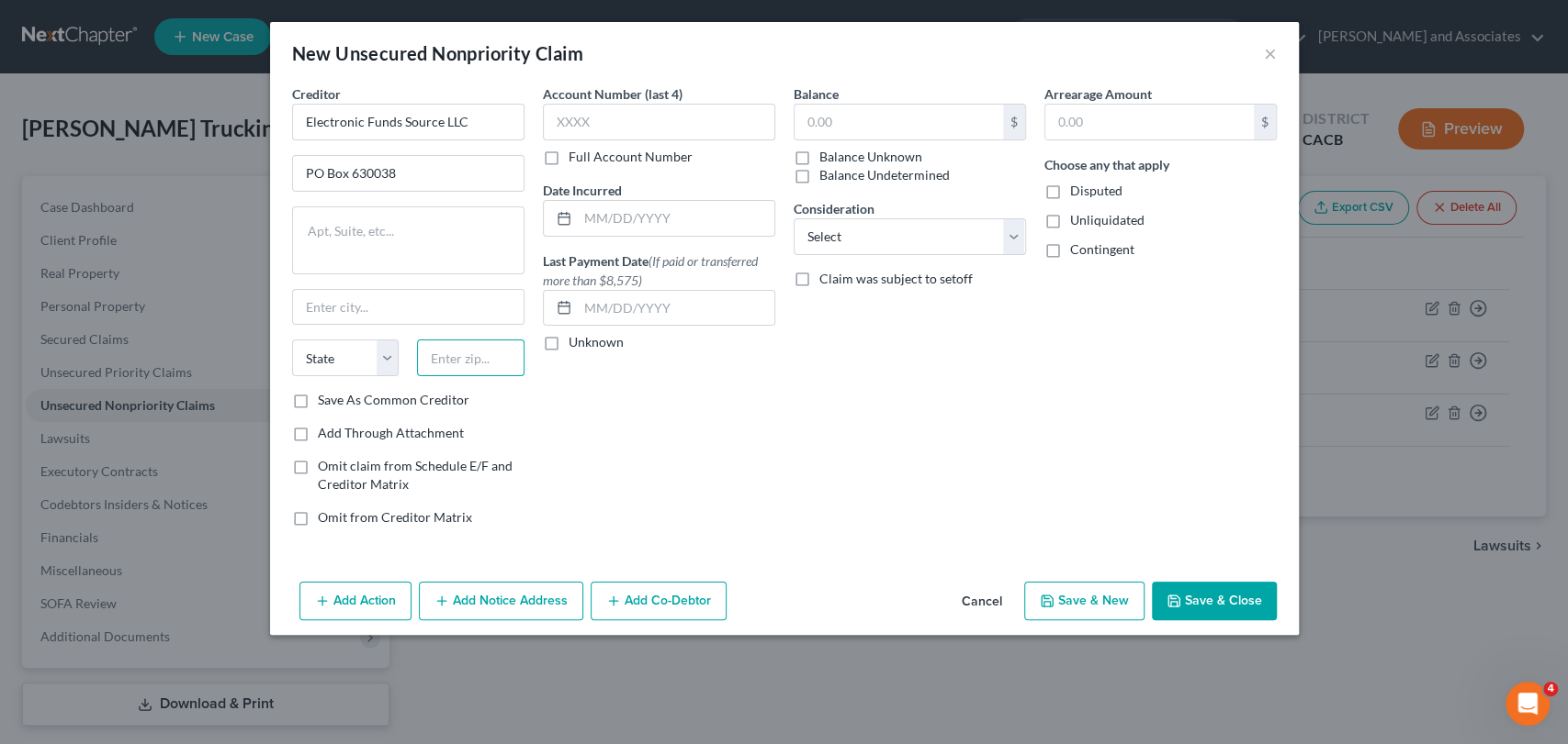
click at [441, 355] on input "text" at bounding box center [471, 357] width 107 height 37
type input "45263"
click at [622, 486] on div "Account Number (last 4) Full Account Number Date Incurred Last Payment Date (If…" at bounding box center [659, 313] width 250 height 457
type input "[GEOGRAPHIC_DATA]"
select select "36"
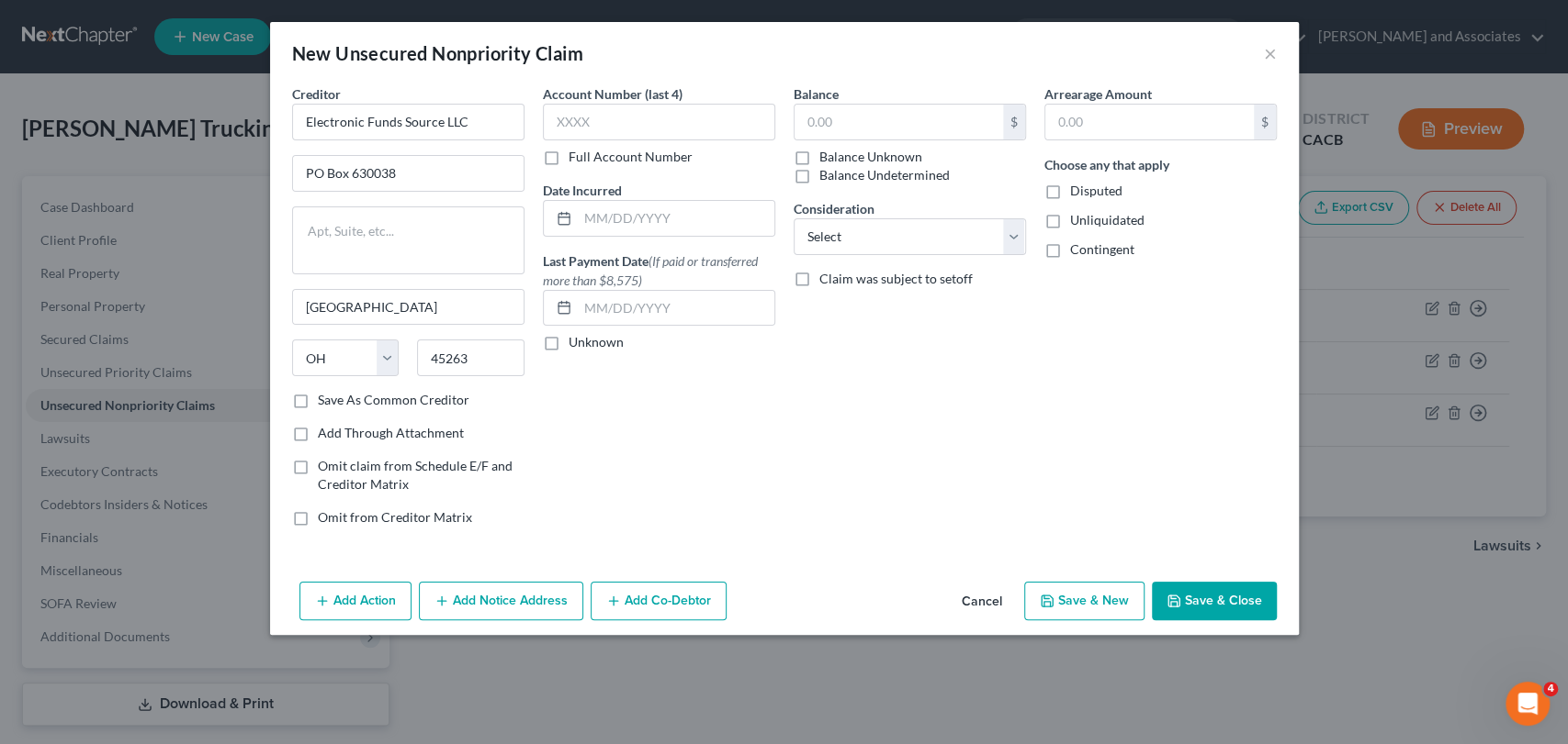
click at [568, 159] on label "Full Account Number" at bounding box center [631, 157] width 124 height 19
click at [576, 159] on input "Full Account Number" at bounding box center [582, 153] width 12 height 12
click at [585, 116] on input "text" at bounding box center [659, 121] width 232 height 37
type input "0006202203169"
click at [974, 127] on input "text" at bounding box center [899, 121] width 209 height 35
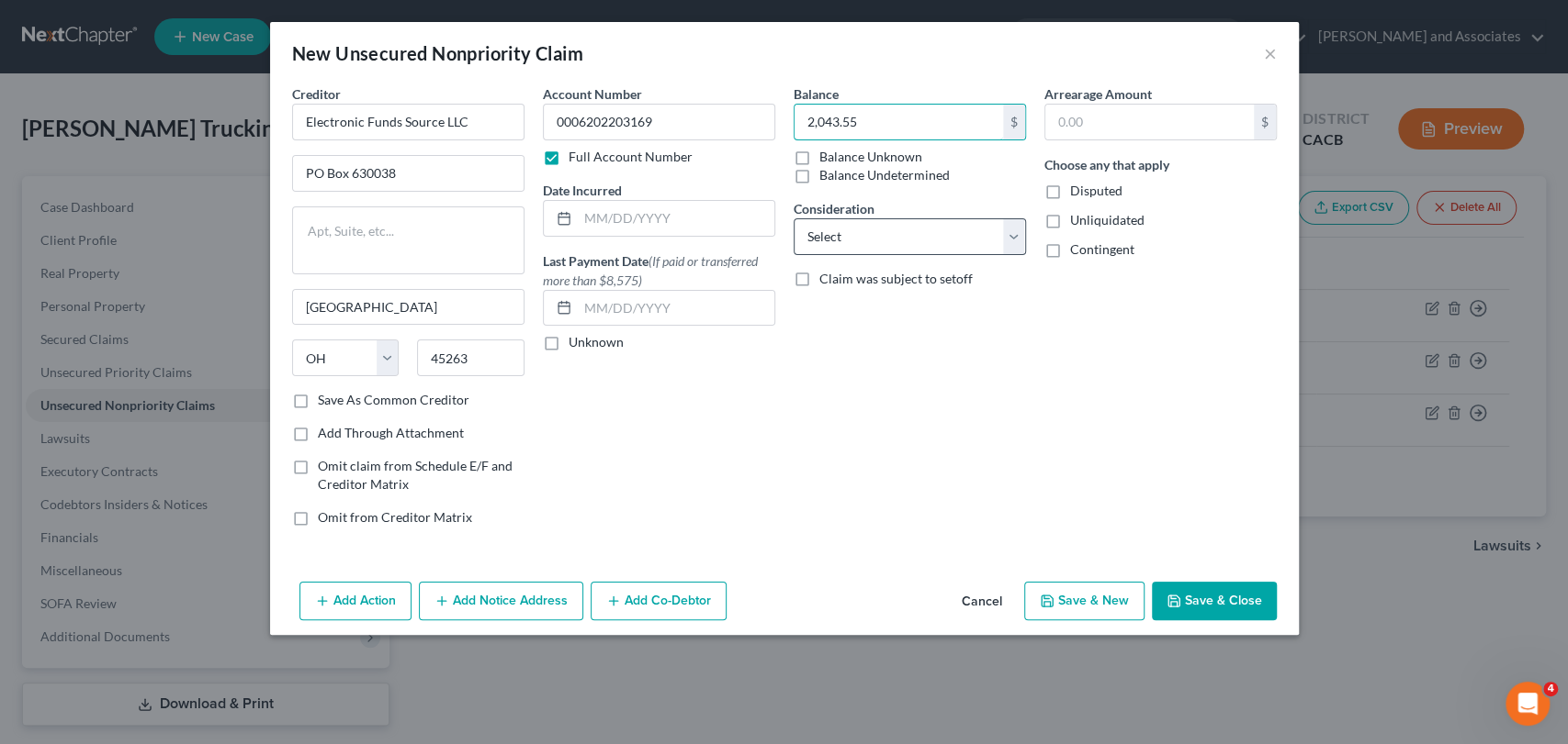
type input "2,043.55"
click at [924, 245] on select "Select Cable / Satellite Services Collection Agency Credit Card Debt Debt Couns…" at bounding box center [909, 236] width 232 height 37
select select "2"
click at [793, 218] on select "Select Cable / Satellite Services Collection Agency Credit Card Debt Debt Couns…" at bounding box center [909, 236] width 232 height 37
click at [1083, 449] on div "Arrearage Amount $ Choose any that apply Disputed Unliquidated Contingent" at bounding box center [1160, 313] width 250 height 457
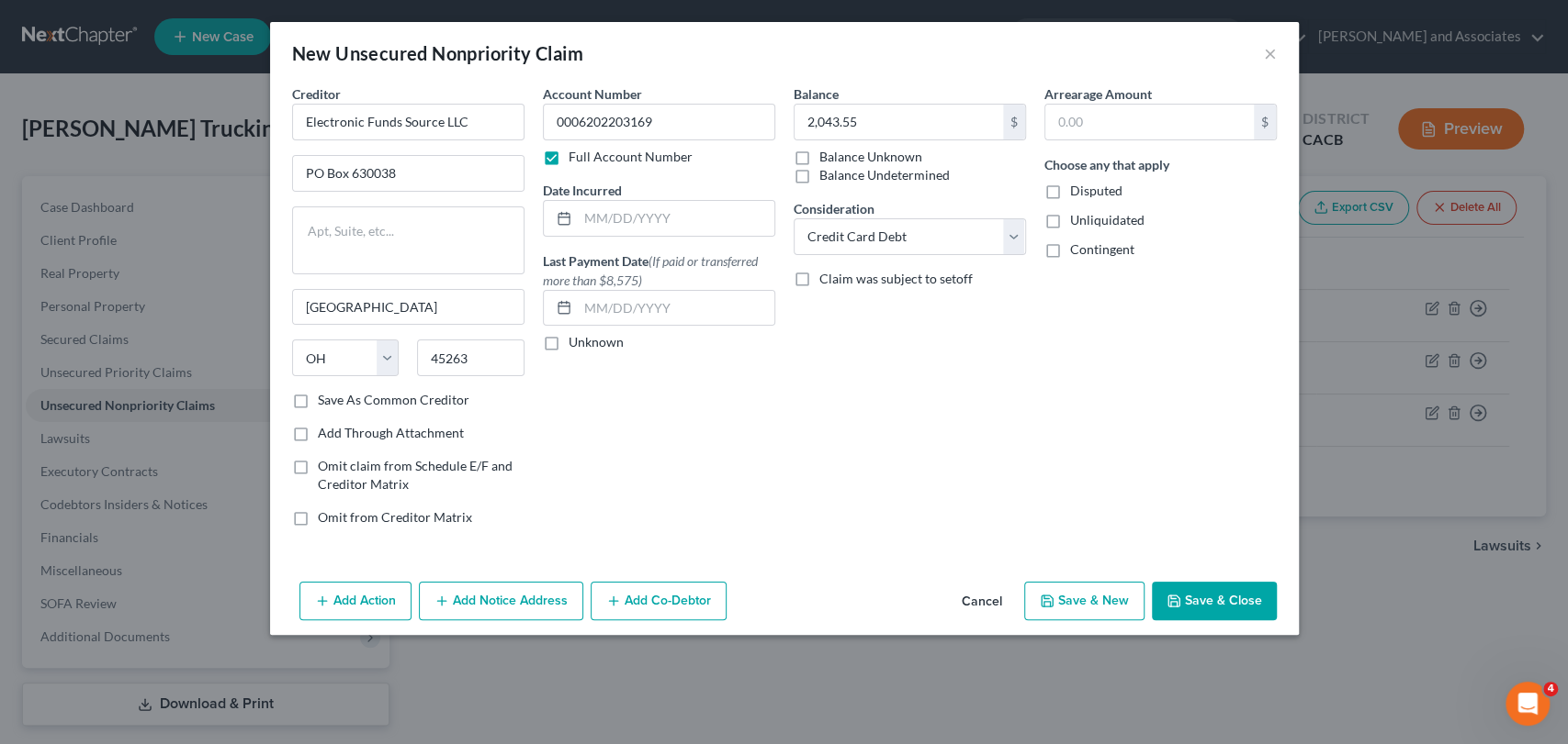
click at [1230, 604] on button "Save & Close" at bounding box center [1214, 601] width 125 height 39
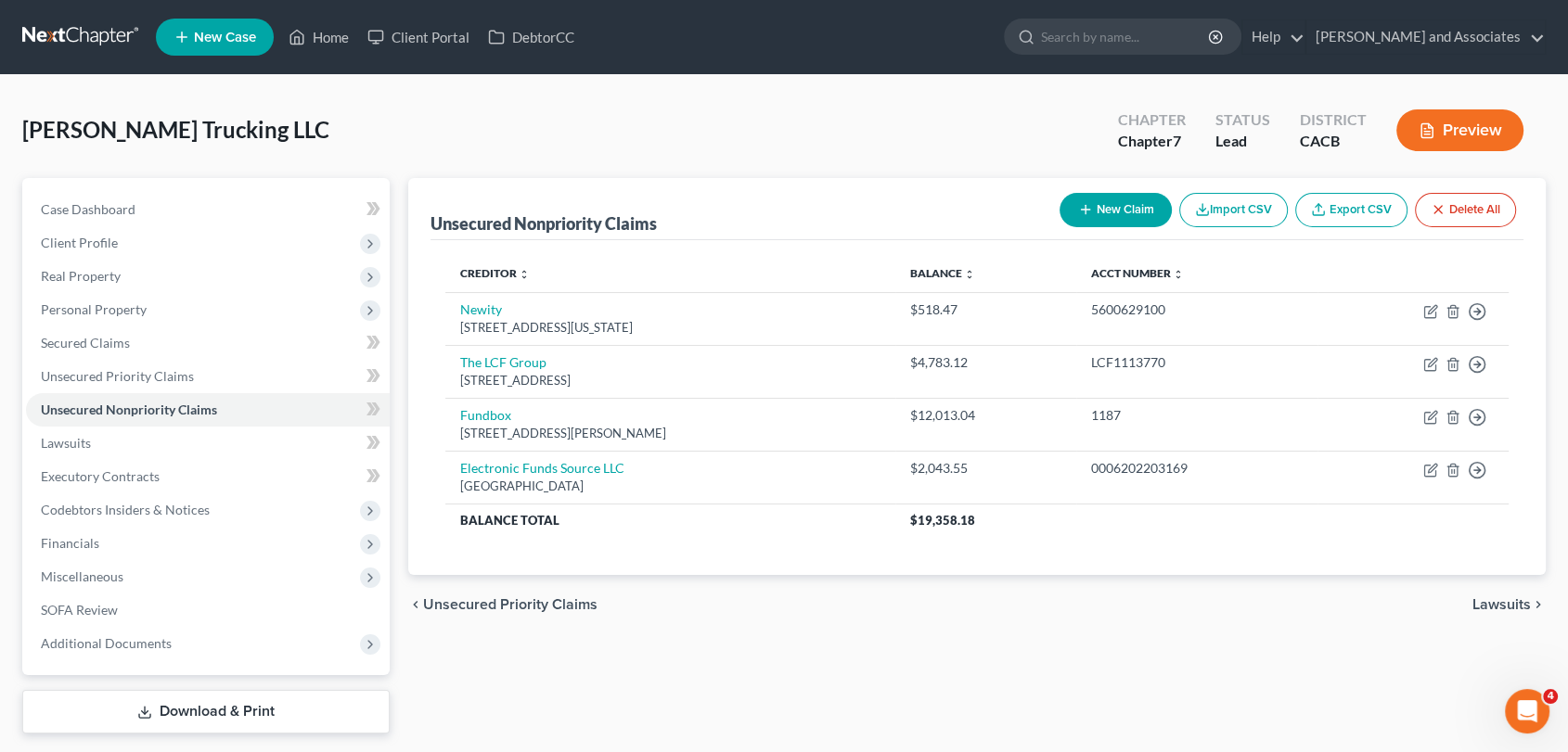
click at [1108, 212] on button "New Claim" at bounding box center [1115, 210] width 112 height 34
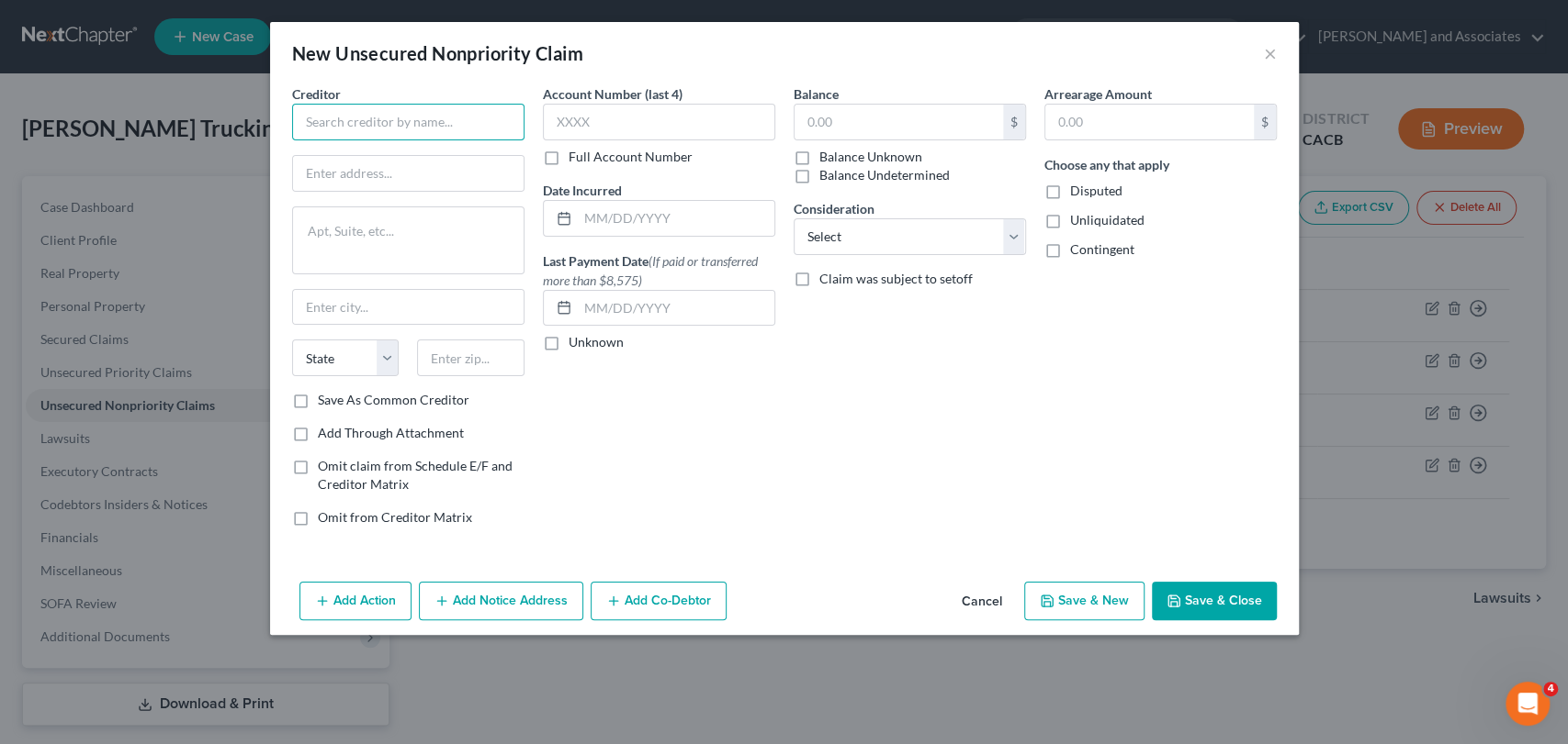
click at [433, 127] on input "text" at bounding box center [408, 121] width 232 height 37
click at [433, 127] on input "Forward Financing" at bounding box center [408, 121] width 232 height 37
click at [412, 171] on input "text" at bounding box center [408, 173] width 231 height 35
type input "Forward Financing"
click at [839, 132] on input "text" at bounding box center [899, 121] width 209 height 35
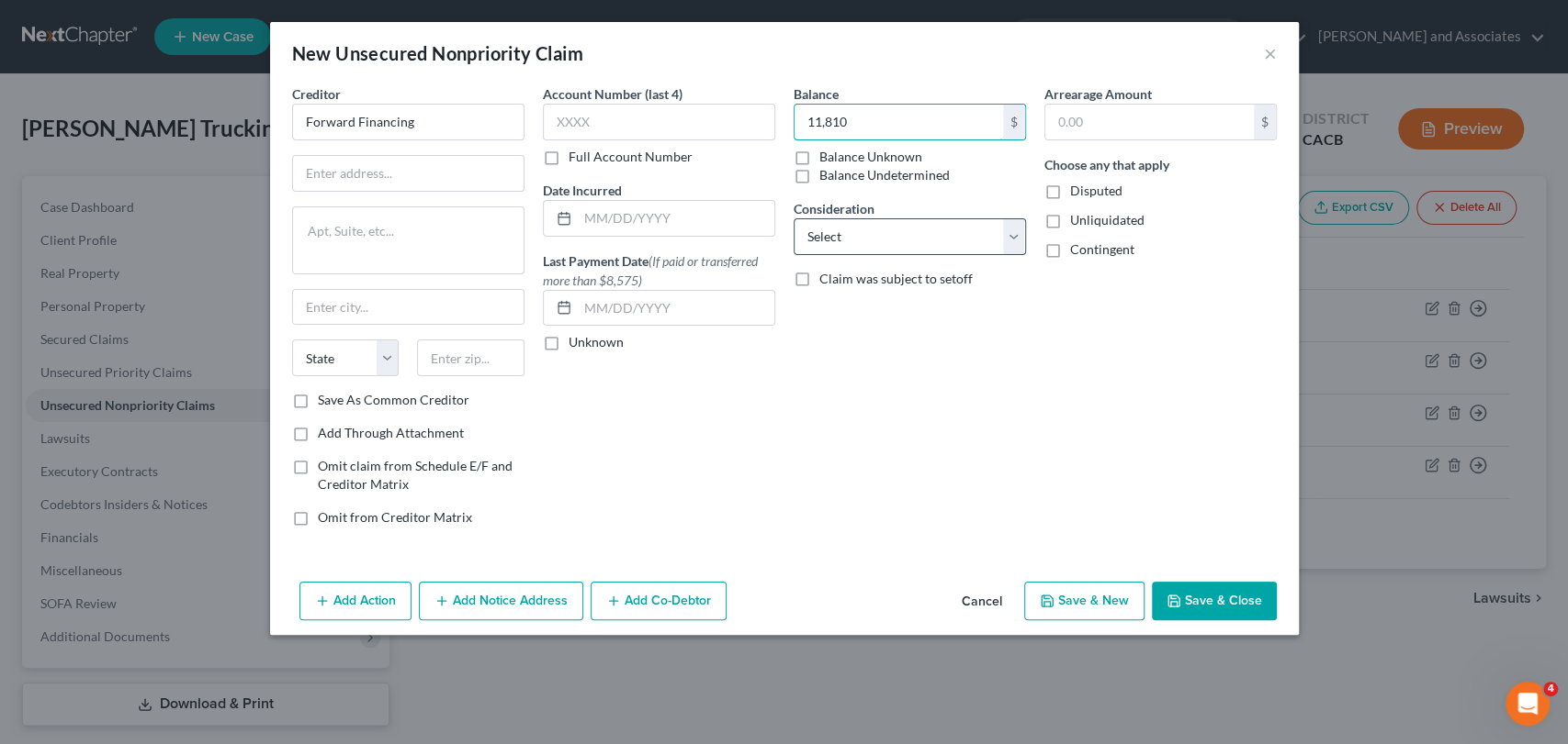
type input "11,810"
click at [880, 245] on select "Select Cable / Satellite Services Collection Agency Credit Card Debt Debt Couns…" at bounding box center [909, 236] width 232 height 37
click at [390, 181] on input "text" at bounding box center [408, 173] width 231 height 35
paste input "[STREET_ADDRESS]"
type input "[STREET_ADDRESS]"
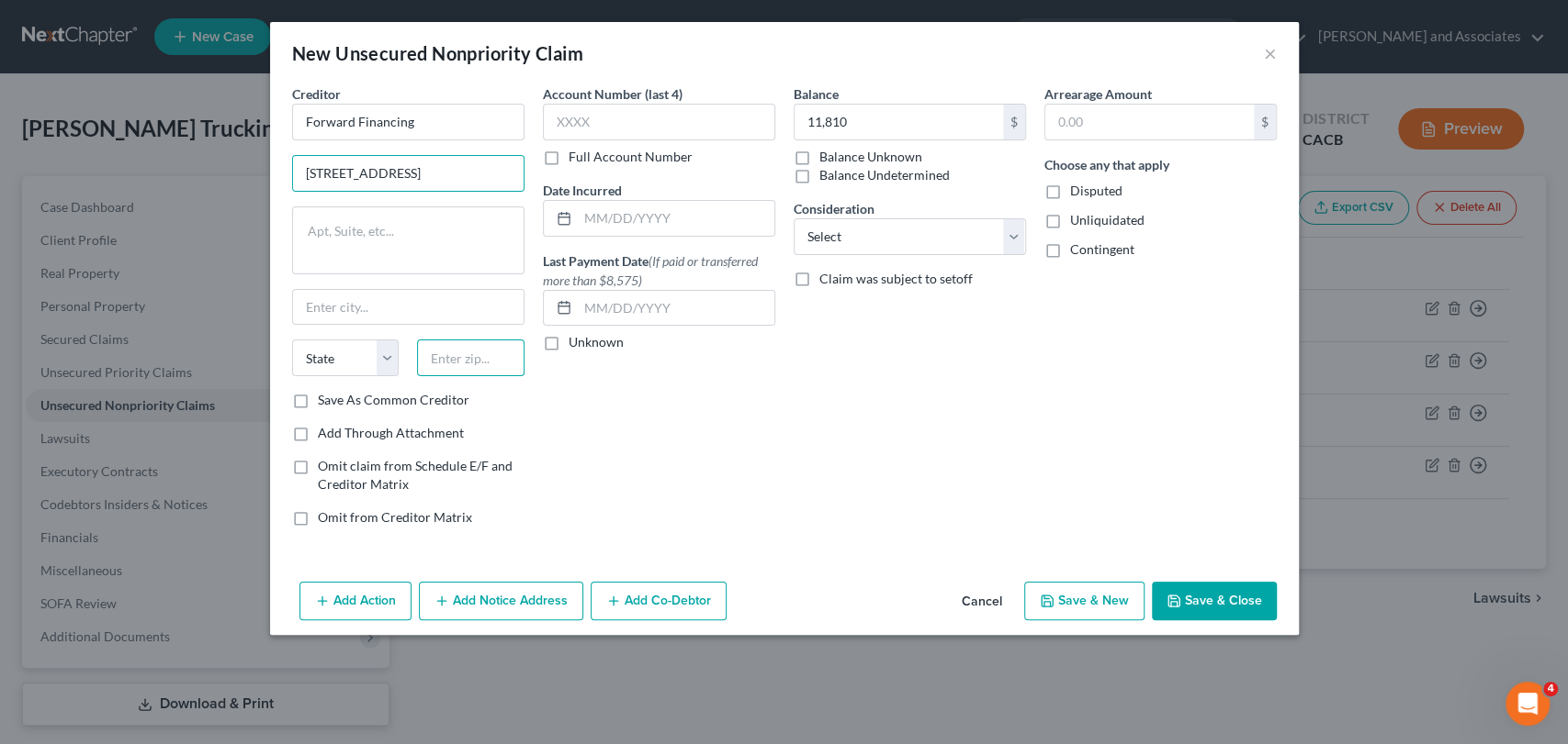
click at [477, 352] on input "text" at bounding box center [471, 357] width 107 height 37
paste input "02109"
type input "02109"
click at [941, 444] on div "Balance 11,810 $ Balance Unknown Balance Undetermined 11,810.00 $ Balance Unkno…" at bounding box center [909, 313] width 250 height 457
type input "[GEOGRAPHIC_DATA]"
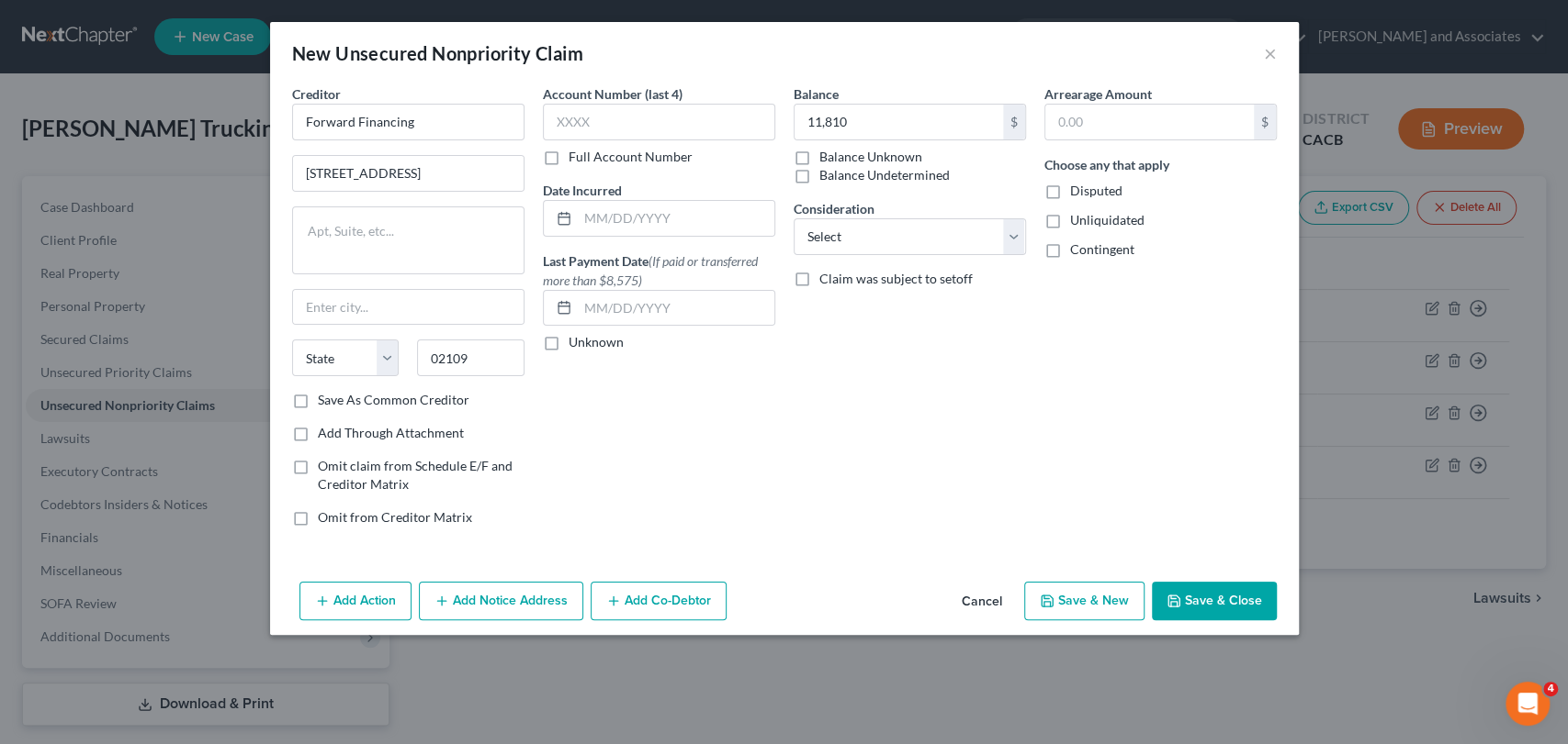
select select "22"
click at [896, 230] on select "Select Cable / Satellite Services Collection Agency Credit Card Debt Debt Couns…" at bounding box center [909, 236] width 232 height 37
select select "11"
click at [793, 218] on select "Select Cable / Satellite Services Collection Agency Credit Card Debt Debt Couns…" at bounding box center [909, 236] width 232 height 37
click at [848, 305] on input "text" at bounding box center [909, 307] width 231 height 35
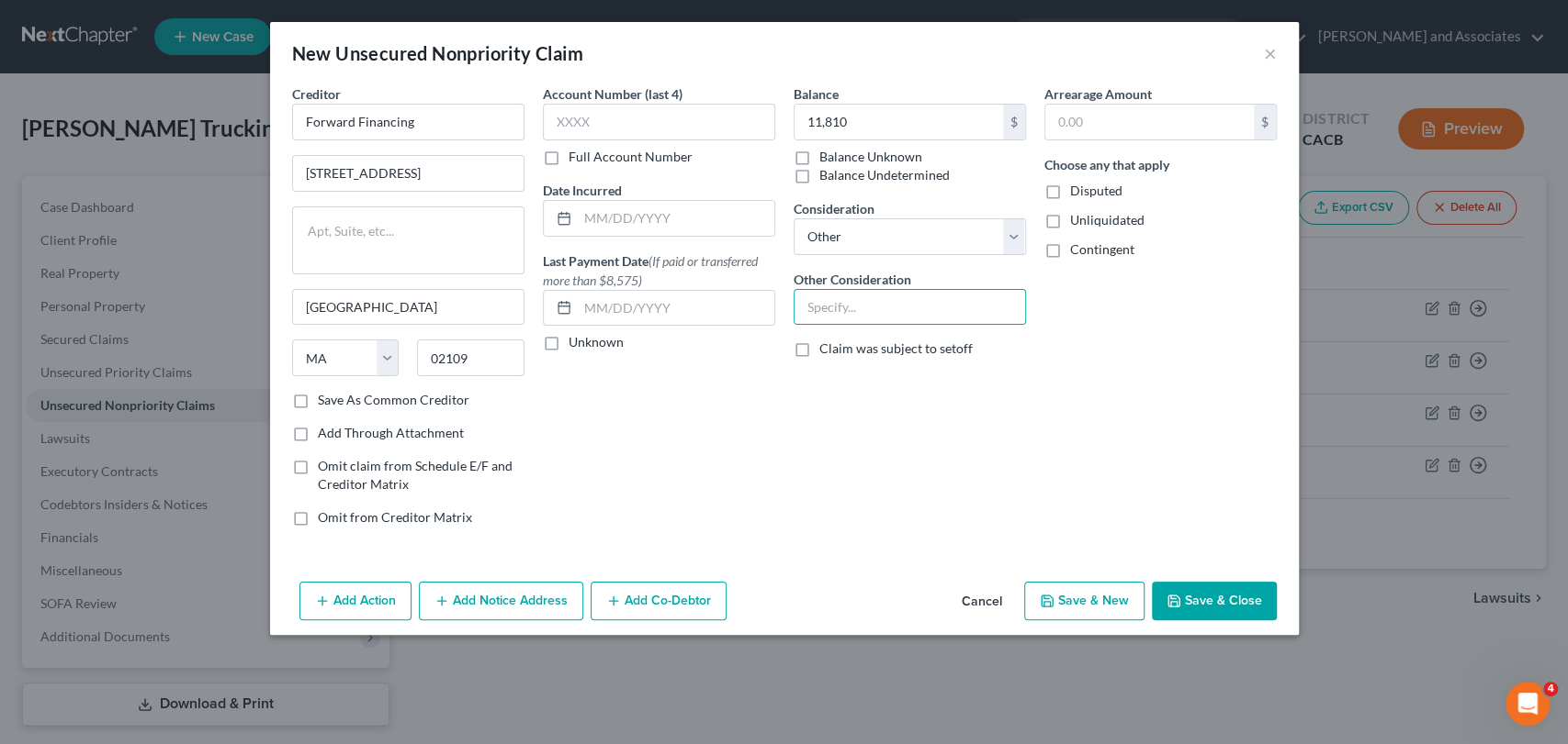
click at [1222, 591] on button "Save & Close" at bounding box center [1214, 601] width 125 height 39
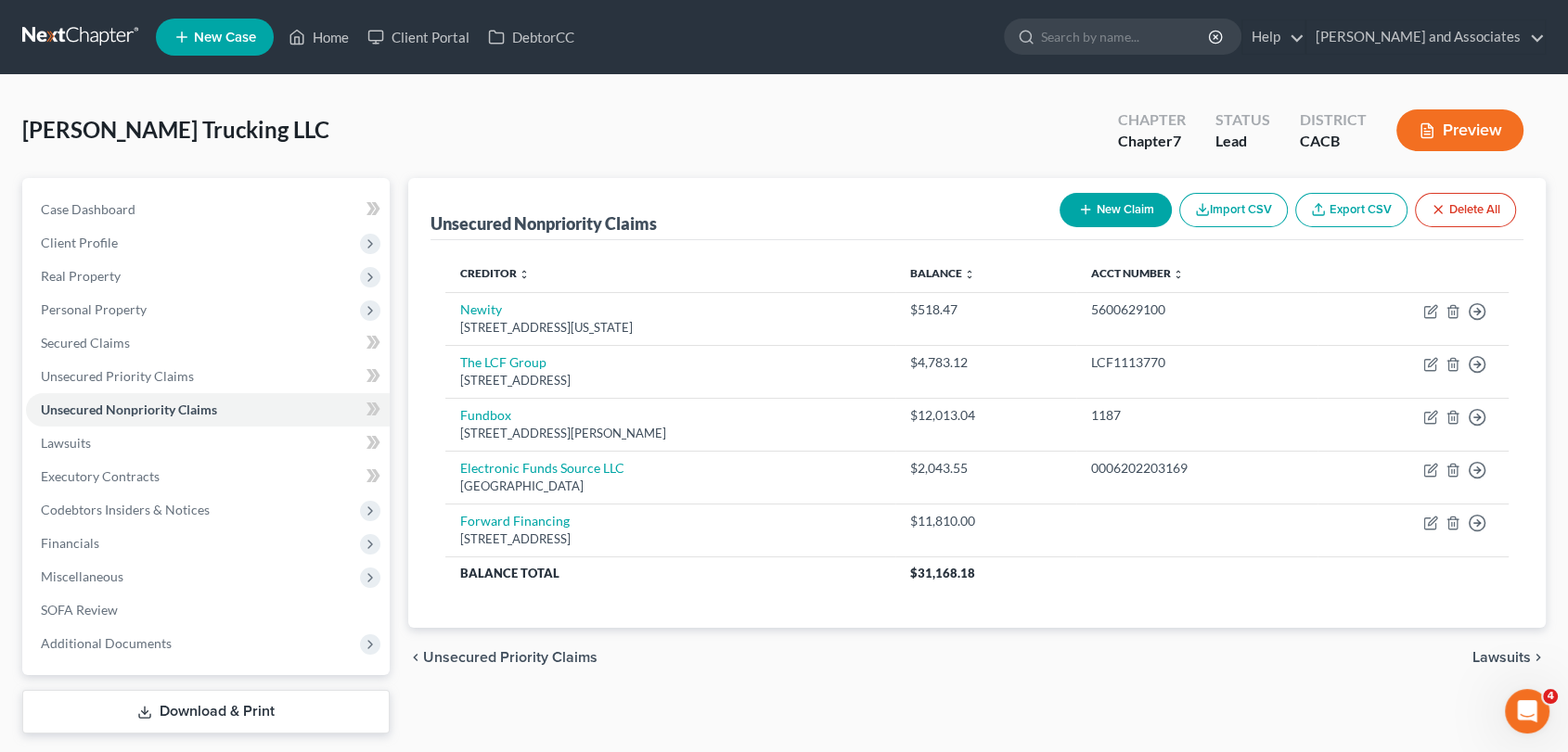
click at [284, 108] on div "[PERSON_NAME] Trucking LLC Upgraded Chapter Chapter 7 Status Lead District CACB…" at bounding box center [784, 137] width 1523 height 81
click at [1100, 217] on button "New Claim" at bounding box center [1115, 210] width 112 height 34
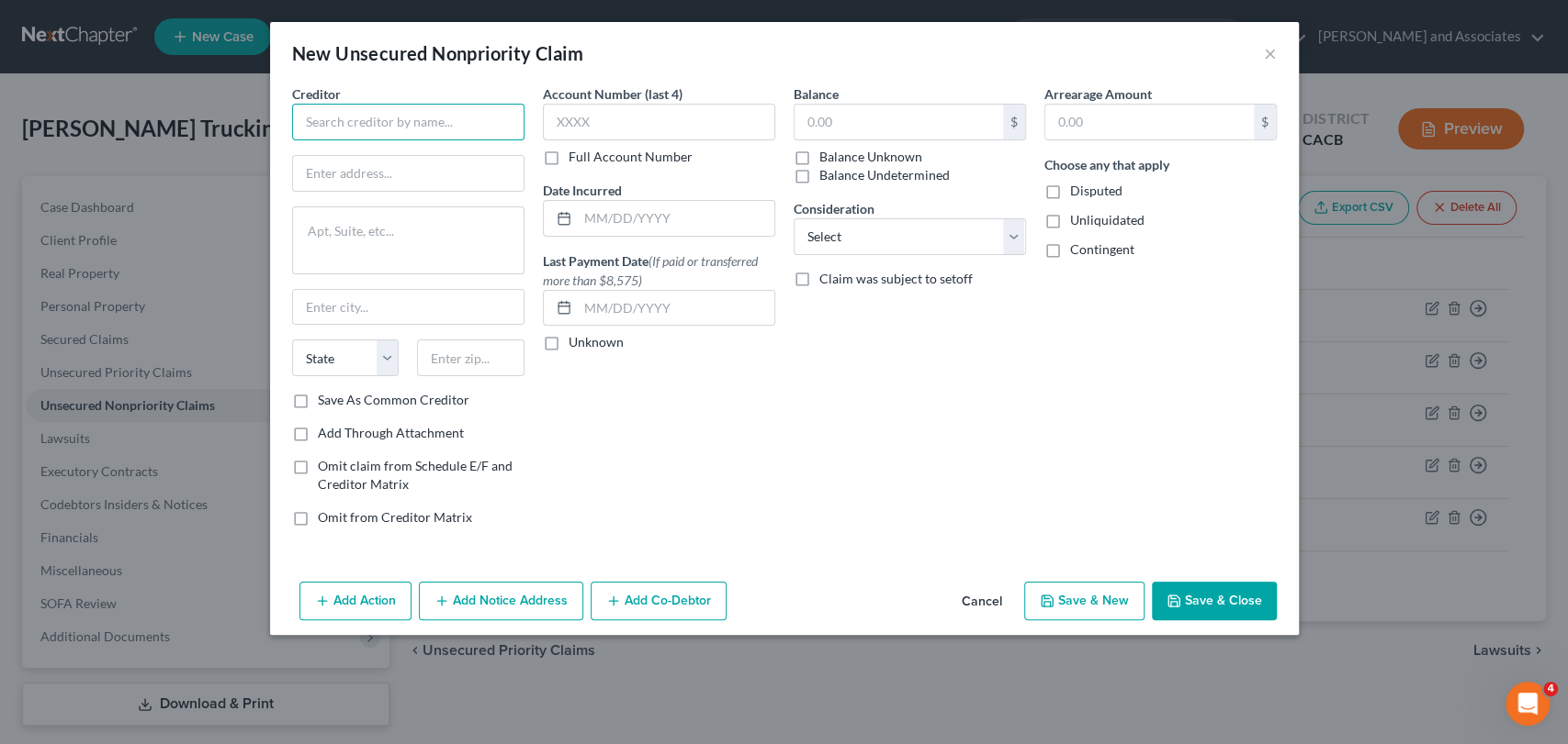
click at [464, 133] on input "text" at bounding box center [408, 121] width 232 height 37
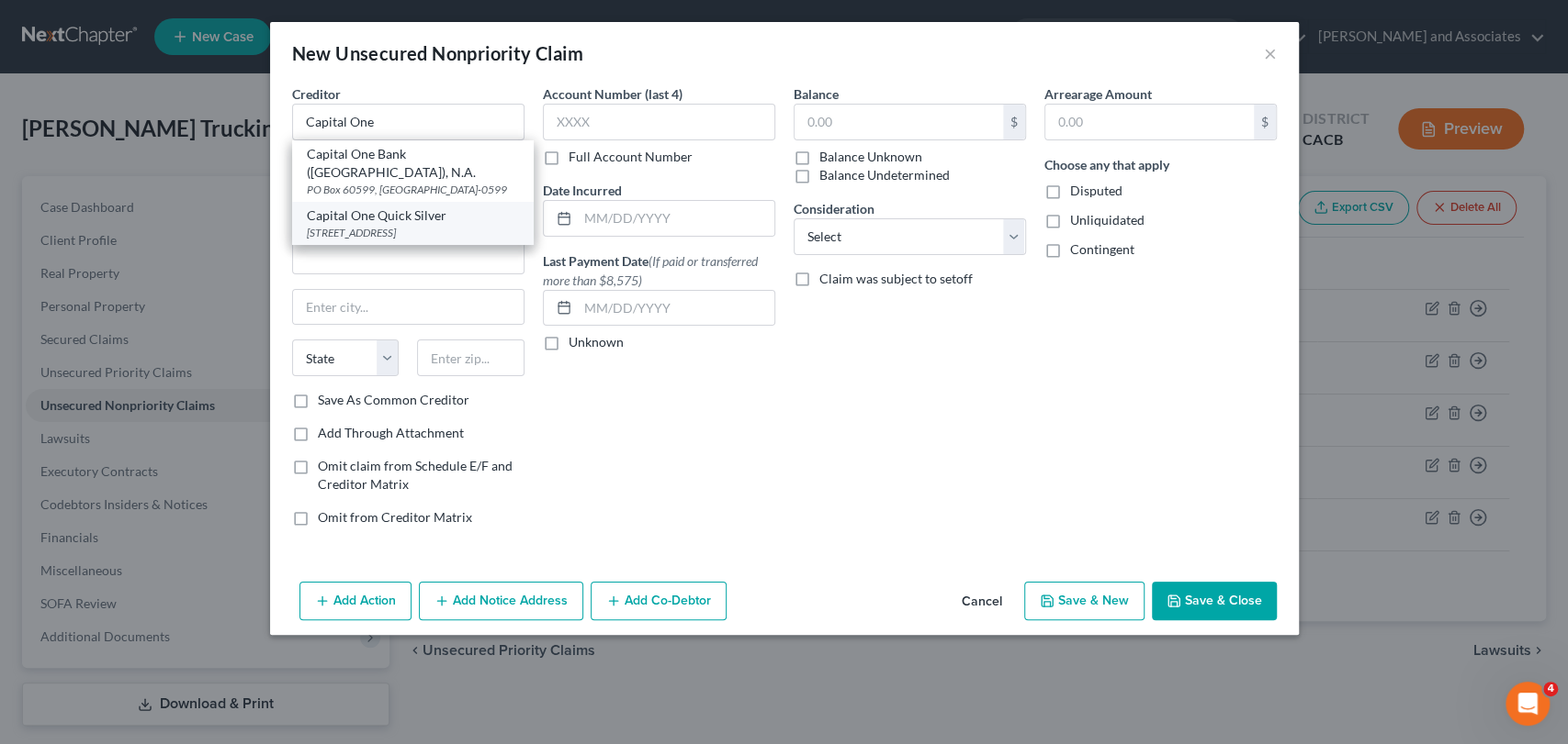
click at [453, 217] on div "Capital One Quick Silver" at bounding box center [412, 216] width 212 height 19
type input "Capital One Quick Silver"
type input "PO Box 60519"
type input "City Of Industry"
select select "4"
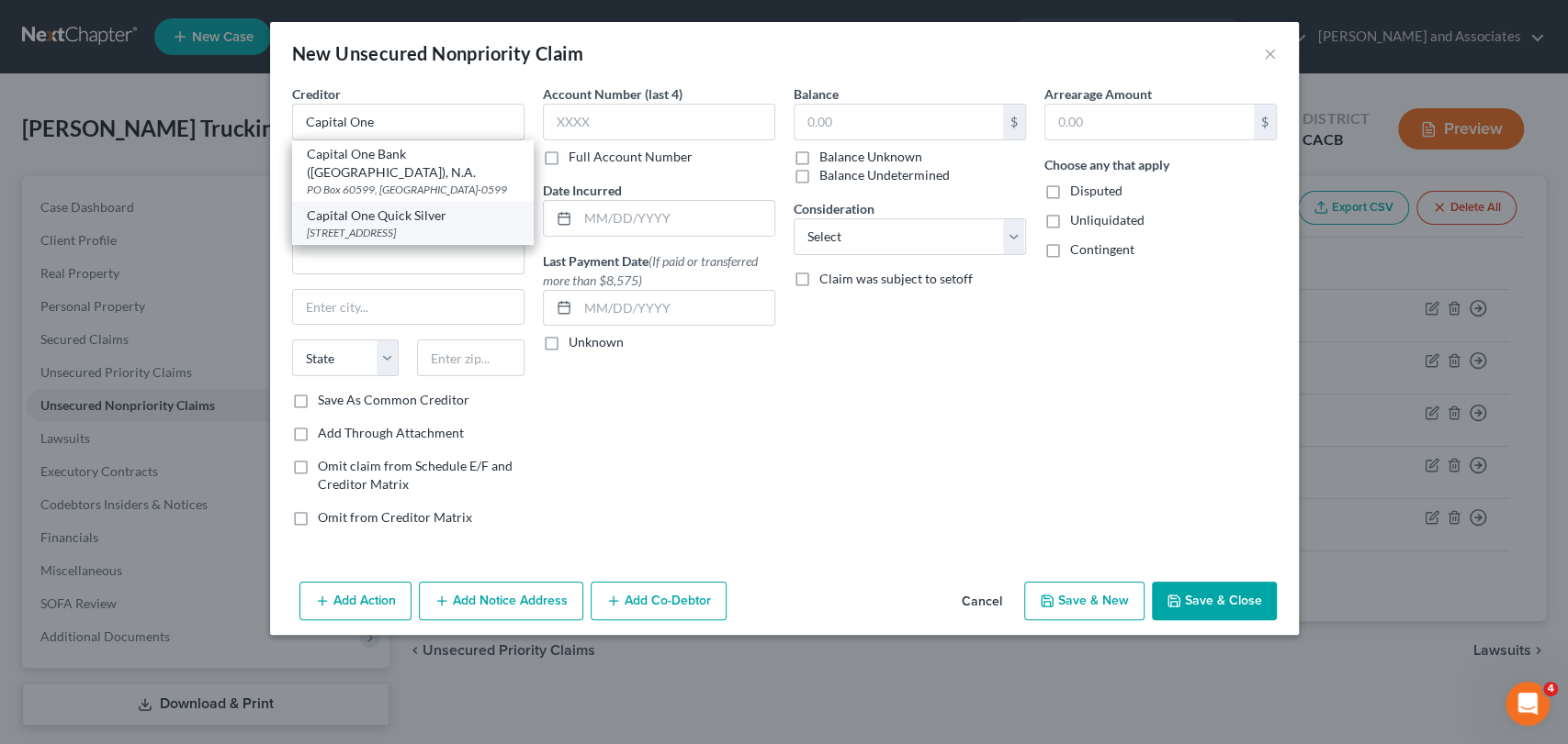
type input "91716"
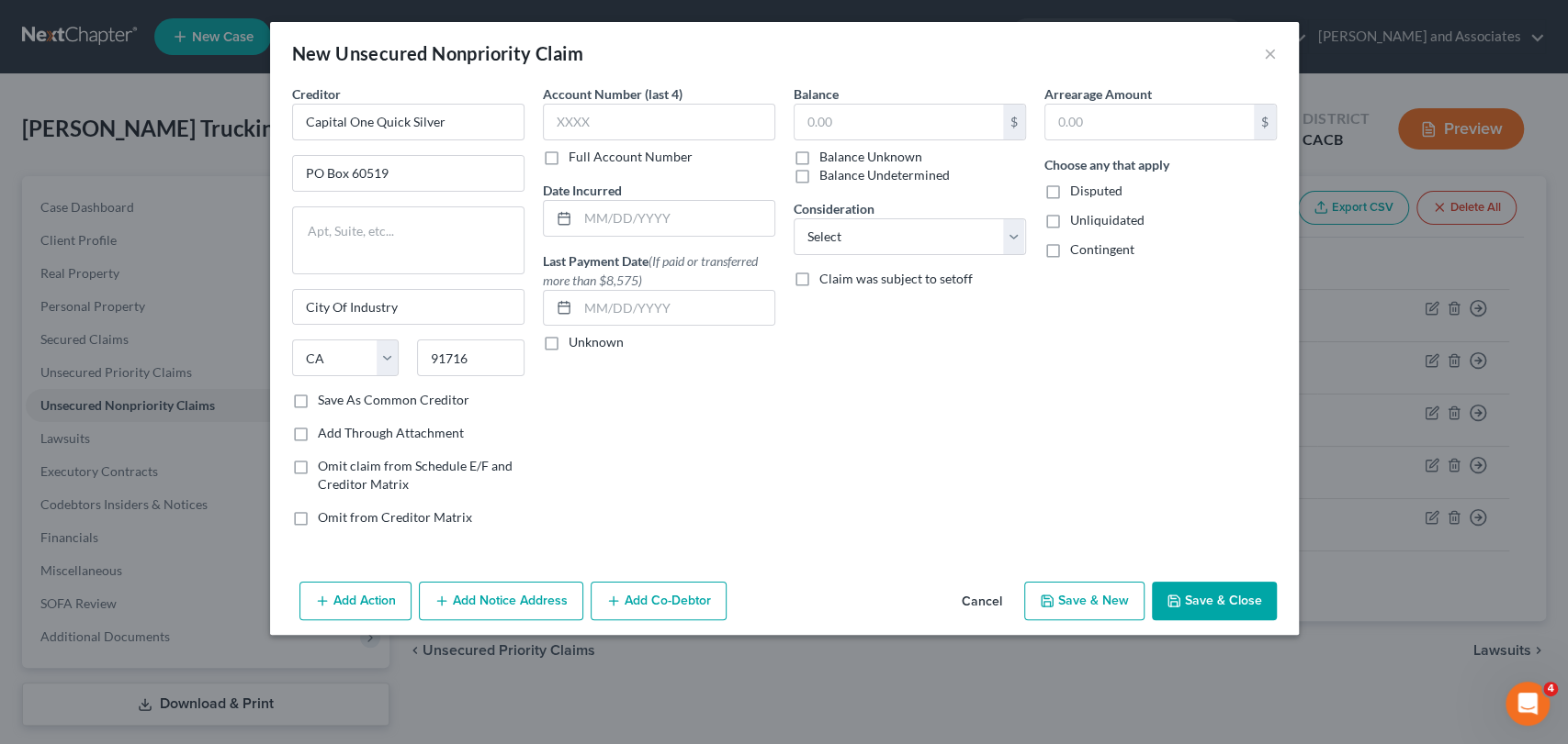
click at [707, 445] on div "Account Number (last 4) Full Account Number Date Incurred Last Payment Date (If…" at bounding box center [659, 313] width 250 height 457
click at [568, 154] on label "Full Account Number" at bounding box center [631, 157] width 124 height 19
click at [576, 154] on input "Full Account Number" at bounding box center [582, 153] width 12 height 12
click at [623, 122] on input "text" at bounding box center [659, 121] width 232 height 37
click at [568, 162] on label "Full Account Number" at bounding box center [631, 157] width 124 height 19
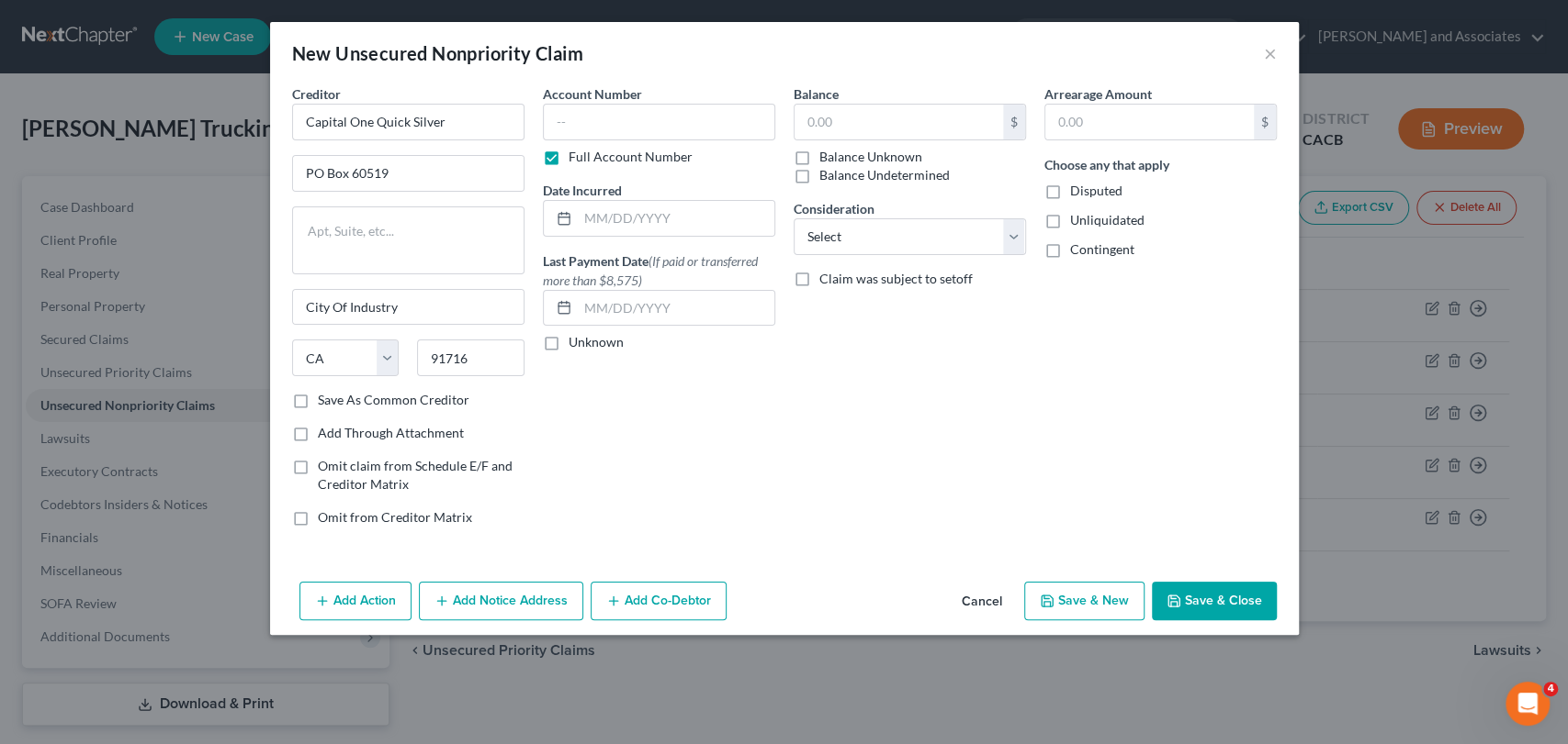
click at [576, 160] on input "Full Account Number" at bounding box center [582, 153] width 12 height 12
click at [654, 117] on input "text" at bounding box center [659, 121] width 232 height 37
type input "8410"
click at [867, 114] on input "text" at bounding box center [899, 121] width 209 height 35
type input "10,036.92"
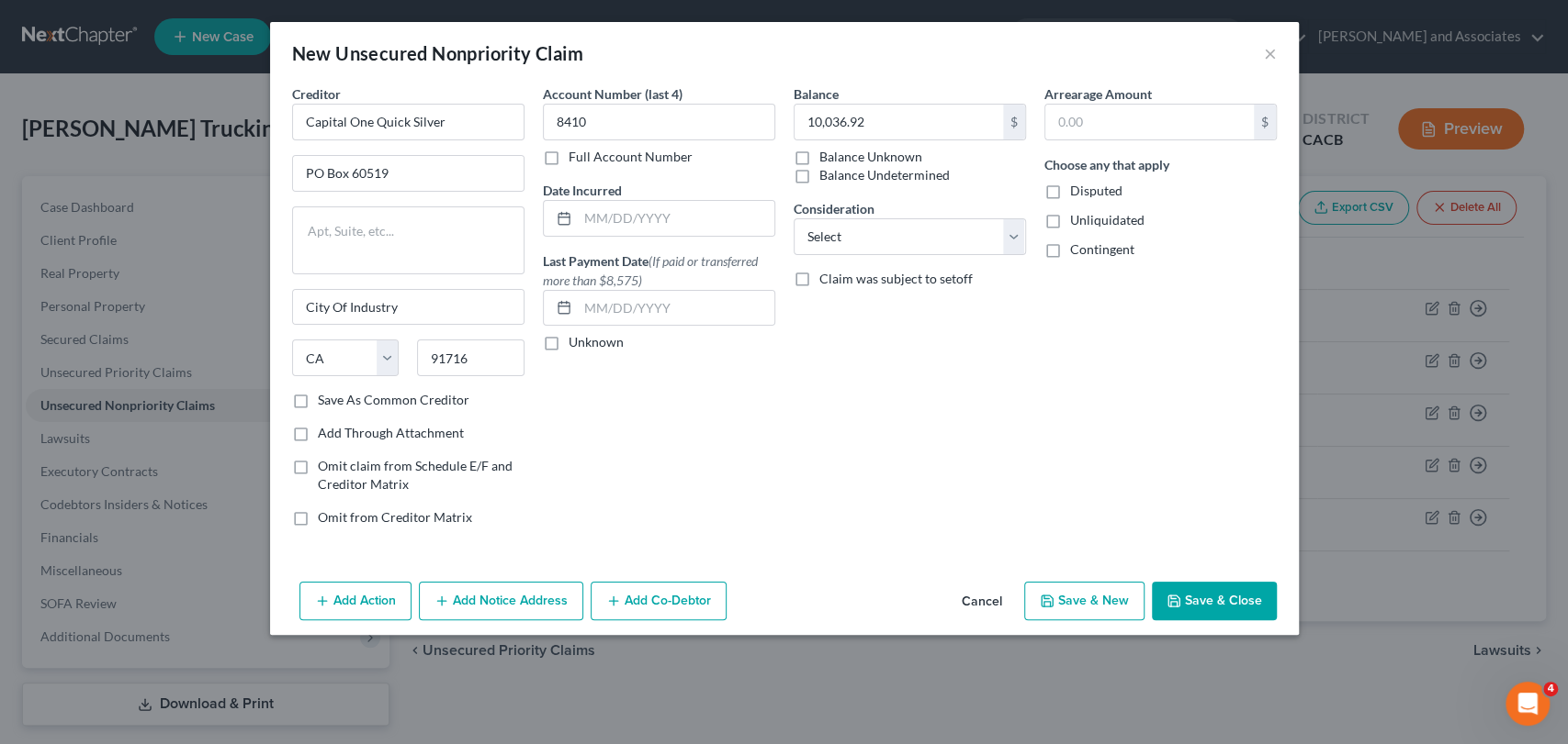
click at [831, 400] on div "Balance 10,036.92 $ Balance Unknown Balance Undetermined 10,036.92 $ Balance Un…" at bounding box center [909, 313] width 250 height 457
click at [899, 222] on select "Select Cable / Satellite Services Collection Agency Credit Card Debt Debt Couns…" at bounding box center [909, 236] width 232 height 37
select select "2"
click at [793, 218] on select "Select Cable / Satellite Services Collection Agency Credit Card Debt Debt Couns…" at bounding box center [909, 236] width 232 height 37
click at [1035, 339] on div "Arrearage Amount $ Choose any that apply Disputed Unliquidated Contingent" at bounding box center [1160, 313] width 250 height 457
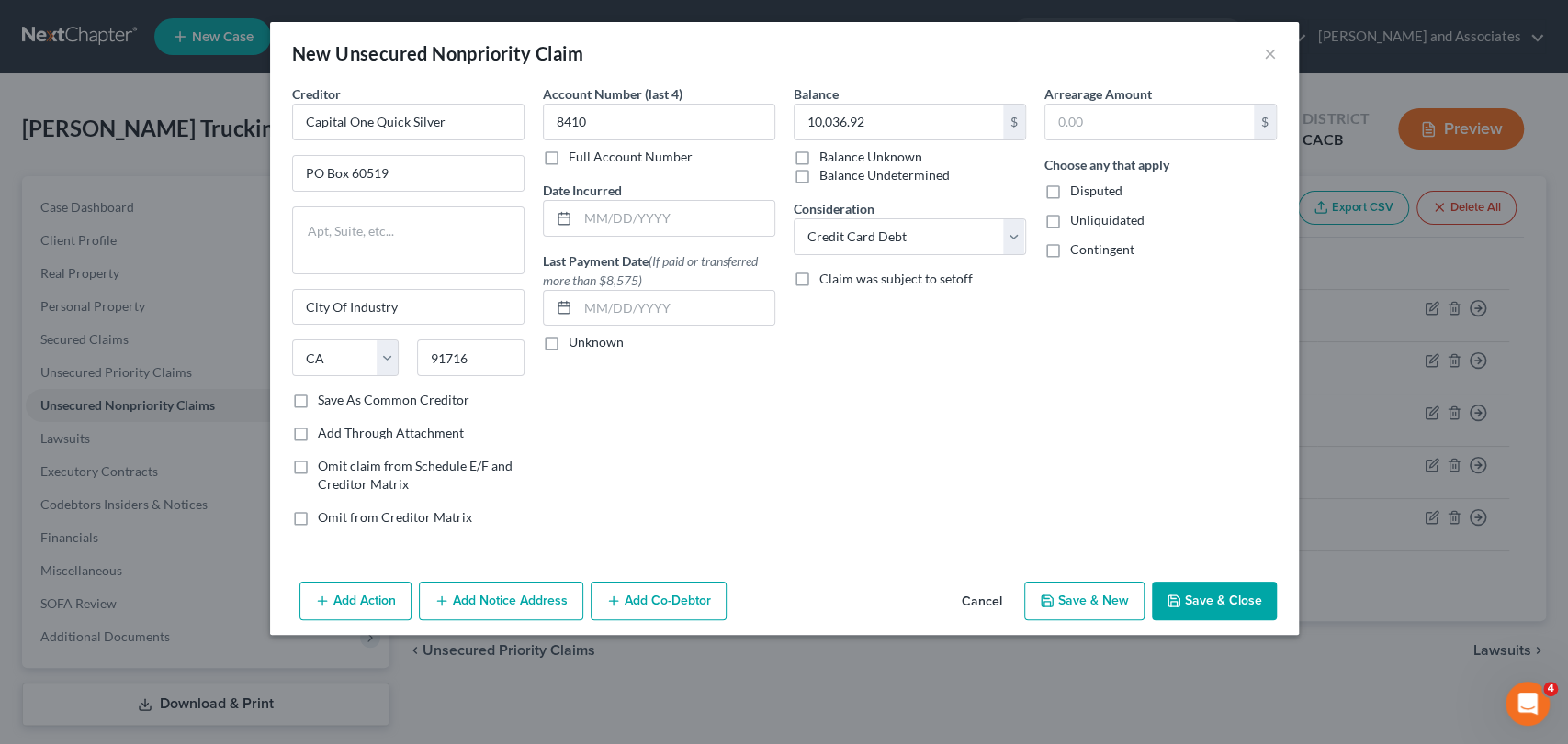
click at [1203, 592] on button "Save & Close" at bounding box center [1214, 601] width 125 height 39
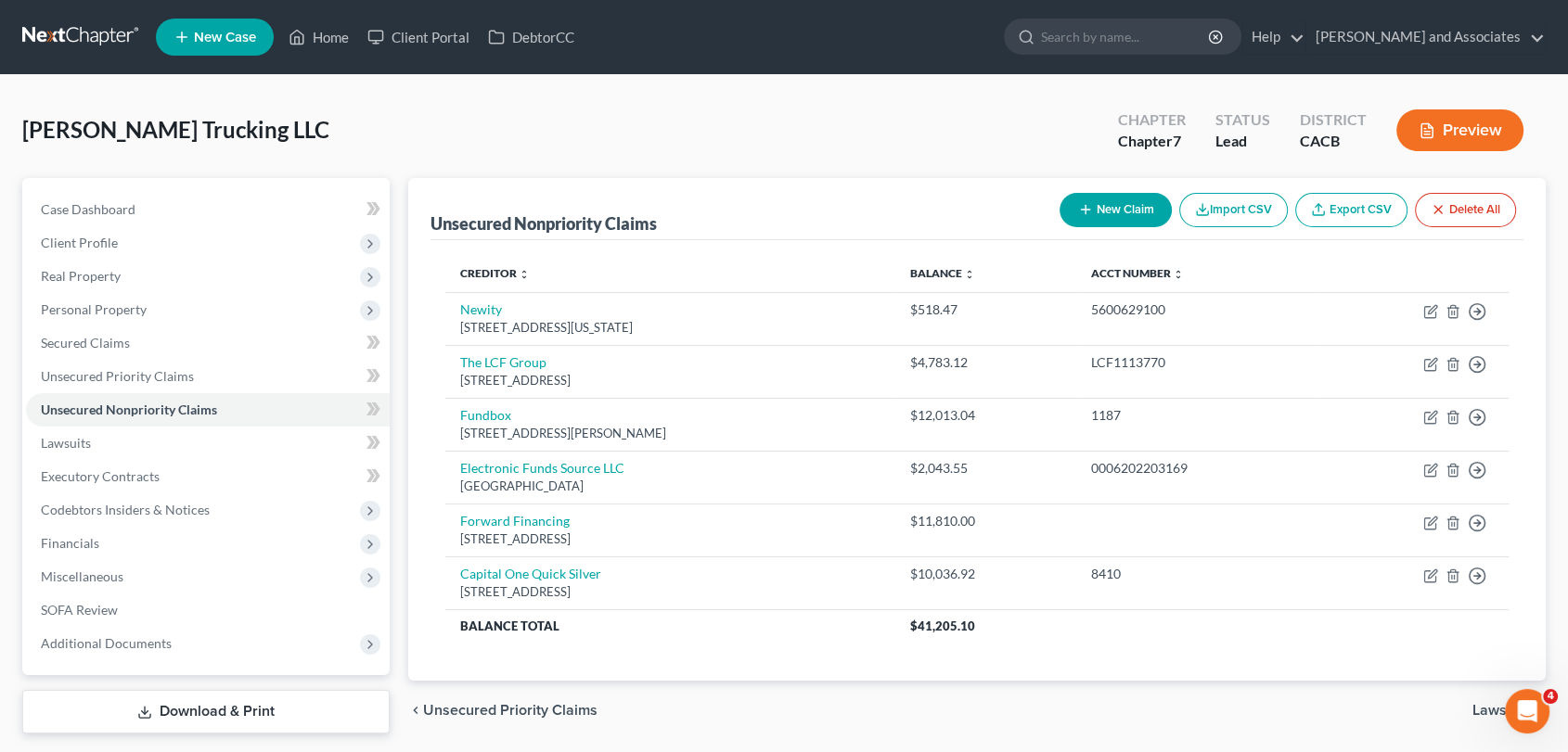
click at [1152, 206] on button "New Claim" at bounding box center [1115, 210] width 112 height 34
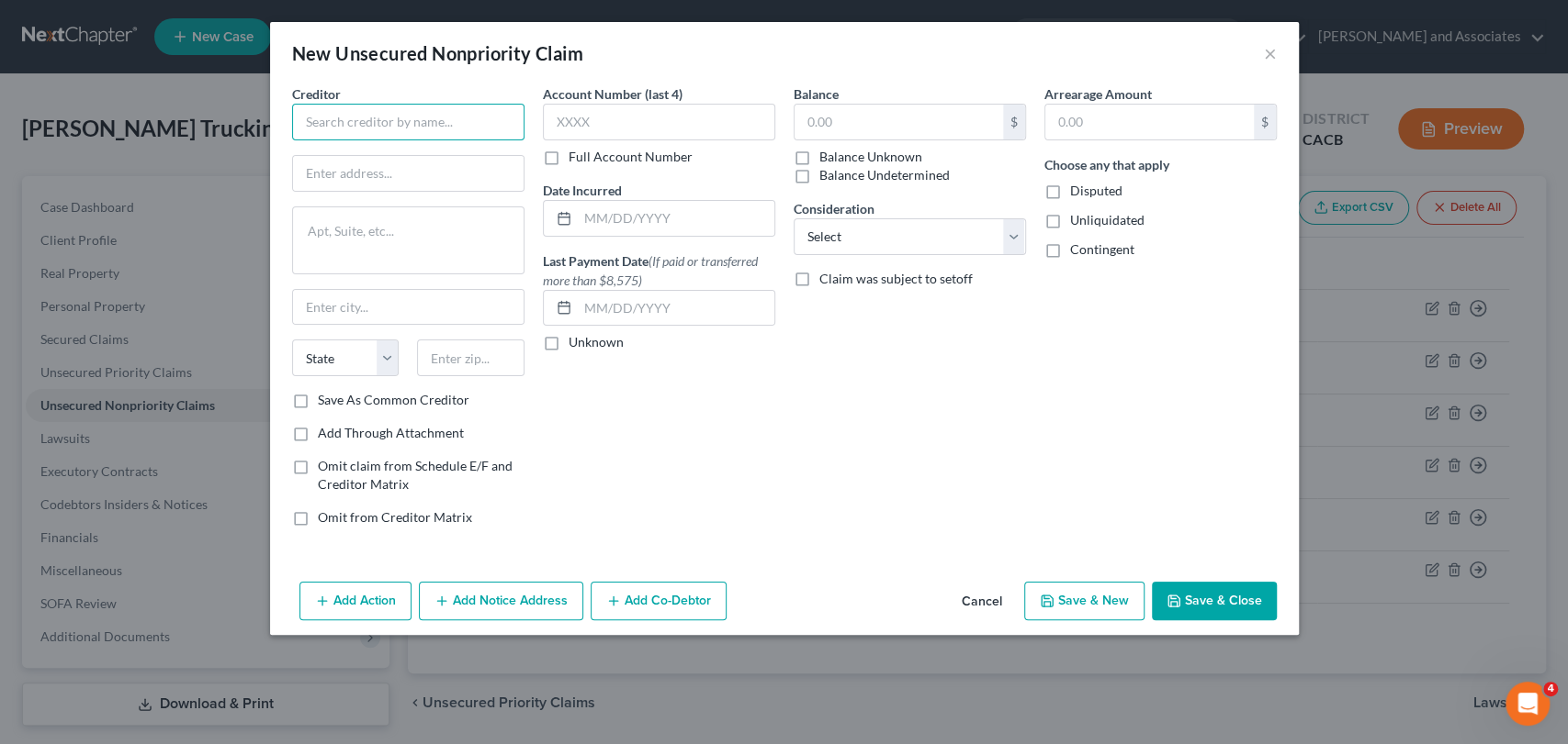
click at [451, 137] on input "text" at bounding box center [408, 121] width 232 height 37
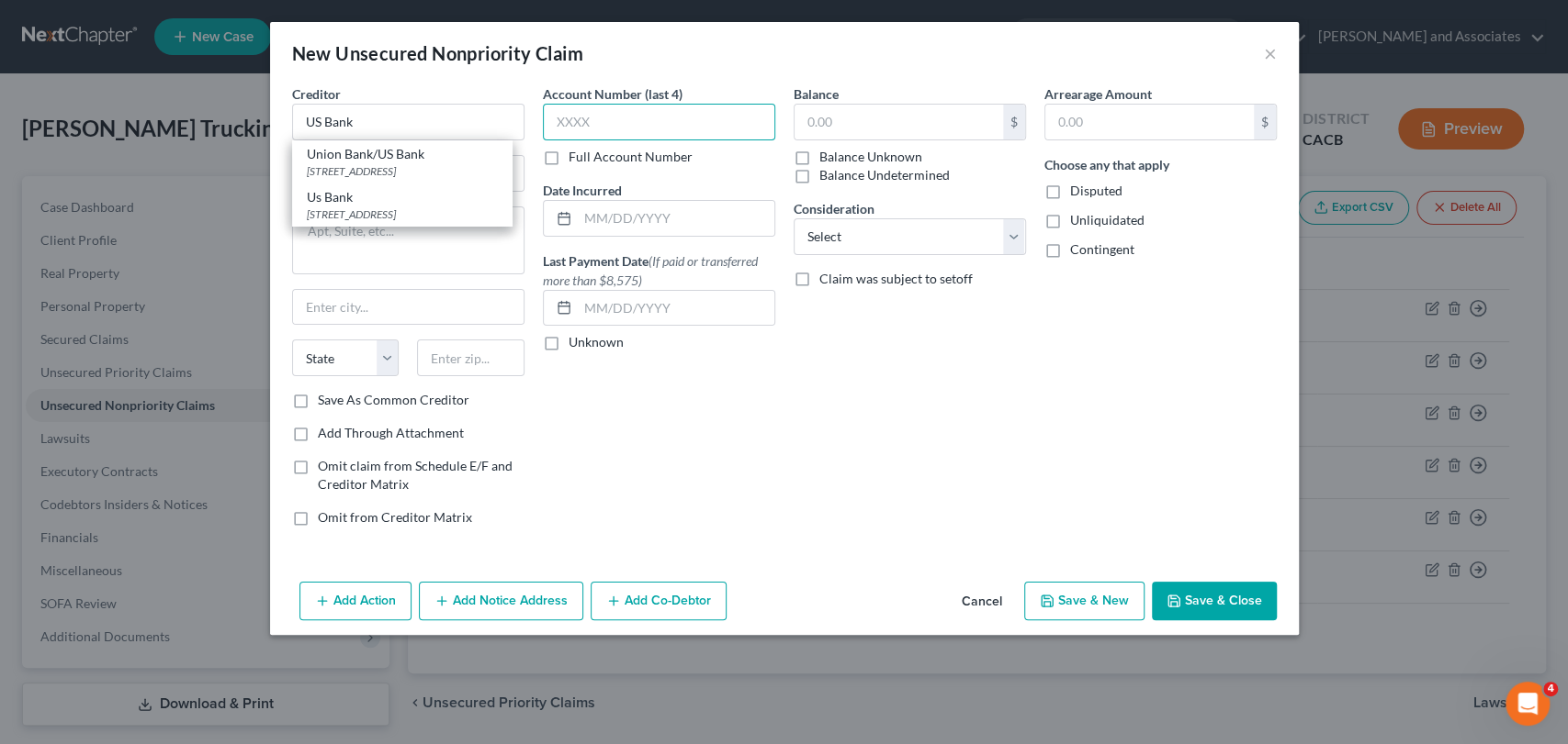
click at [647, 128] on input "text" at bounding box center [659, 121] width 232 height 37
type input "US Bank"
type input "0678"
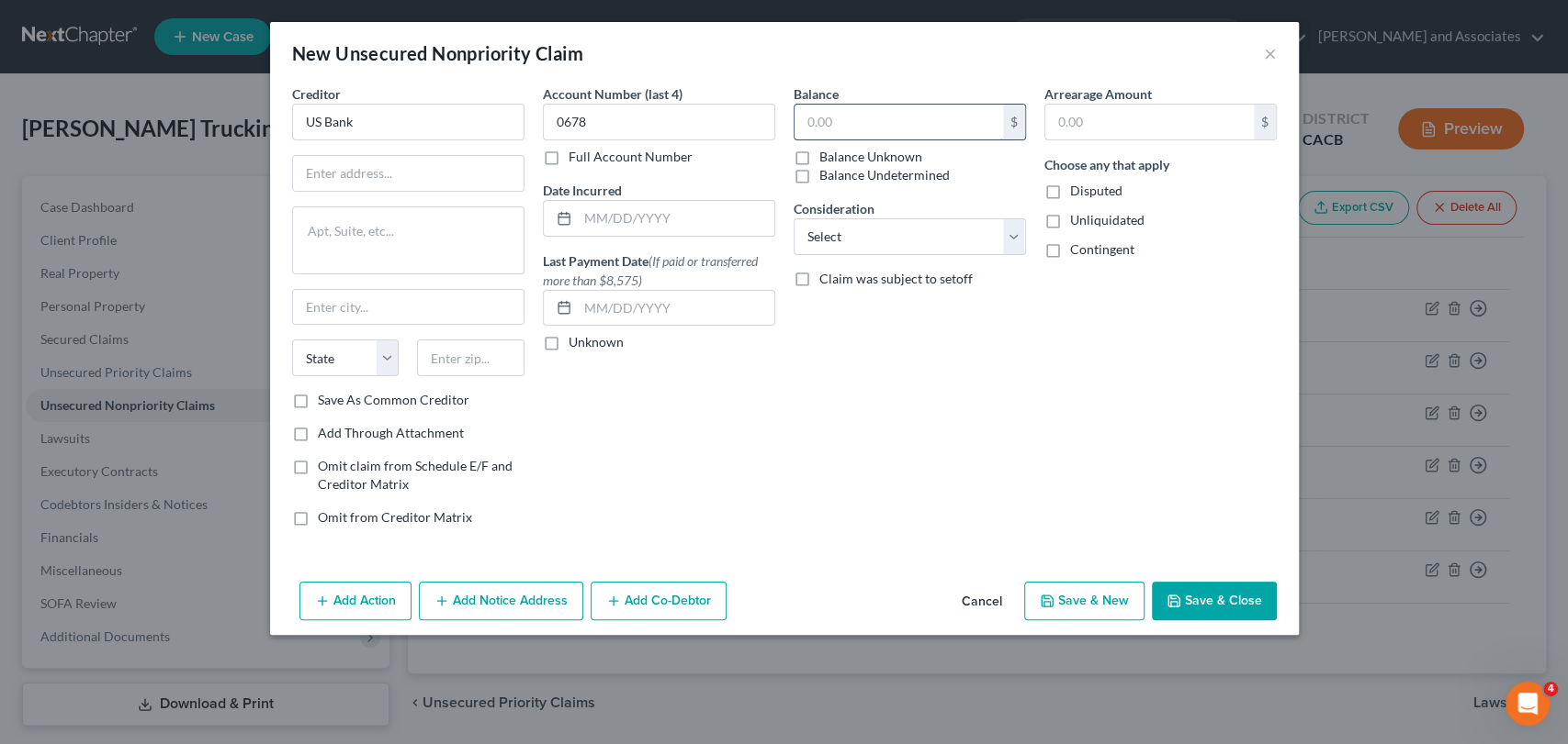
click at [924, 119] on input "text" at bounding box center [899, 121] width 209 height 35
type input "3,075.37"
click at [905, 221] on select "Select Cable / Satellite Services Collection Agency Credit Card Debt Debt Couns…" at bounding box center [909, 236] width 232 height 37
select select "2"
click at [793, 218] on select "Select Cable / Satellite Services Collection Agency Credit Card Debt Debt Couns…" at bounding box center [909, 236] width 232 height 37
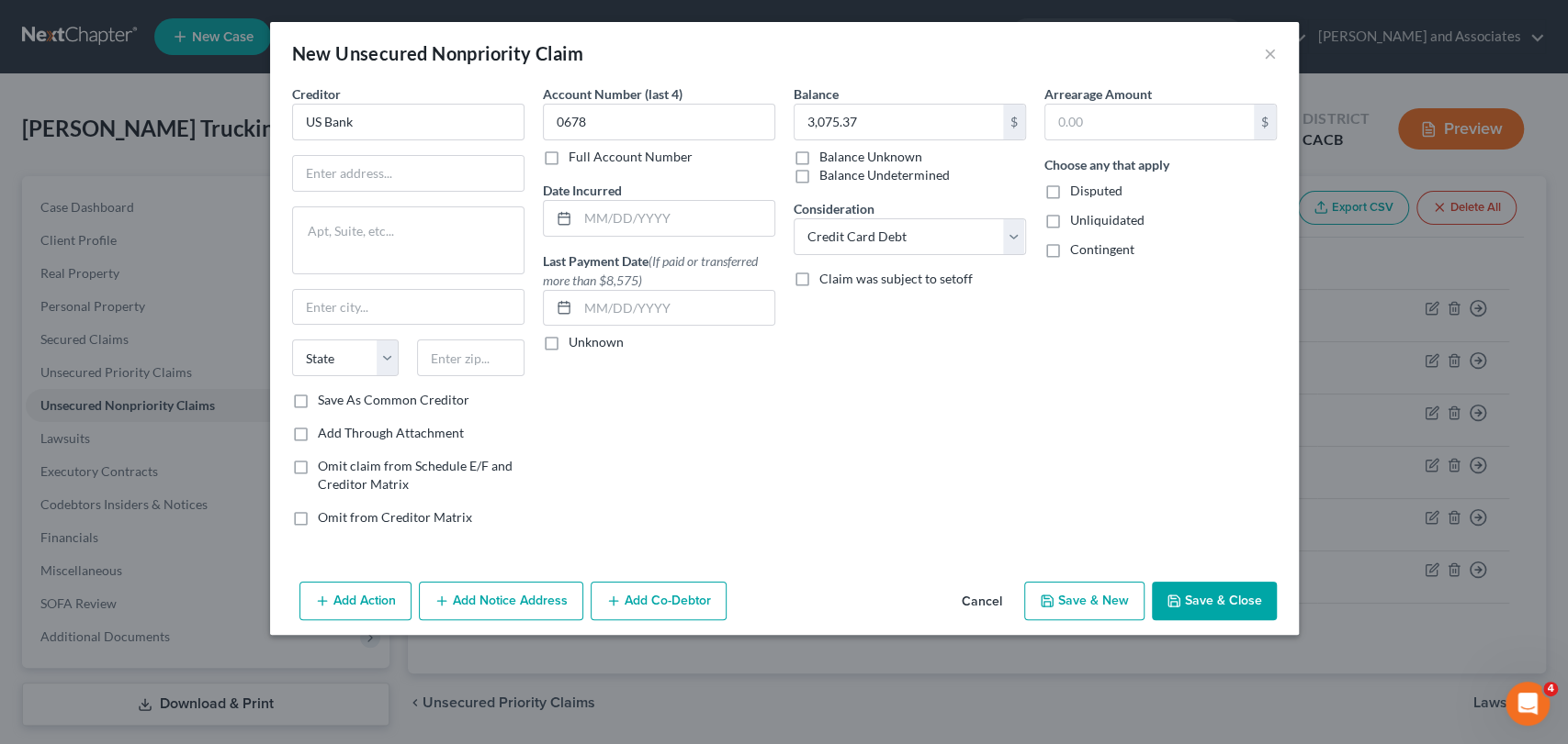
click at [1195, 592] on button "Save & Close" at bounding box center [1214, 601] width 125 height 39
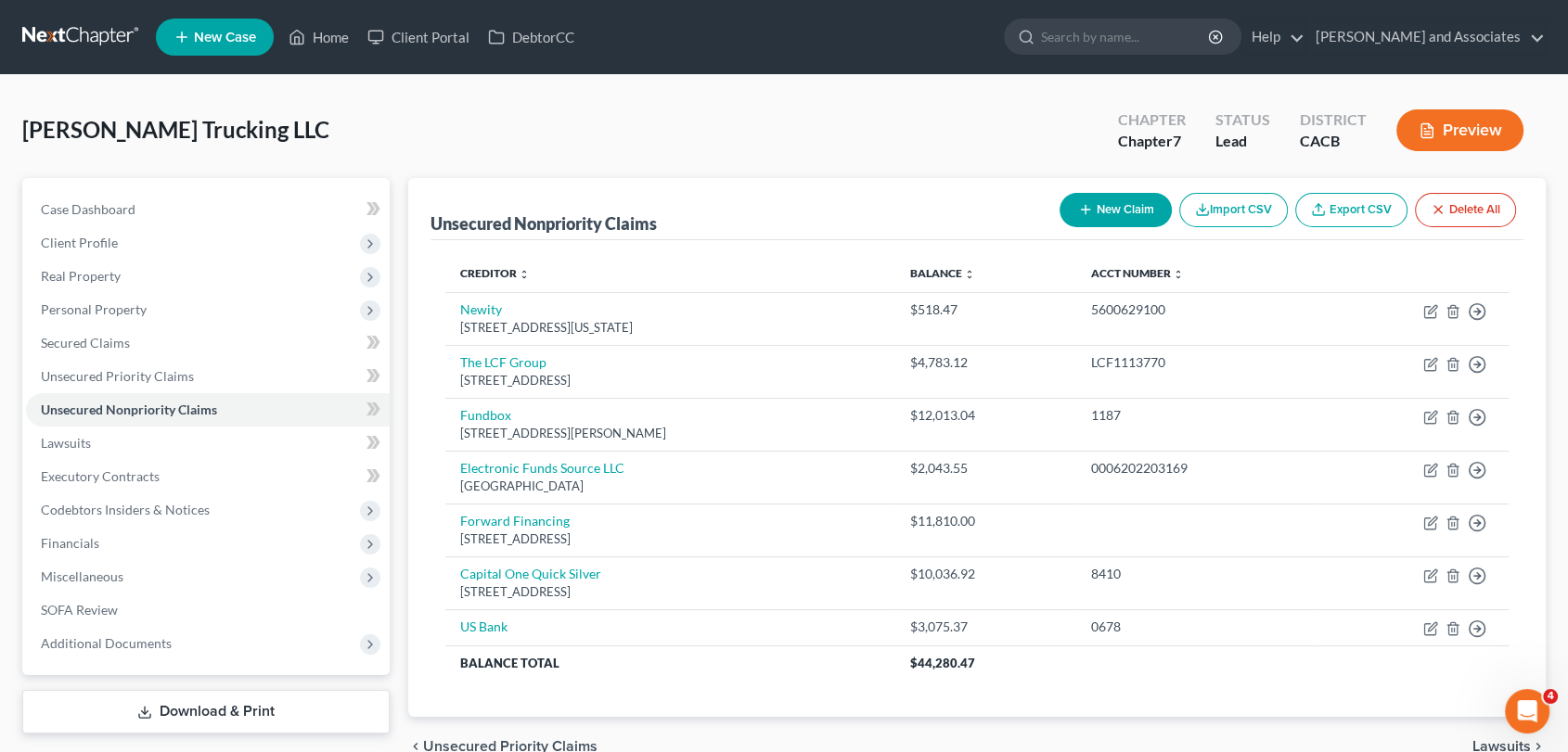
click at [1129, 224] on button "New Claim" at bounding box center [1115, 210] width 112 height 34
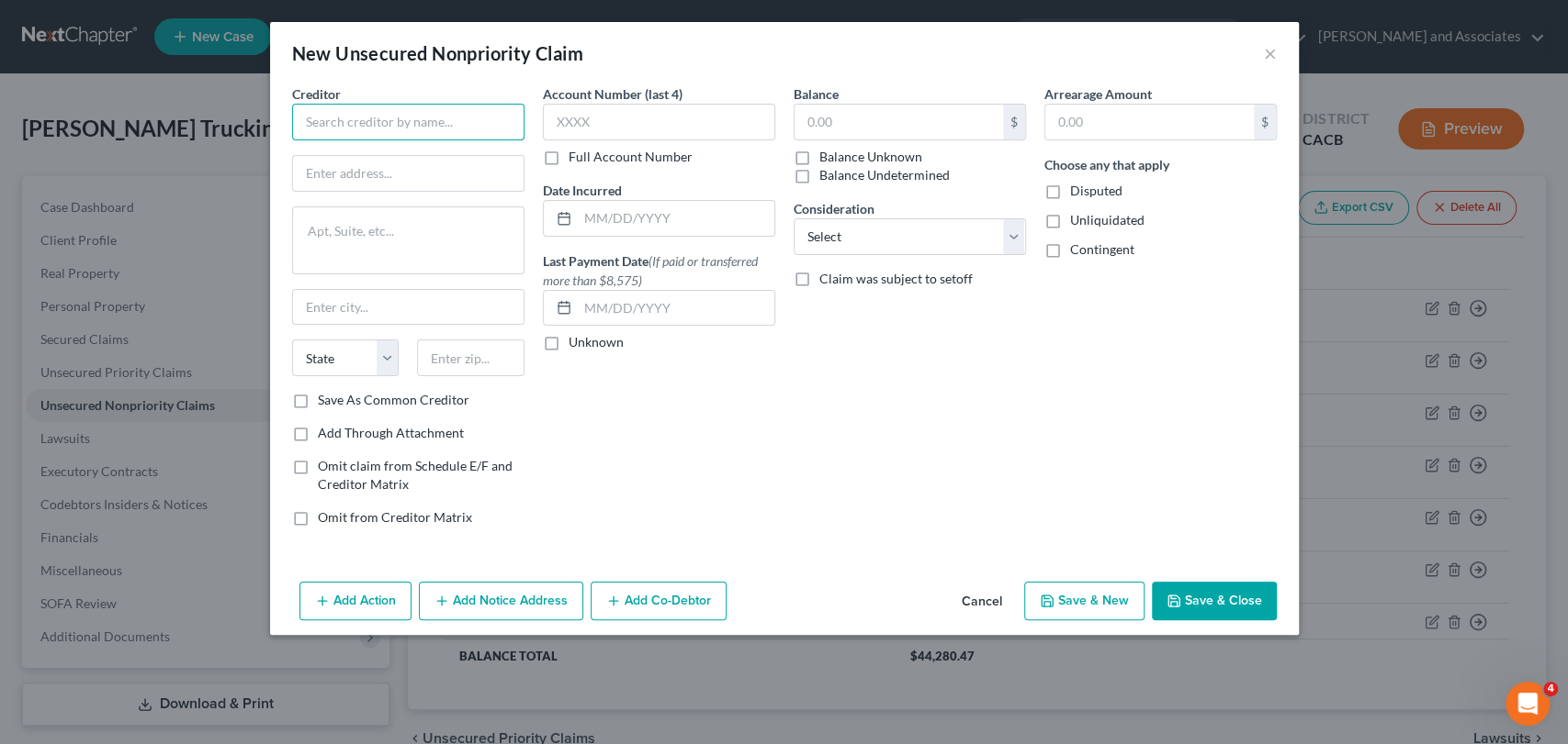
click at [426, 139] on input "text" at bounding box center [408, 121] width 232 height 37
type input "A"
click at [618, 125] on input "text" at bounding box center [659, 121] width 232 height 37
type input "American Express/ Amazon"
type input "1007"
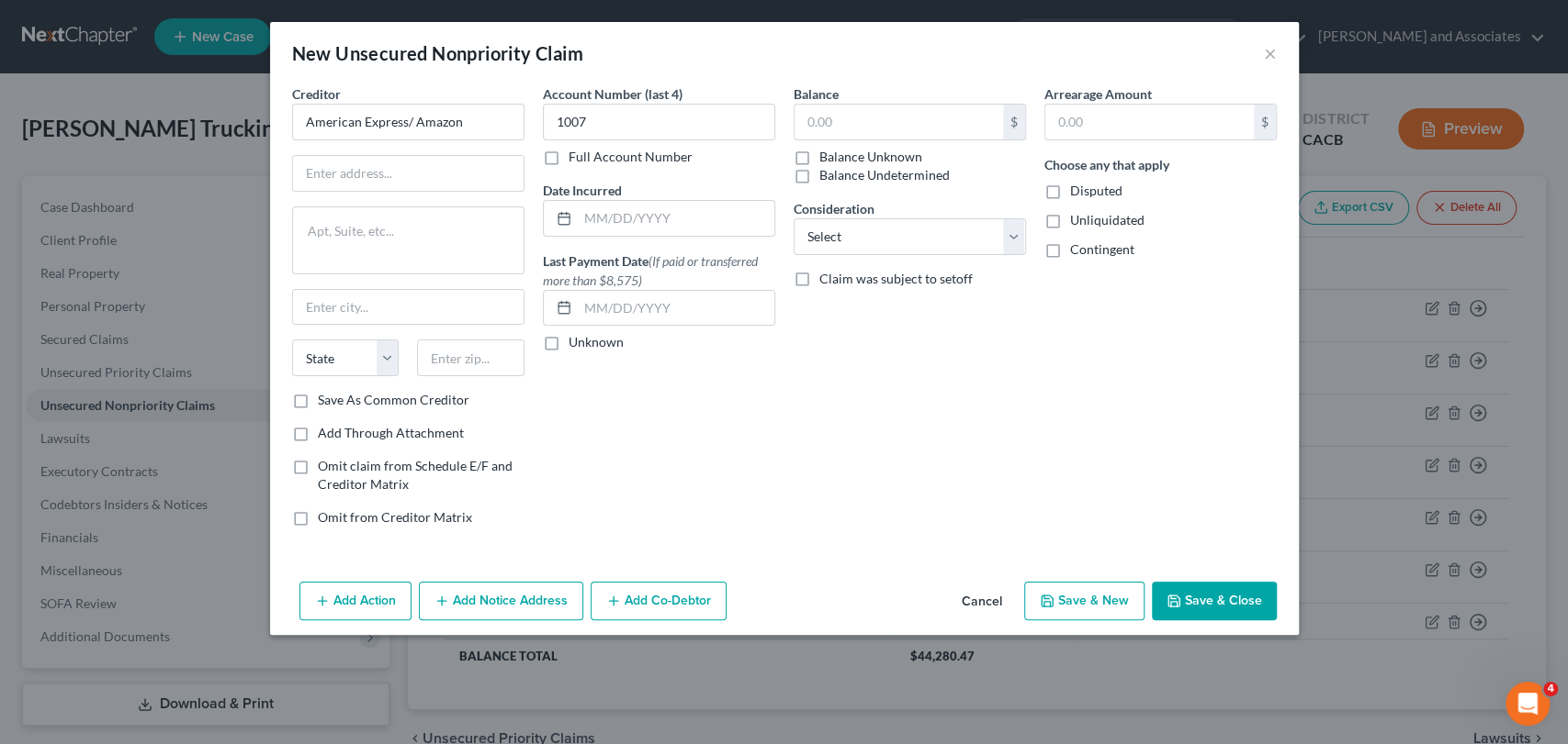
click at [874, 102] on div "Balance $ Balance Unknown Balance Undetermined $ Balance Unknown" at bounding box center [909, 135] width 232 height 100
click at [871, 112] on input "text" at bounding box center [899, 121] width 209 height 35
type input "375.26"
click at [911, 200] on div "Consideration Select Cable / Satellite Services Collection Agency Credit Card D…" at bounding box center [909, 228] width 232 height 56
click at [893, 235] on select "Select Cable / Satellite Services Collection Agency Credit Card Debt Debt Couns…" at bounding box center [909, 236] width 232 height 37
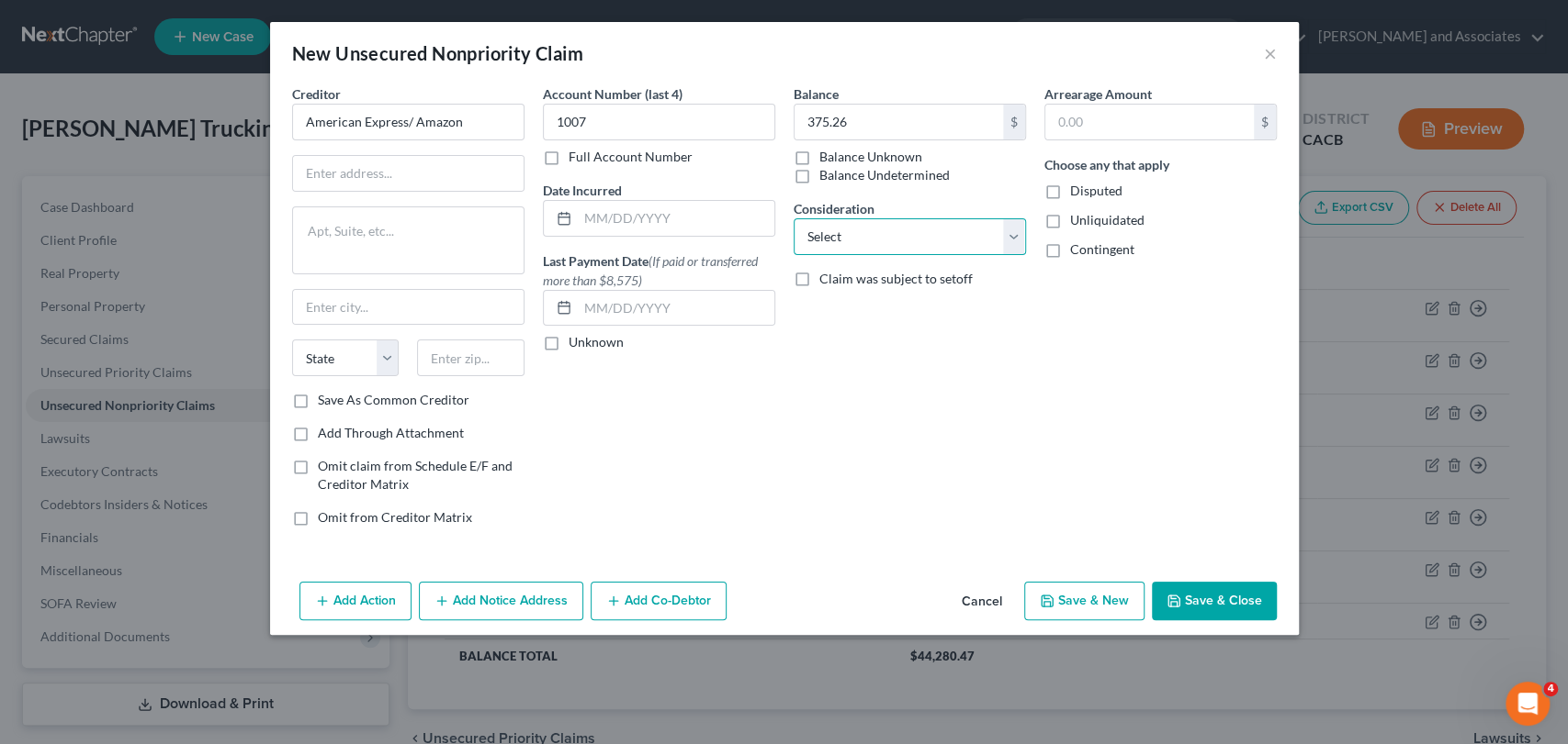
select select "2"
click at [793, 218] on select "Select Cable / Satellite Services Collection Agency Credit Card Debt Debt Couns…" at bounding box center [909, 236] width 232 height 37
click at [798, 413] on div "Balance 375.26 $ Balance Unknown Balance Undetermined 375.26 $ Balance Unknown …" at bounding box center [909, 313] width 250 height 457
click at [1224, 617] on button "Save & Close" at bounding box center [1214, 601] width 125 height 39
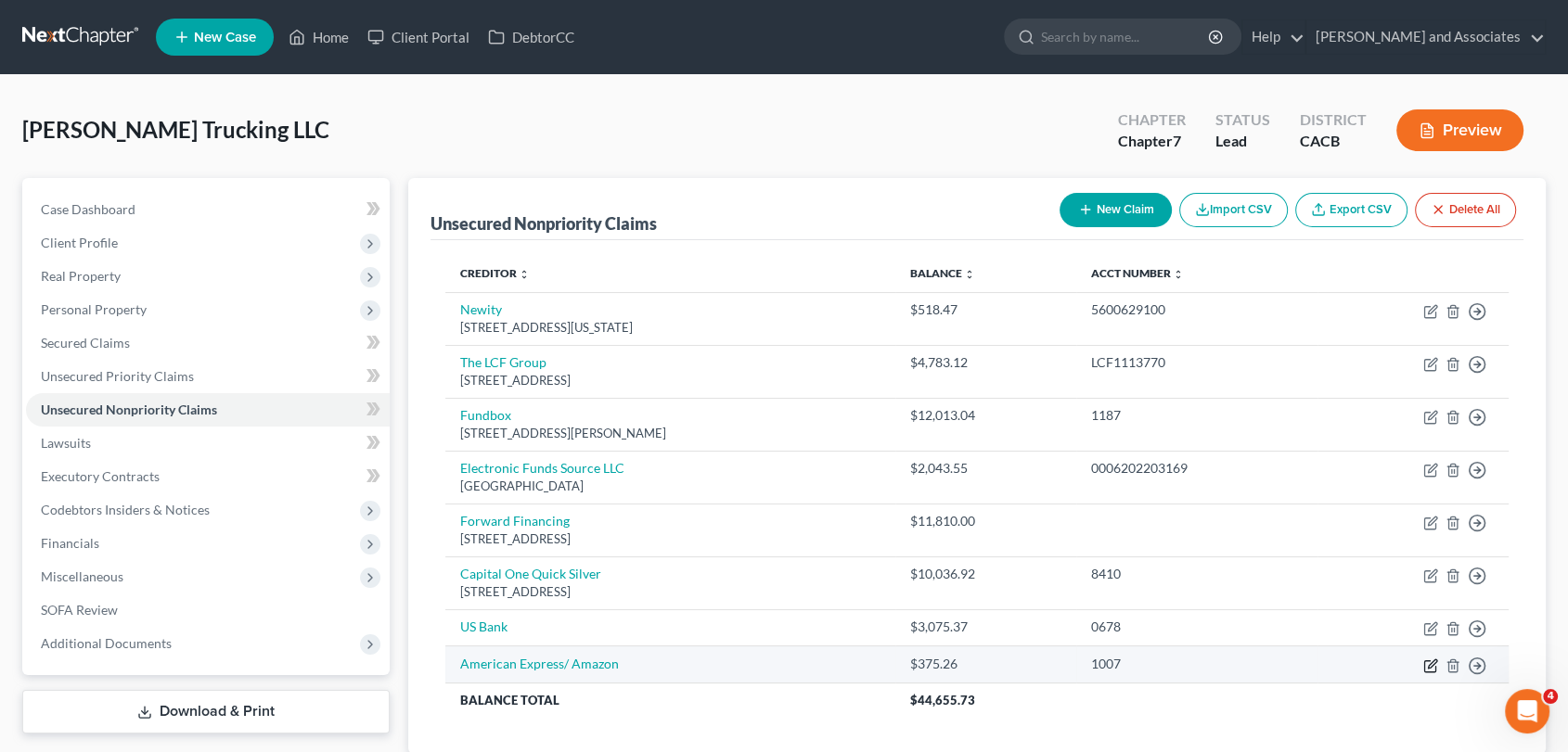
click at [1423, 659] on icon "button" at bounding box center [1431, 666] width 15 height 15
select select "2"
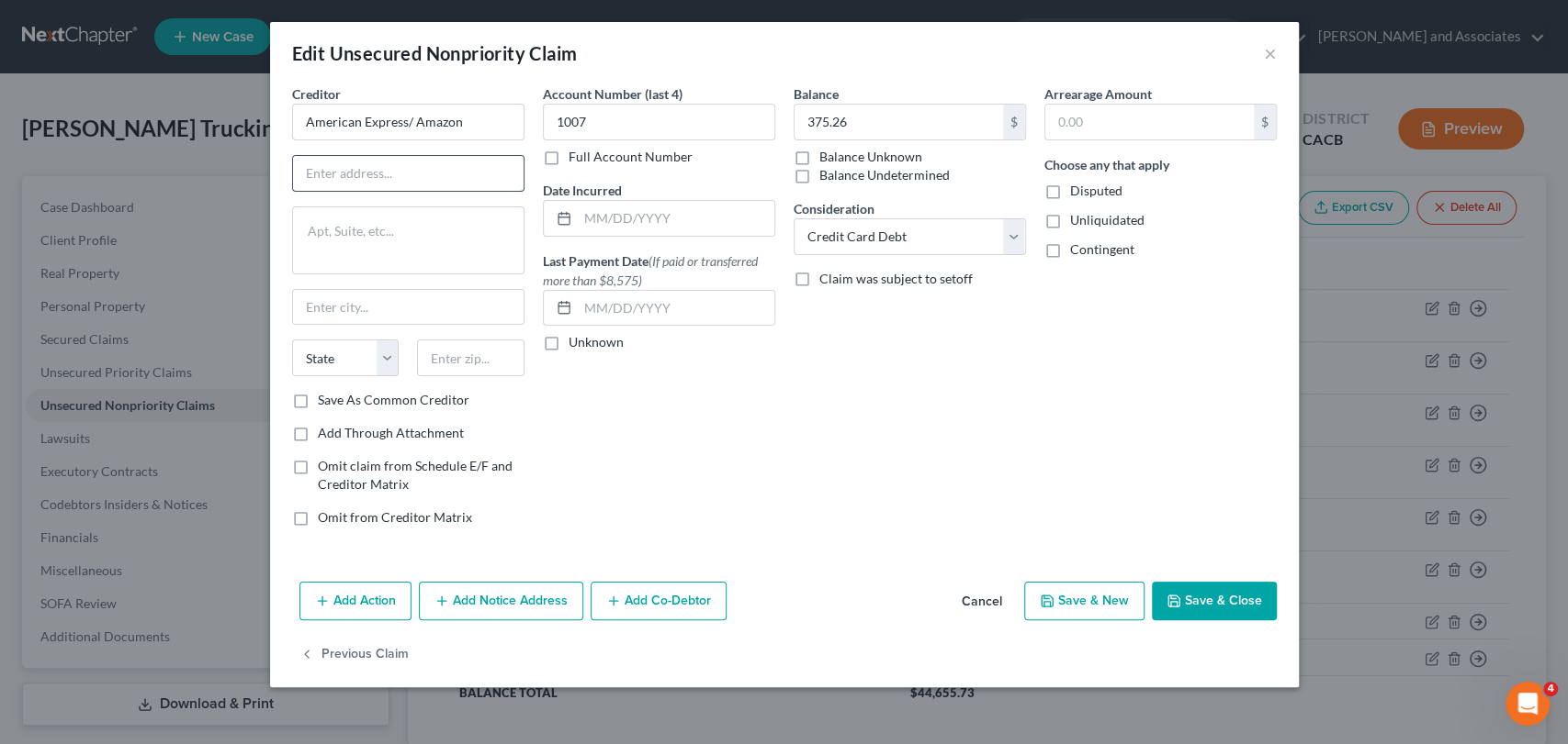
click at [371, 163] on input "text" at bounding box center [408, 173] width 231 height 35
type input "PO Box 96001"
click at [482, 367] on input "text" at bounding box center [471, 357] width 107 height 37
type input "90096"
click at [766, 404] on div "Account Number (last 4) 1007 Full Account Number Date Incurred Last Payment Dat…" at bounding box center [659, 313] width 250 height 457
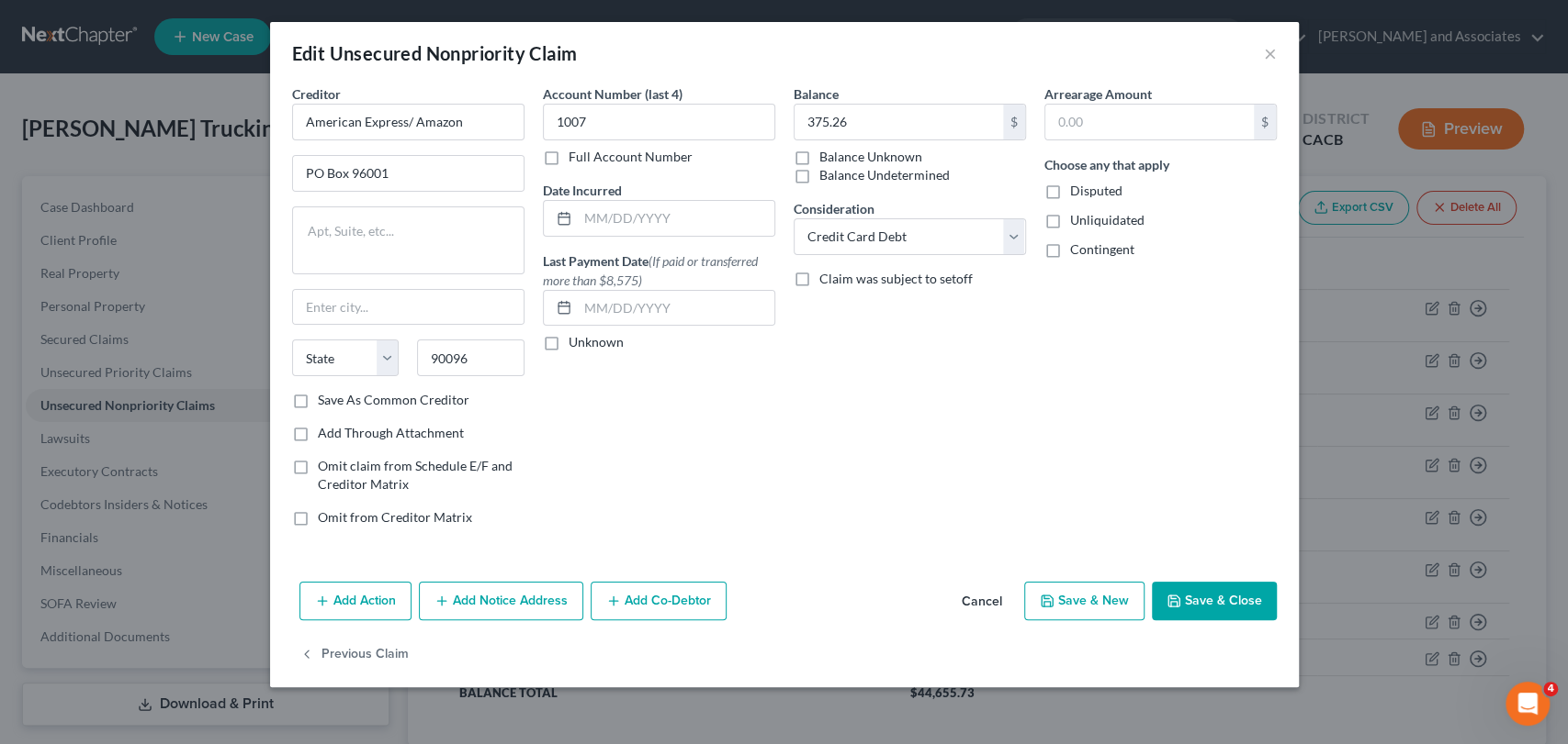
type input "[GEOGRAPHIC_DATA]"
select select "4"
click at [1209, 590] on button "Save & Close" at bounding box center [1214, 601] width 125 height 39
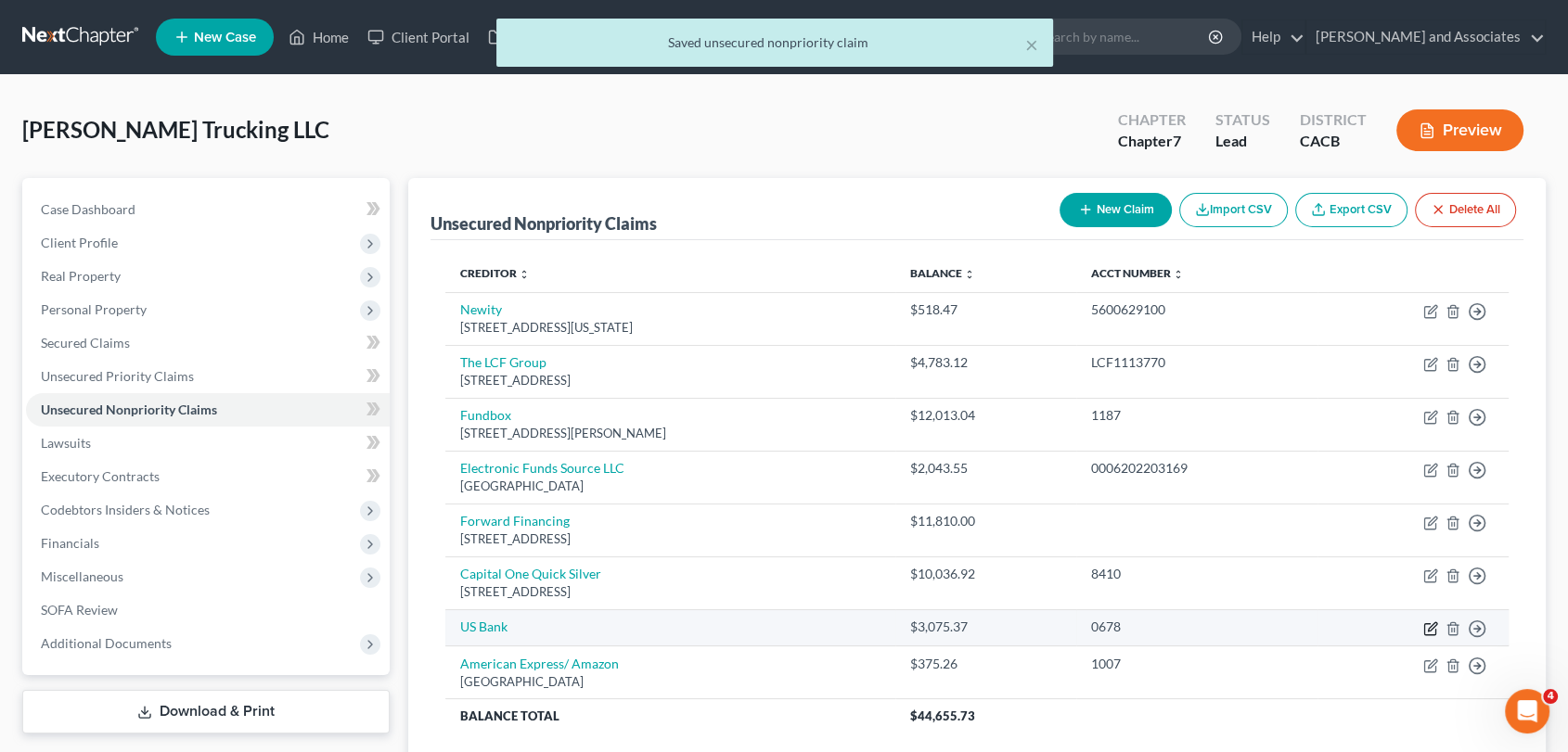
click at [1429, 626] on icon "button" at bounding box center [1432, 627] width 9 height 9
select select "2"
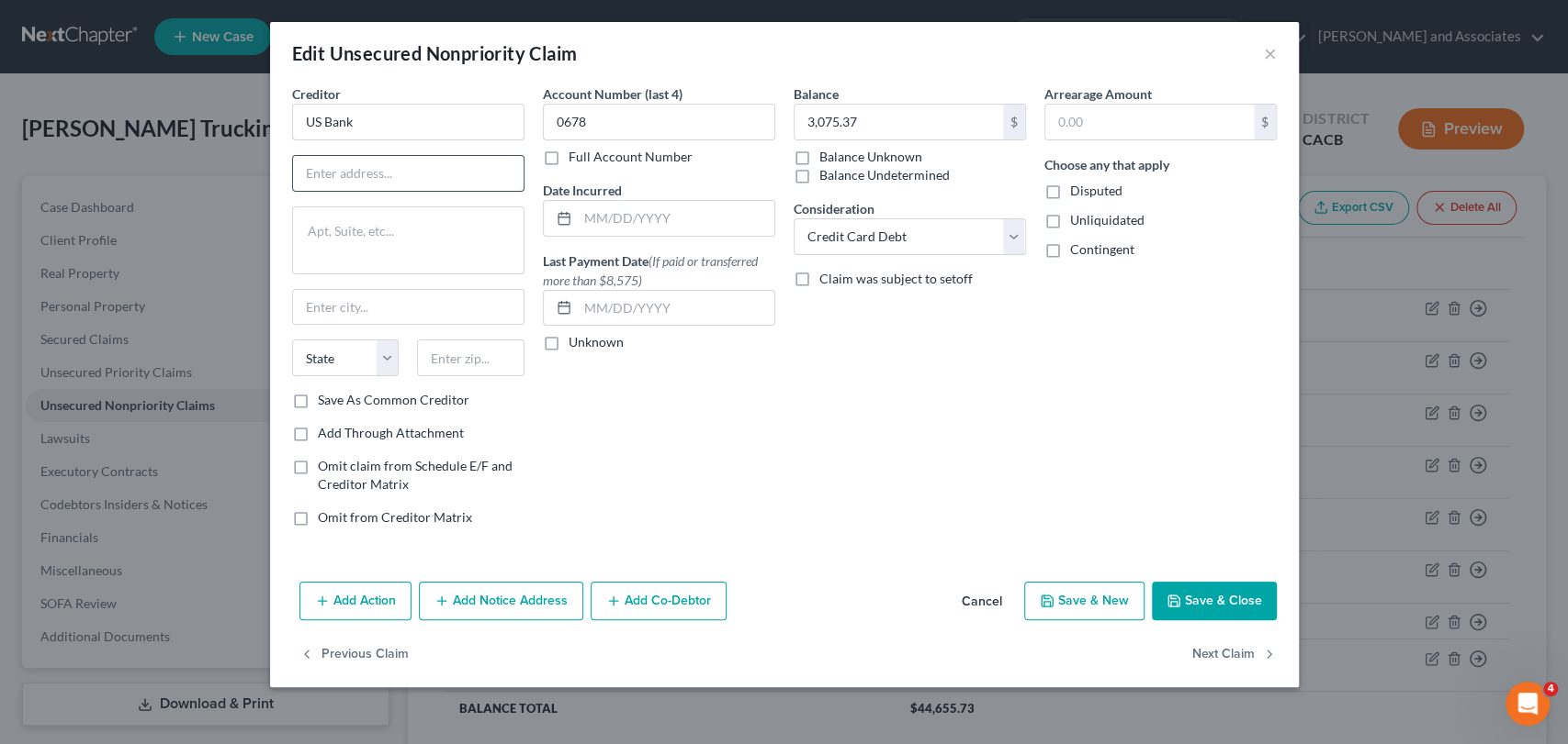
click at [319, 182] on input "text" at bounding box center [408, 173] width 231 height 35
type input "PO Box 790408"
click at [472, 353] on input "text" at bounding box center [471, 357] width 107 height 37
type input "63179"
click at [784, 356] on div "Balance 3,075.37 $ Balance Unknown Balance Undetermined 3,075.37 $ Balance Unkn…" at bounding box center [909, 313] width 250 height 457
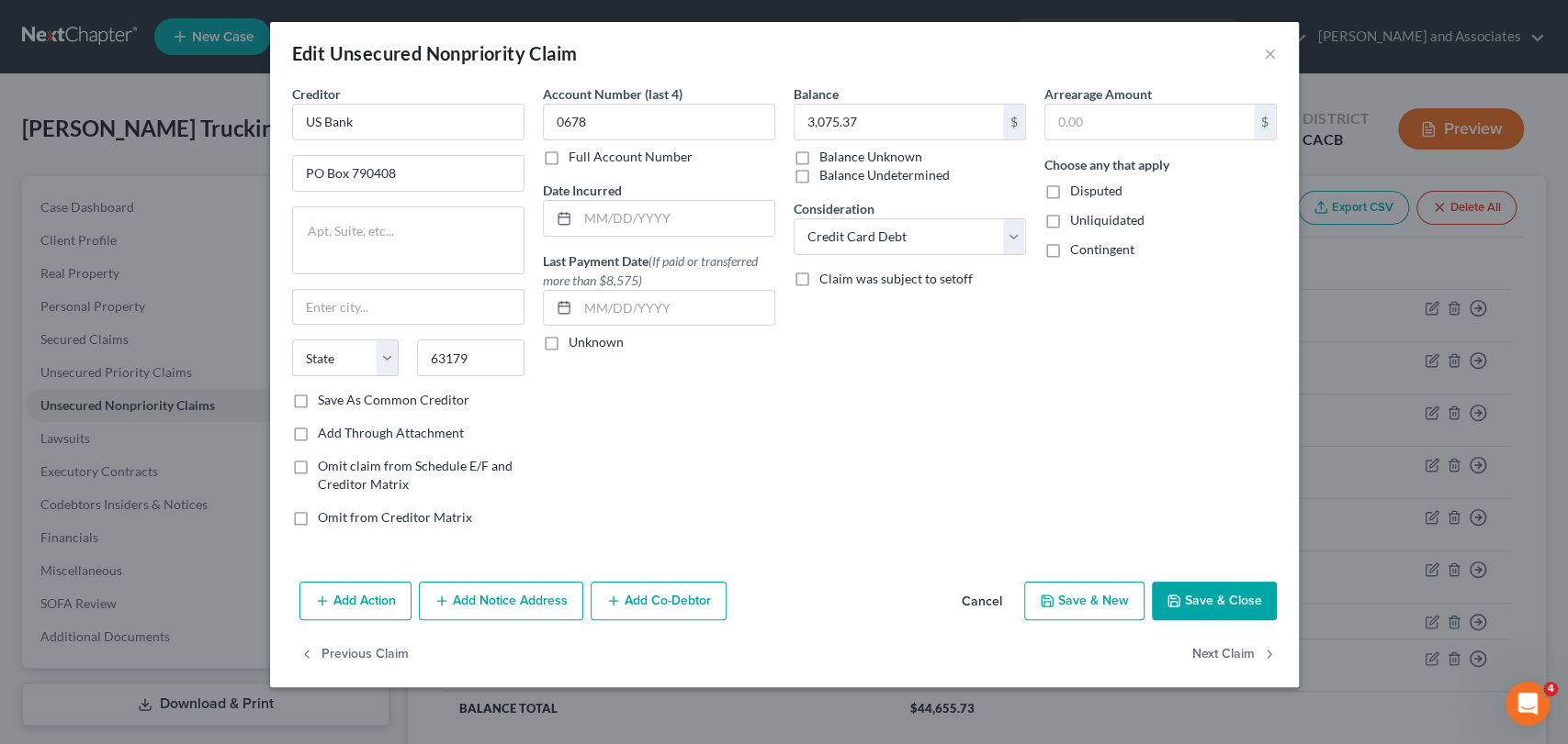
type input "Saint Louis"
select select "26"
click at [1243, 604] on button "Save & Close" at bounding box center [1214, 601] width 125 height 39
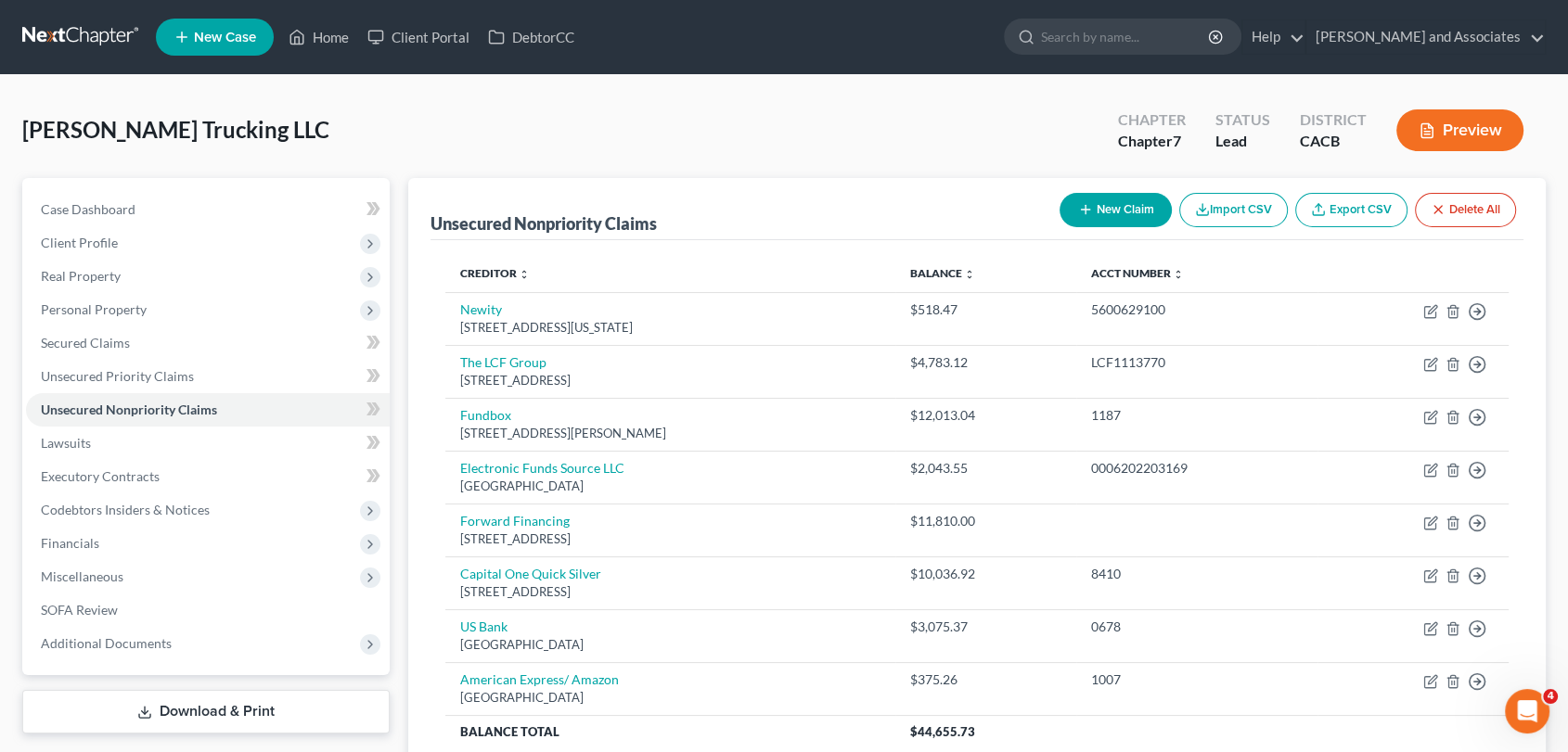
click at [1063, 219] on button "New Claim" at bounding box center [1115, 210] width 112 height 34
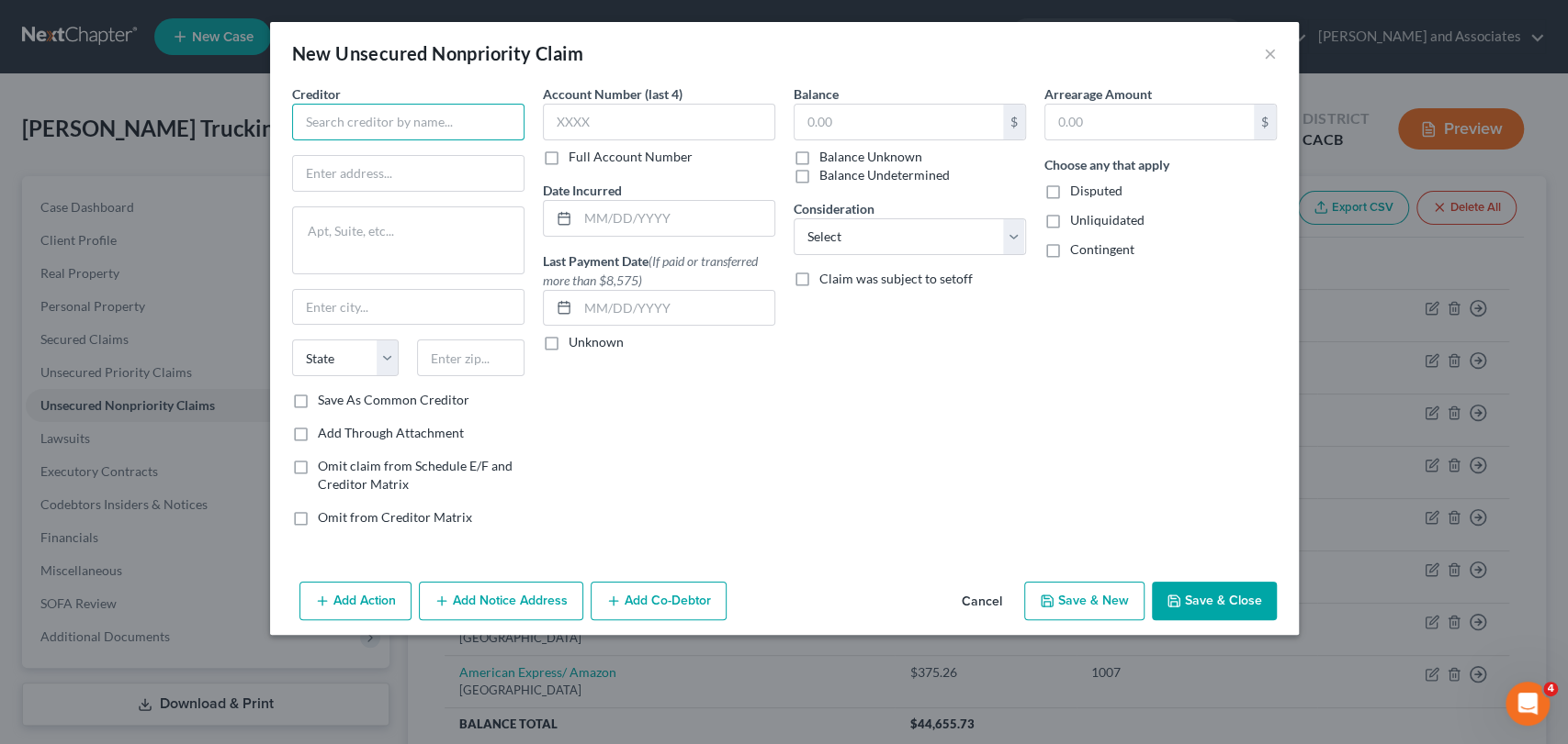
click at [440, 136] on input "text" at bounding box center [408, 121] width 232 height 37
click at [326, 167] on input "text" at bounding box center [408, 173] width 231 height 35
type input "Chase"
type input "PO Box 6294"
click at [467, 379] on div "State [US_STATE] AK AR AZ CA CO CT DE DC [GEOGRAPHIC_DATA] [GEOGRAPHIC_DATA] GU…" at bounding box center [408, 365] width 250 height 52
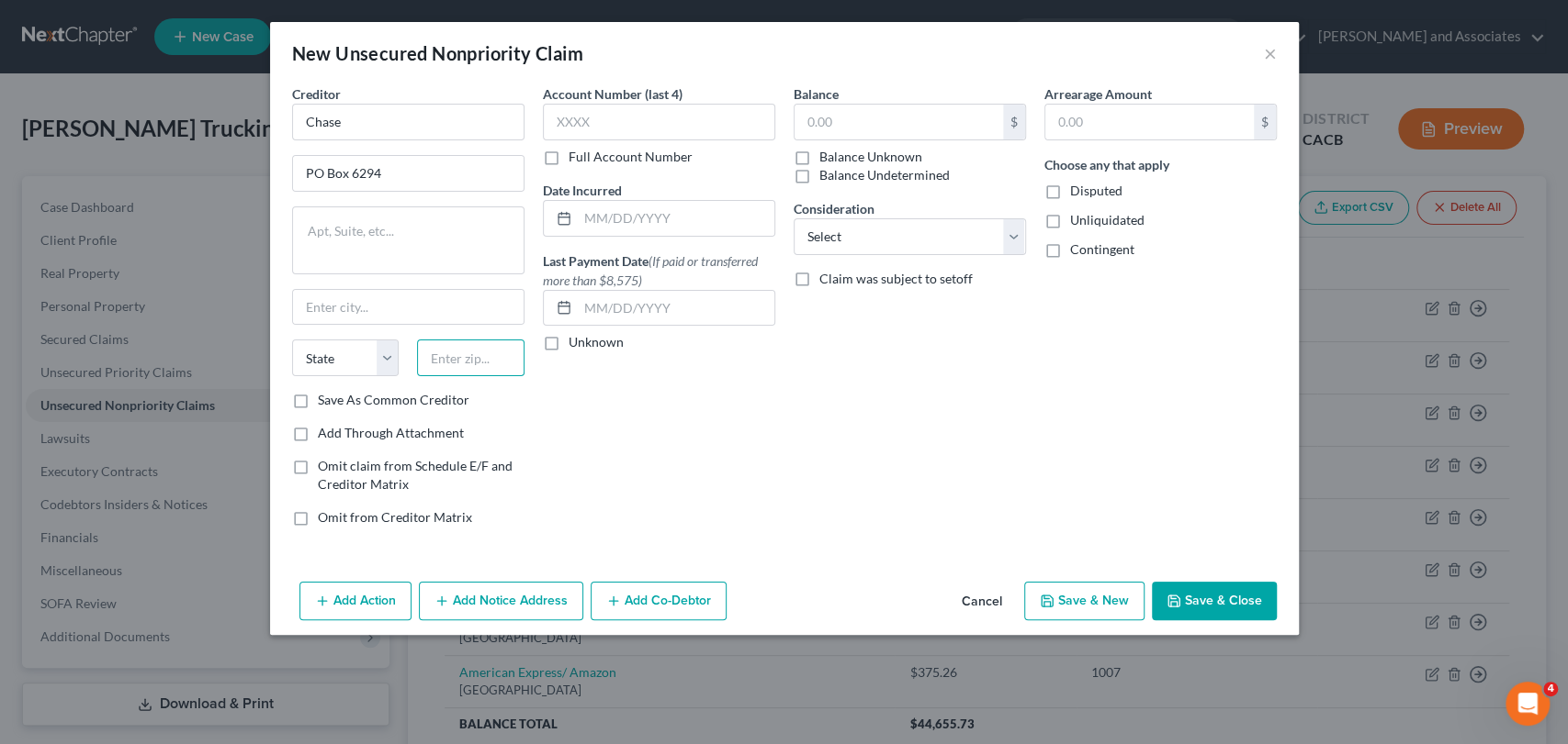
click at [473, 364] on input "text" at bounding box center [471, 357] width 107 height 37
type input "60197"
click at [630, 373] on div "Account Number (last 4) Full Account Number Date Incurred Last Payment Date (If…" at bounding box center [659, 313] width 250 height 457
type input "[PERSON_NAME] Stream"
select select "14"
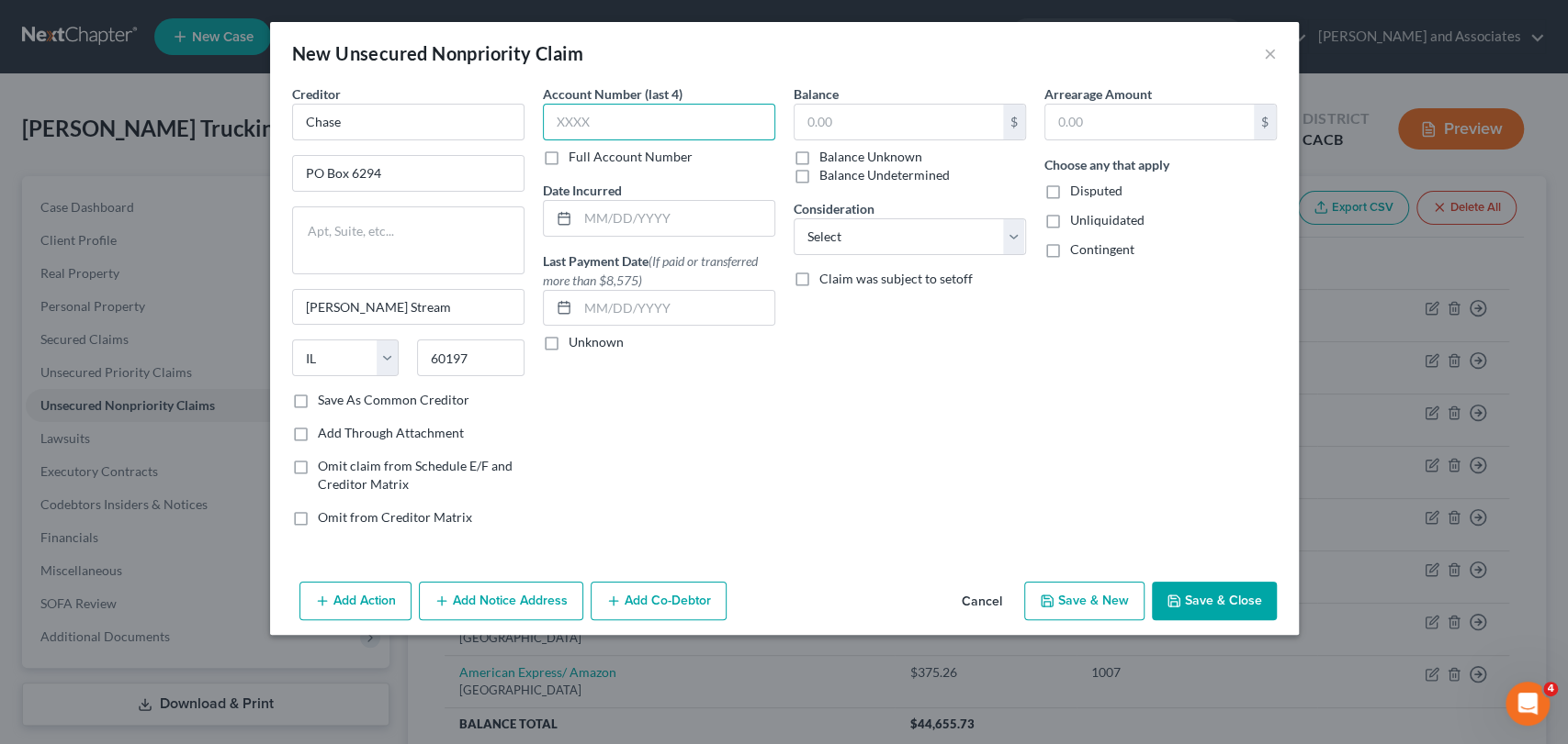
click at [723, 119] on input "text" at bounding box center [659, 121] width 232 height 37
type input "6877"
click at [710, 431] on div "Account Number (last 4) 6877 Full Account Number Date Incurred Last Payment Dat…" at bounding box center [659, 313] width 250 height 457
click at [825, 130] on input "text" at bounding box center [899, 121] width 209 height 35
type input "15,157.02"
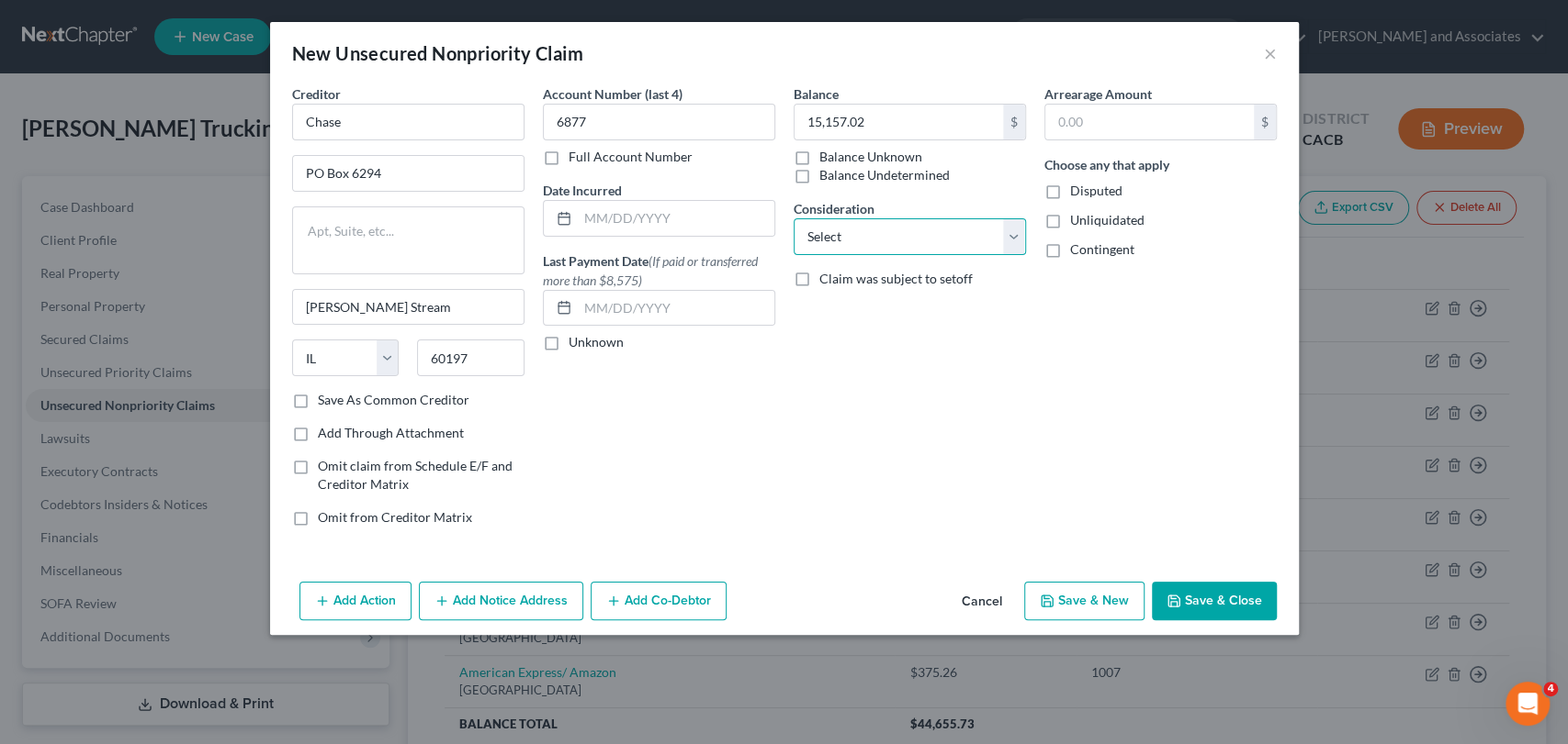
click at [872, 238] on select "Select Cable / Satellite Services Collection Agency Credit Card Debt Debt Couns…" at bounding box center [909, 236] width 232 height 37
select select "2"
click at [793, 218] on select "Select Cable / Satellite Services Collection Agency Credit Card Debt Debt Couns…" at bounding box center [909, 236] width 232 height 37
click at [717, 337] on div "Unknown" at bounding box center [659, 342] width 232 height 19
click at [1181, 600] on icon "button" at bounding box center [1174, 601] width 15 height 15
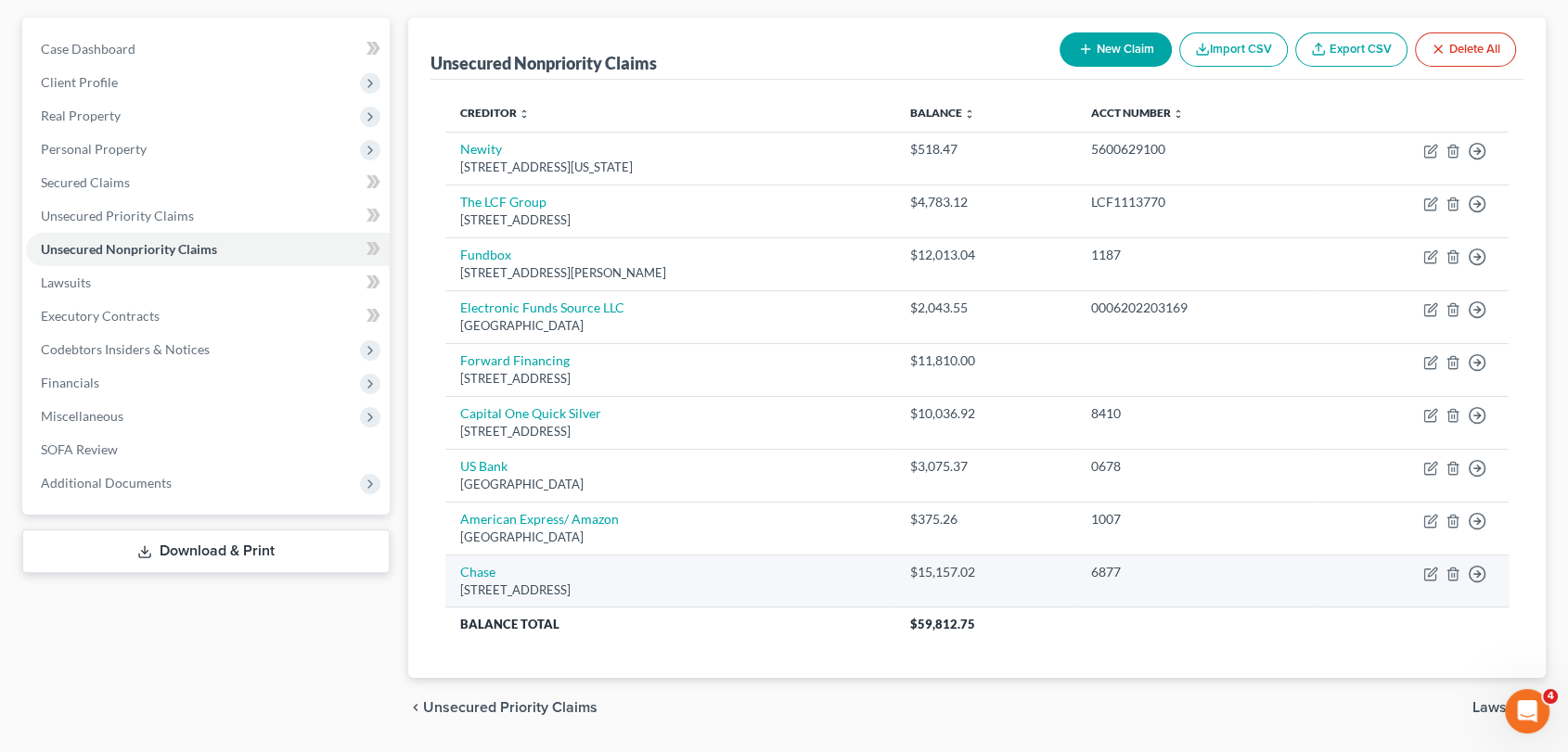
scroll to position [215, 0]
